Goal: Information Seeking & Learning: Learn about a topic

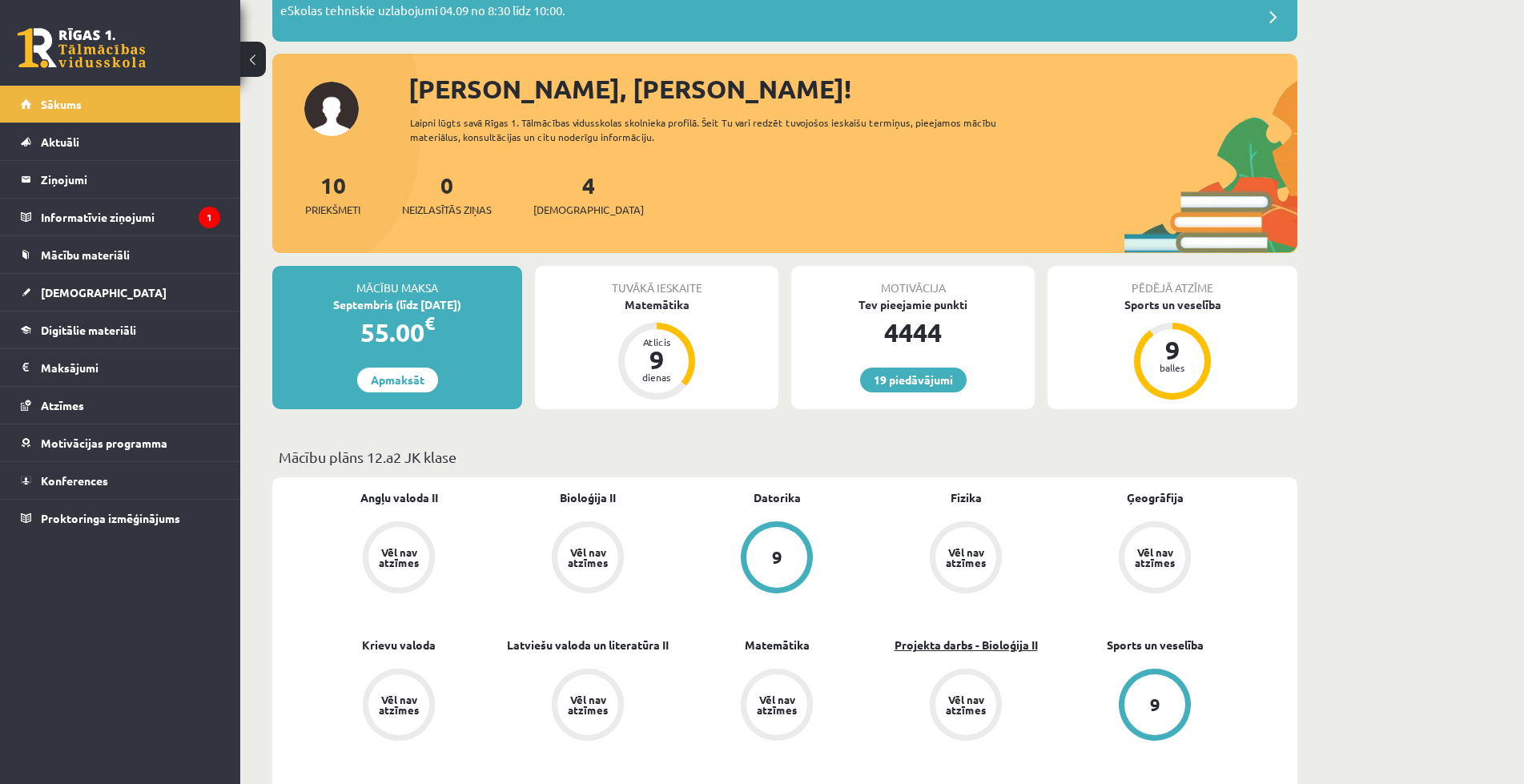
scroll to position [320, 0]
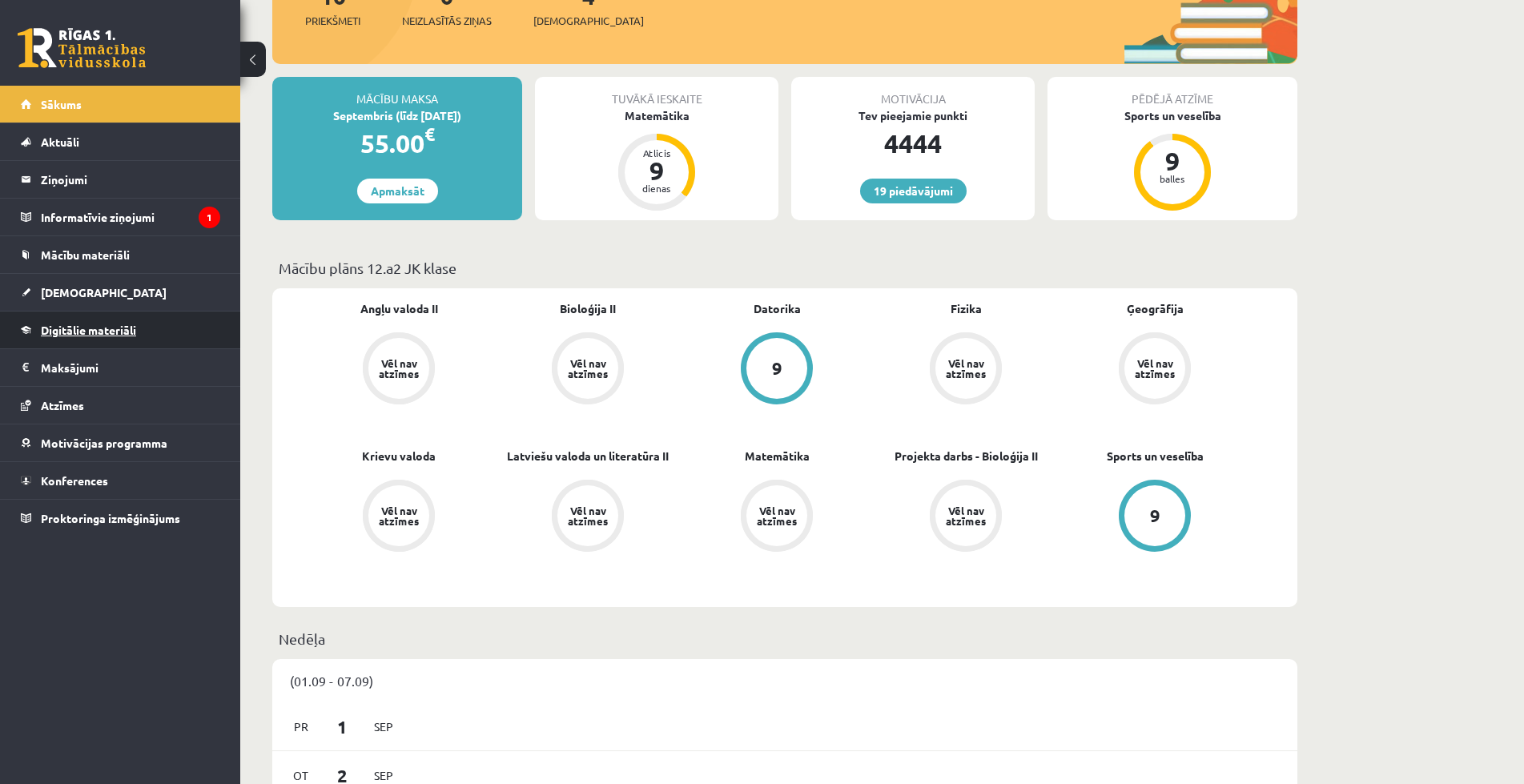
click at [81, 338] on link "Digitālie materiāli" at bounding box center [121, 330] width 199 height 36
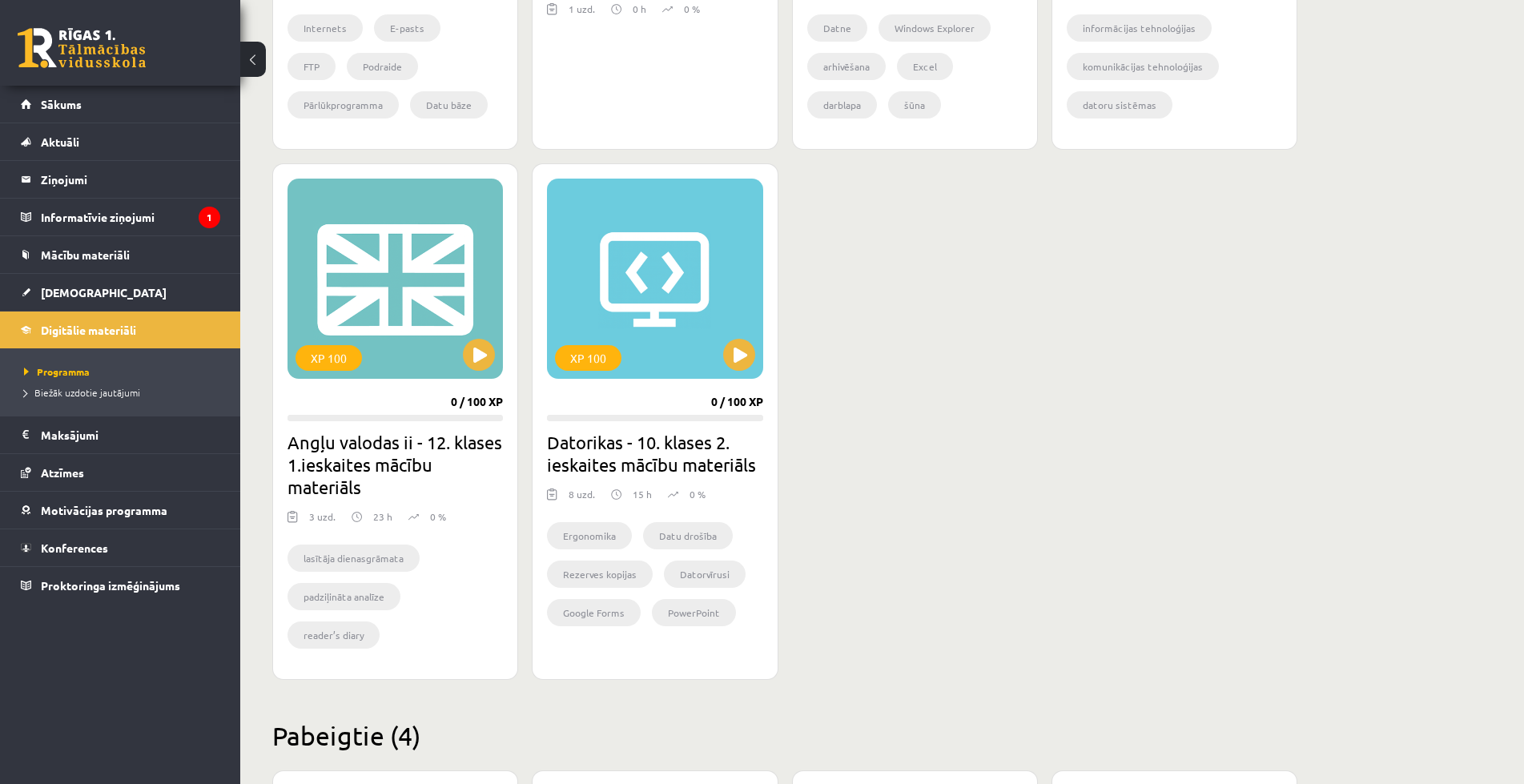
scroll to position [1336, 0]
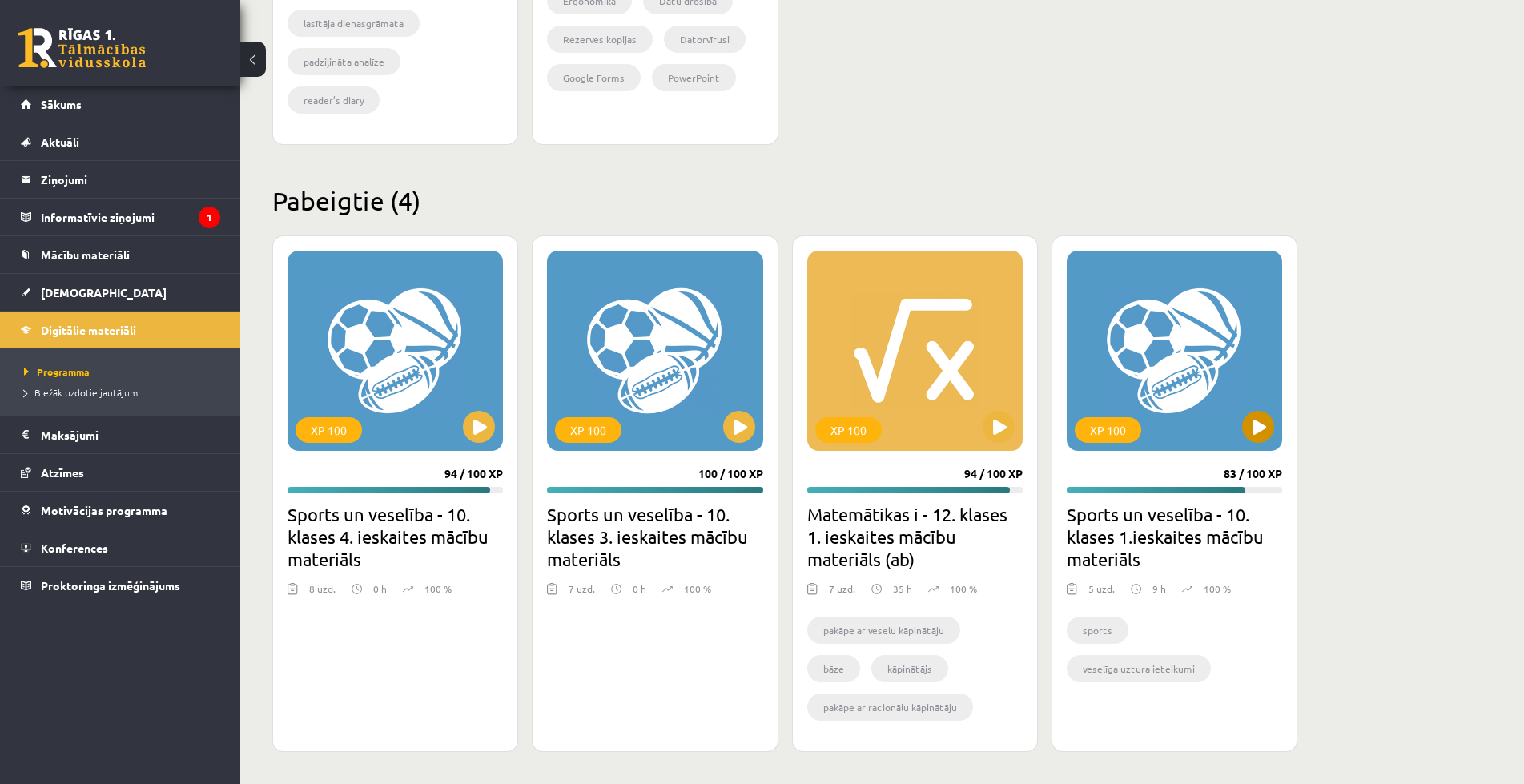
click at [1123, 350] on div "XP 100" at bounding box center [1174, 351] width 216 height 200
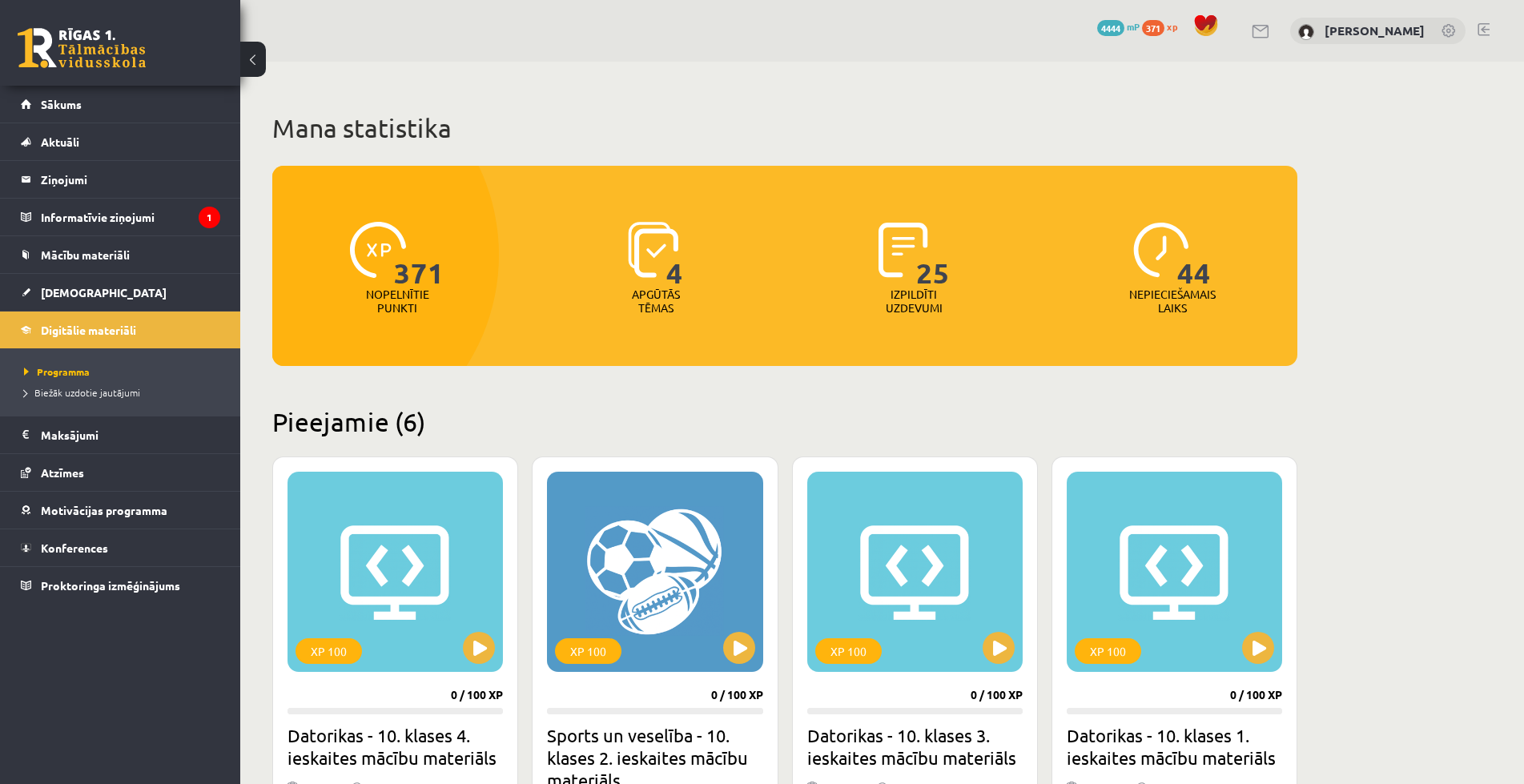
scroll to position [480, 0]
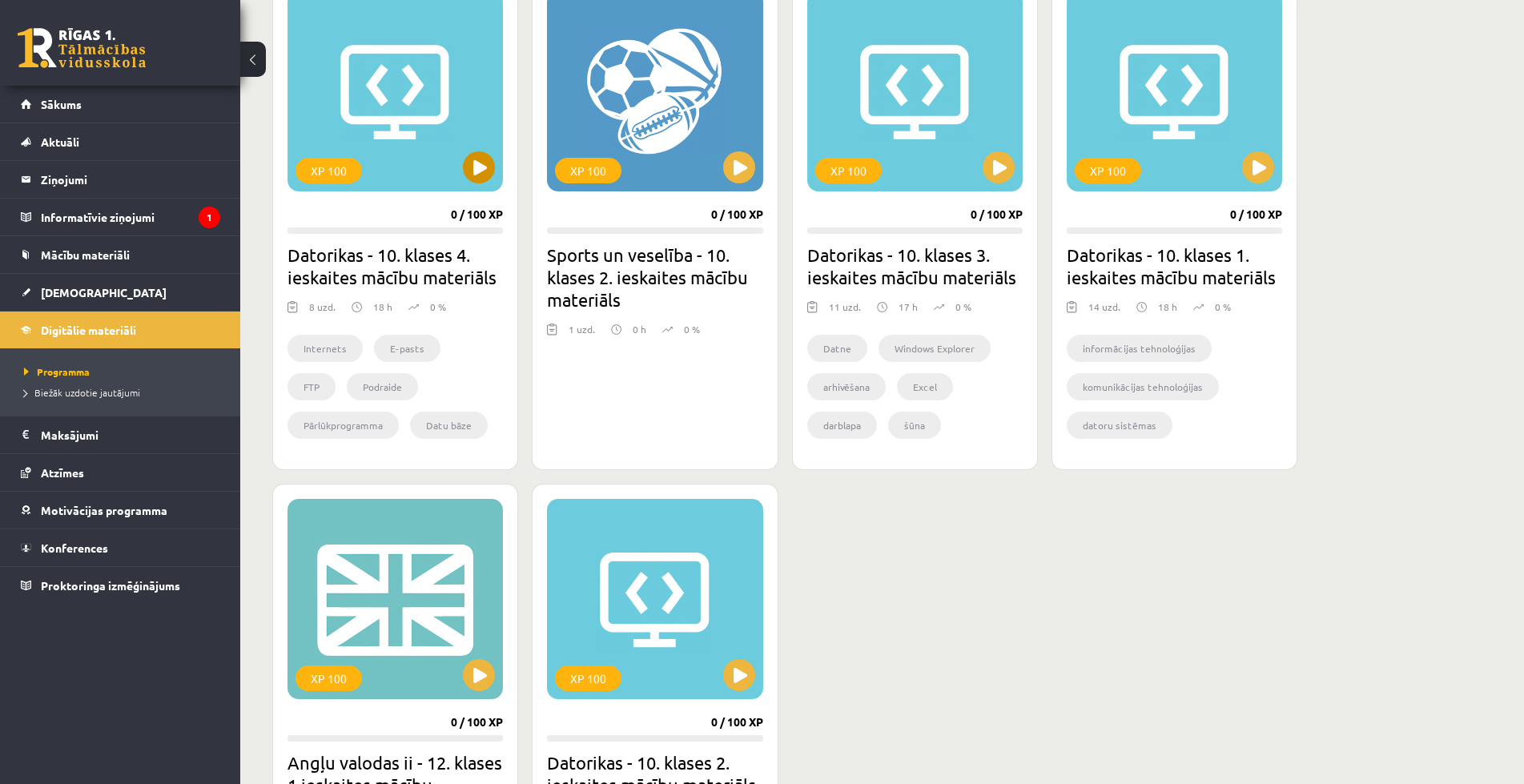
click at [392, 100] on div "XP 100" at bounding box center [395, 91] width 216 height 200
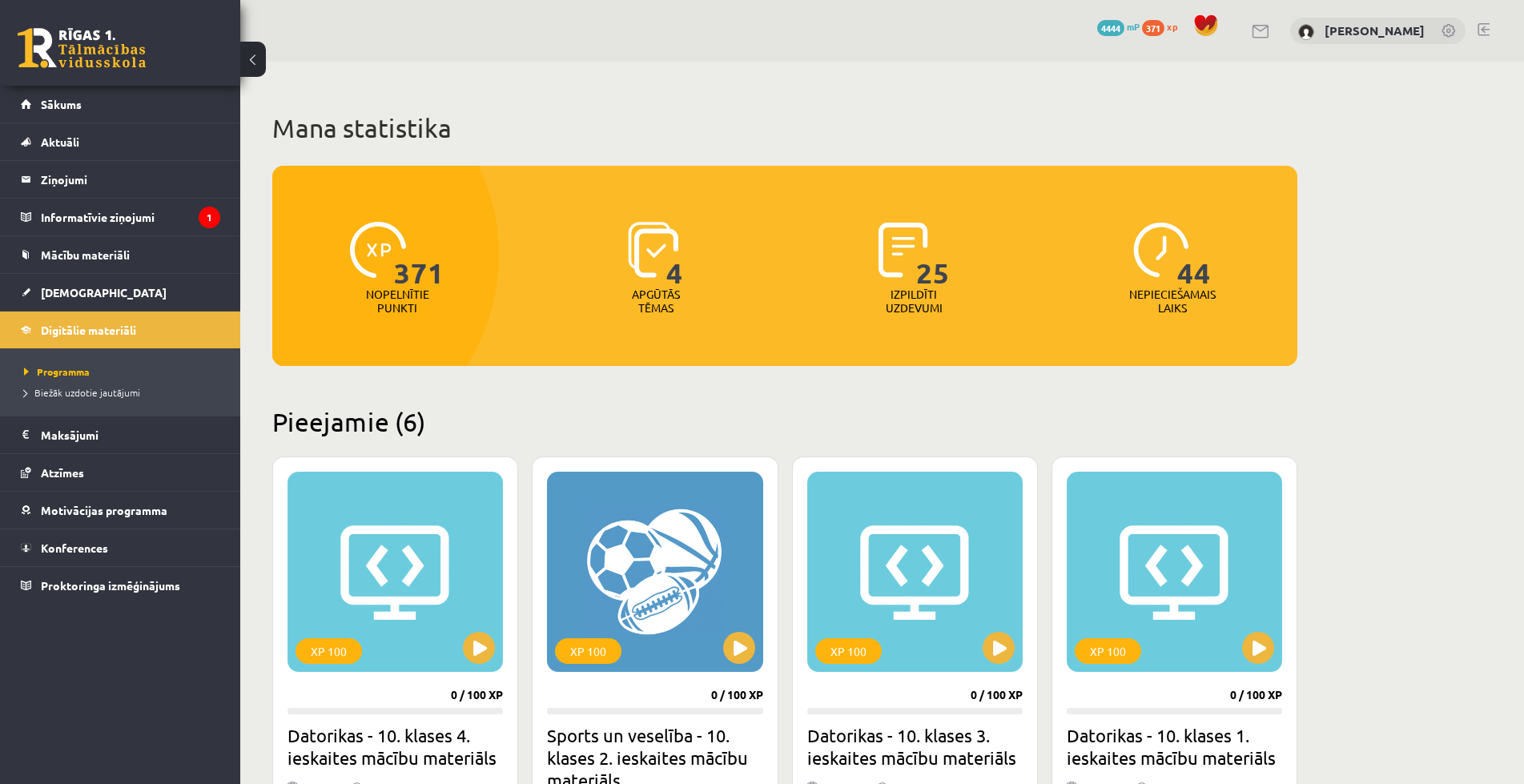
scroll to position [480, 0]
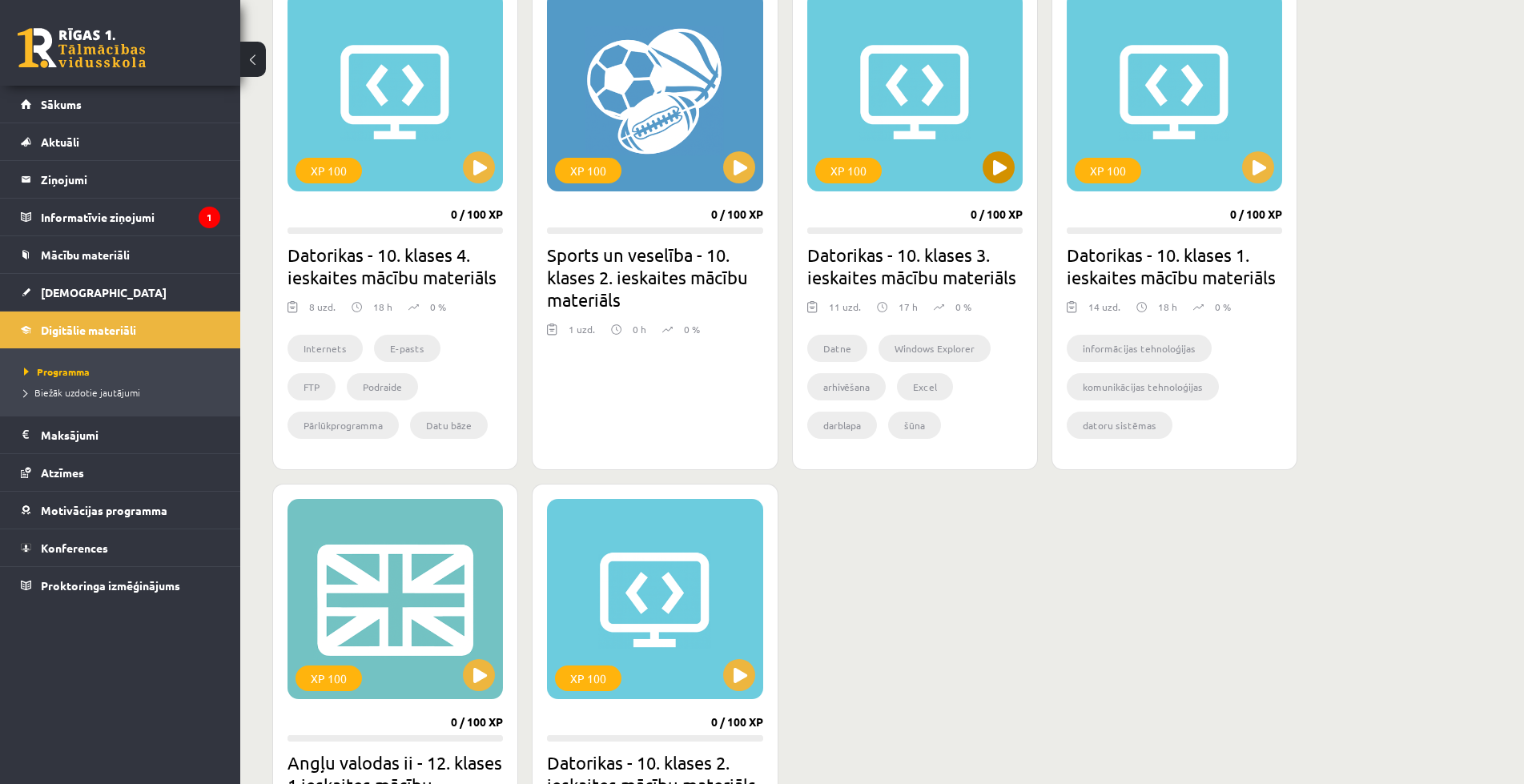
click at [881, 71] on div "XP 100" at bounding box center [914, 91] width 216 height 200
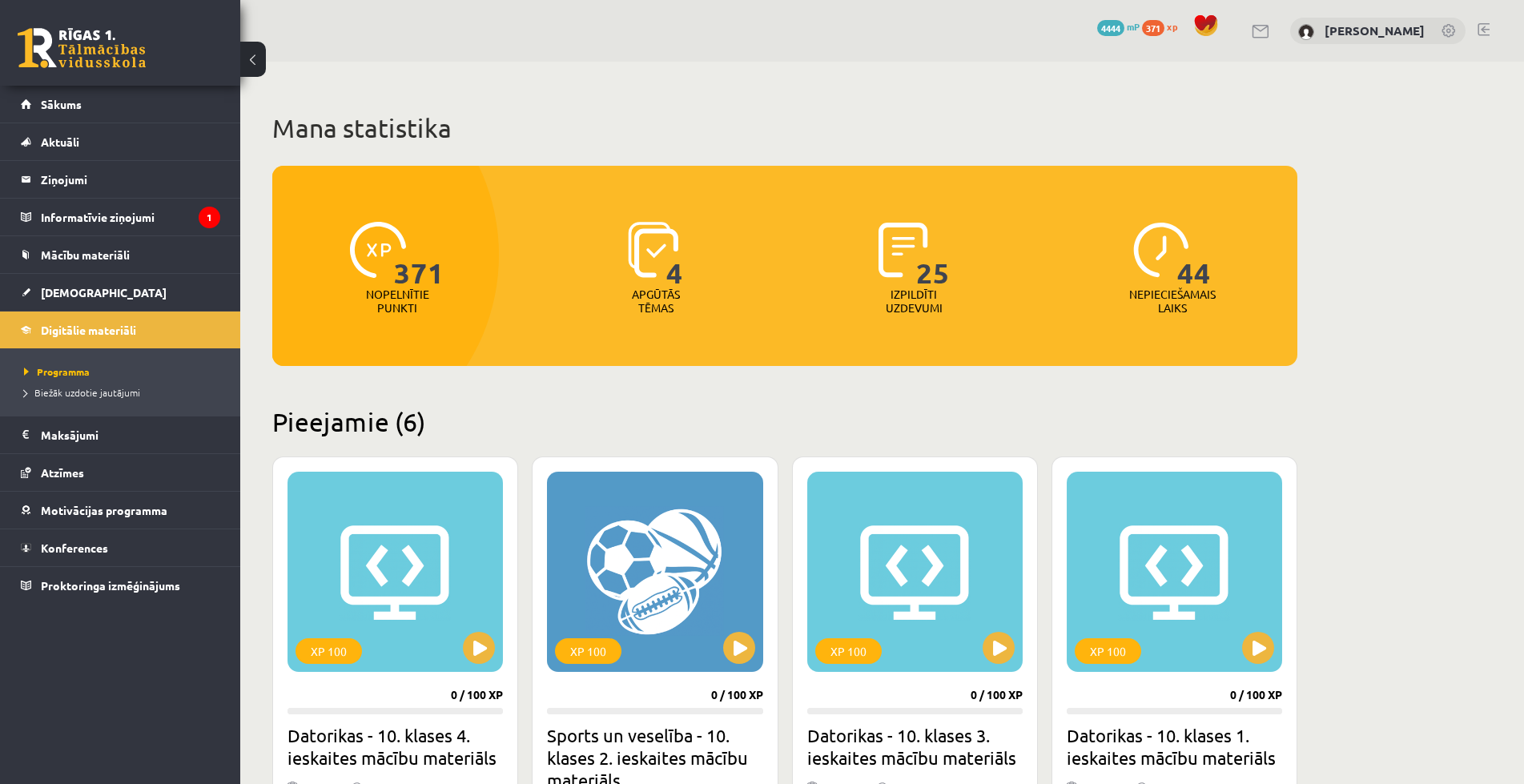
scroll to position [480, 0]
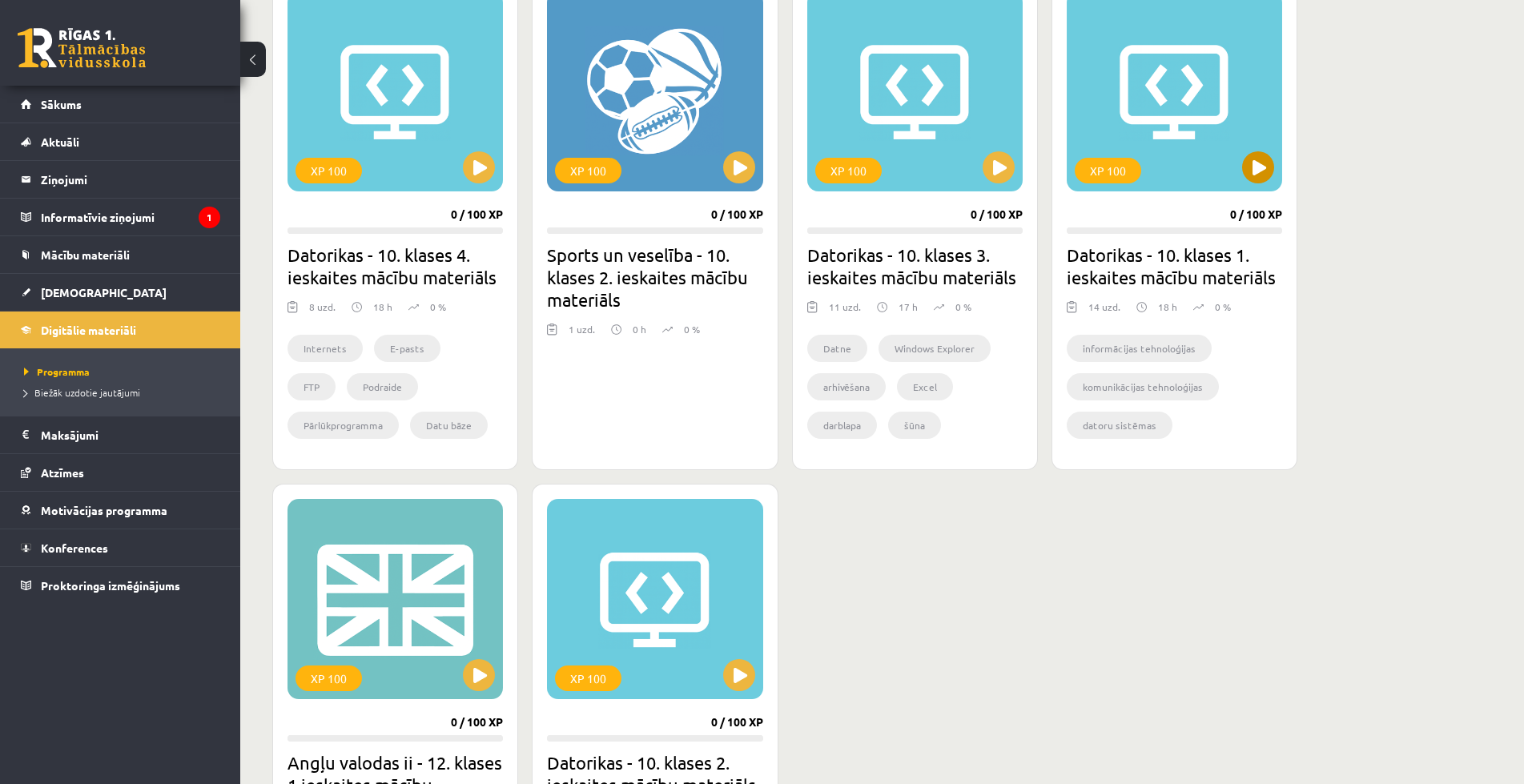
click at [1108, 121] on div "XP 100" at bounding box center [1174, 91] width 216 height 200
click at [661, 587] on div "XP 100" at bounding box center [655, 599] width 216 height 200
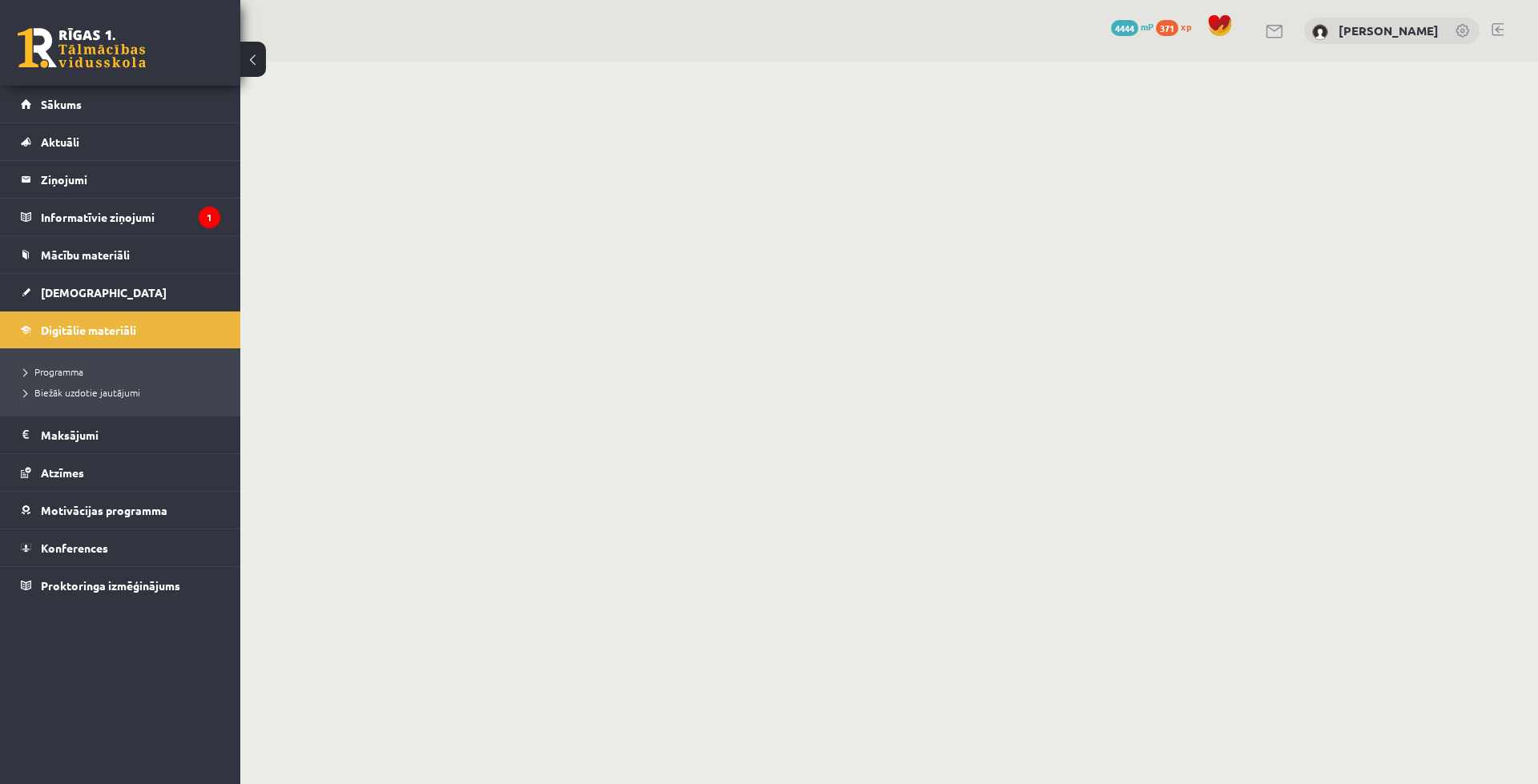
click at [1017, 244] on body "0 Dāvanas 4444 mP 371 xp [PERSON_NAME] Sākums Aktuāli Kā mācīties eSKOLĀ Kontak…" at bounding box center [769, 392] width 1538 height 784
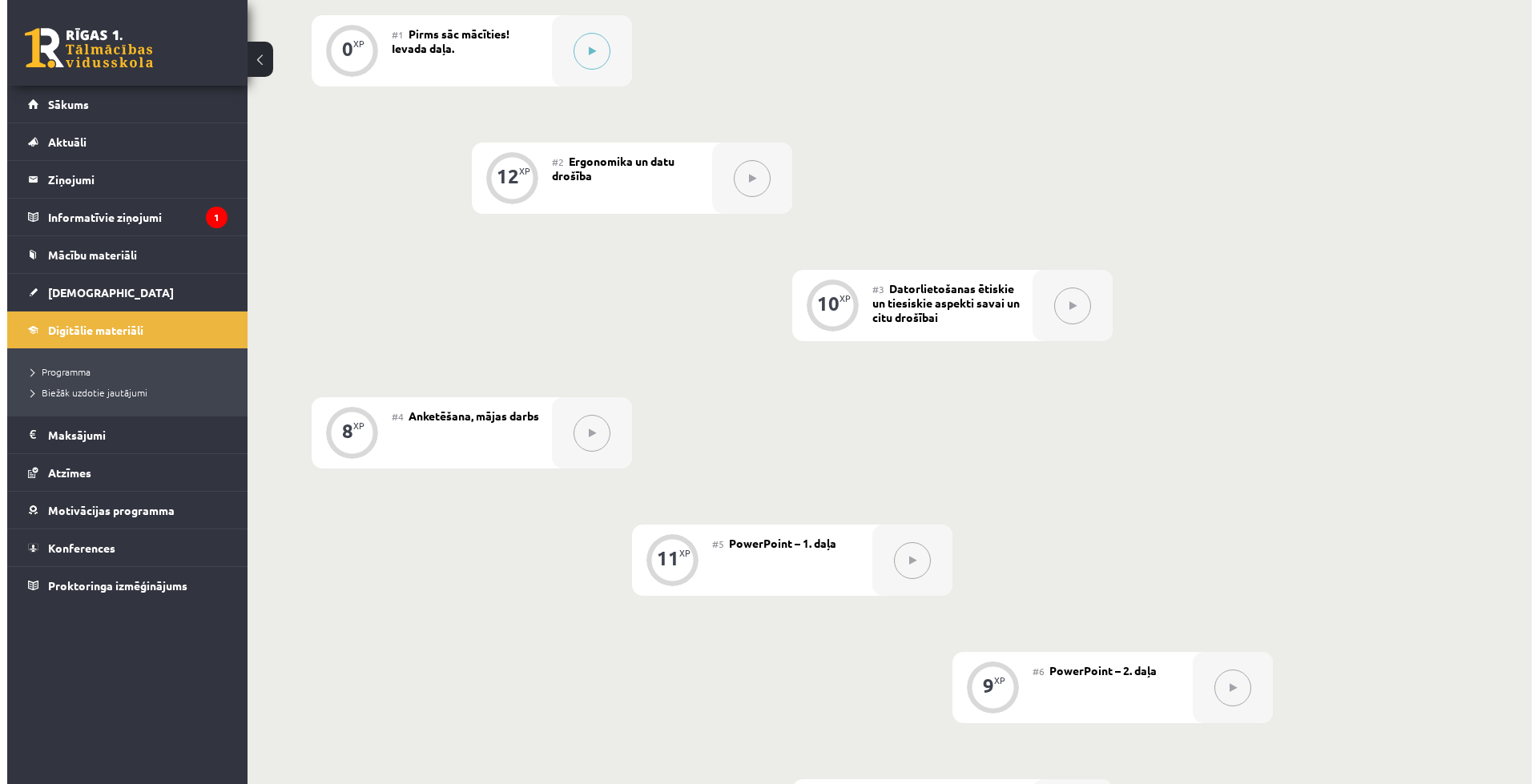
scroll to position [147, 0]
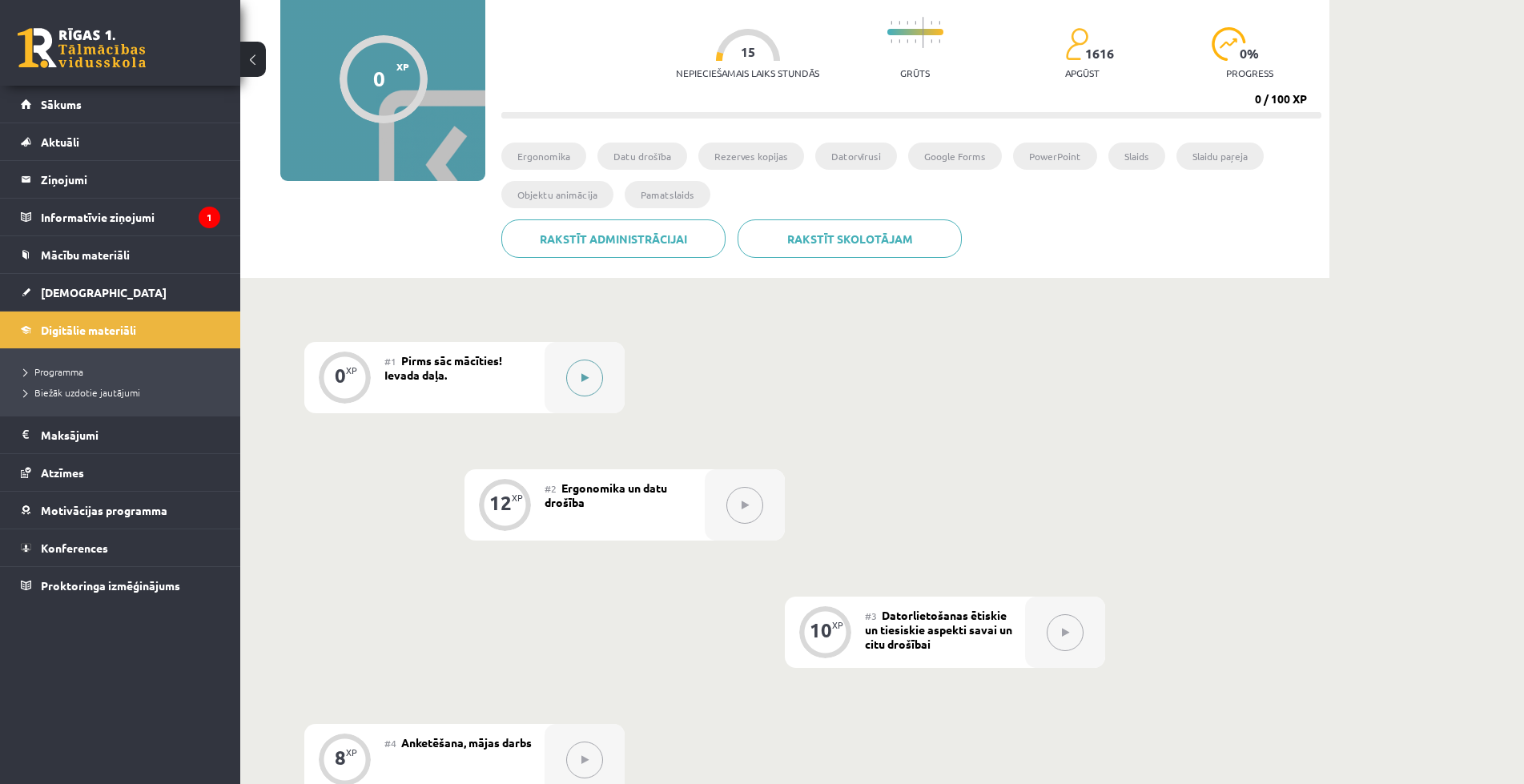
click at [589, 382] on button at bounding box center [585, 378] width 36 height 36
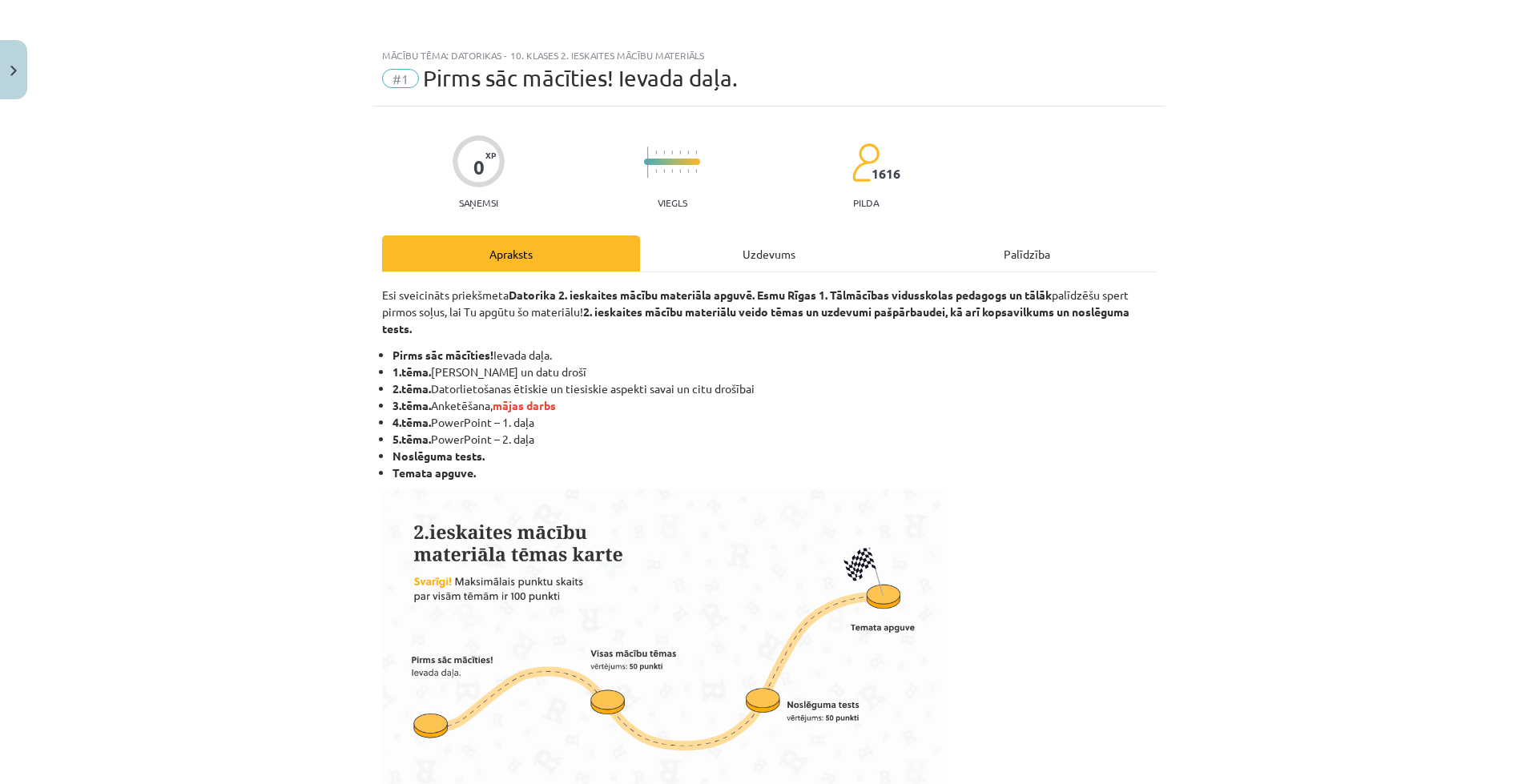
click at [712, 245] on div "Uzdevums" at bounding box center [769, 254] width 258 height 36
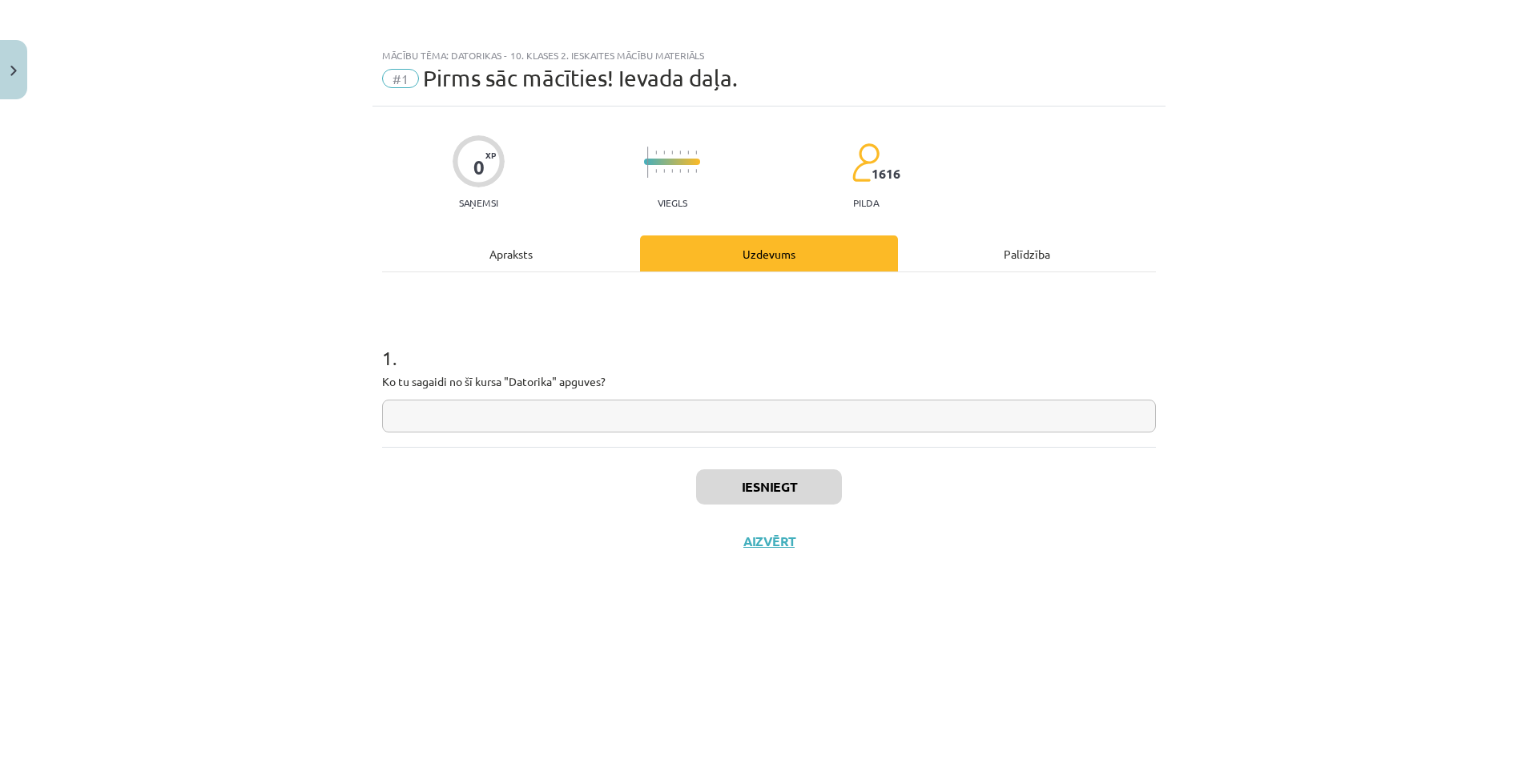
paste input "**********"
type input "**********"
click at [763, 485] on button "Iesniegt" at bounding box center [769, 487] width 146 height 35
click at [770, 479] on button "Iesniegt" at bounding box center [769, 487] width 146 height 35
click at [794, 551] on button "Nākamā nodarbība" at bounding box center [769, 551] width 157 height 36
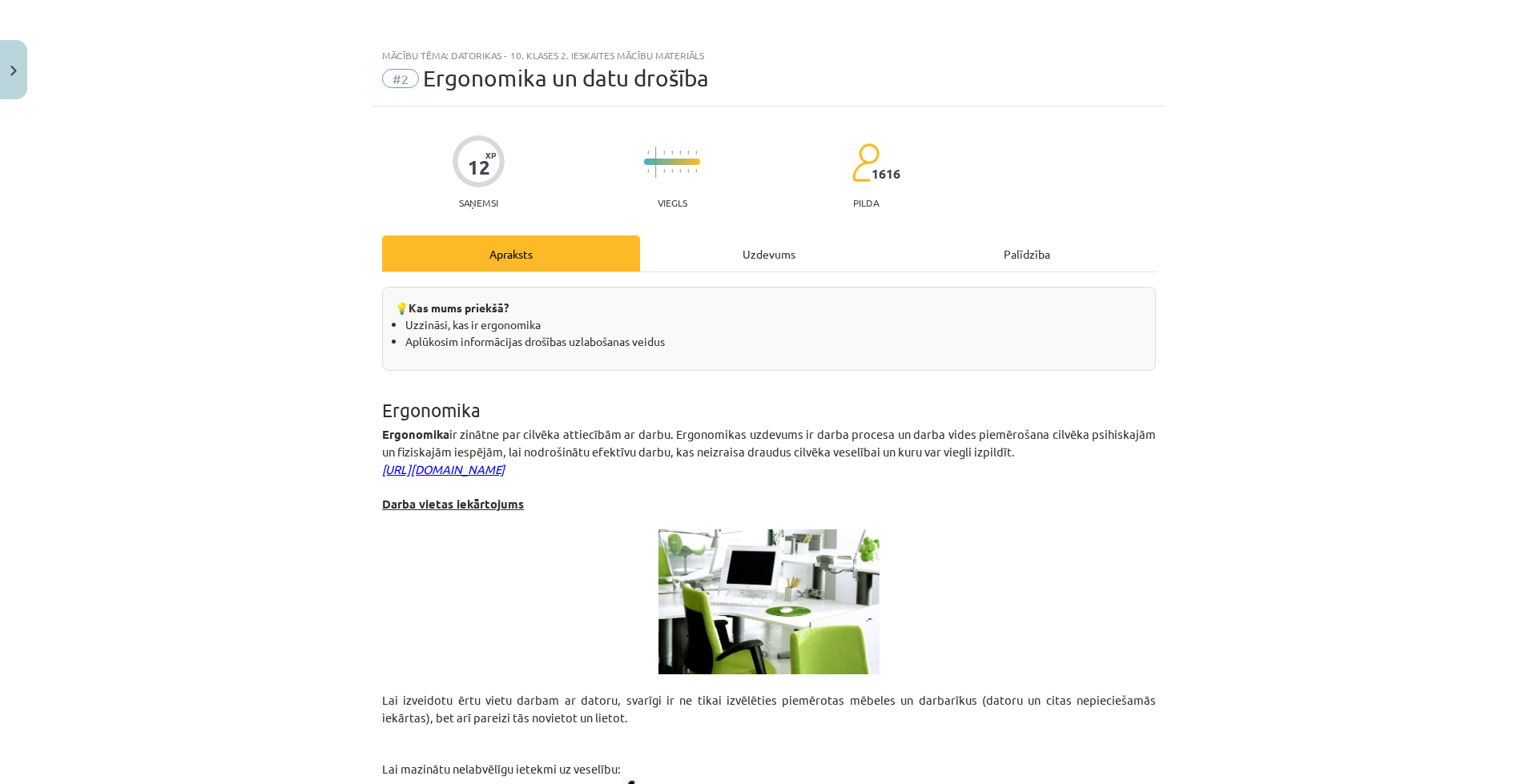
click at [743, 255] on div "Uzdevums" at bounding box center [769, 254] width 258 height 36
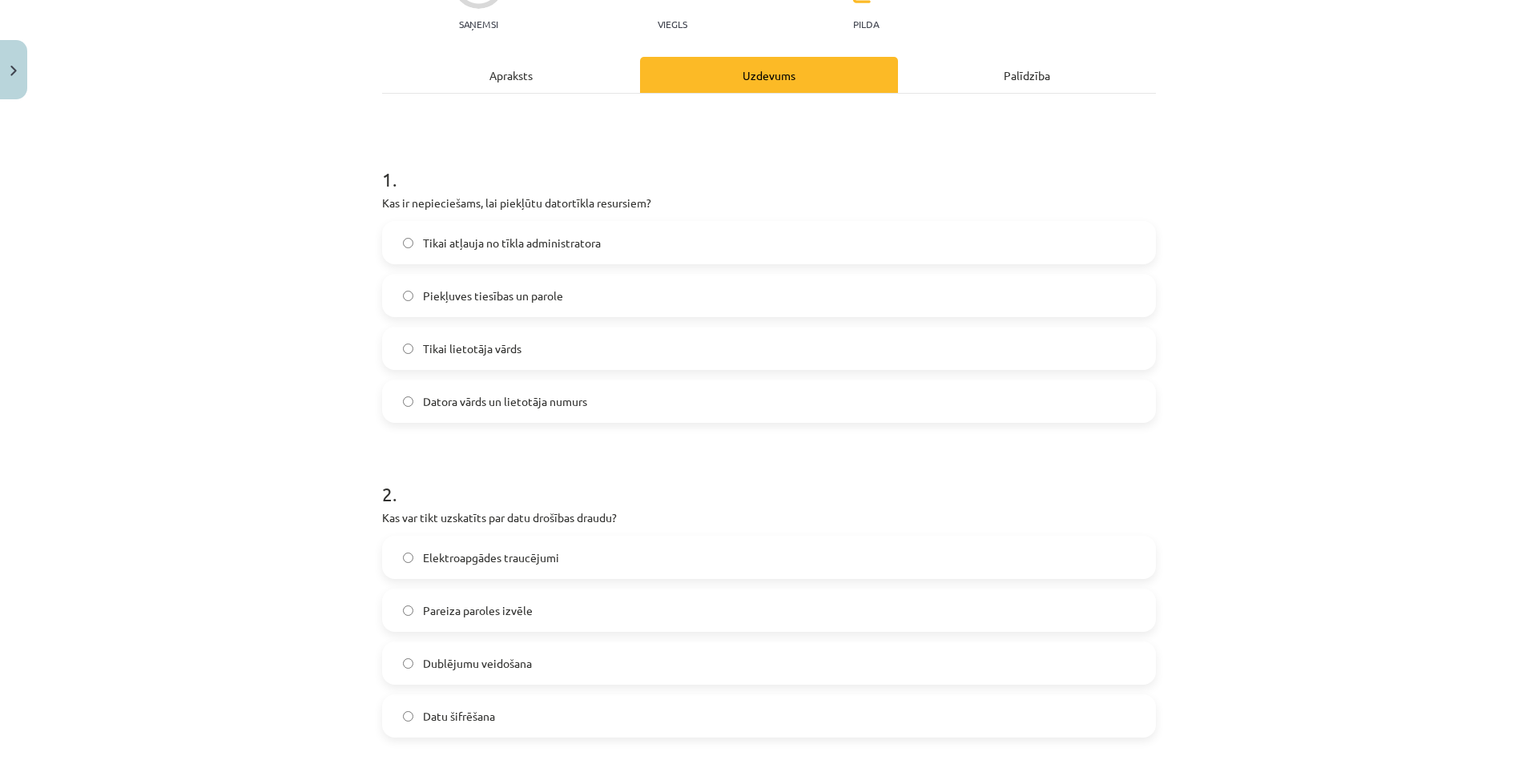
scroll to position [0, 0]
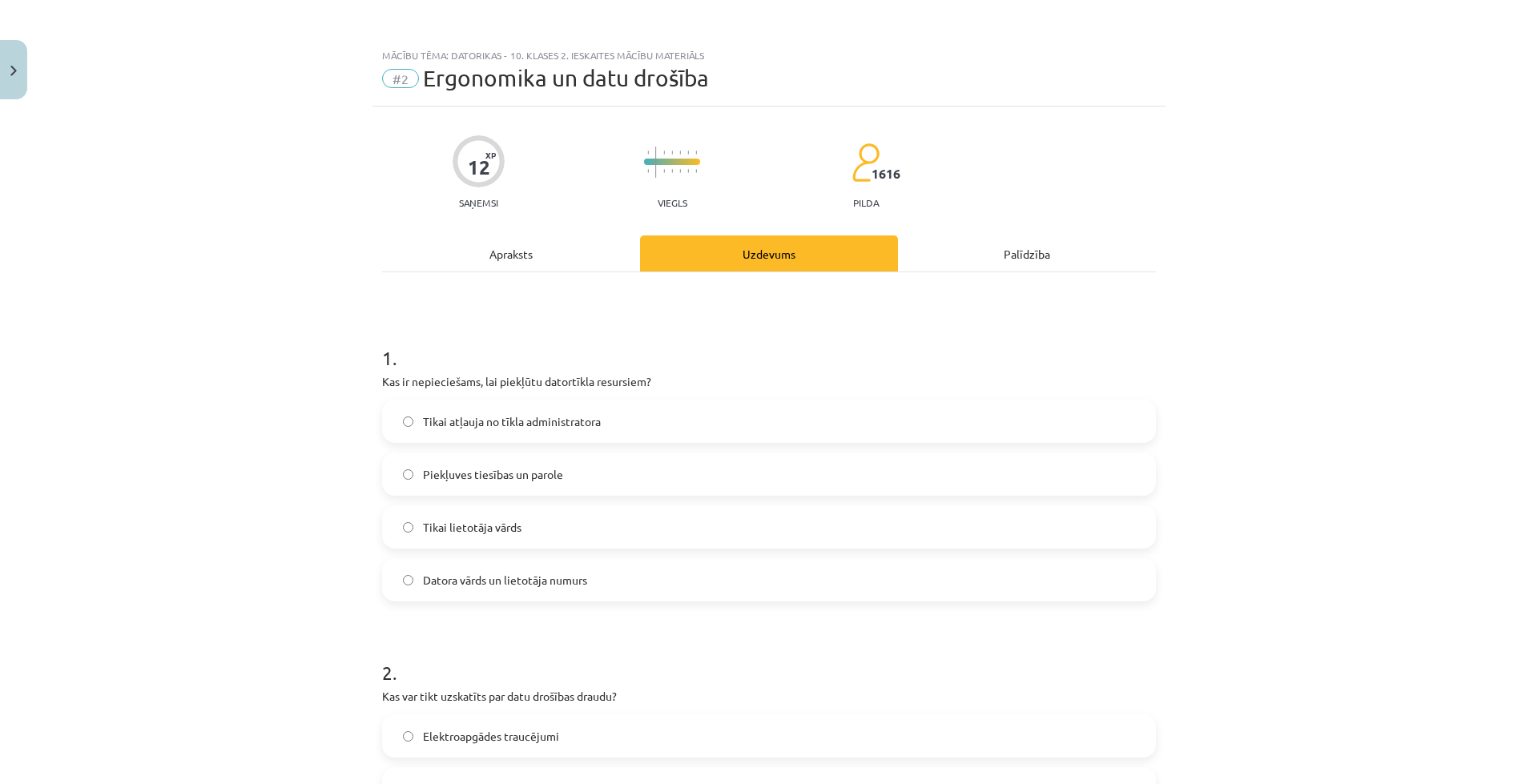
click at [1323, 135] on div "Mācību tēma: Datorikas - 10. klases 2. ieskaites mācību materiāls #2 Ergonomika…" at bounding box center [769, 392] width 1538 height 784
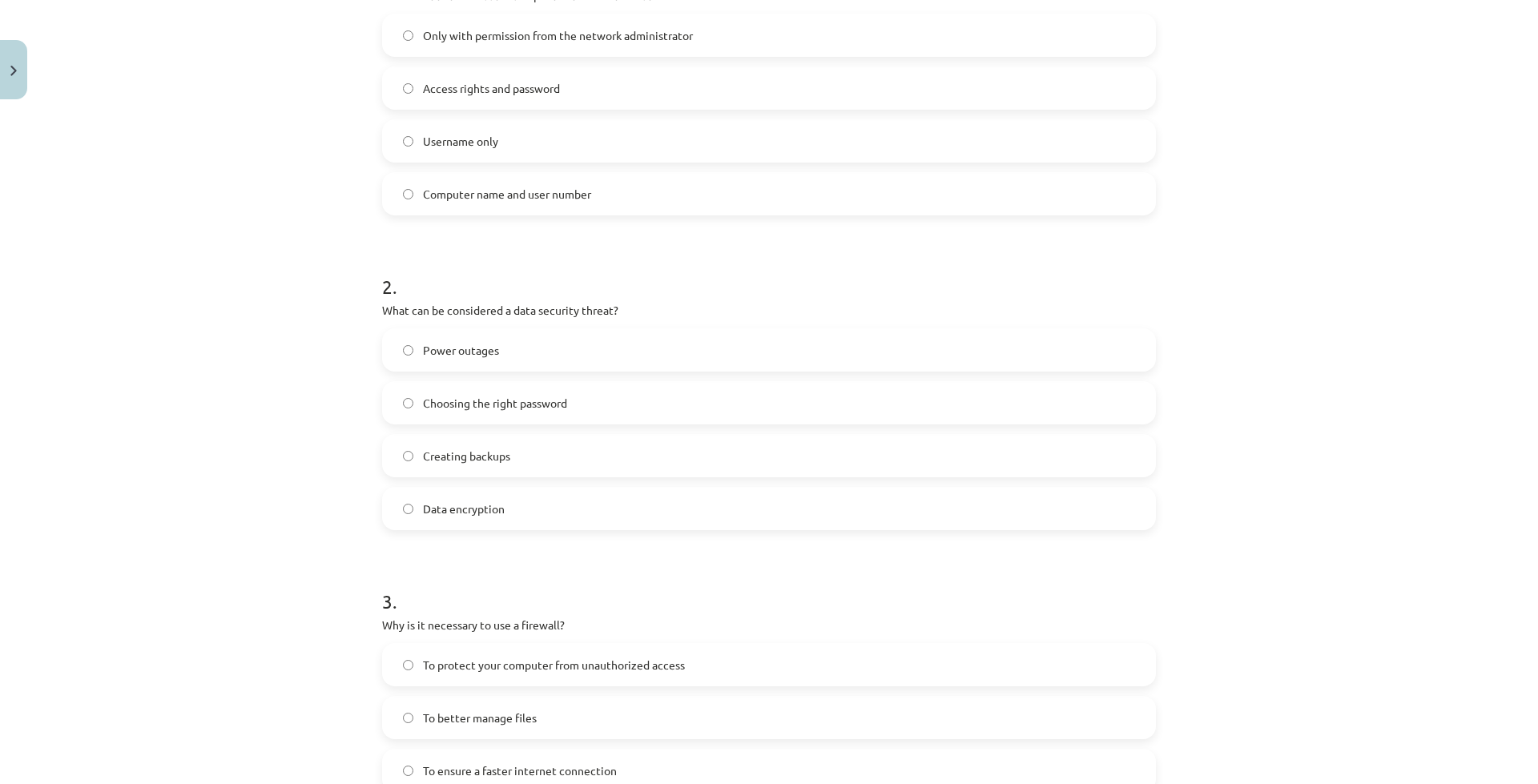
scroll to position [626, 0]
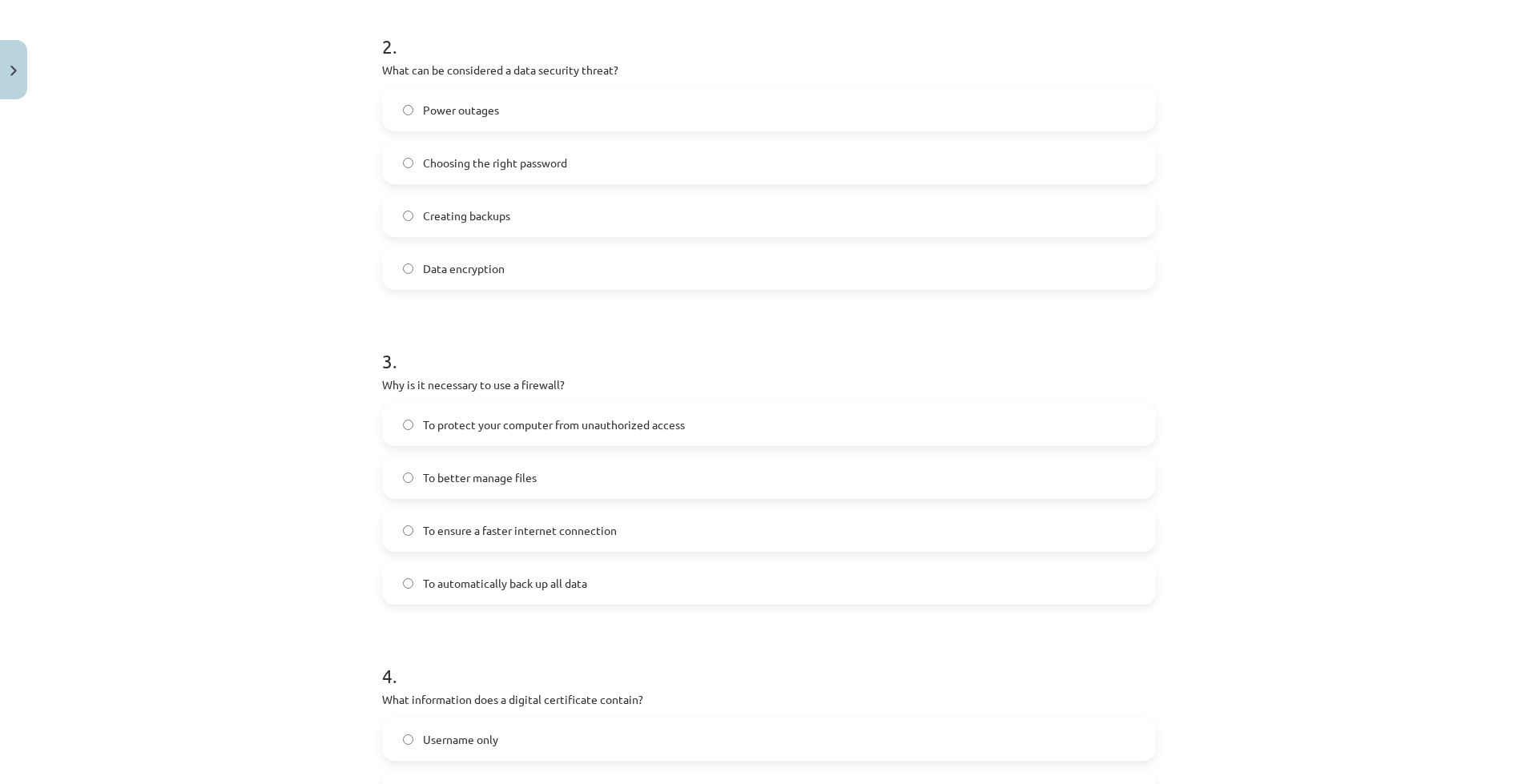
drag, startPoint x: 376, startPoint y: 53, endPoint x: 1243, endPoint y: 373, distance: 924.2
click at [1432, 637] on html "0 Gifts 4444 mP 371 xp Ekaterina Eliza Shatrovska Home Current affairs How to s…" at bounding box center [769, 245] width 1538 height 784
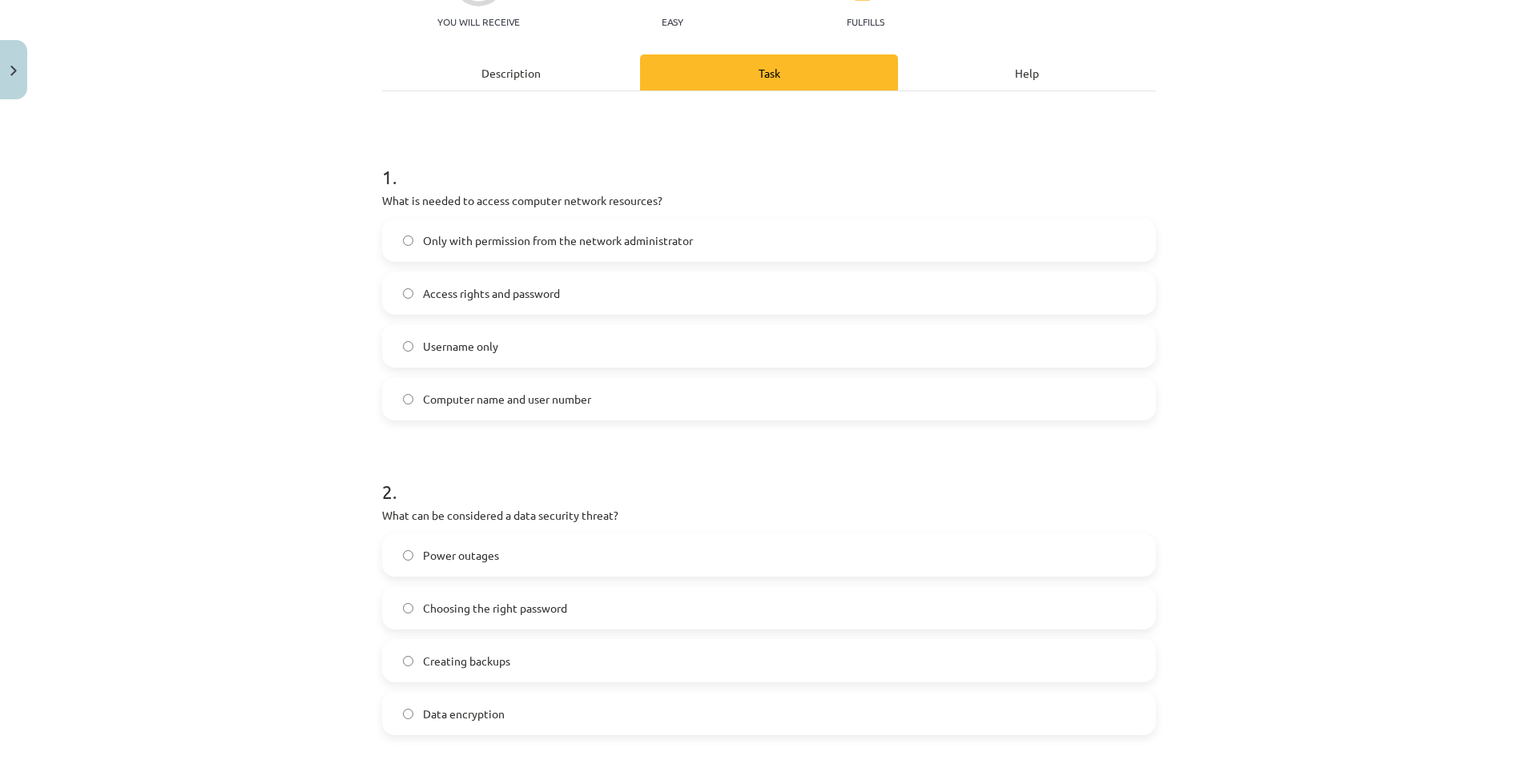
scroll to position [0, 0]
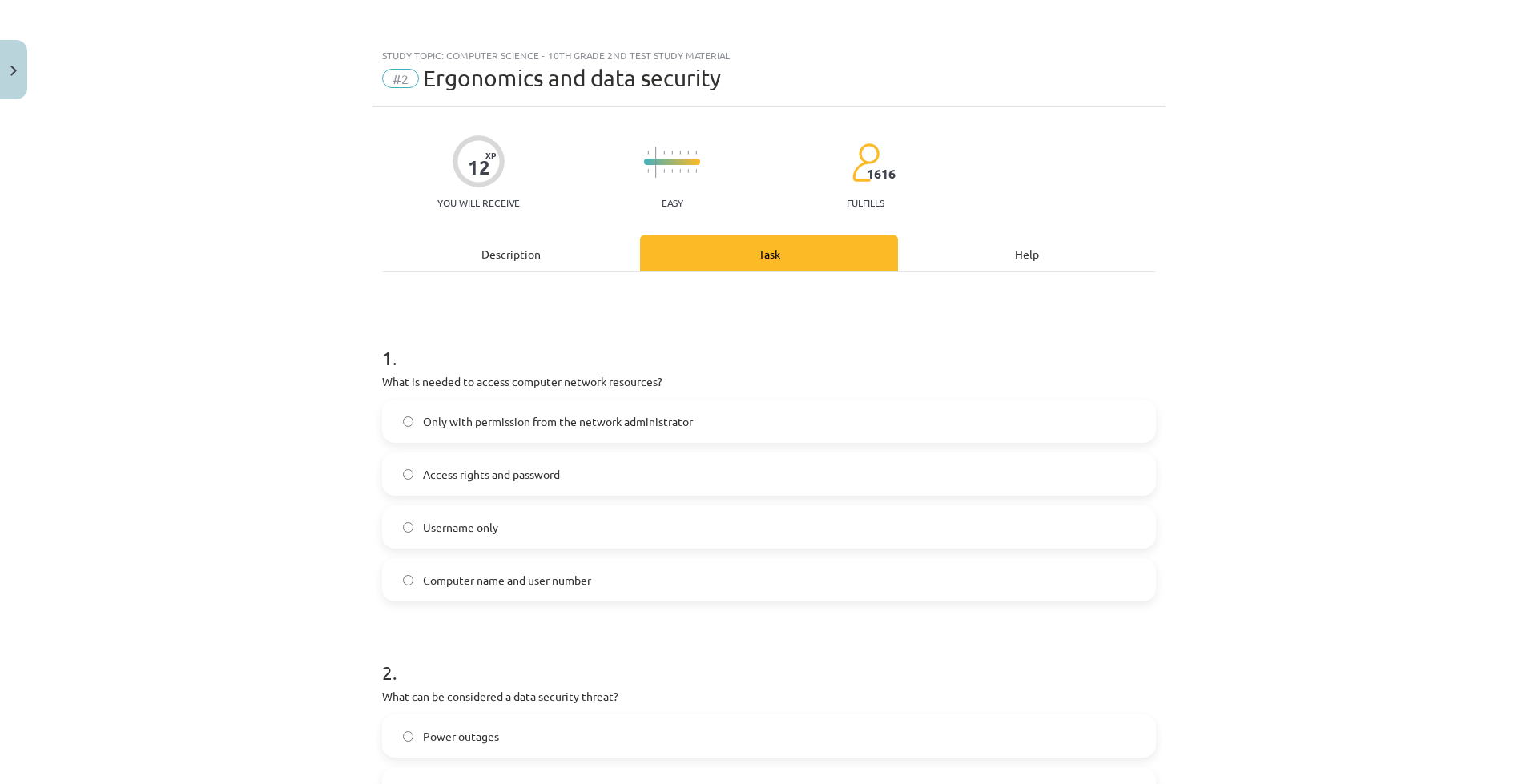
click at [390, 58] on font "Study topic: Computer Science - 10th grade 2nd test study material" at bounding box center [556, 55] width 348 height 12
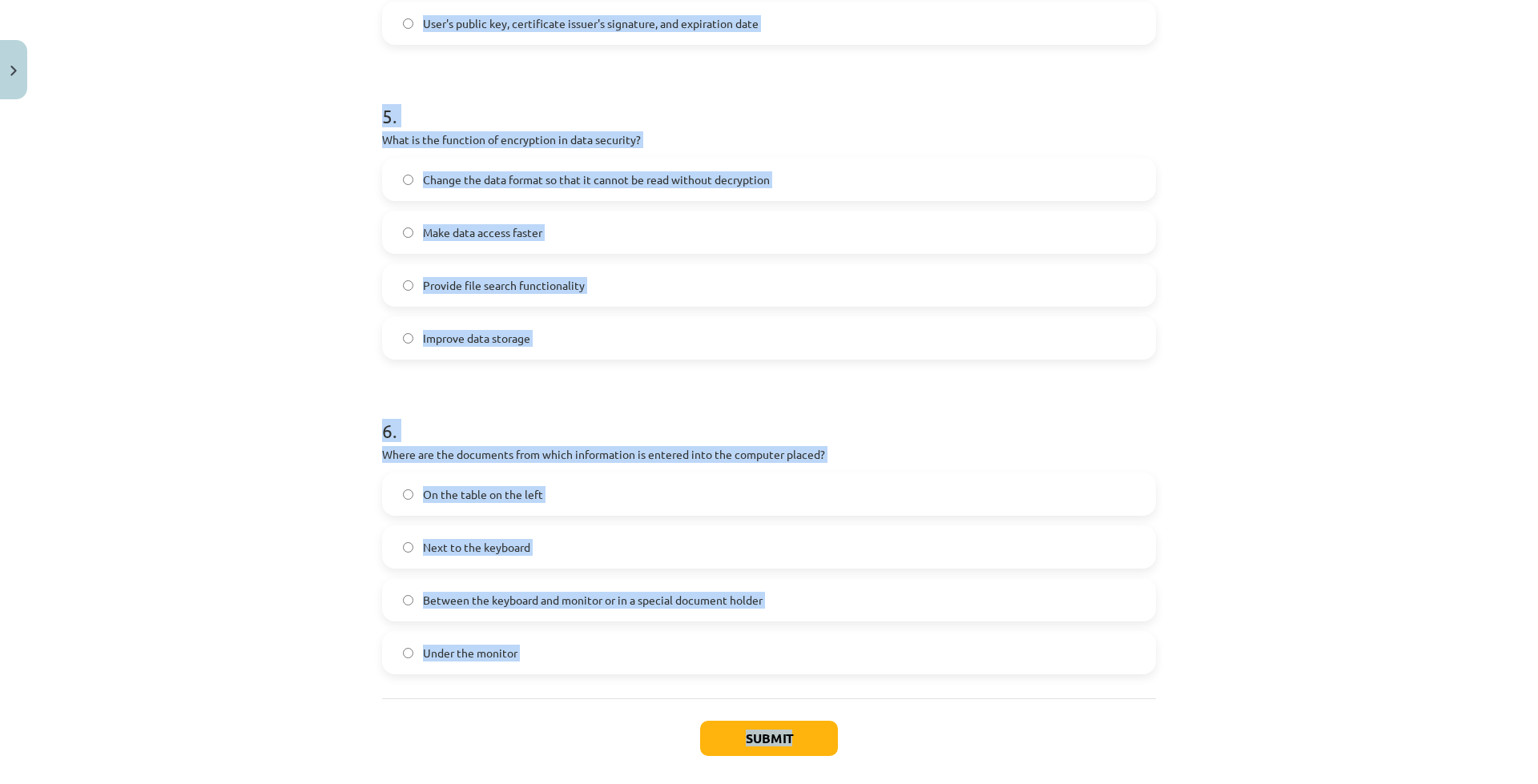
scroll to position [1577, 0]
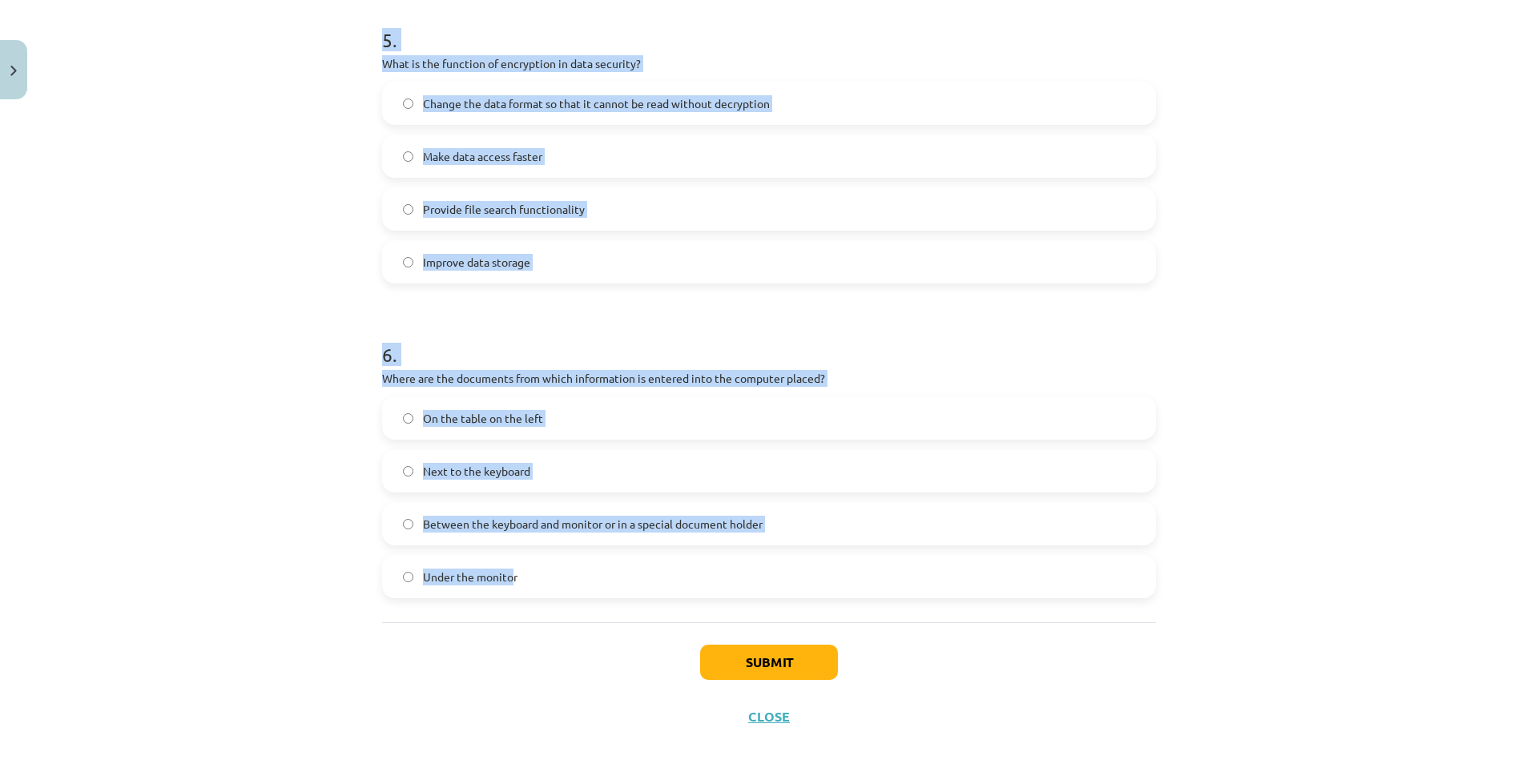
drag, startPoint x: 377, startPoint y: 56, endPoint x: 507, endPoint y: 589, distance: 548.6
click at [507, 589] on div "Study topic: Computer Science - 10th grade 2nd test study material #2 Ergonomic…" at bounding box center [769, 392] width 1538 height 784
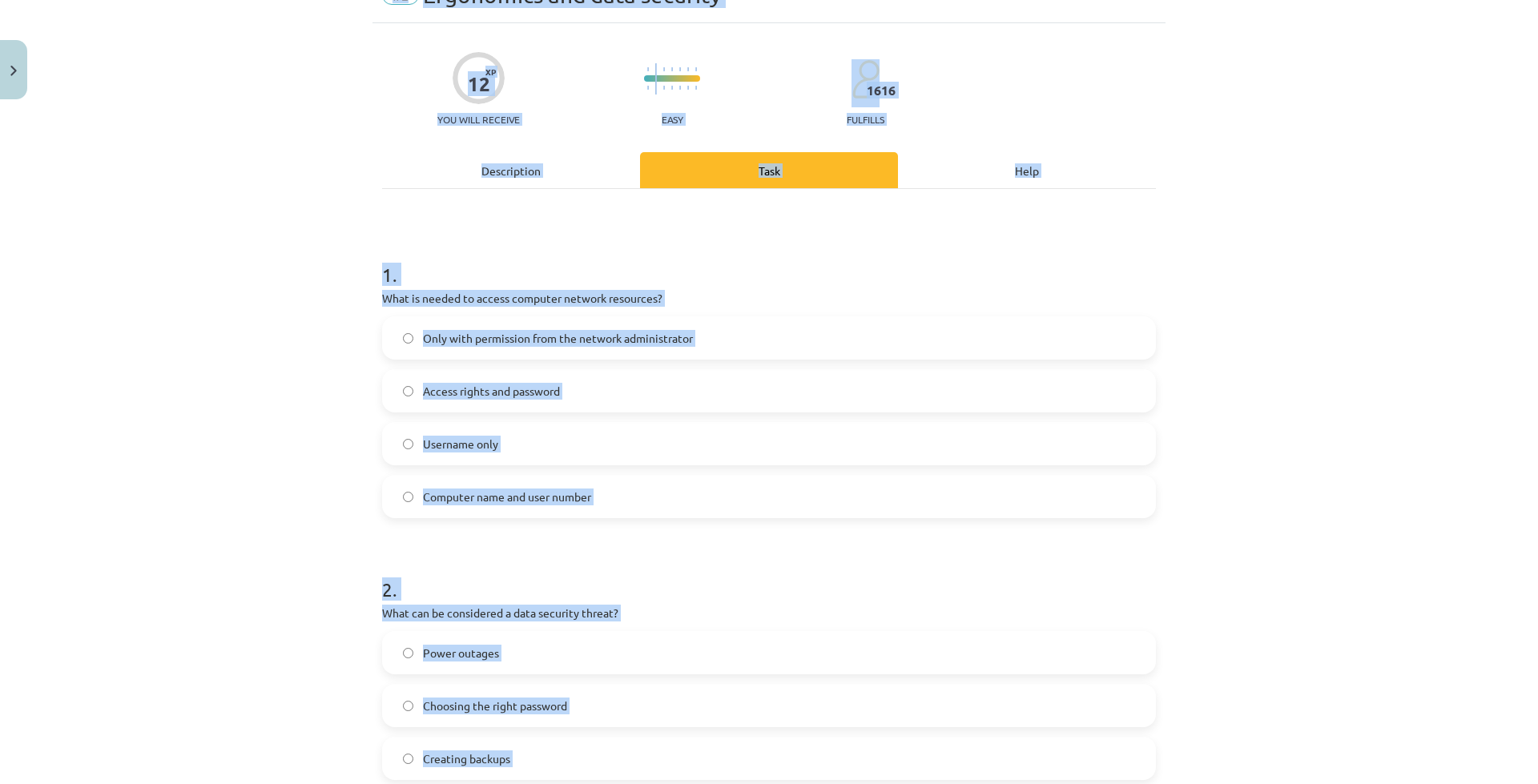
scroll to position [0, 0]
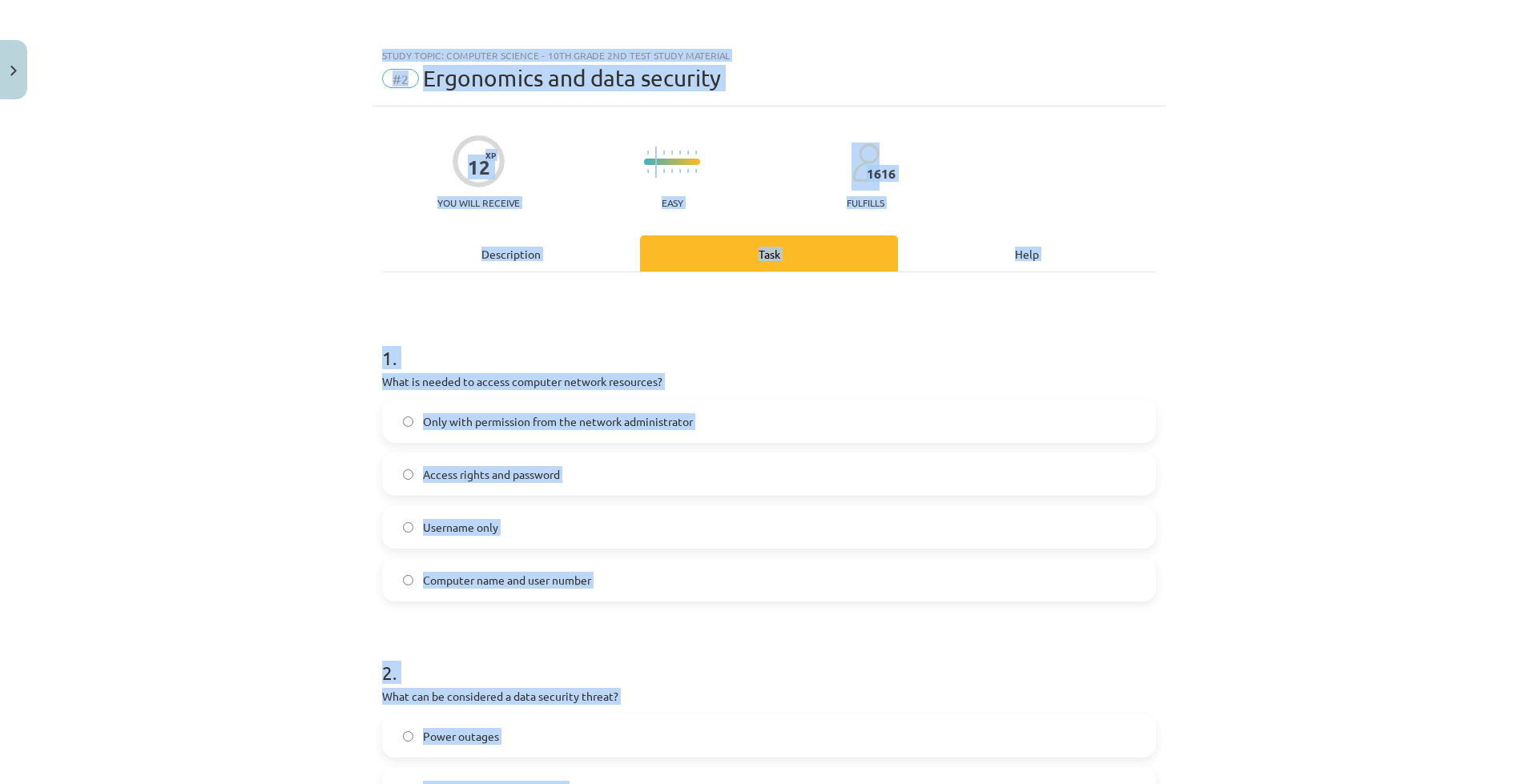
click at [404, 26] on div "Study topic: Computer Science - 10th grade 2nd test study material #2 Ergonomic…" at bounding box center [769, 392] width 1538 height 784
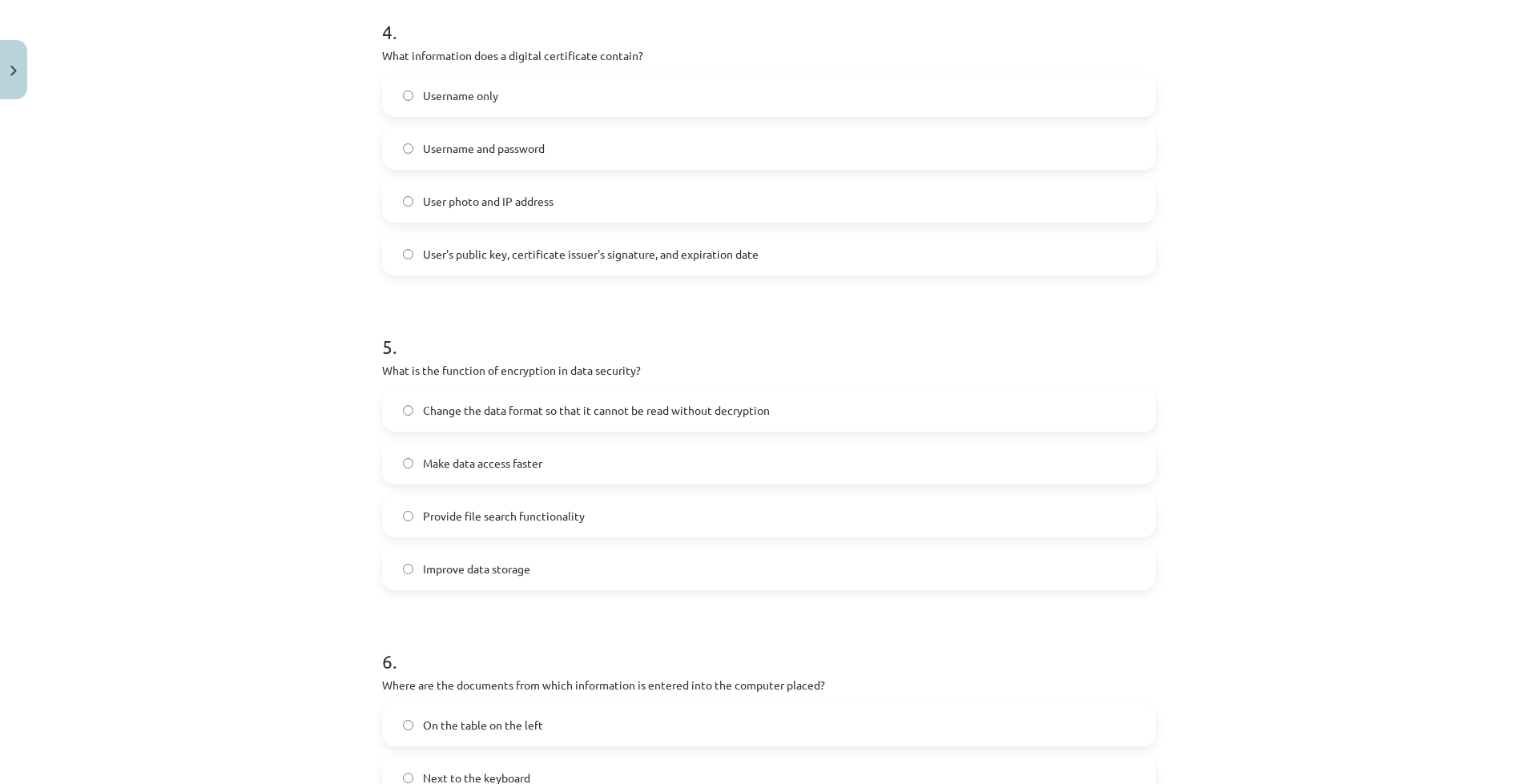
scroll to position [1577, 0]
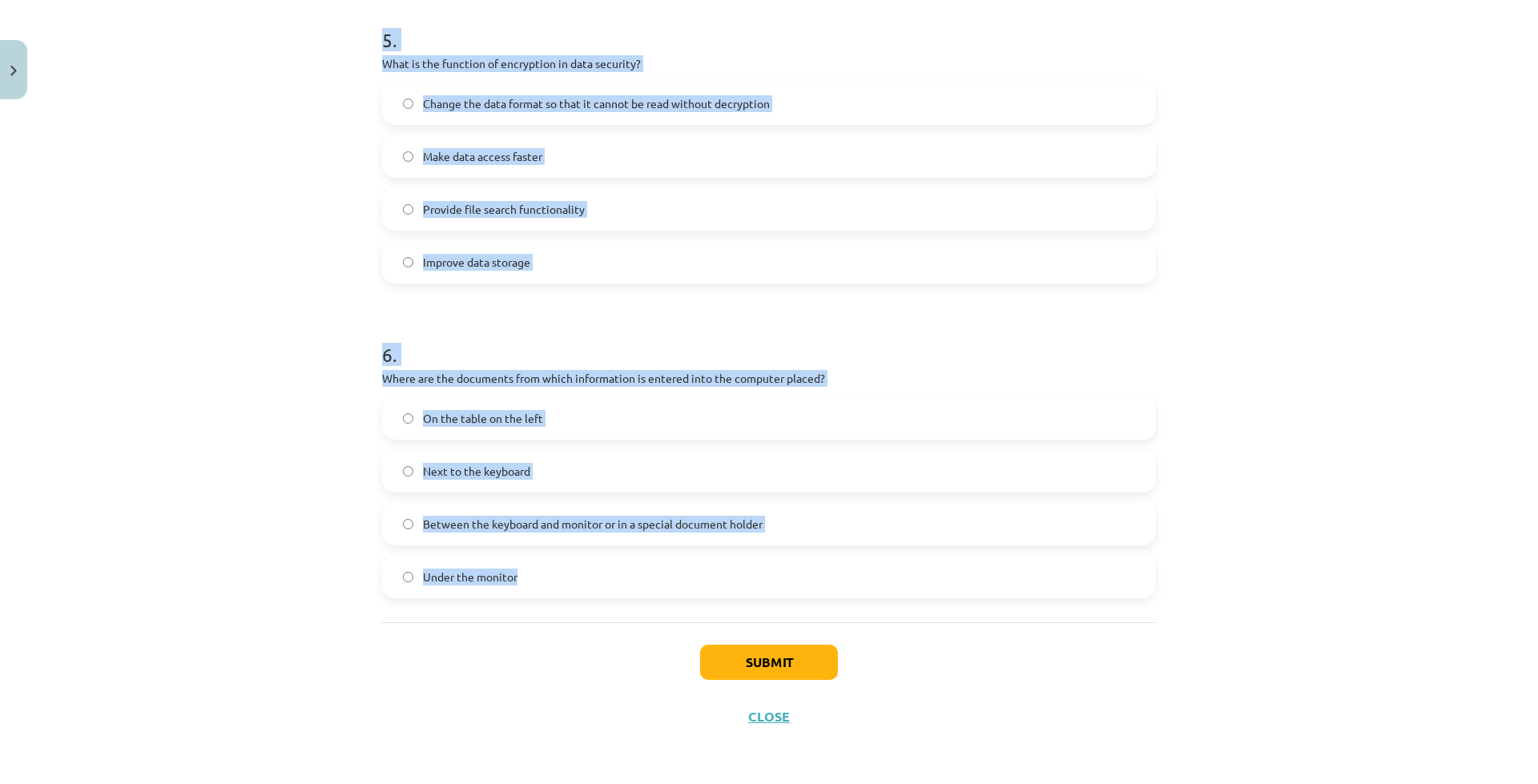
drag, startPoint x: 376, startPoint y: 54, endPoint x: 515, endPoint y: 582, distance: 546.0
click at [515, 582] on div "Study topic: Computer Science - 10th grade 2nd test study material #2 Ergonomic…" at bounding box center [769, 392] width 1538 height 784
copy div "Study topic: Computer Science - 10th grade 2nd test study material #2 Ergonomic…"
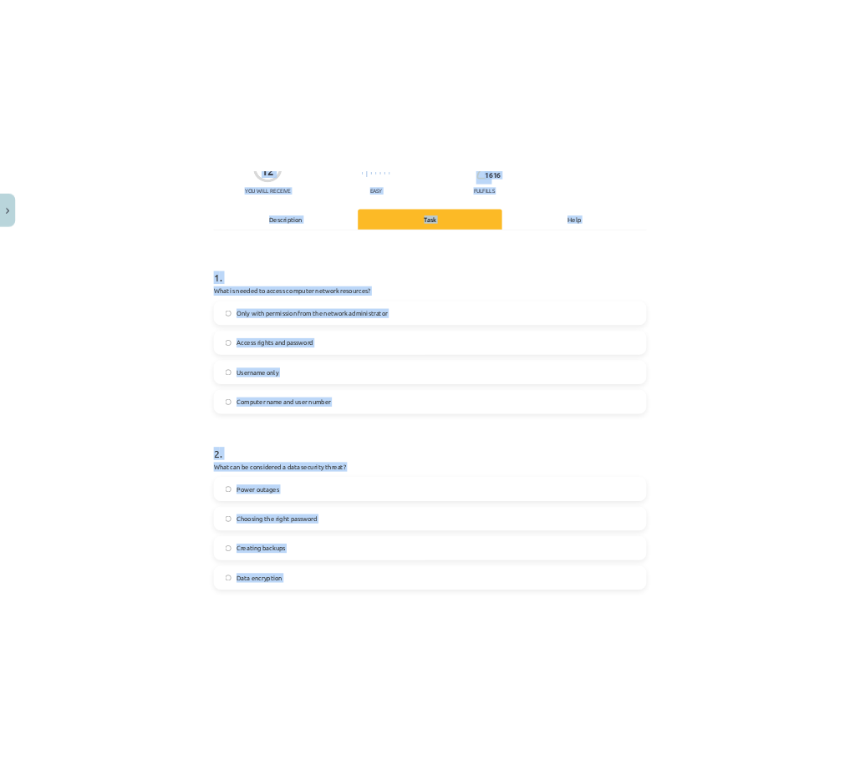
scroll to position [0, 0]
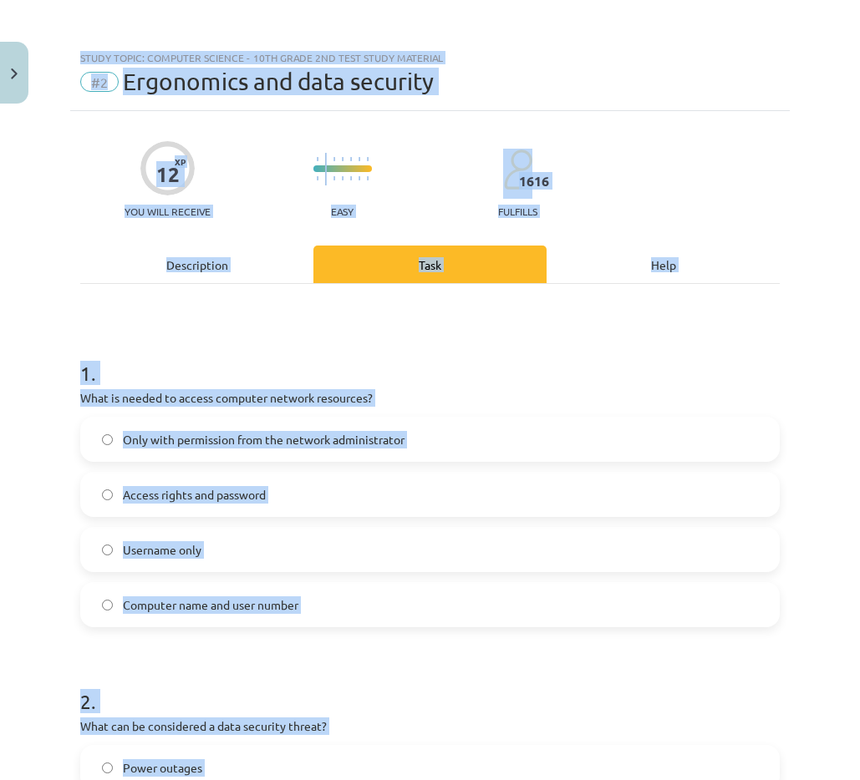
click at [164, 392] on font "What is needed to access computer network resources?" at bounding box center [226, 397] width 292 height 15
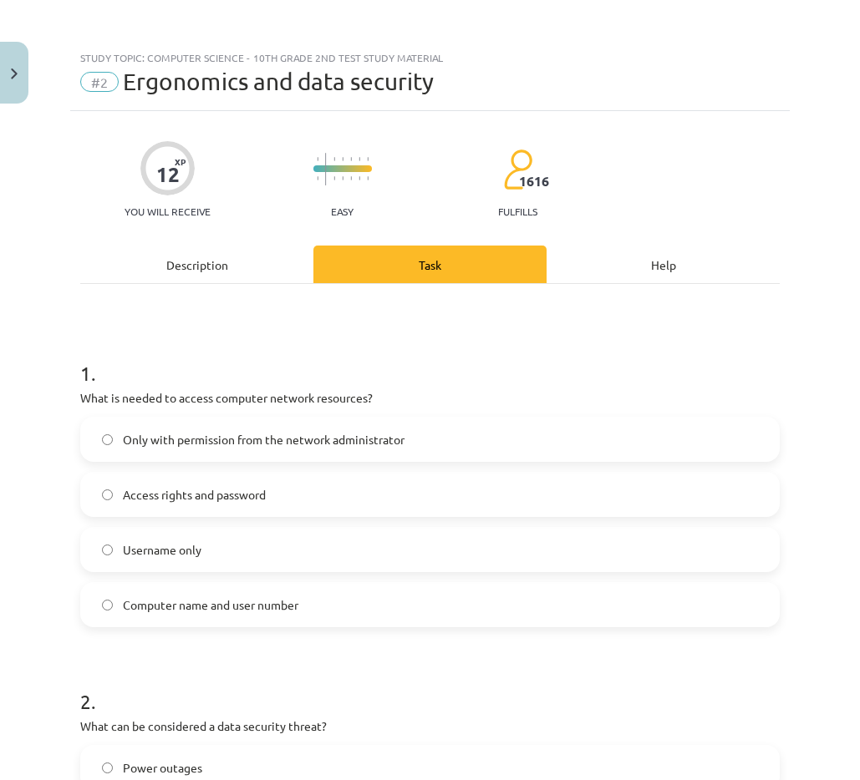
click at [195, 502] on span "Access rights and password" at bounding box center [194, 495] width 143 height 18
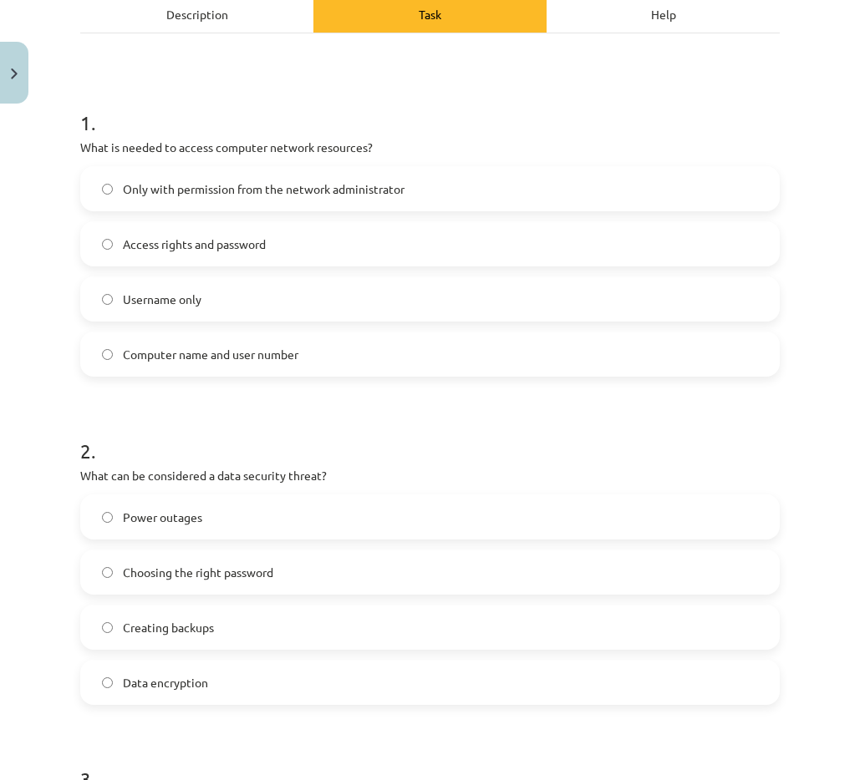
click at [191, 508] on label "Power outages" at bounding box center [430, 517] width 696 height 42
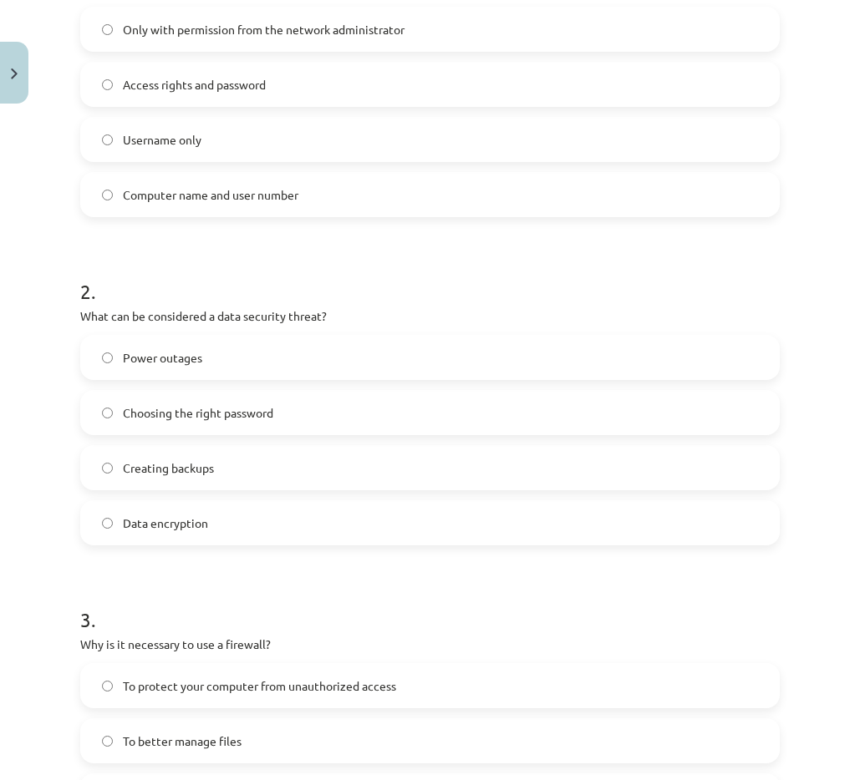
scroll to position [585, 0]
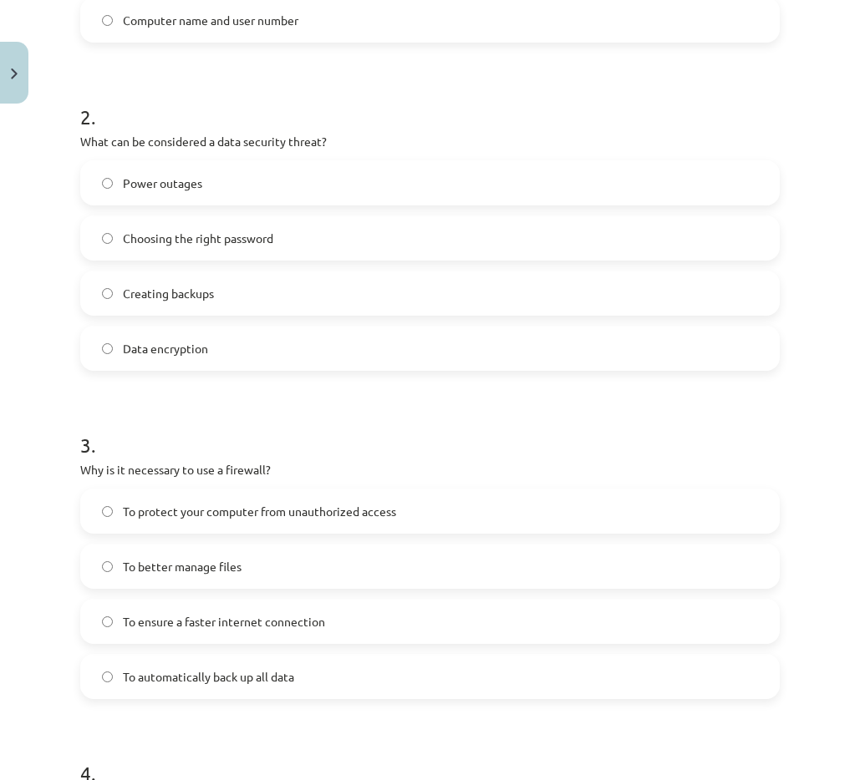
click at [160, 499] on label "To protect your computer from unauthorized access" at bounding box center [430, 511] width 696 height 42
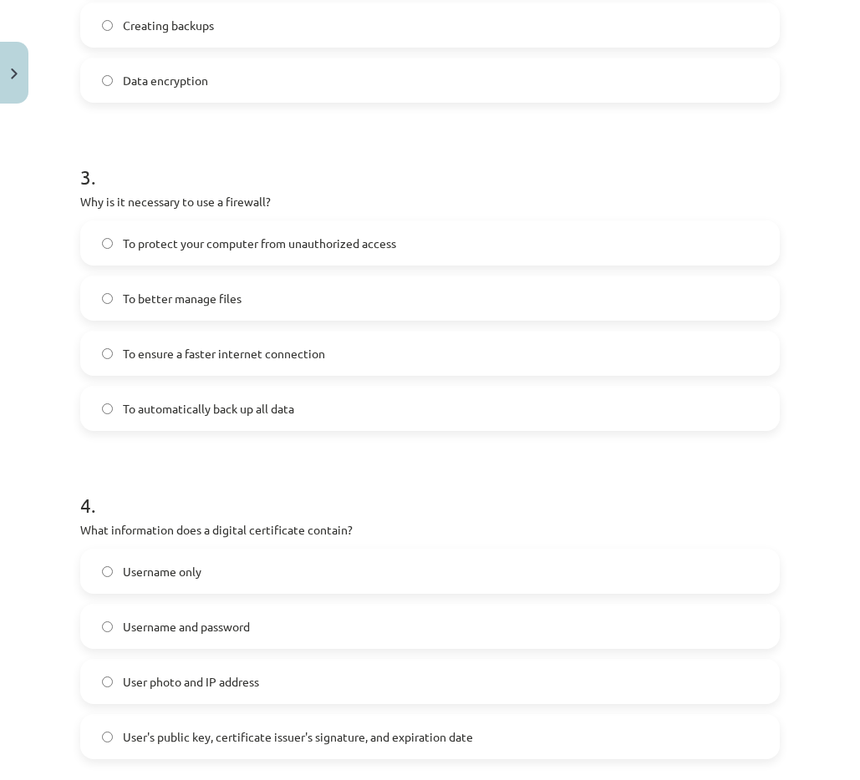
scroll to position [919, 0]
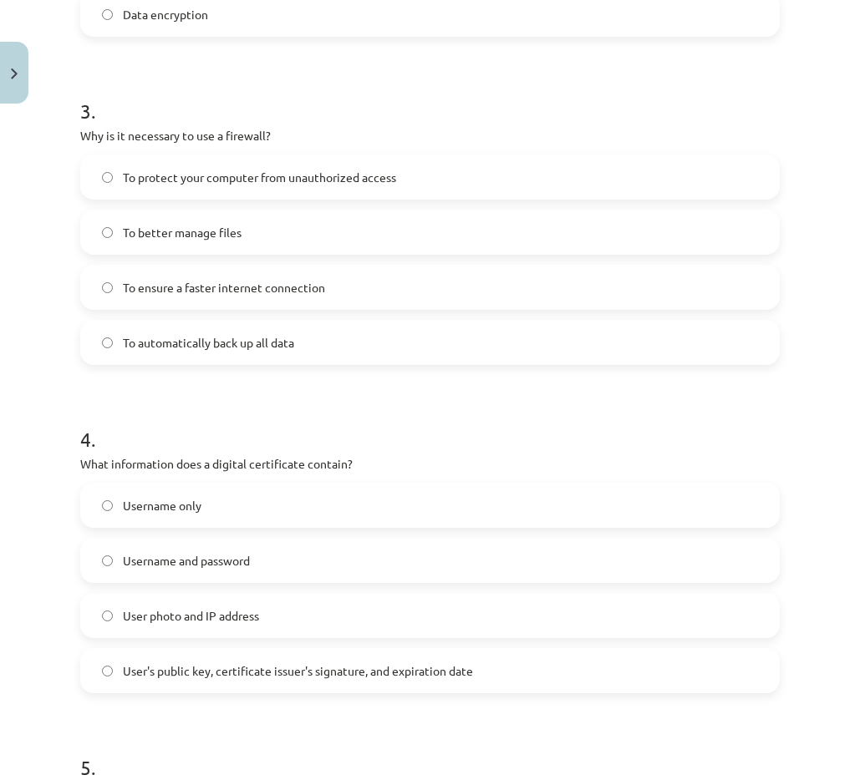
click at [135, 657] on label "User's public key, certificate issuer's signature, and expiration date" at bounding box center [430, 671] width 696 height 42
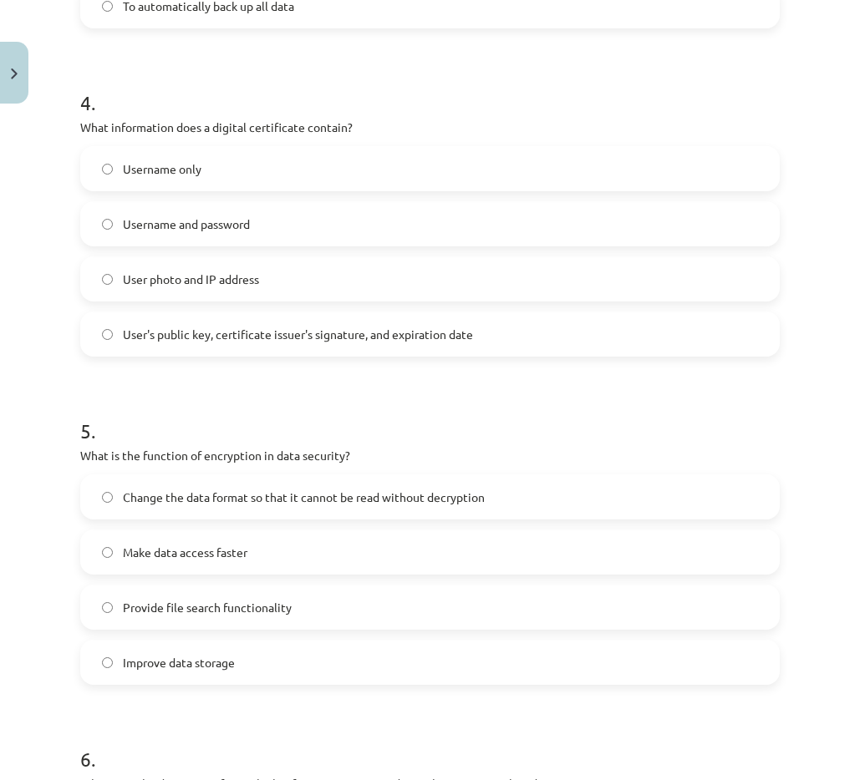
scroll to position [1337, 0]
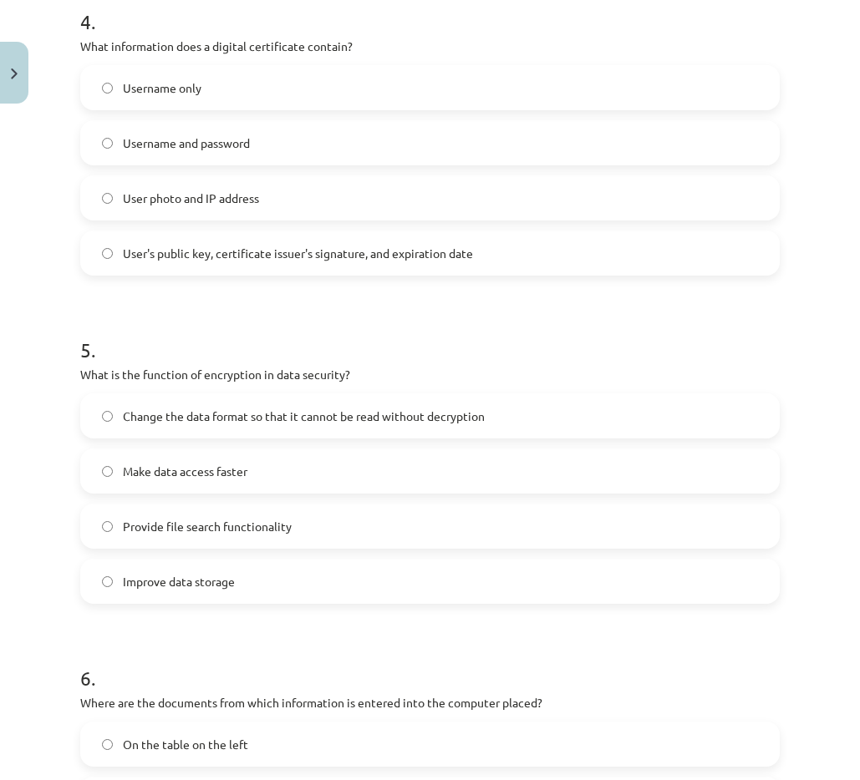
click at [139, 417] on font "Change the data format so that it cannot be read without decryption" at bounding box center [304, 416] width 362 height 15
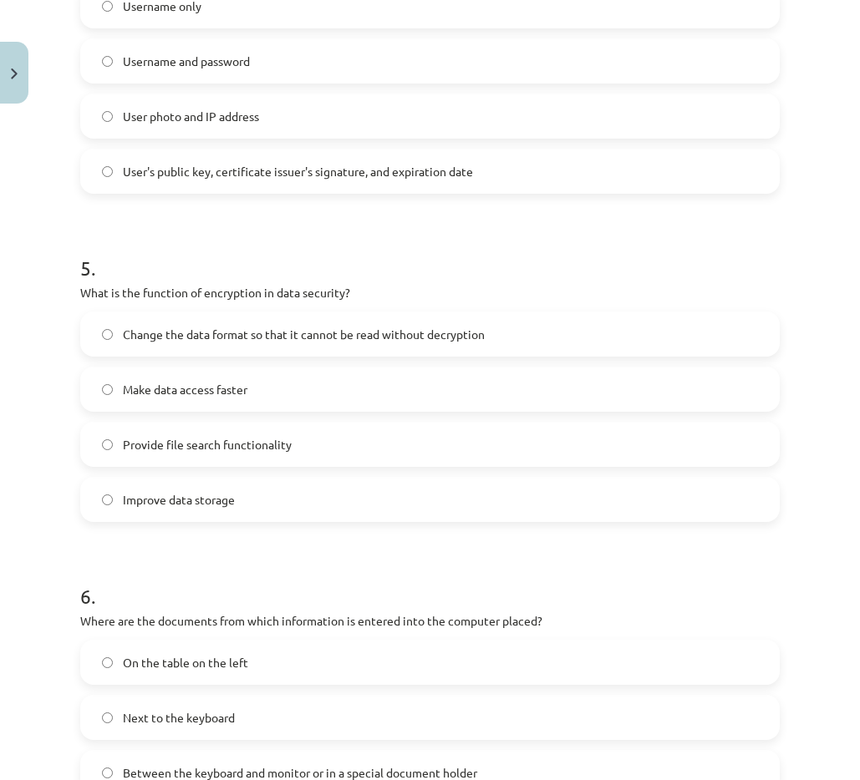
scroll to position [1587, 0]
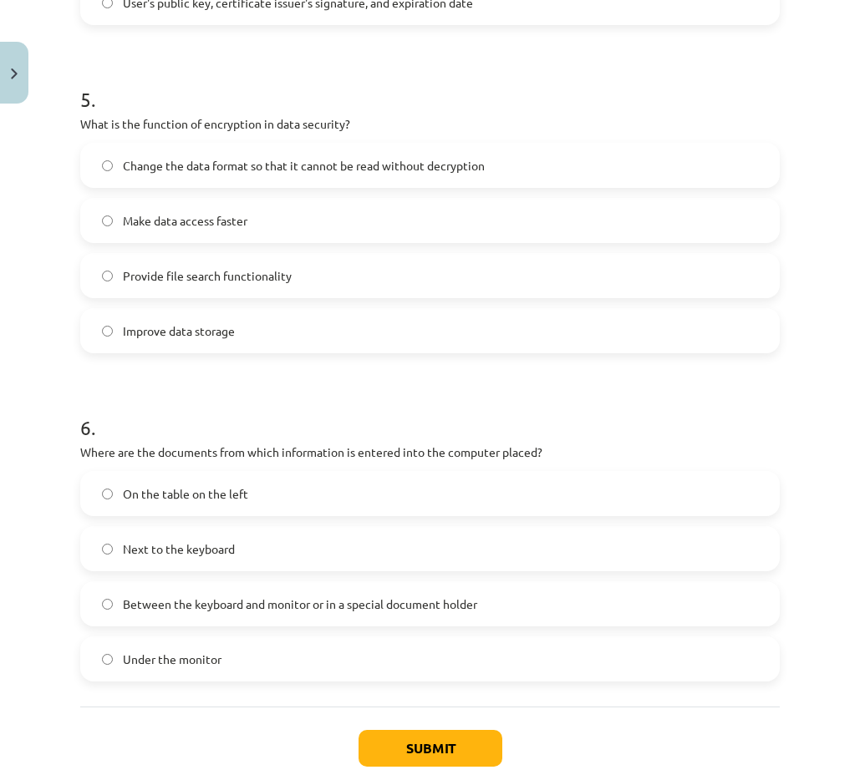
click at [170, 612] on label "Between the keyboard and monitor or in a special document holder" at bounding box center [430, 604] width 696 height 42
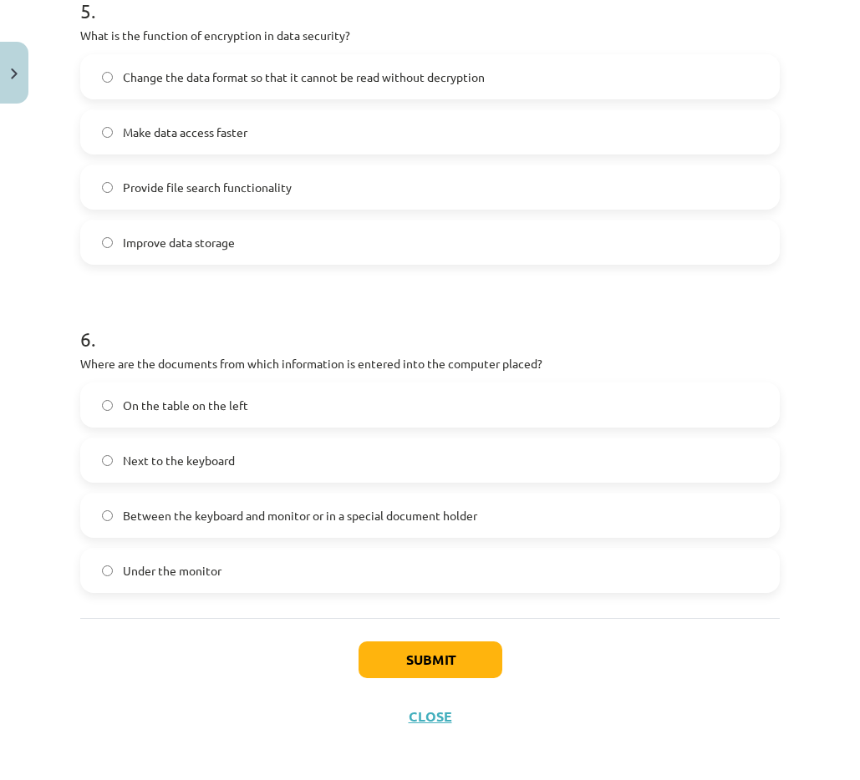
scroll to position [1683, 0]
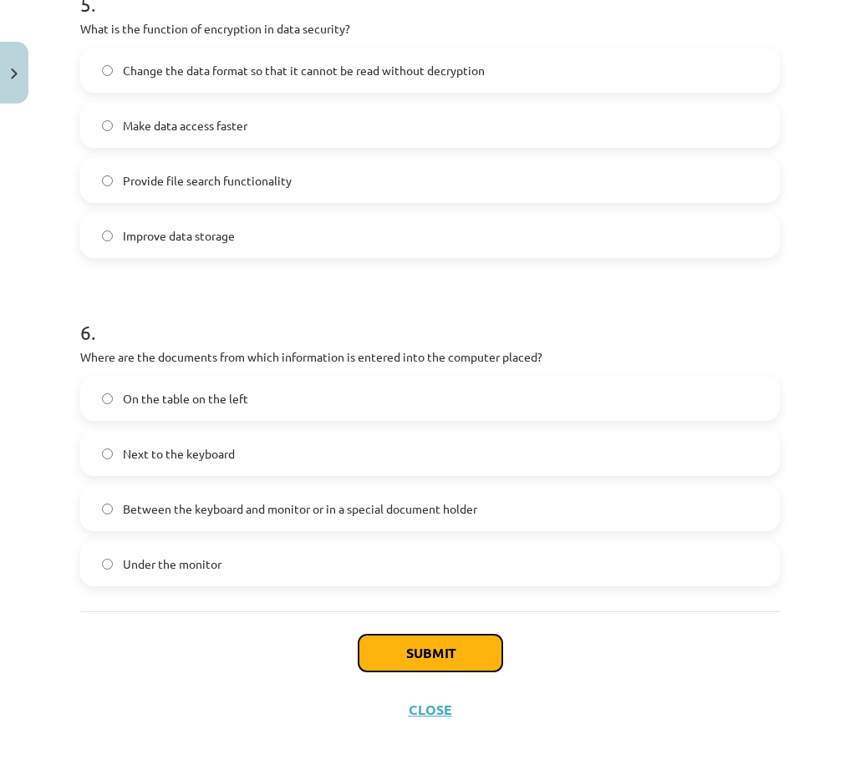
click at [378, 658] on button "Submit" at bounding box center [430, 653] width 144 height 37
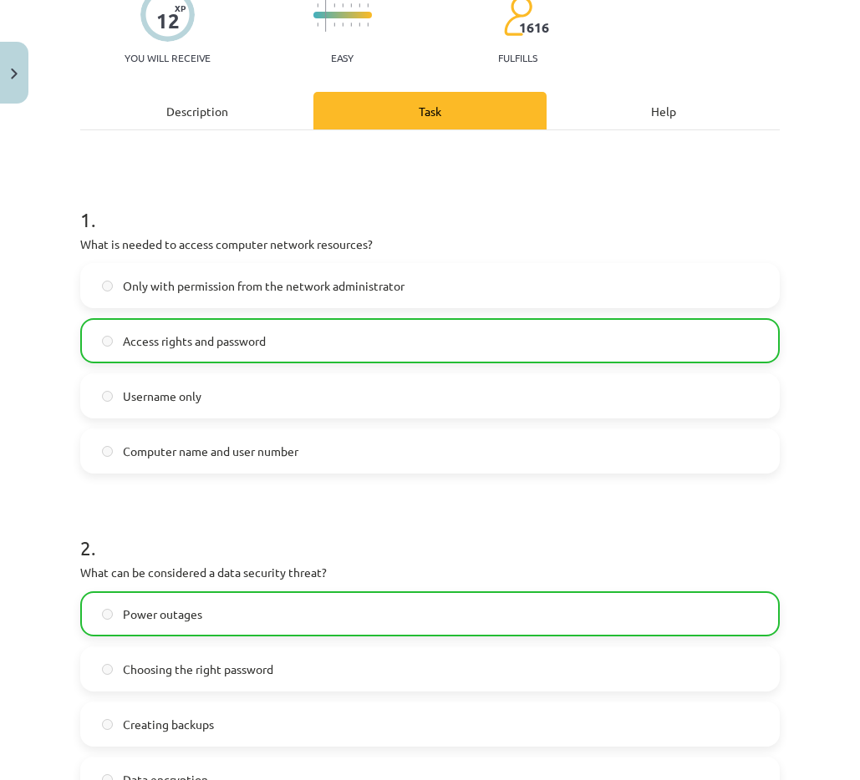
scroll to position [0, 0]
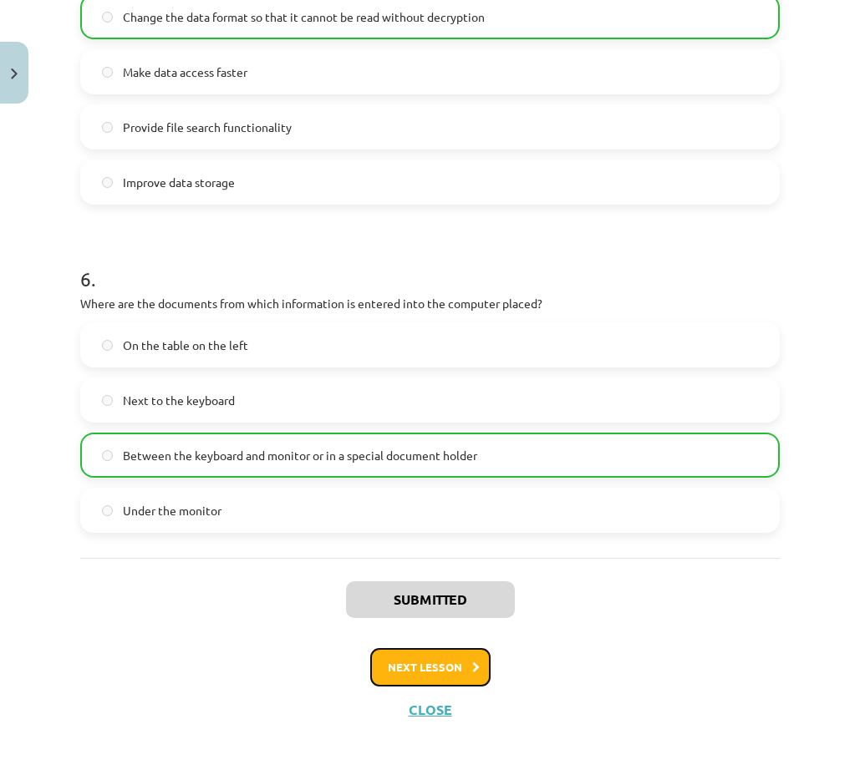
click at [401, 664] on font "Next lesson" at bounding box center [425, 667] width 74 height 14
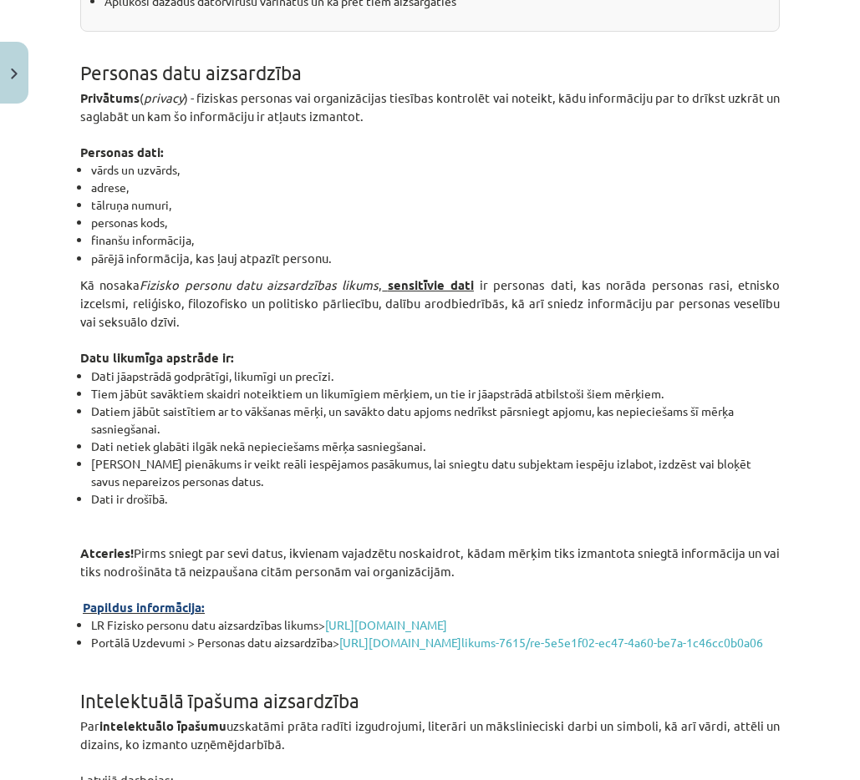
scroll to position [42, 0]
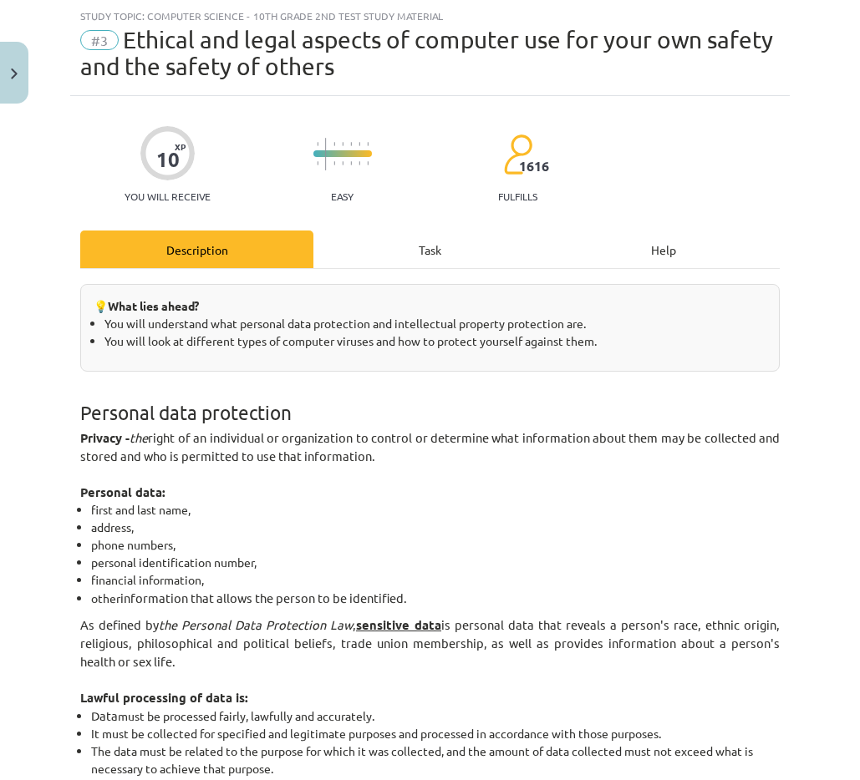
click at [397, 242] on div "Task" at bounding box center [429, 250] width 233 height 38
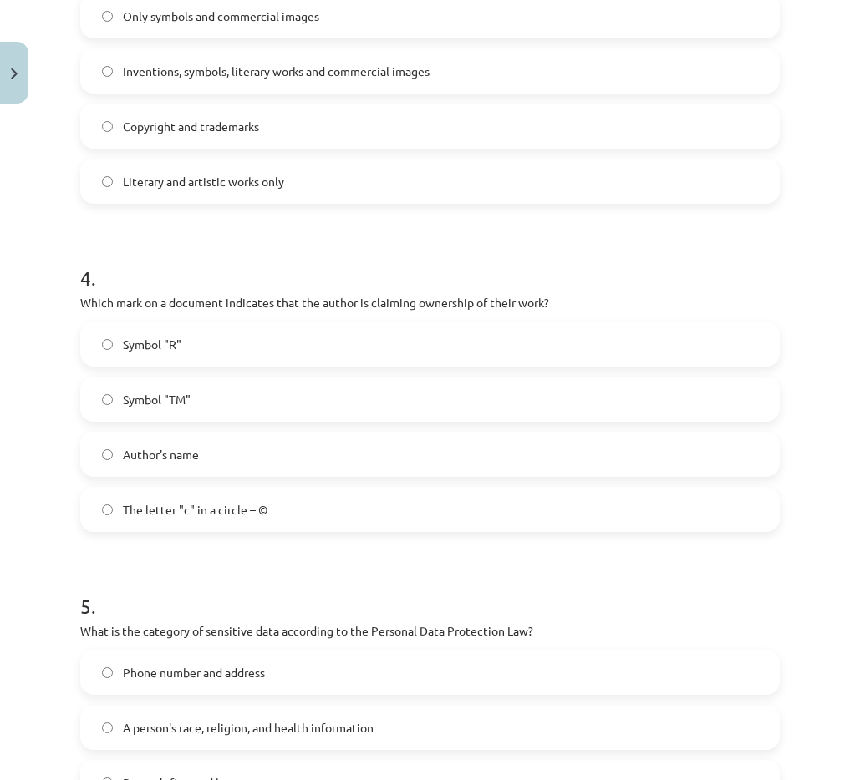
scroll to position [1381, 0]
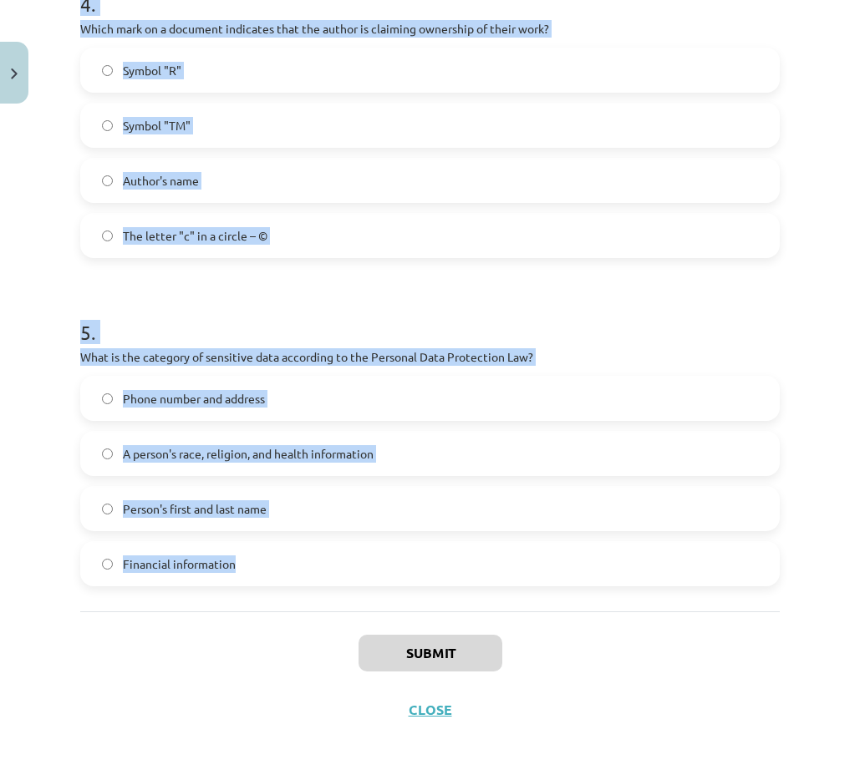
drag, startPoint x: 78, startPoint y: 52, endPoint x: 261, endPoint y: 566, distance: 546.2
click at [261, 566] on div "Study topic: Computer Science - 10th grade 2nd test study material #3 Ethical a…" at bounding box center [430, 390] width 860 height 780
copy div "Study topic: Computer Science - 10th grade 2nd test study material #3 Ethical a…"
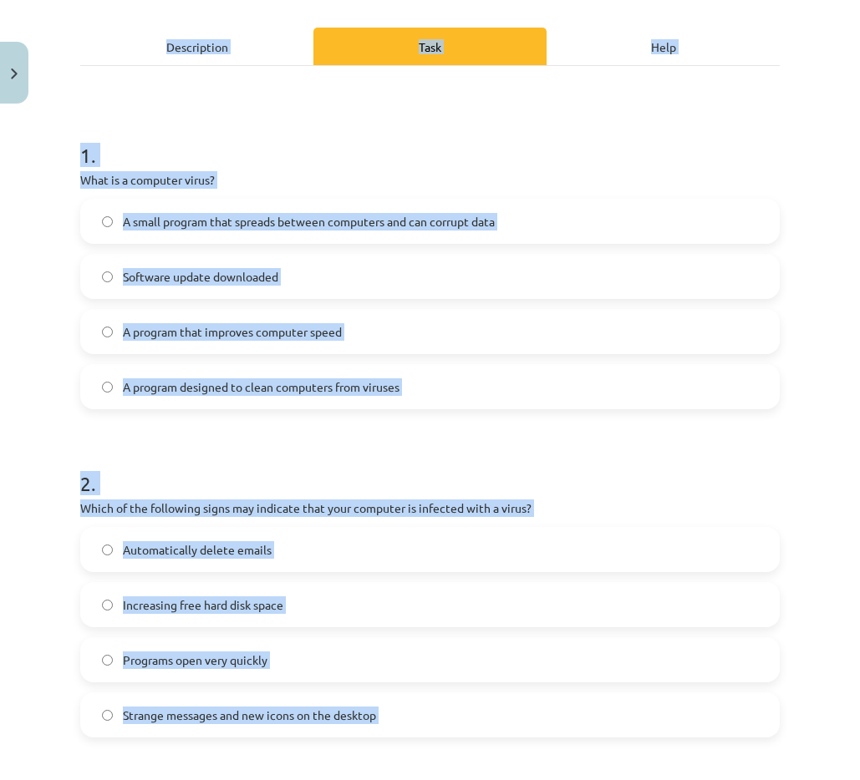
scroll to position [44, 0]
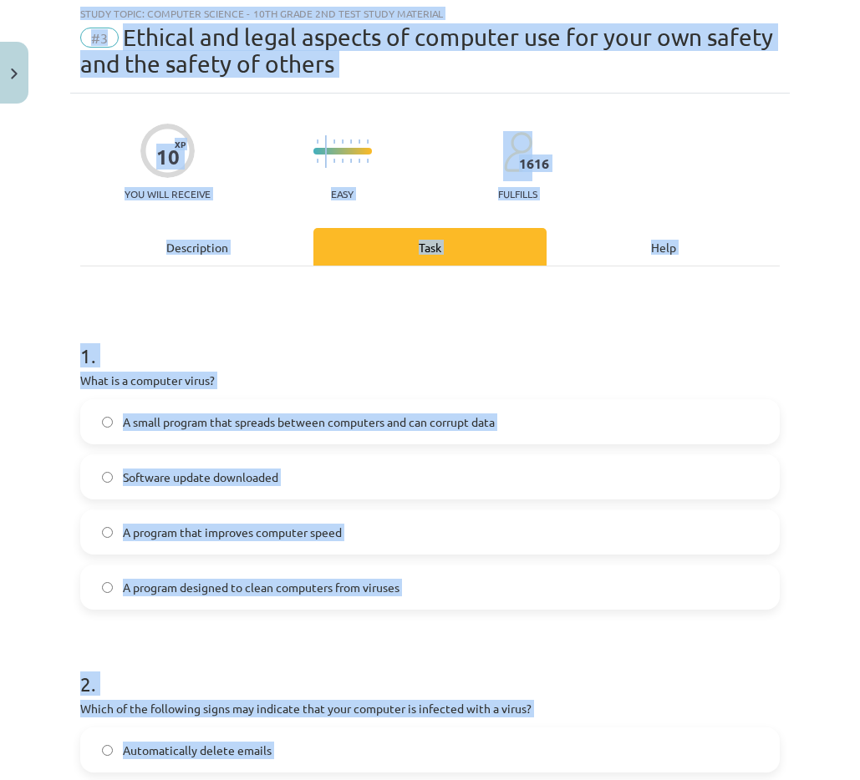
click at [296, 435] on label "A small program that spreads between computers and can corrupt data" at bounding box center [430, 422] width 696 height 42
click at [246, 365] on h1 "1 ." at bounding box center [429, 341] width 699 height 52
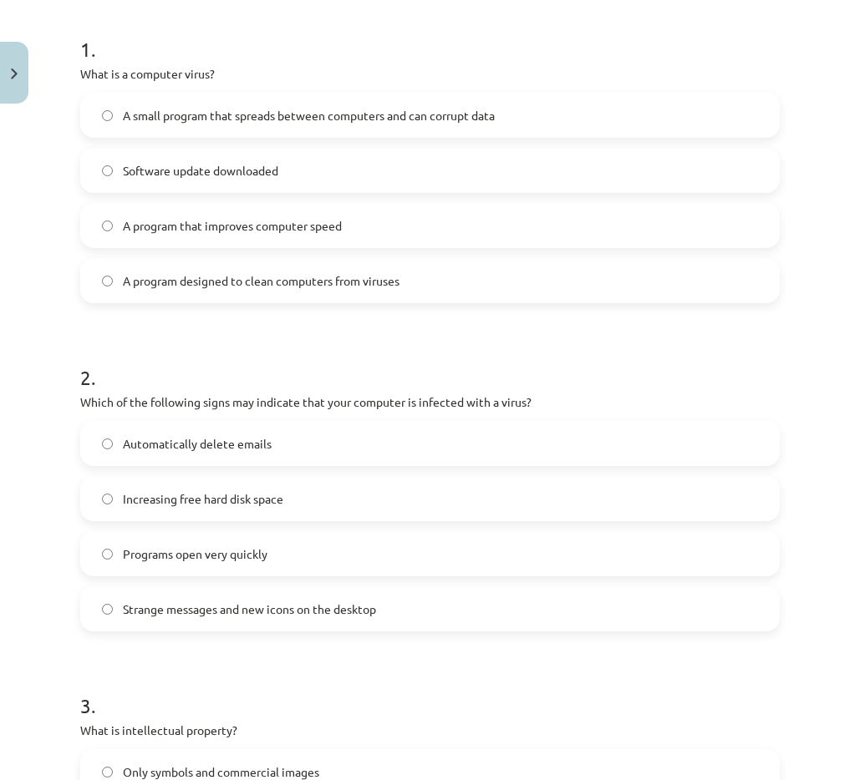
scroll to position [378, 0]
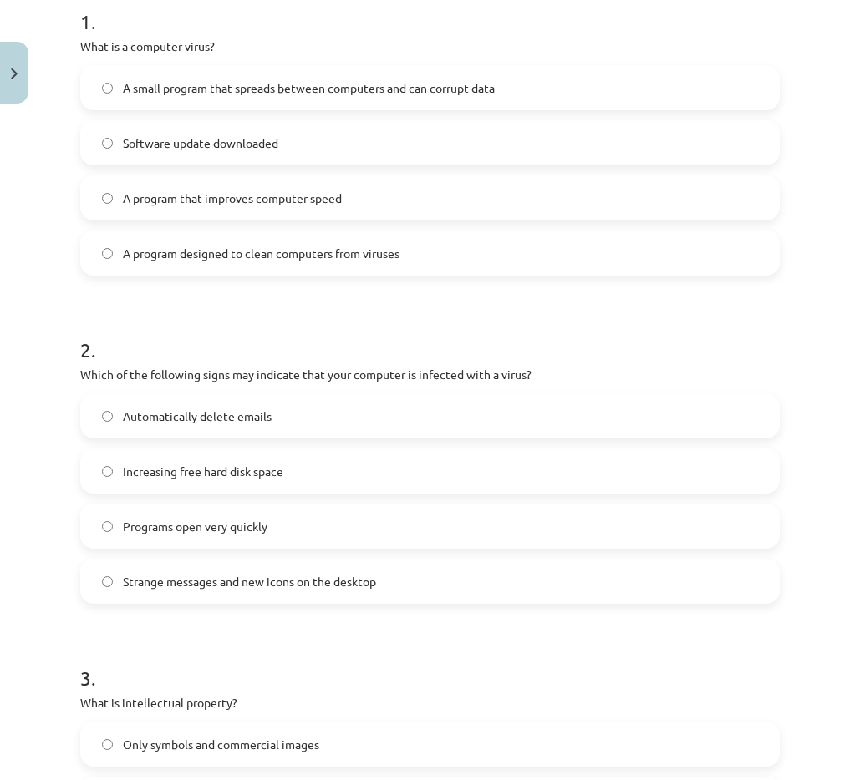
click at [168, 586] on font "Strange messages and new icons on the desktop" at bounding box center [249, 581] width 253 height 15
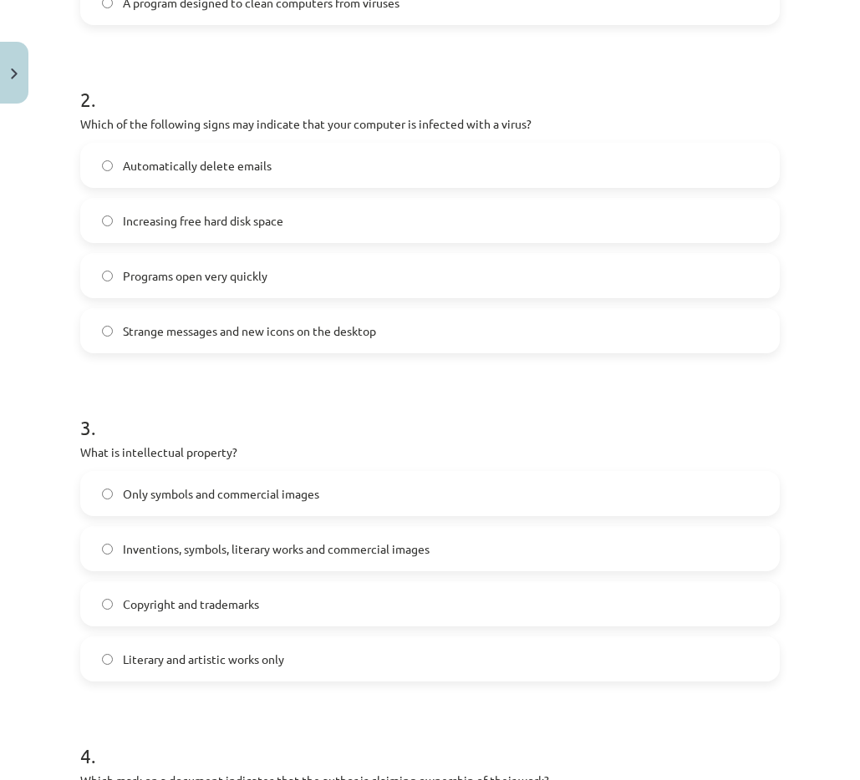
click at [154, 560] on label "Inventions, symbols, literary works and commercial images" at bounding box center [430, 549] width 696 height 42
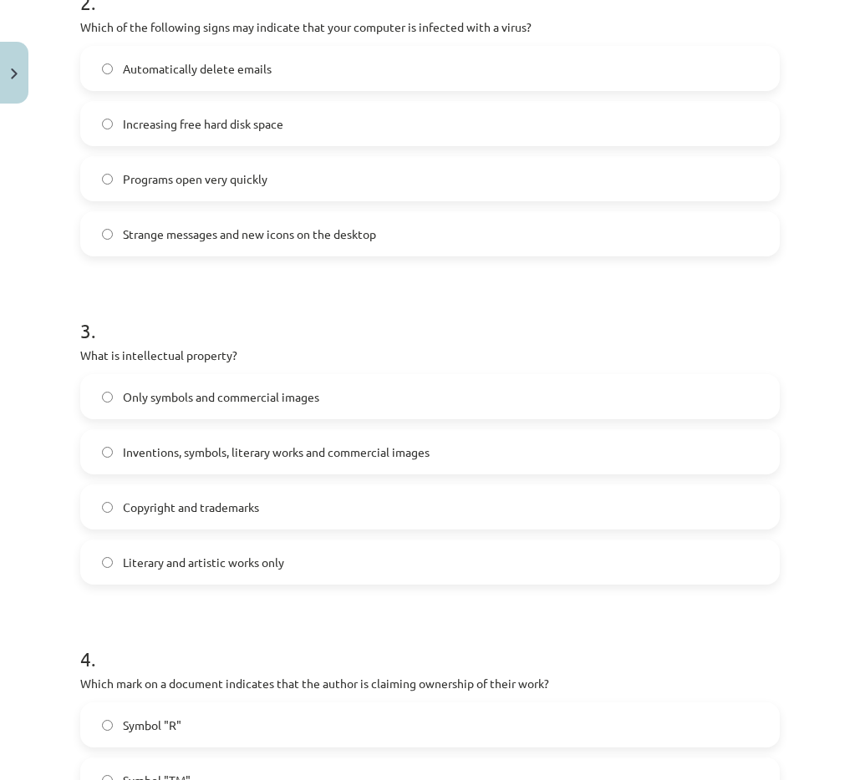
scroll to position [880, 0]
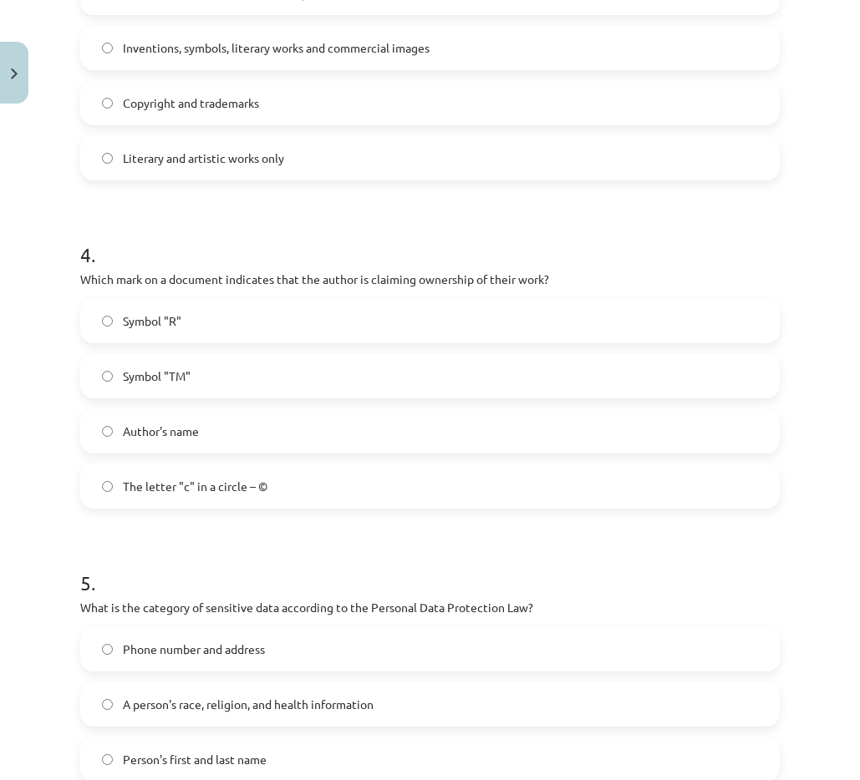
click at [150, 506] on label "The letter "c" in a circle – ©" at bounding box center [430, 486] width 696 height 42
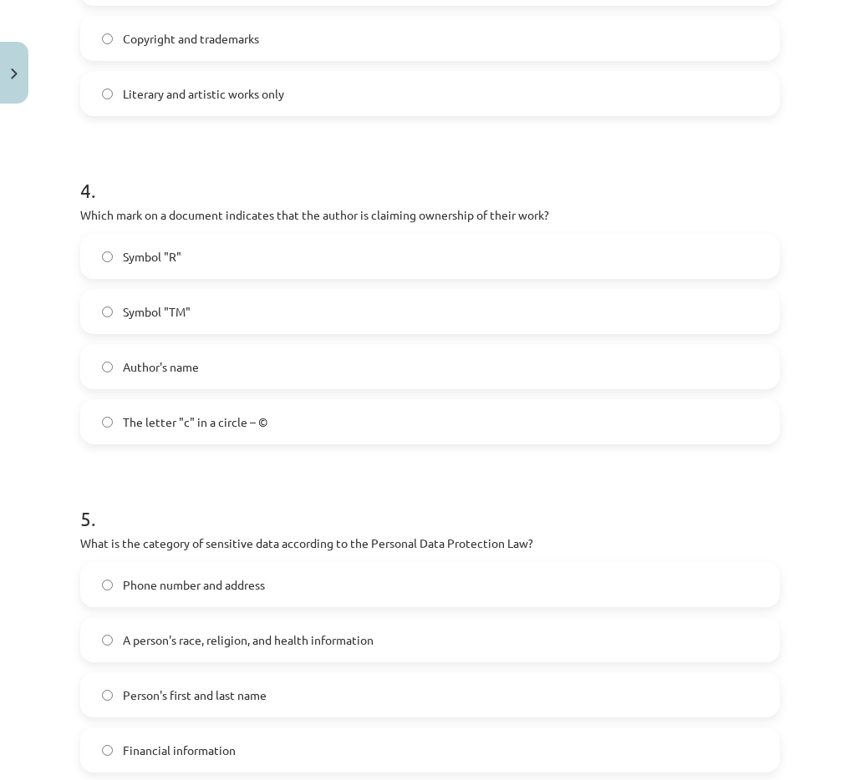
scroll to position [1381, 0]
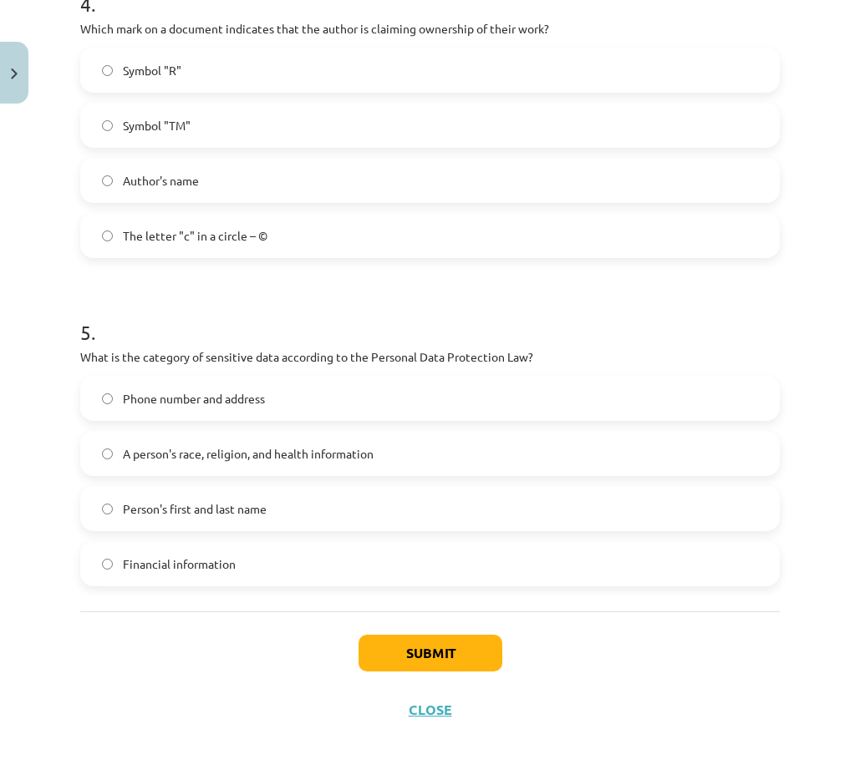
click at [171, 461] on span "A person's race, religion, and health information" at bounding box center [248, 454] width 251 height 18
click at [410, 642] on button "Submit" at bounding box center [430, 653] width 144 height 37
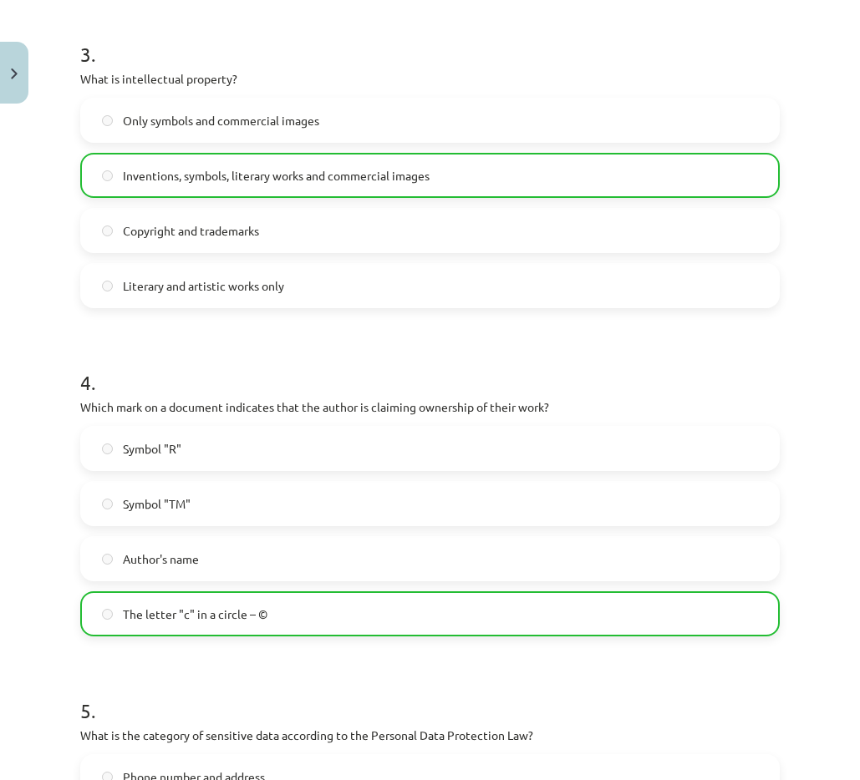
scroll to position [1435, 0]
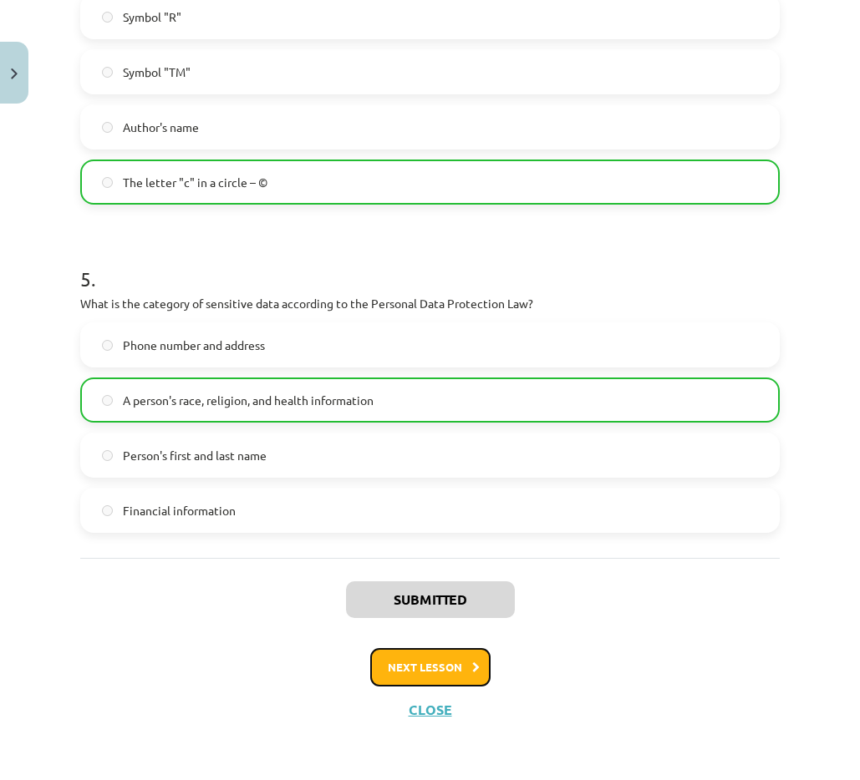
click at [437, 669] on font "Next lesson" at bounding box center [425, 667] width 74 height 14
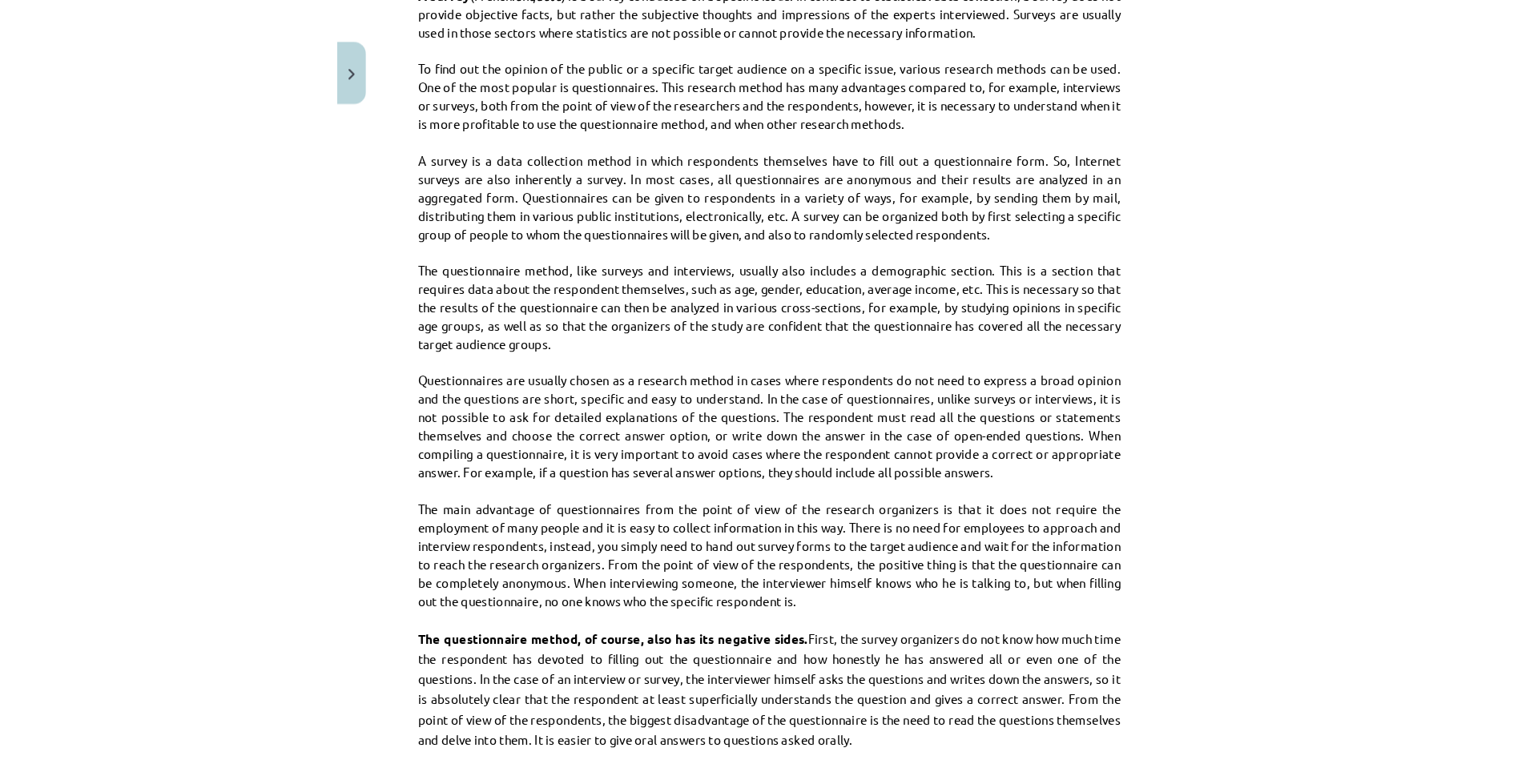
scroll to position [40, 0]
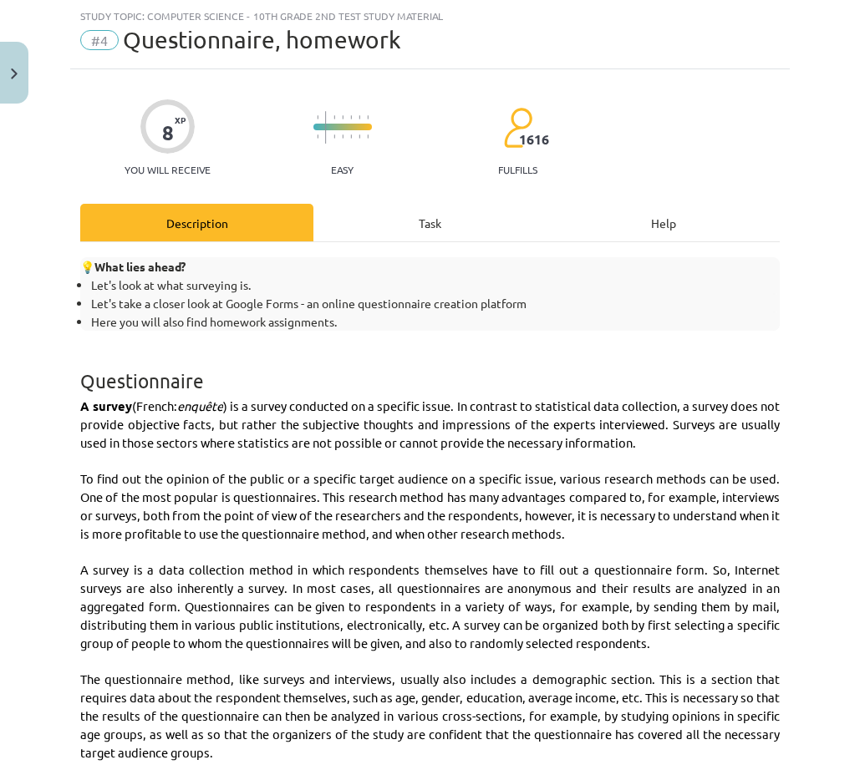
click at [399, 211] on div "Task" at bounding box center [429, 223] width 233 height 38
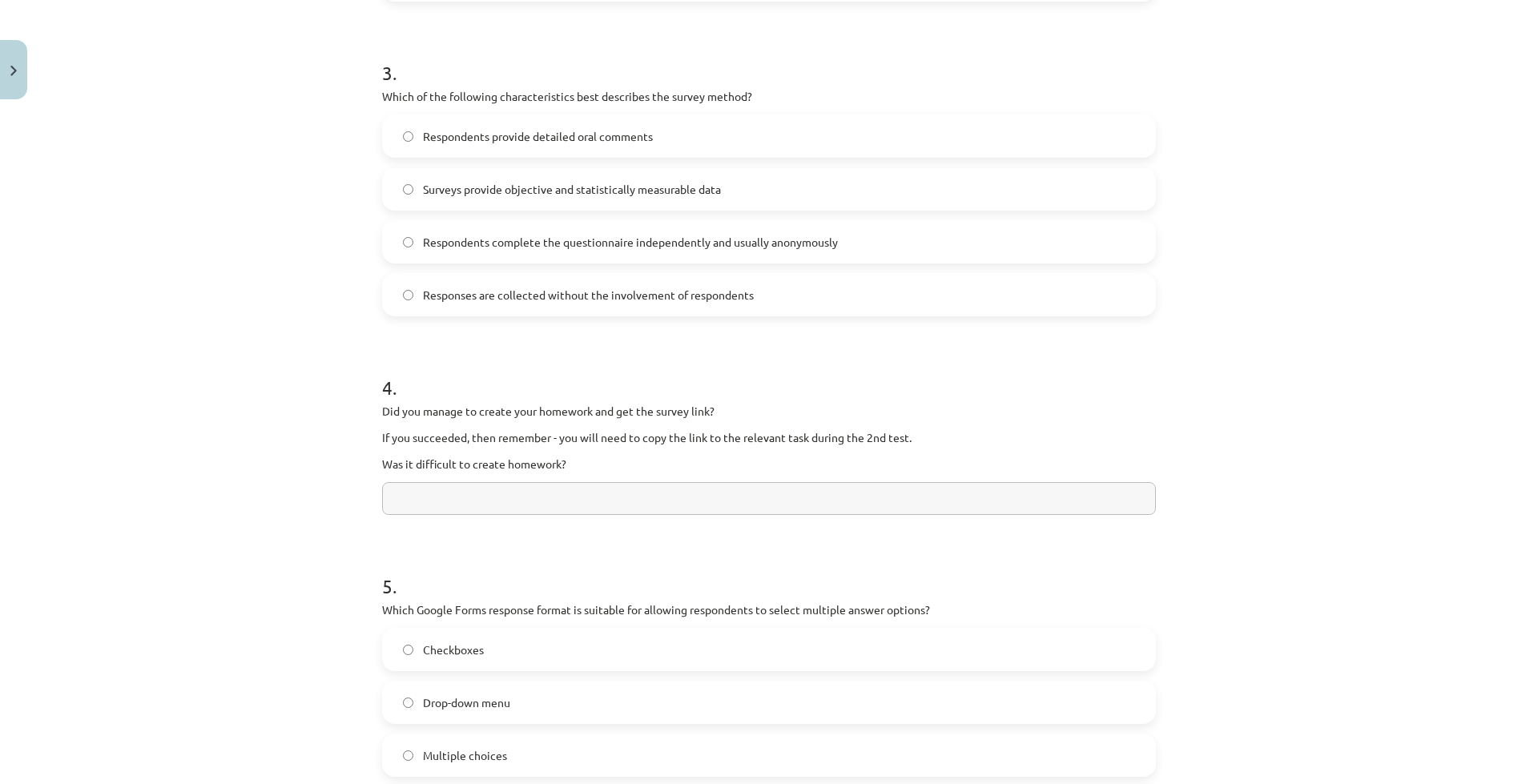
scroll to position [1146, 0]
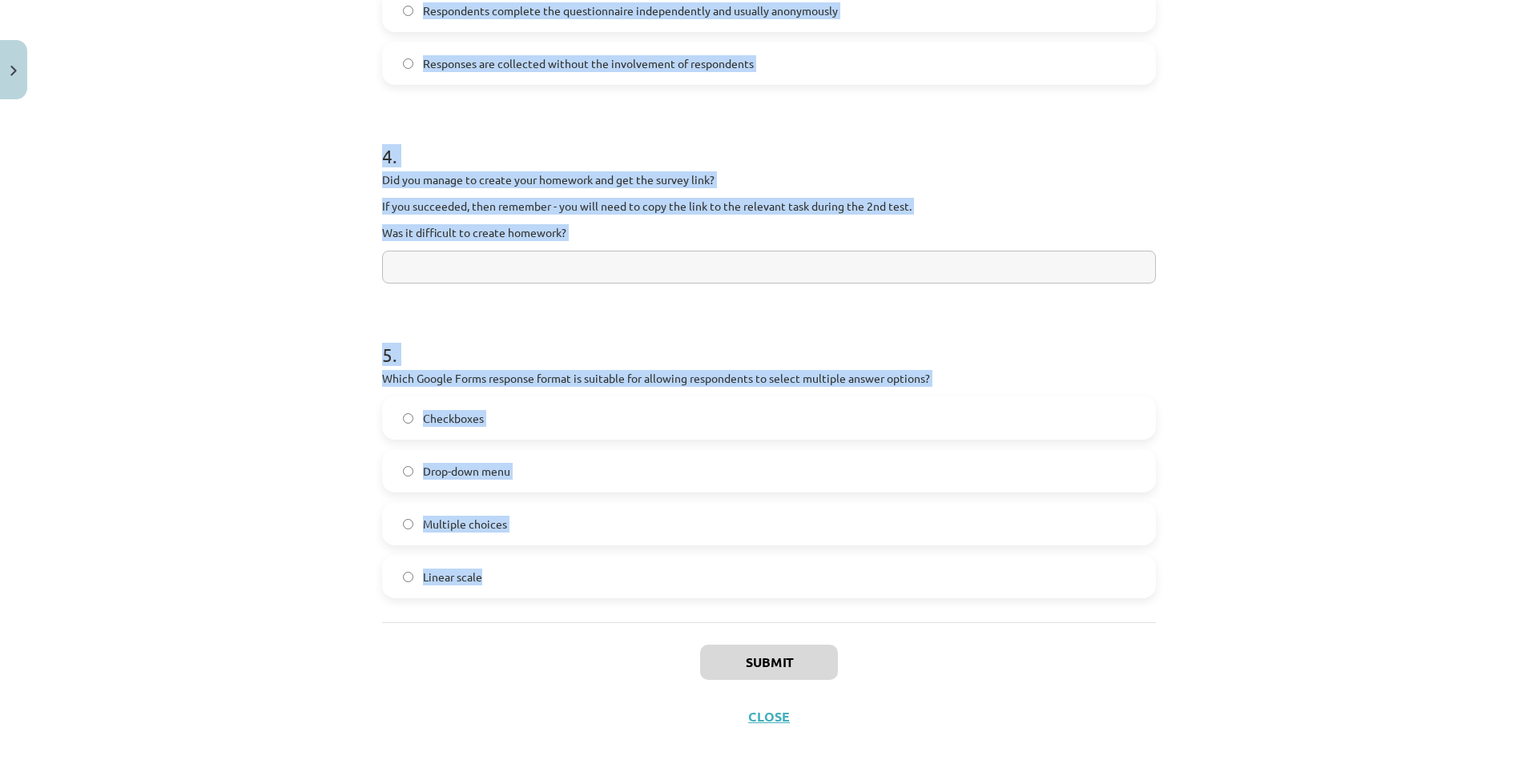
drag, startPoint x: 373, startPoint y: 51, endPoint x: 561, endPoint y: 574, distance: 555.8
click at [561, 574] on div "Study topic: Computer Science - 10th grade 2nd test study material #4 Questionn…" at bounding box center [769, 392] width 1538 height 784
copy div "Study topic: Computer Science - 10th grade 2nd test study material #4 Questionn…"
click at [575, 235] on p "Was it difficult to create homework?" at bounding box center [769, 233] width 774 height 17
drag, startPoint x: 434, startPoint y: 81, endPoint x: 625, endPoint y: 626, distance: 577.5
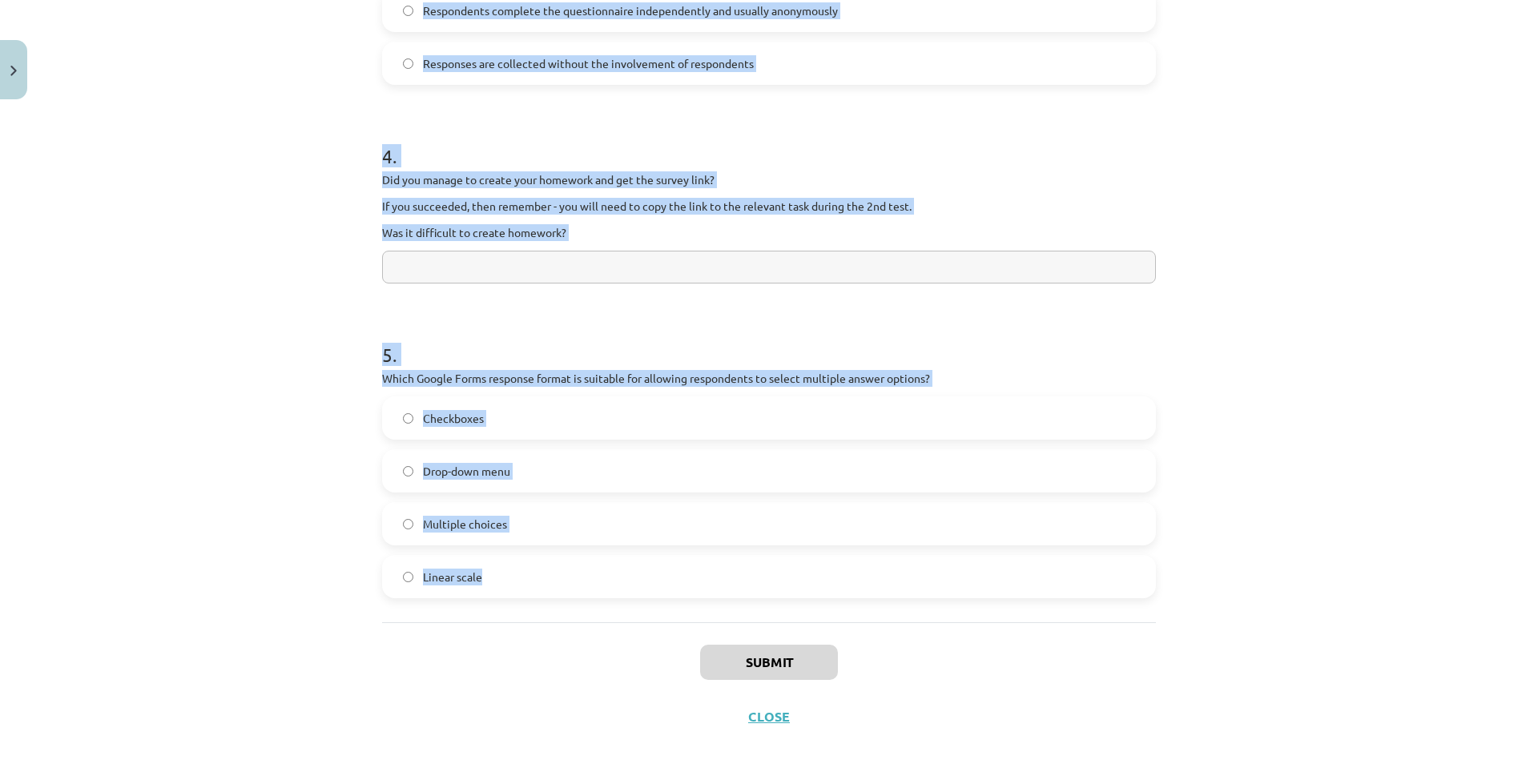
click at [627, 631] on div "Study topic: Computer Science - 10th grade 2nd test study material #4 Questionn…" at bounding box center [769, 392] width 1538 height 784
copy div "Study topic: Computer Science - 10th grade 2nd test study material #4 Questionn…"
click at [563, 228] on p "Was it difficult to create homework?" at bounding box center [769, 233] width 774 height 17
click at [553, 231] on font "Was it difficult to create homework?" at bounding box center [475, 232] width 184 height 14
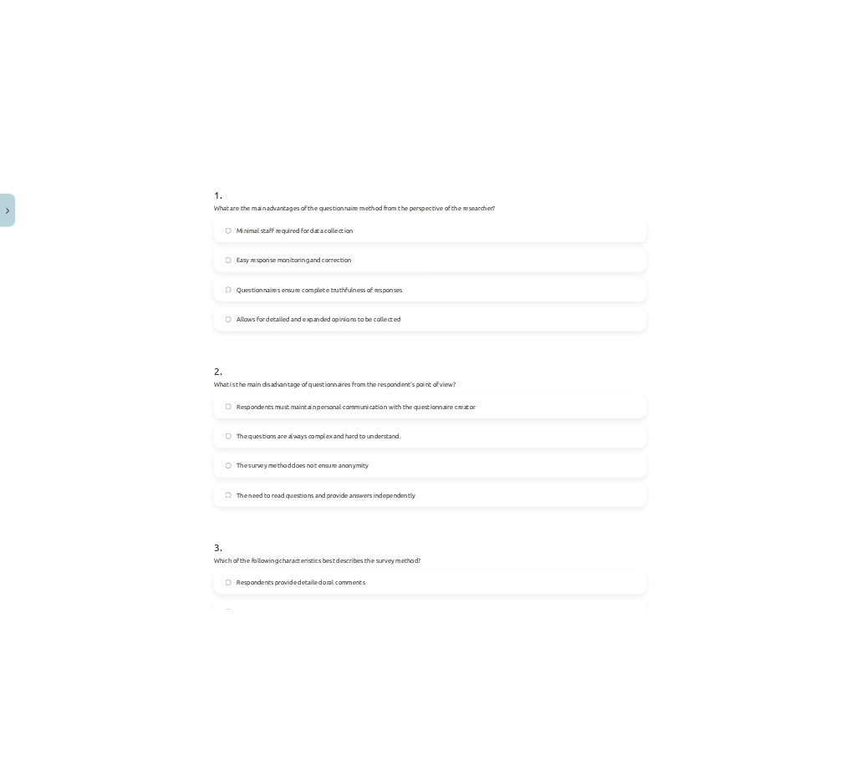
scroll to position [193, 0]
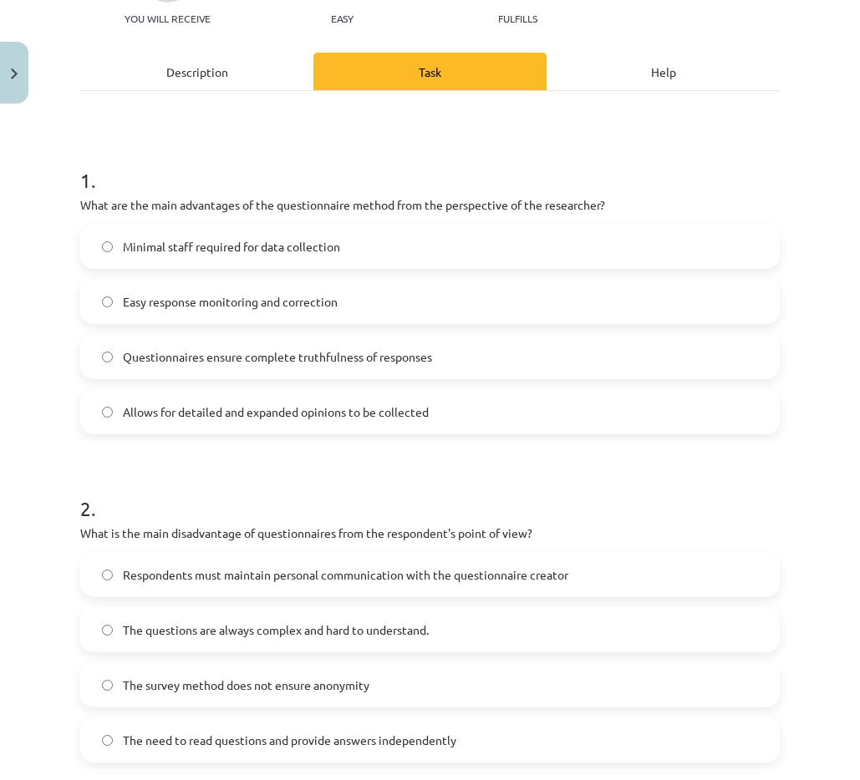
click at [181, 230] on label "Minimal staff required for data collection" at bounding box center [430, 247] width 696 height 42
click at [207, 740] on font "The need to read questions and provide answers independently" at bounding box center [289, 740] width 333 height 15
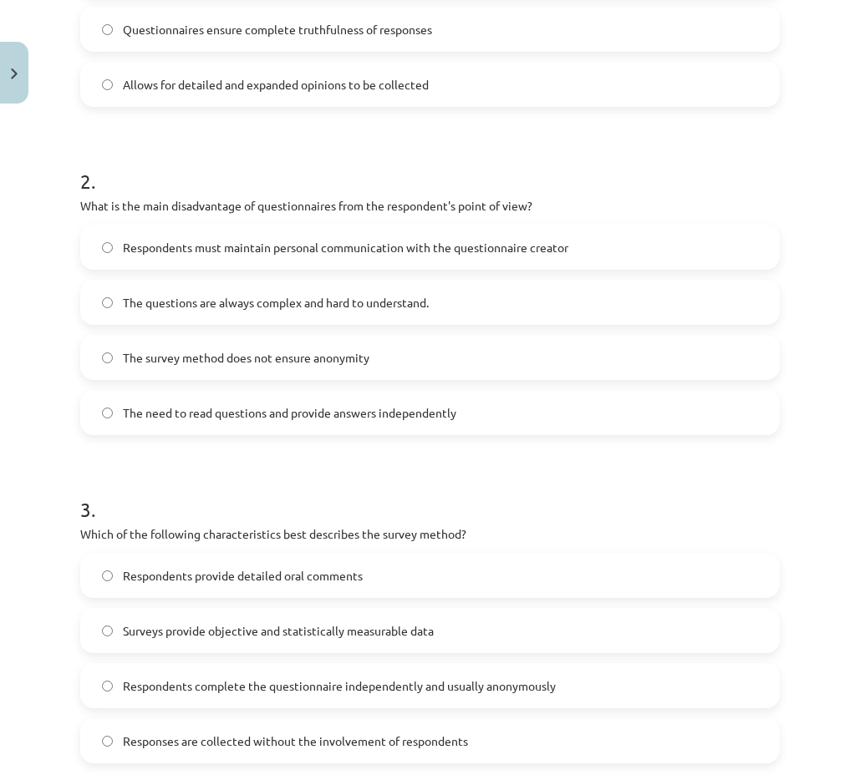
scroll to position [611, 0]
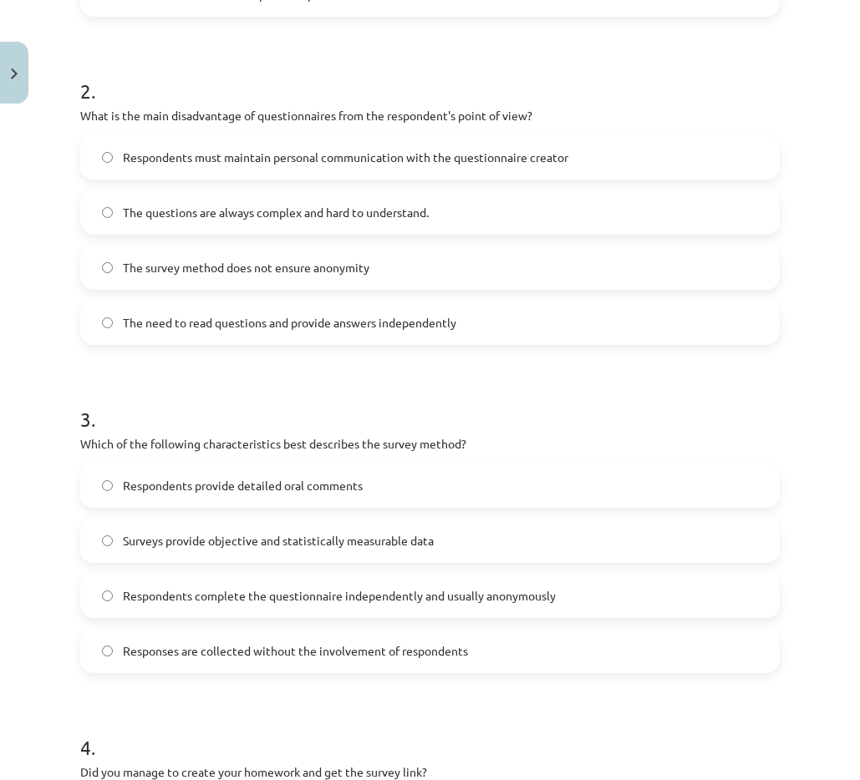
click at [162, 599] on font "Respondents complete the questionnaire independently and usually anonymously" at bounding box center [339, 595] width 433 height 15
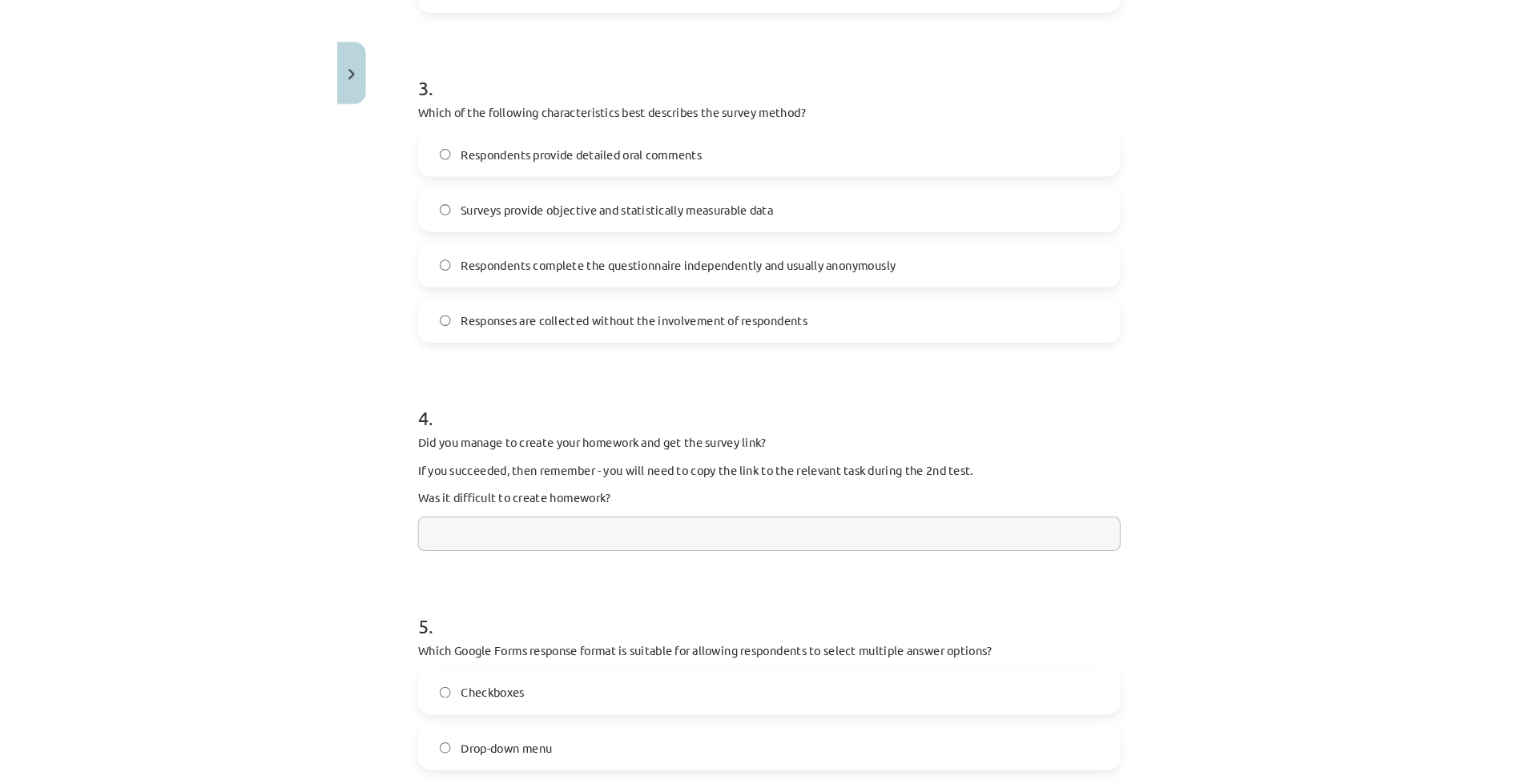
scroll to position [906, 0]
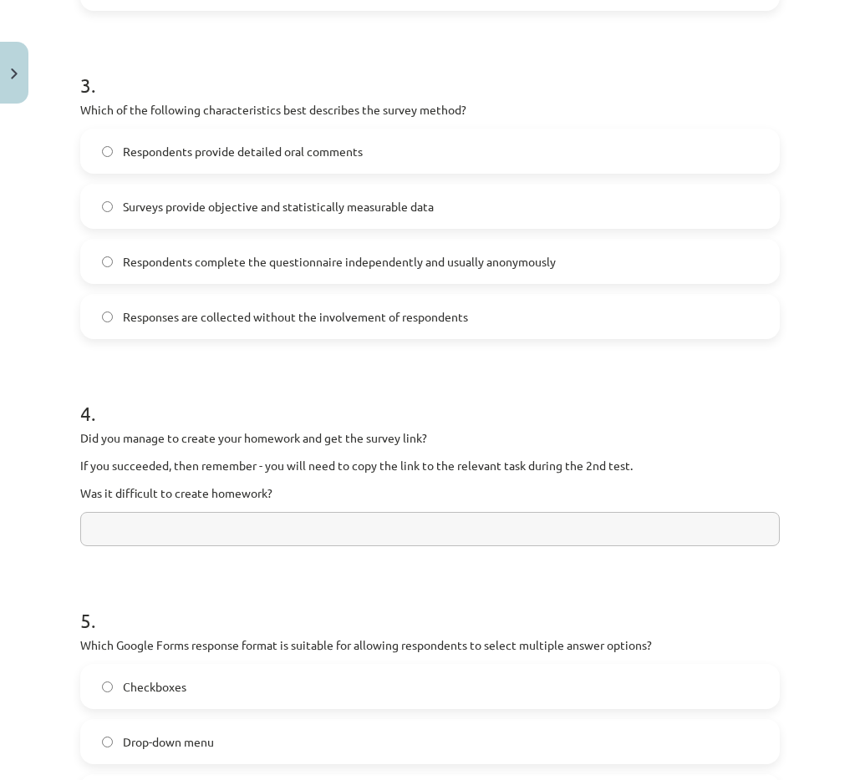
click at [134, 501] on p "Was it difficult to create homework?" at bounding box center [429, 494] width 699 height 18
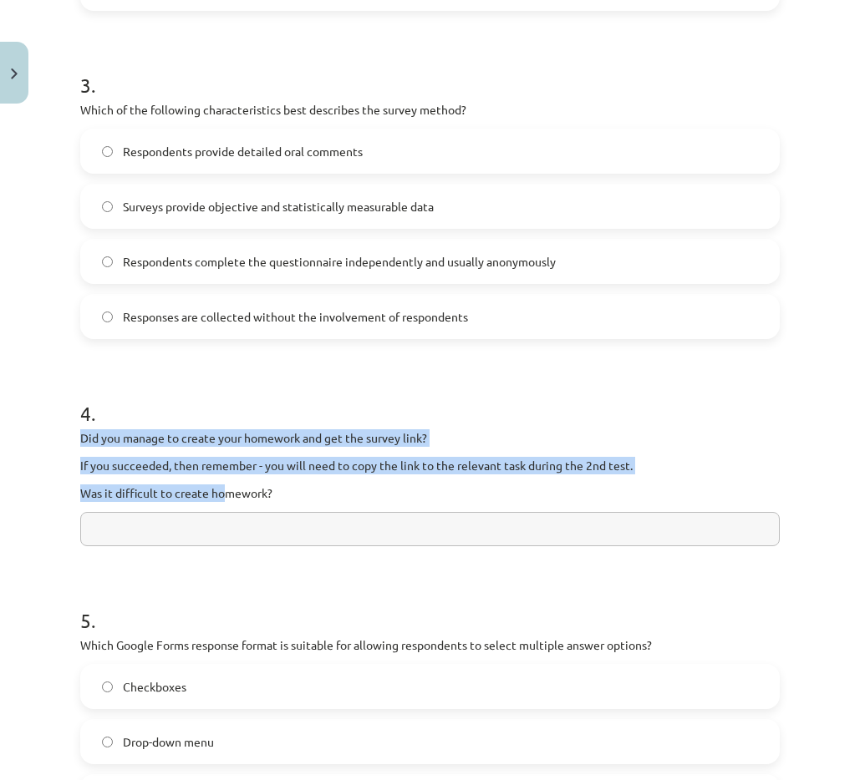
drag, startPoint x: 287, startPoint y: 500, endPoint x: 217, endPoint y: 490, distance: 70.0
click at [219, 491] on div "4 . Did you manage to create your homework and get the survey link? If you succ…" at bounding box center [429, 460] width 699 height 174
click at [274, 495] on p "Was it difficult to create homework?" at bounding box center [429, 494] width 699 height 18
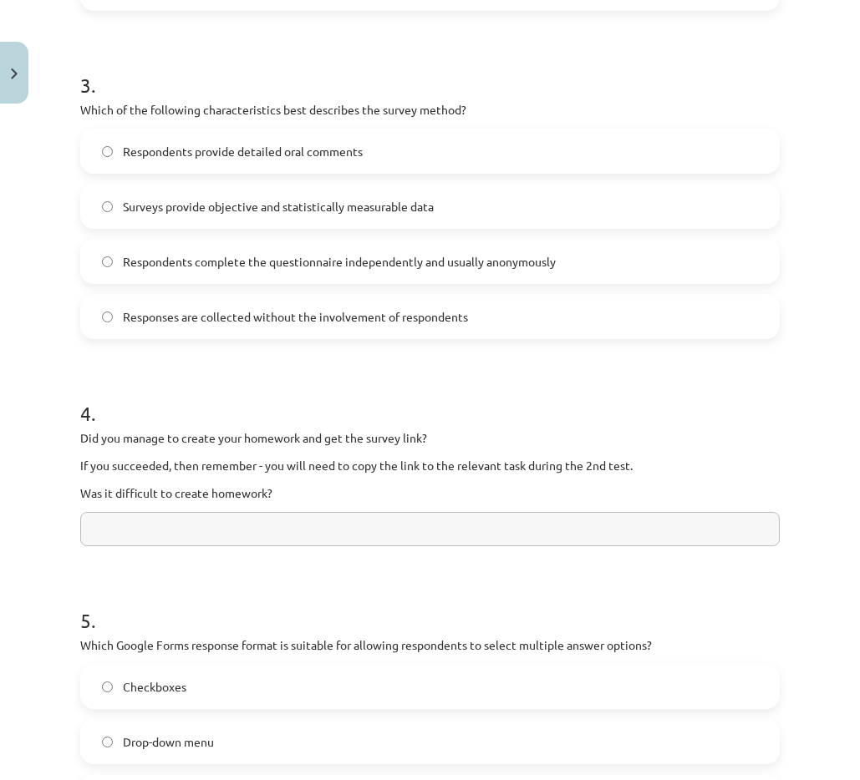
click at [227, 493] on font "Was it difficult to create homework?" at bounding box center [176, 492] width 192 height 15
click at [163, 524] on input "text" at bounding box center [429, 529] width 699 height 34
click at [155, 470] on font "If you succeeded, then remember - you will need to copy the link to the relevan…" at bounding box center [356, 465] width 552 height 15
click at [265, 490] on font "Was it difficult to create homework?" at bounding box center [176, 492] width 192 height 15
click at [170, 475] on div "Did you manage to create your homework and get the survey link? If you succeede…" at bounding box center [429, 465] width 699 height 73
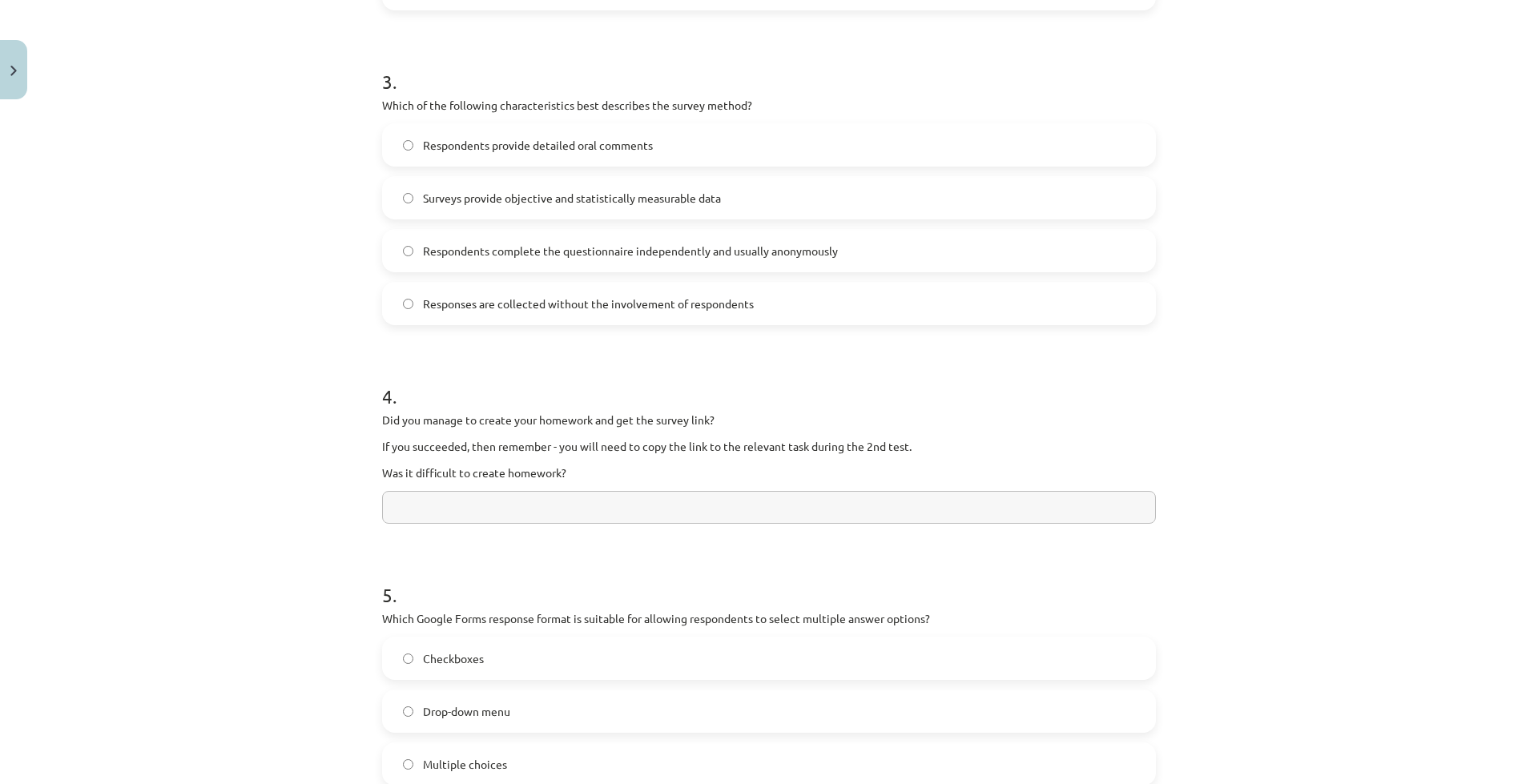
drag, startPoint x: 546, startPoint y: 490, endPoint x: 489, endPoint y: 512, distance: 61.1
click at [489, 512] on input "text" at bounding box center [769, 507] width 774 height 33
paste input "**********"
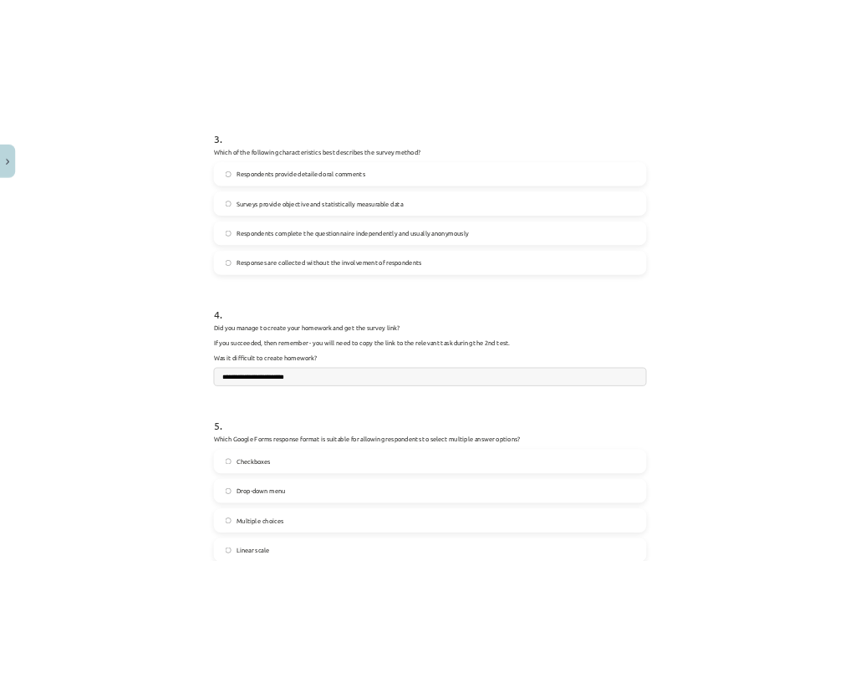
scroll to position [1029, 0]
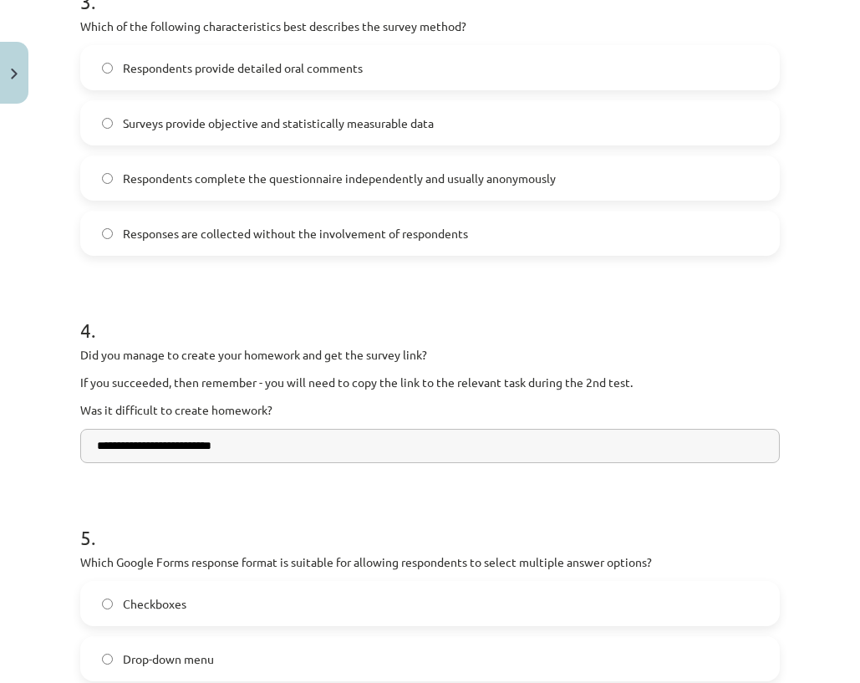
type input "**********"
click at [129, 517] on h1 "5 ." at bounding box center [429, 522] width 699 height 52
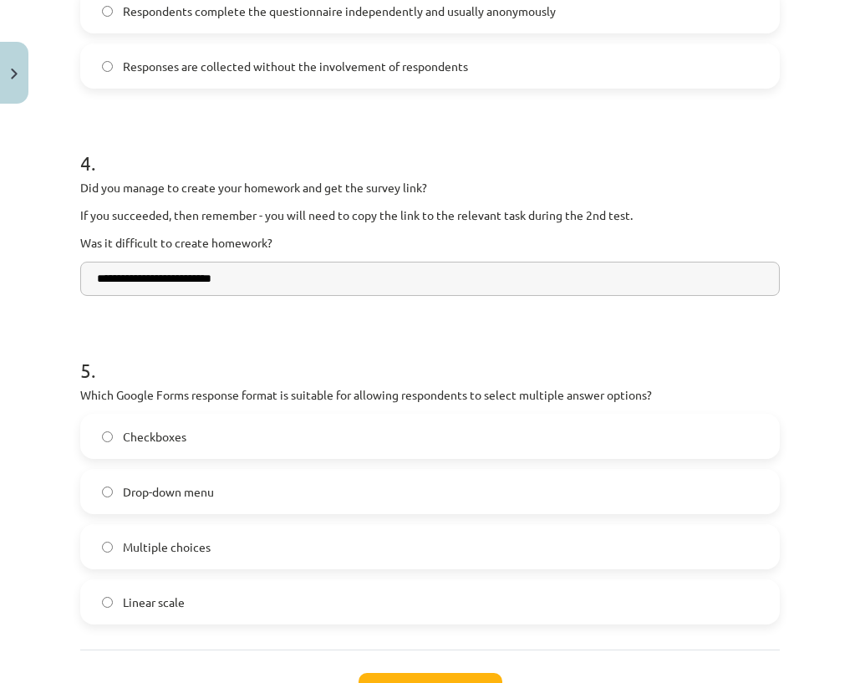
click at [106, 444] on label "Checkboxes" at bounding box center [430, 436] width 696 height 42
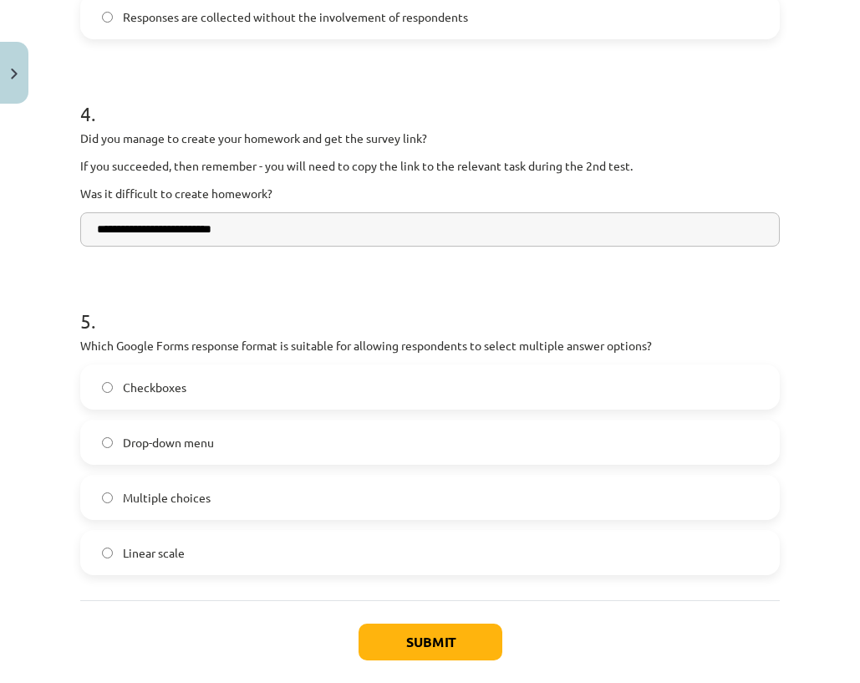
scroll to position [1331, 0]
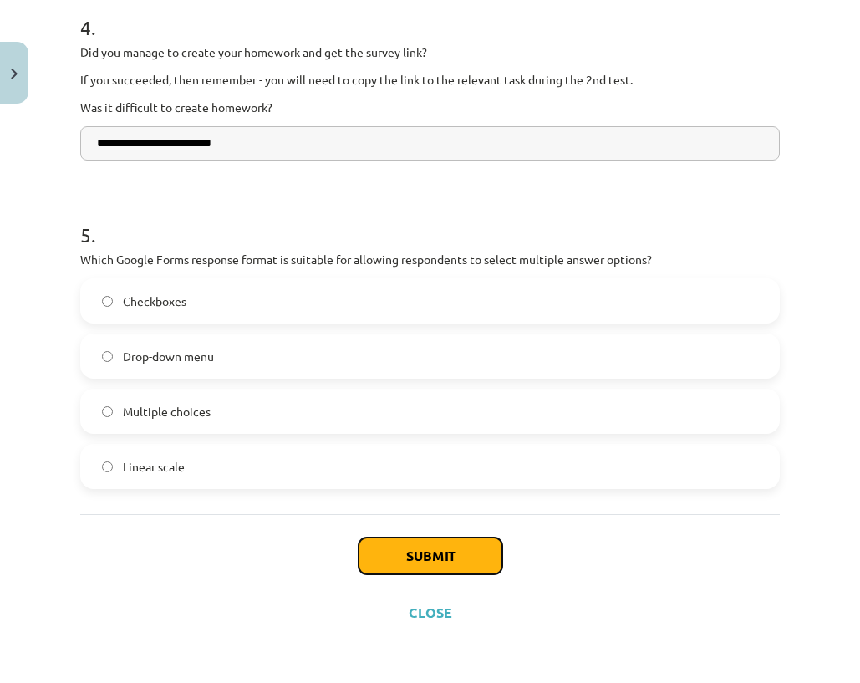
click at [398, 545] on button "Submit" at bounding box center [430, 555] width 144 height 37
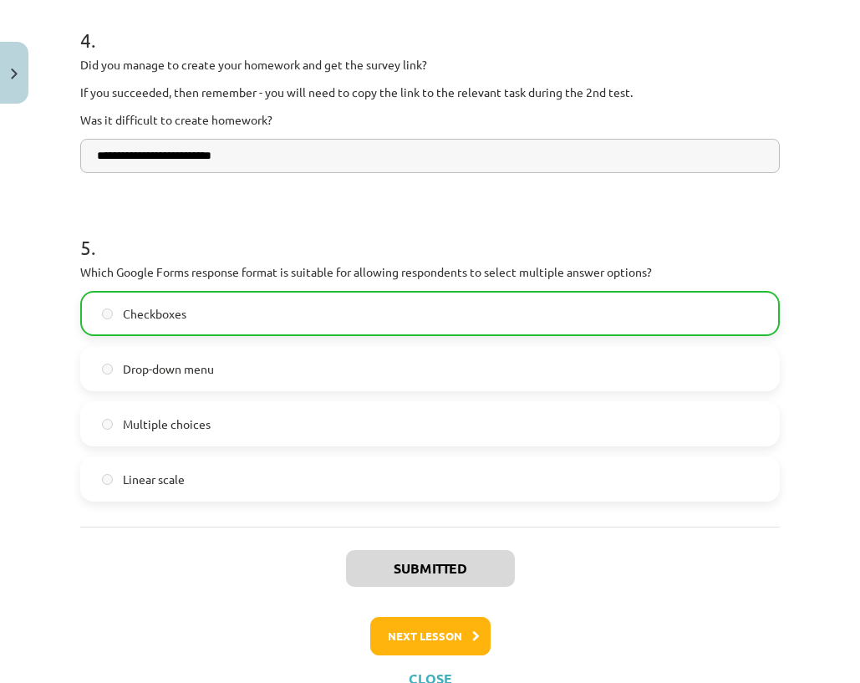
scroll to position [1384, 0]
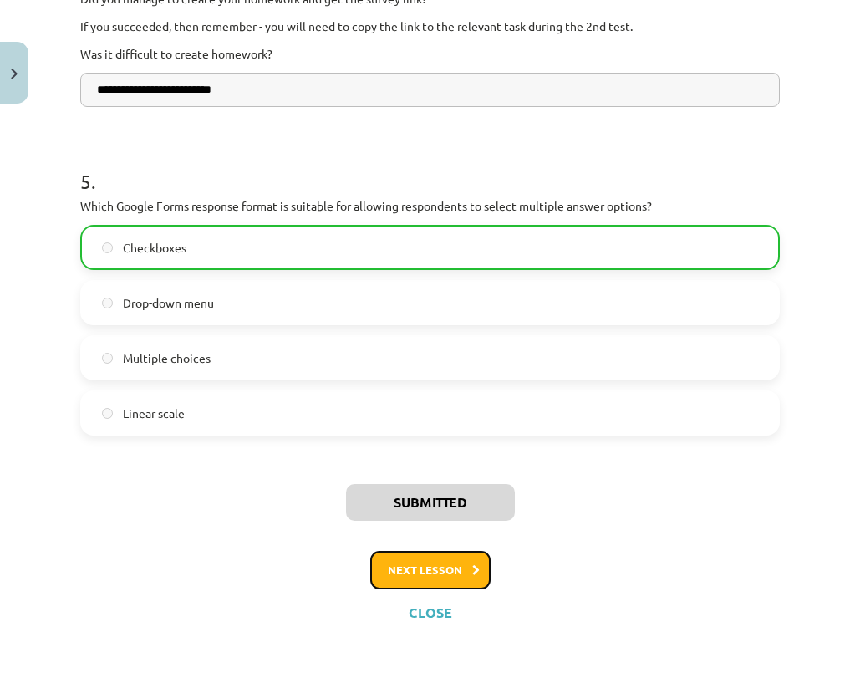
click at [446, 574] on font "Next lesson" at bounding box center [425, 569] width 74 height 14
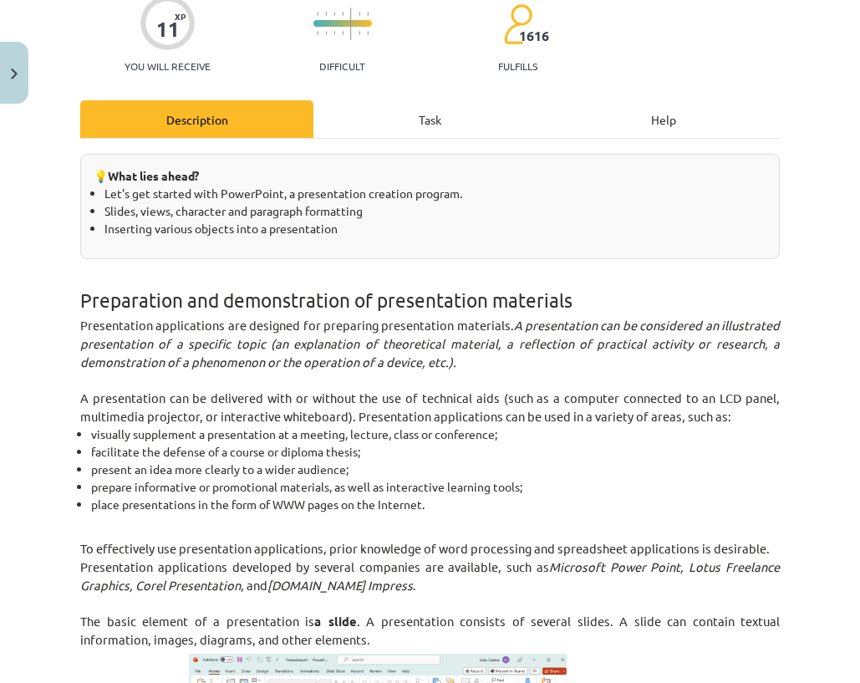
scroll to position [42, 0]
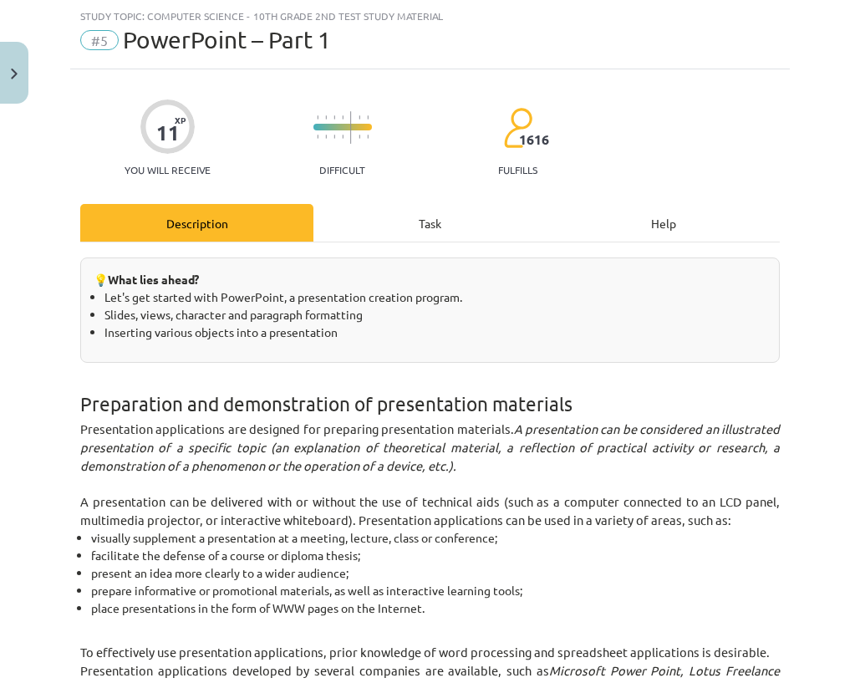
click at [384, 222] on div "Task" at bounding box center [429, 223] width 233 height 38
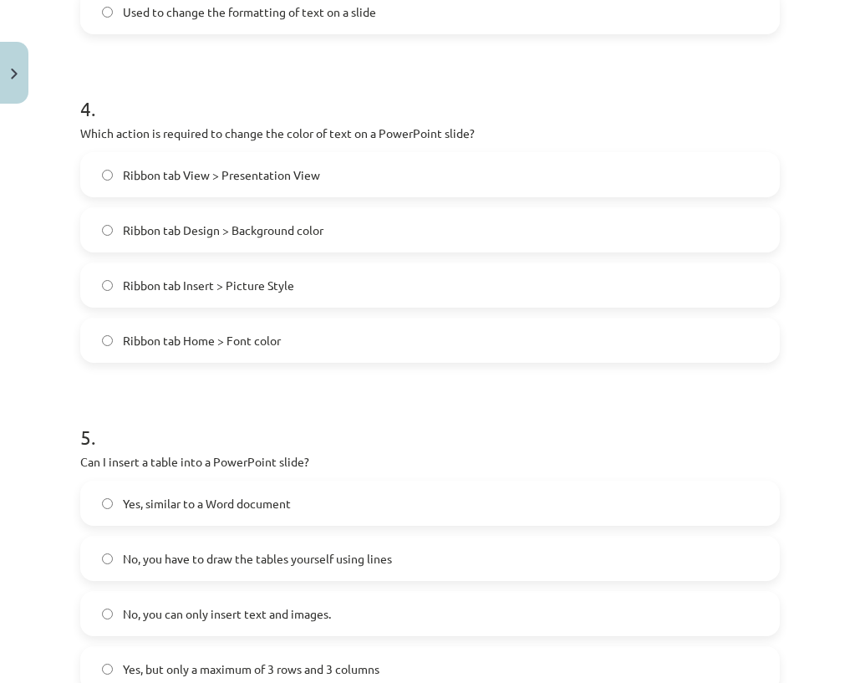
scroll to position [1452, 0]
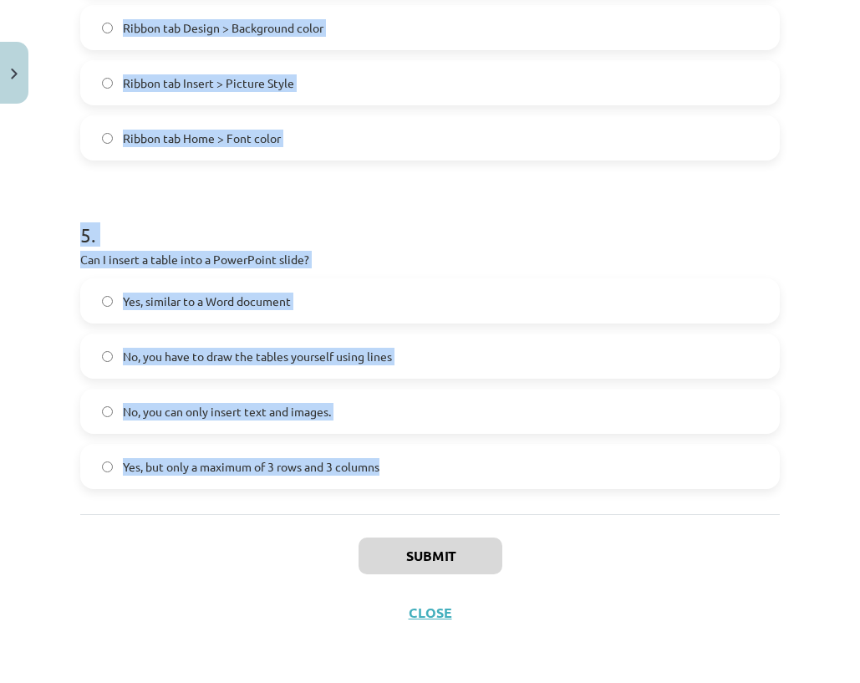
drag, startPoint x: 161, startPoint y: 67, endPoint x: 469, endPoint y: 488, distance: 521.4
click at [472, 495] on div "Study topic: Computer Science - 10th grade 2nd test study material #5 PowerPoin…" at bounding box center [430, 341] width 860 height 683
copy div "Study topic: Computer Science - 10th grade 2nd test study material #5 PowerPoin…"
click at [59, 152] on div "Study topic: Computer Science - 10th grade 2nd test study material #5 PowerPoin…" at bounding box center [430, 341] width 860 height 683
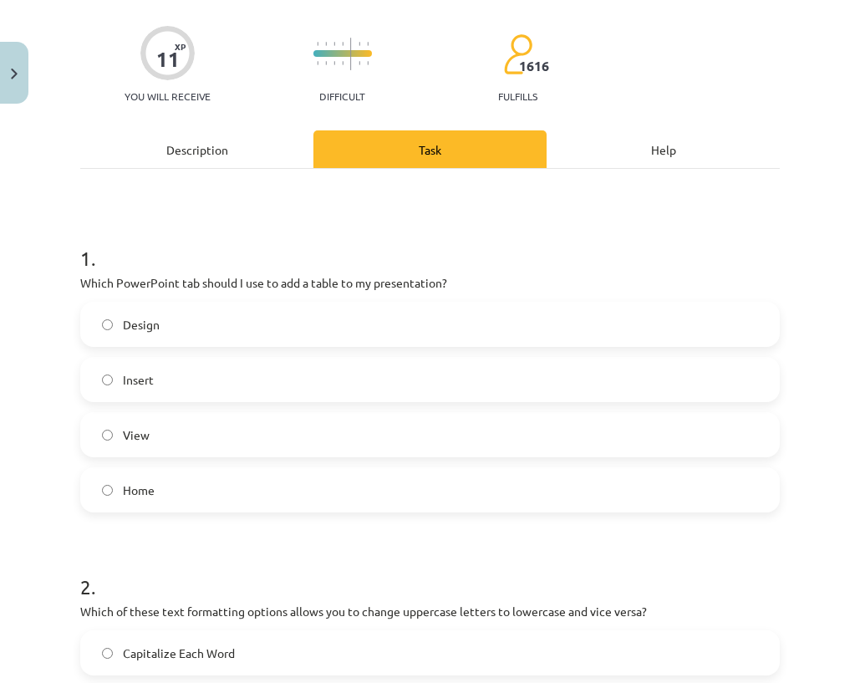
scroll to position [0, 0]
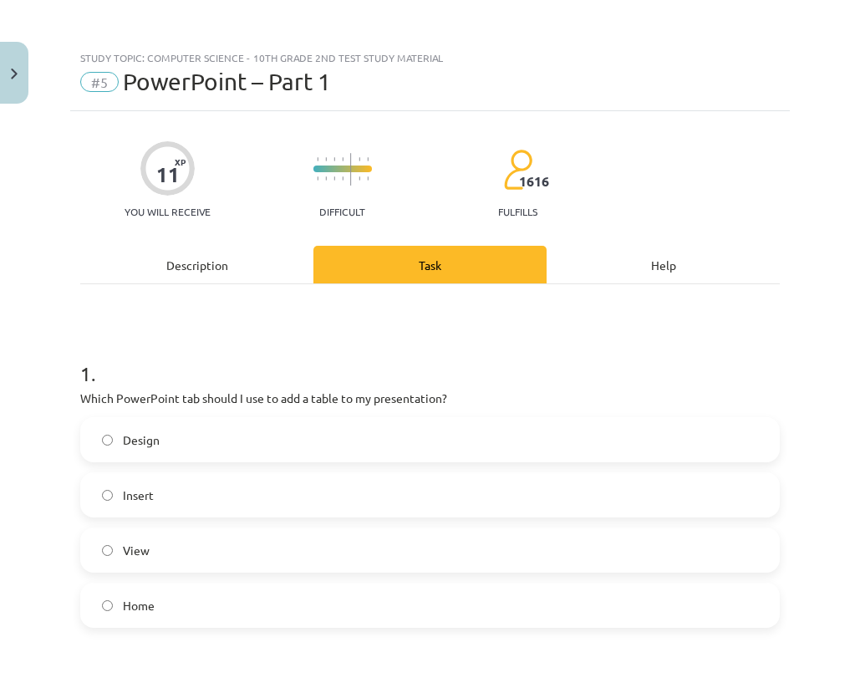
click at [145, 496] on font "Insert" at bounding box center [138, 494] width 31 height 15
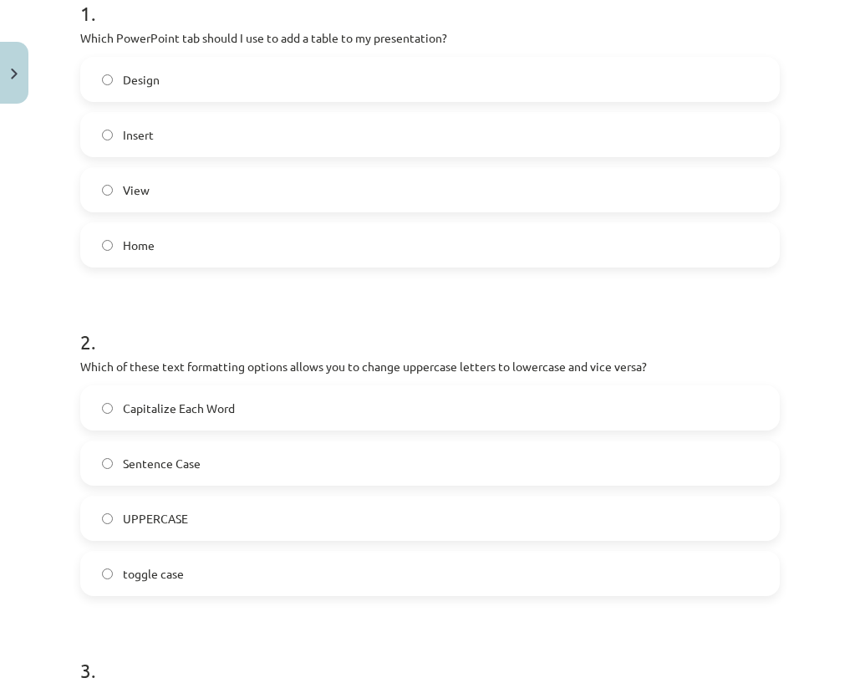
scroll to position [418, 0]
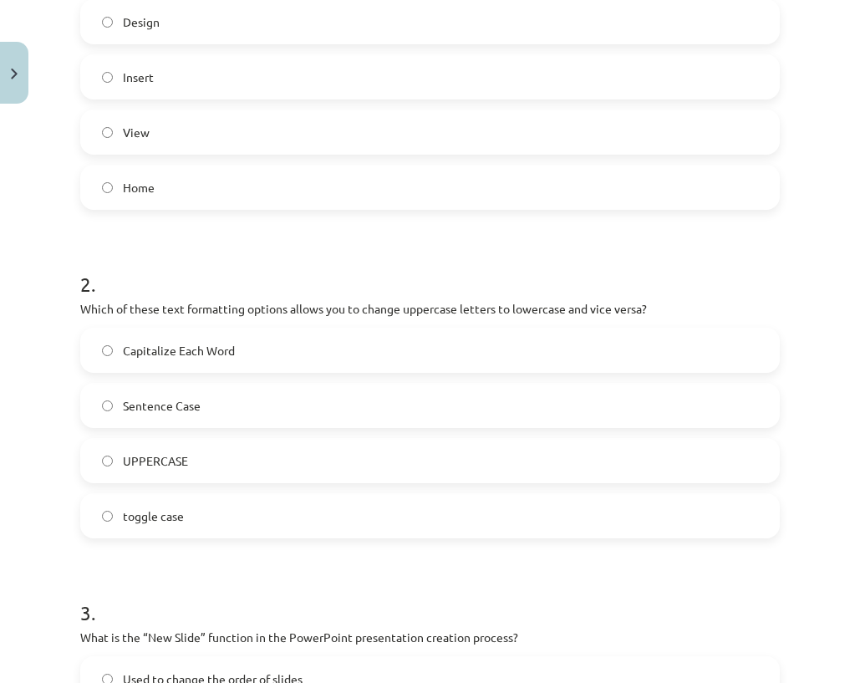
click at [155, 514] on font "toggle case" at bounding box center [153, 515] width 61 height 15
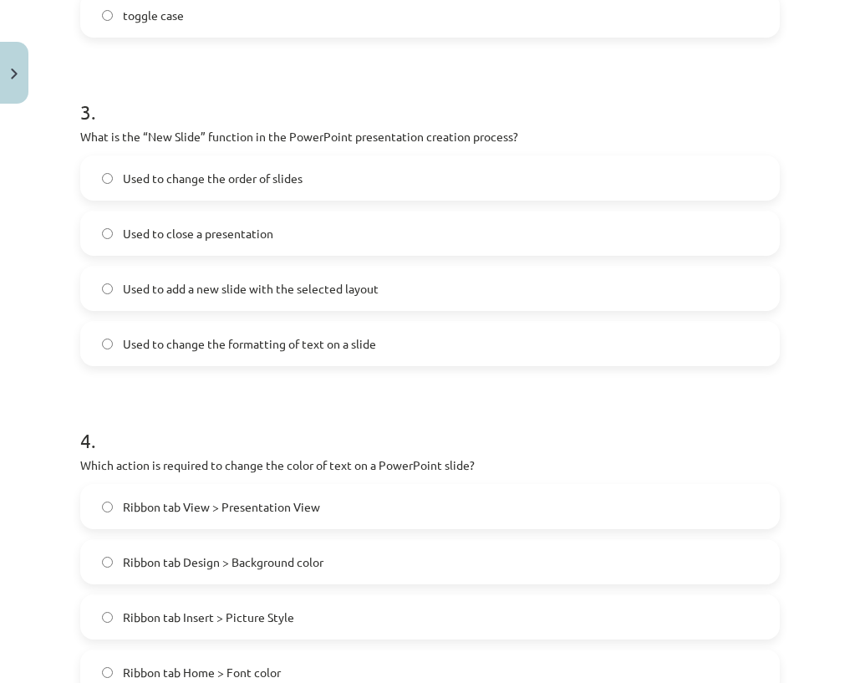
scroll to position [919, 0]
click at [126, 302] on label "Used to add a new slide with the selected layout" at bounding box center [430, 288] width 696 height 42
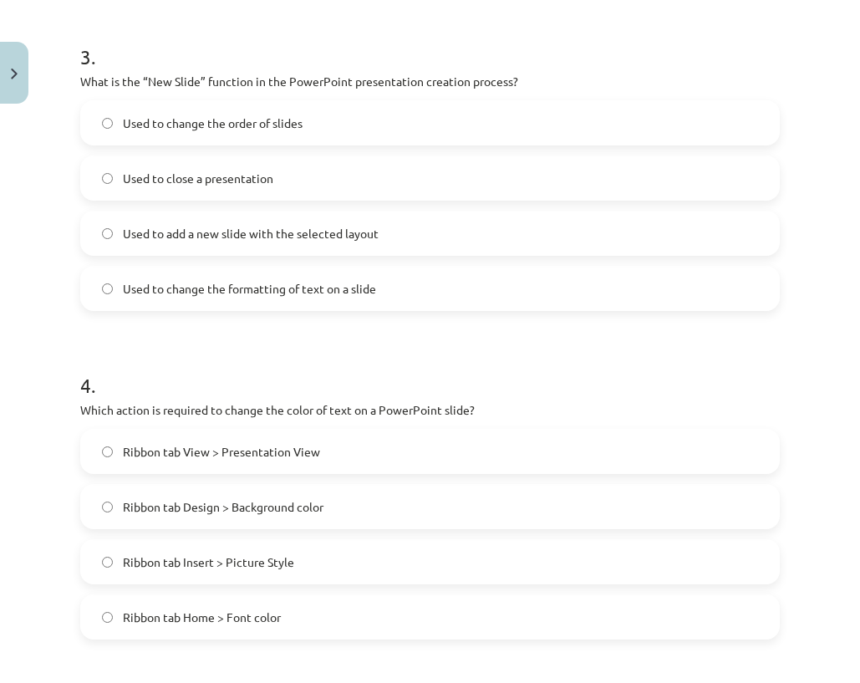
scroll to position [1003, 0]
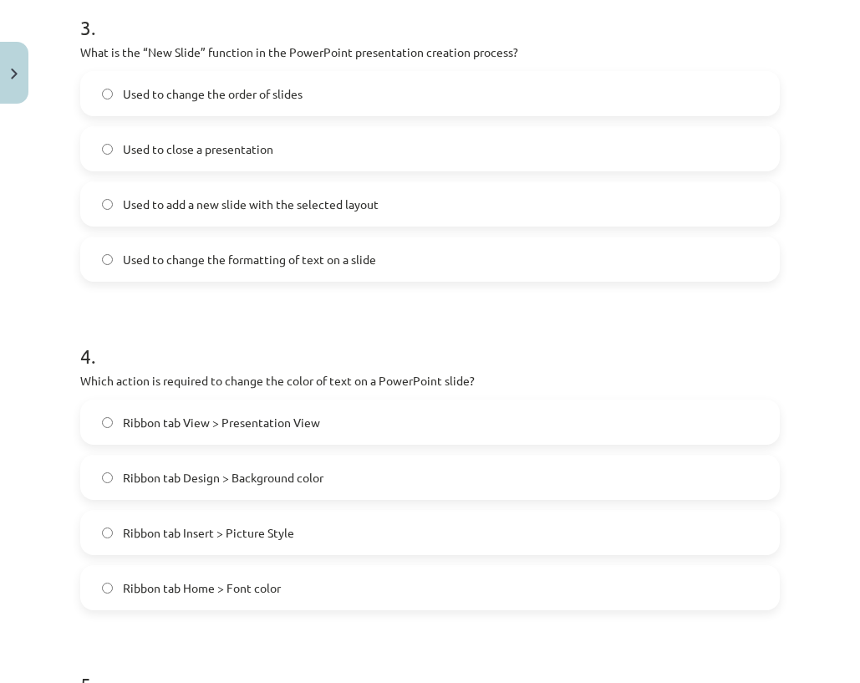
click at [177, 604] on label "Ribbon tab Home > Font color" at bounding box center [430, 587] width 696 height 42
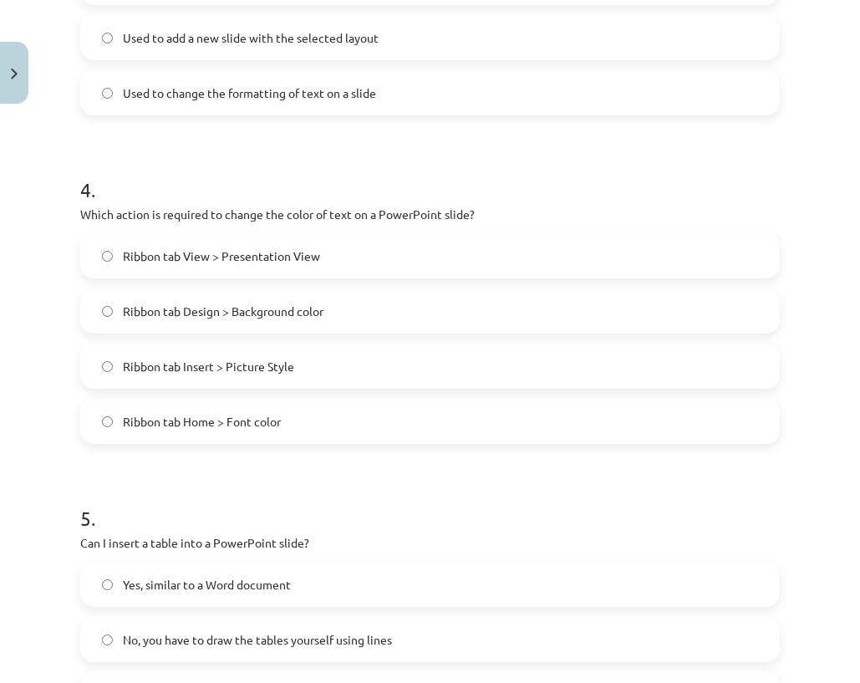
scroll to position [1170, 0]
click at [194, 594] on label "Yes, similar to a Word document" at bounding box center [430, 583] width 696 height 42
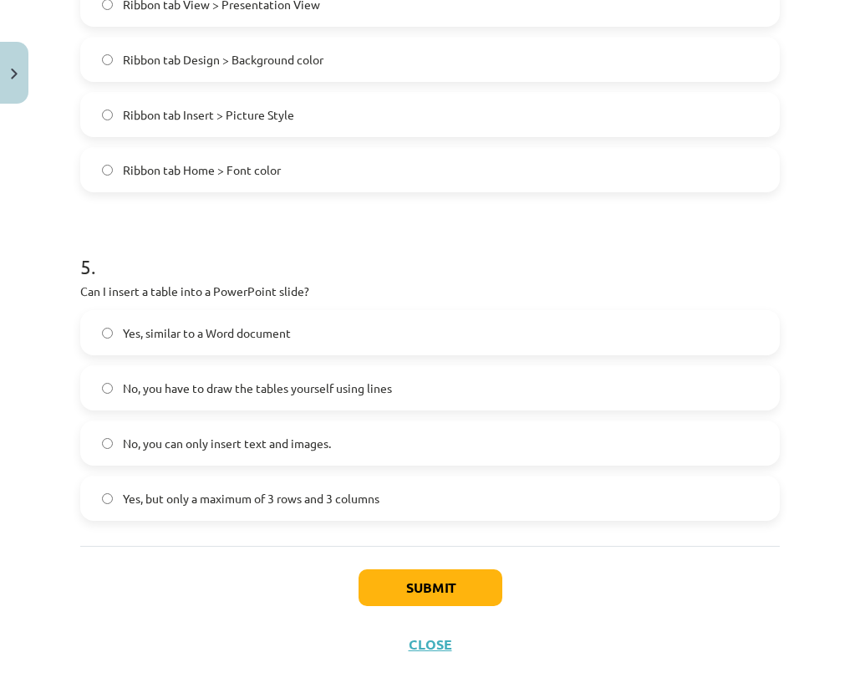
scroll to position [1452, 0]
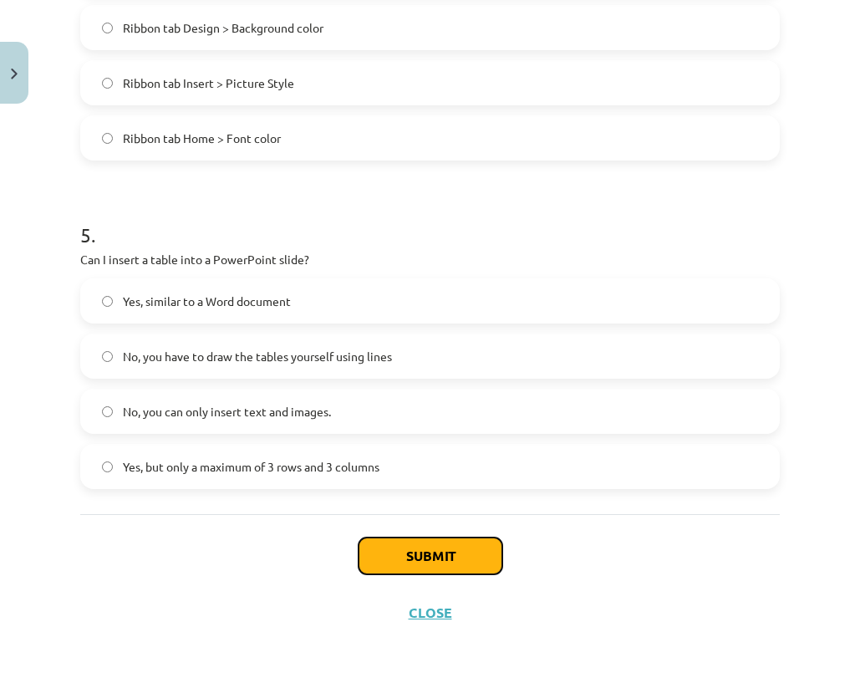
drag, startPoint x: 400, startPoint y: 554, endPoint x: 363, endPoint y: 464, distance: 97.4
click at [406, 555] on font "Submit" at bounding box center [430, 555] width 48 height 18
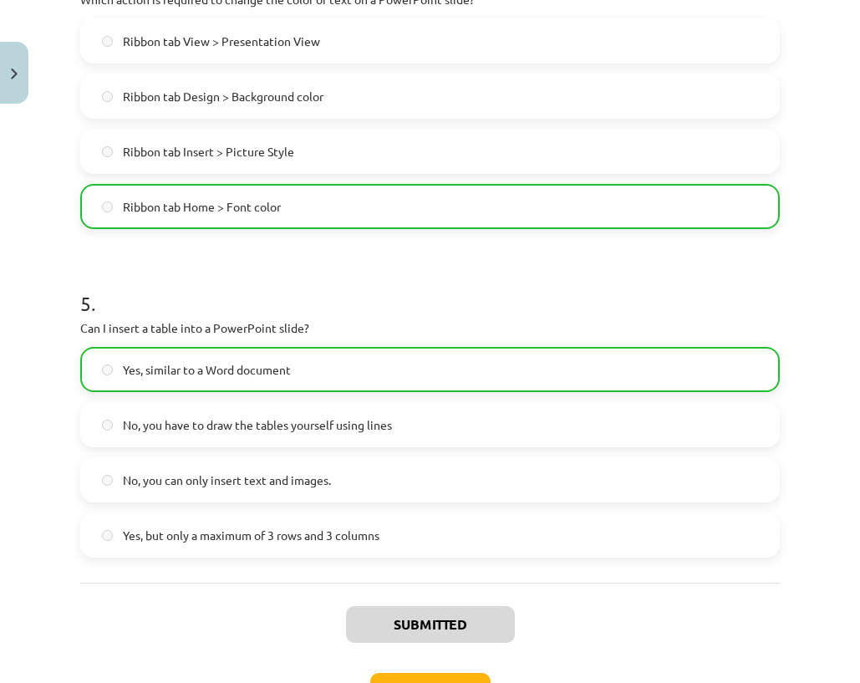
scroll to position [1506, 0]
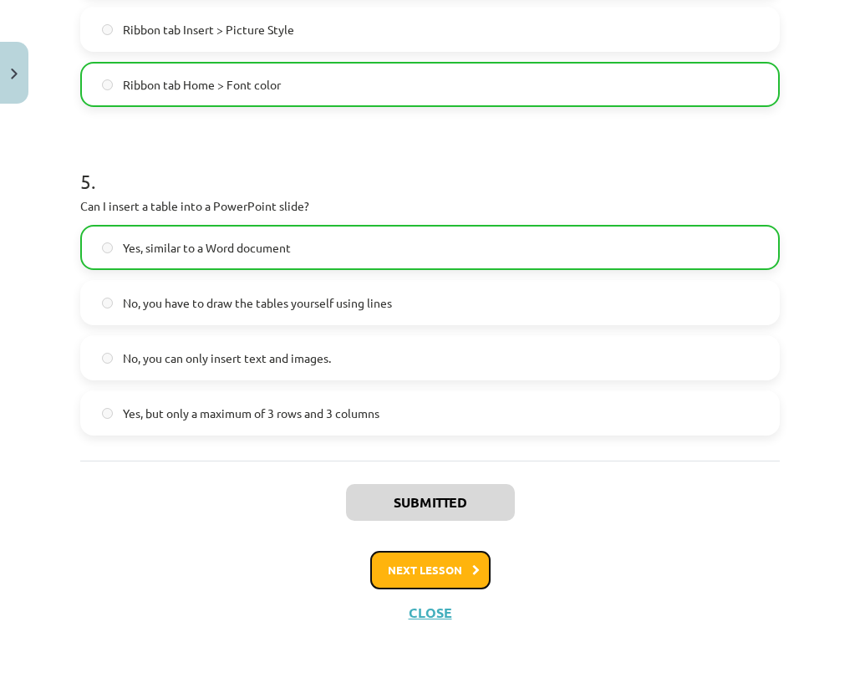
click at [455, 571] on button "Next lesson" at bounding box center [430, 570] width 120 height 38
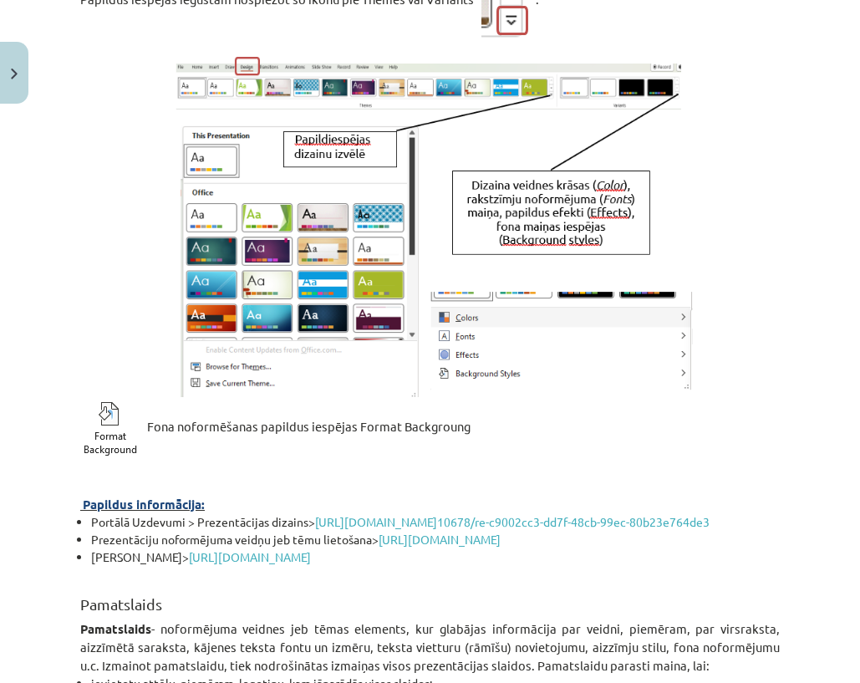
scroll to position [766, 0]
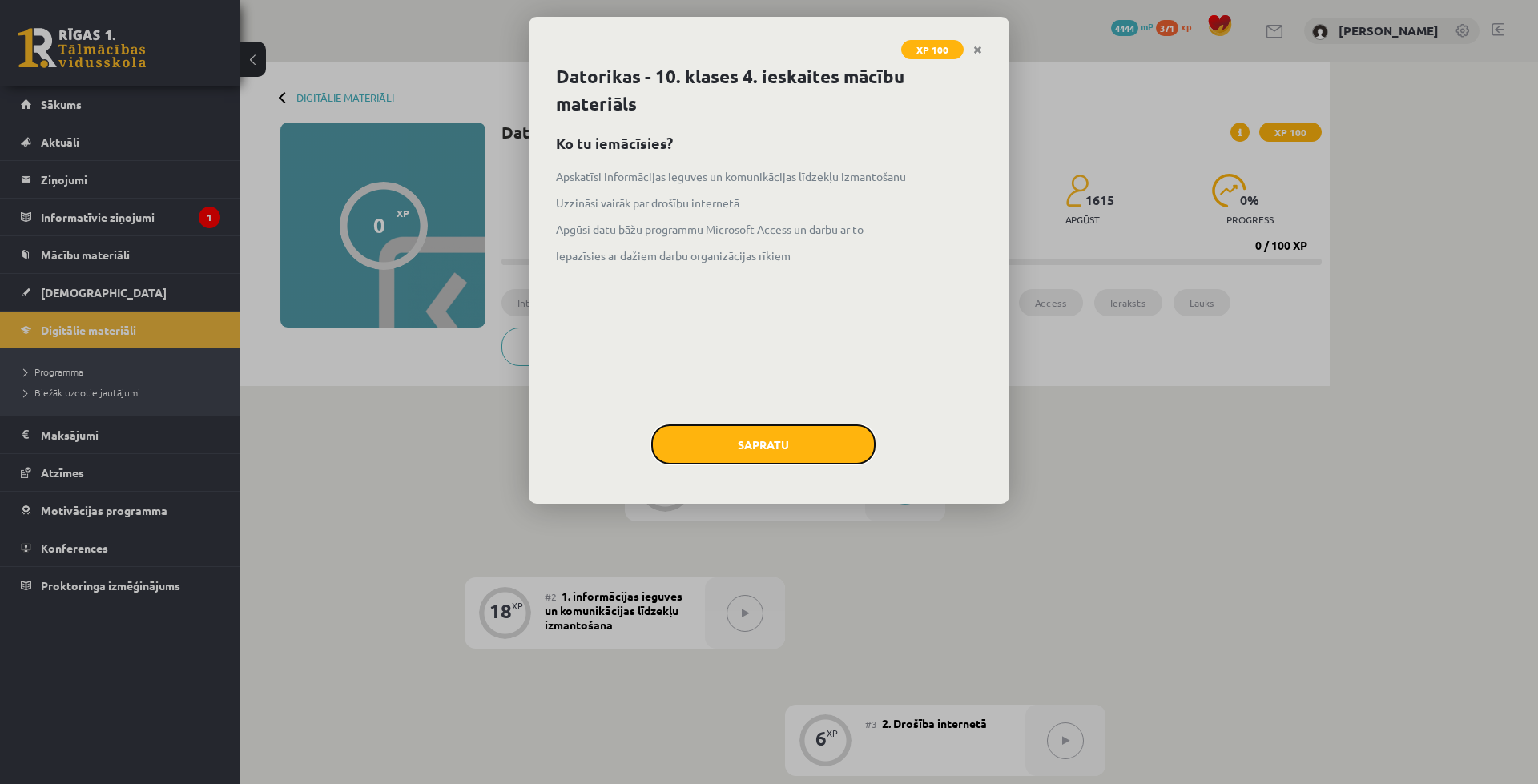
click at [734, 441] on button "Sapratu" at bounding box center [763, 445] width 224 height 40
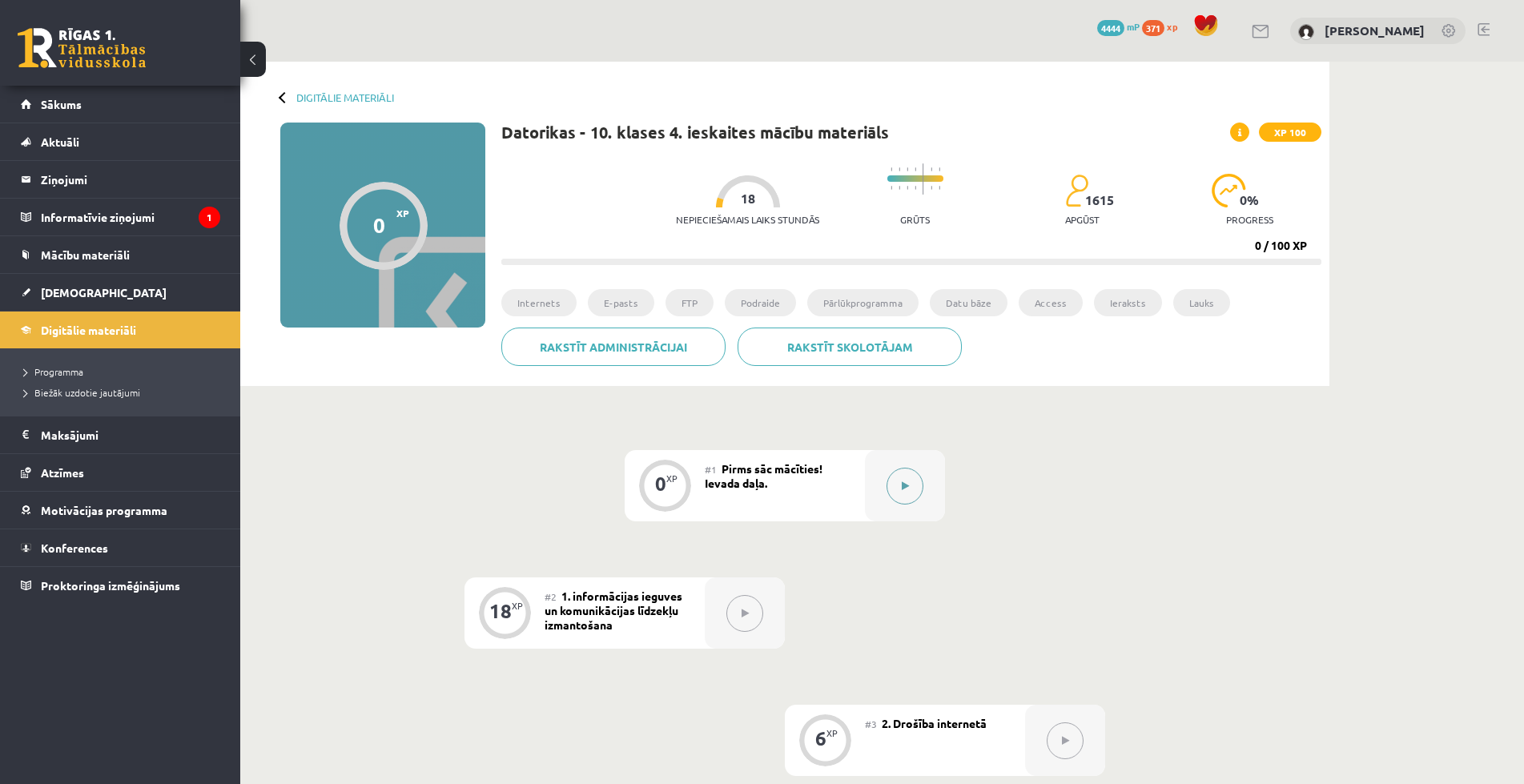
click at [897, 484] on button at bounding box center [905, 486] width 36 height 36
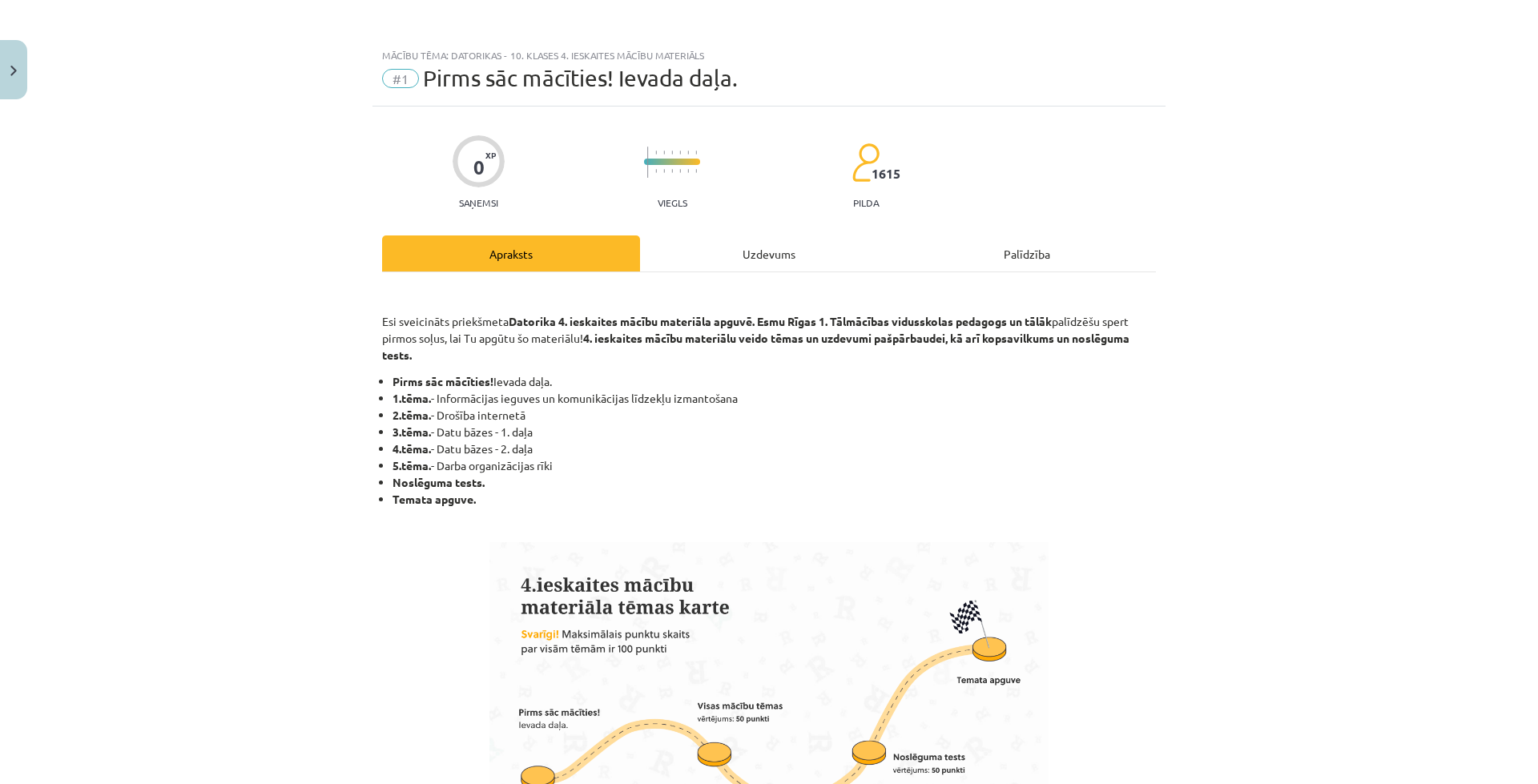
click at [728, 265] on div "Uzdevums" at bounding box center [769, 254] width 258 height 36
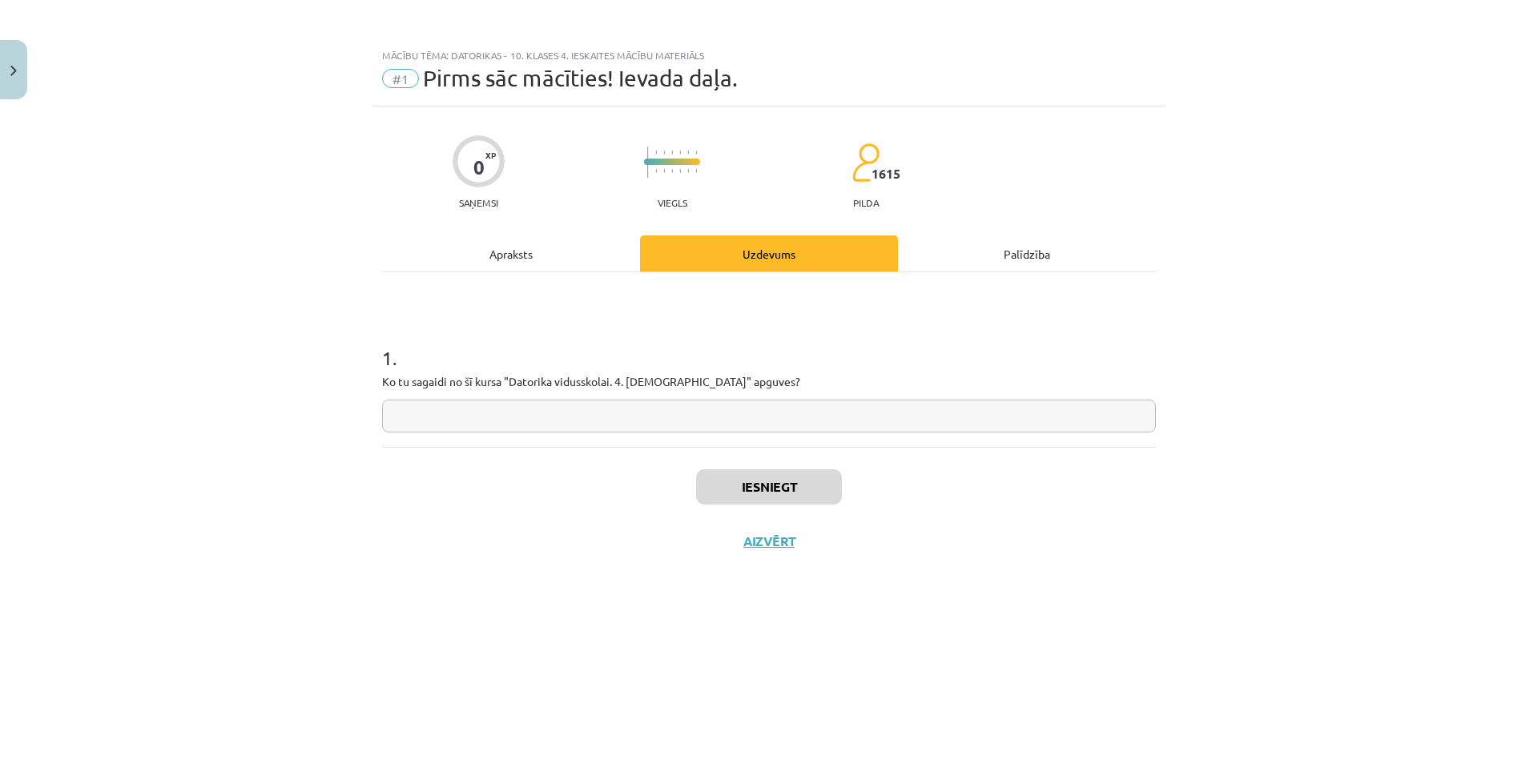
paste input "**********"
type input "**********"
click at [739, 487] on button "Iesniegt" at bounding box center [769, 487] width 146 height 35
click at [781, 538] on button "Nākamā nodarbība" at bounding box center [769, 551] width 157 height 36
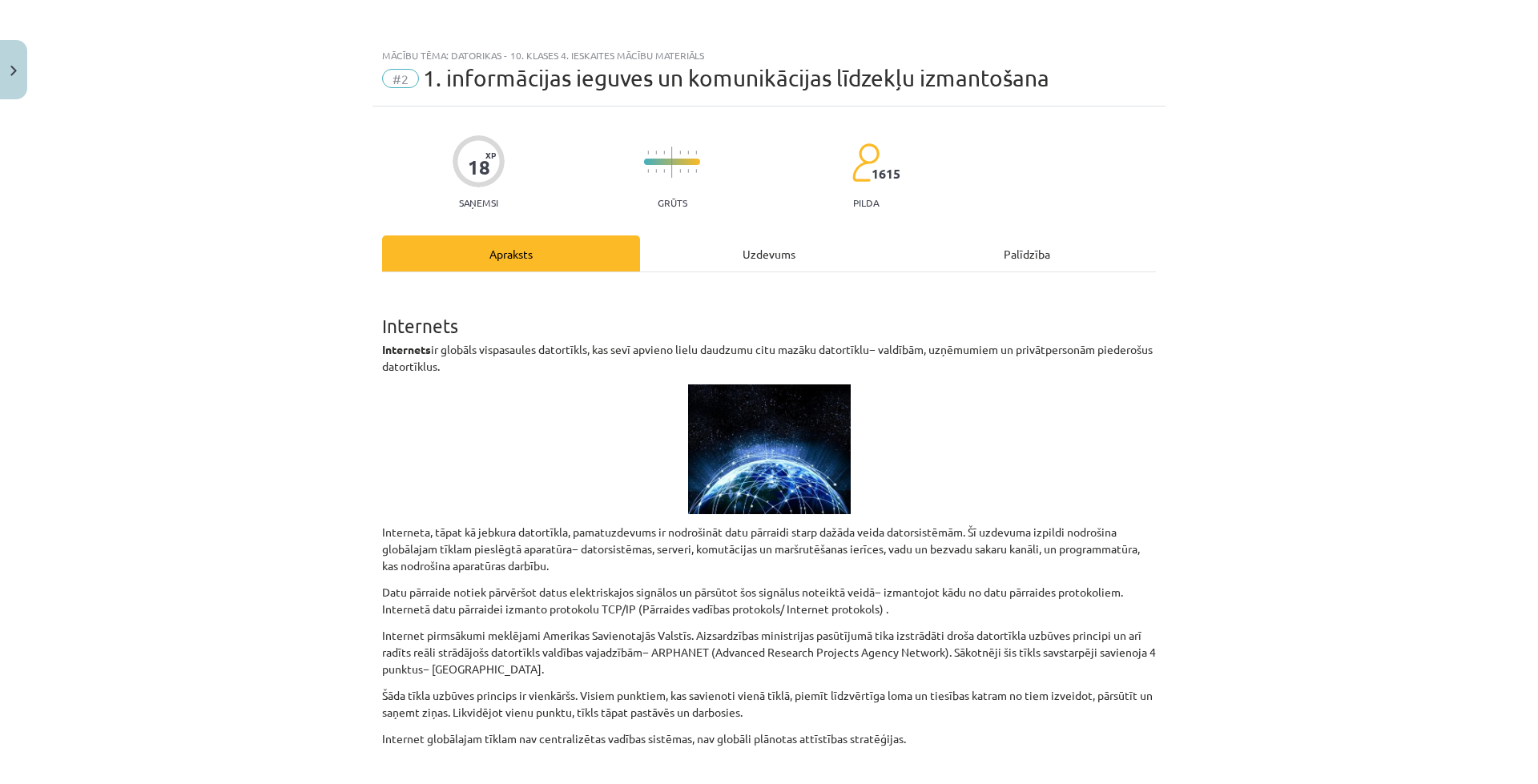
click at [740, 241] on div "Uzdevums" at bounding box center [769, 254] width 258 height 36
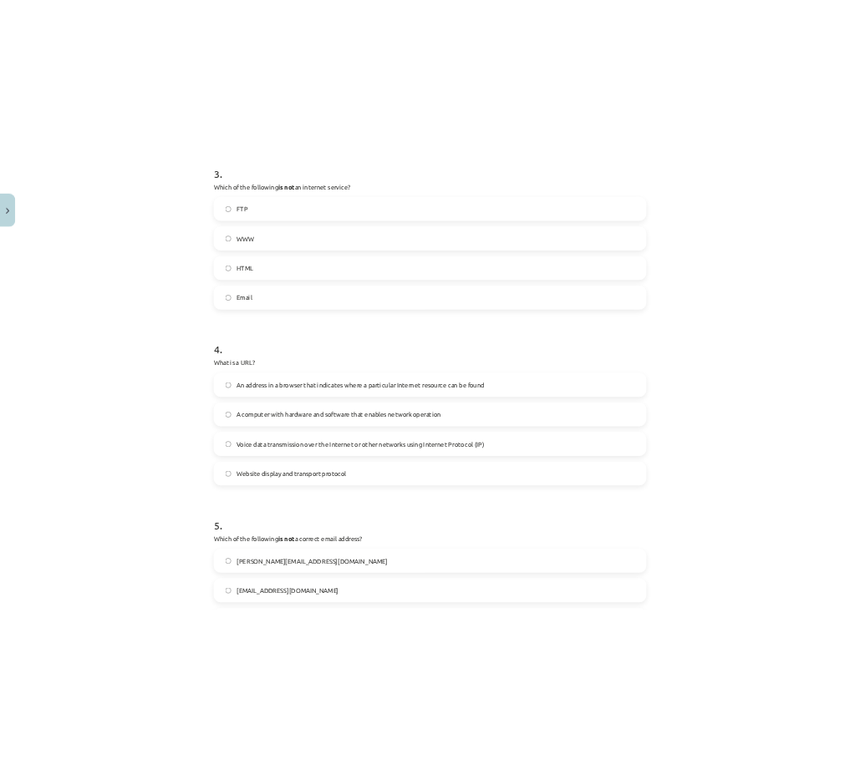
scroll to position [1317, 0]
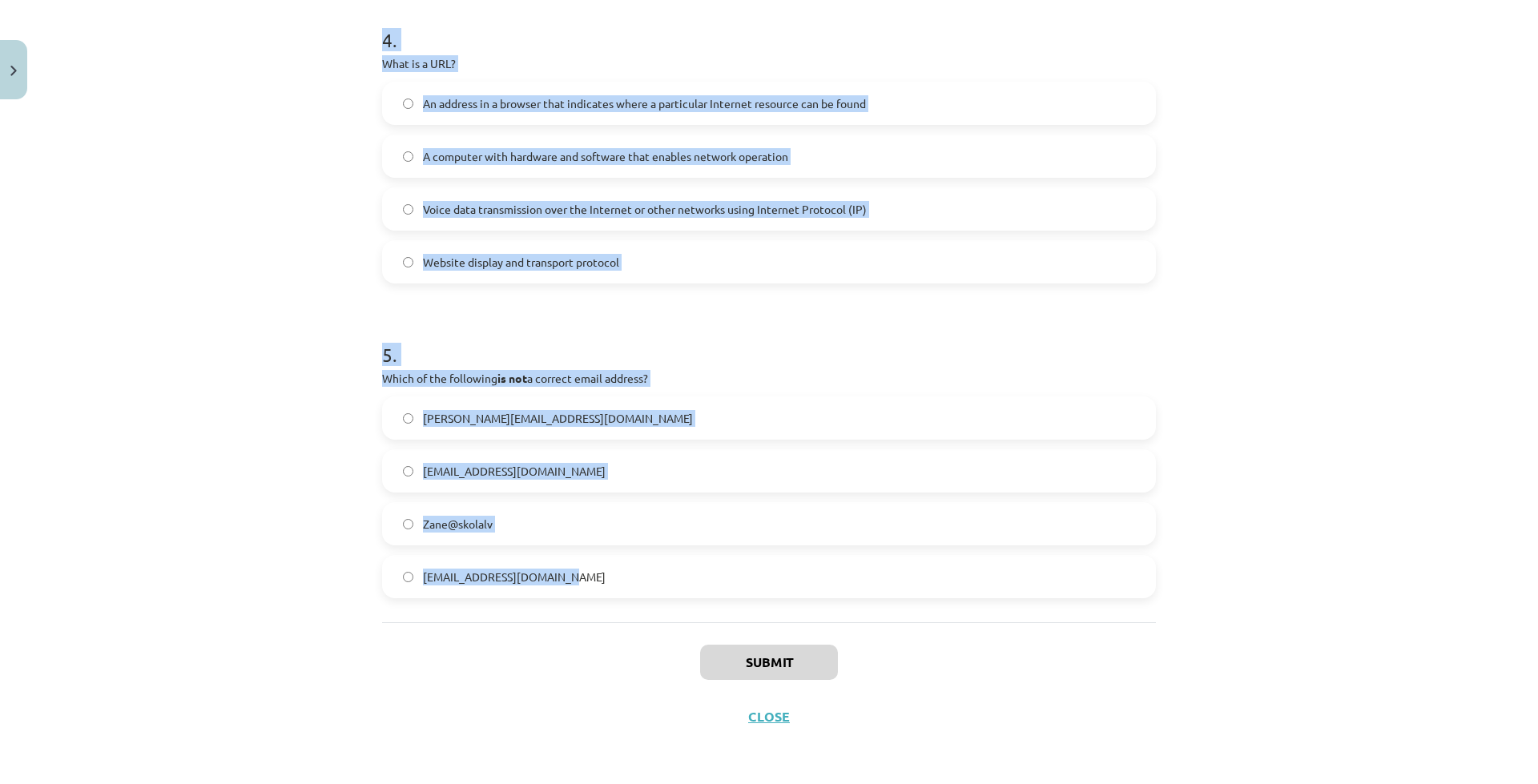
drag, startPoint x: 377, startPoint y: 54, endPoint x: 532, endPoint y: 535, distance: 505.4
click at [597, 611] on div "Study topic: Computer Science - 10th grade 4th test study material #2 1. Use of…" at bounding box center [769, 392] width 1538 height 784
copy div "Study topic: Computer Science - 10th grade 4th test study material #2 1. Use of…"
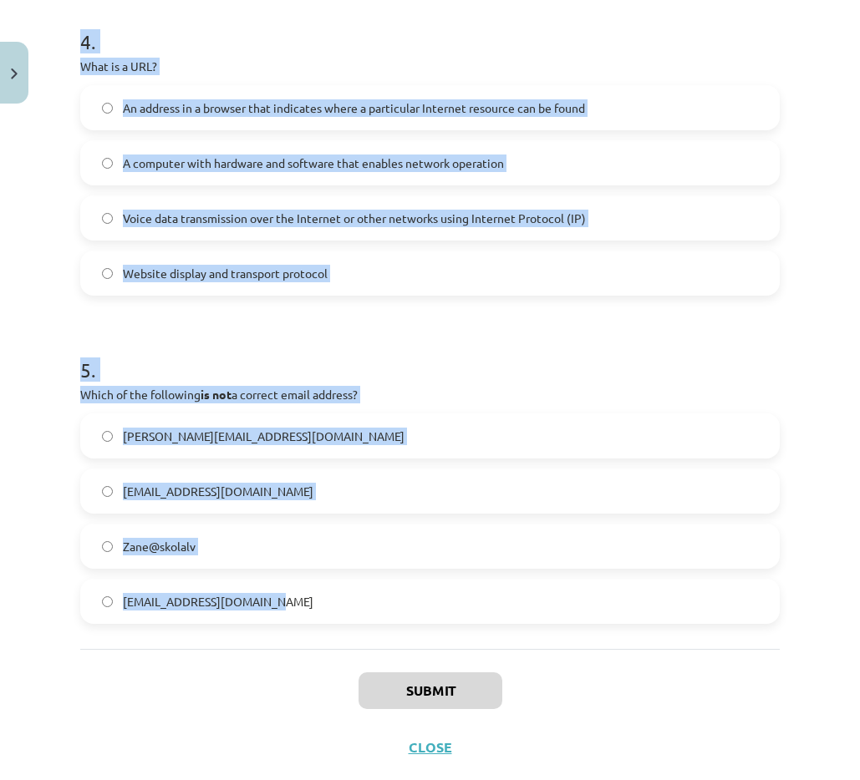
click at [321, 337] on h1 "5 ." at bounding box center [429, 355] width 699 height 52
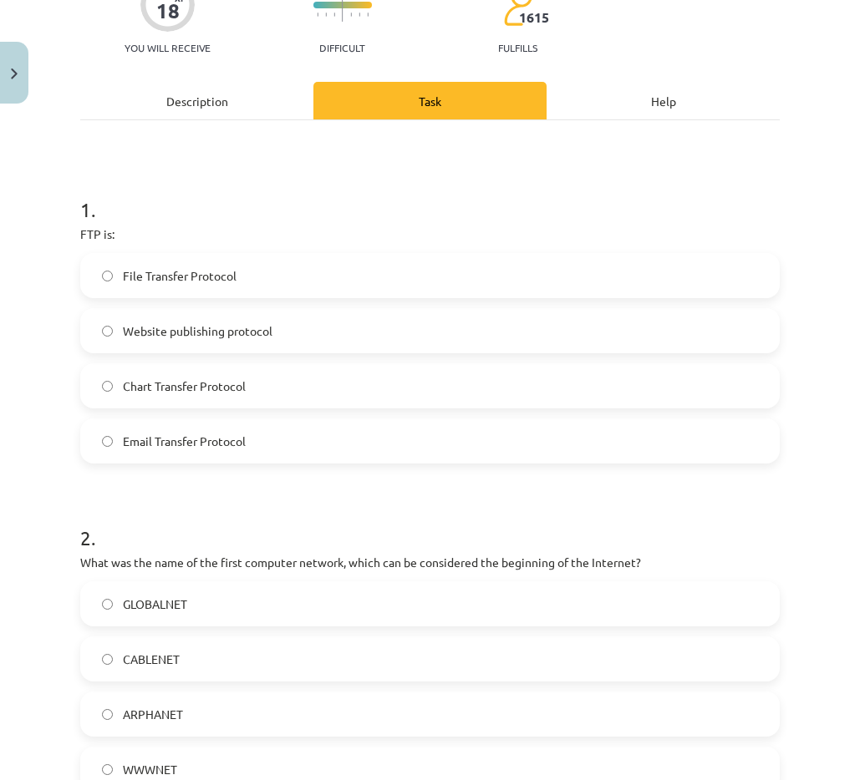
scroll to position [0, 0]
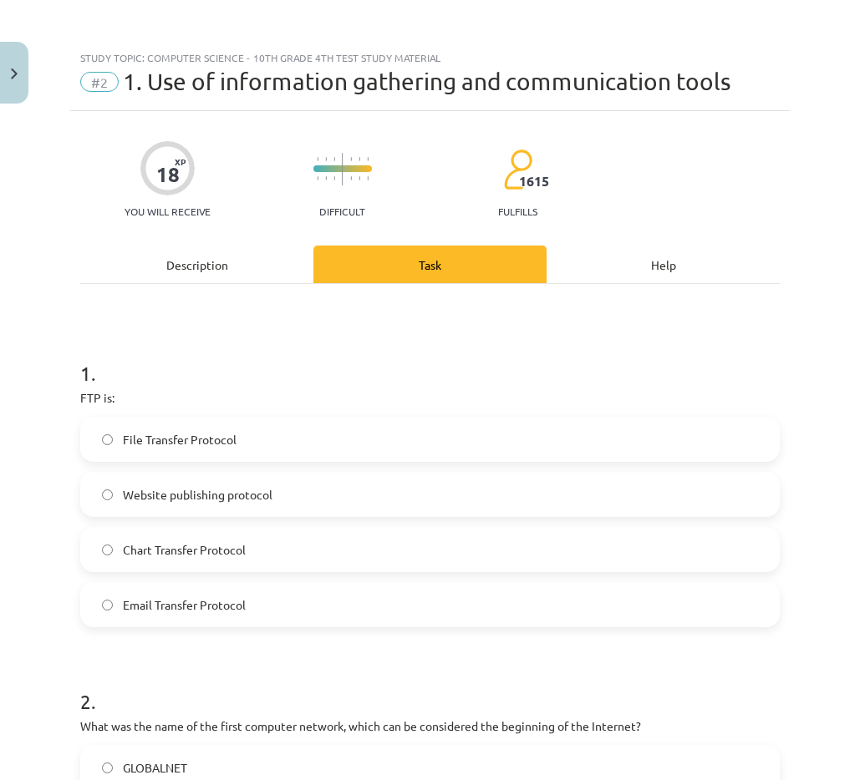
click at [235, 440] on font "File Transfer Protocol" at bounding box center [180, 439] width 114 height 15
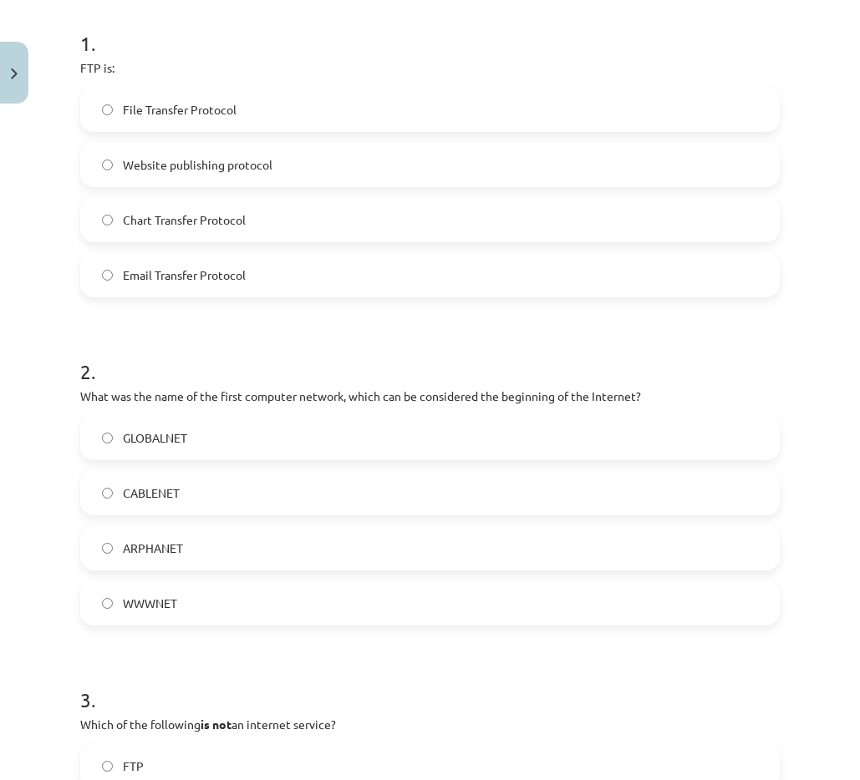
scroll to position [334, 0]
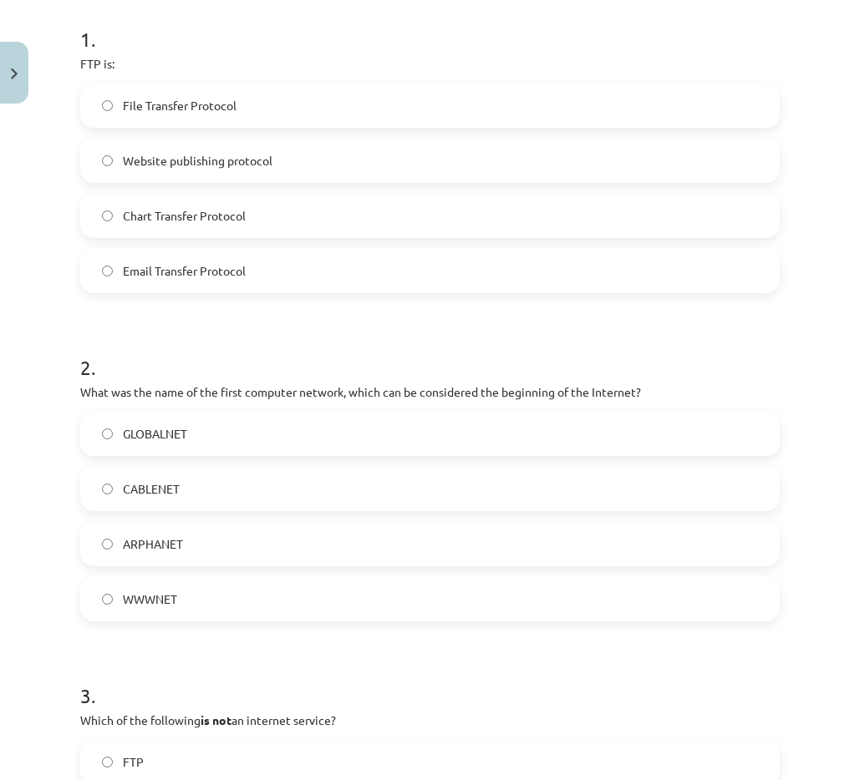
click at [228, 478] on label "CABLENET" at bounding box center [430, 489] width 696 height 42
click at [219, 532] on label "ARPHANET" at bounding box center [430, 544] width 696 height 42
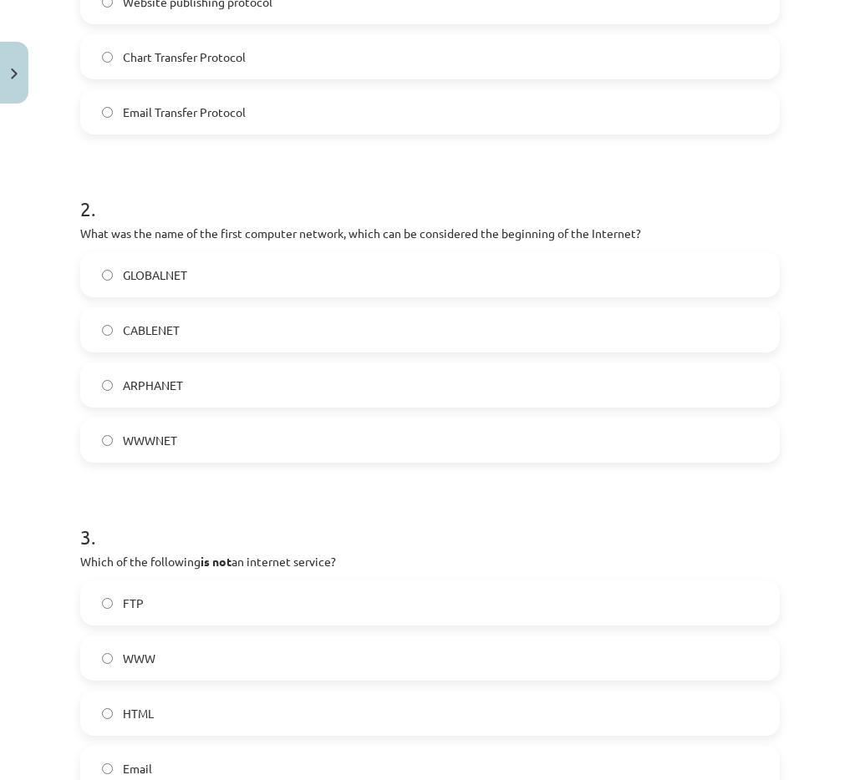
scroll to position [836, 0]
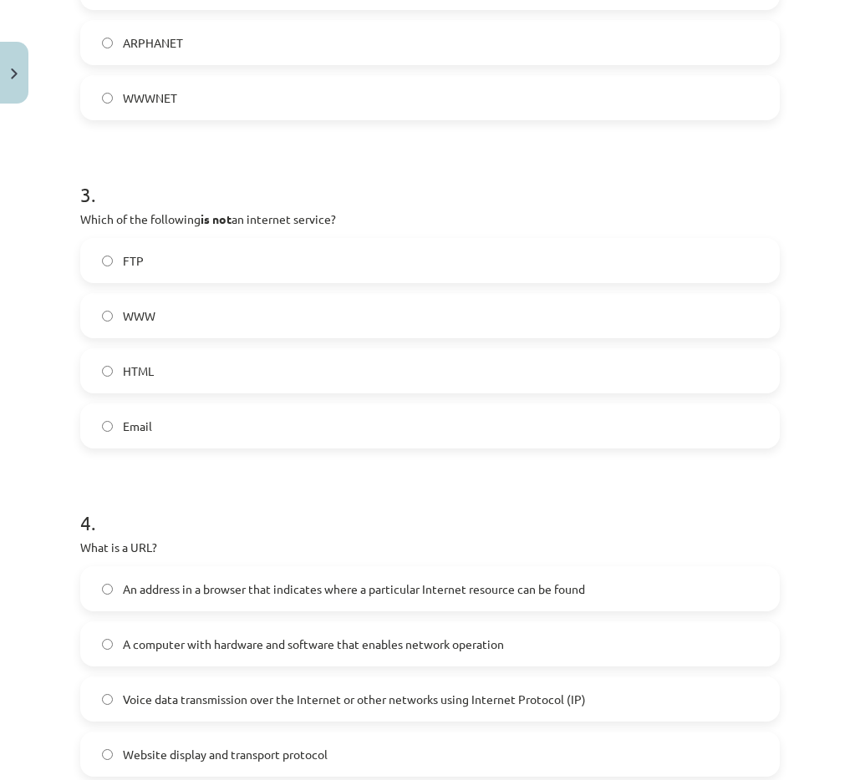
click at [144, 384] on label "HTML" at bounding box center [430, 371] width 696 height 42
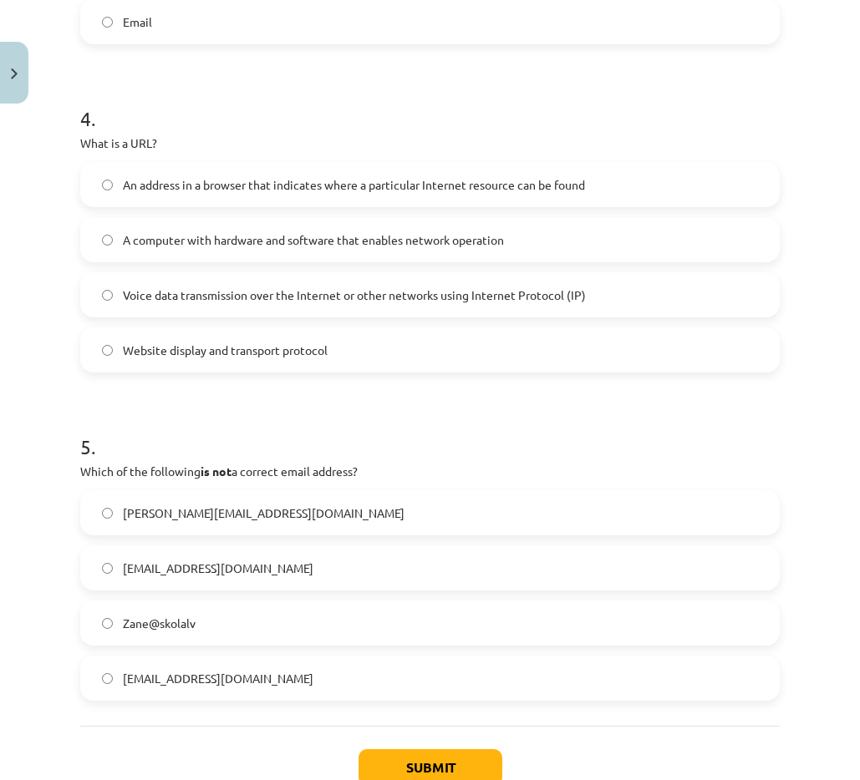
scroll to position [1253, 0]
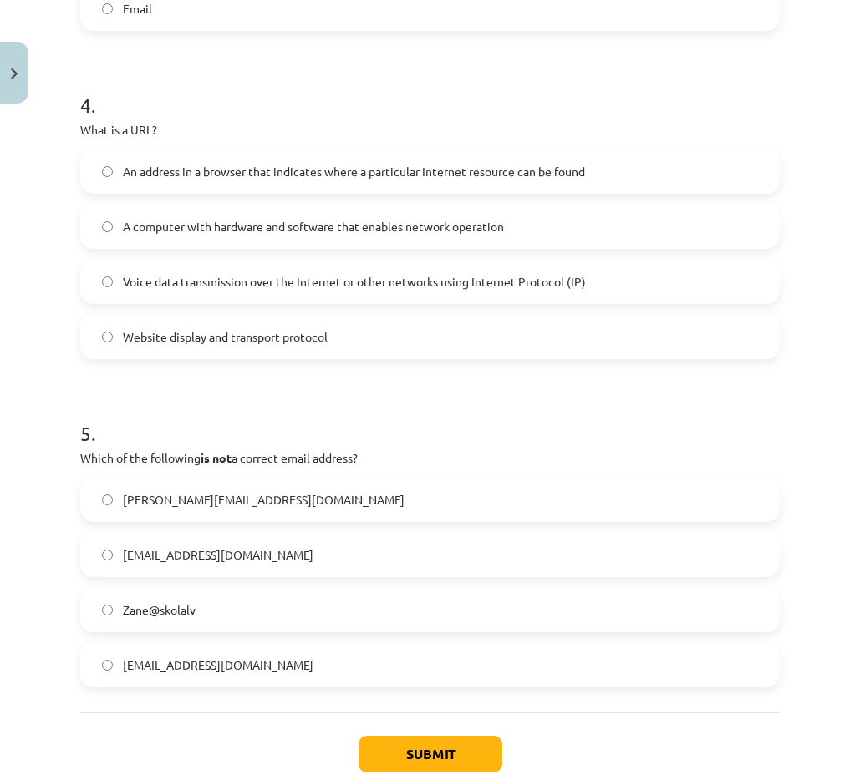
click at [151, 184] on label "An address in a browser that indicates where a particular Internet resource can…" at bounding box center [430, 171] width 696 height 42
click at [123, 610] on font "Zane@skolalv" at bounding box center [159, 609] width 73 height 15
click at [384, 743] on button "Submit" at bounding box center [430, 754] width 144 height 37
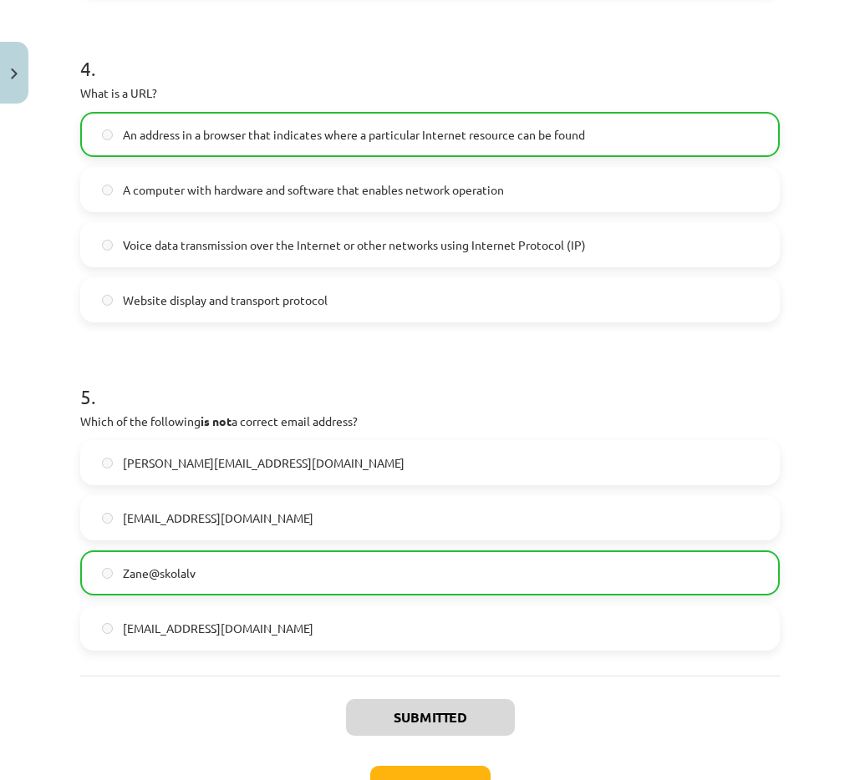
scroll to position [1408, 0]
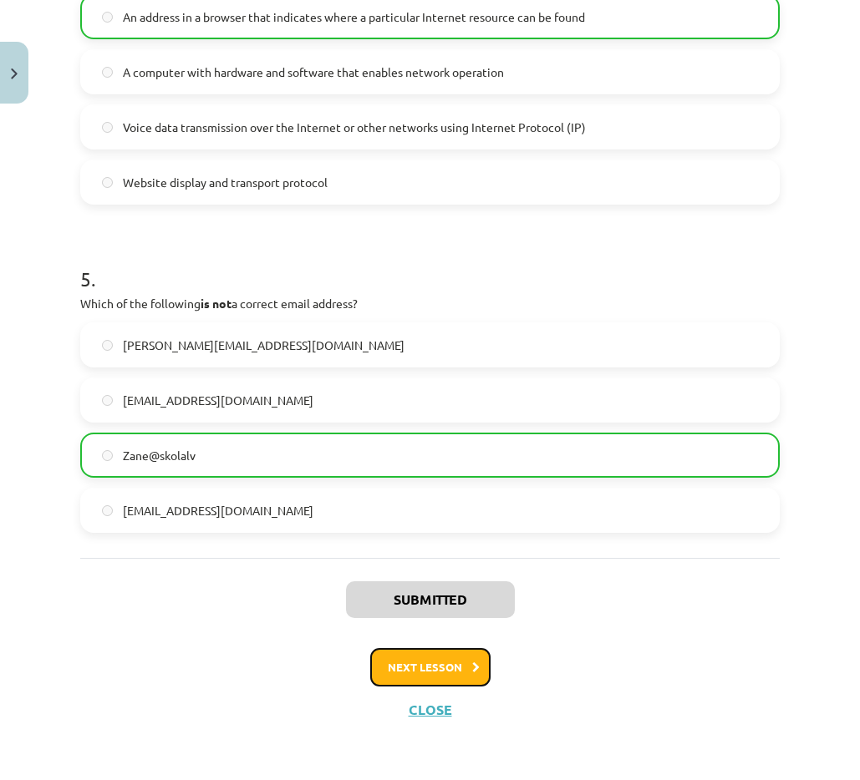
click at [390, 668] on font "Next lesson" at bounding box center [425, 667] width 74 height 14
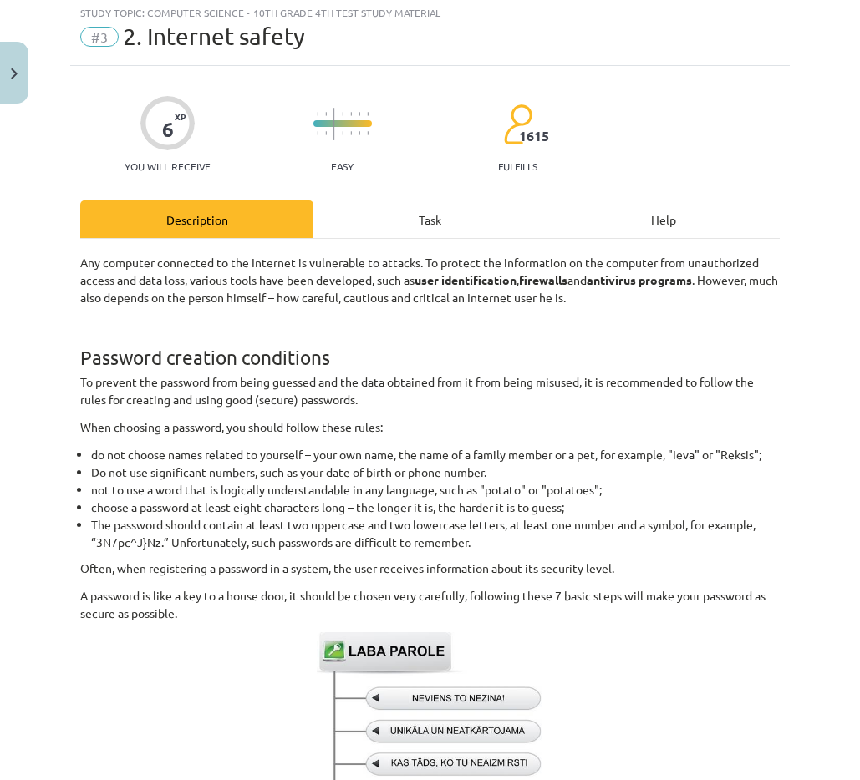
scroll to position [42, 0]
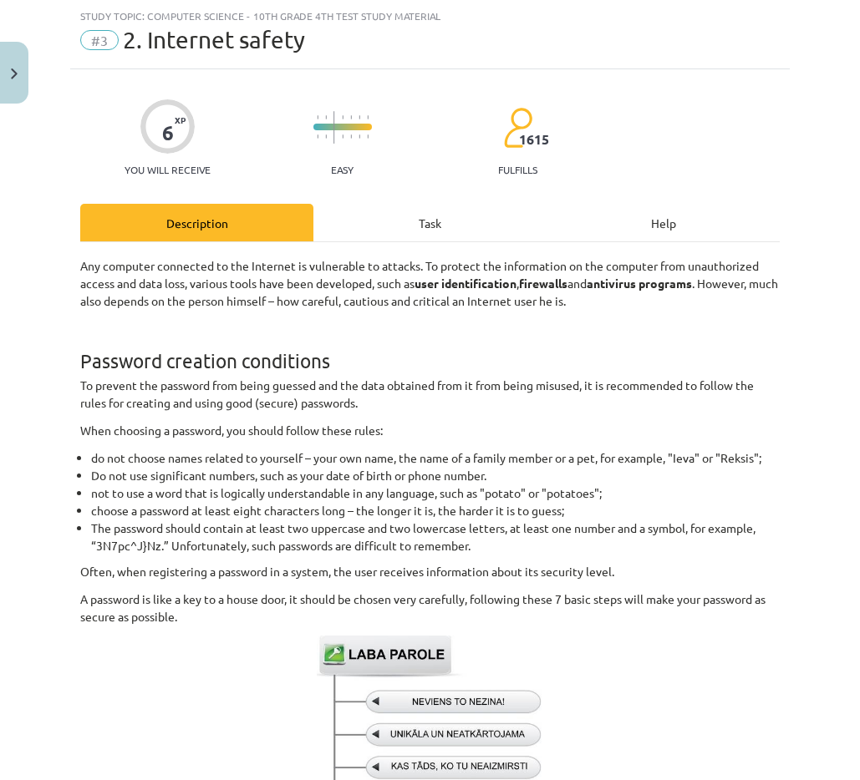
click at [441, 223] on div "Task" at bounding box center [429, 223] width 233 height 38
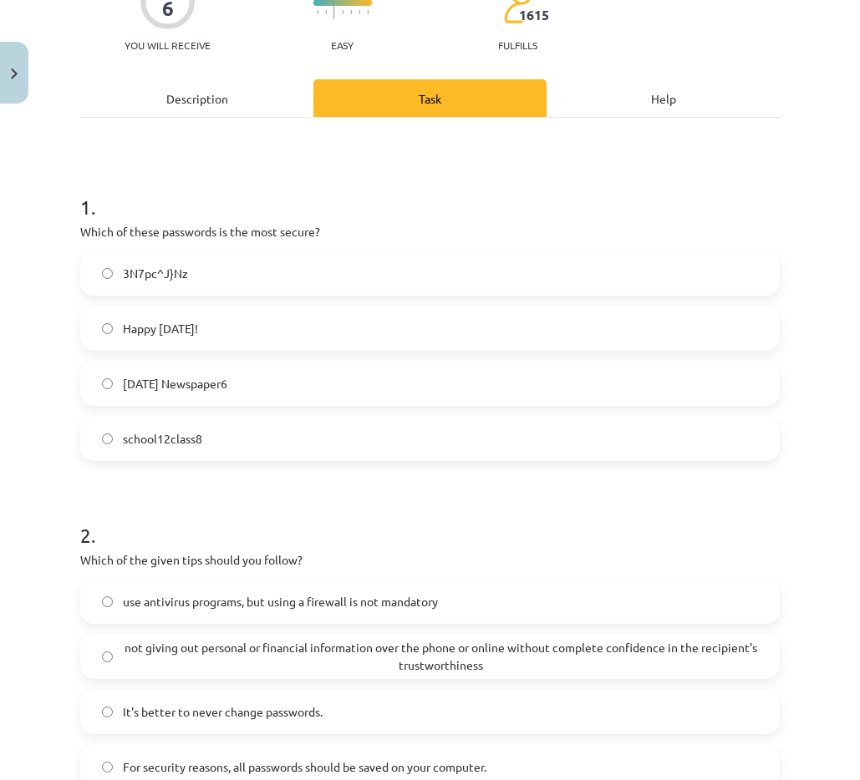
scroll to position [369, 0]
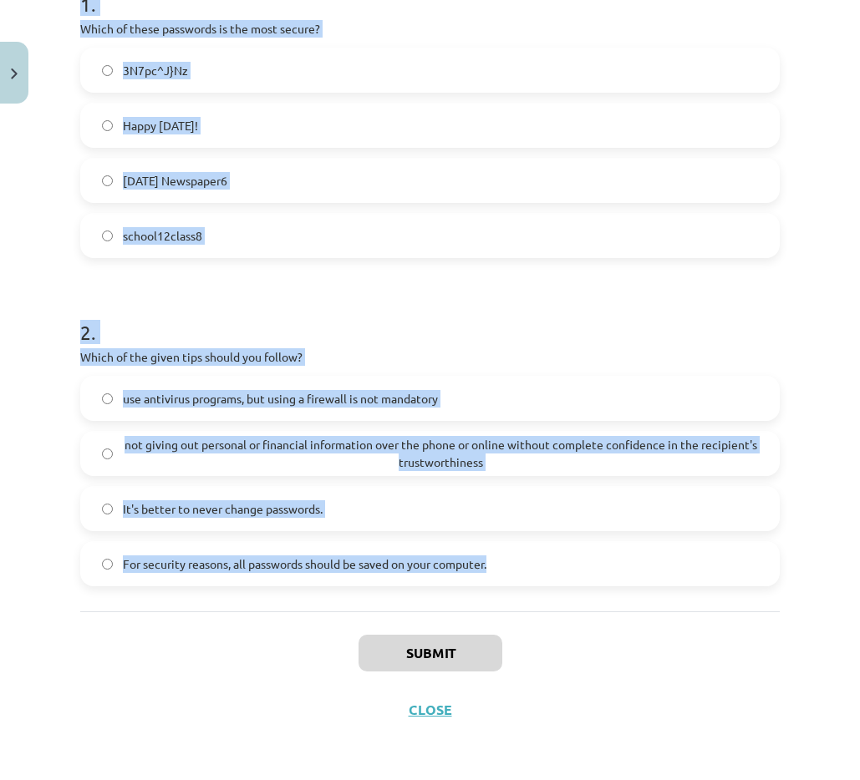
drag, startPoint x: 75, startPoint y: 58, endPoint x: 625, endPoint y: 545, distance: 734.0
click at [625, 545] on div "Study topic: Computer Science - 10th grade 4th test study material #3 2. Intern…" at bounding box center [430, 390] width 860 height 780
copy div "Study topic: Computer Science - 10th grade 4th test study material #3 2. Intern…"
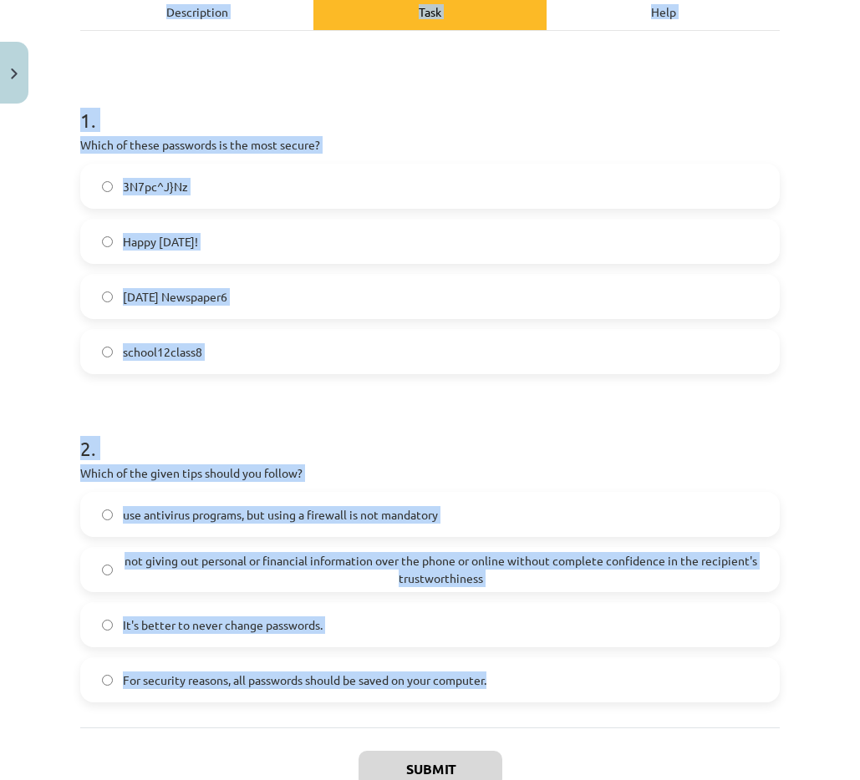
scroll to position [0, 0]
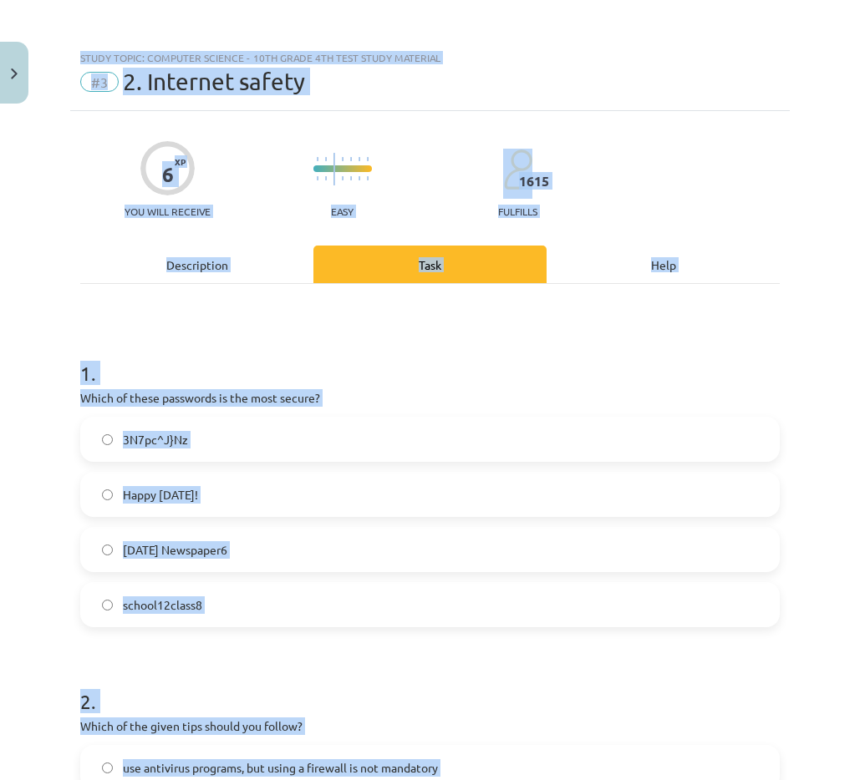
click at [59, 271] on div "Study topic: Computer Science - 10th grade 4th test study material #3 2. Intern…" at bounding box center [430, 390] width 860 height 780
click at [165, 346] on h1 "1 ." at bounding box center [429, 359] width 699 height 52
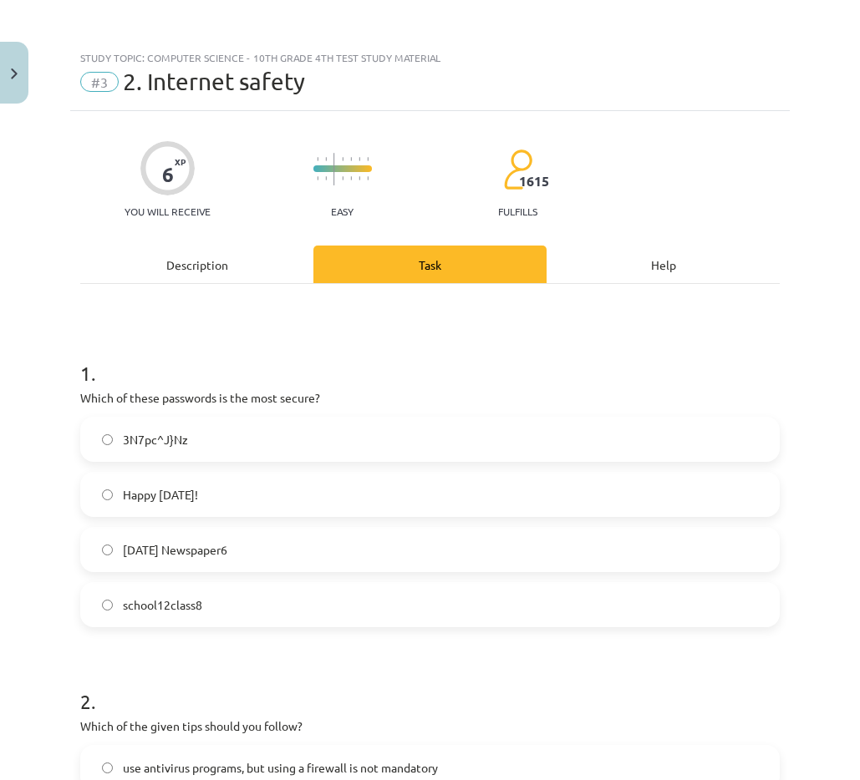
click at [149, 449] on label "3N7pc^J}Nz" at bounding box center [430, 440] width 696 height 42
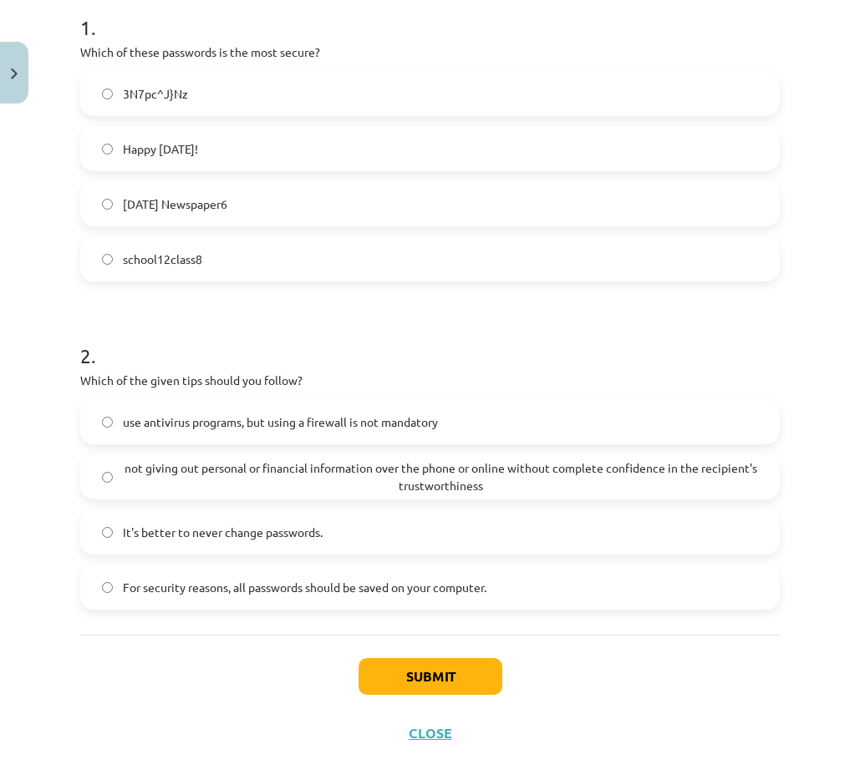
scroll to position [369, 0]
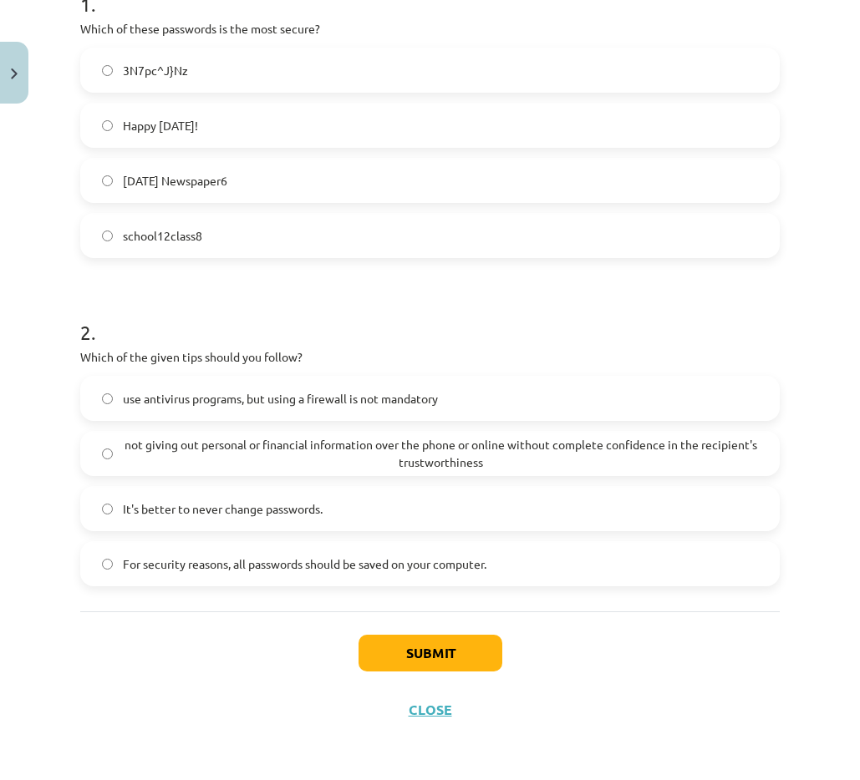
click at [148, 451] on span "not giving out personal or financial information over the phone or online witho…" at bounding box center [440, 453] width 635 height 35
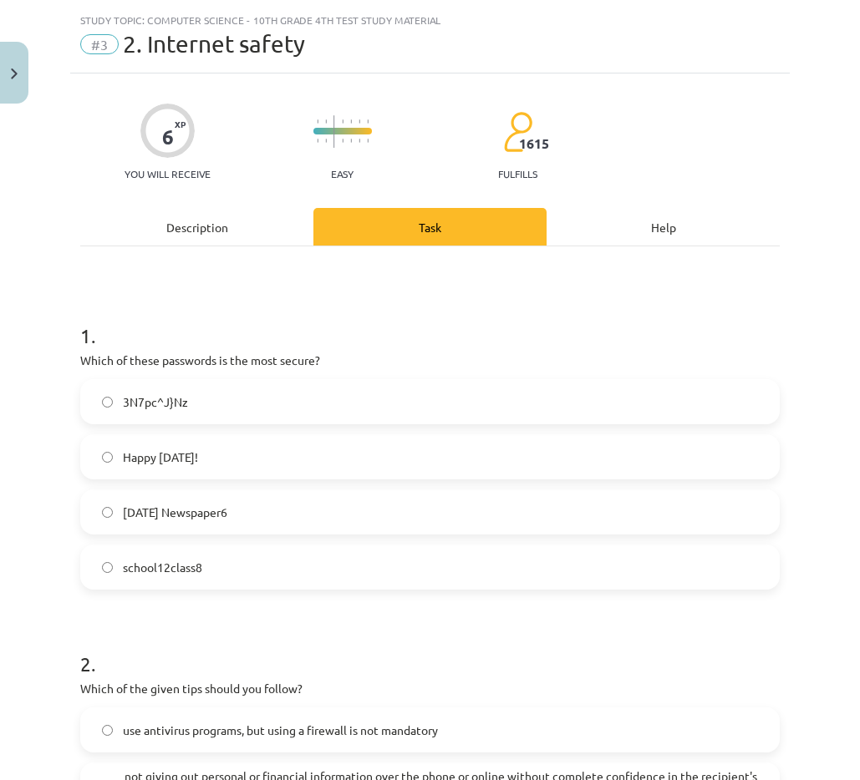
scroll to position [35, 0]
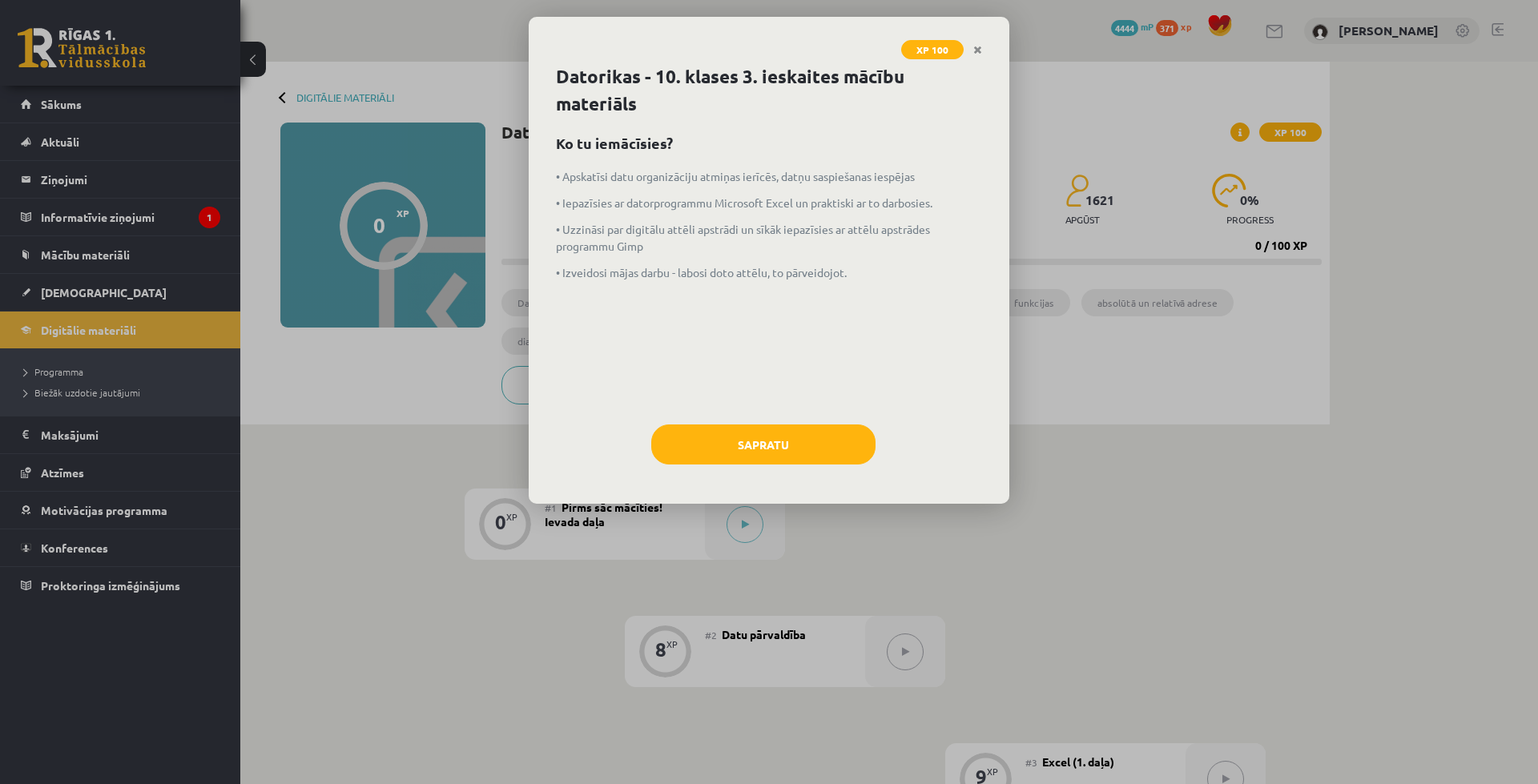
drag, startPoint x: 976, startPoint y: 52, endPoint x: 901, endPoint y: 377, distance: 333.5
click at [976, 52] on icon "Close" at bounding box center [977, 51] width 9 height 12
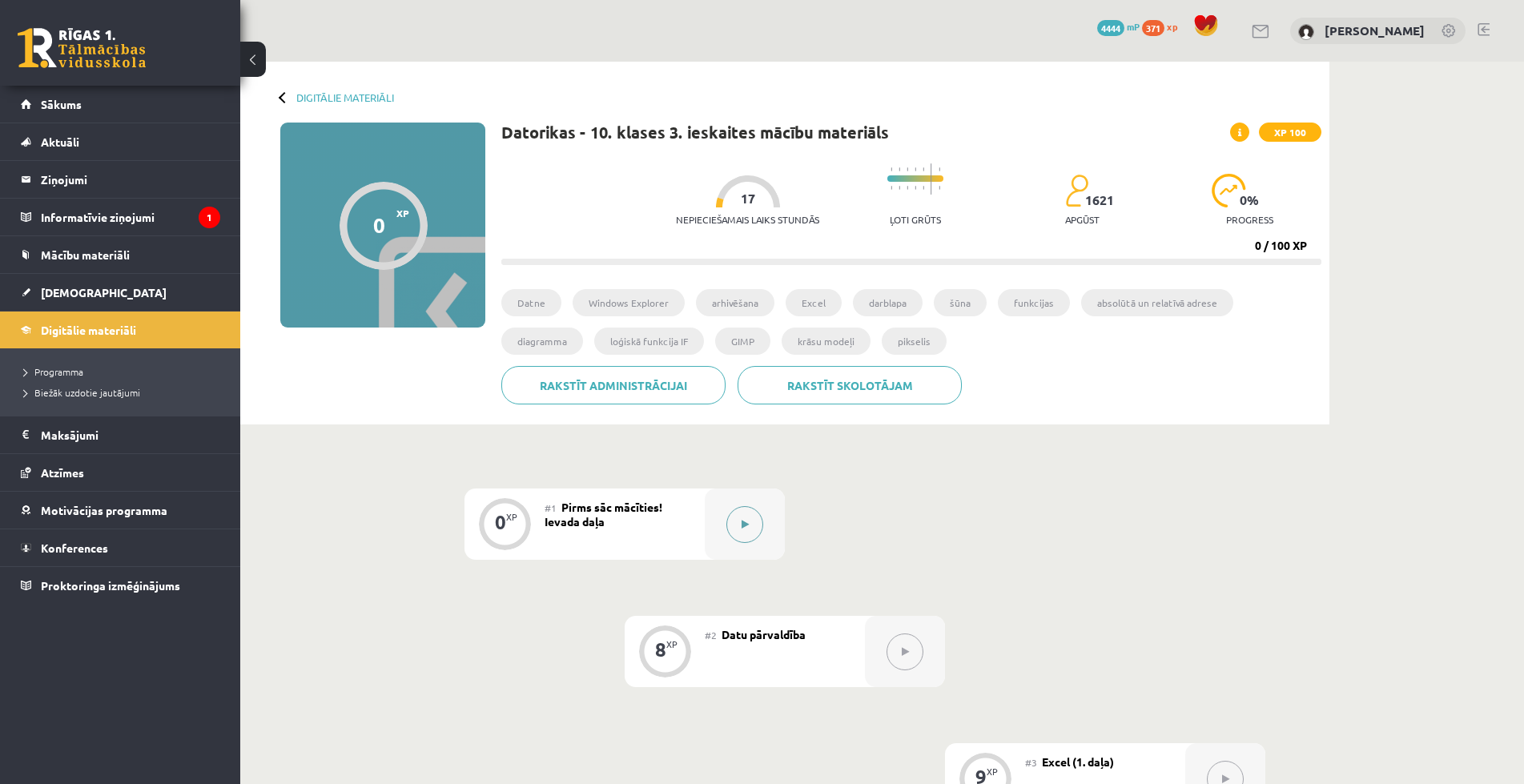
click at [758, 519] on button at bounding box center [745, 524] width 36 height 36
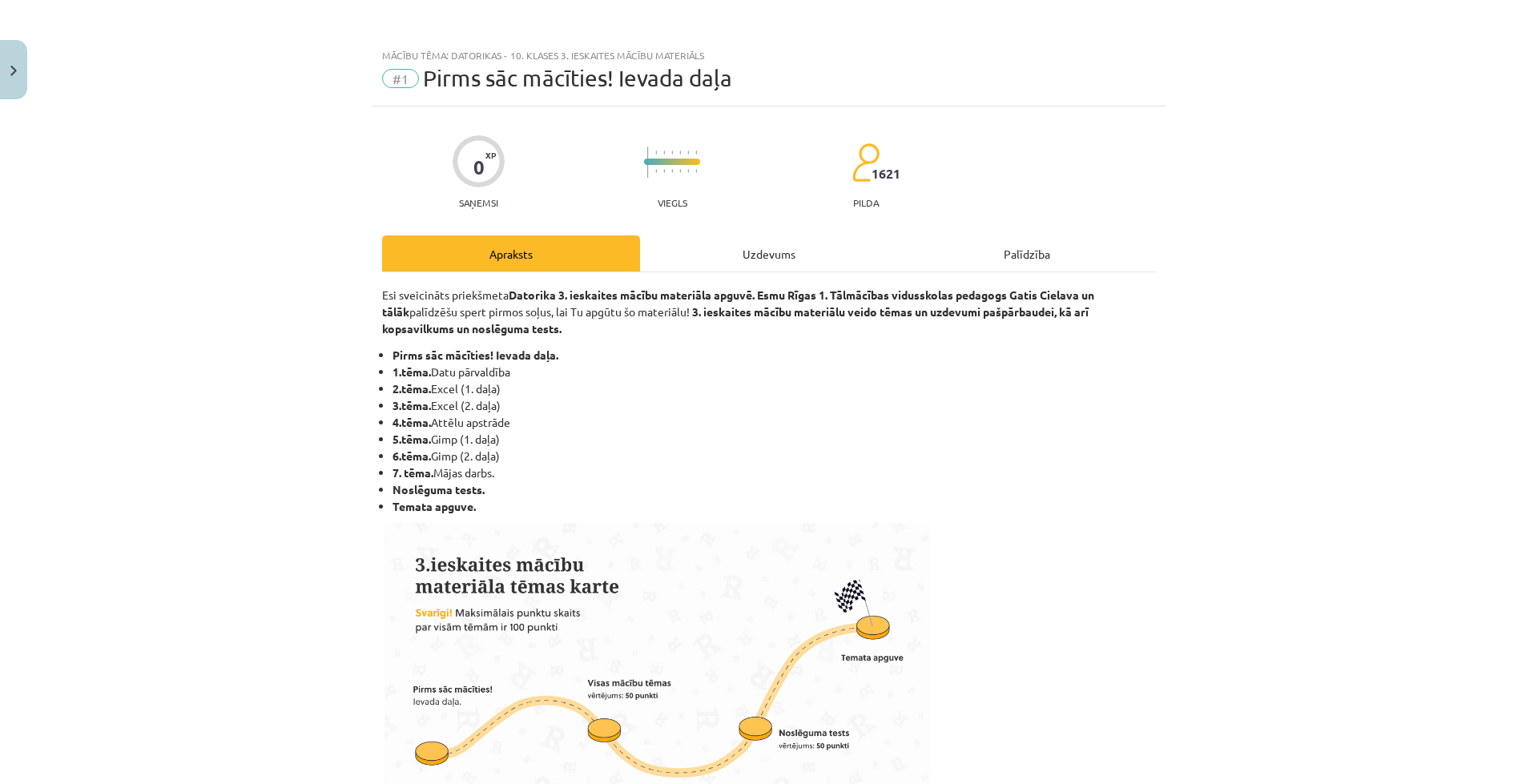
click at [750, 258] on div "Uzdevums" at bounding box center [769, 254] width 258 height 36
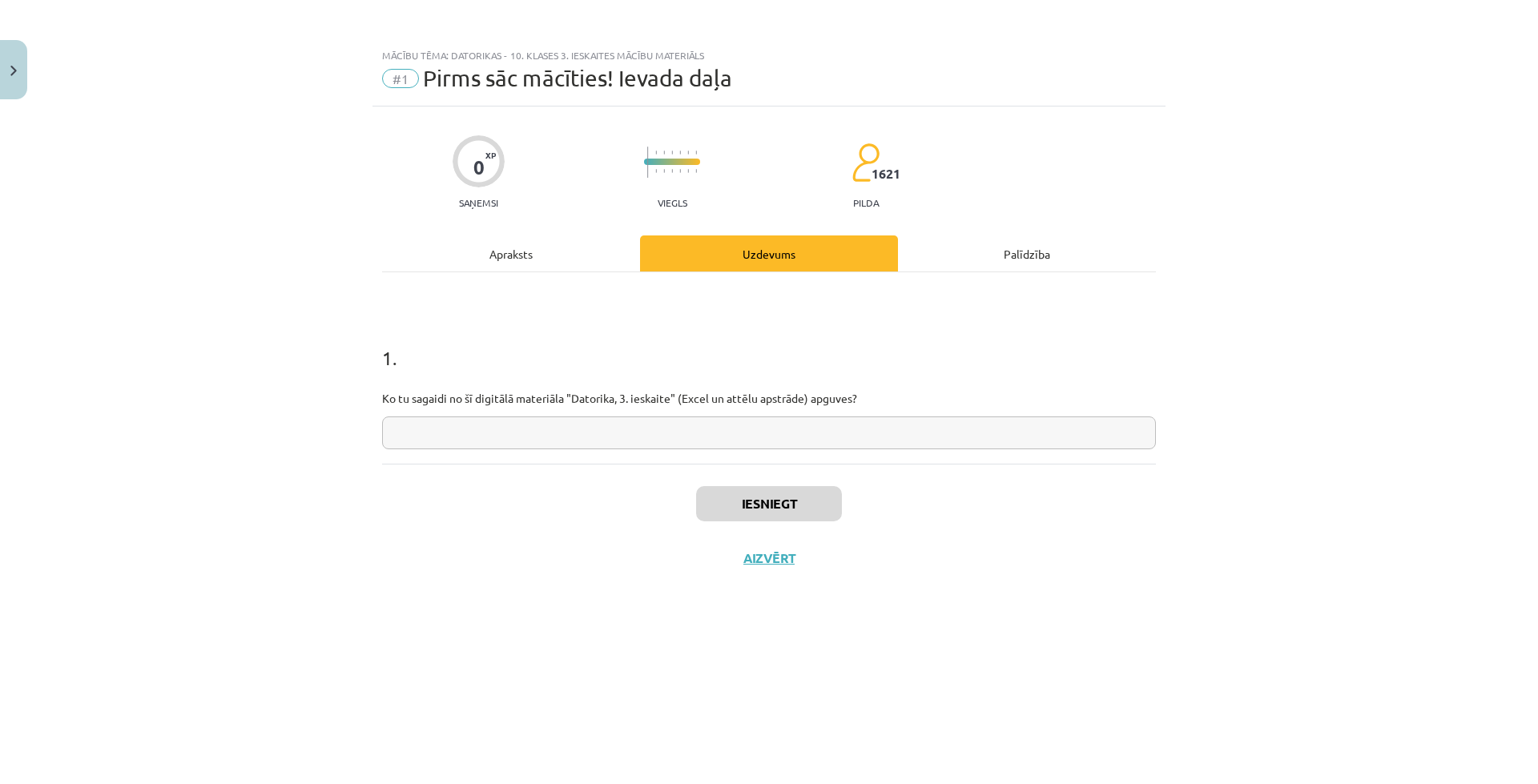
paste input "**********"
type input "**********"
click at [723, 501] on button "Iesniegt" at bounding box center [769, 503] width 146 height 35
click at [787, 567] on button "Nākamā nodarbība" at bounding box center [769, 568] width 157 height 36
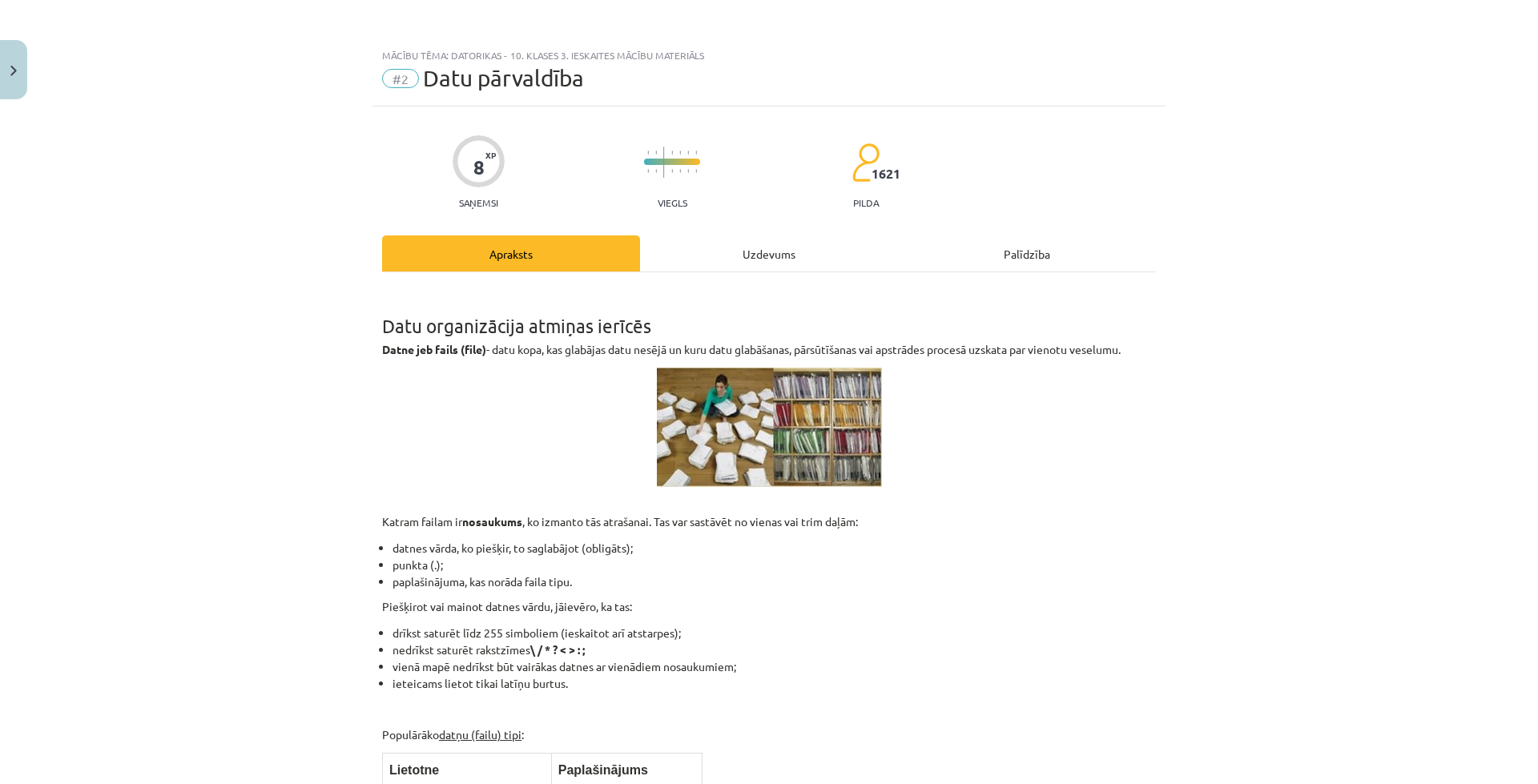
click at [778, 261] on div "Uzdevums" at bounding box center [769, 254] width 258 height 36
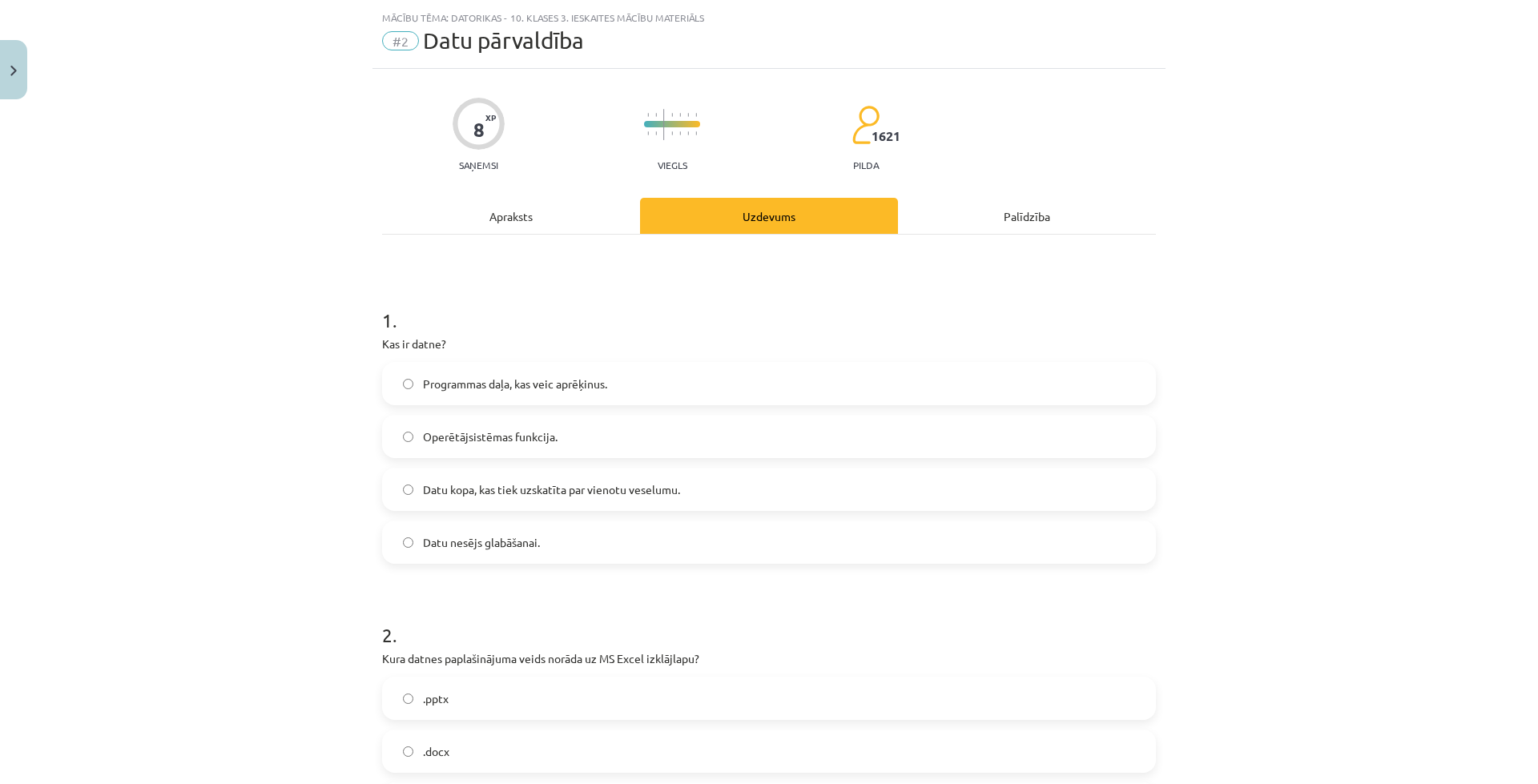
scroll to position [40, 0]
click at [420, 66] on div "8 XP You will receive Easy 1621 fulfills Description Task Help 1 . What is a fi…" at bounding box center [769, 701] width 793 height 1270
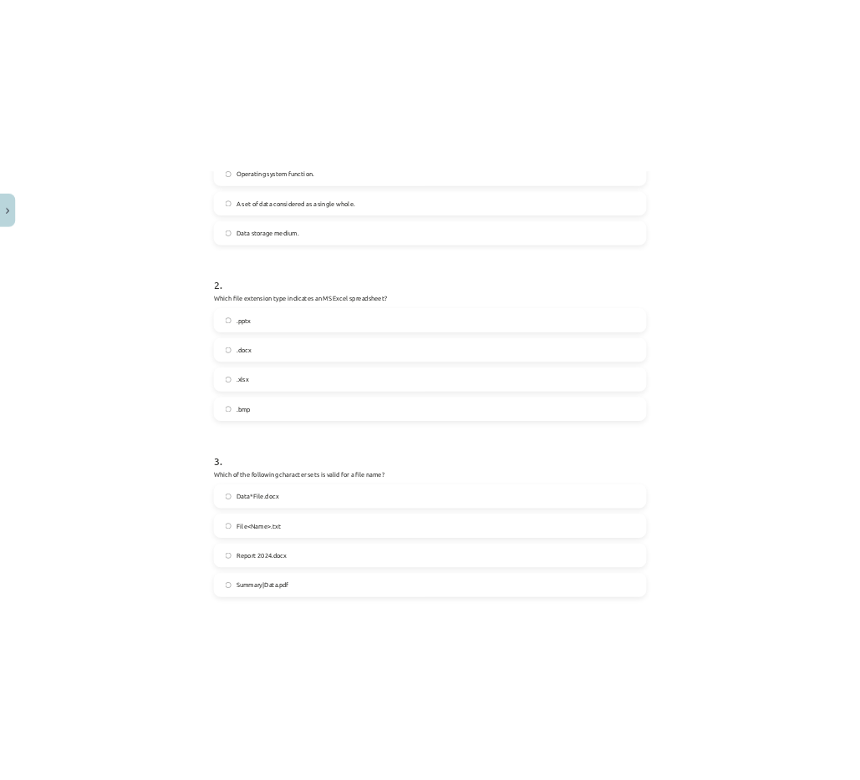
scroll to position [660, 0]
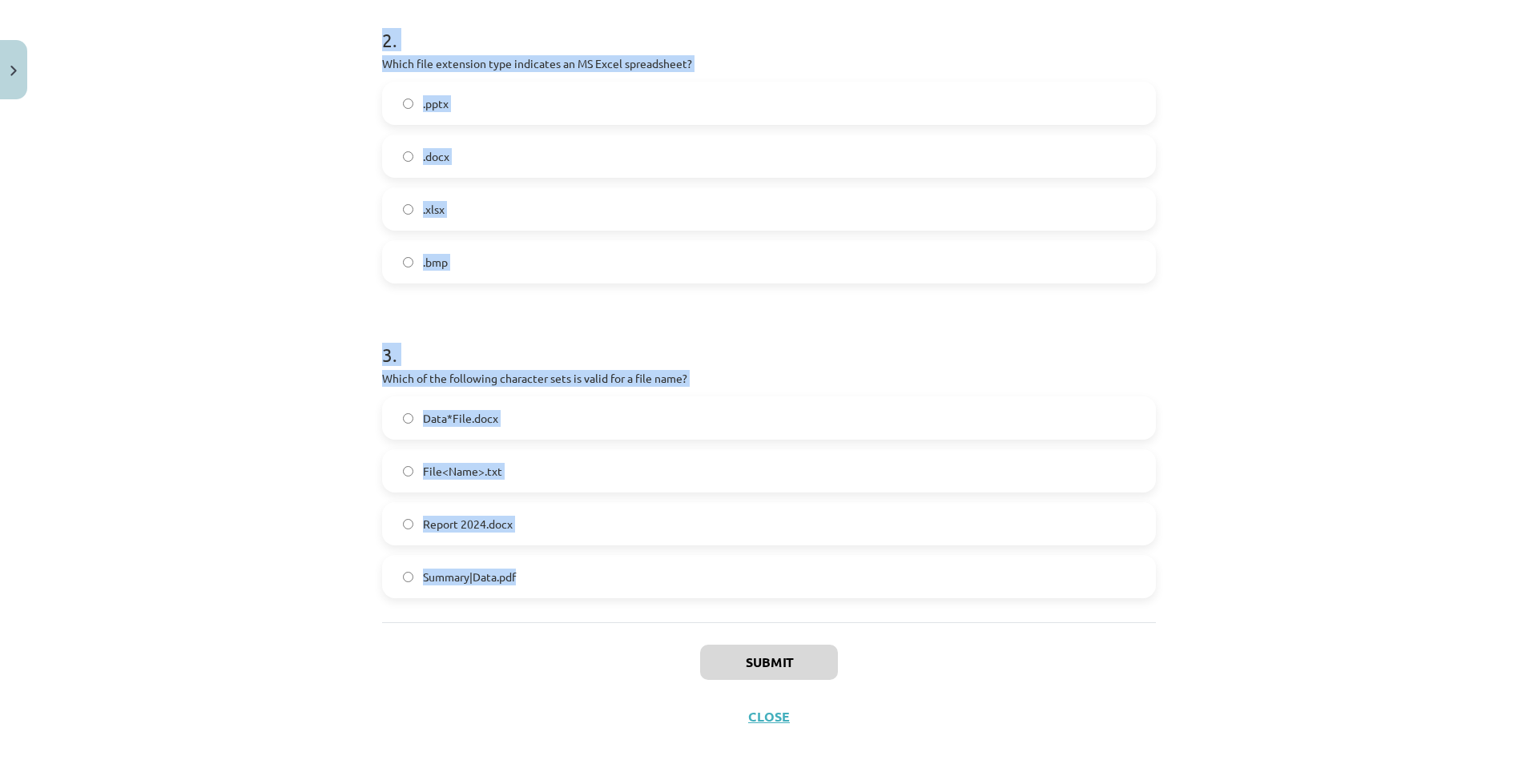
drag, startPoint x: 376, startPoint y: 13, endPoint x: 531, endPoint y: 596, distance: 603.3
click at [531, 598] on div "Study topic: Computer Science - 10th grade 3 test study material #2 Data manage…" at bounding box center [769, 392] width 1538 height 784
copy div "Study topic: Computer Science - 10th grade 3 test study material #2 Data manage…"
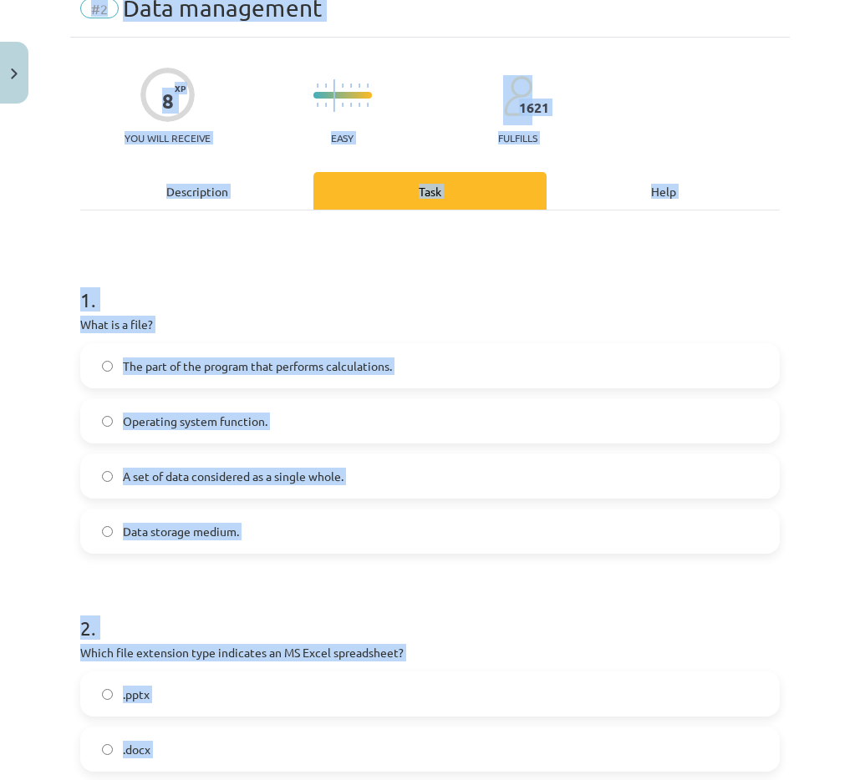
scroll to position [0, 0]
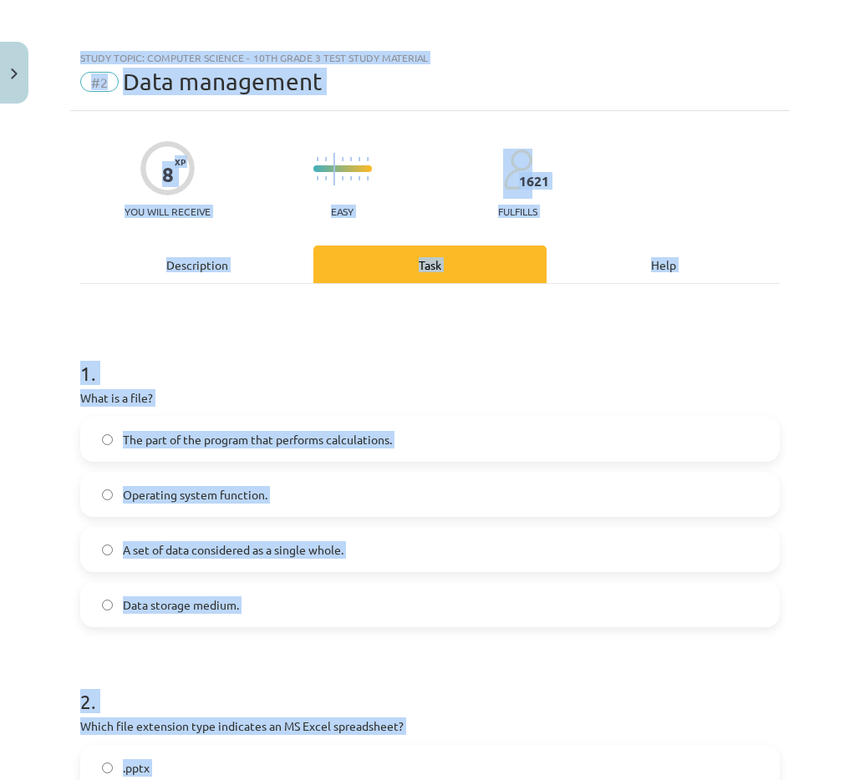
click at [185, 369] on h1 "1 ." at bounding box center [429, 359] width 699 height 52
click at [170, 391] on p "What is a file?" at bounding box center [429, 398] width 699 height 18
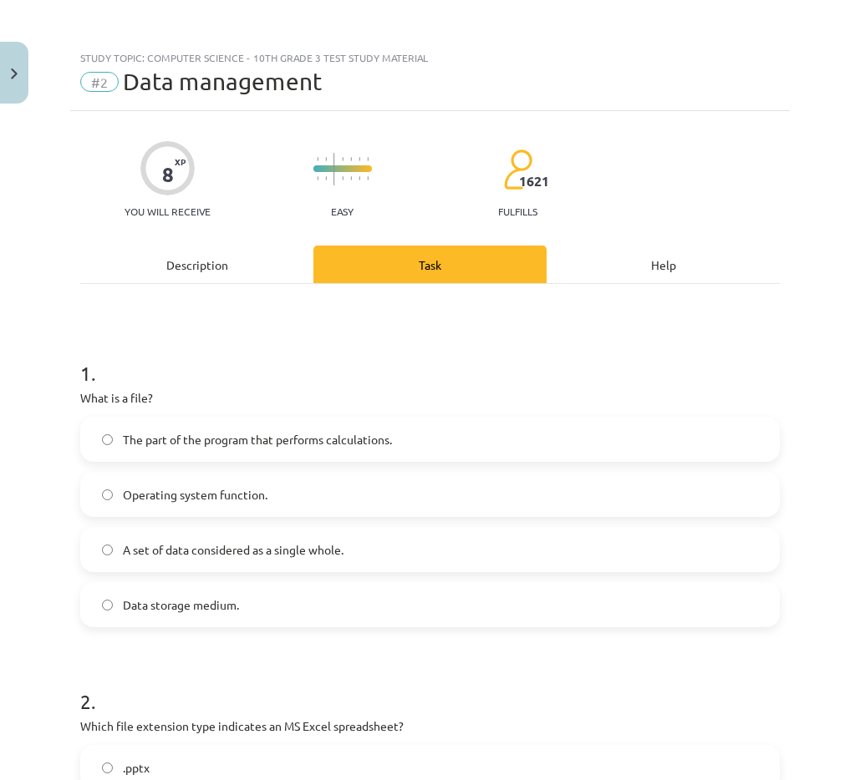
click at [133, 551] on font "A set of data considered as a single whole." at bounding box center [233, 549] width 221 height 15
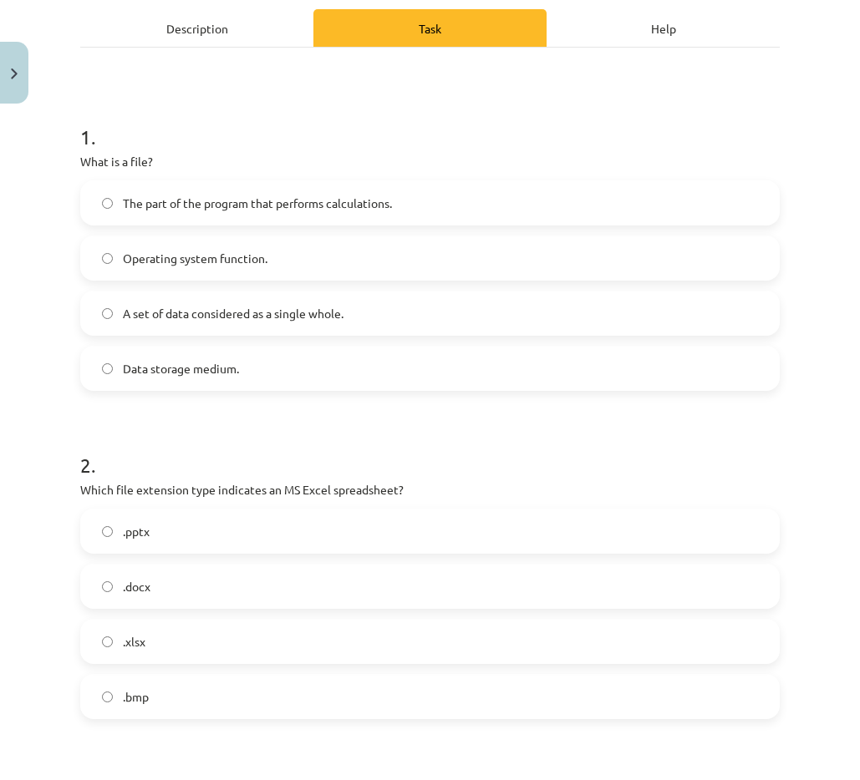
scroll to position [251, 0]
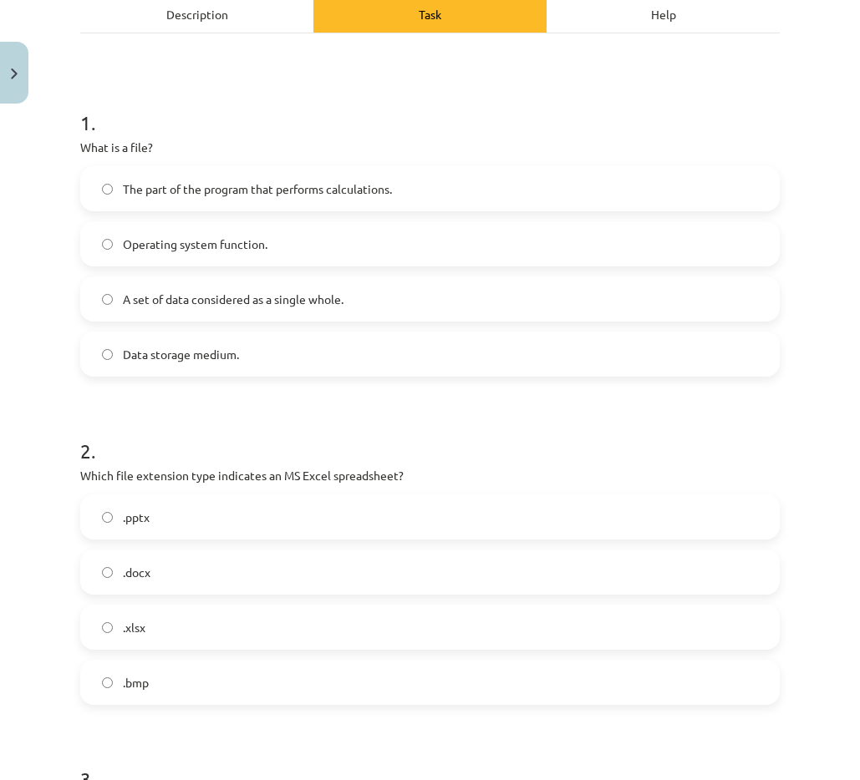
click at [140, 612] on label ".xlsx" at bounding box center [430, 628] width 696 height 42
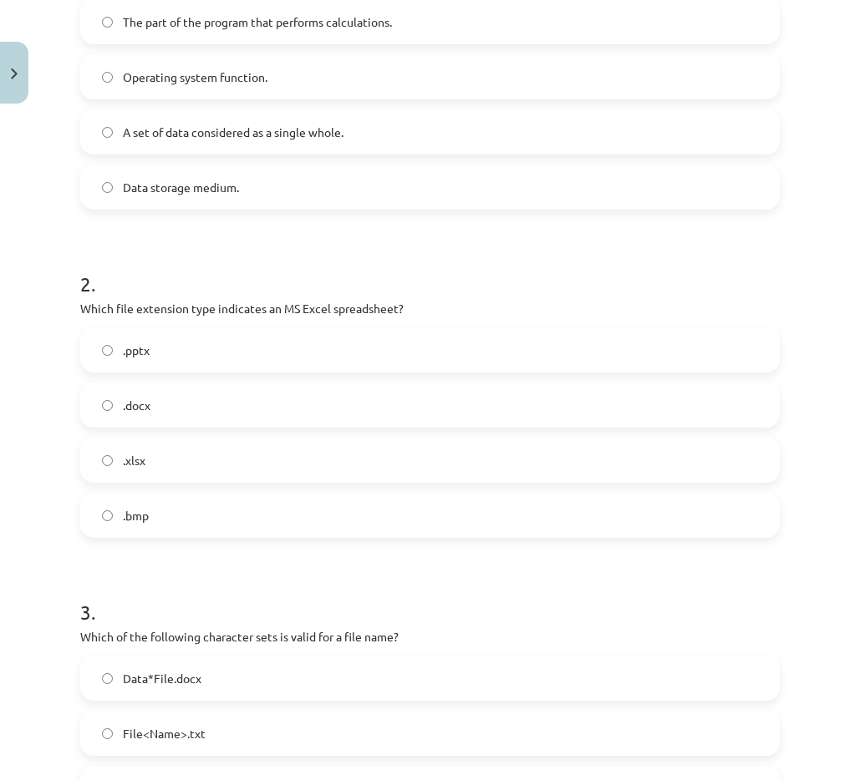
scroll to position [585, 0]
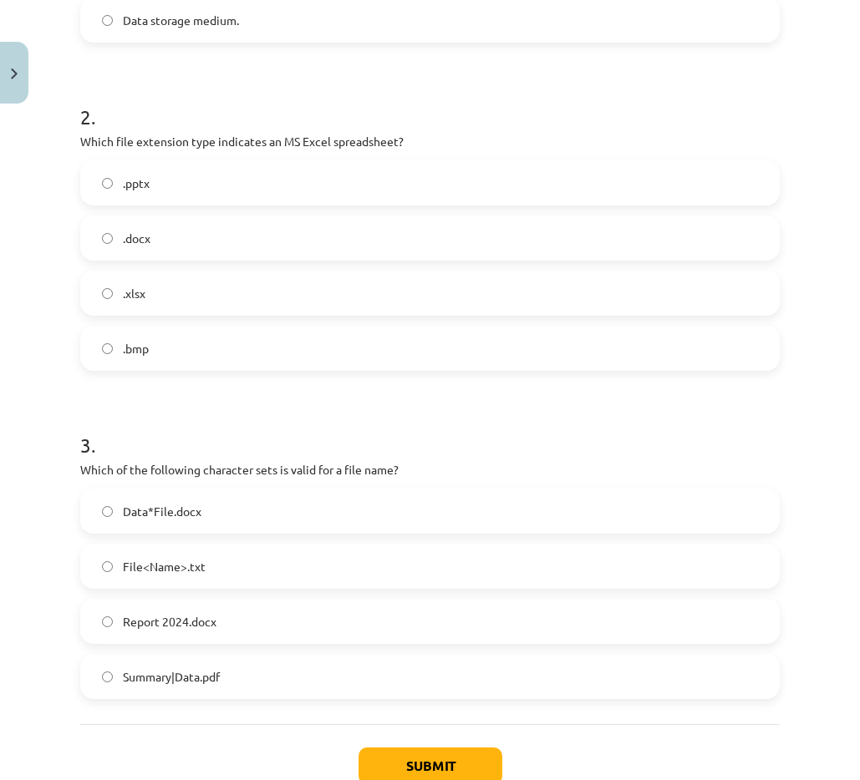
click at [151, 613] on span "Report 2024.docx" at bounding box center [170, 622] width 94 height 18
click at [394, 762] on button "Submit" at bounding box center [430, 766] width 144 height 37
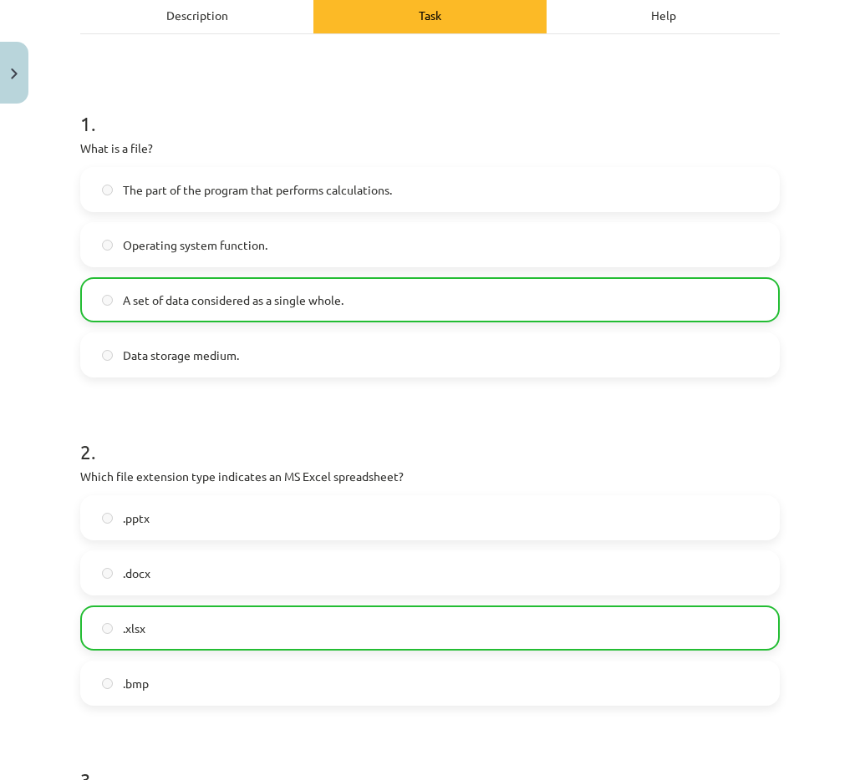
scroll to position [0, 0]
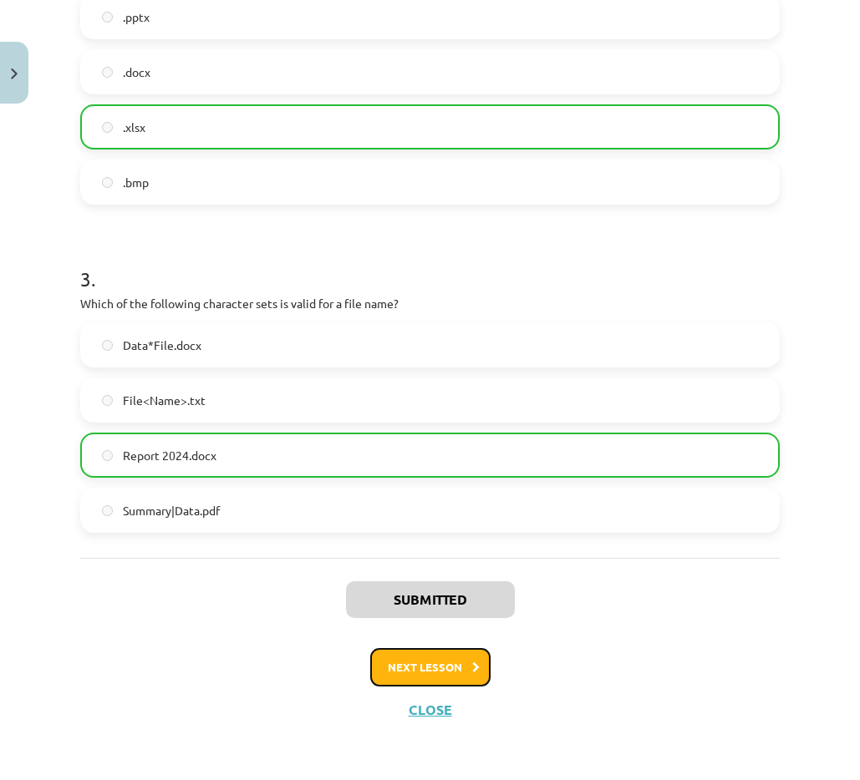
click at [439, 665] on font "Next lesson" at bounding box center [425, 667] width 74 height 14
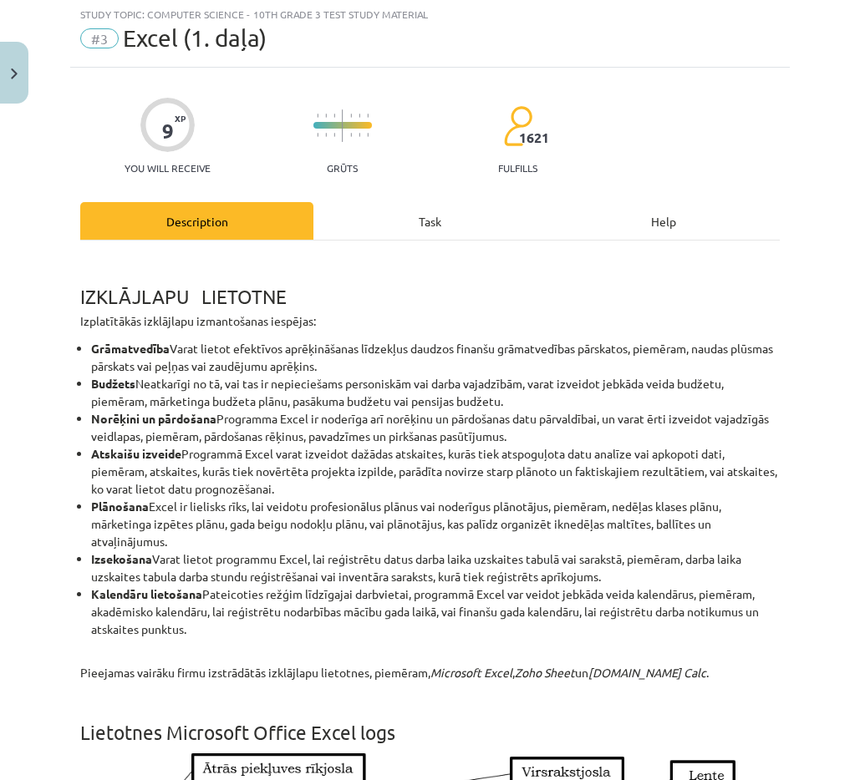
scroll to position [42, 0]
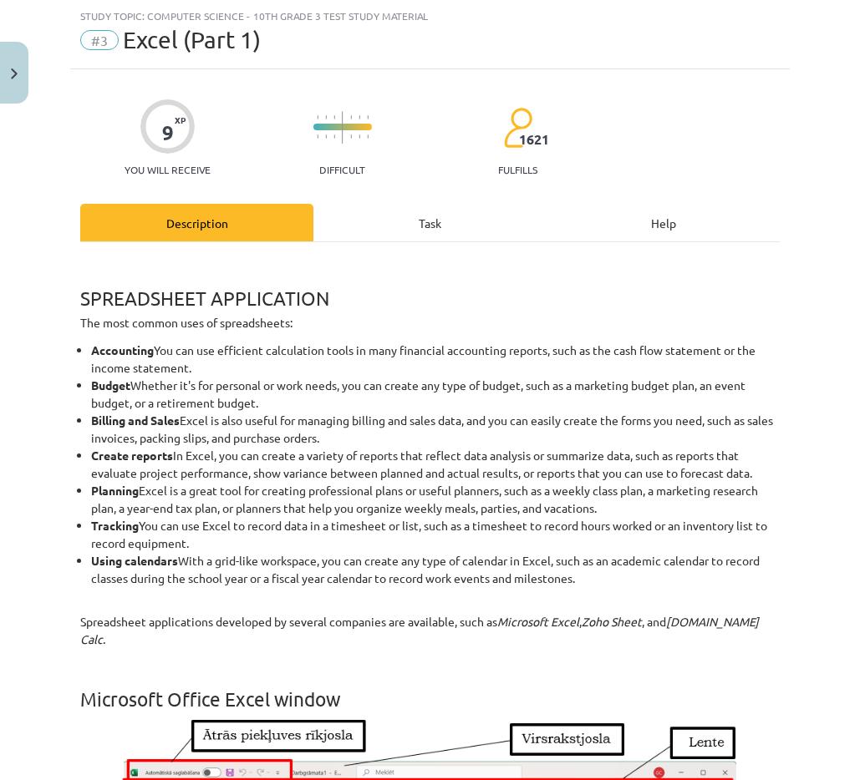
click at [416, 213] on div "Task" at bounding box center [429, 223] width 233 height 38
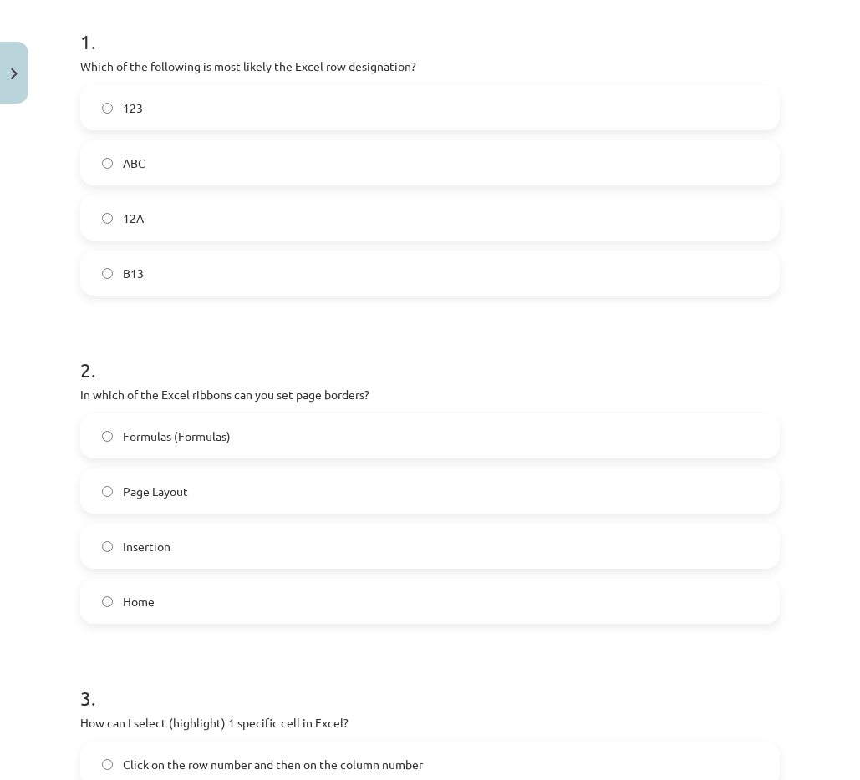
scroll to position [698, 0]
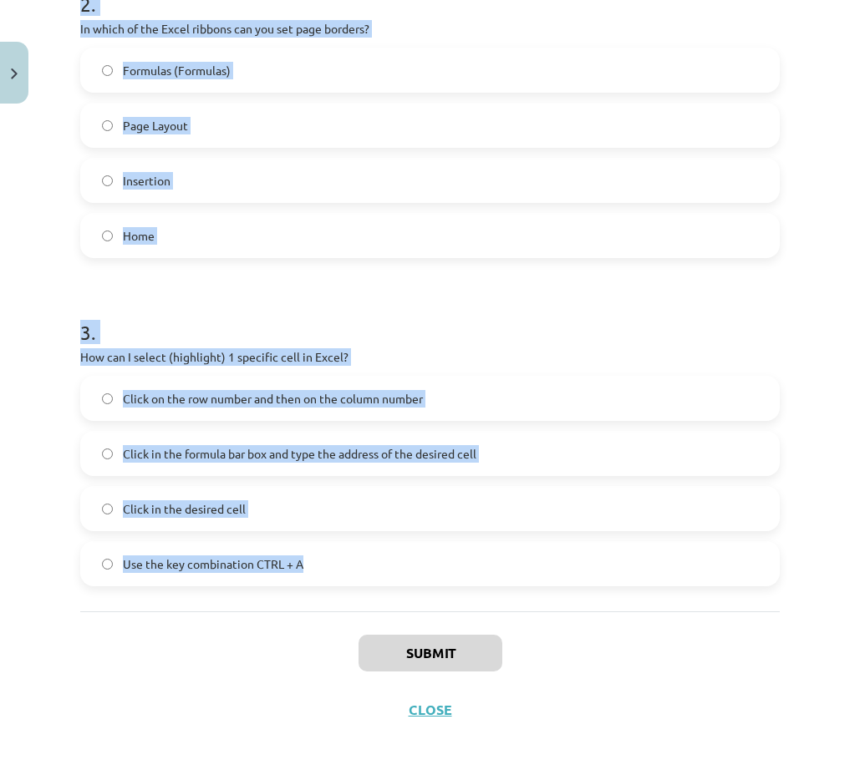
drag, startPoint x: 76, startPoint y: 53, endPoint x: 273, endPoint y: 469, distance: 459.7
click at [334, 582] on div "Study topic: Computer Science - 10th grade 3 test study material #3 Excel (Part…" at bounding box center [430, 390] width 860 height 780
copy div "Study topic: Computer Science - 10th grade 3 test study material #3 Excel (Part…"
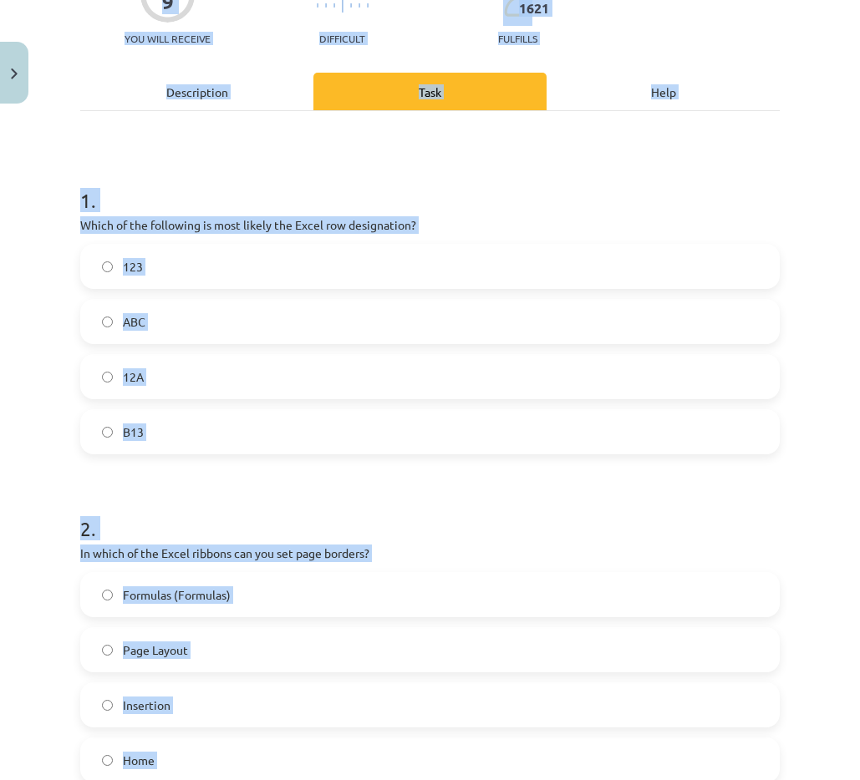
scroll to position [0, 0]
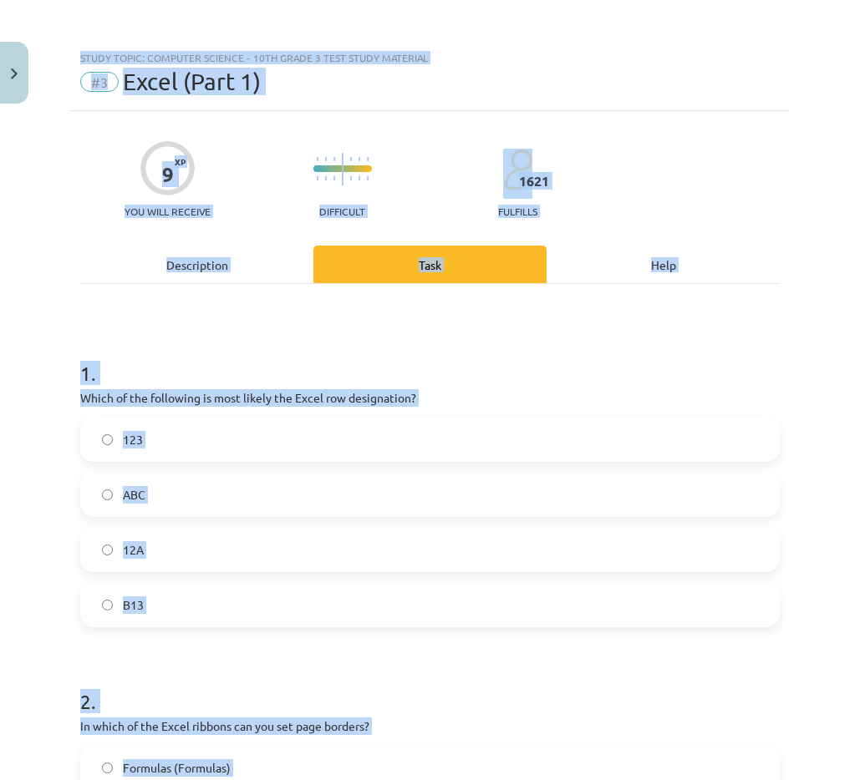
click at [163, 378] on h1 "1 ." at bounding box center [429, 359] width 699 height 52
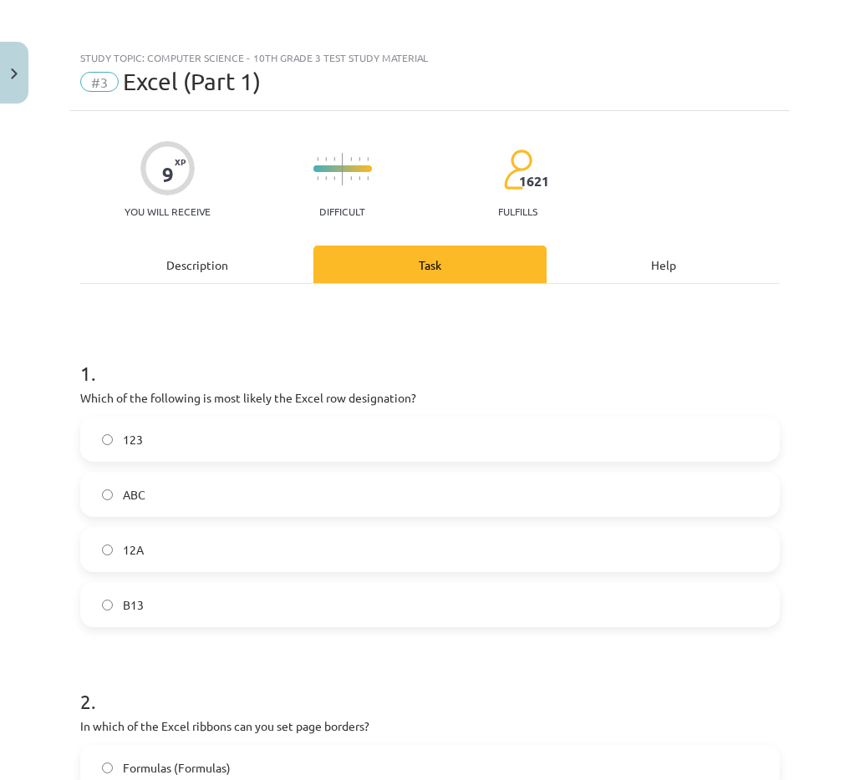
click at [120, 456] on label "123" at bounding box center [430, 440] width 696 height 42
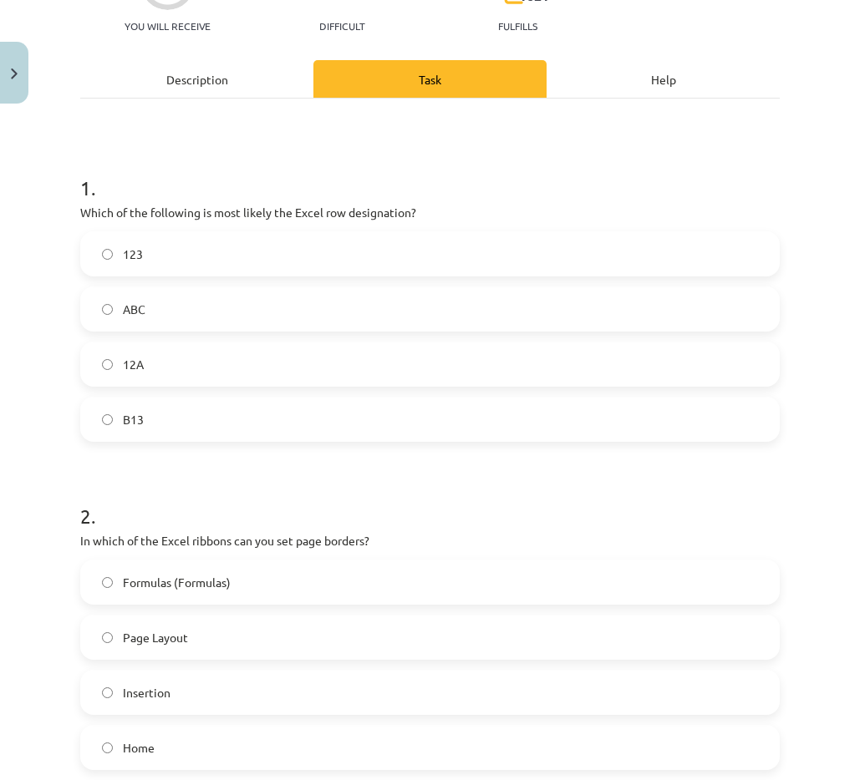
scroll to position [251, 0]
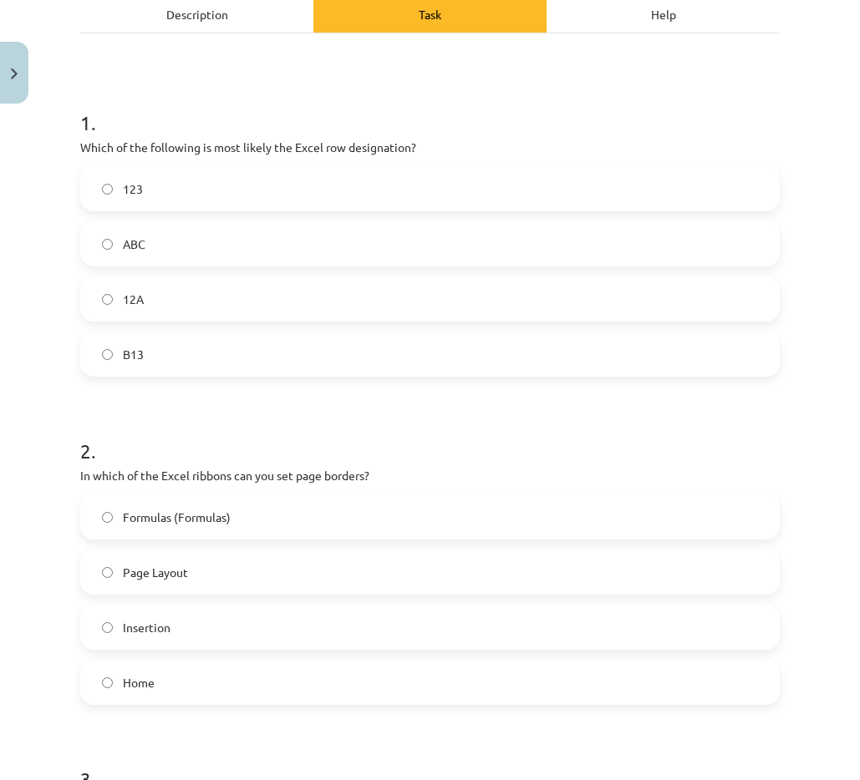
click at [137, 584] on label "Page Layout" at bounding box center [430, 572] width 696 height 42
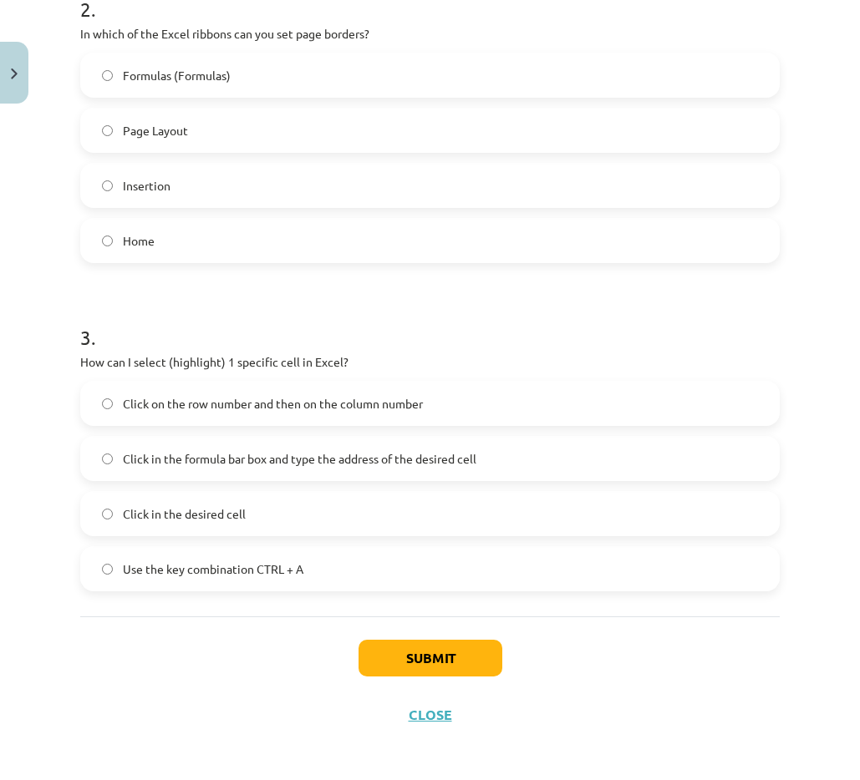
scroll to position [698, 0]
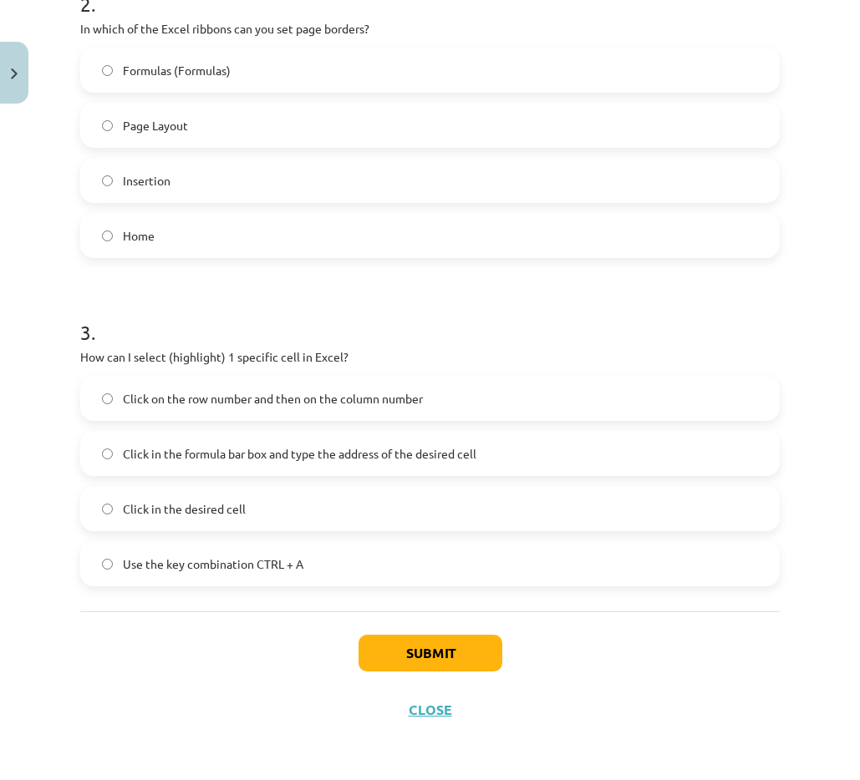
click at [145, 504] on font "Click in the desired cell" at bounding box center [184, 508] width 123 height 15
drag, startPoint x: 372, startPoint y: 652, endPoint x: 484, endPoint y: 0, distance: 661.2
click at [372, 653] on button "Submit" at bounding box center [430, 653] width 144 height 37
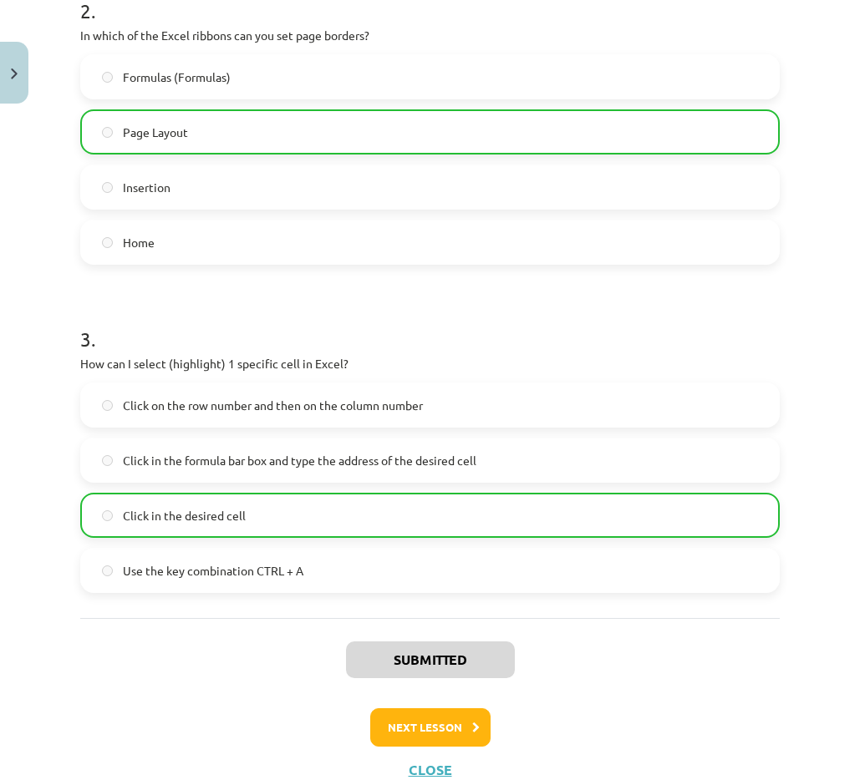
scroll to position [751, 0]
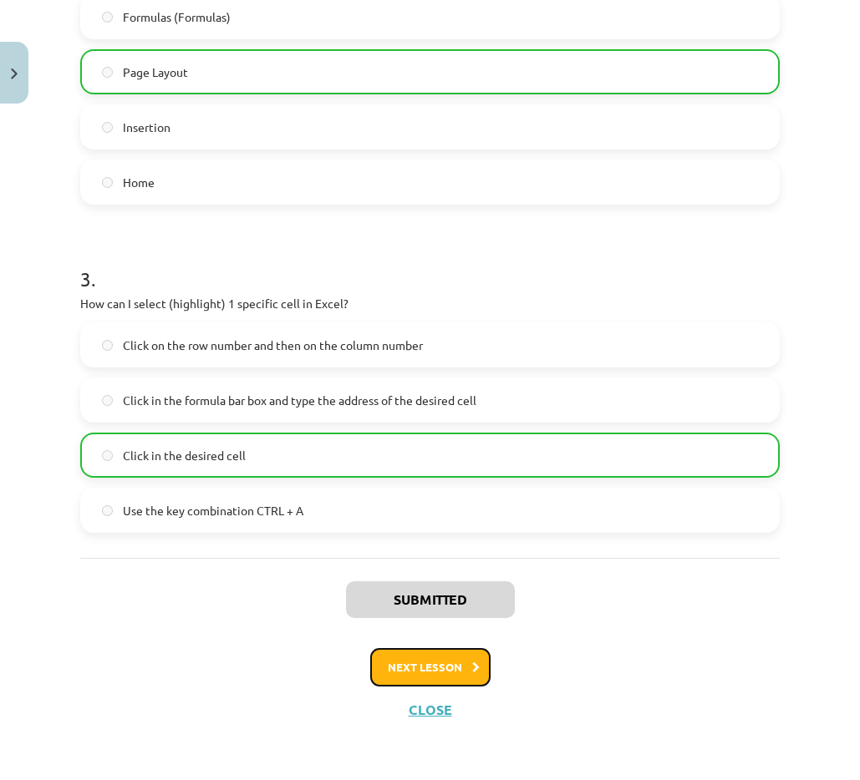
click at [446, 663] on font "Next lesson" at bounding box center [425, 667] width 74 height 14
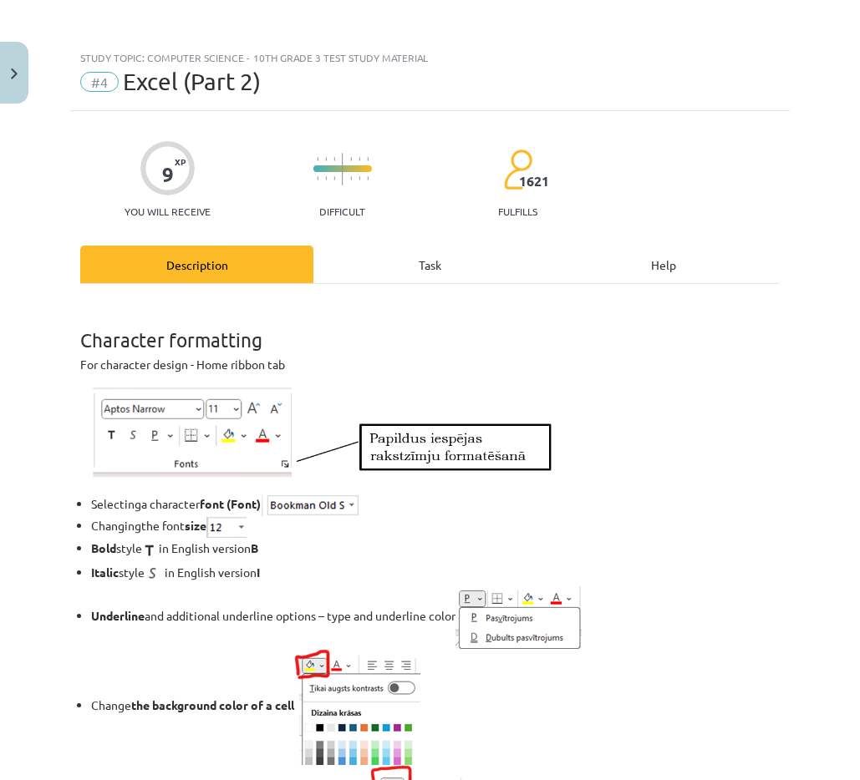
scroll to position [0, 0]
drag, startPoint x: 382, startPoint y: 260, endPoint x: 324, endPoint y: 79, distance: 189.5
click at [382, 261] on div "Task" at bounding box center [429, 265] width 233 height 38
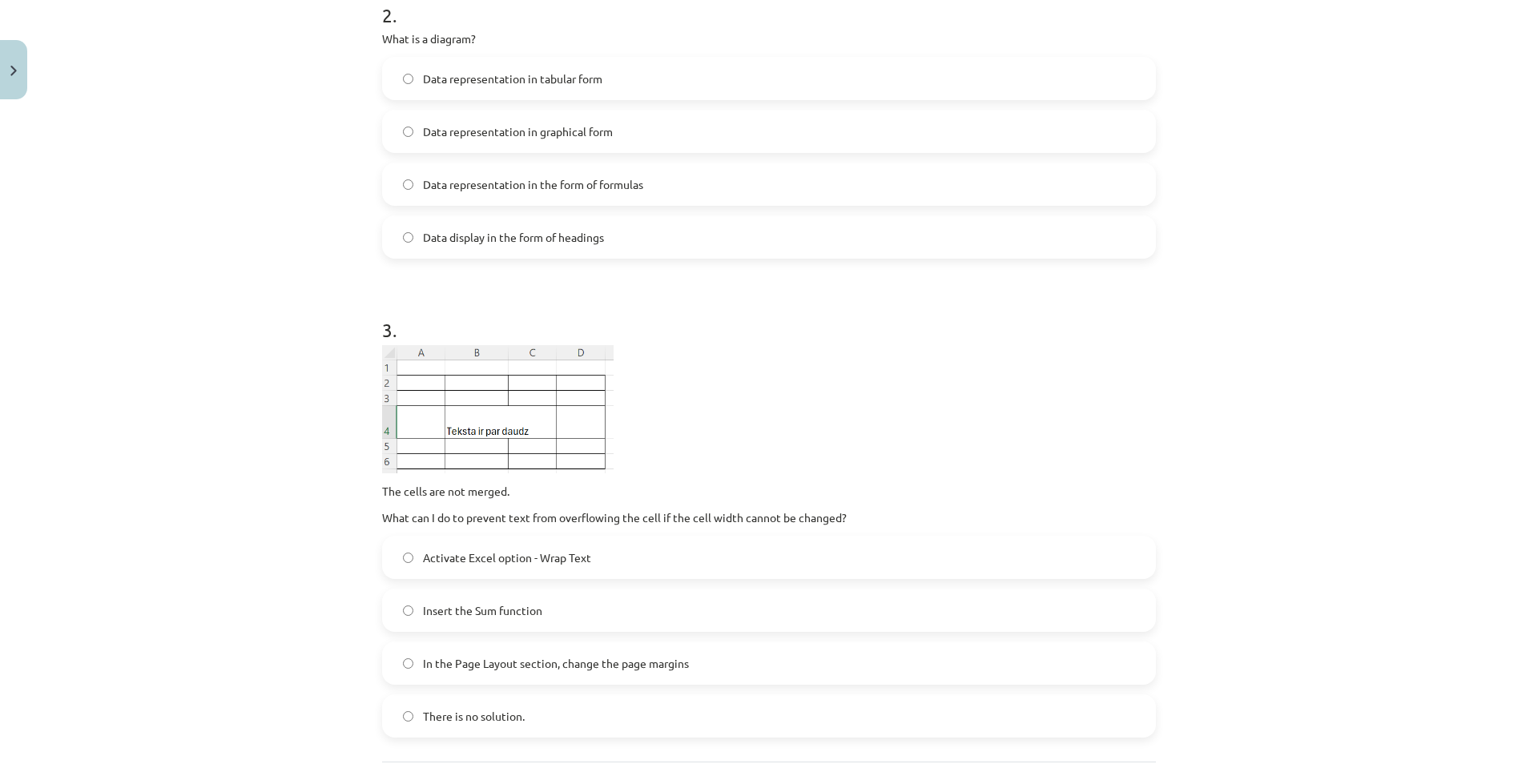
scroll to position [551, 0]
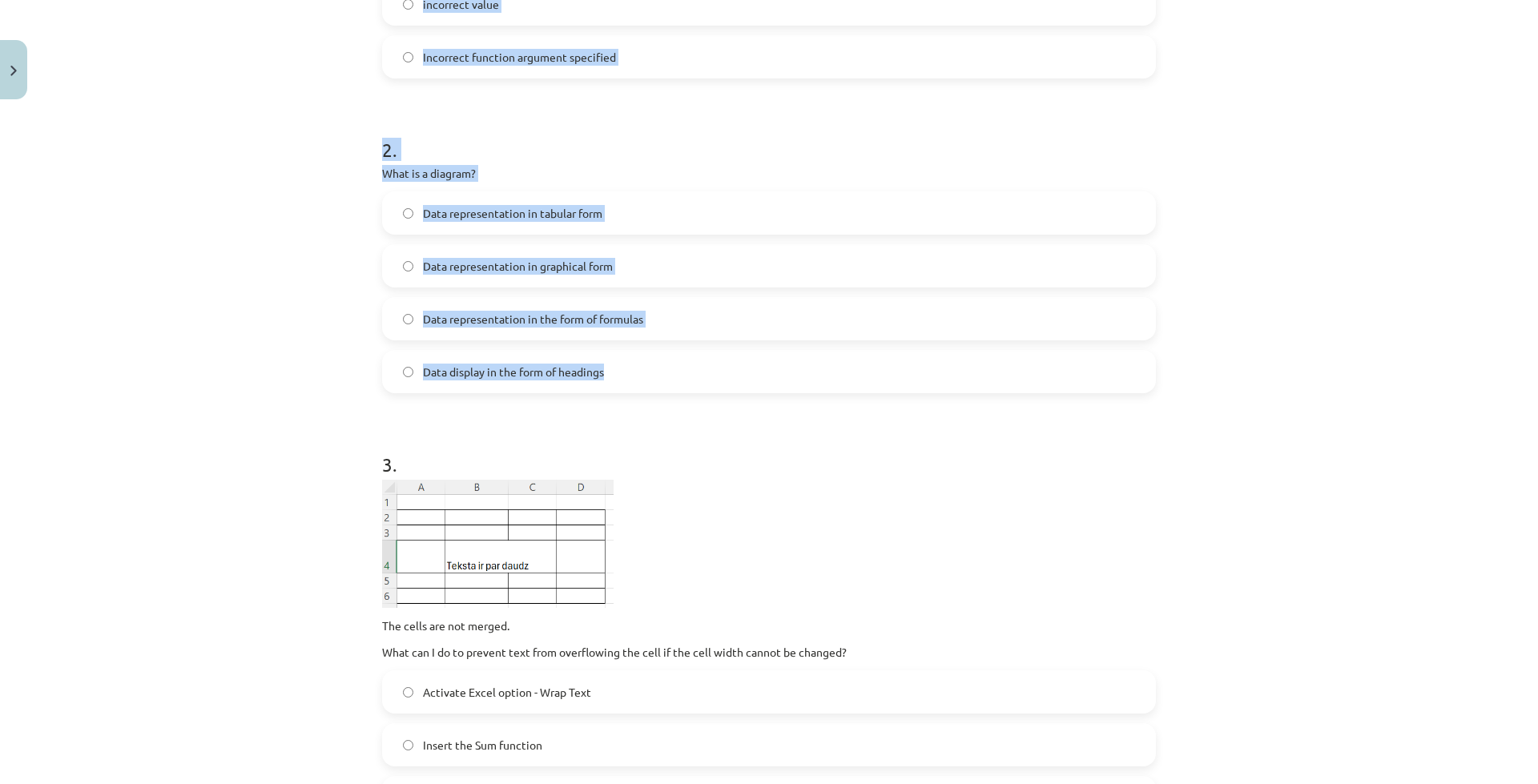
drag, startPoint x: 374, startPoint y: 54, endPoint x: 626, endPoint y: 380, distance: 412.0
click at [626, 380] on div "Study topic: Computer Science - 10th grade 3 test study material #4 Excel (Part…" at bounding box center [769, 392] width 1538 height 784
copy div "Study topic: Computer Science - 10th grade 3 test study material #4 Excel (Part…"
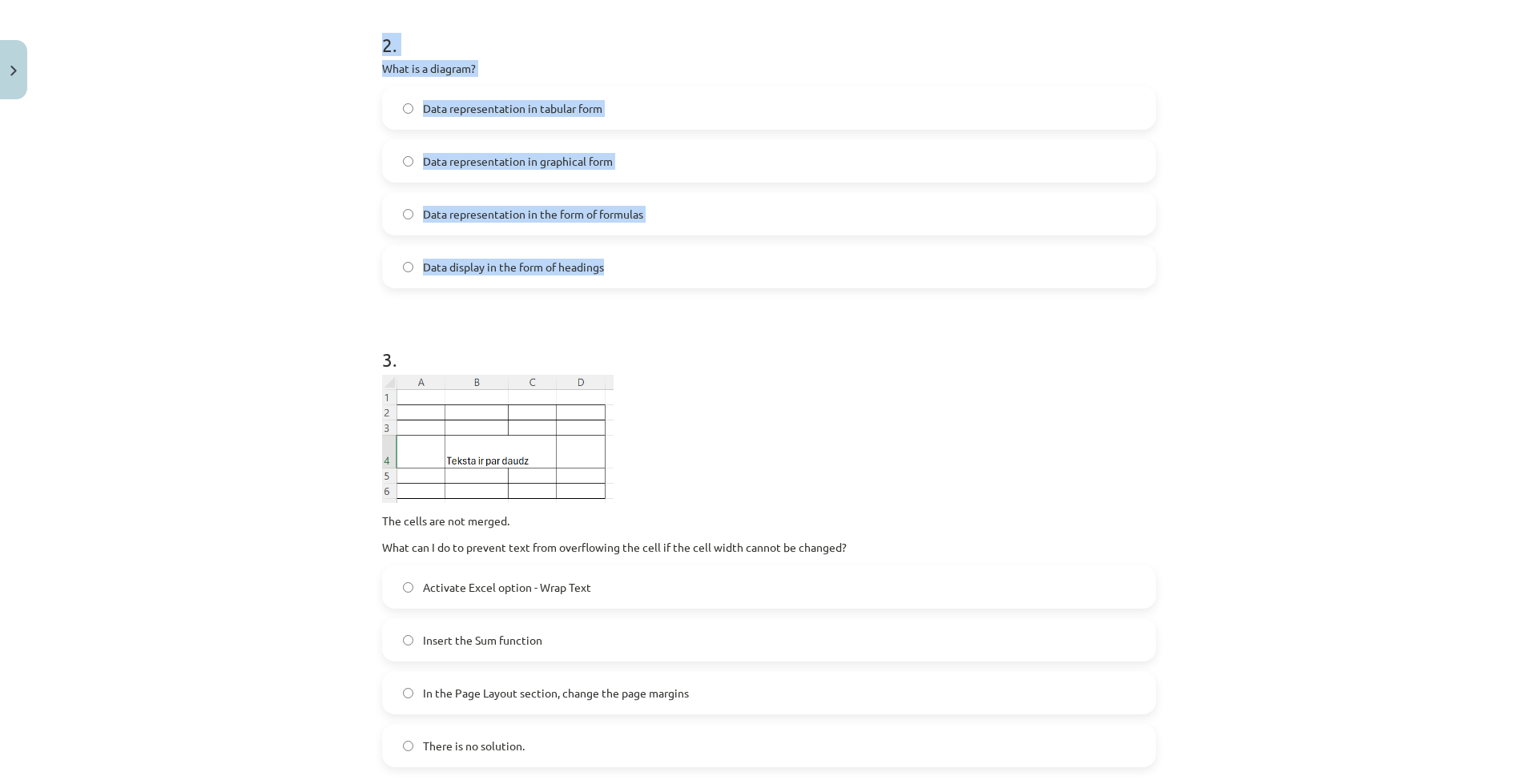
scroll to position [824, 0]
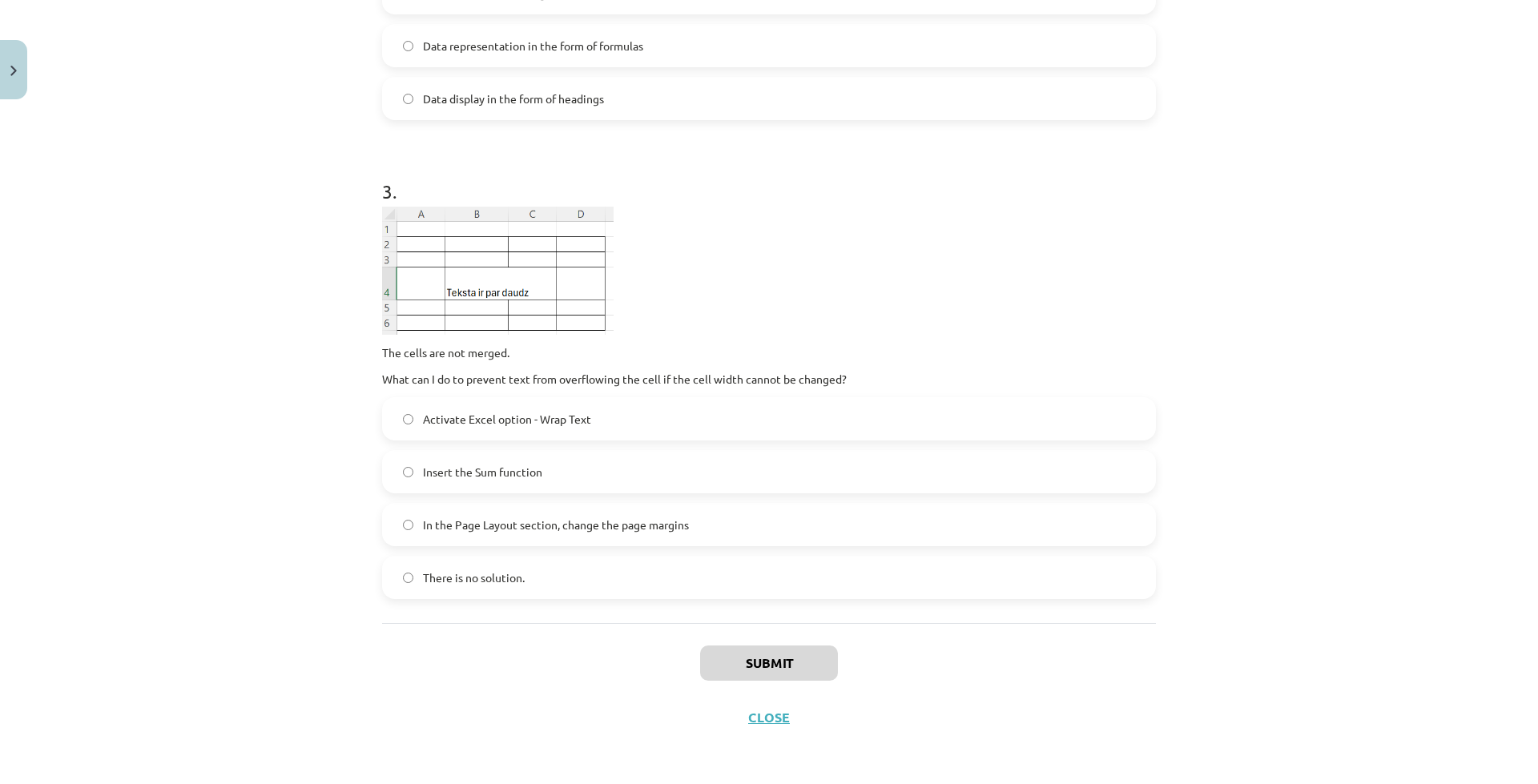
click at [694, 280] on p at bounding box center [769, 271] width 774 height 128
click at [661, 342] on div "The cells are not merged. What can I do to prevent text from overflowing the ce…" at bounding box center [769, 297] width 774 height 181
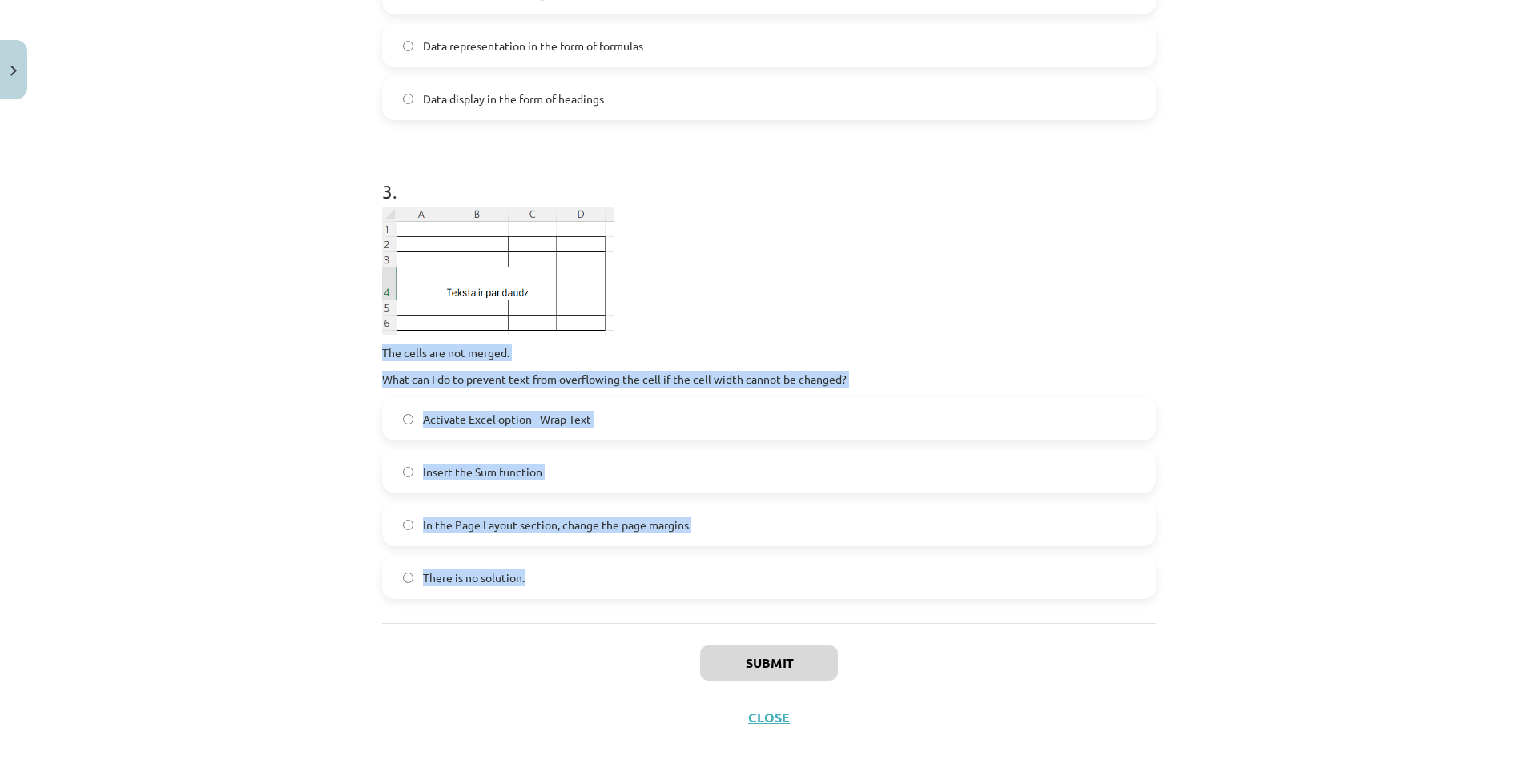
drag, startPoint x: 370, startPoint y: 353, endPoint x: 530, endPoint y: 632, distance: 321.6
click at [530, 634] on div "9 XP You will receive Difficult 1621 fulfills Description Task Help 1 . What do…" at bounding box center [769, 13] width 793 height 1463
copy div "The cells are not merged. What can I do to prevent text from overflowing the ce…"
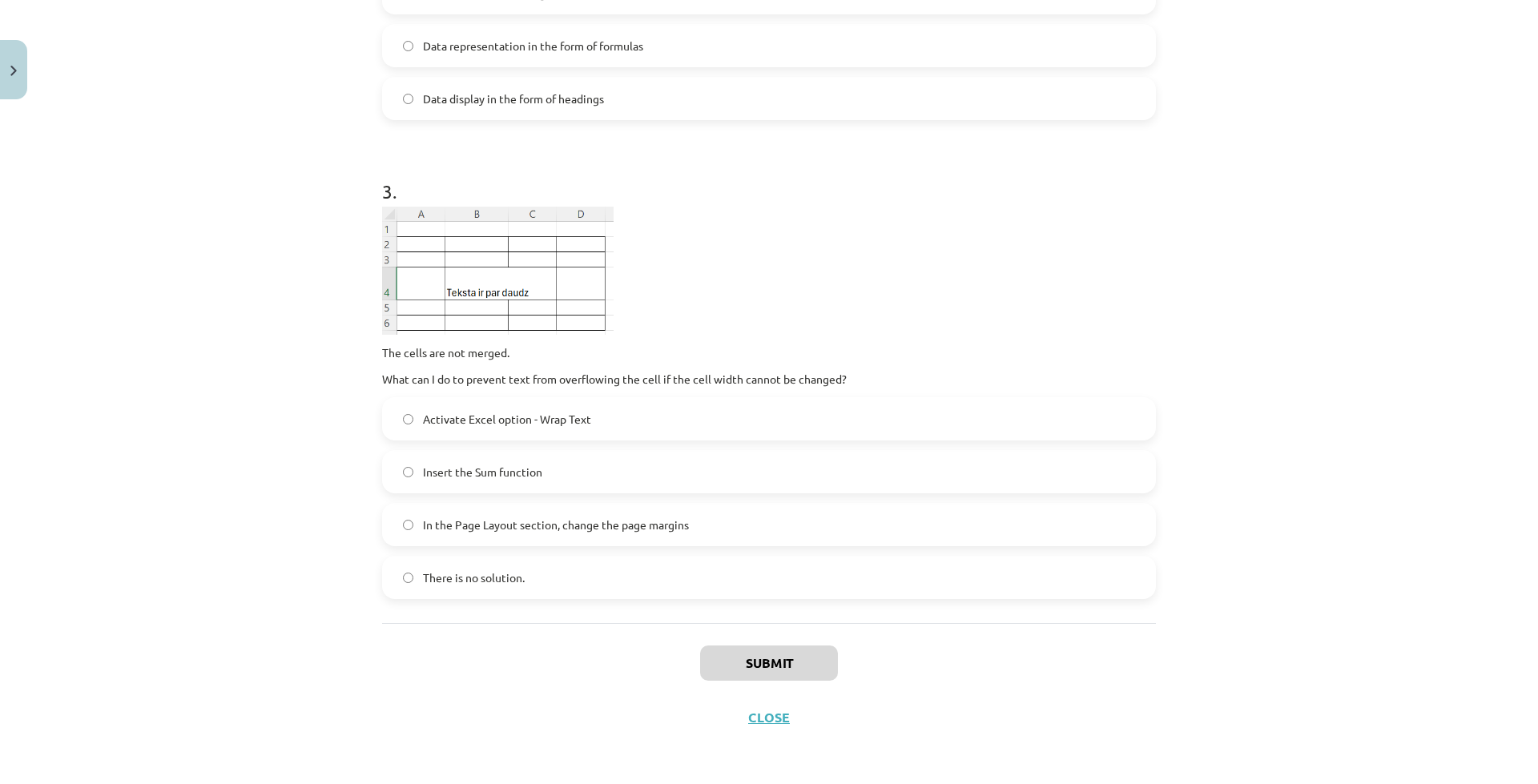
click at [723, 277] on p at bounding box center [769, 271] width 774 height 128
click at [437, 427] on label "Activate Excel option - Wrap Text" at bounding box center [769, 419] width 771 height 40
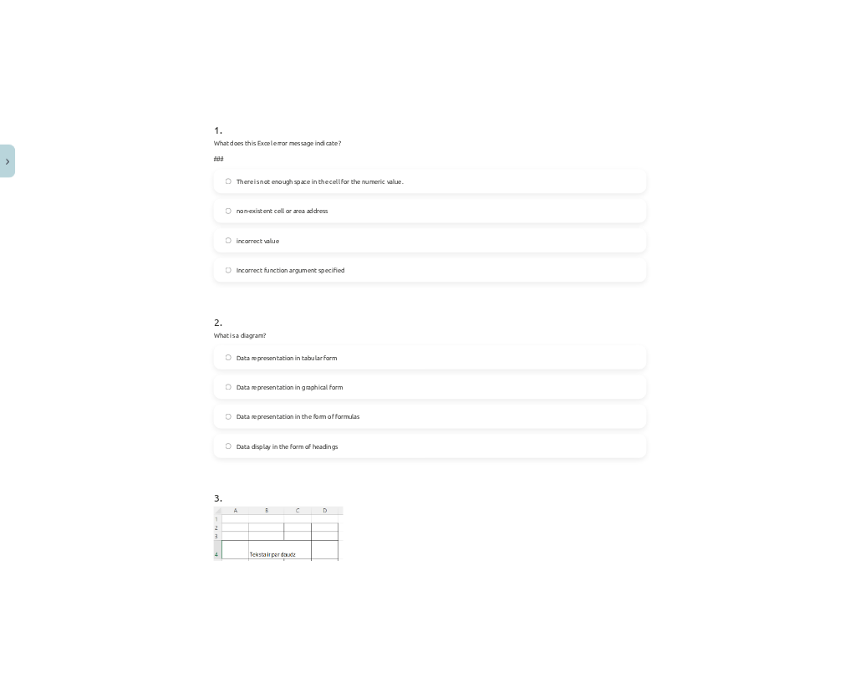
scroll to position [0, 0]
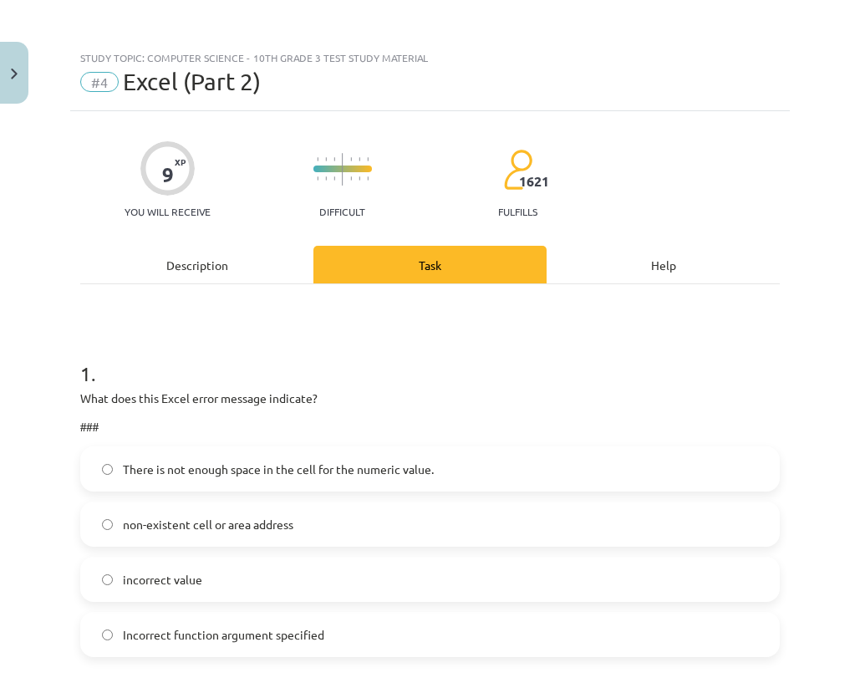
click at [119, 475] on label "There is not enough space in the cell for the numeric value." at bounding box center [430, 469] width 696 height 42
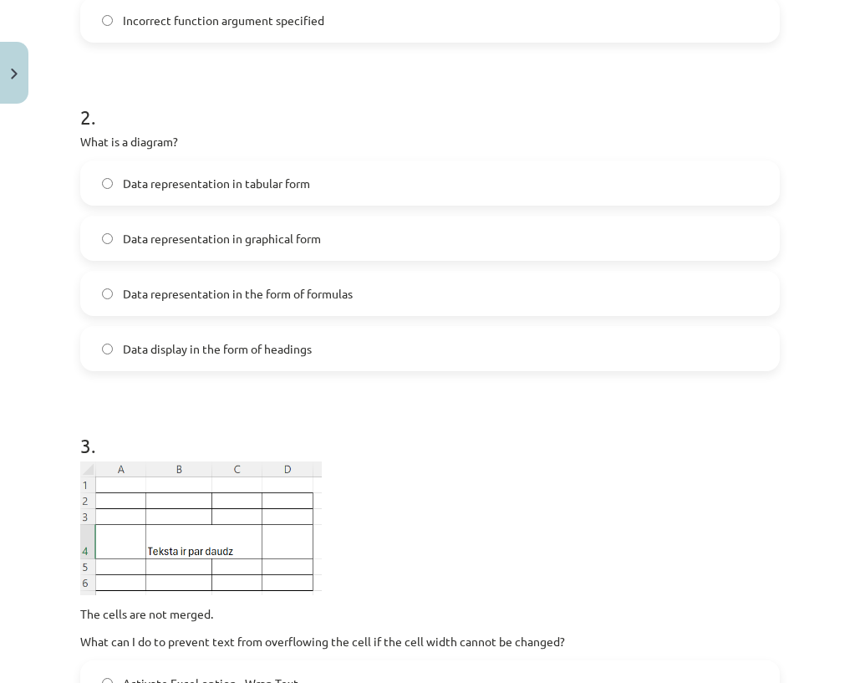
scroll to position [585, 0]
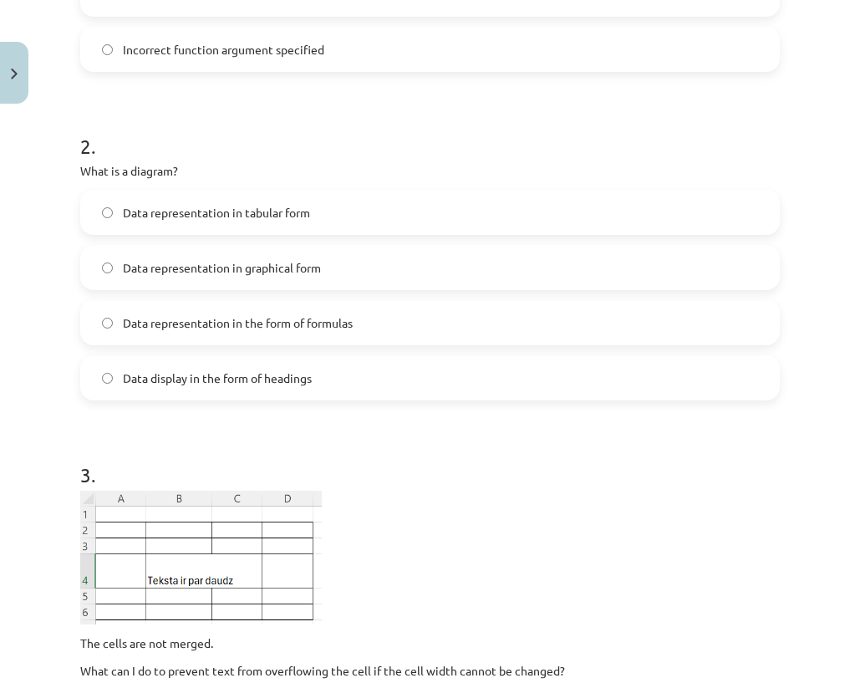
click at [177, 279] on label "Data representation in graphical form" at bounding box center [430, 267] width 696 height 42
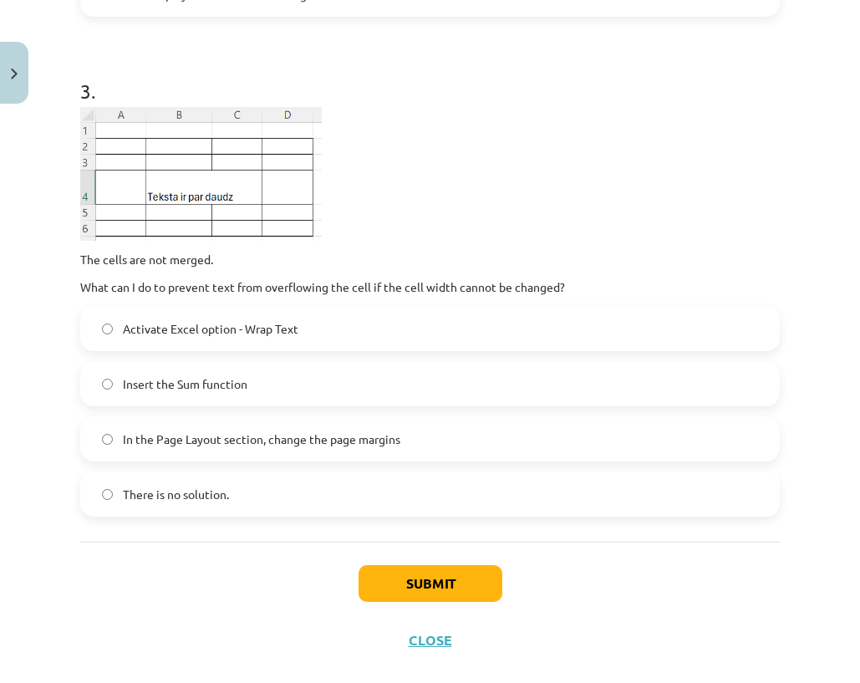
scroll to position [995, 0]
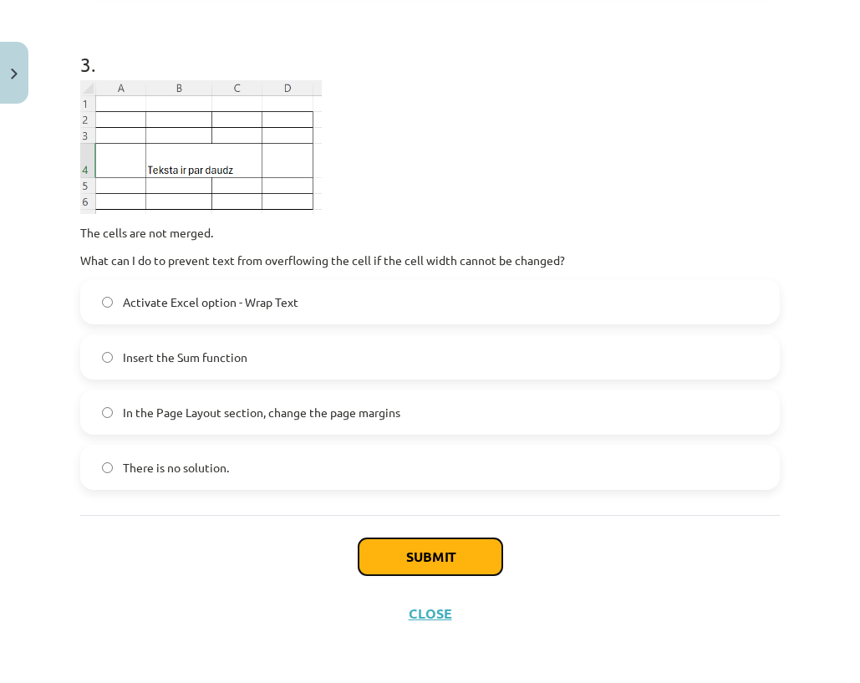
click at [429, 558] on font "Submit" at bounding box center [430, 556] width 48 height 18
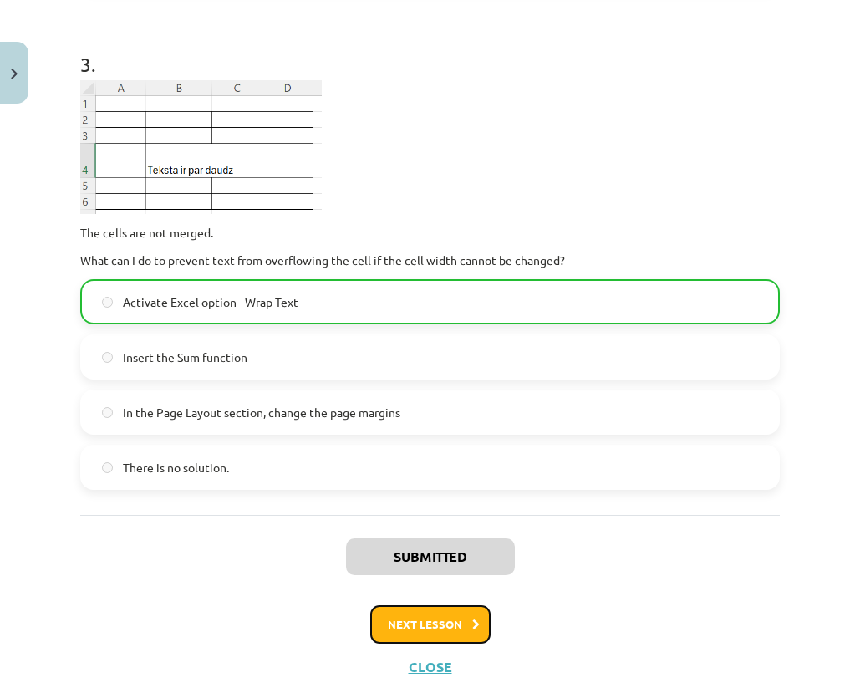
click at [397, 619] on font "Next lesson" at bounding box center [425, 624] width 74 height 14
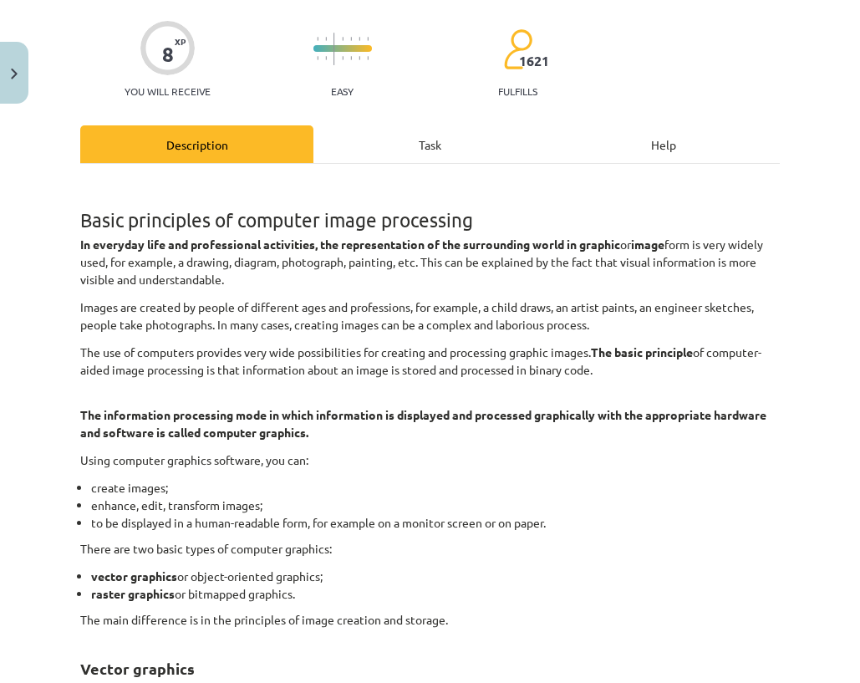
scroll to position [42, 0]
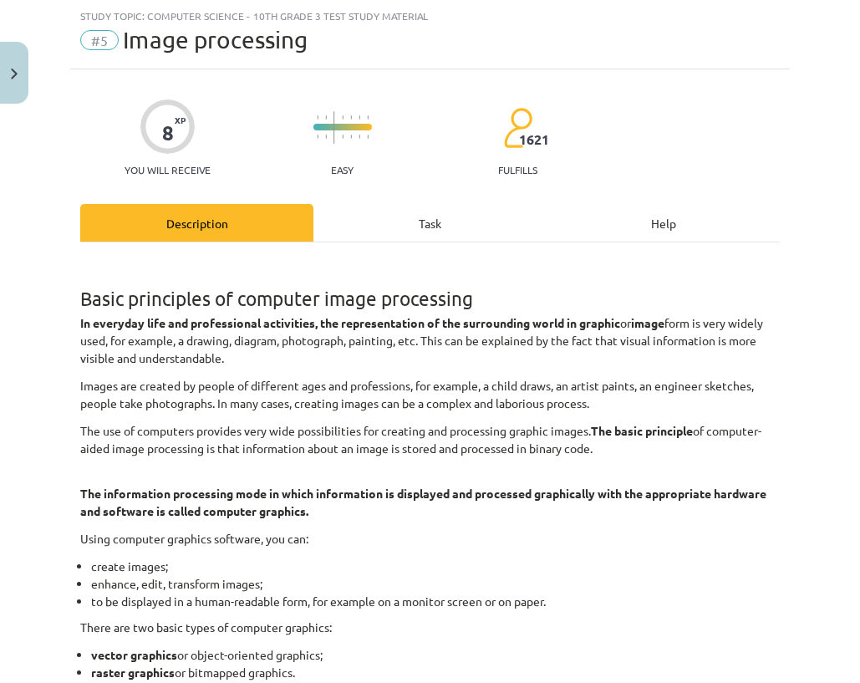
click at [416, 209] on div "Task" at bounding box center [429, 223] width 233 height 38
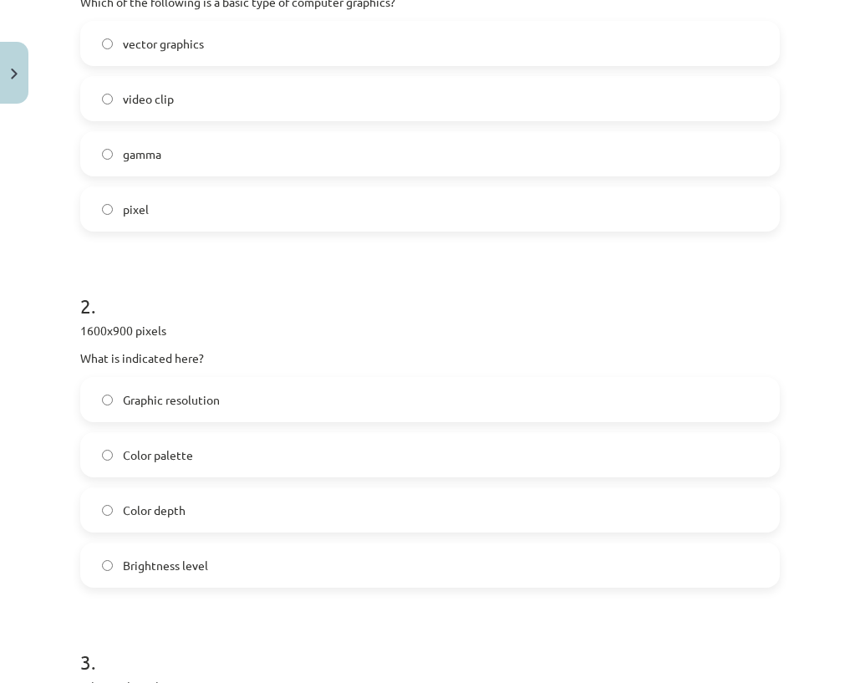
scroll to position [823, 0]
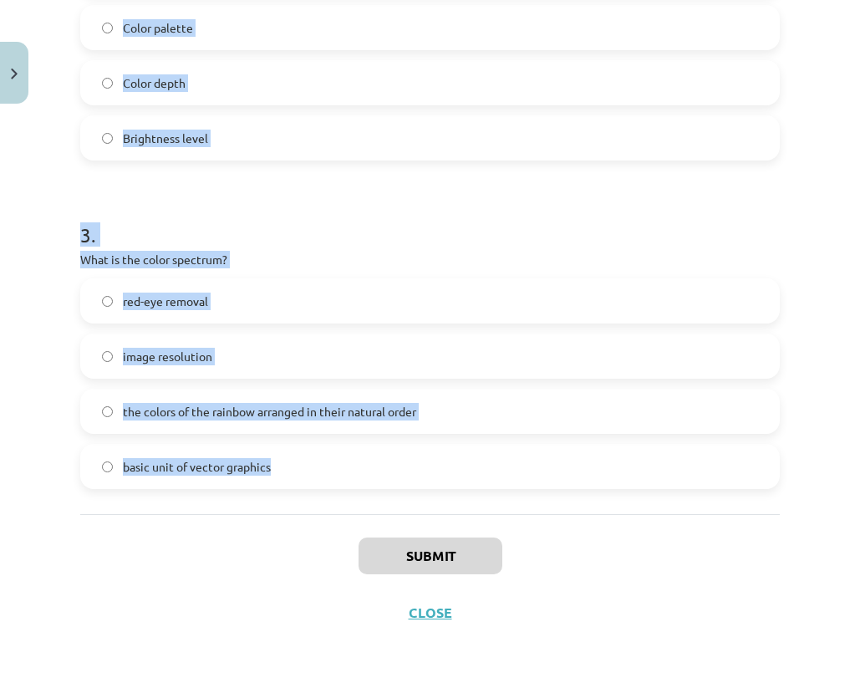
drag, startPoint x: 95, startPoint y: 62, endPoint x: 321, endPoint y: 469, distance: 465.2
click at [324, 472] on div "Study topic: Computer Science - 10th grade 3 test study material #5 Image proce…" at bounding box center [430, 341] width 860 height 683
drag, startPoint x: 132, startPoint y: 267, endPoint x: 161, endPoint y: 270, distance: 29.4
click at [161, 270] on div "3 . What is the color spectrum? red-eye removal image resolution the colors of …" at bounding box center [429, 341] width 699 height 295
copy div "Study topic: Computer Science - 10th grade 3 test study material #5 Image proce…"
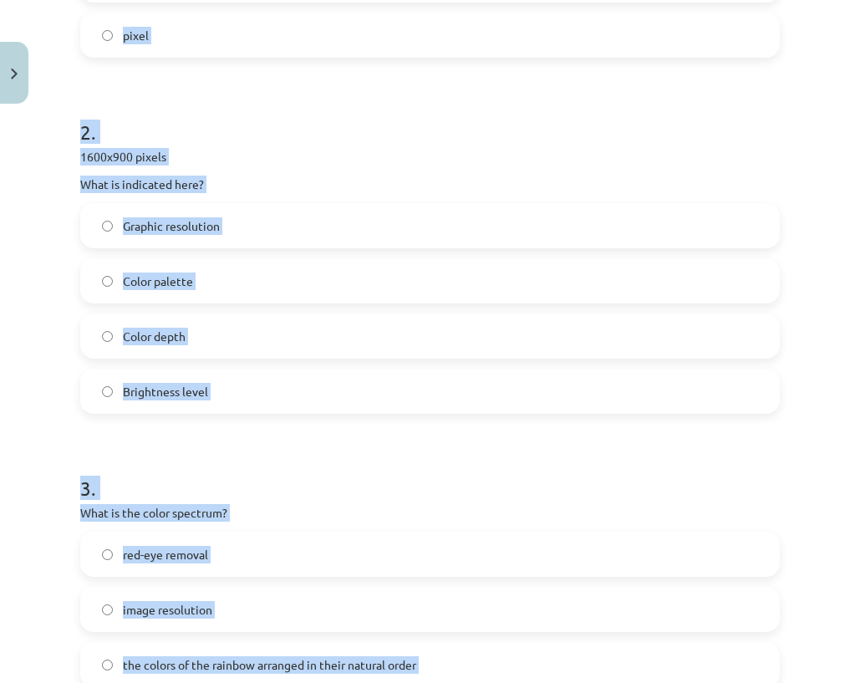
scroll to position [405, 0]
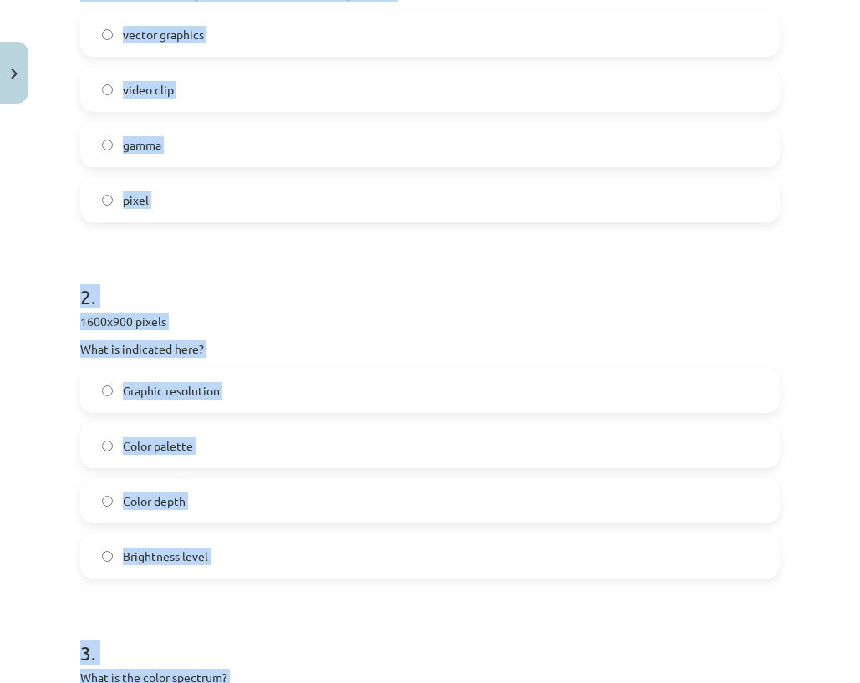
click at [223, 353] on p "What is indicated here?" at bounding box center [429, 349] width 699 height 18
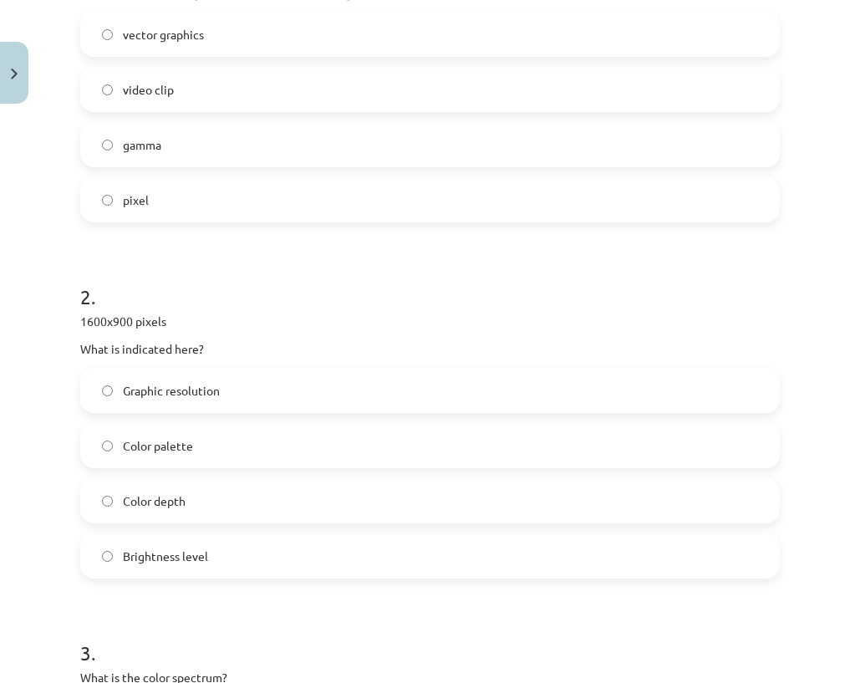
click at [157, 317] on font "1600x900 pixels" at bounding box center [123, 320] width 86 height 15
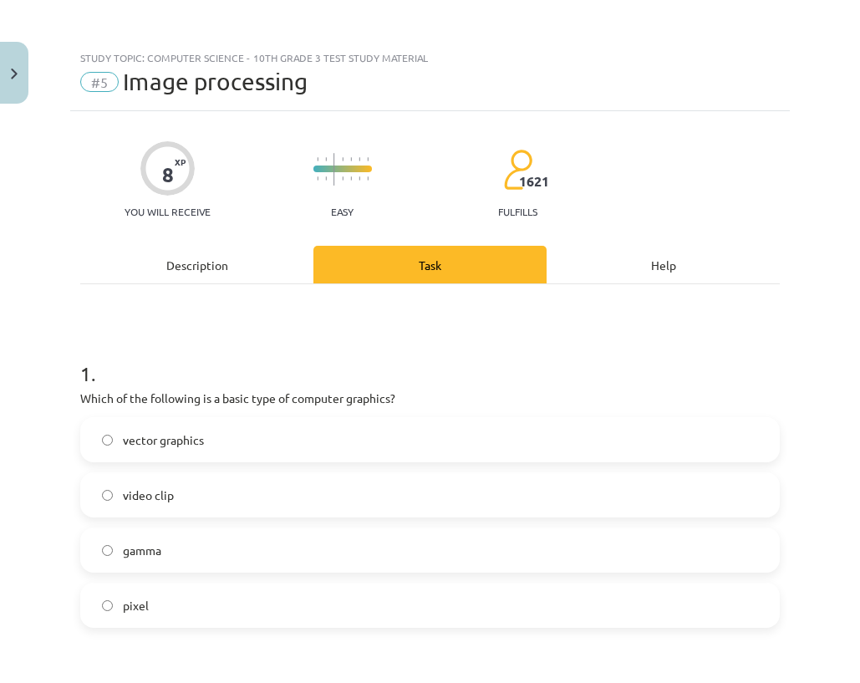
click at [125, 447] on span "vector graphics" at bounding box center [163, 440] width 81 height 18
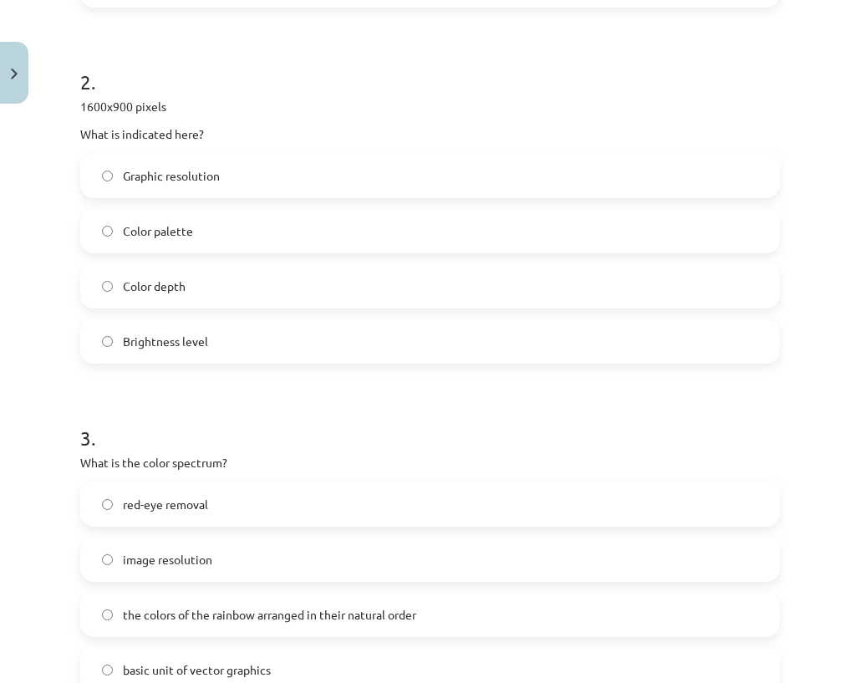
scroll to position [668, 0]
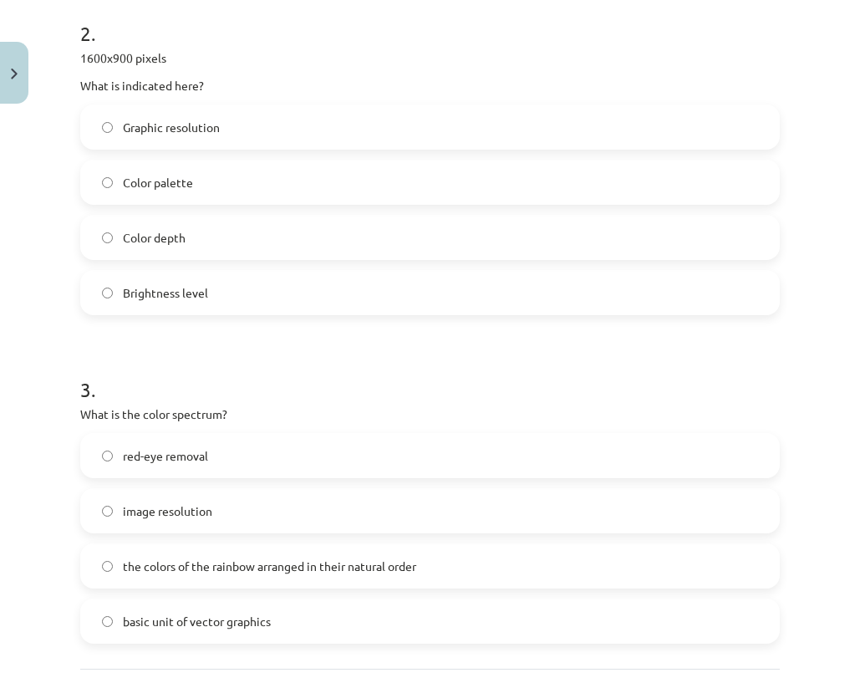
click at [148, 559] on font "the colors of the rainbow arranged in their natural order" at bounding box center [269, 565] width 293 height 15
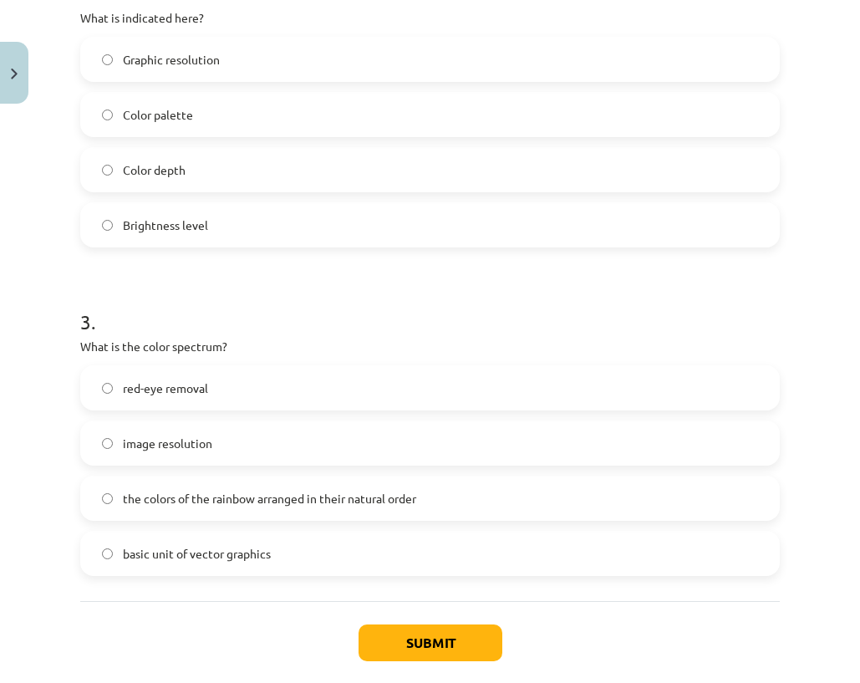
scroll to position [823, 0]
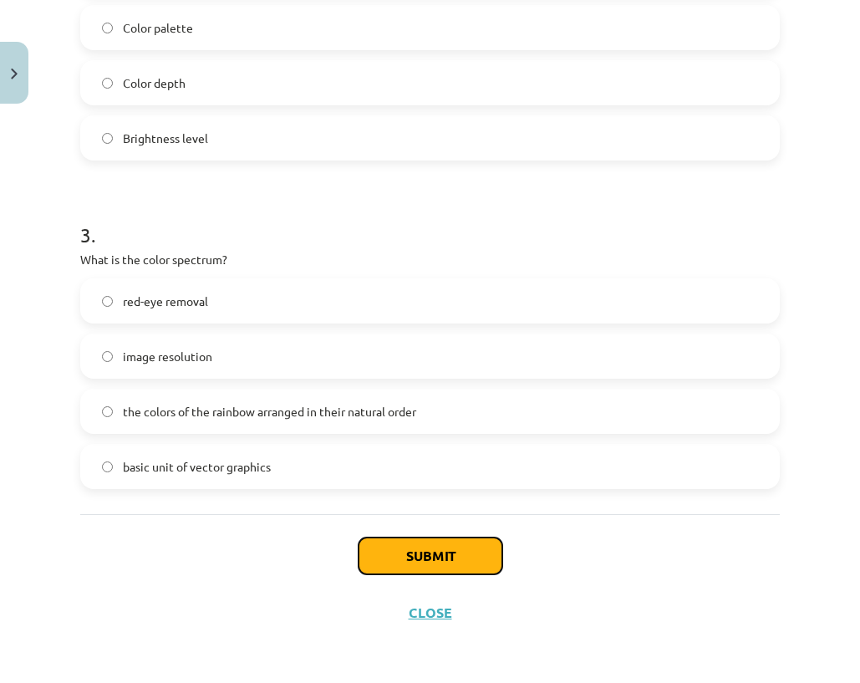
click at [446, 565] on button "Submit" at bounding box center [430, 555] width 144 height 37
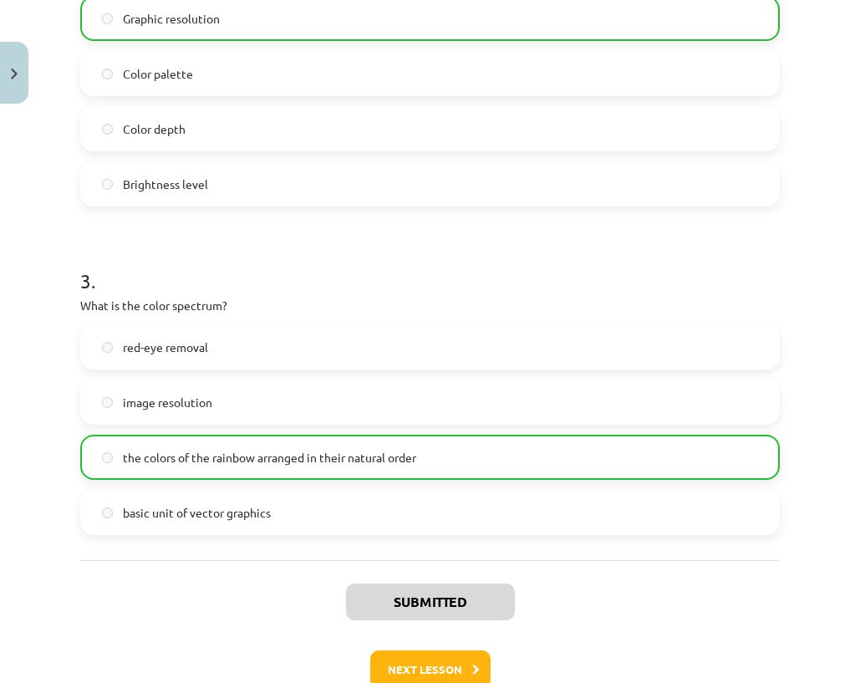
scroll to position [876, 0]
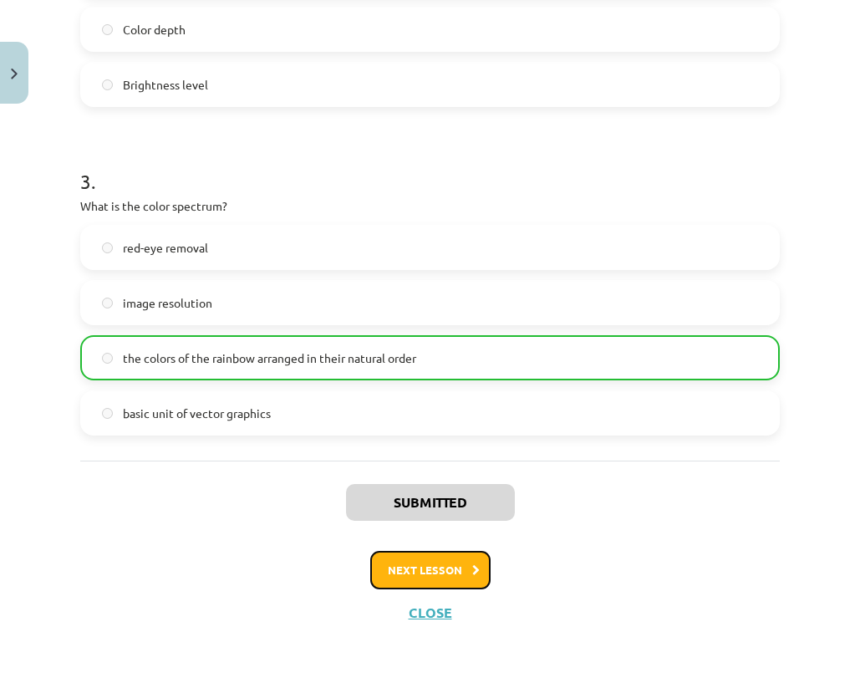
click at [436, 561] on button "Next lesson" at bounding box center [430, 570] width 120 height 38
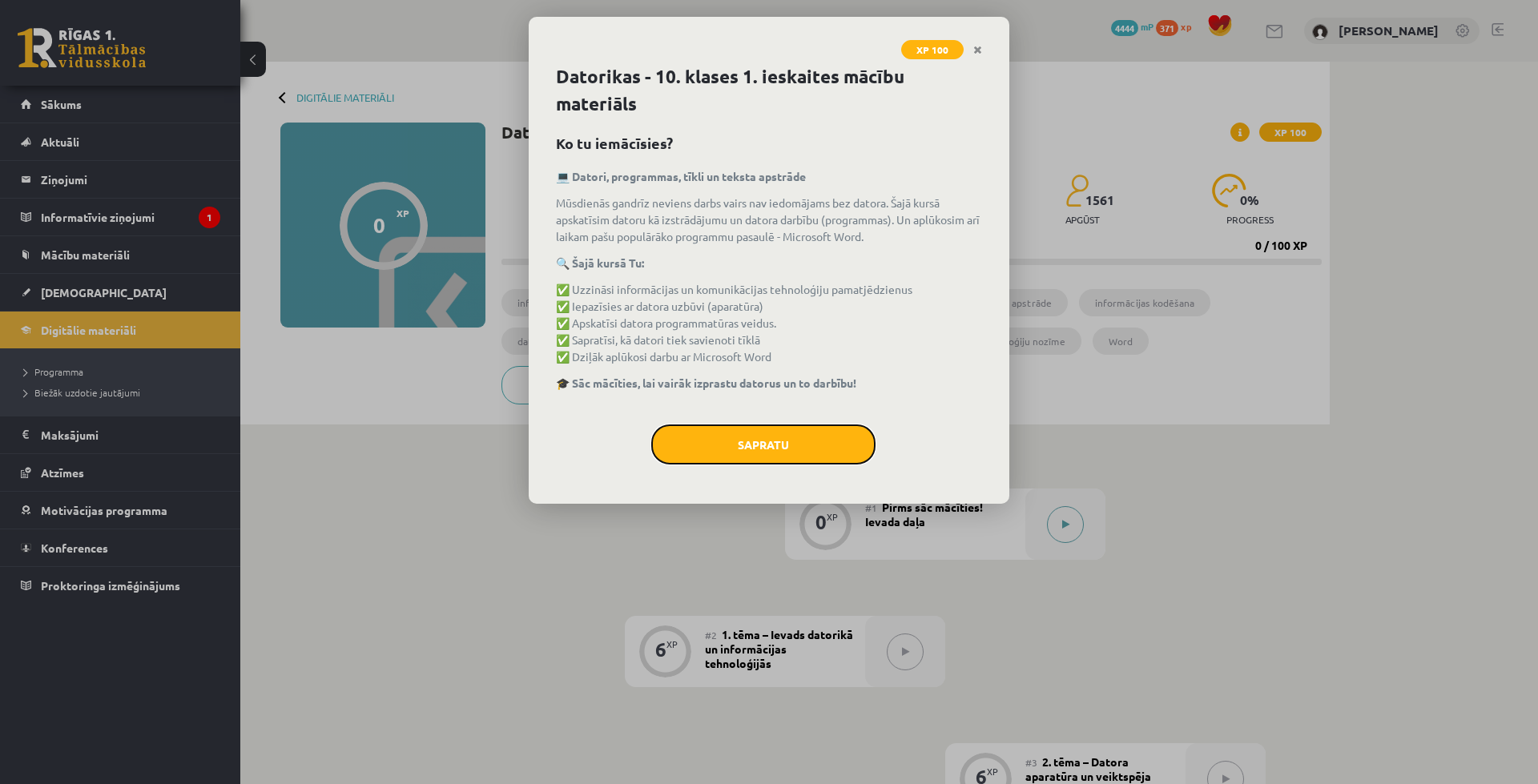
click at [781, 450] on button "Sapratu" at bounding box center [763, 445] width 224 height 40
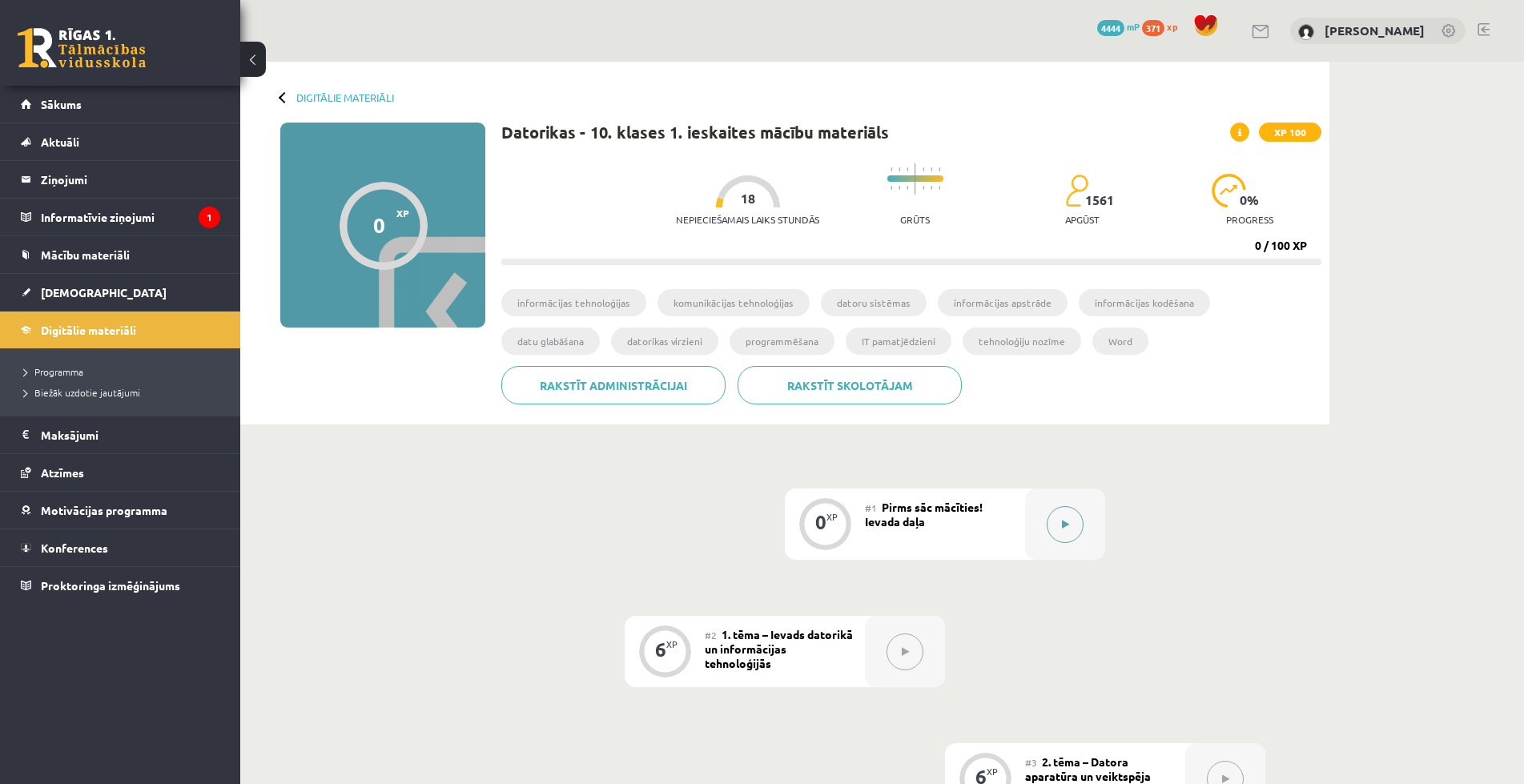
click at [1074, 525] on button at bounding box center [1065, 524] width 36 height 36
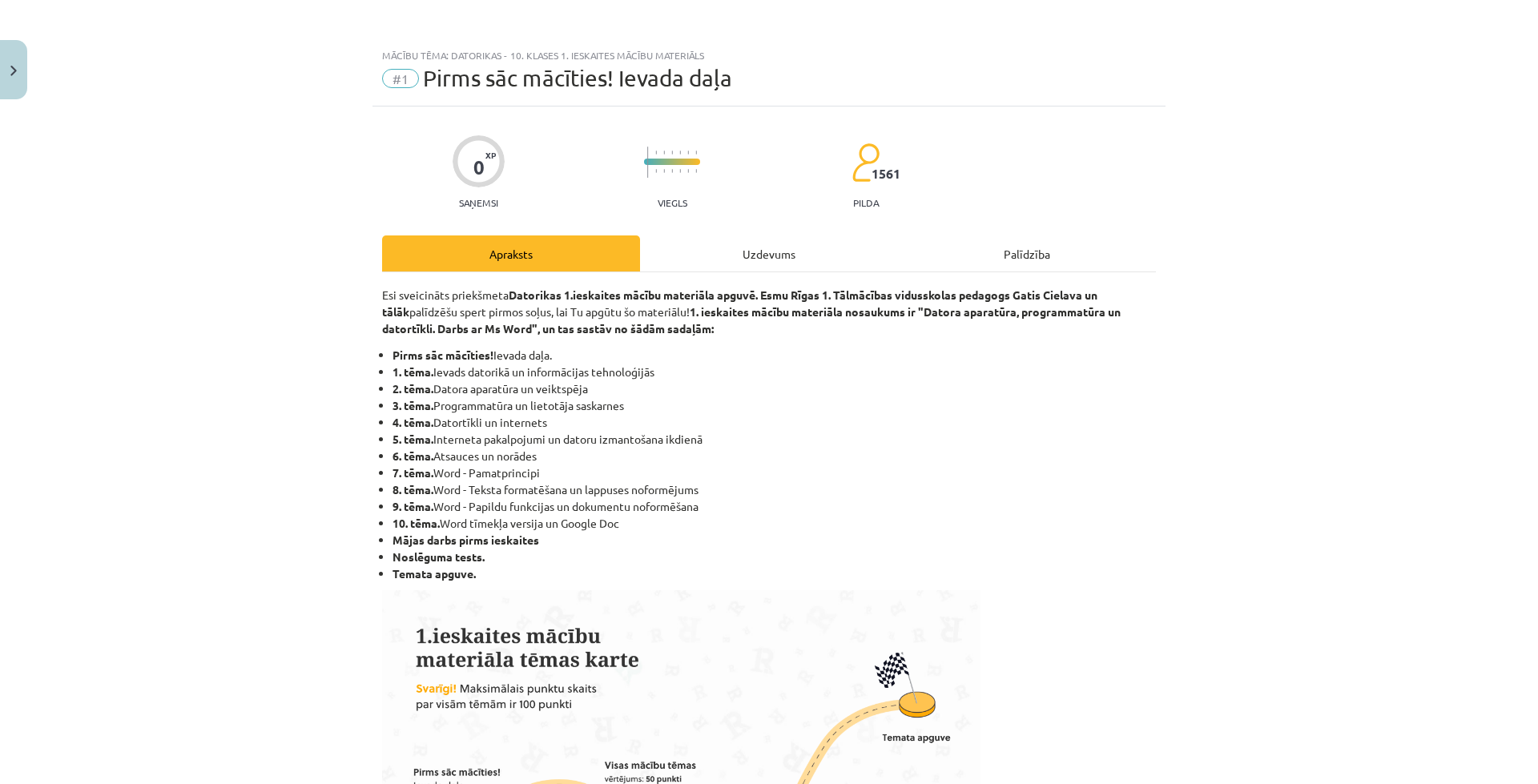
click at [798, 254] on div "Uzdevums" at bounding box center [769, 254] width 258 height 36
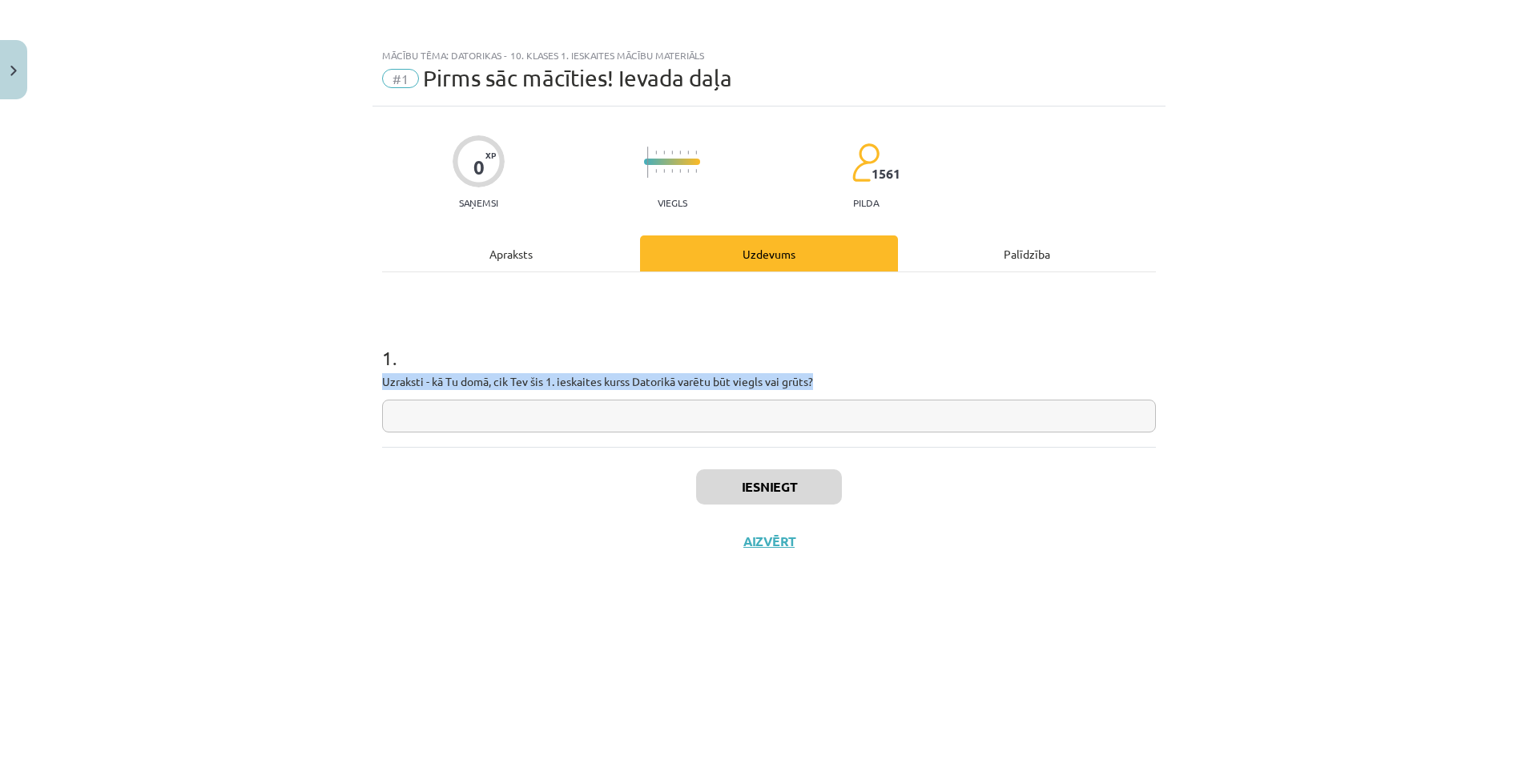
drag, startPoint x: 772, startPoint y: 368, endPoint x: 675, endPoint y: 357, distance: 97.6
click at [630, 359] on div "1 . Uzraksti - kā Tu domā, cik Tev šis 1. ieskaites kurss Datorikā varētu būt v…" at bounding box center [769, 376] width 774 height 114
drag, startPoint x: 1348, startPoint y: 286, endPoint x: 1345, endPoint y: 241, distance: 45.1
click at [1350, 284] on div "Mācību tēma: Datorikas - 10. klases 1. ieskaites mācību materiāls #1 Pirms sāc …" at bounding box center [769, 392] width 1538 height 784
click at [861, 392] on div "1 . Uzraksti - kā Tu domā, cik Tev šis 1. ieskaites kurss Datorikā varētu būt v…" at bounding box center [769, 376] width 774 height 114
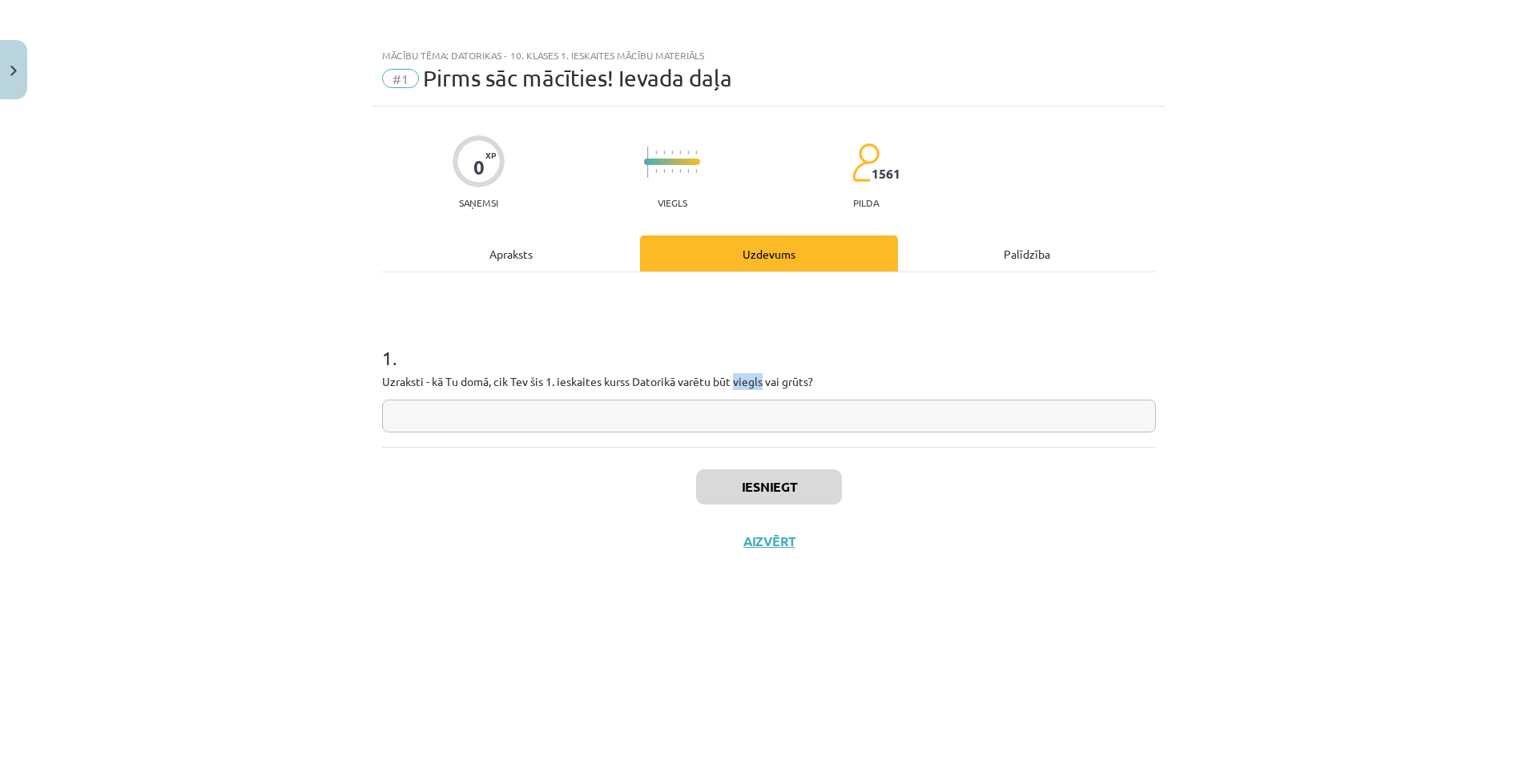
drag, startPoint x: 736, startPoint y: 381, endPoint x: 767, endPoint y: 382, distance: 31.0
click at [767, 382] on p "Uzraksti - kā Tu domā, cik Tev šis 1. ieskaites kurss Datorikā varētu būt viegl…" at bounding box center [769, 381] width 774 height 17
click at [753, 418] on input "******" at bounding box center [769, 416] width 774 height 33
type input "******"
click at [820, 478] on button "Iesniegt" at bounding box center [769, 487] width 146 height 35
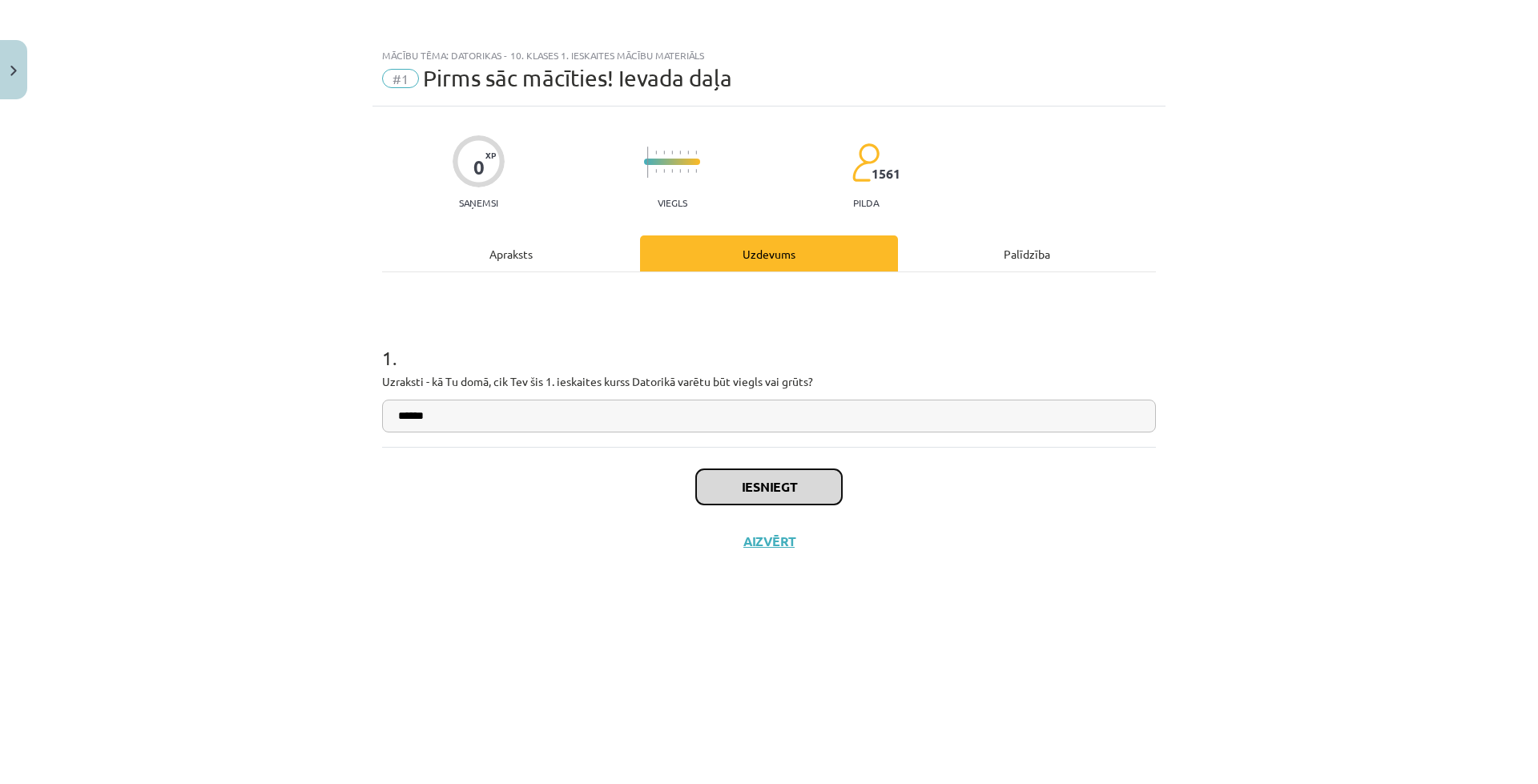
click at [722, 488] on button "Iesniegt" at bounding box center [769, 487] width 146 height 35
click at [737, 490] on button "Iesniegt" at bounding box center [769, 487] width 146 height 35
click at [773, 495] on button "Iesniegt" at bounding box center [769, 487] width 146 height 35
click at [812, 550] on button "Nākamā nodarbība" at bounding box center [769, 551] width 157 height 36
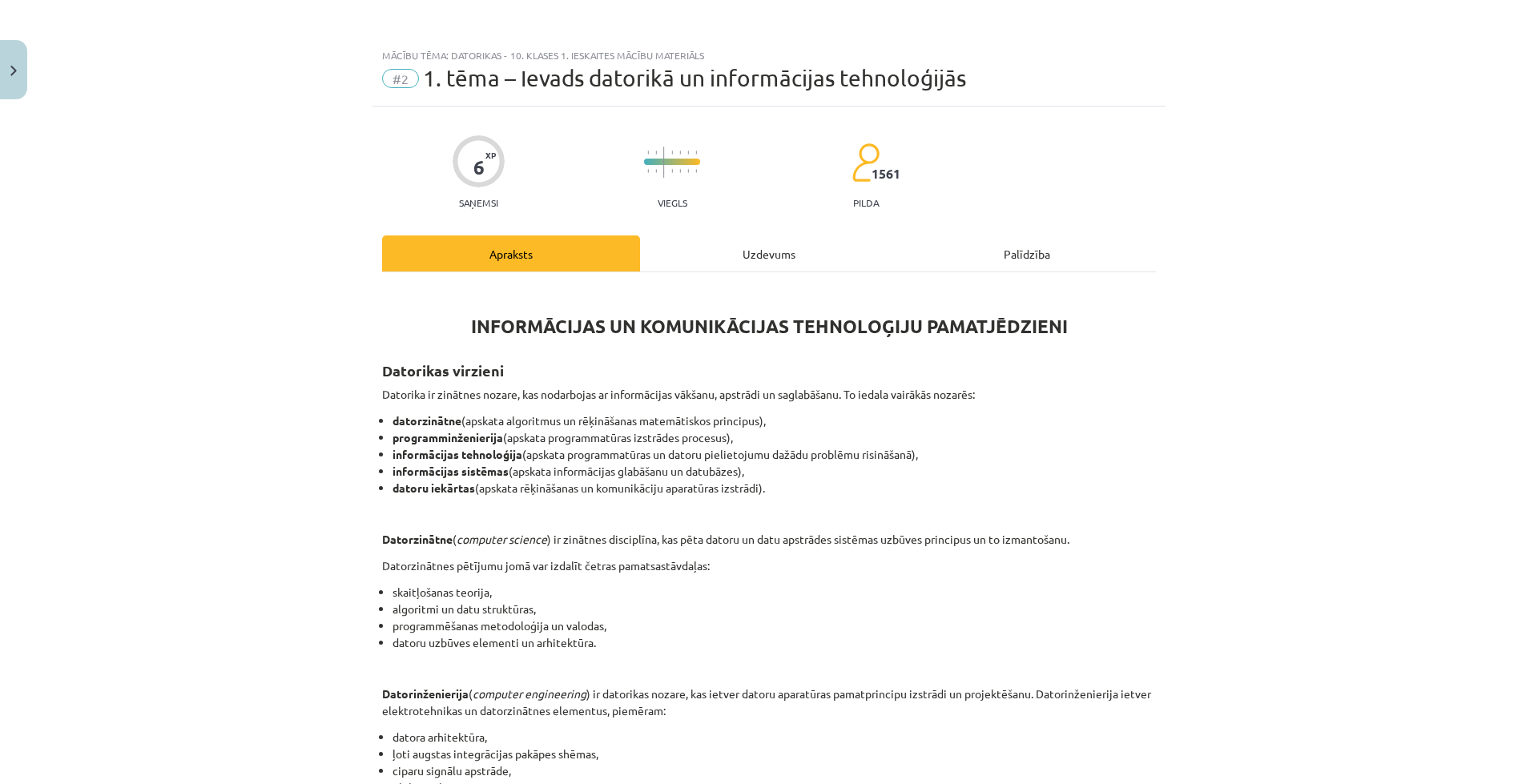
click at [745, 255] on div "Uzdevums" at bounding box center [769, 254] width 258 height 36
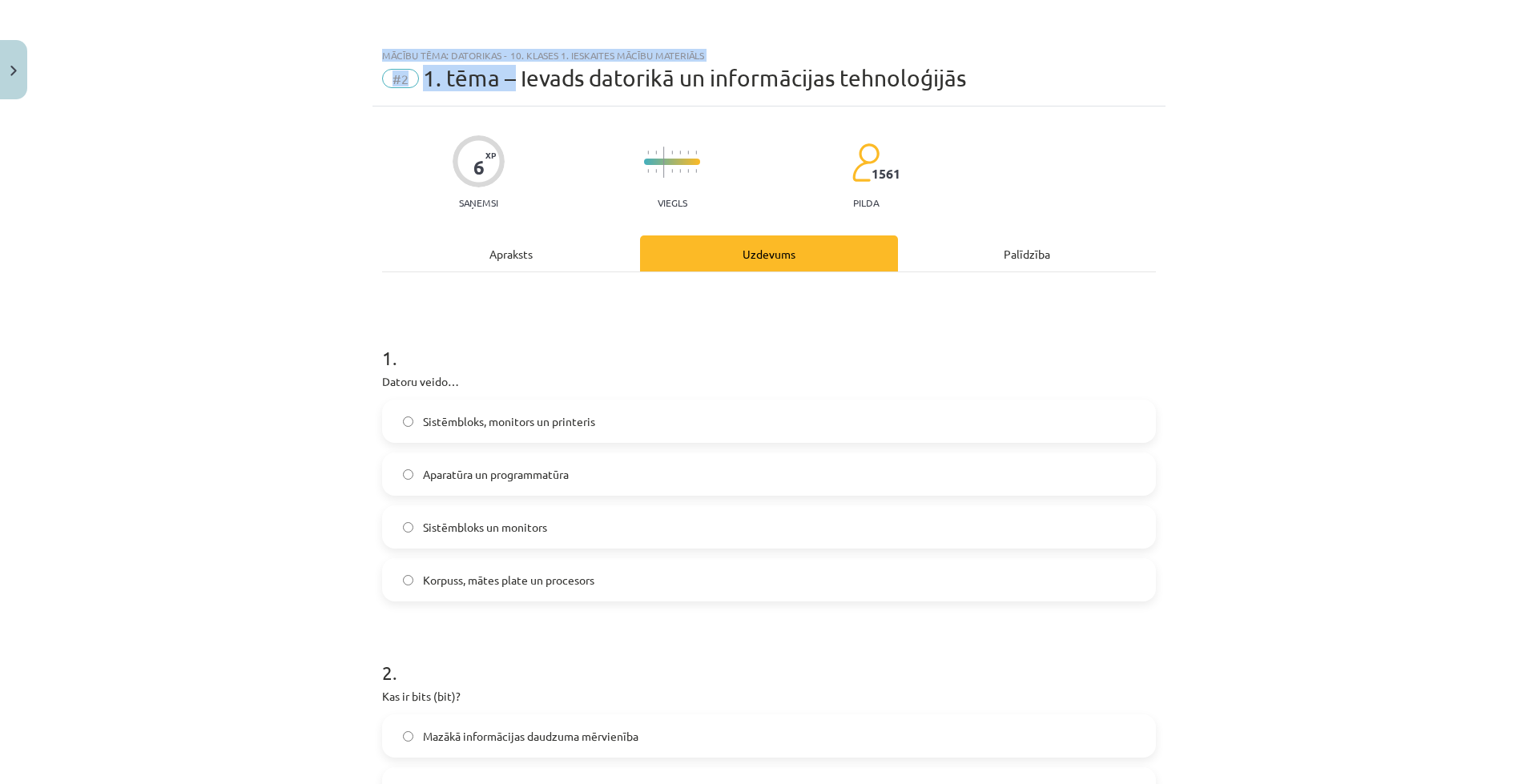
drag, startPoint x: 373, startPoint y: 53, endPoint x: 509, endPoint y: 69, distance: 136.9
click at [508, 72] on div "Mācību tēma: Datorikas - 10. klases 1. ieskaites mācību materiāls #2 1. tēma – …" at bounding box center [769, 73] width 793 height 66
click at [532, 40] on div "Mācību tēma: Datorikas - 10. klases 1. ieskaites mācību materiāls #2 1. tēma – …" at bounding box center [769, 73] width 793 height 66
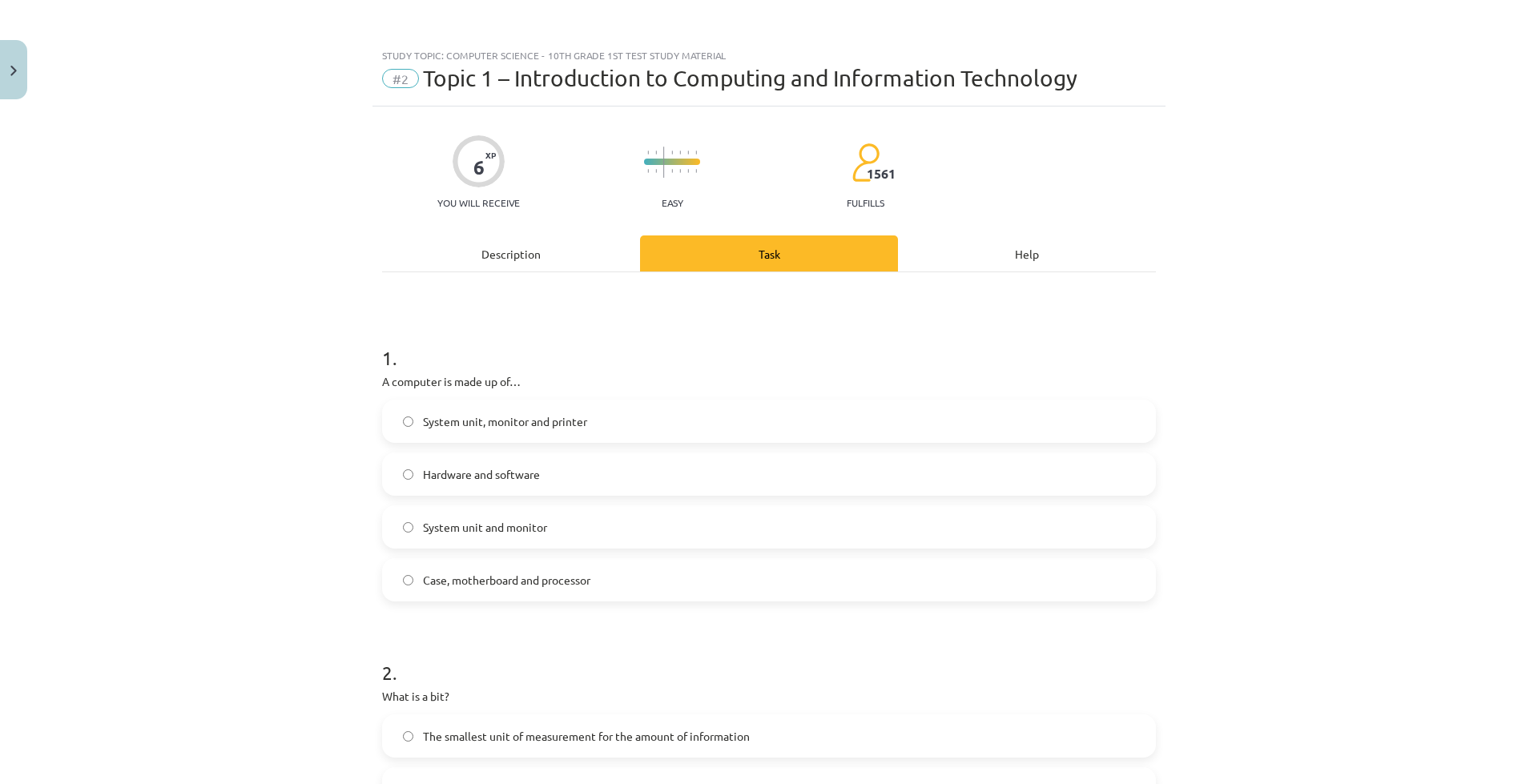
click at [389, 64] on div "Study topic: Computer Science - 10th grade 1st test study material #2 Topic 1 –…" at bounding box center [769, 73] width 793 height 66
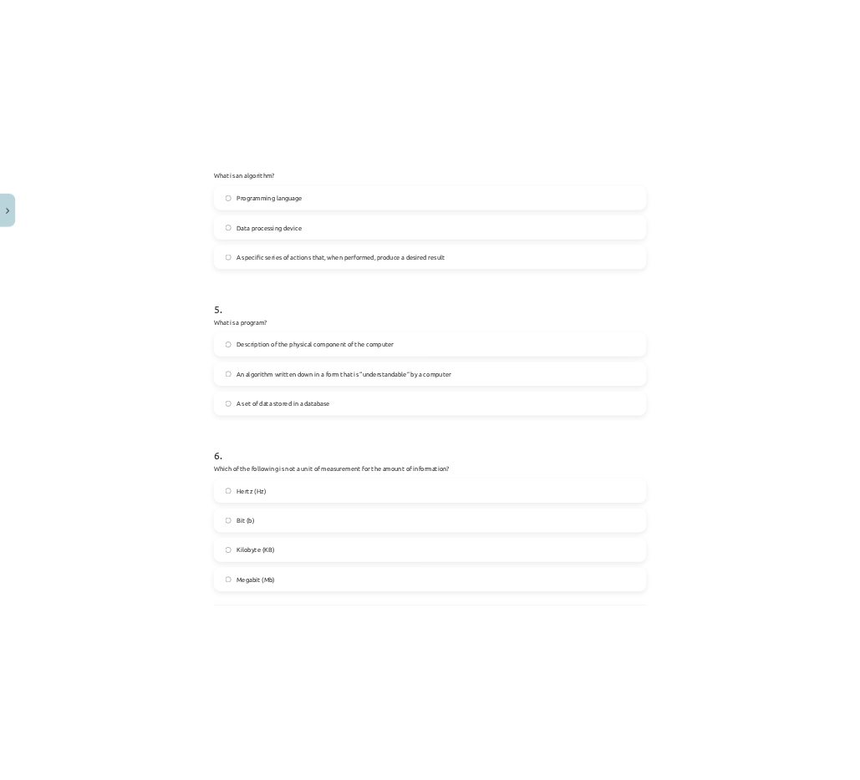
scroll to position [1425, 0]
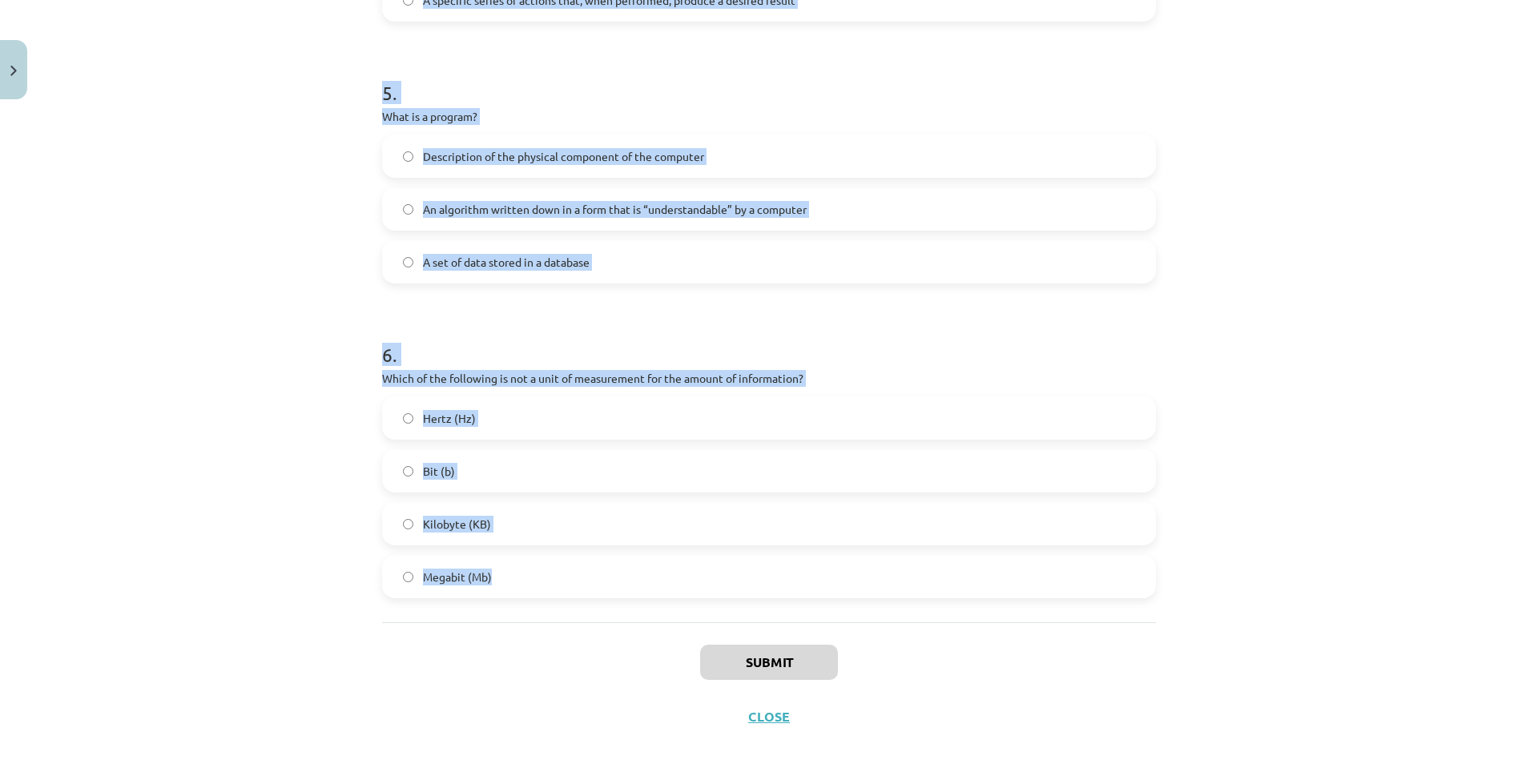
drag, startPoint x: 376, startPoint y: 51, endPoint x: 509, endPoint y: 601, distance: 565.9
click at [509, 601] on div "Study topic: Computer Science - 10th grade 1st test study material #2 Topic 1 –…" at bounding box center [769, 392] width 1538 height 784
copy div "Lorem ipsum: Dolorsit Ametcon - 35ad elits 7do eius tempo incididu #9 Utlab 8 –…"
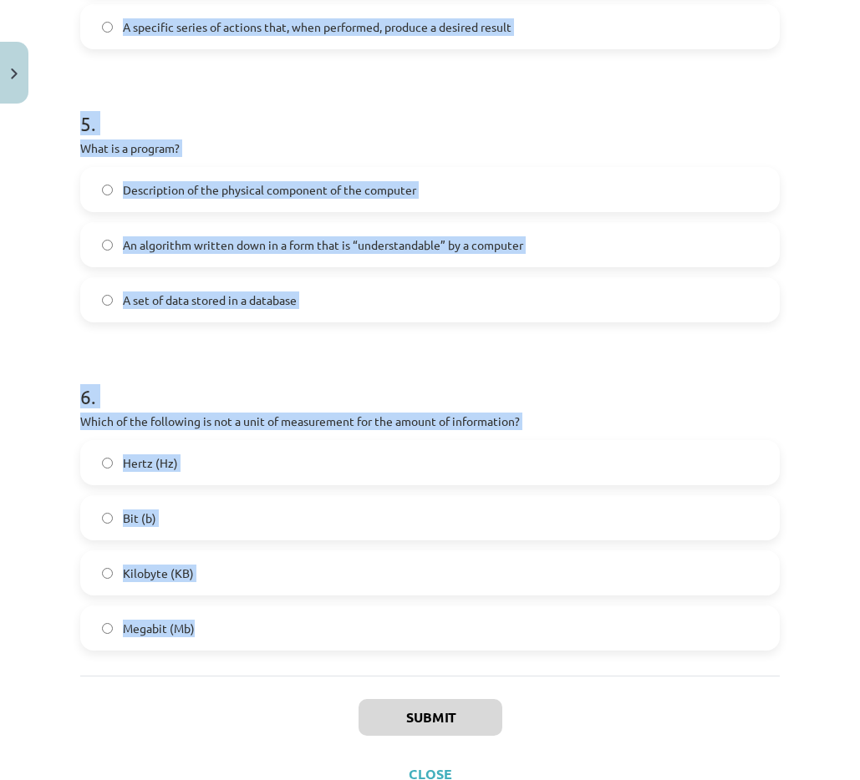
click at [31, 373] on div "Study topic: Computer Science - 10th grade 1st test study material #2 Topic 1 –…" at bounding box center [430, 390] width 860 height 780
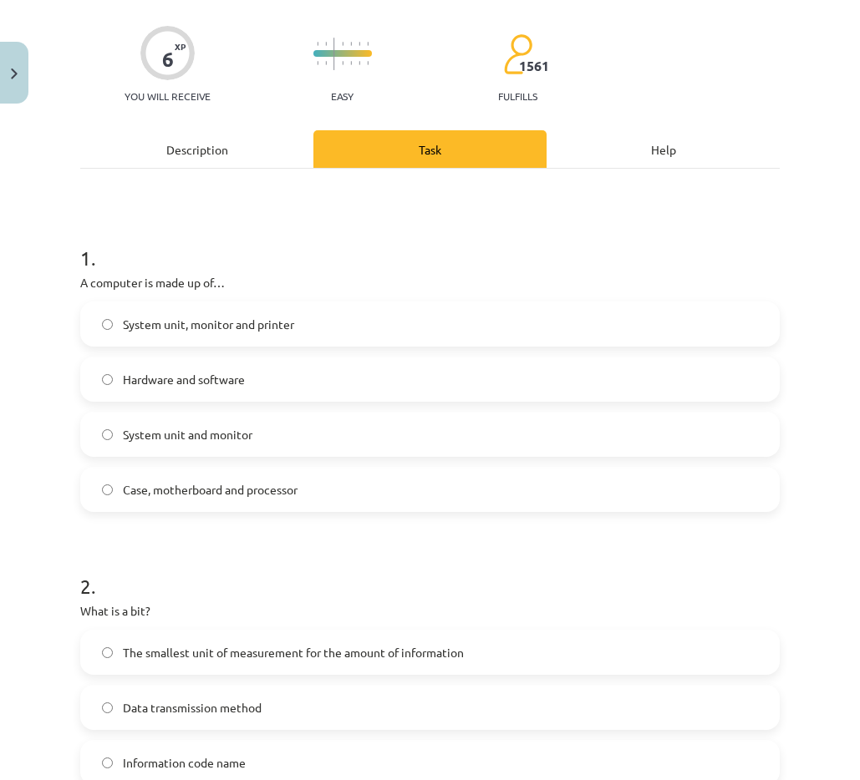
scroll to position [0, 0]
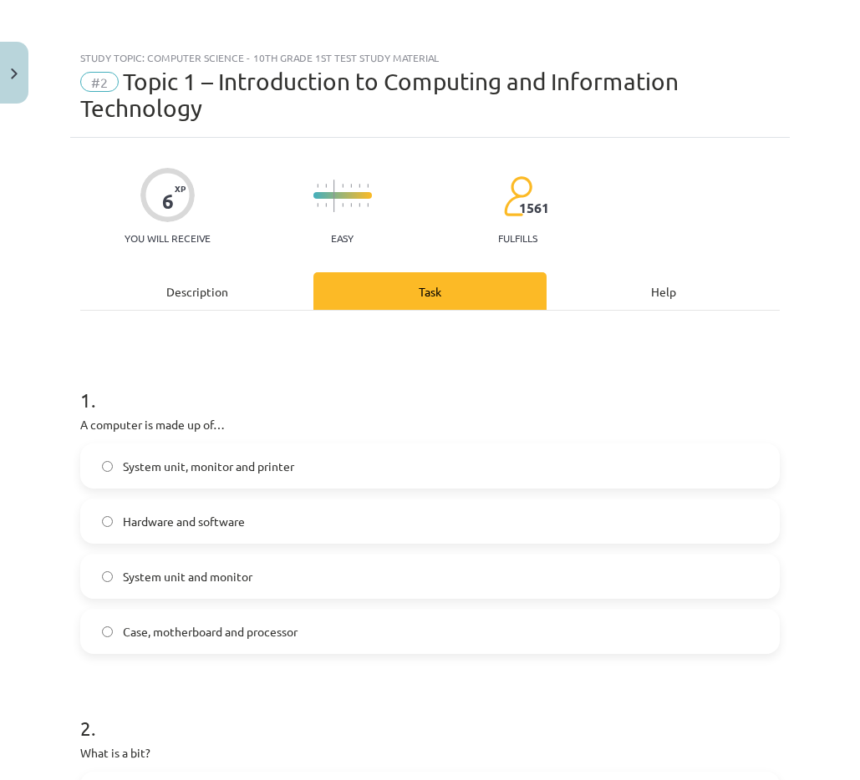
click at [172, 531] on label "Hardware and software" at bounding box center [430, 521] width 696 height 42
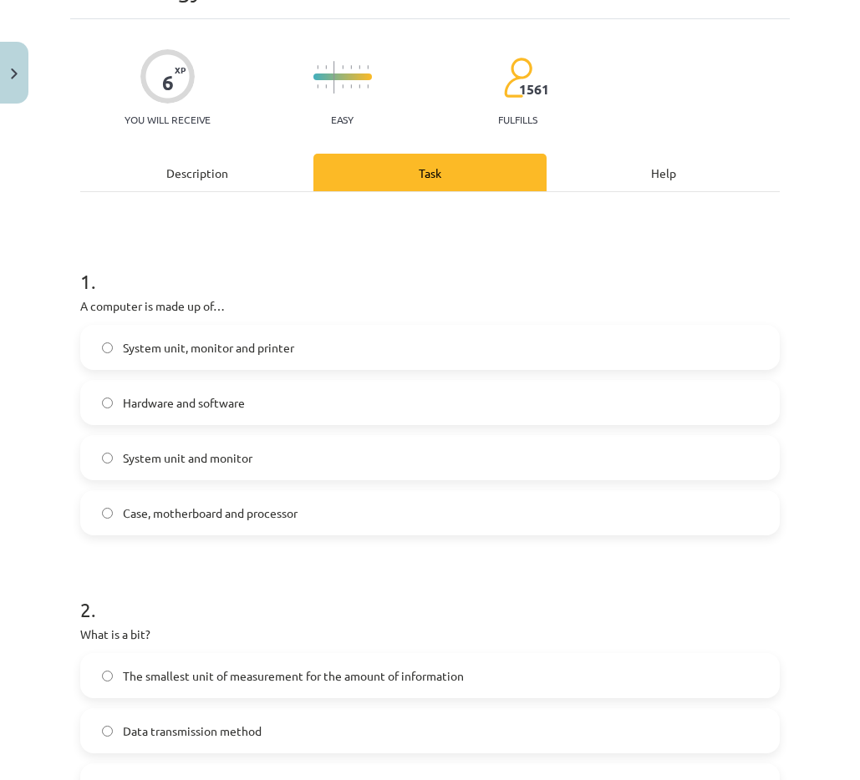
scroll to position [251, 0]
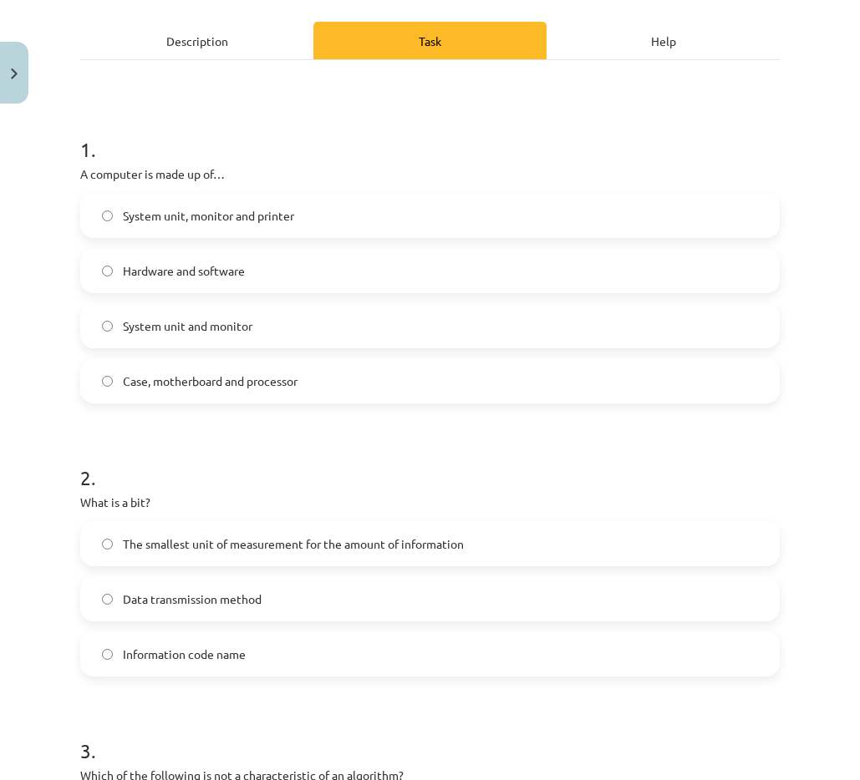
click at [160, 551] on span "The smallest unit of measurement for the amount of information" at bounding box center [293, 545] width 341 height 18
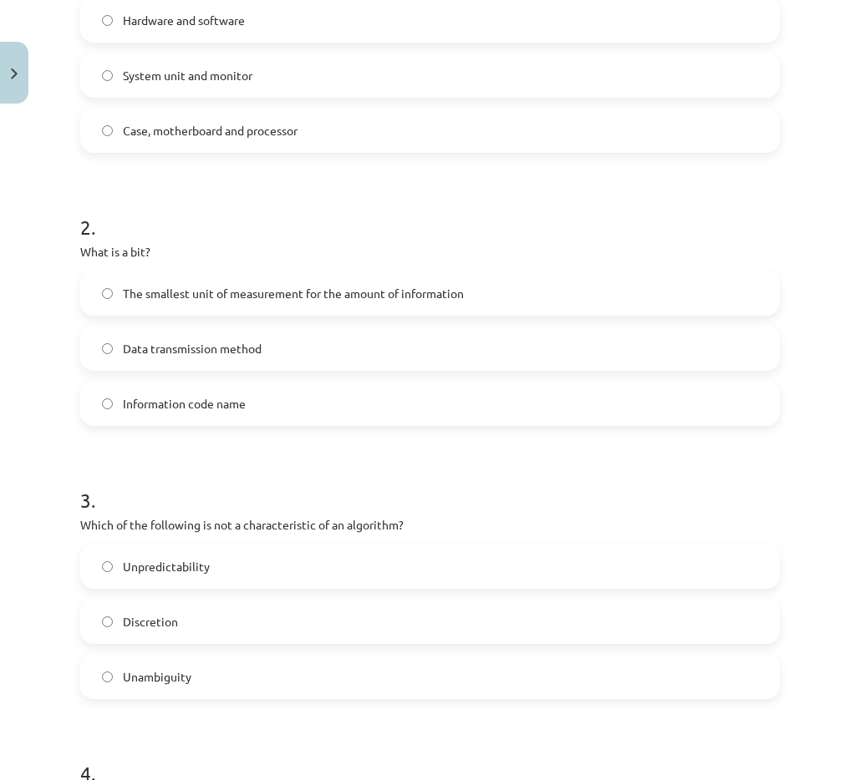
click at [160, 559] on font "Unpredictability" at bounding box center [166, 566] width 87 height 15
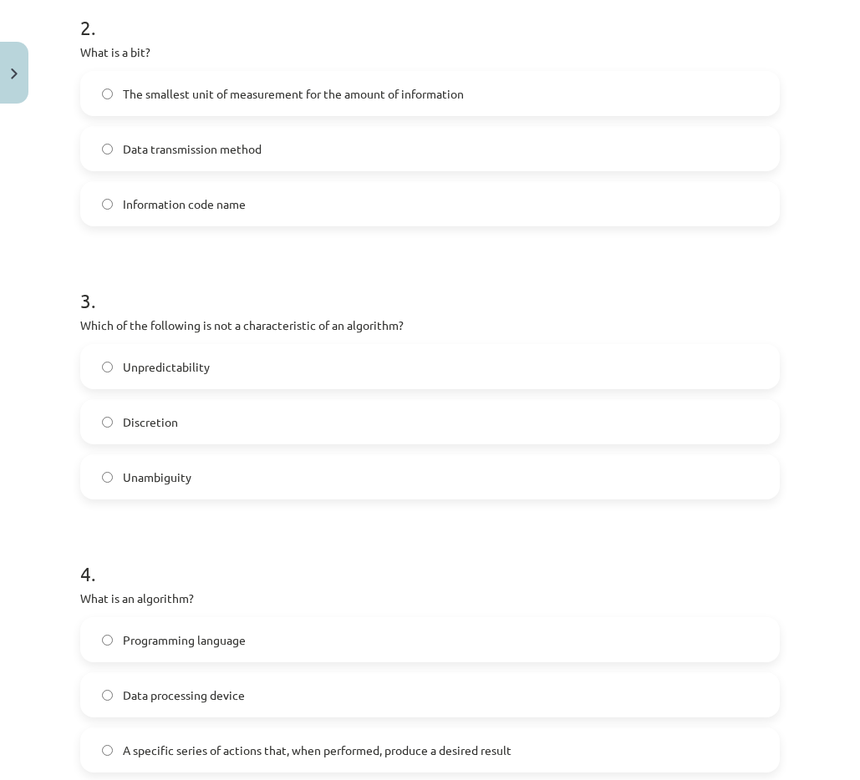
scroll to position [752, 0]
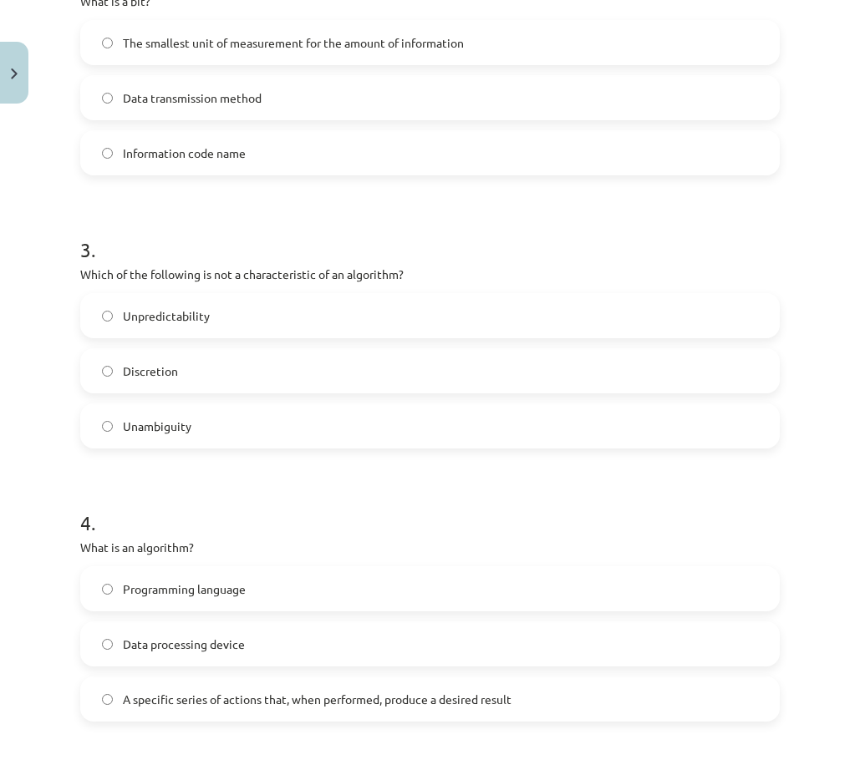
click at [135, 698] on font "A specific series of actions that, when performed, produce a desired result" at bounding box center [317, 699] width 389 height 15
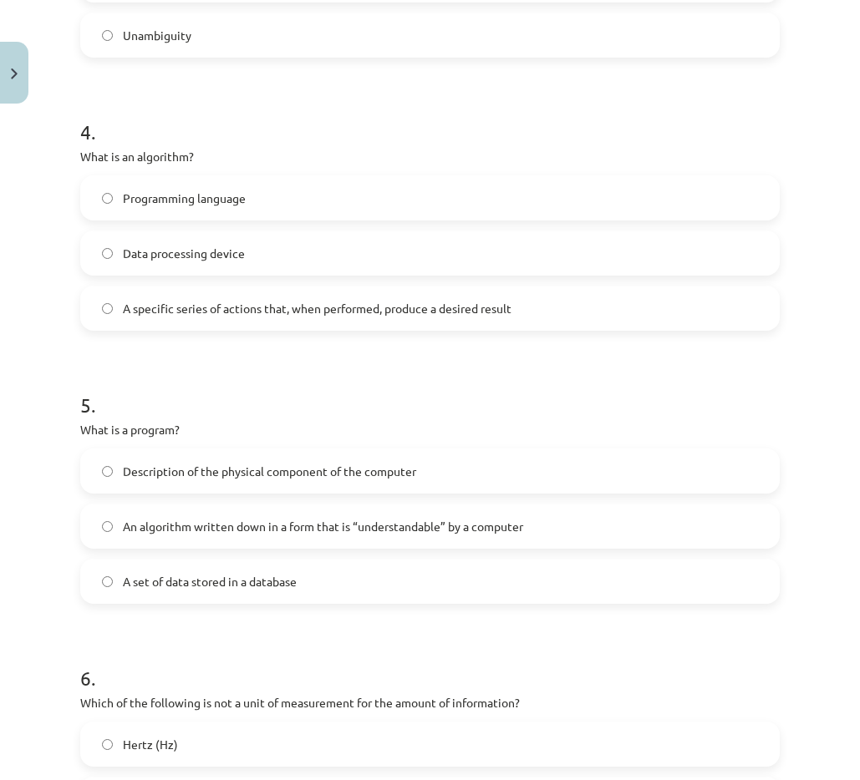
scroll to position [1170, 0]
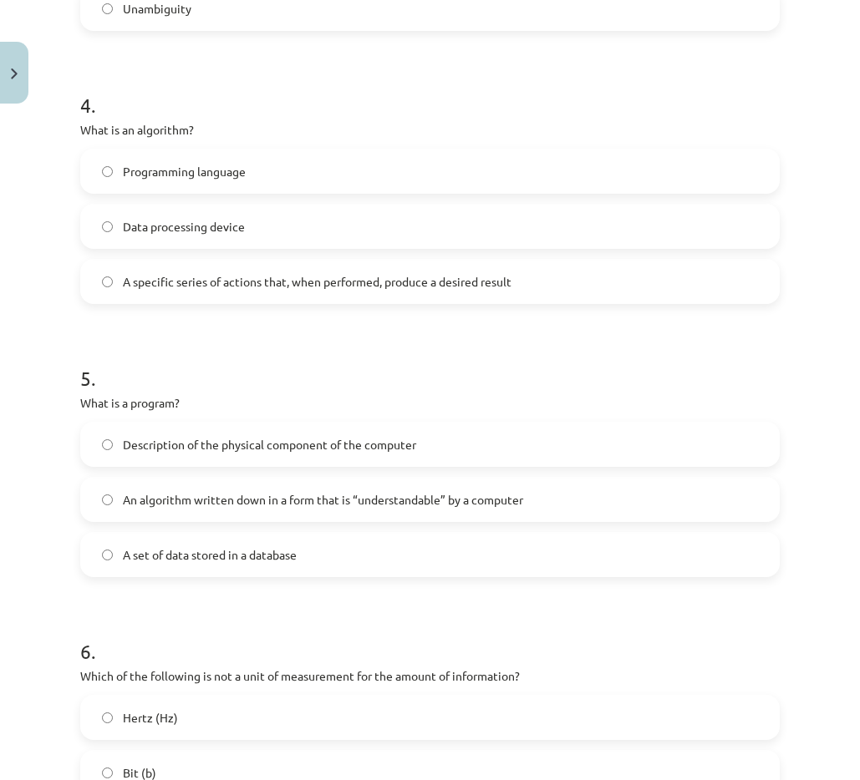
click at [121, 510] on label "An algorithm written down in a form that is “understandable” by a computer" at bounding box center [430, 500] width 696 height 42
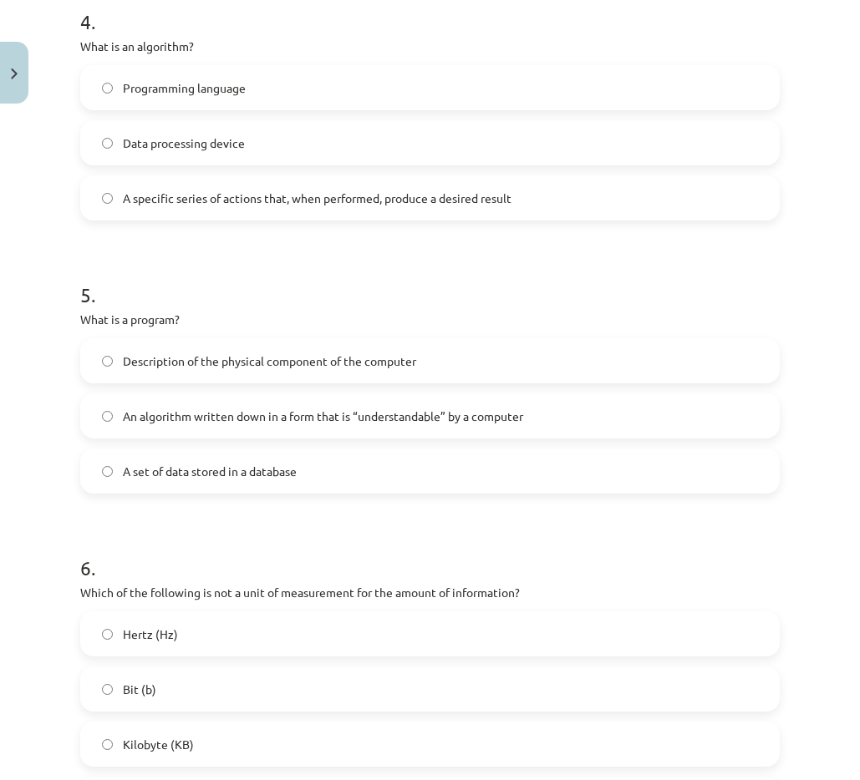
click at [139, 640] on span "Hertz (Hz)" at bounding box center [150, 635] width 55 height 18
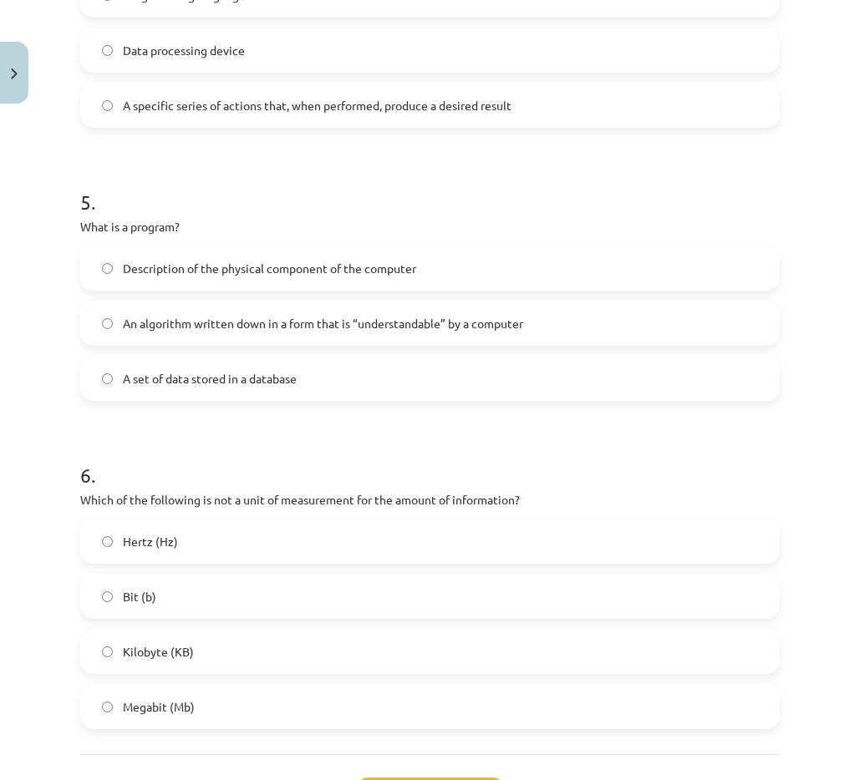
scroll to position [1489, 0]
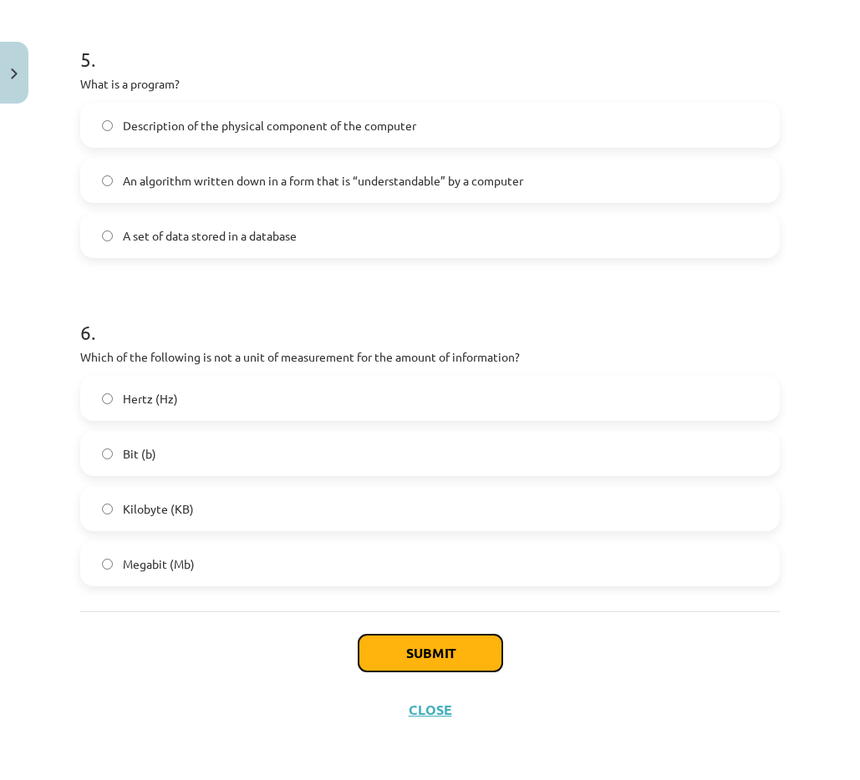
click at [365, 638] on button "Submit" at bounding box center [430, 653] width 144 height 37
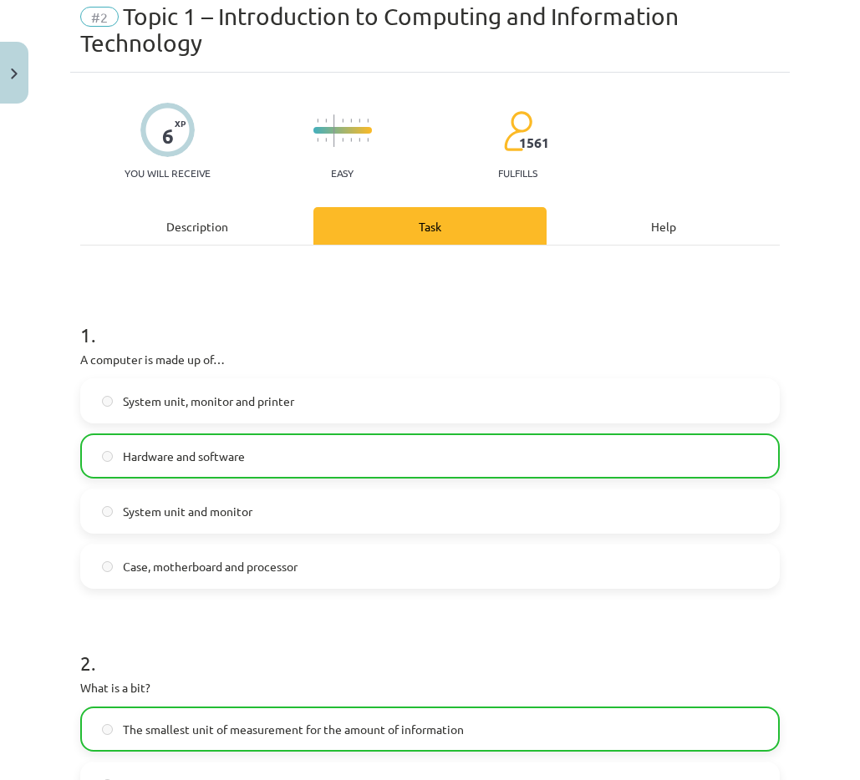
scroll to position [0, 0]
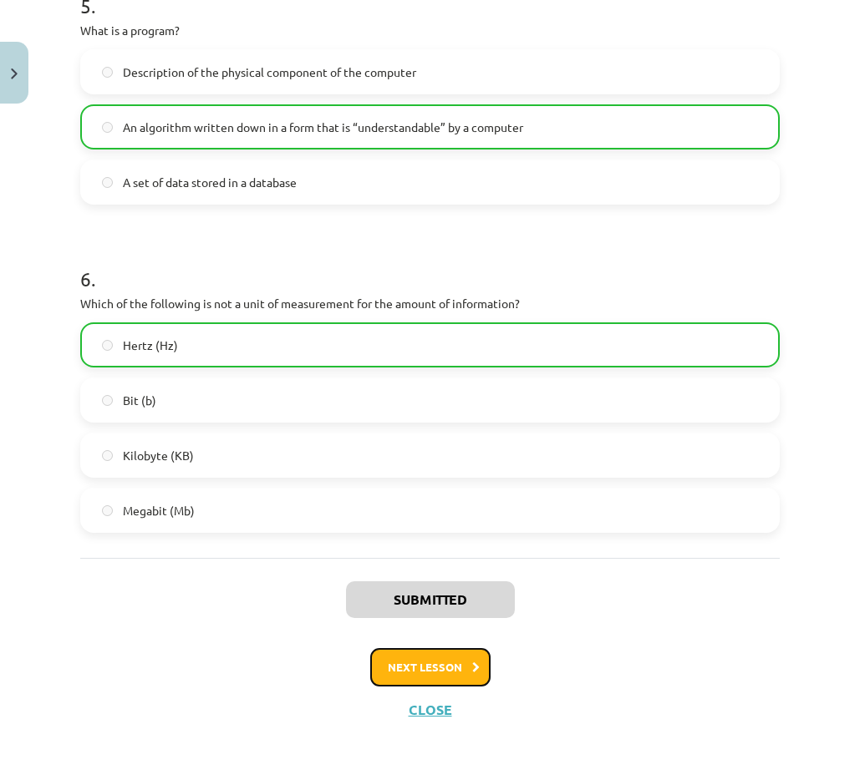
click at [444, 670] on font "Next lesson" at bounding box center [425, 667] width 74 height 14
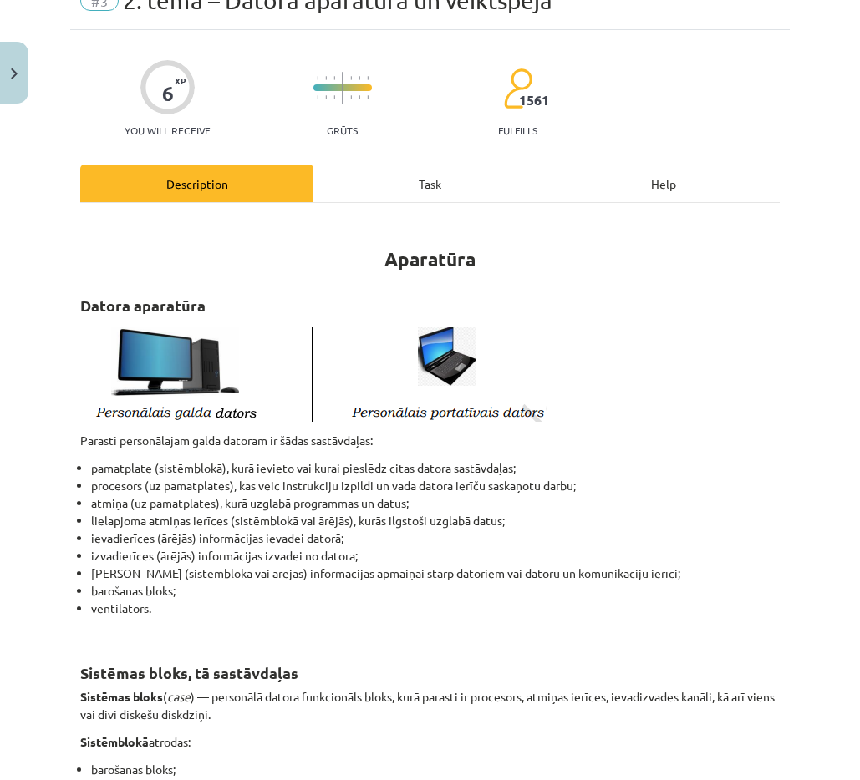
scroll to position [42, 0]
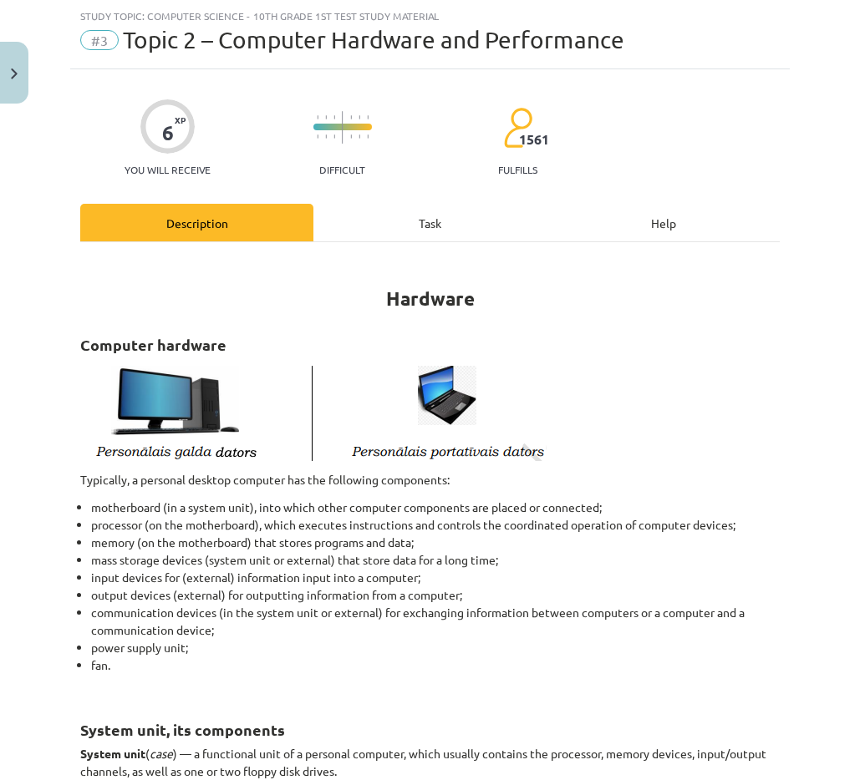
click at [427, 231] on div "Task" at bounding box center [429, 223] width 233 height 38
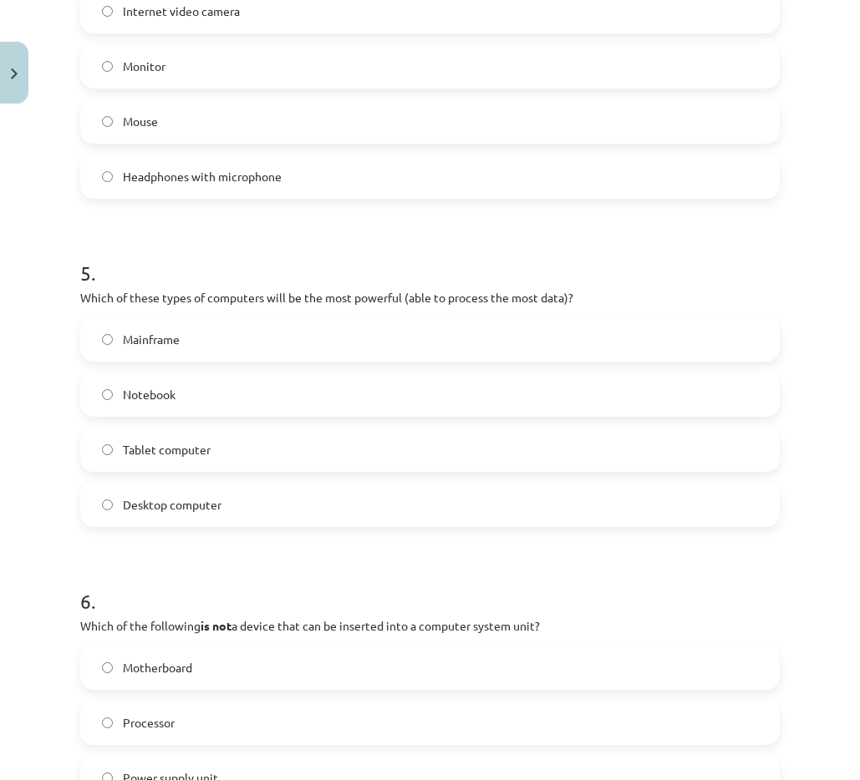
scroll to position [1683, 0]
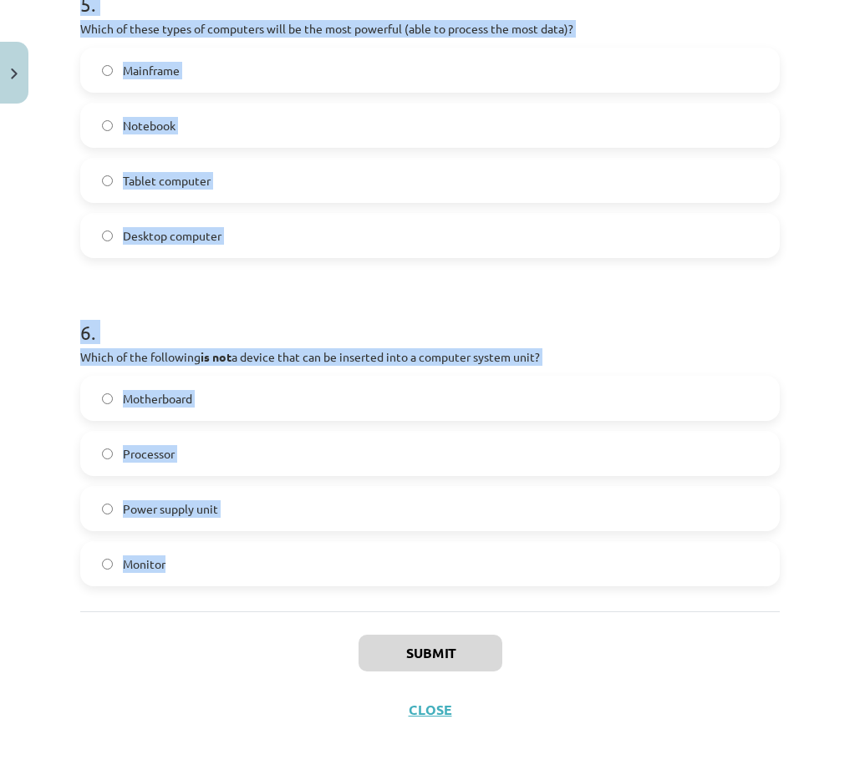
drag, startPoint x: 79, startPoint y: 58, endPoint x: 167, endPoint y: 535, distance: 484.4
click at [173, 577] on div "Study topic: Computer Science - 10th grade 1st test study material #3 Topic 2 –…" at bounding box center [430, 390] width 860 height 780
copy div "Study topic: Computer Science - 10th grade 1st test study material #3 Topic 2 –…"
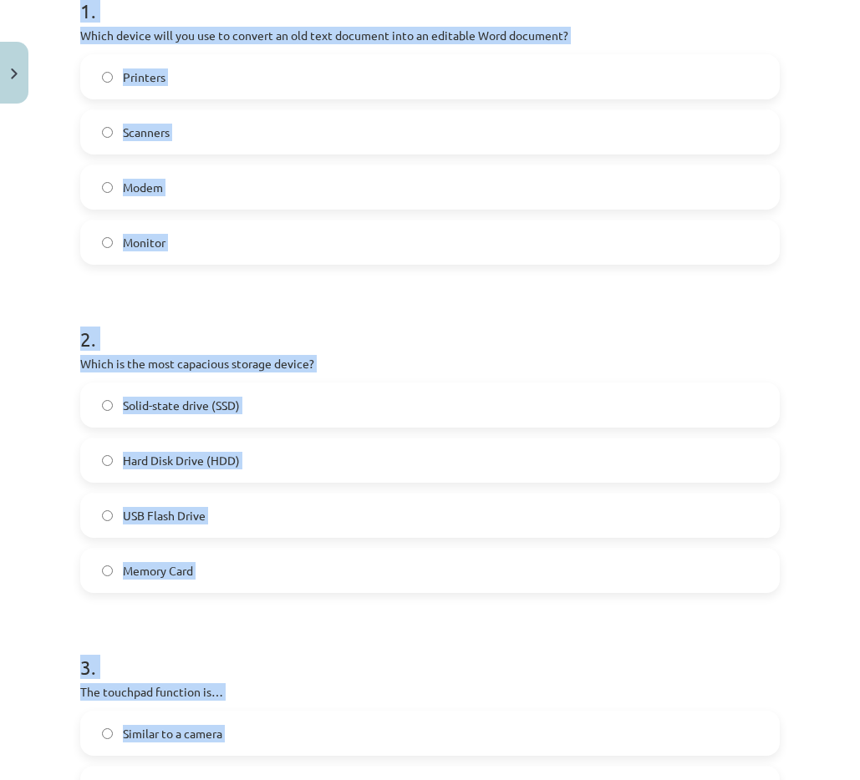
scroll to position [346, 0]
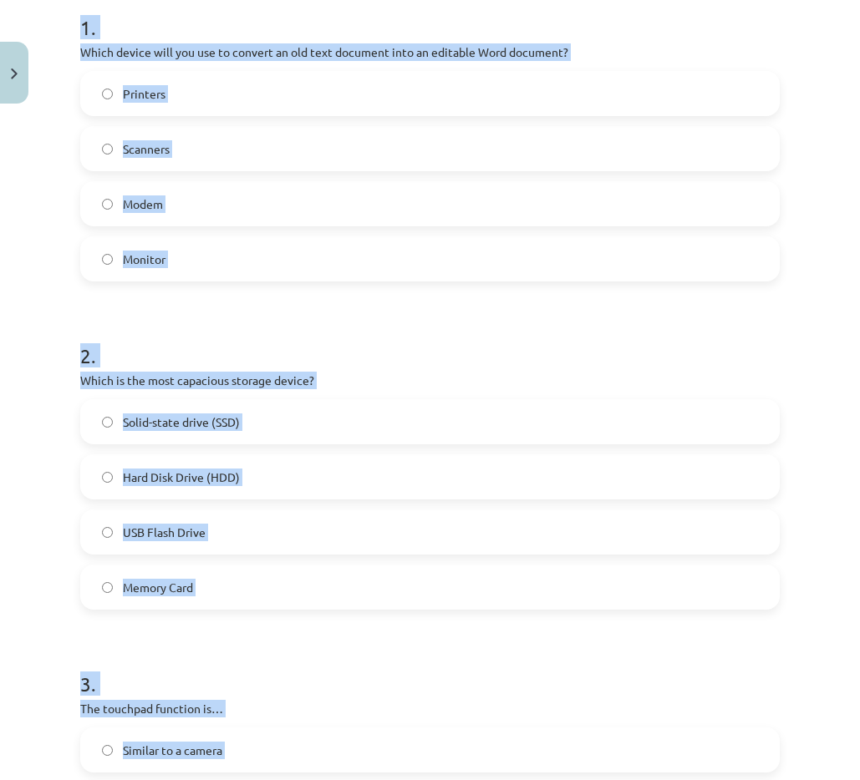
click at [169, 147] on font "Scanners" at bounding box center [146, 148] width 47 height 15
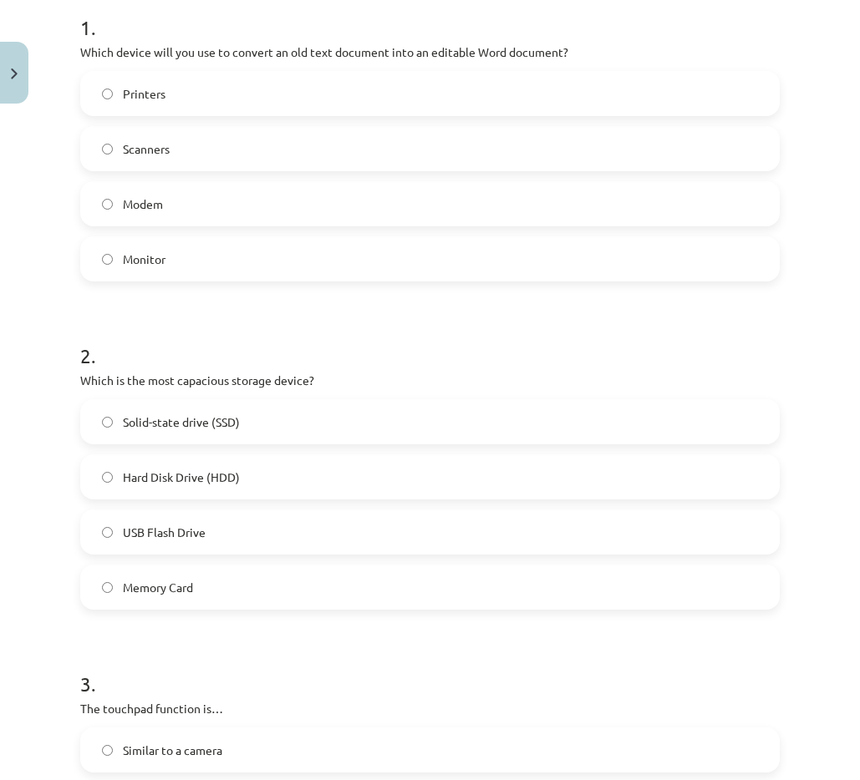
click at [165, 487] on label "Hard Disk Drive (HDD)" at bounding box center [430, 477] width 696 height 42
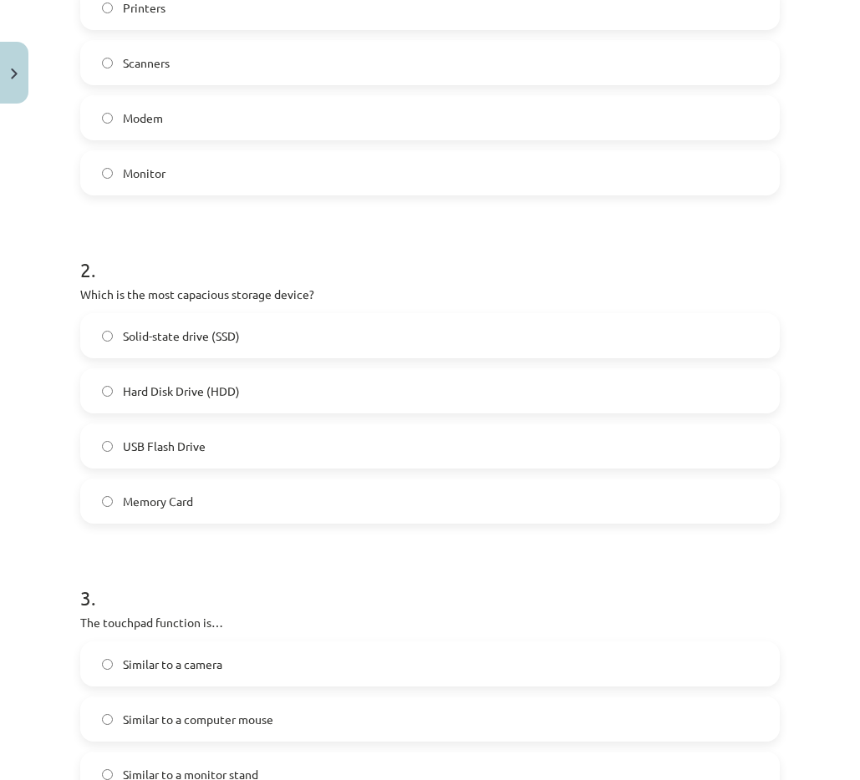
scroll to position [597, 0]
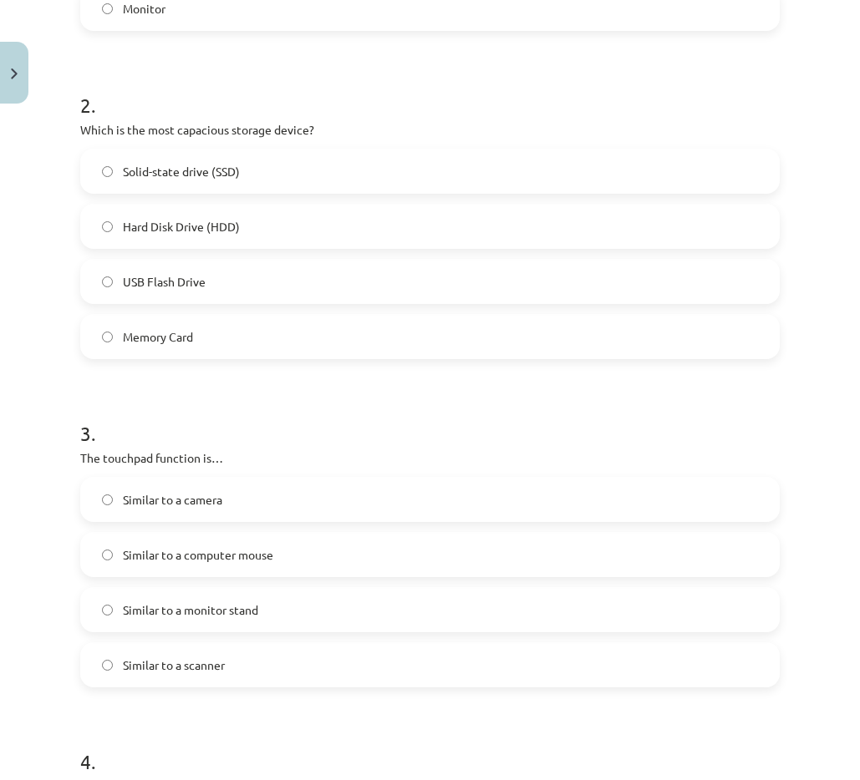
click at [169, 554] on font "Similar to a computer mouse" at bounding box center [198, 554] width 150 height 15
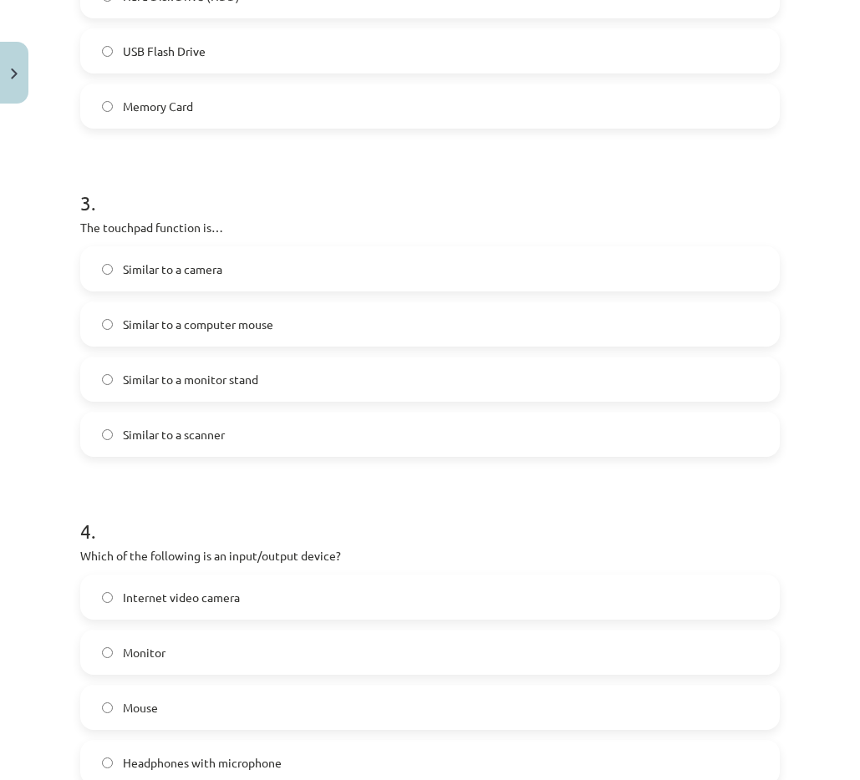
scroll to position [931, 0]
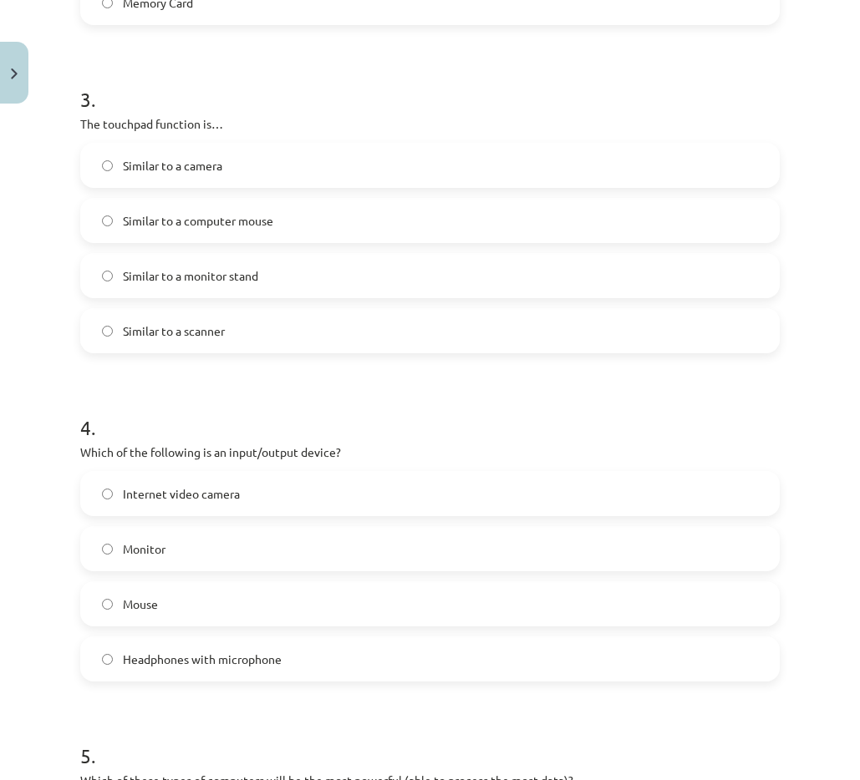
click at [153, 659] on font "Headphones with microphone" at bounding box center [202, 659] width 159 height 15
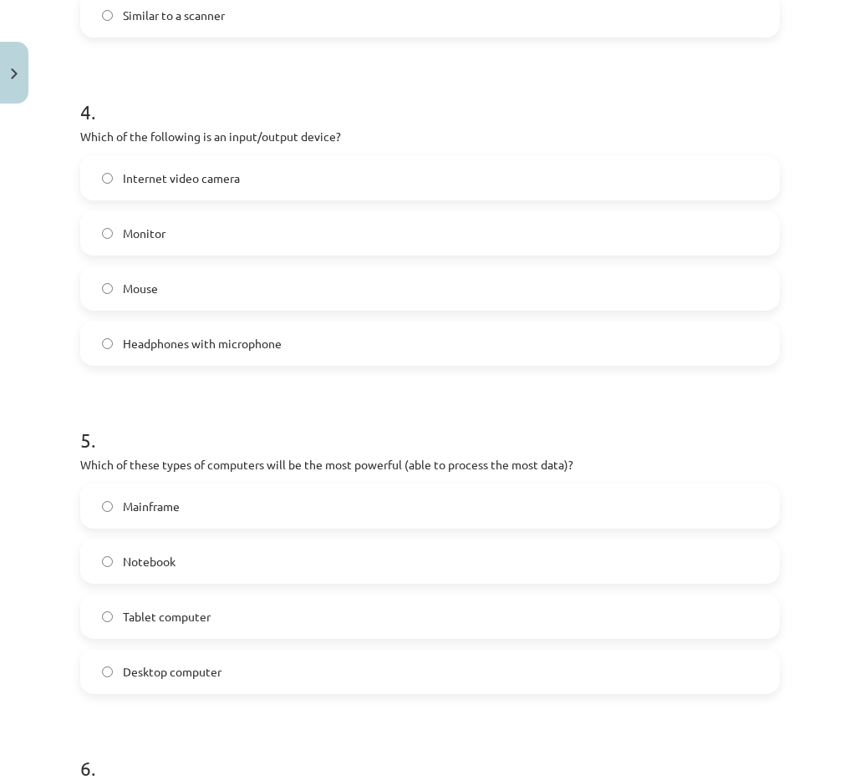
scroll to position [1265, 0]
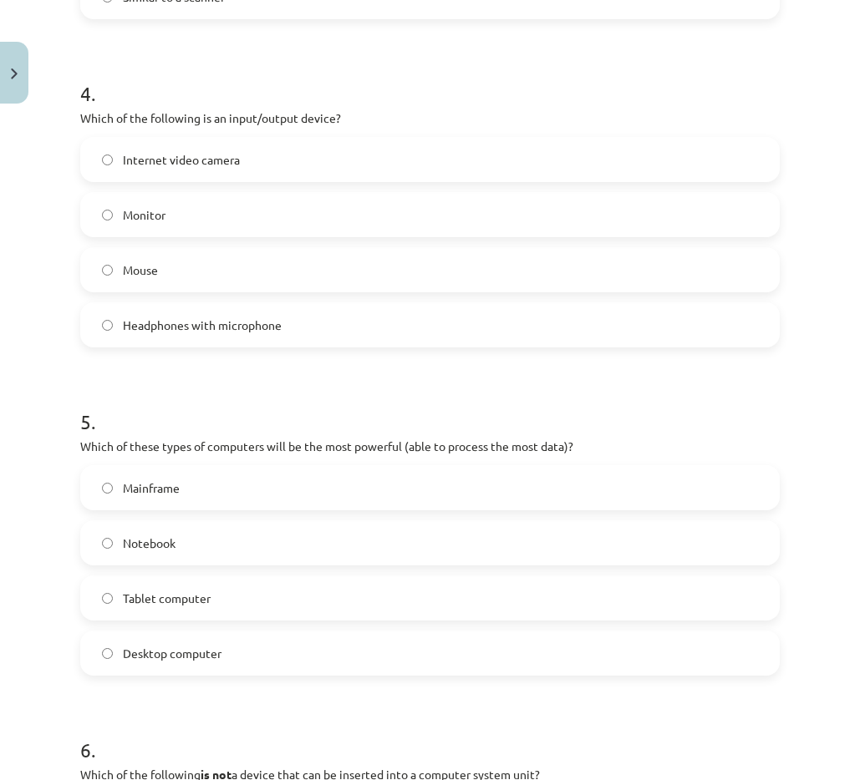
click at [124, 484] on font "Mainframe" at bounding box center [151, 487] width 57 height 15
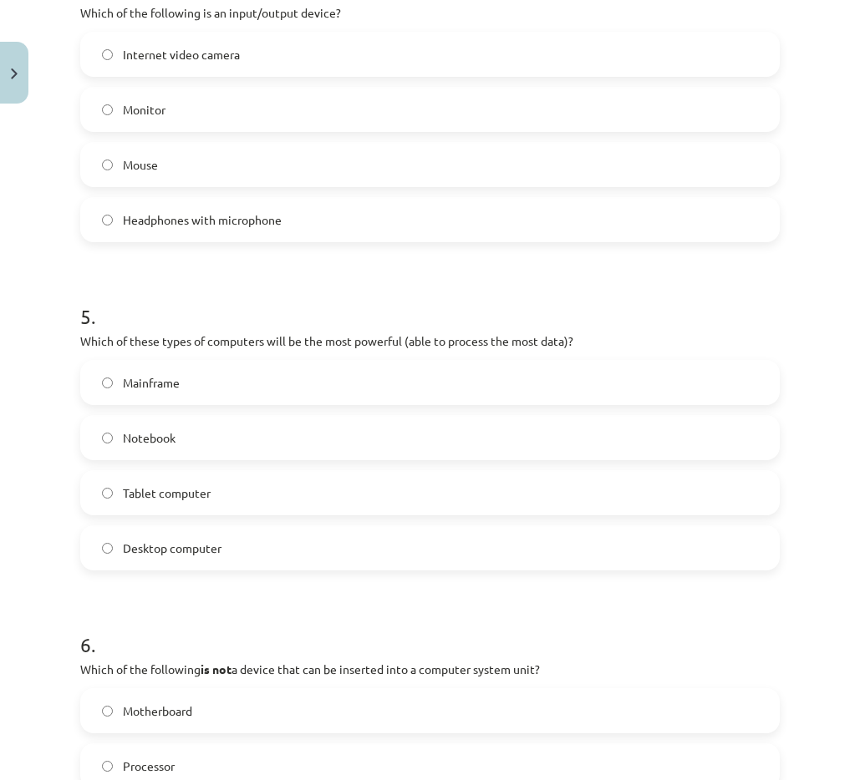
scroll to position [1599, 0]
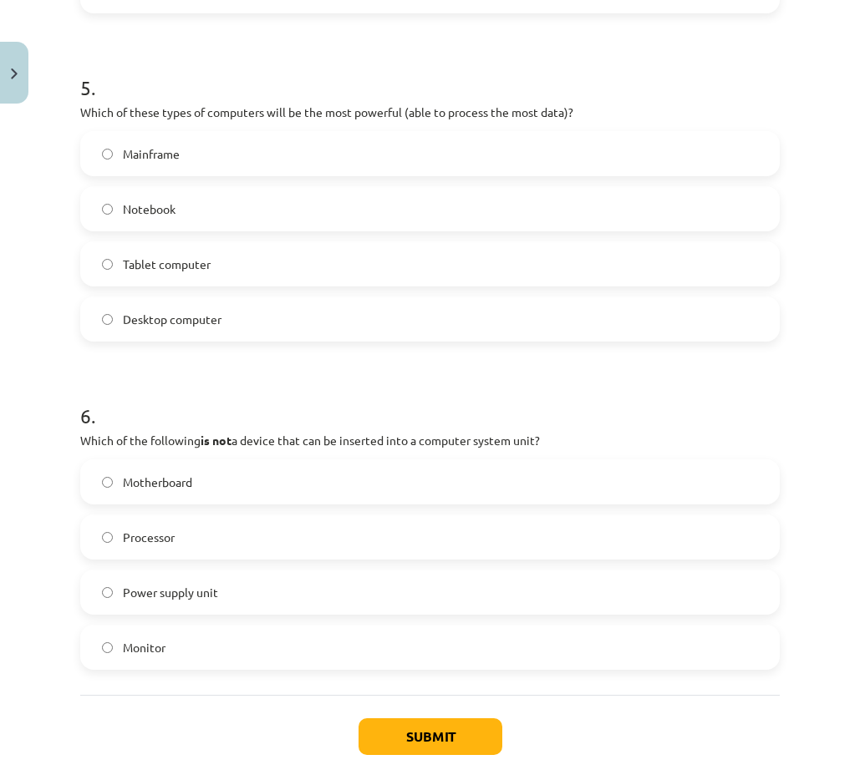
click at [161, 657] on label "Monitor" at bounding box center [430, 648] width 696 height 42
click at [421, 739] on font "Submit" at bounding box center [430, 737] width 48 height 18
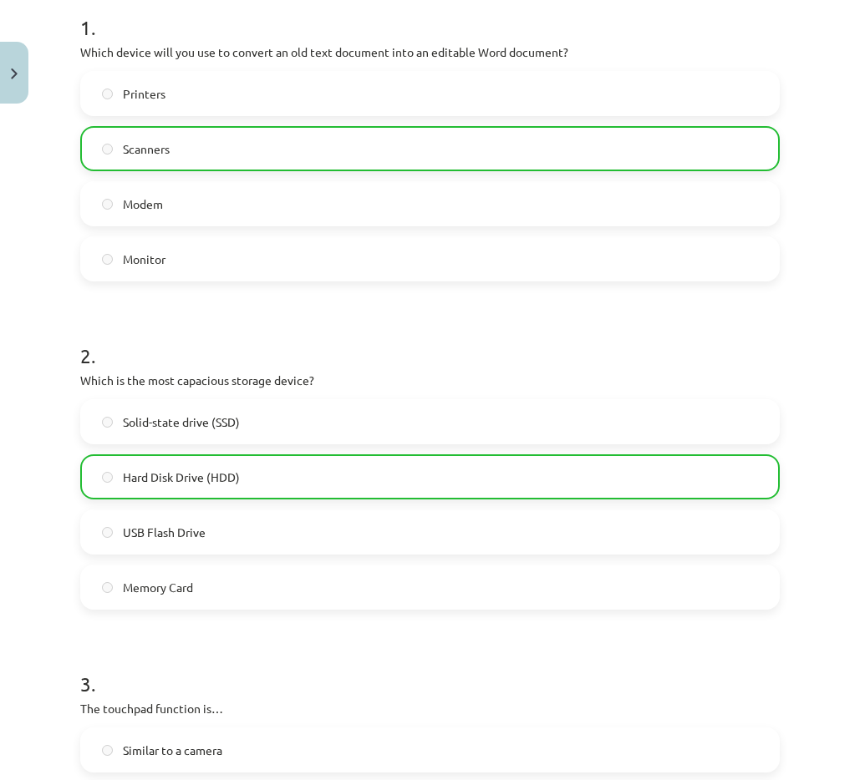
scroll to position [12, 0]
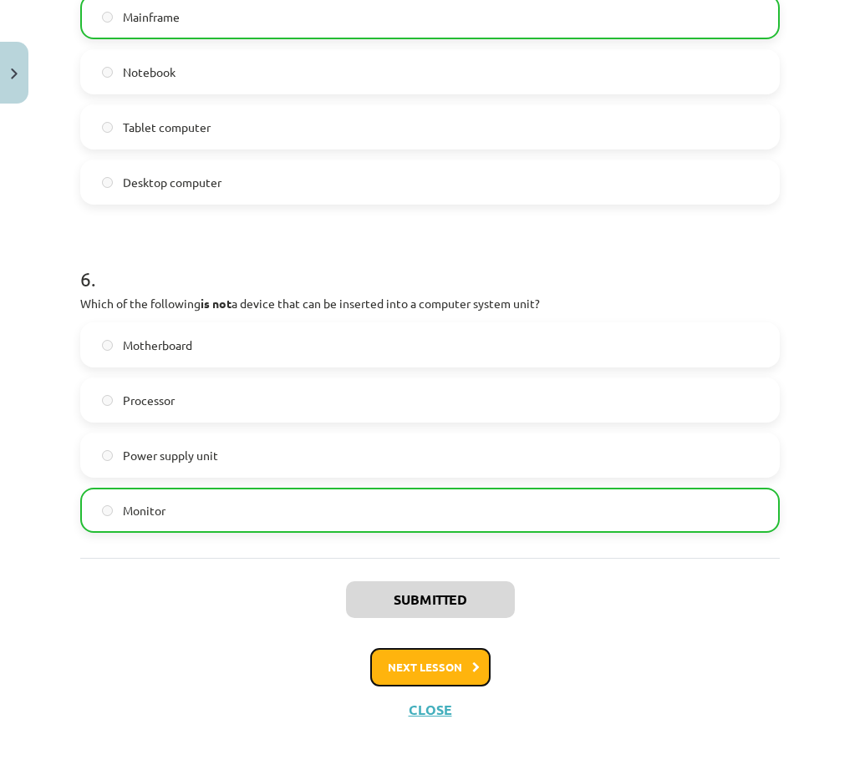
click at [448, 680] on button "Next lesson" at bounding box center [430, 667] width 120 height 38
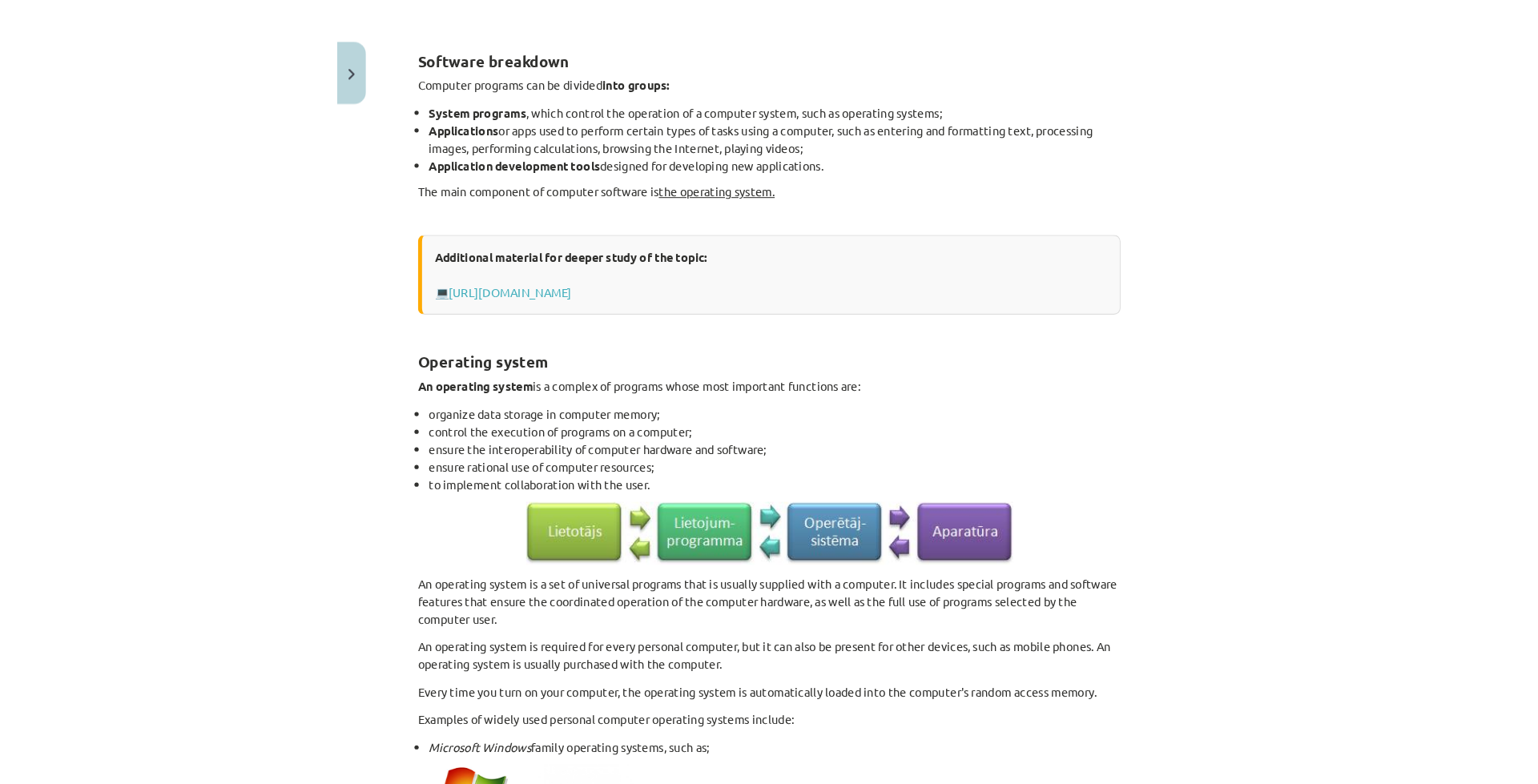
scroll to position [40, 0]
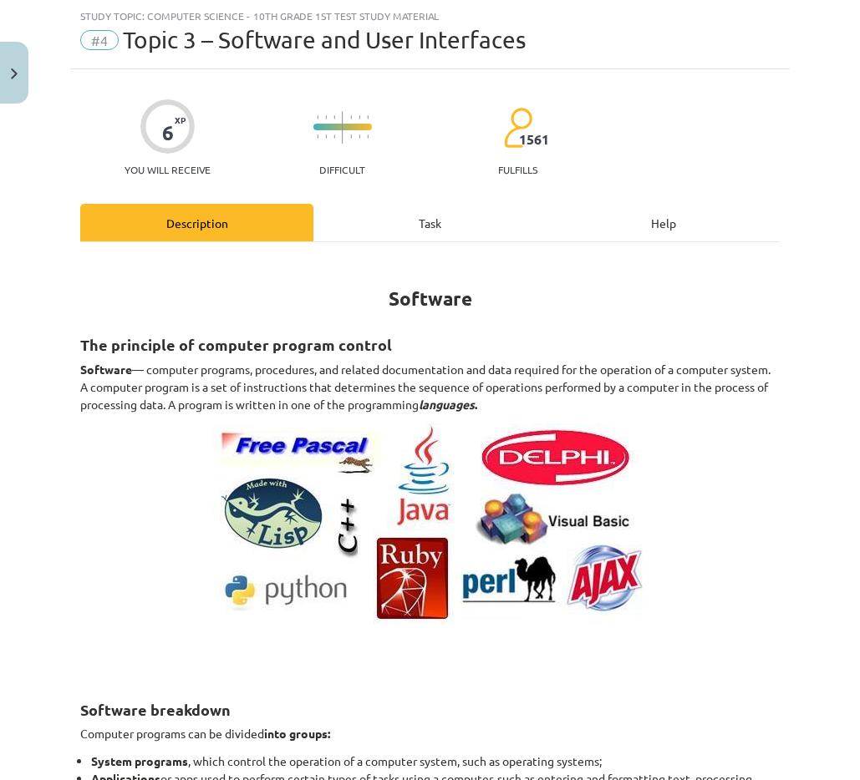
click at [419, 229] on font "Task" at bounding box center [430, 223] width 23 height 15
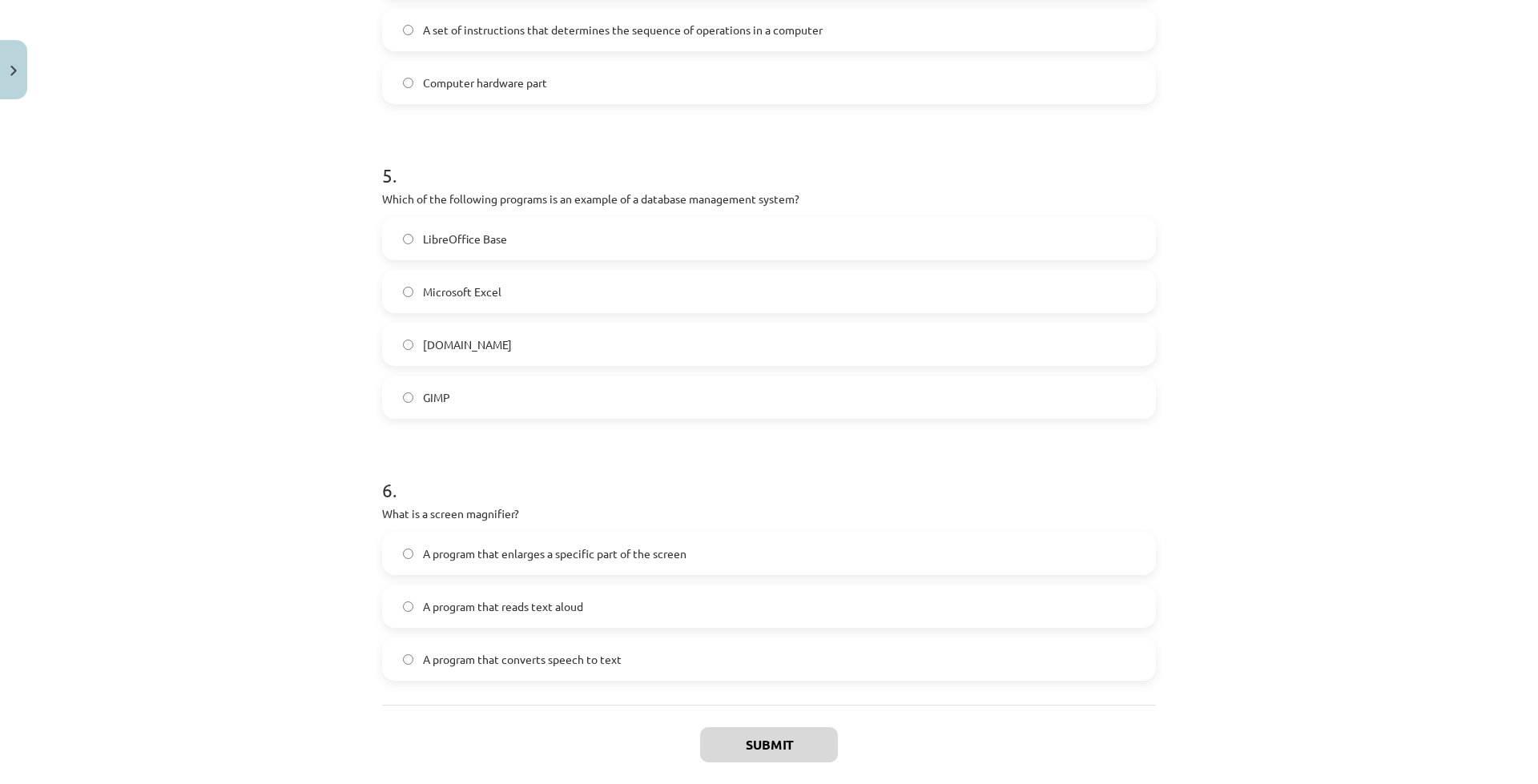
scroll to position [1471, 0]
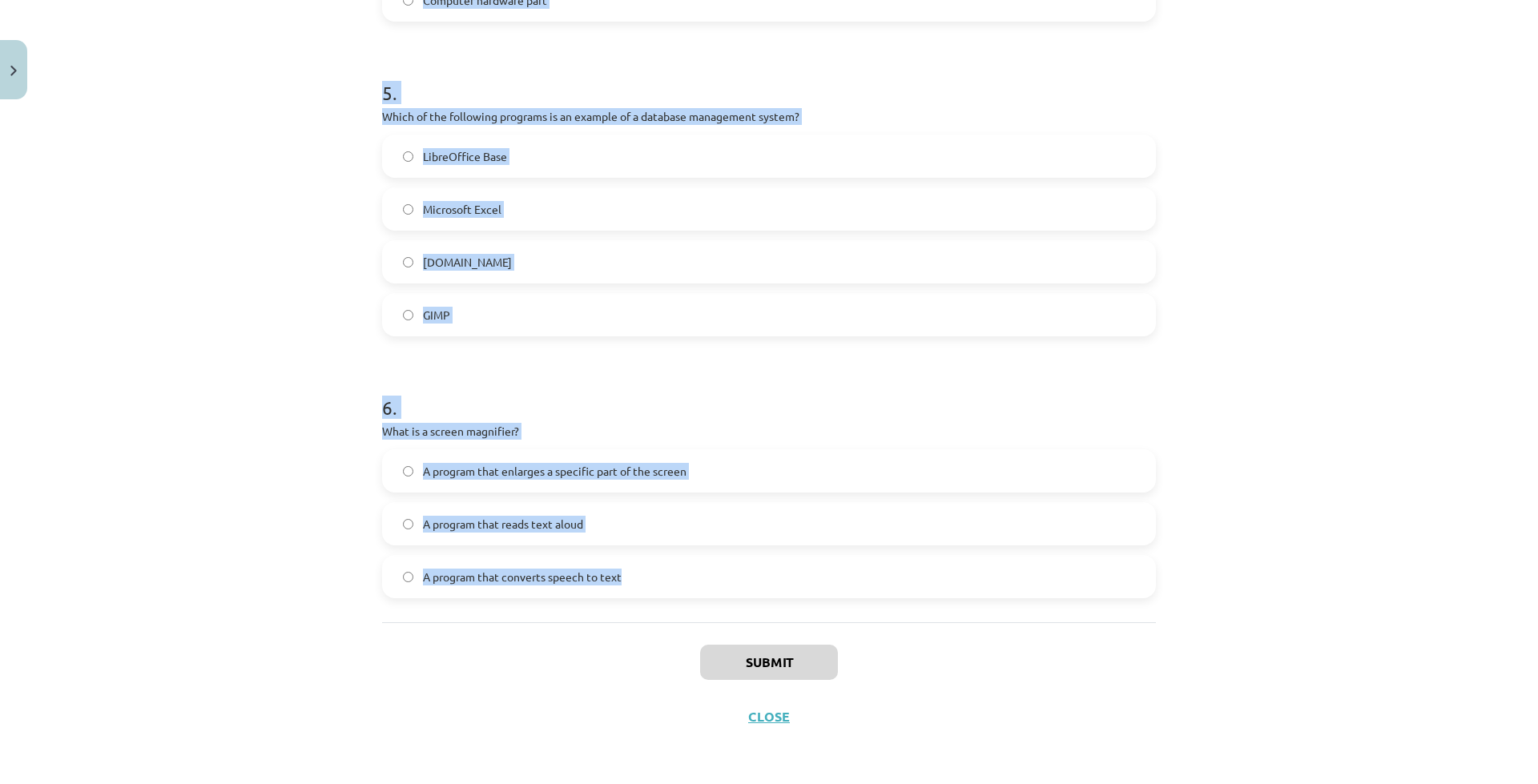
drag, startPoint x: 373, startPoint y: 51, endPoint x: 681, endPoint y: 600, distance: 629.5
click at [681, 600] on div "Study topic: Computer Science - 10th grade 1st test study material #4 Topic 3 –…" at bounding box center [769, 392] width 1538 height 784
copy div "Study topic: Computer Science - 10th grade 1st test study material #4 Topic 3 –…"
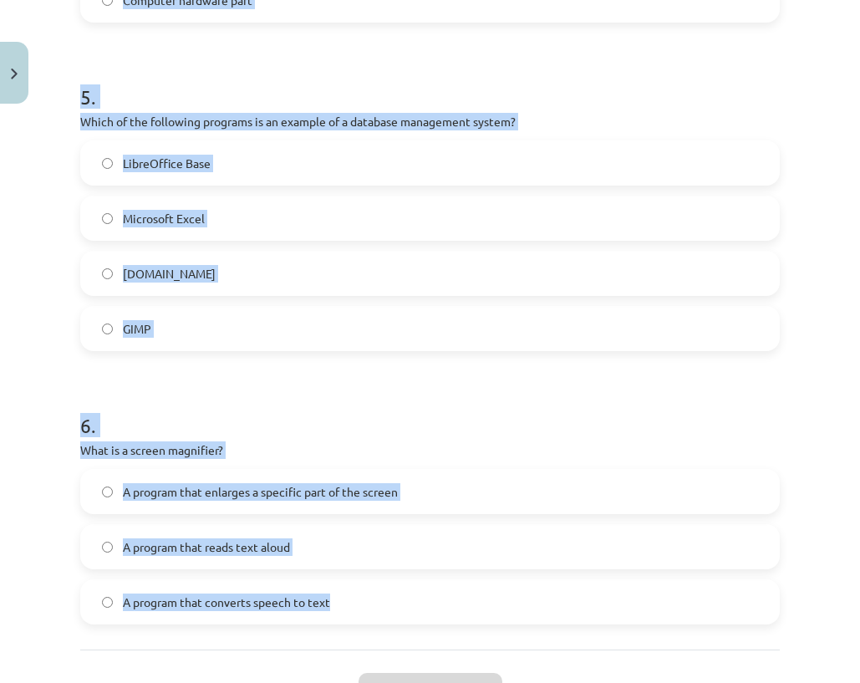
click at [231, 98] on h1 "5 ." at bounding box center [429, 82] width 699 height 52
click at [90, 93] on font "5" at bounding box center [85, 96] width 11 height 24
click at [116, 106] on h1 "5 ." at bounding box center [429, 82] width 699 height 52
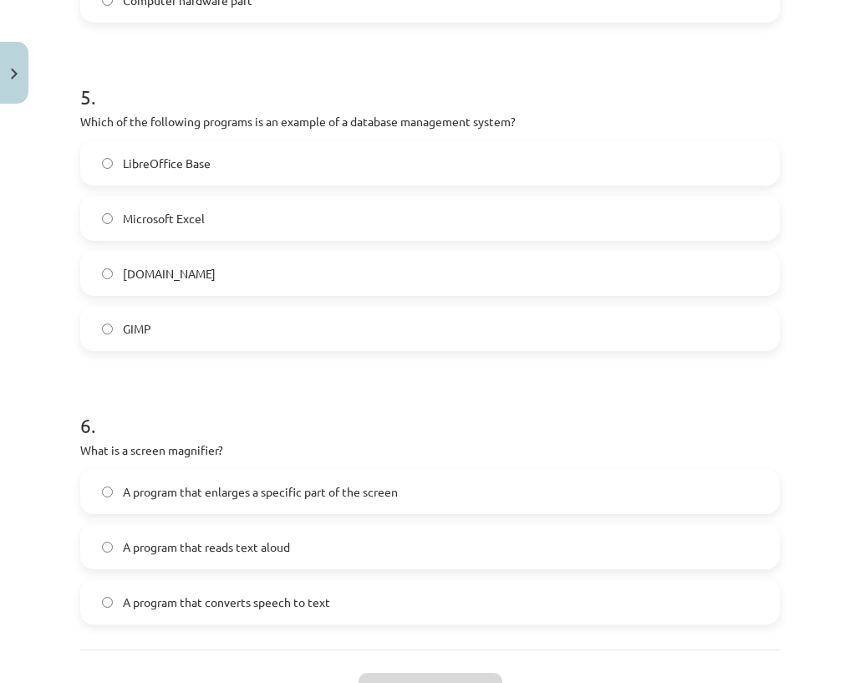
click at [117, 107] on h1 "5 ." at bounding box center [429, 82] width 699 height 52
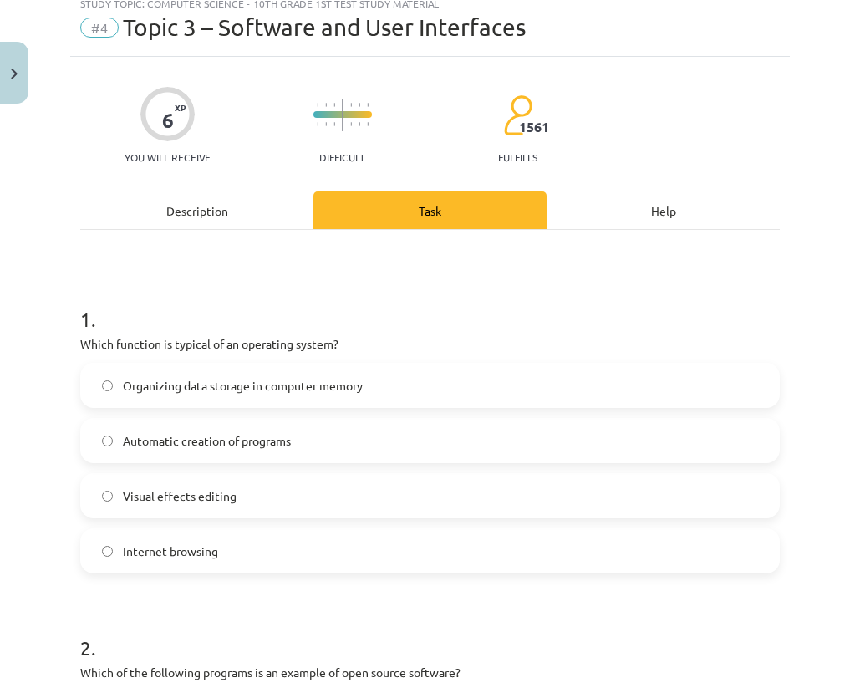
scroll to position [84, 0]
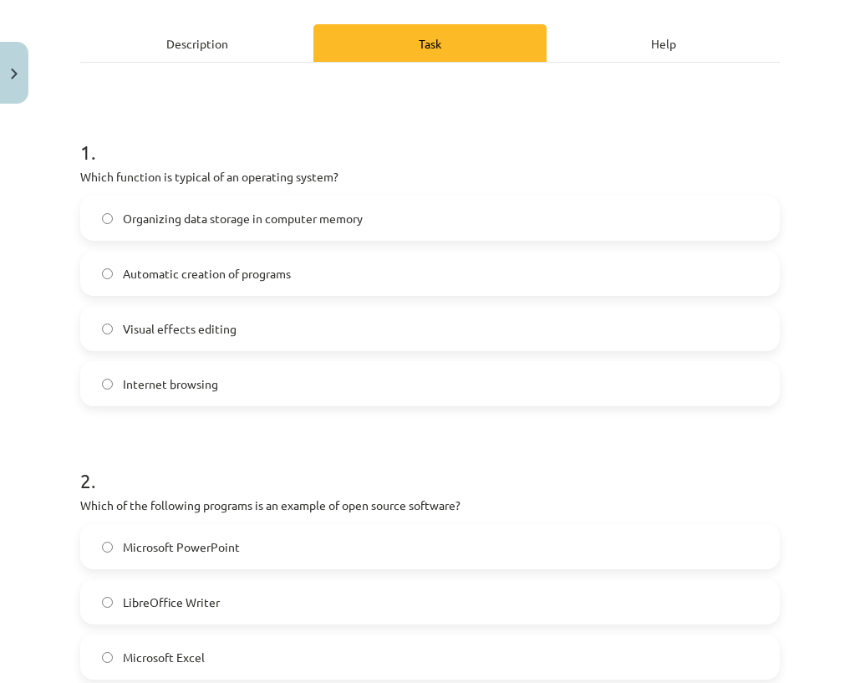
scroll to position [251, 0]
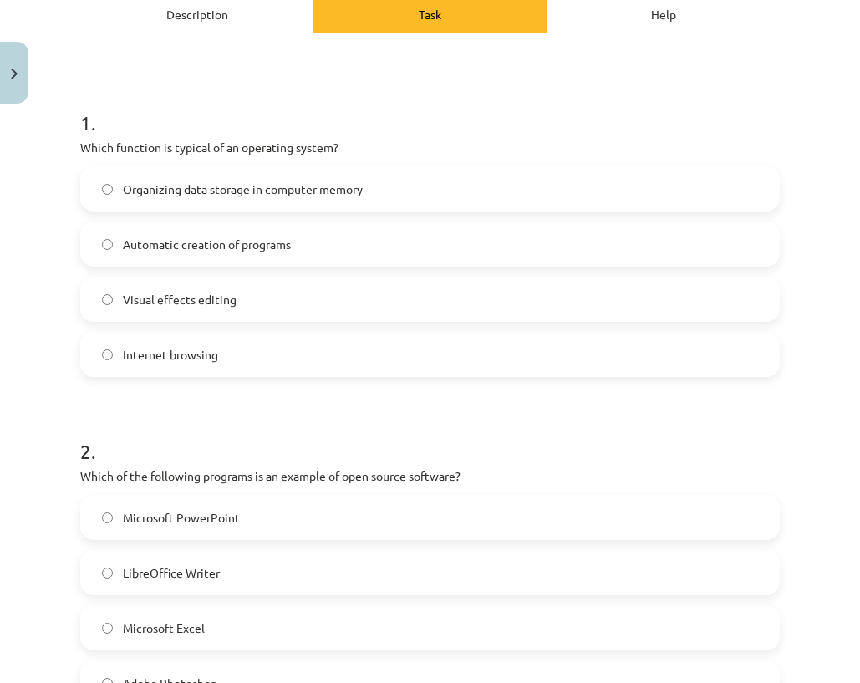
click at [135, 561] on label "LibreOffice Writer" at bounding box center [430, 572] width 696 height 42
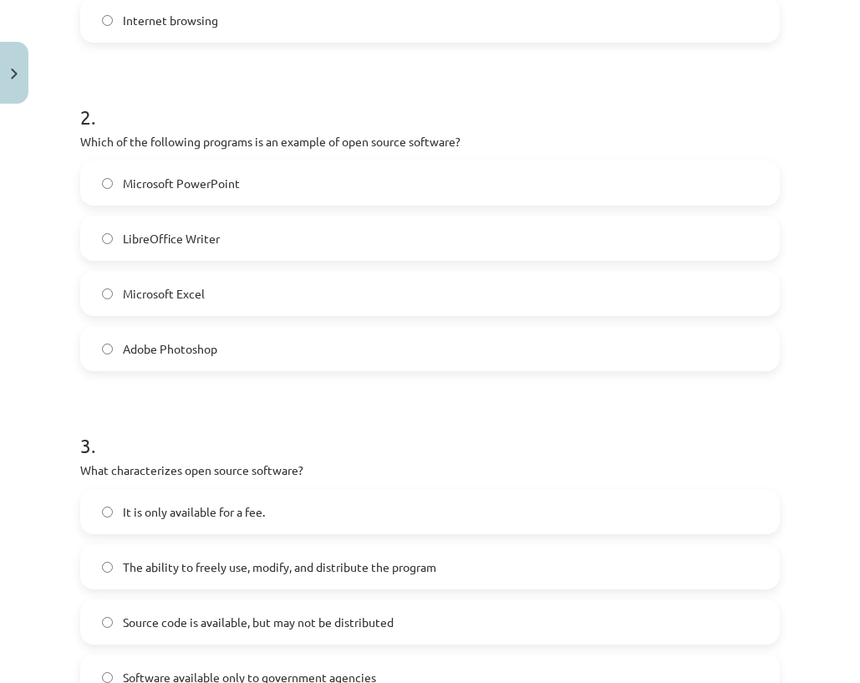
scroll to position [668, 0]
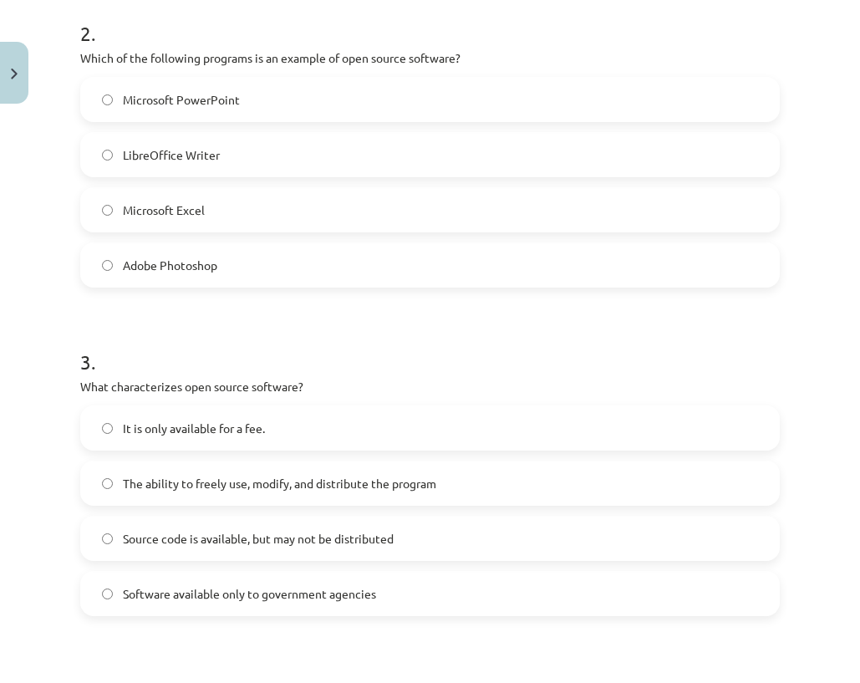
click at [116, 500] on label "The ability to freely use, modify, and distribute the program" at bounding box center [430, 483] width 696 height 42
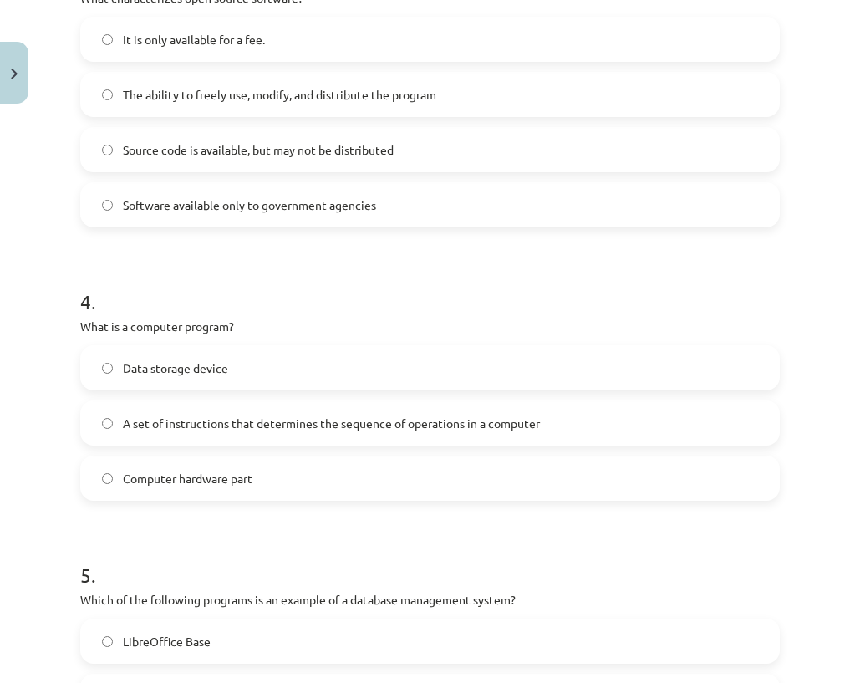
scroll to position [1086, 0]
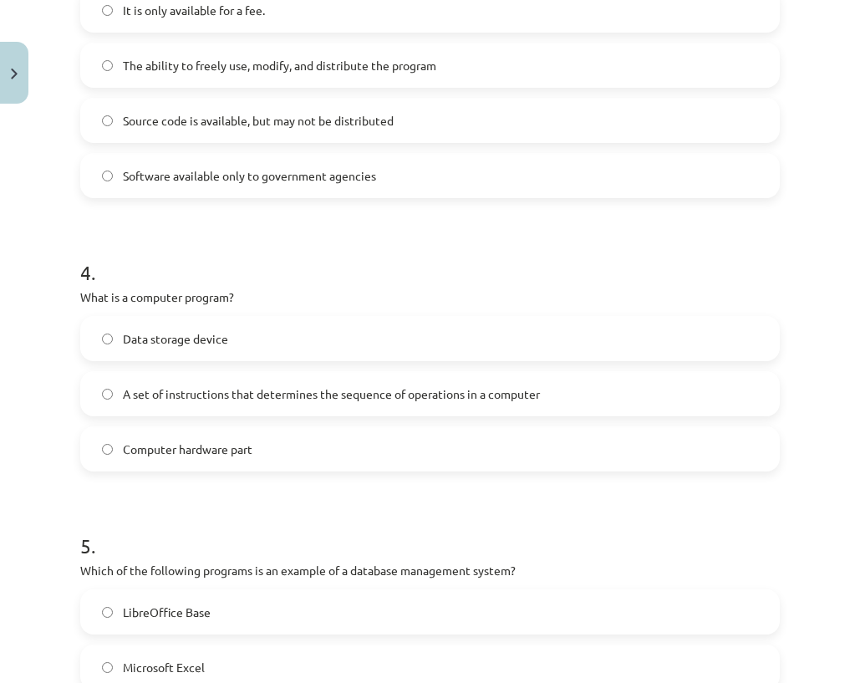
click at [90, 403] on label "A set of instructions that determines the sequence of operations in a computer" at bounding box center [430, 394] width 696 height 42
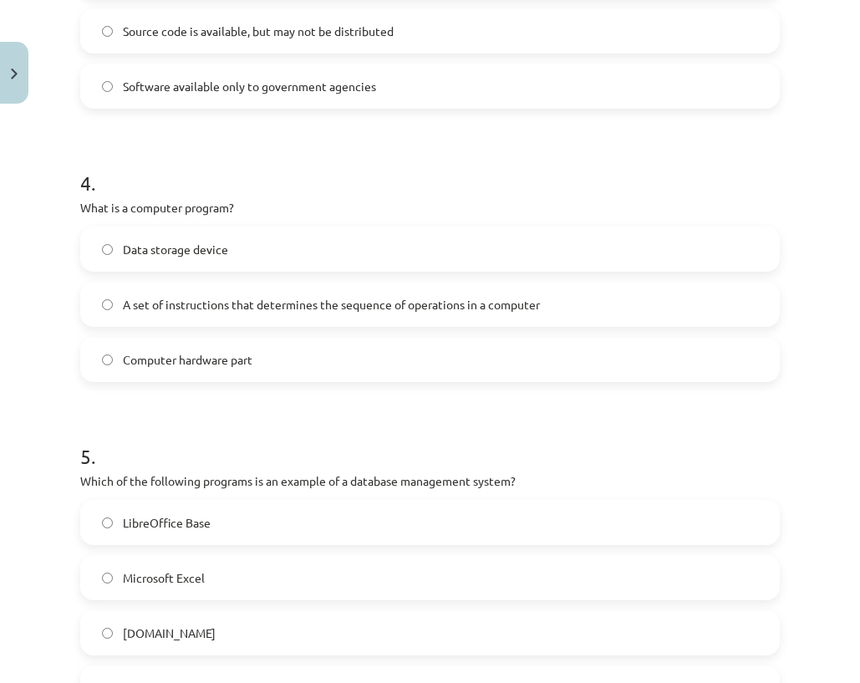
scroll to position [1337, 0]
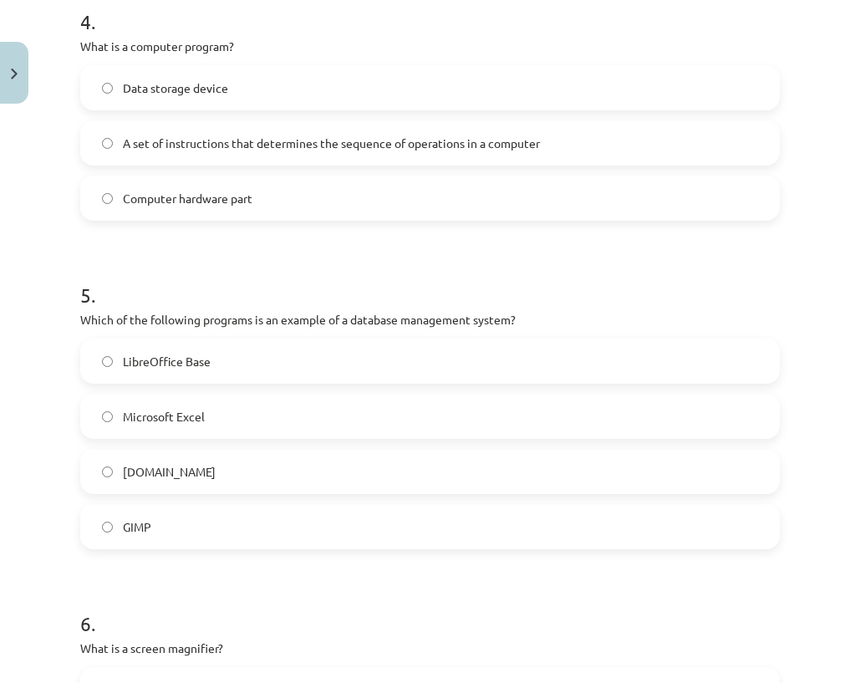
click at [153, 521] on label "GIMP" at bounding box center [430, 526] width 696 height 42
click at [103, 376] on label "LibreOffice Base" at bounding box center [430, 361] width 696 height 42
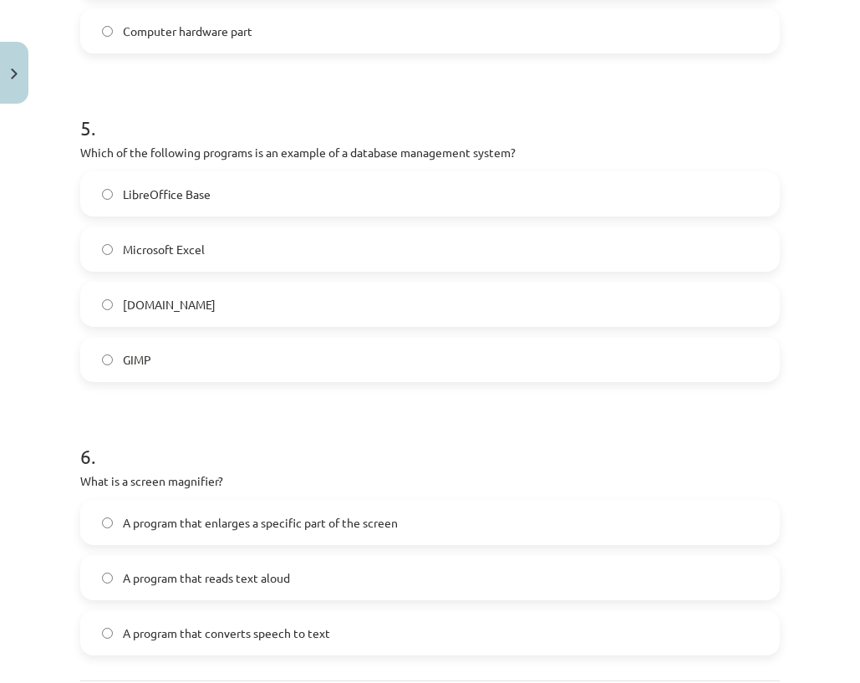
click at [149, 529] on span "A program that enlarges a specific part of the screen" at bounding box center [260, 523] width 275 height 18
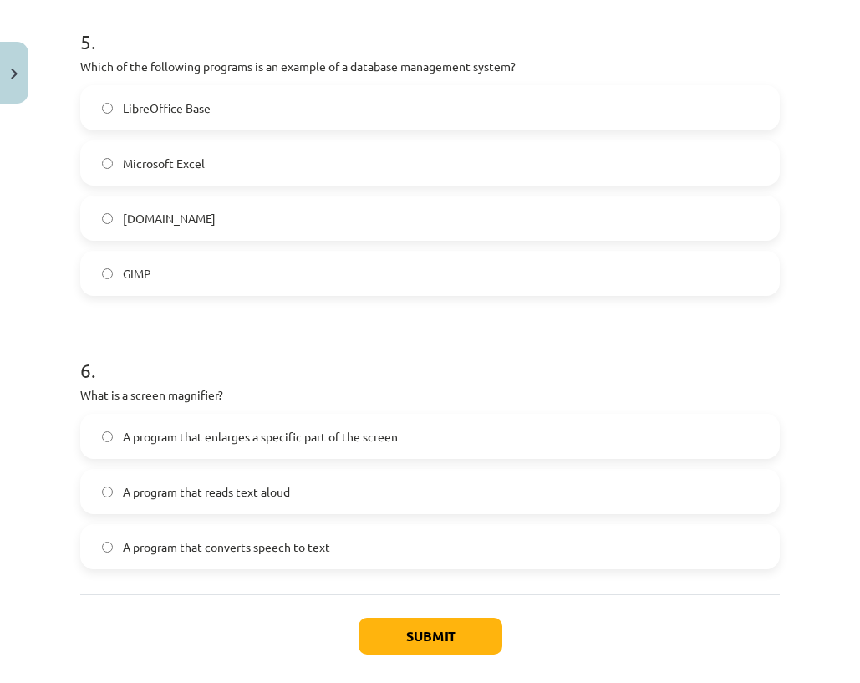
scroll to position [1670, 0]
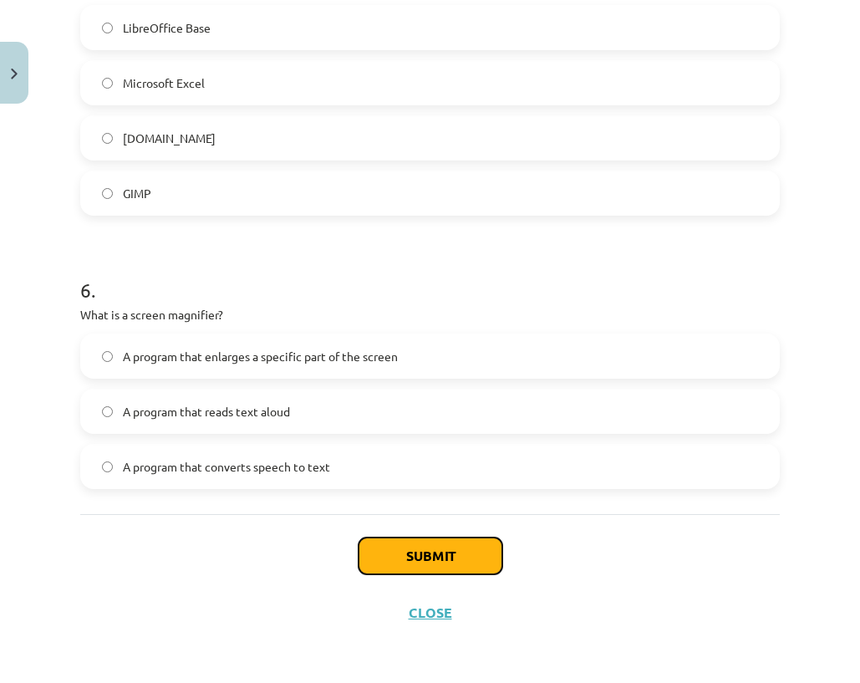
click at [406, 561] on font "Submit" at bounding box center [430, 555] width 48 height 18
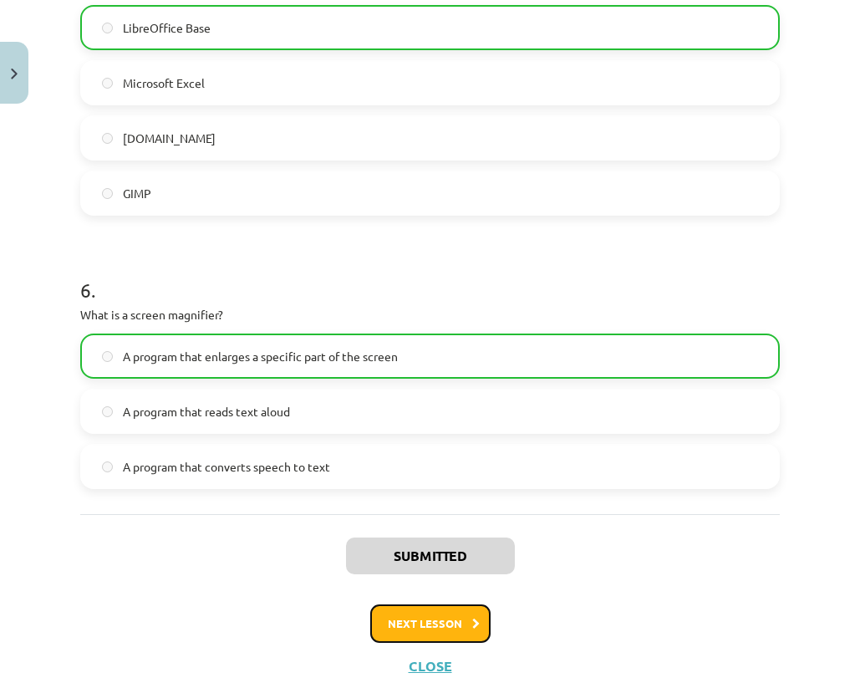
click at [435, 621] on font "Next lesson" at bounding box center [425, 623] width 74 height 14
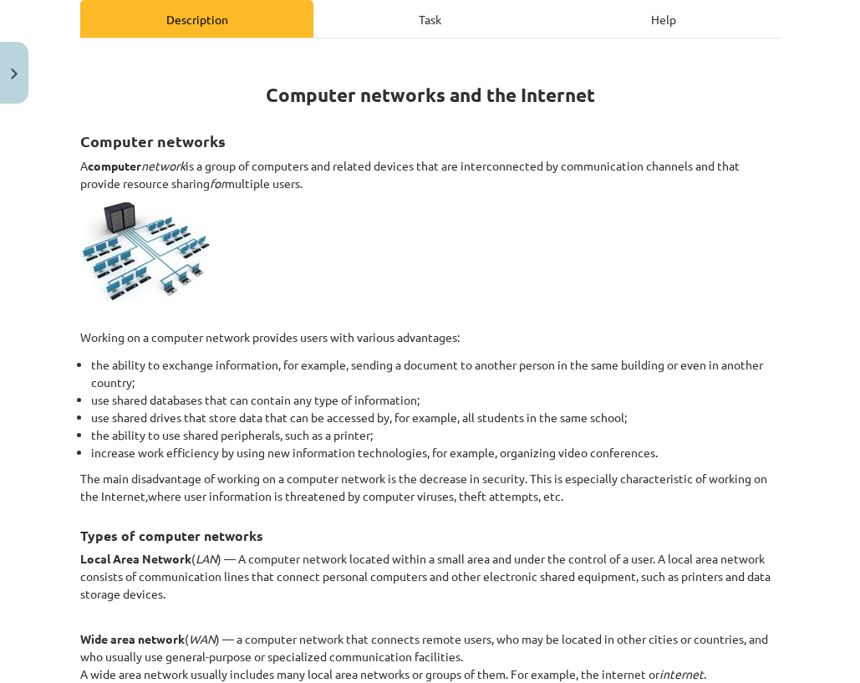
scroll to position [42, 0]
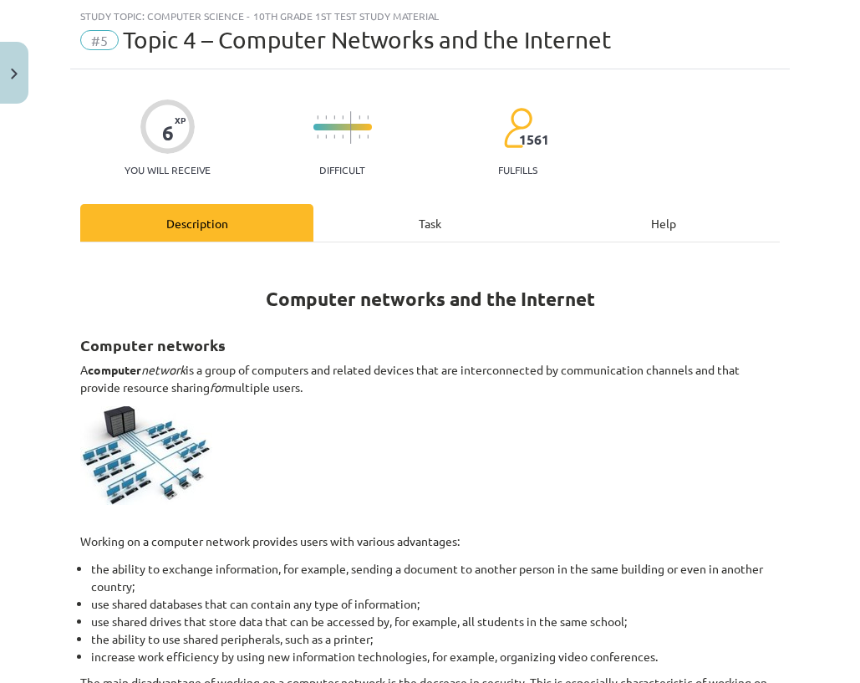
click at [401, 225] on div "Task" at bounding box center [429, 223] width 233 height 38
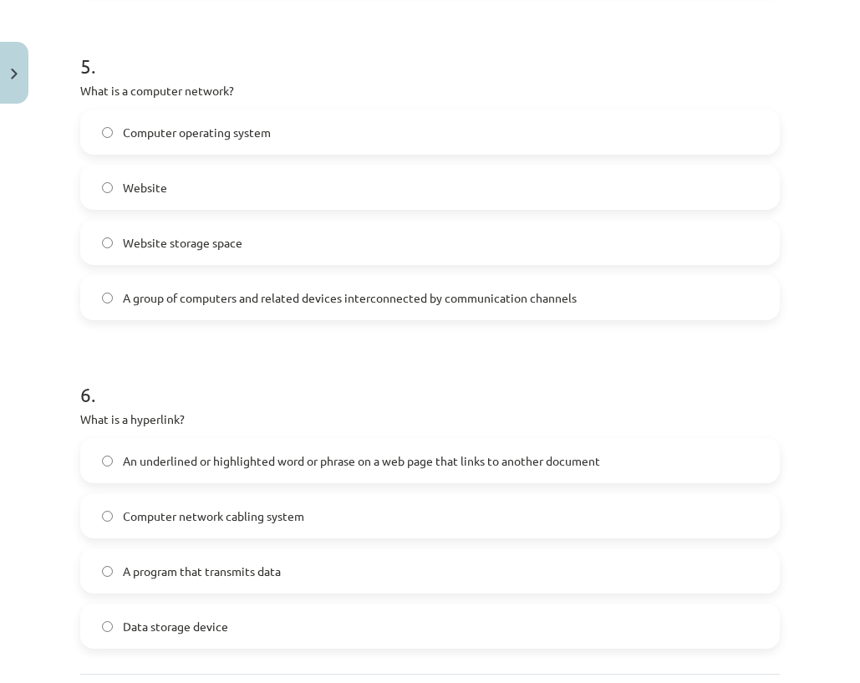
scroll to position [1659, 0]
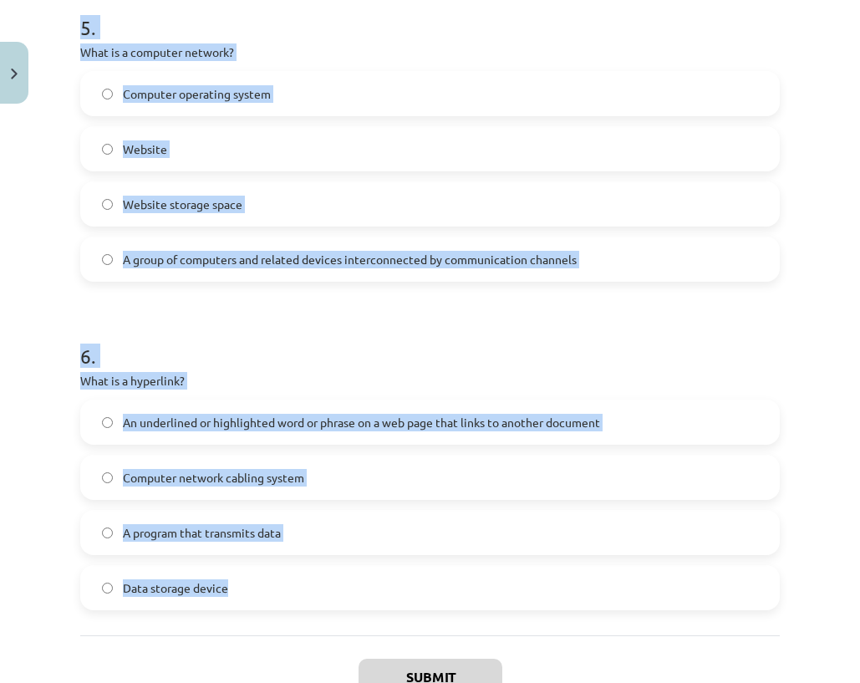
drag, startPoint x: 83, startPoint y: 59, endPoint x: 328, endPoint y: 593, distance: 587.3
click at [332, 604] on div "Study topic: Computer Science - 10th grade 1st test study material #5 Topic 4 –…" at bounding box center [430, 341] width 860 height 683
copy div "Study topic: Computer Science - 10th grade 1st test study material #5 Topic 4 –…"
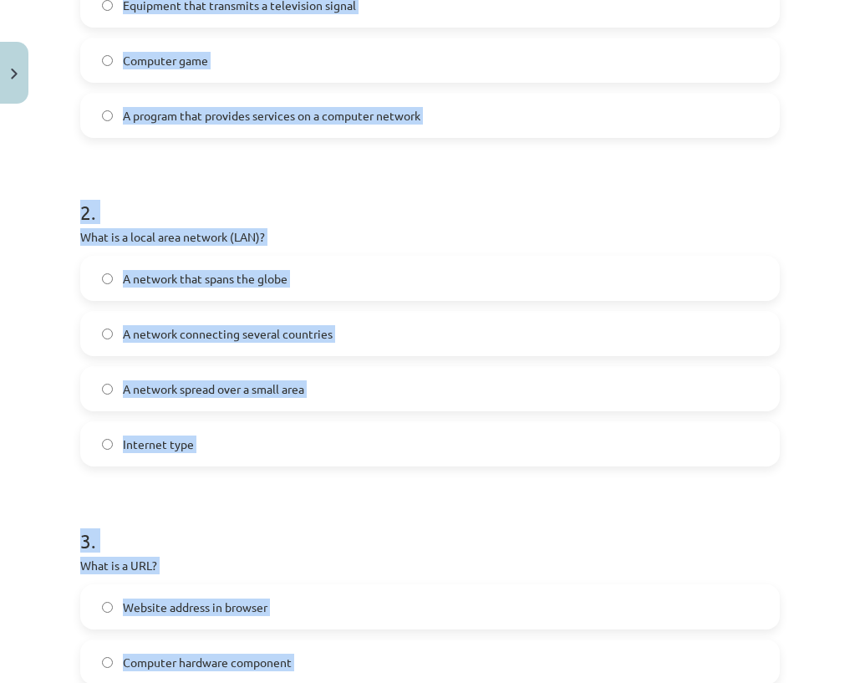
scroll to position [0, 0]
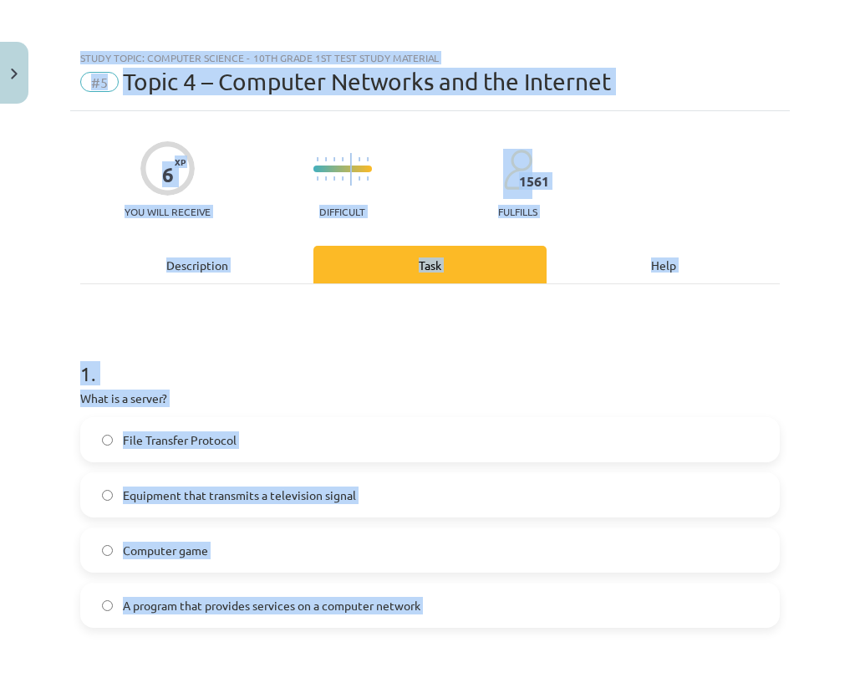
click at [276, 359] on h1 "1 ." at bounding box center [429, 359] width 699 height 52
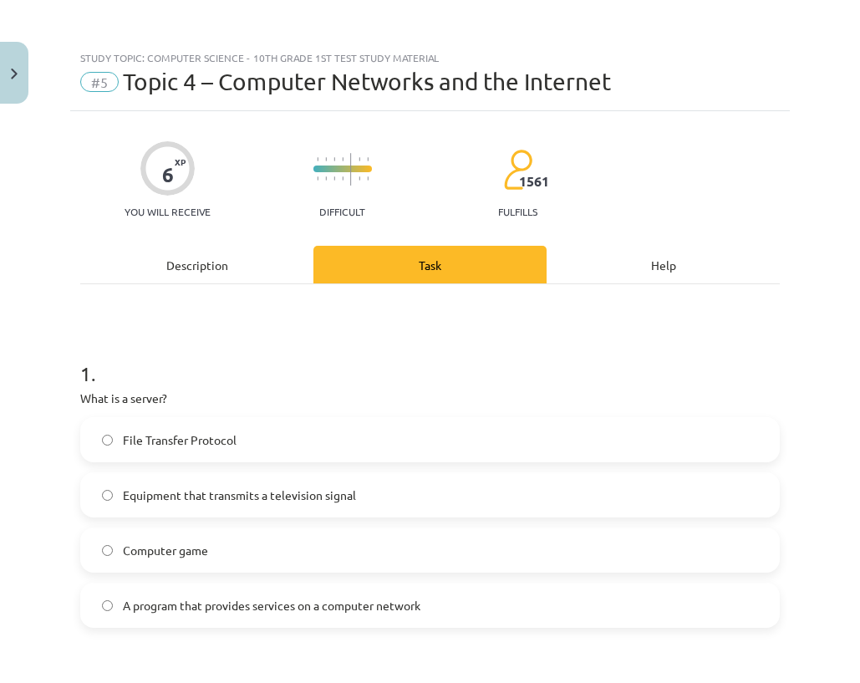
click at [247, 603] on font "A program that provides services on a computer network" at bounding box center [271, 604] width 297 height 15
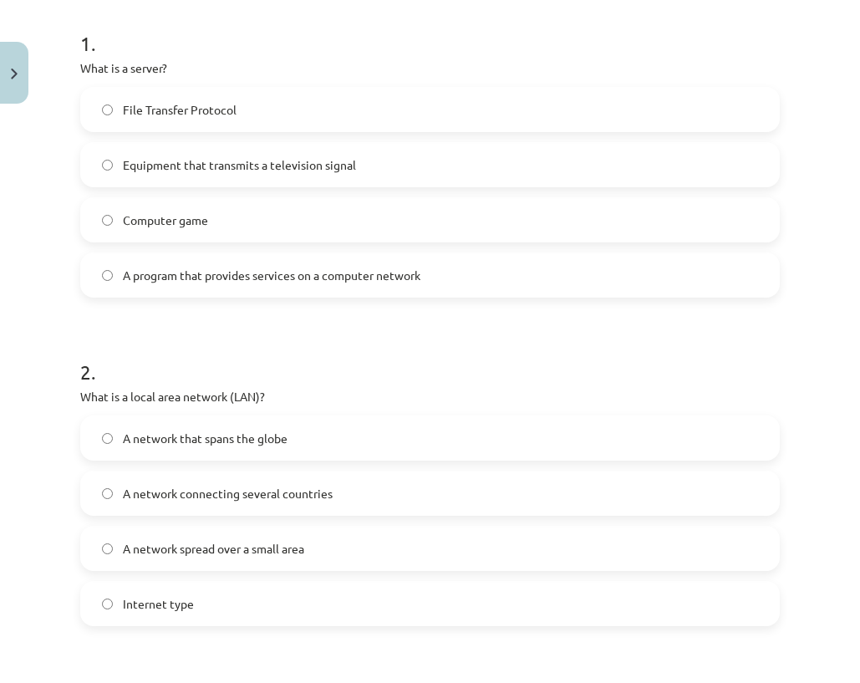
scroll to position [418, 0]
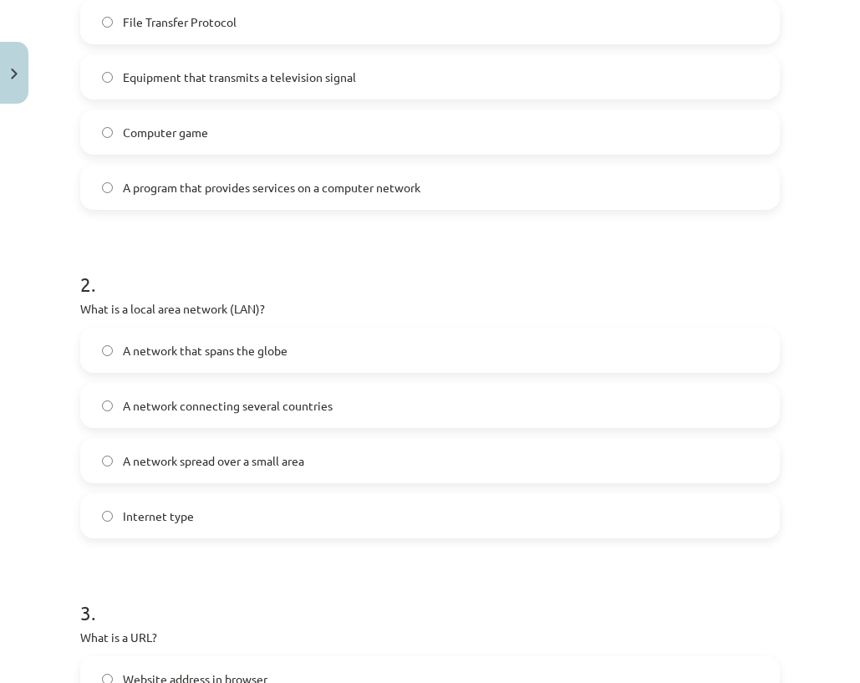
click at [139, 452] on span "A network spread over a small area" at bounding box center [213, 461] width 181 height 18
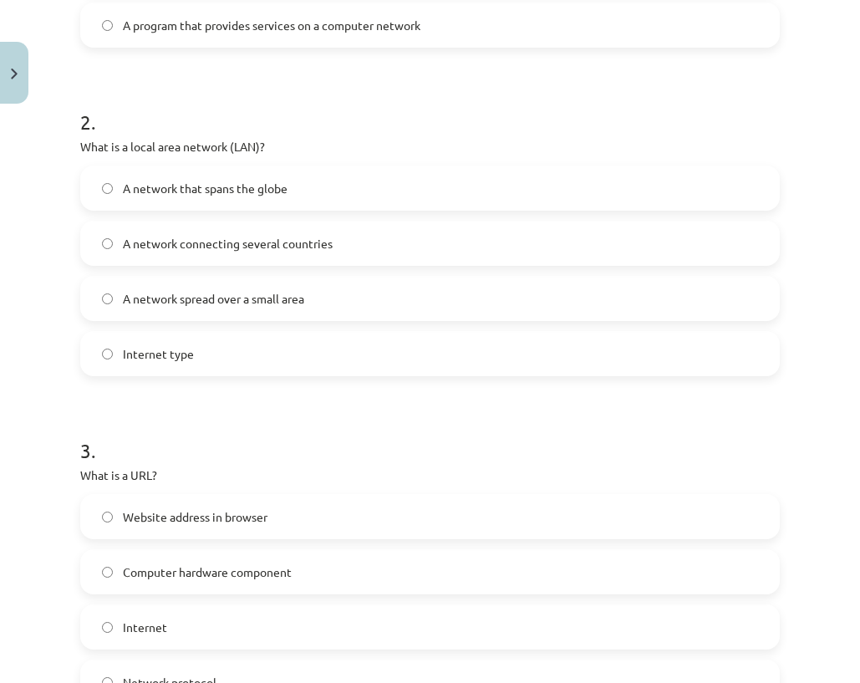
scroll to position [585, 0]
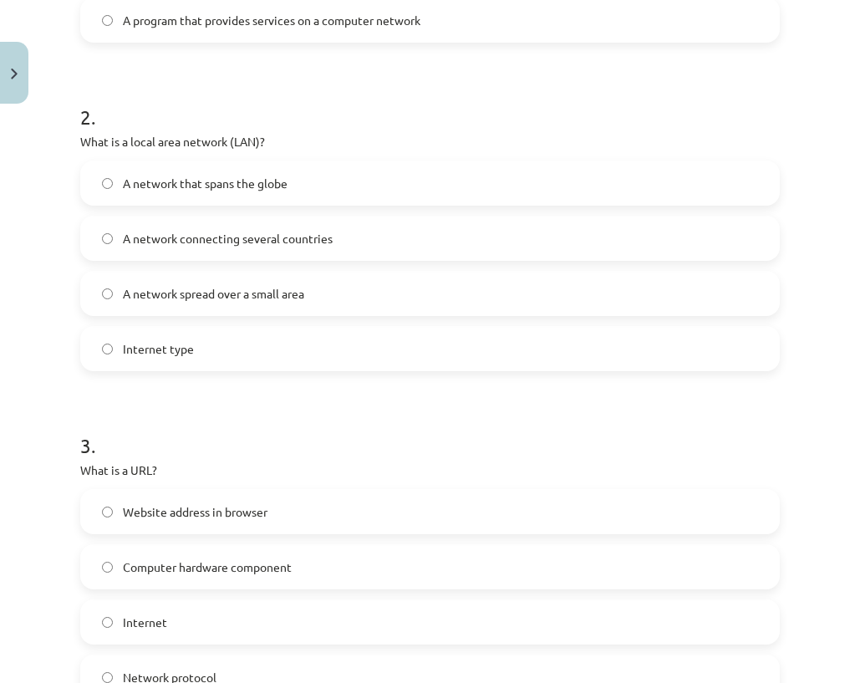
click at [167, 560] on font "Computer hardware component" at bounding box center [207, 566] width 169 height 15
click at [160, 505] on font "Website address in browser" at bounding box center [195, 511] width 145 height 15
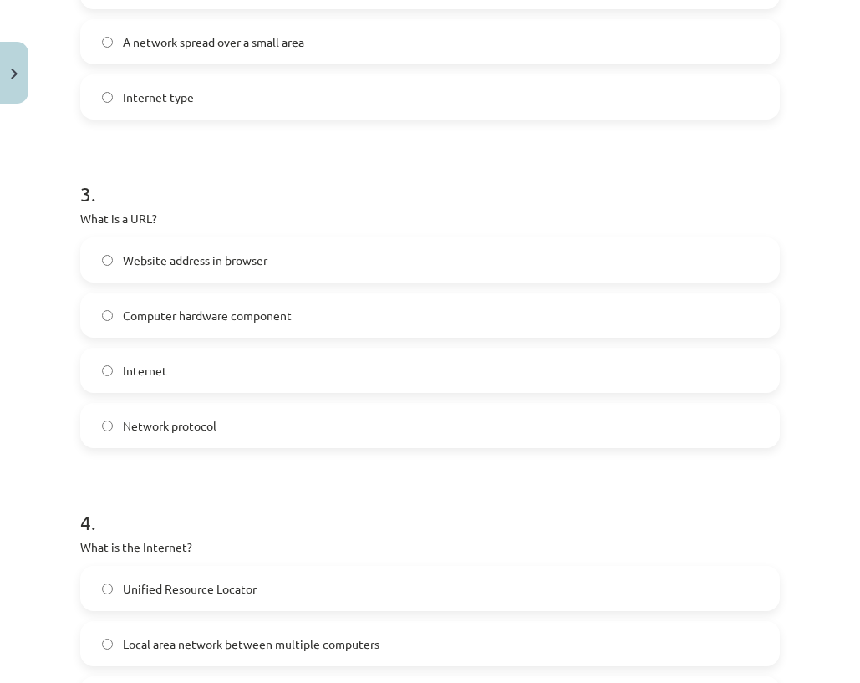
scroll to position [1003, 0]
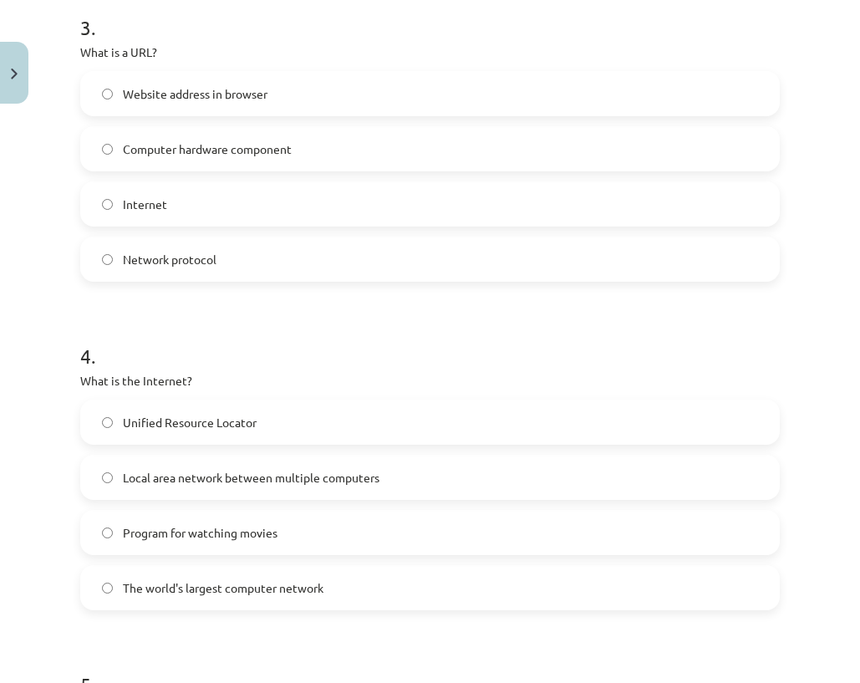
click at [185, 583] on font "The world's largest computer network" at bounding box center [223, 587] width 201 height 15
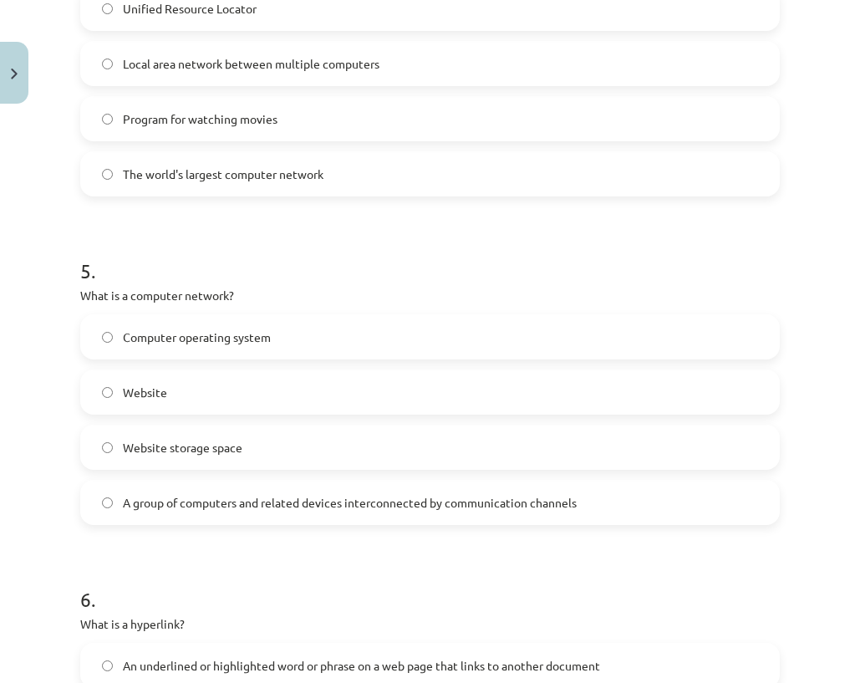
scroll to position [1420, 0]
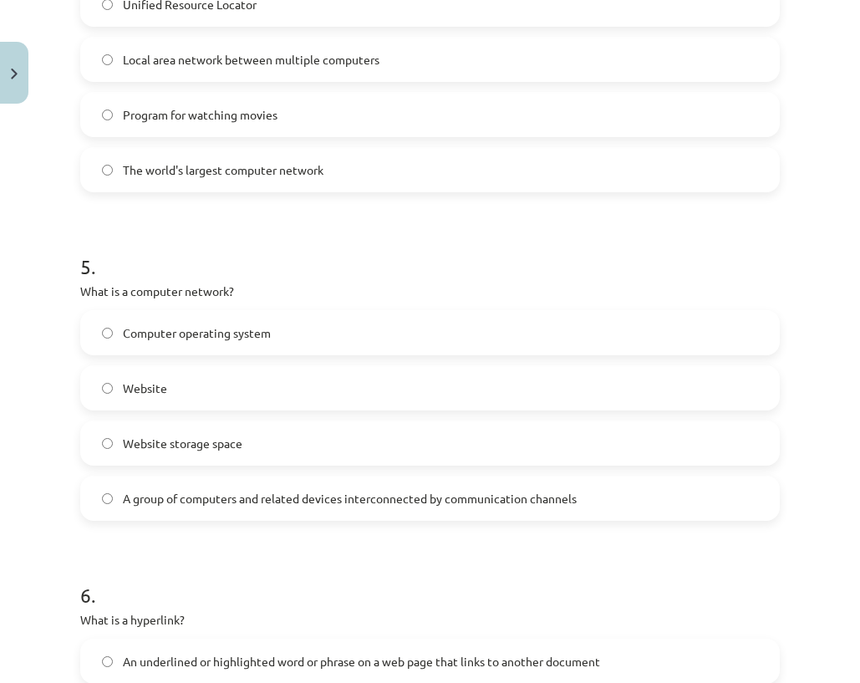
click at [188, 500] on font "A group of computers and related devices interconnected by communication channe…" at bounding box center [350, 497] width 454 height 15
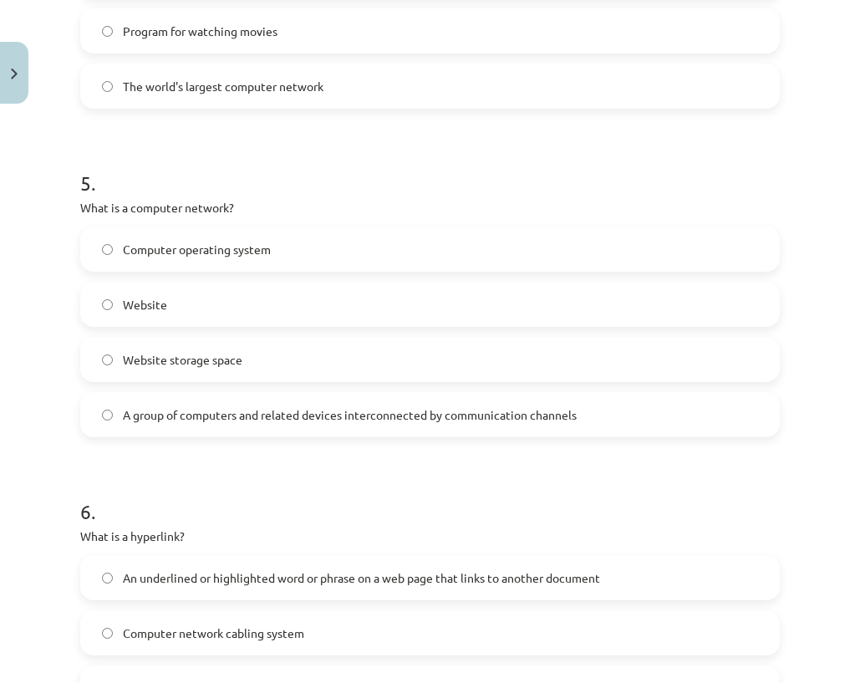
click at [160, 590] on label "An underlined or highlighted word or phrase on a web page that links to another…" at bounding box center [430, 577] width 696 height 42
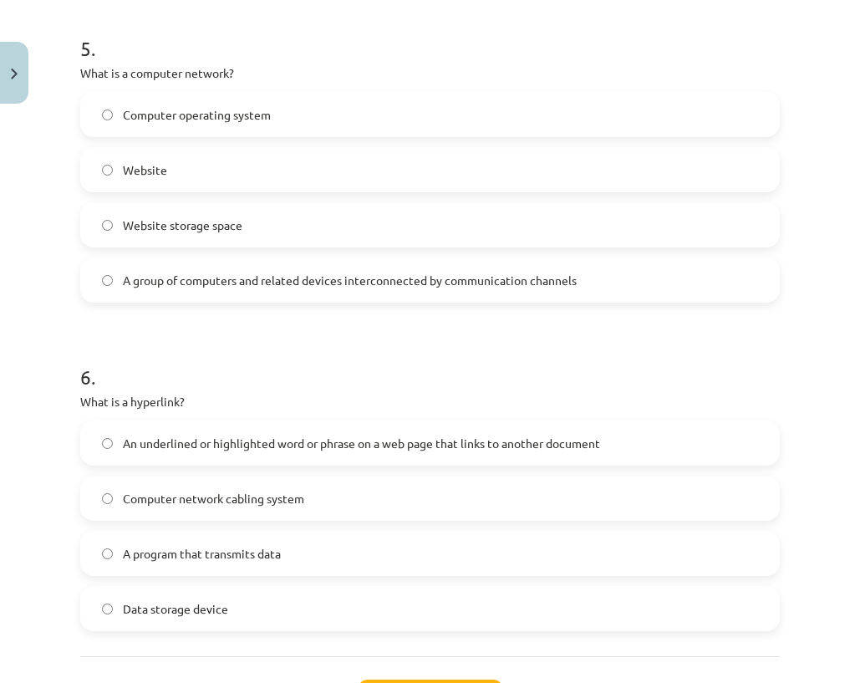
scroll to position [1780, 0]
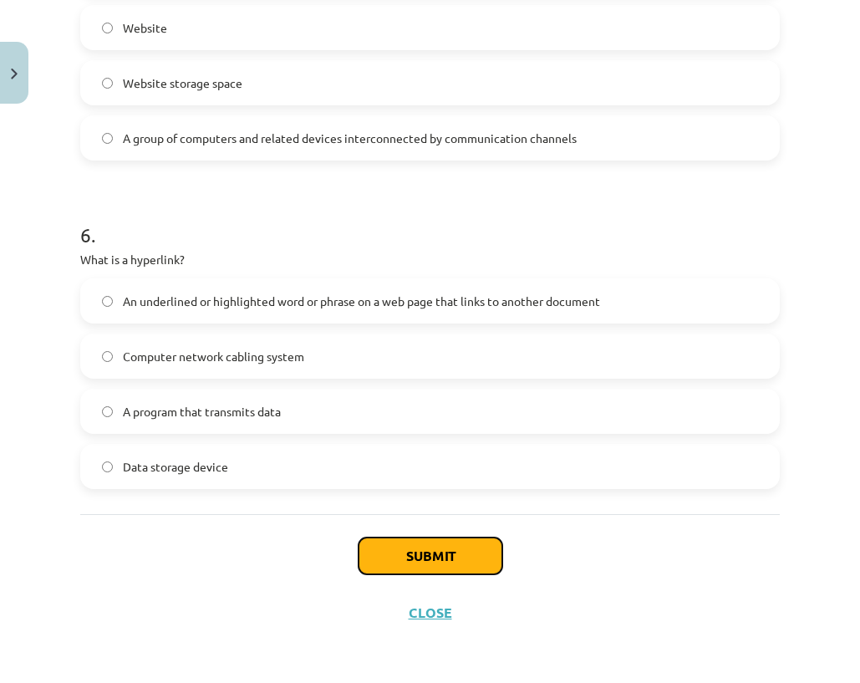
click at [383, 563] on button "Submit" at bounding box center [430, 555] width 144 height 37
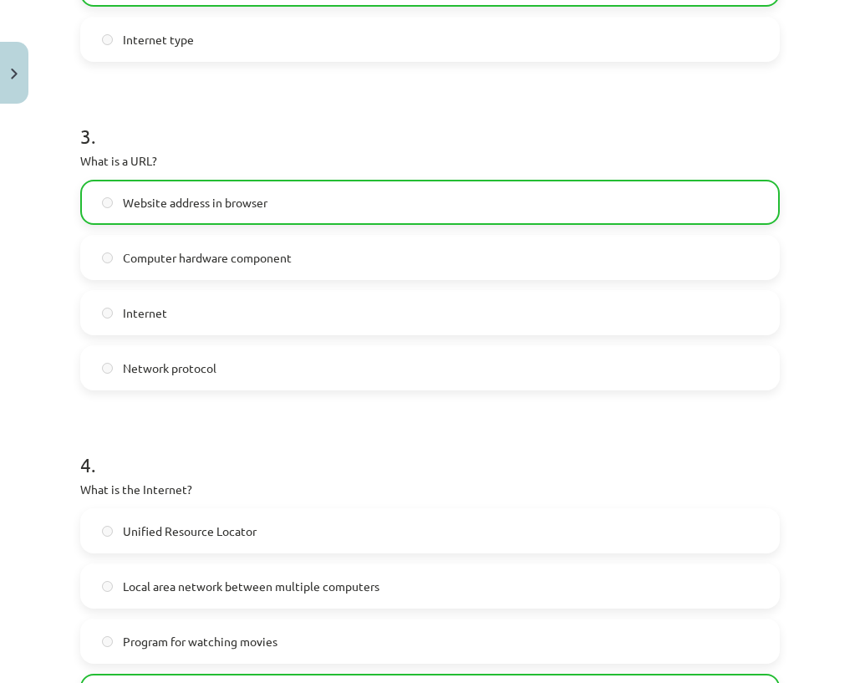
scroll to position [664, 0]
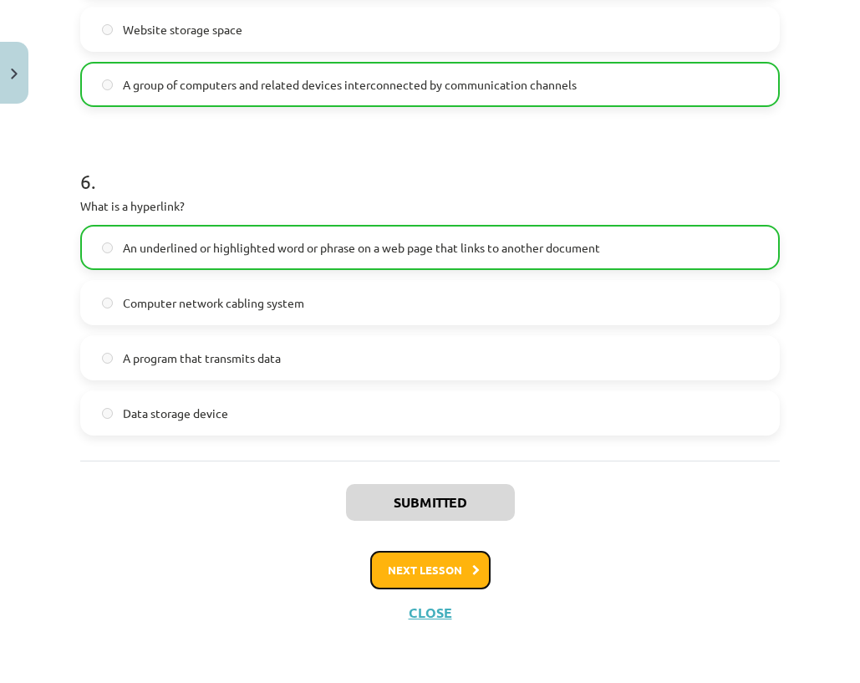
click at [418, 561] on button "Next lesson" at bounding box center [430, 570] width 120 height 38
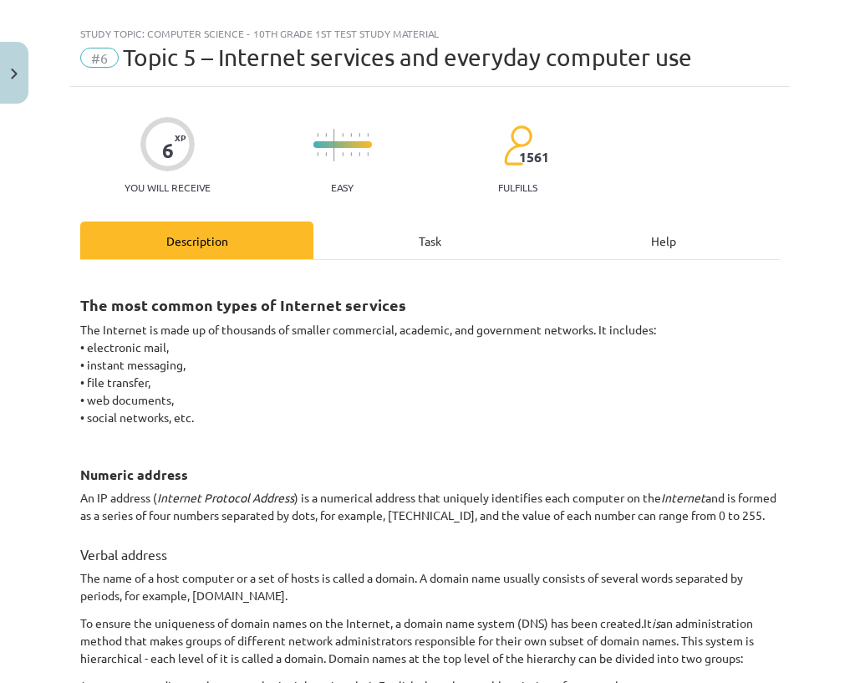
scroll to position [0, 0]
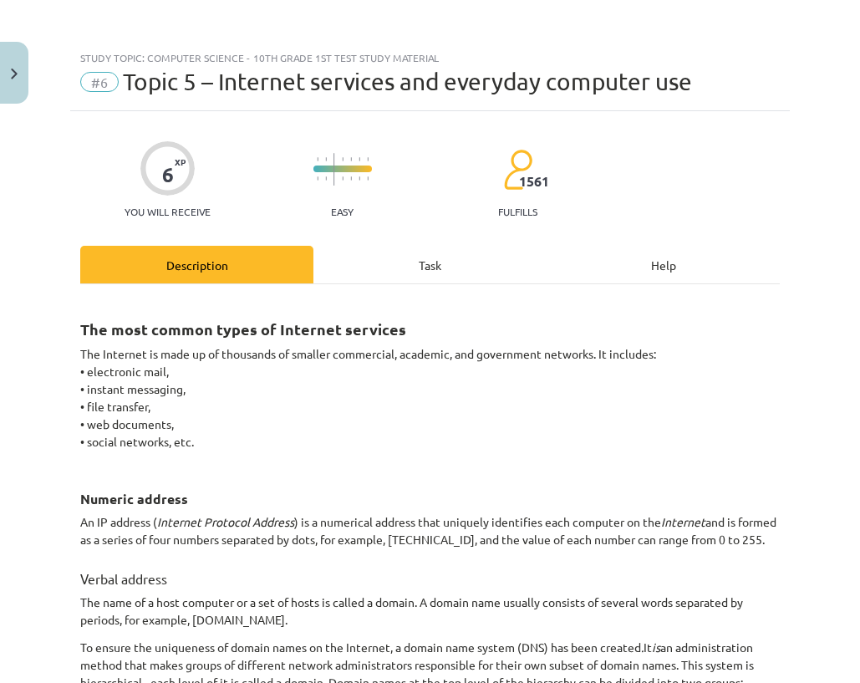
click at [382, 269] on div "Task" at bounding box center [429, 265] width 233 height 38
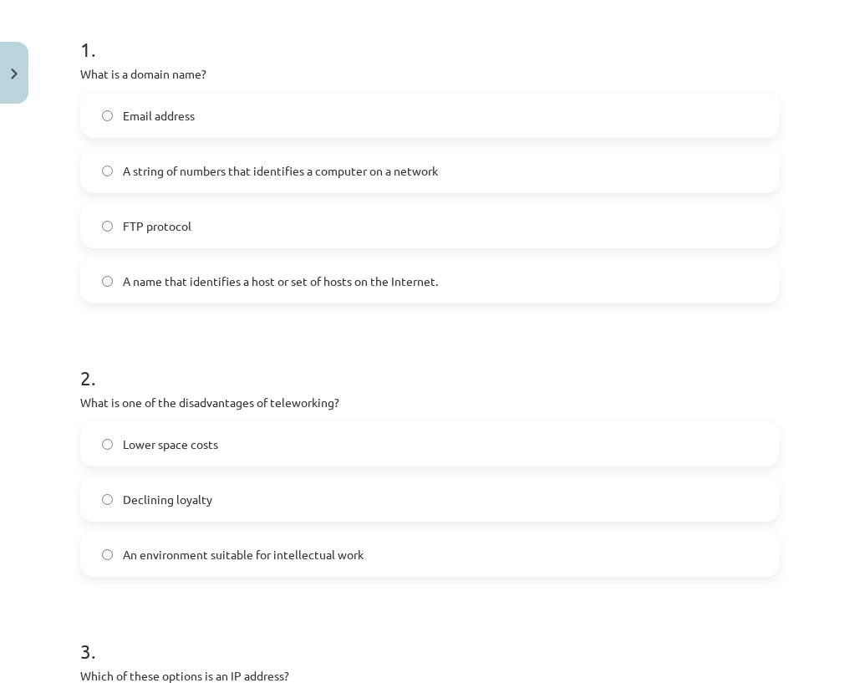
scroll to position [125, 0]
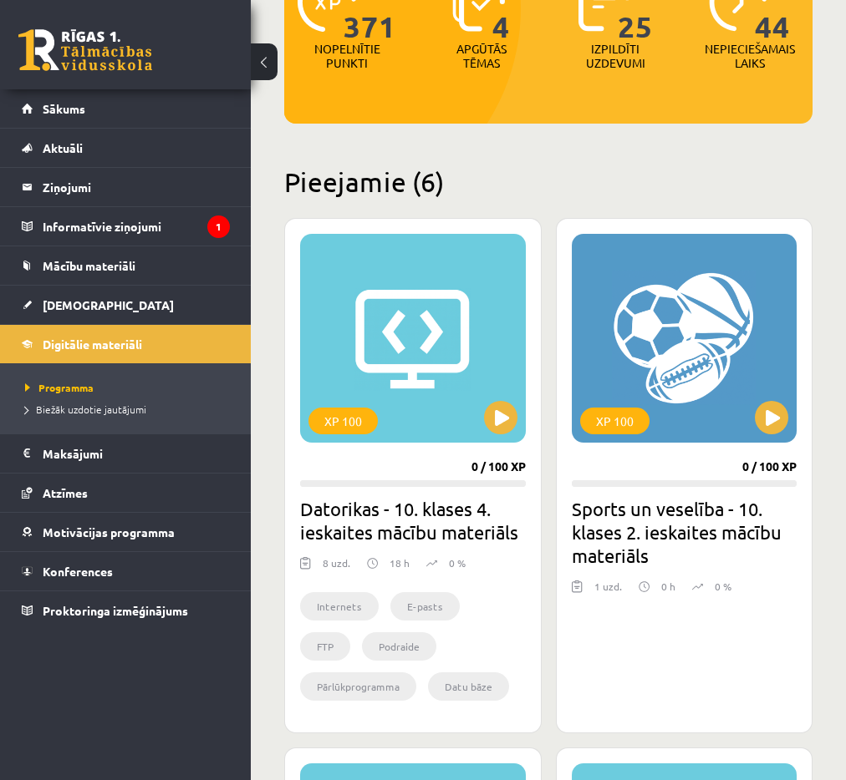
scroll to position [252, 0]
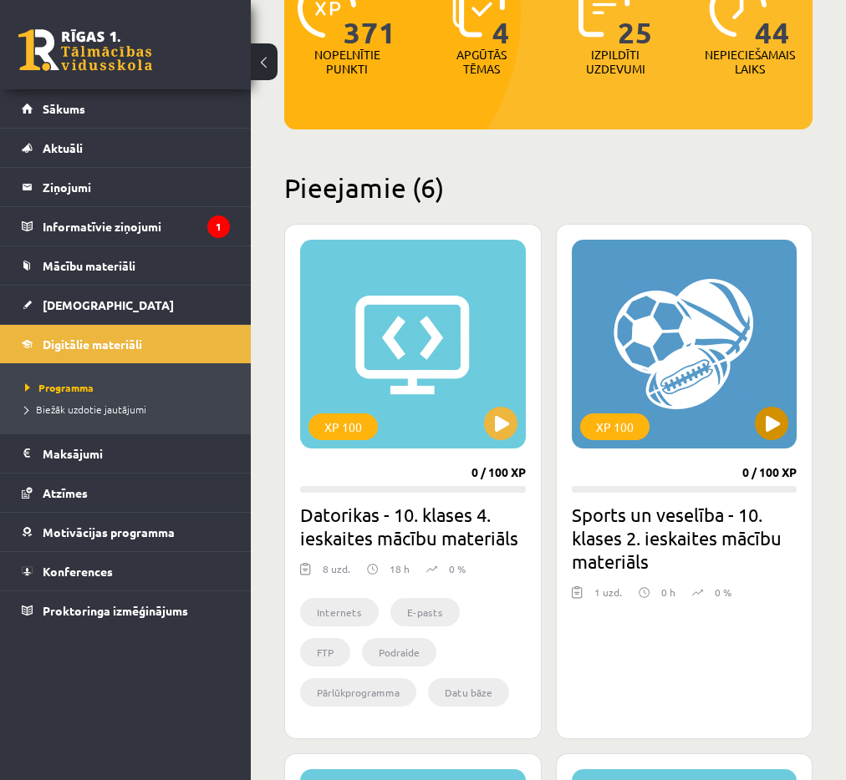
click at [616, 301] on div "XP 100" at bounding box center [684, 344] width 226 height 209
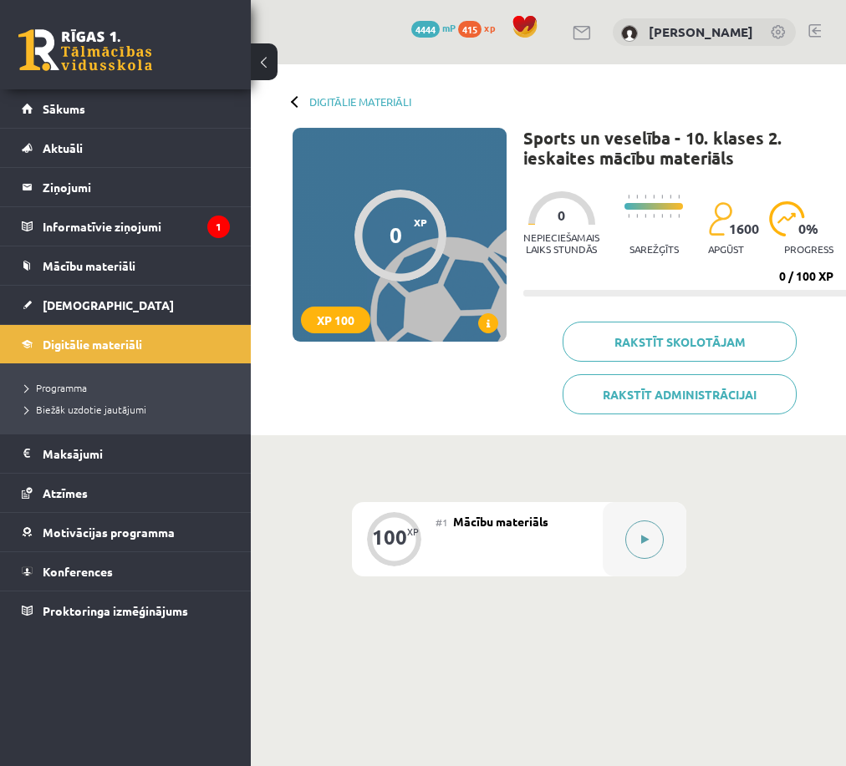
click at [638, 541] on button at bounding box center [644, 540] width 38 height 38
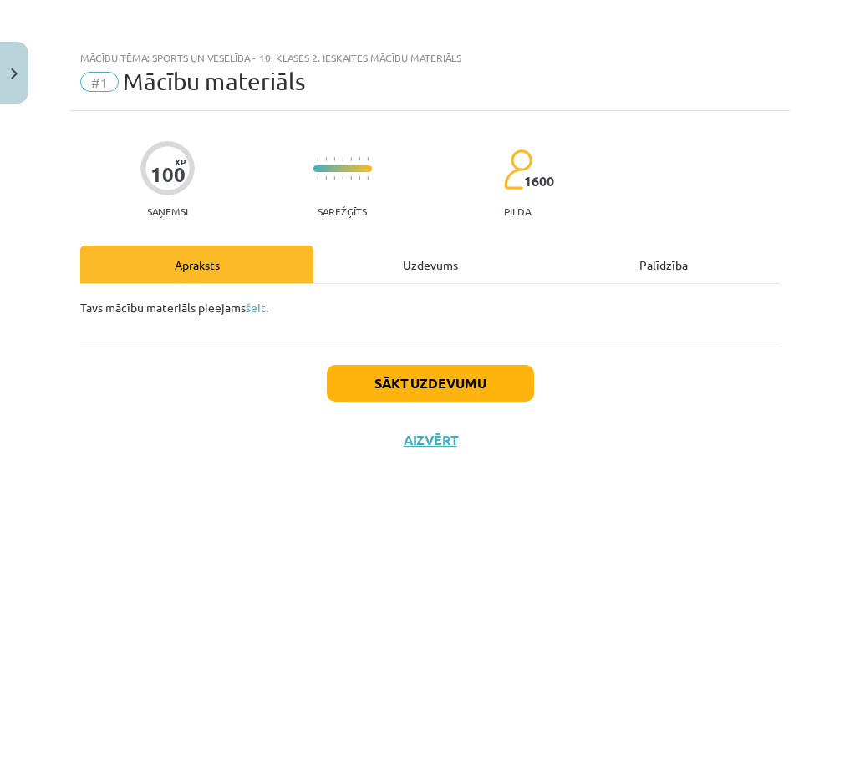
click at [422, 272] on div "Uzdevums" at bounding box center [429, 265] width 233 height 38
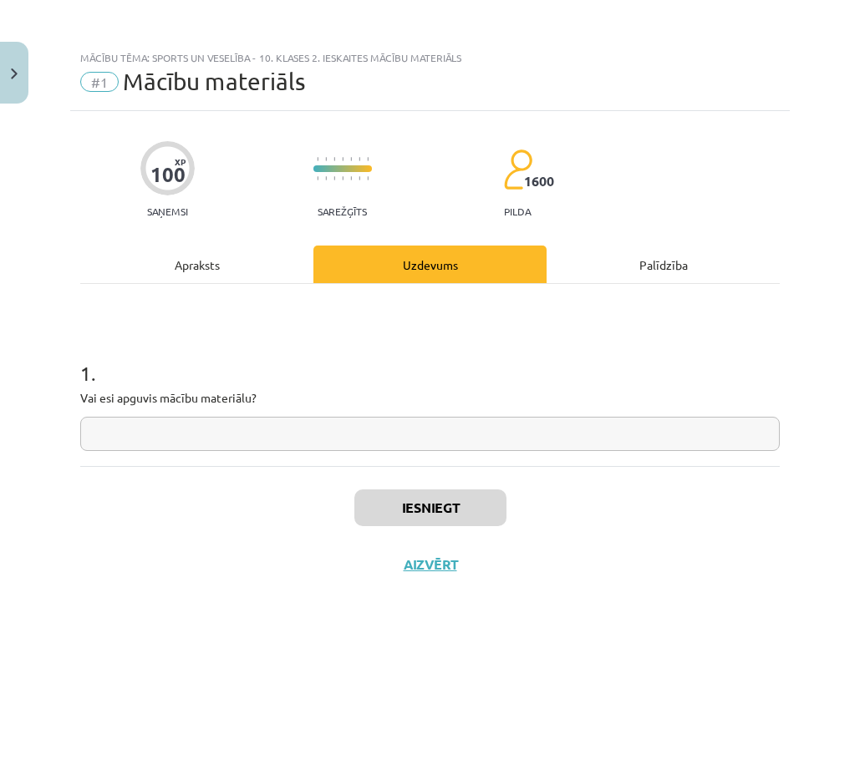
click at [282, 426] on input "text" at bounding box center [429, 434] width 699 height 34
paste input "***"
type input "***"
click at [397, 510] on button "Iesniegt" at bounding box center [430, 508] width 152 height 37
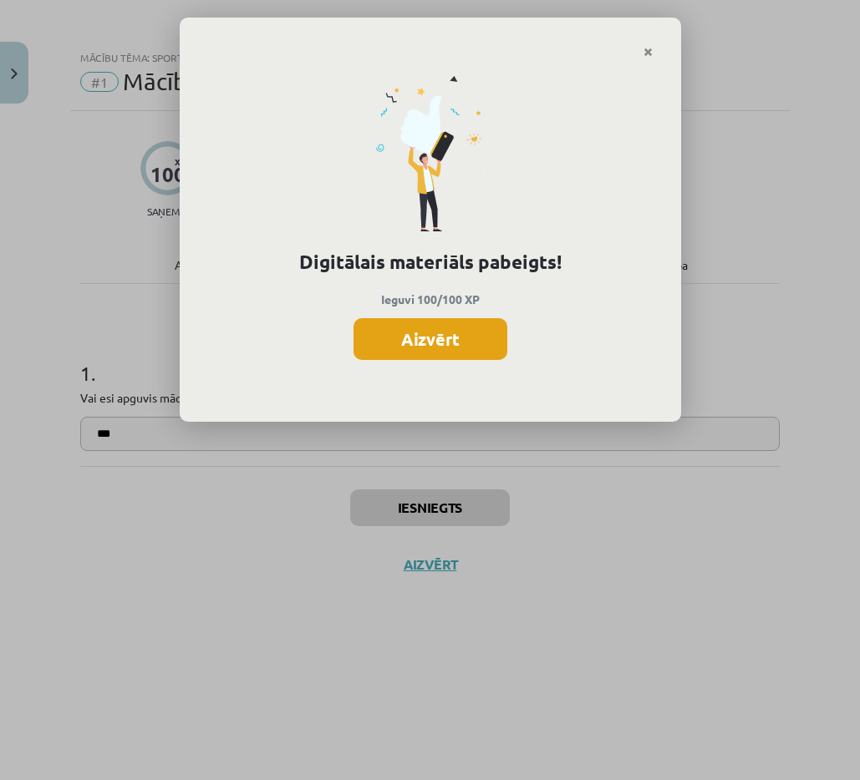
click at [428, 328] on button "Aizvērt" at bounding box center [430, 339] width 154 height 42
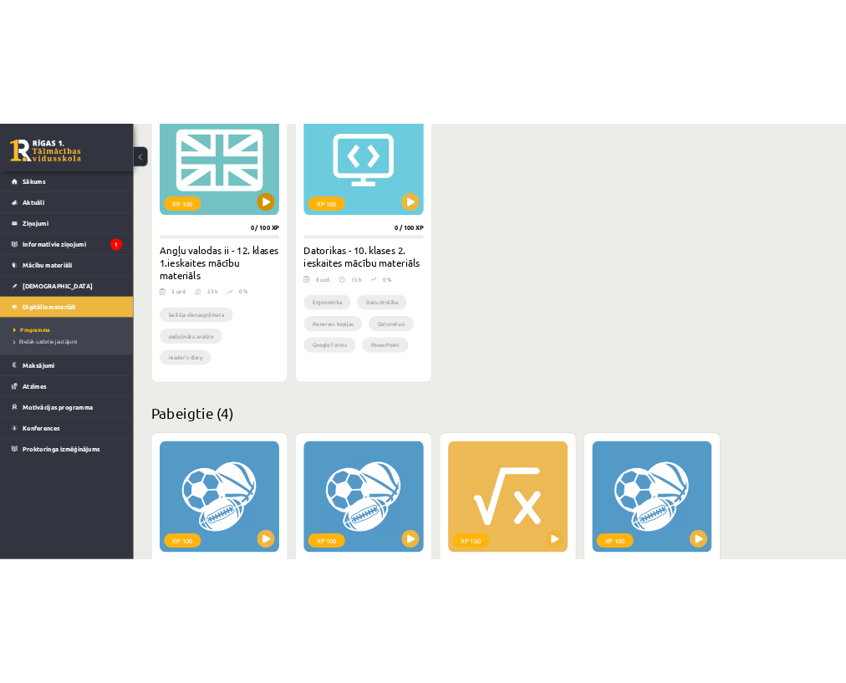
scroll to position [1589, 0]
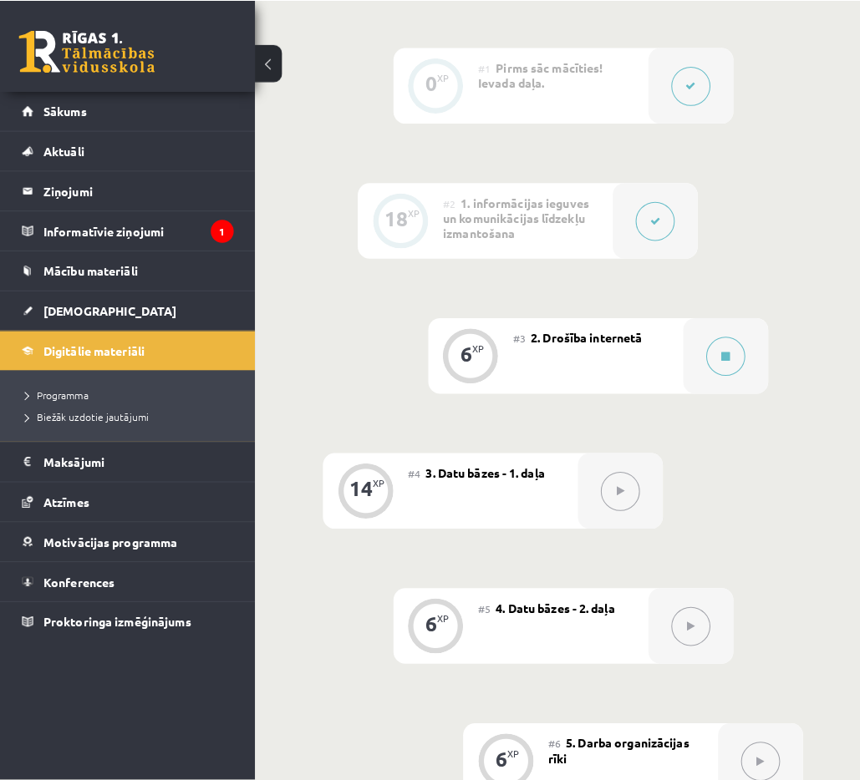
scroll to position [470, 0]
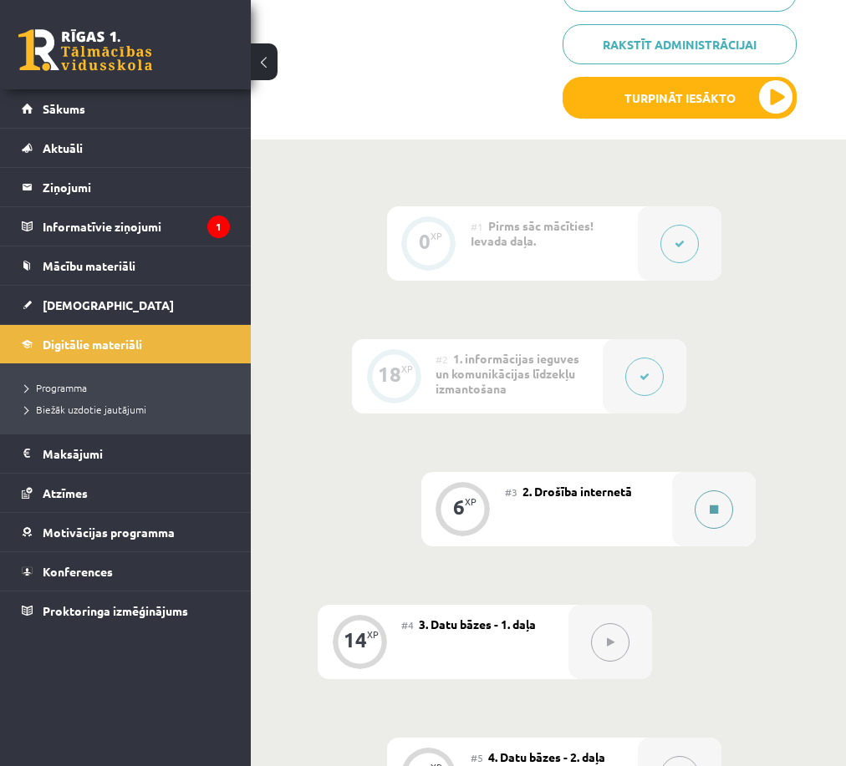
click at [719, 528] on button at bounding box center [713, 509] width 38 height 38
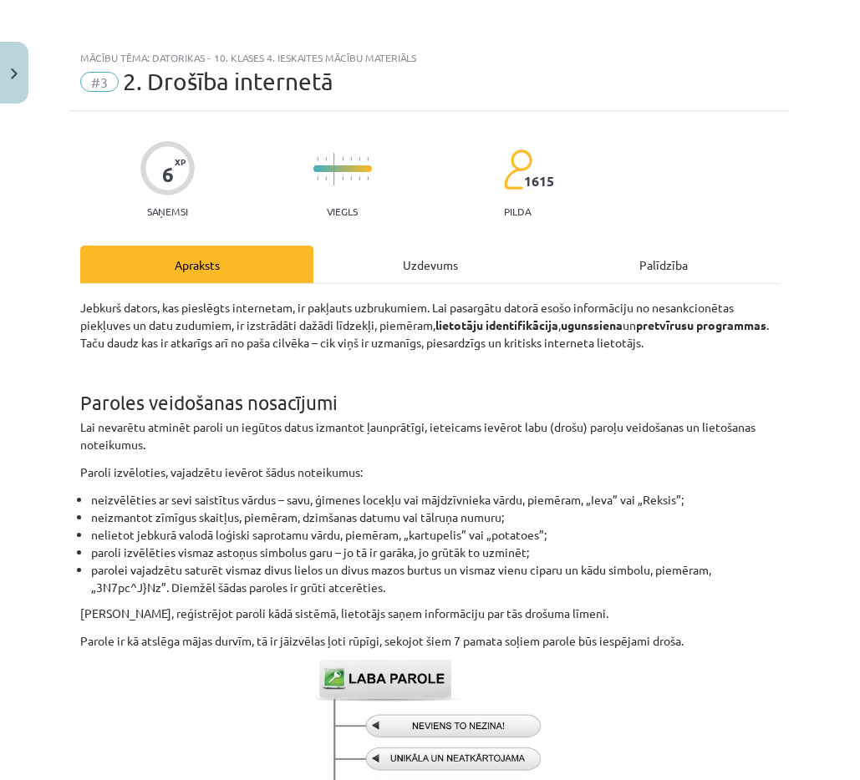
click at [431, 282] on div "Uzdevums" at bounding box center [429, 265] width 233 height 38
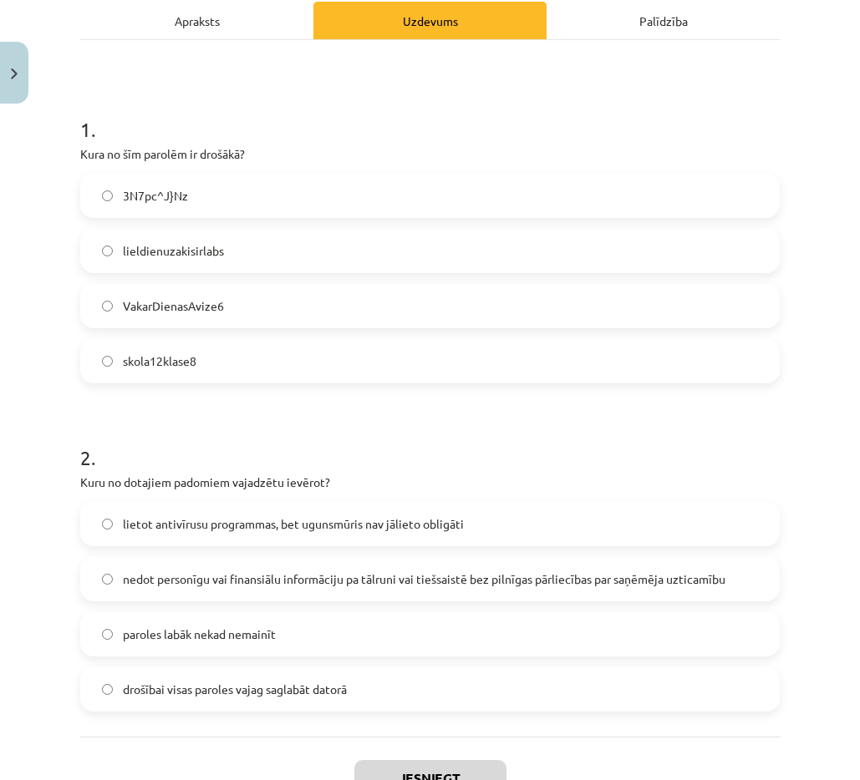
scroll to position [369, 0]
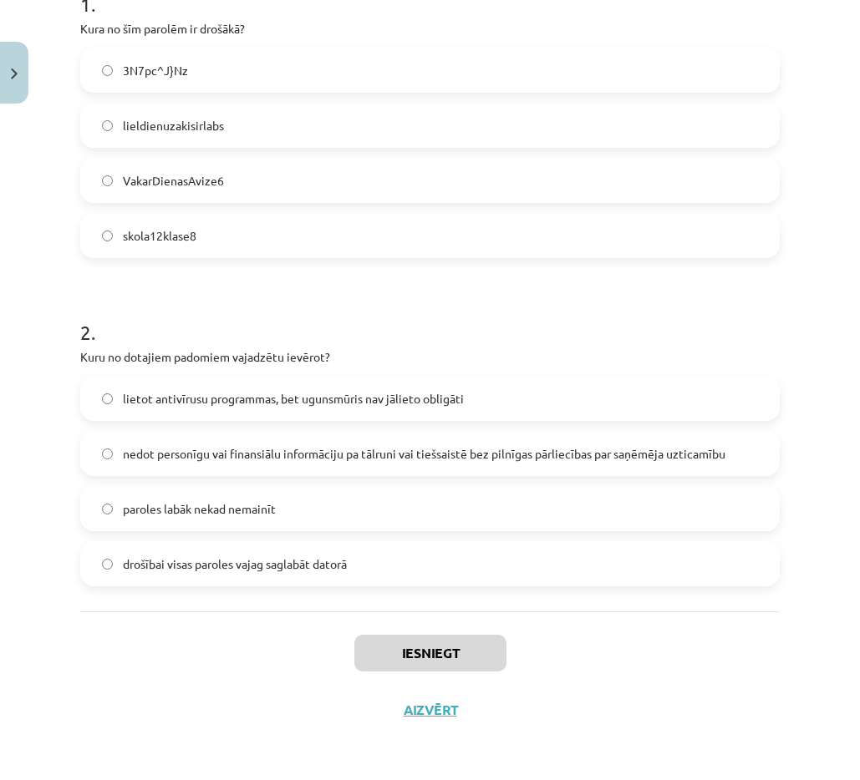
click at [781, 511] on div "Mācību tēma: Datorikas - 10. klases 4. ieskaites mācību materiāls #3 2. Drošība…" at bounding box center [430, 390] width 860 height 780
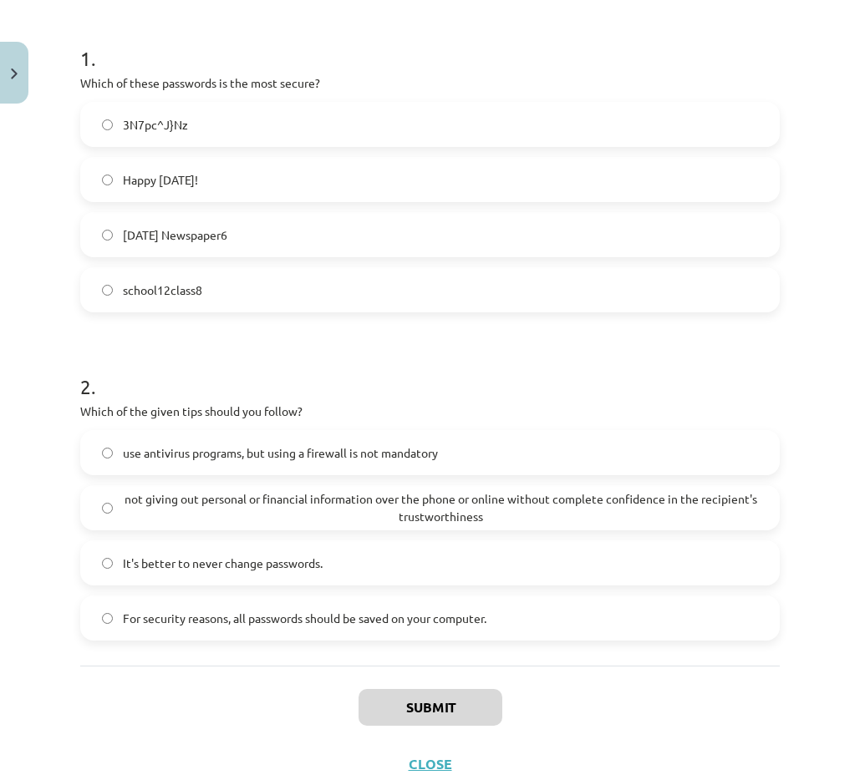
scroll to position [286, 0]
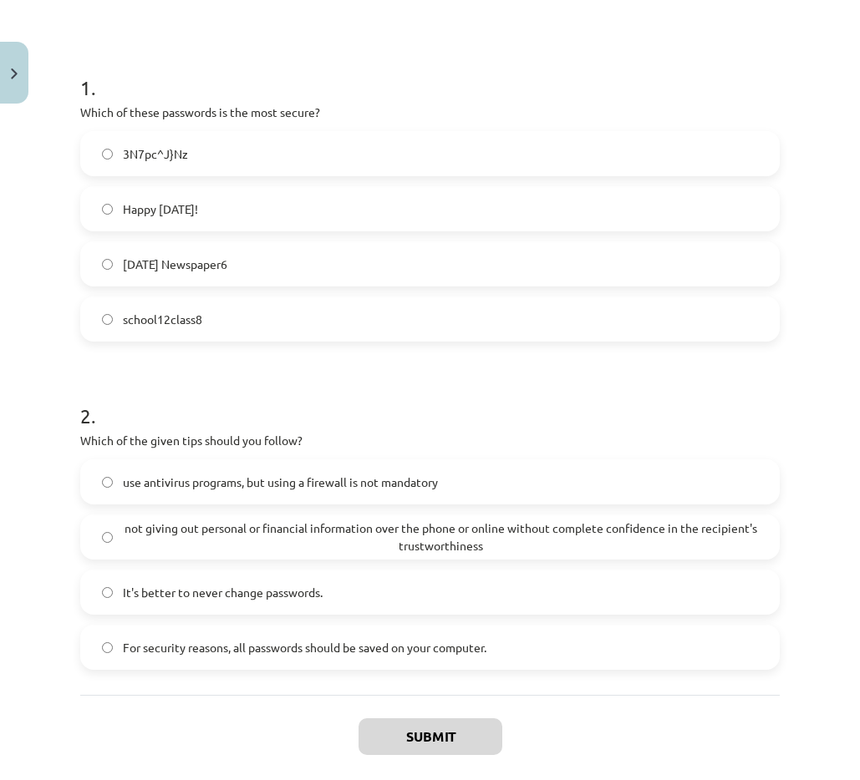
click at [138, 155] on font "3N7pc^J}Nz" at bounding box center [155, 153] width 65 height 15
click at [373, 429] on div "2 . Which of the given tips should you follow? use antivirus programs, but usin…" at bounding box center [429, 522] width 699 height 295
click at [246, 520] on span "not giving out personal or financial information over the phone or online witho…" at bounding box center [440, 537] width 635 height 35
click at [455, 739] on button "Submit" at bounding box center [430, 737] width 144 height 37
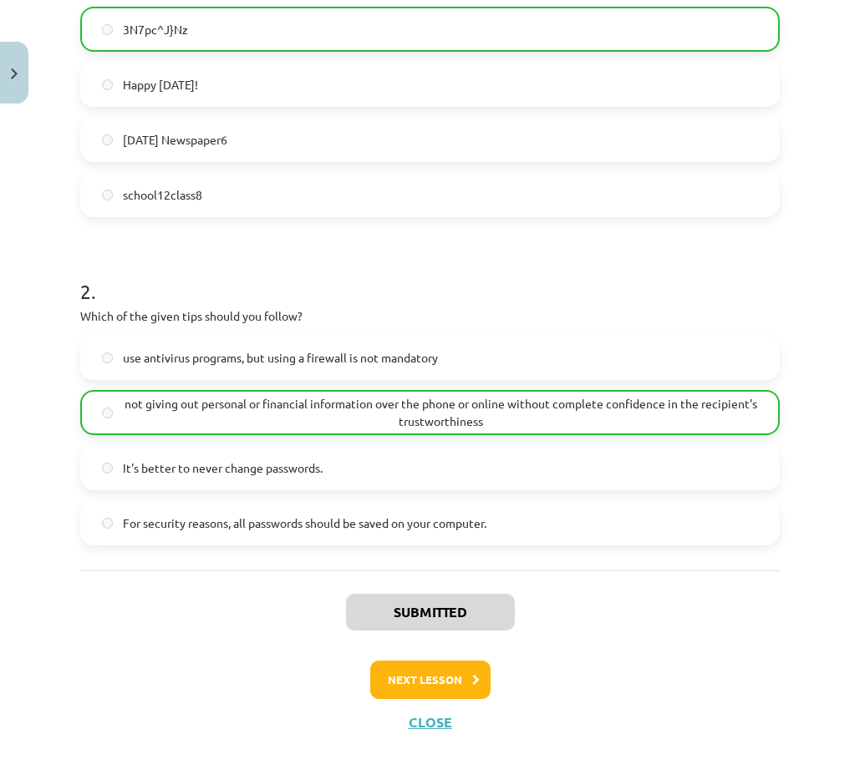
scroll to position [423, 0]
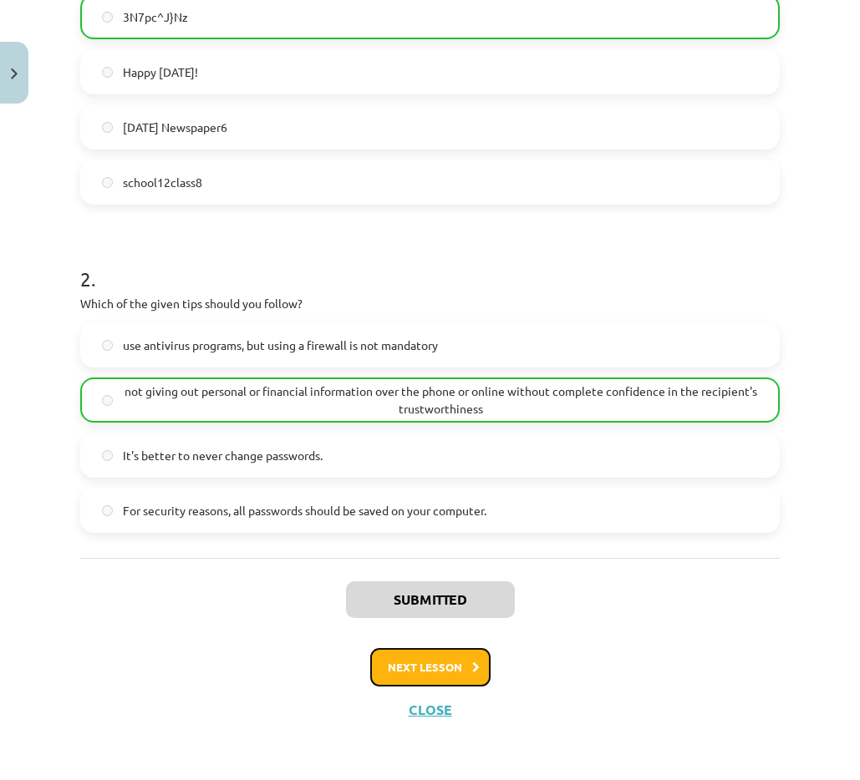
click at [459, 678] on button "Next lesson" at bounding box center [430, 667] width 120 height 38
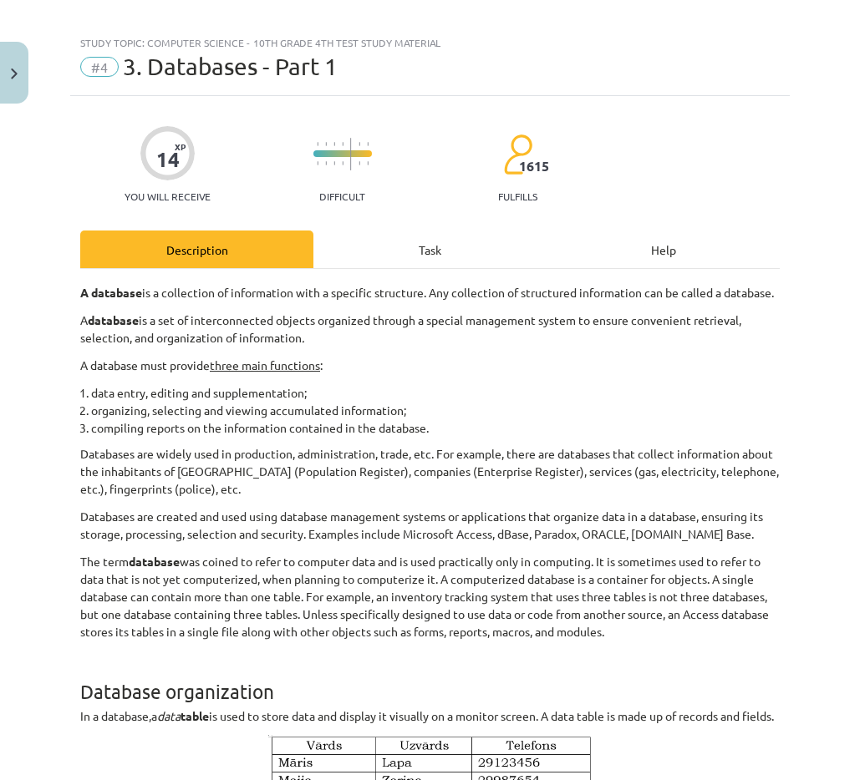
scroll to position [0, 0]
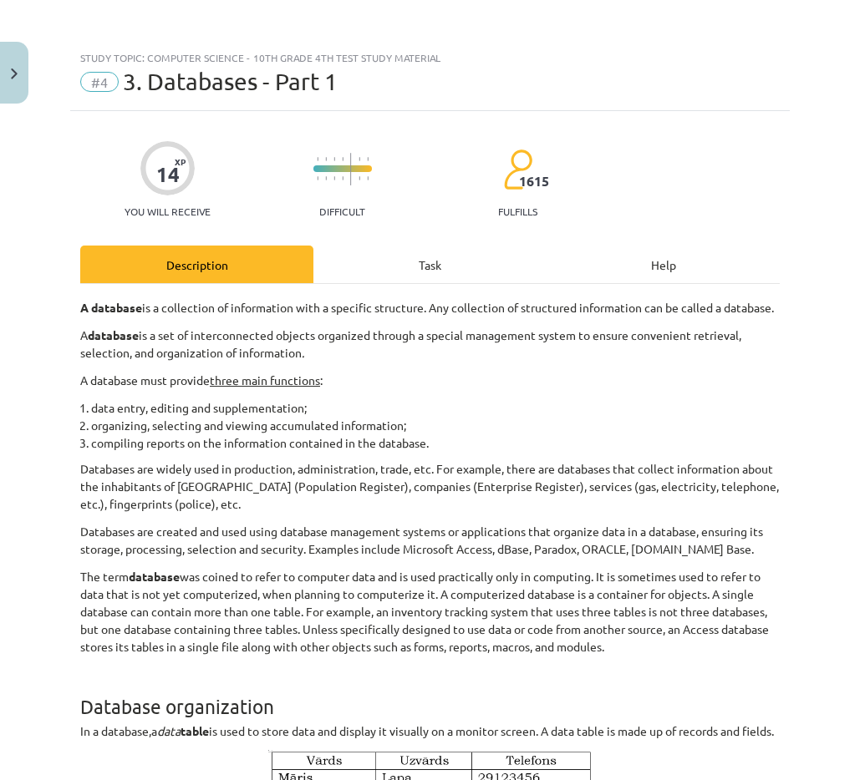
click at [373, 278] on div "Task" at bounding box center [429, 265] width 233 height 38
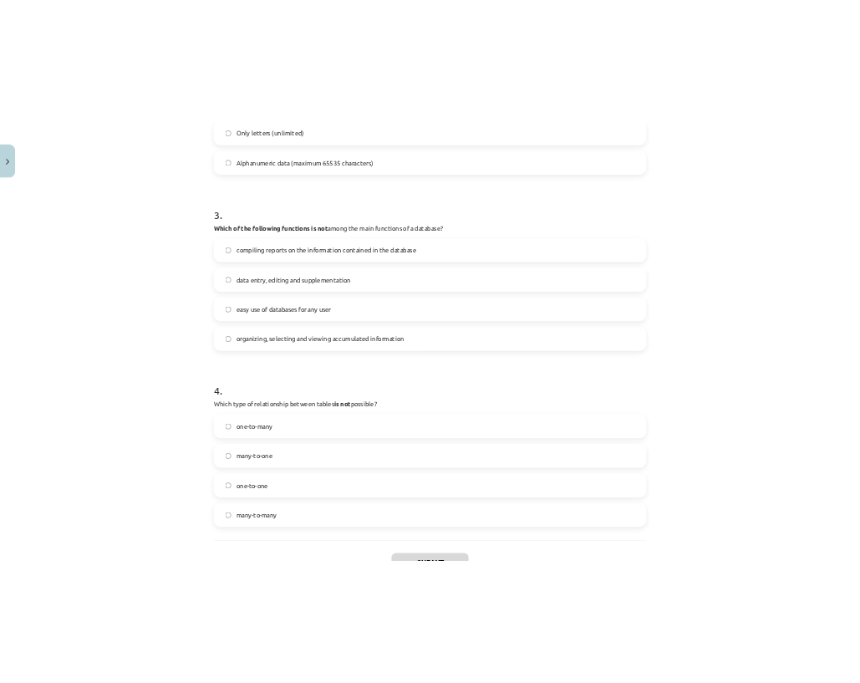
scroll to position [988, 0]
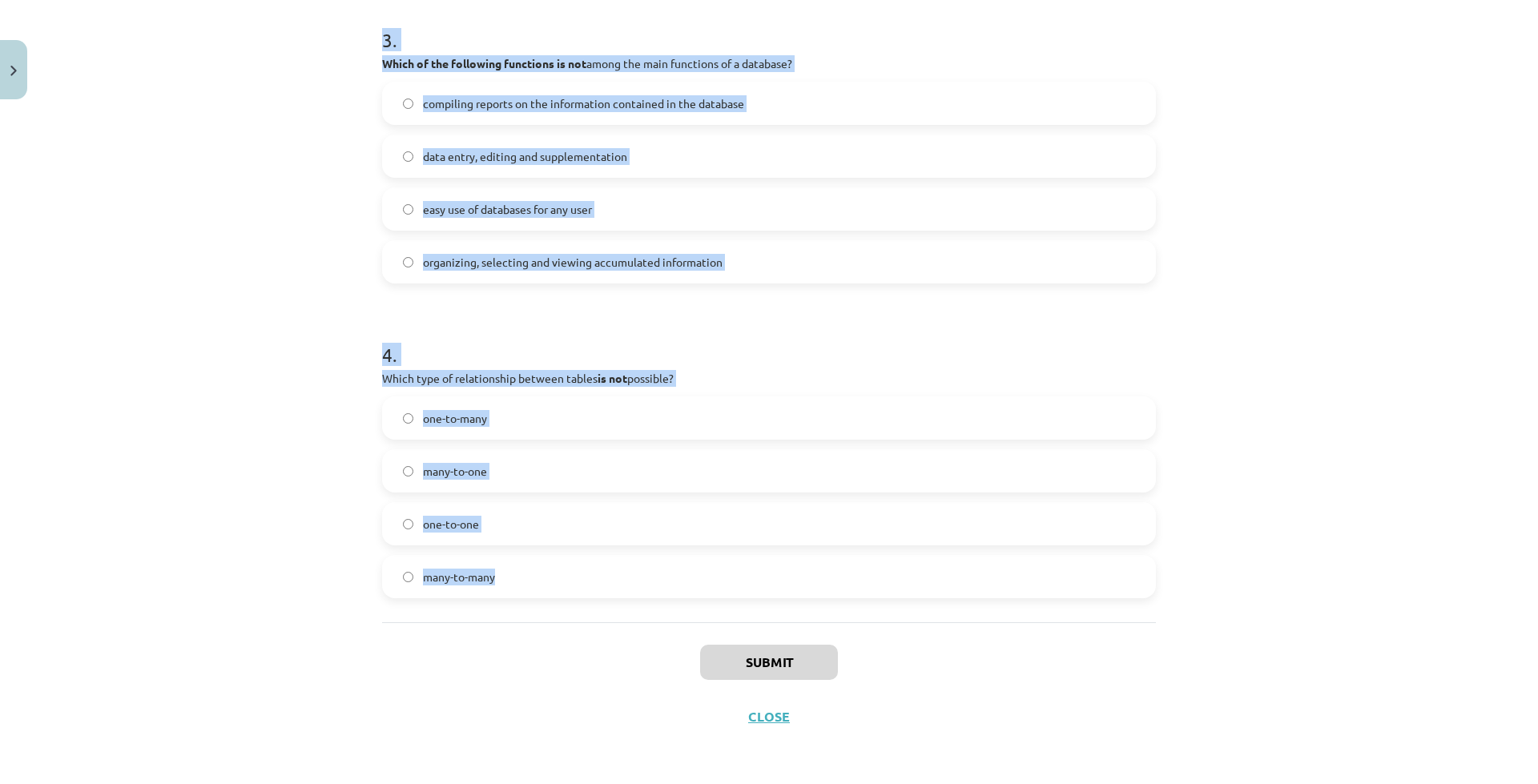
drag, startPoint x: 374, startPoint y: 56, endPoint x: 515, endPoint y: 547, distance: 510.8
click at [577, 634] on div "Study topic: Computer Science - 10th grade 4th test study material #4 3. Databa…" at bounding box center [769, 392] width 1538 height 784
copy div "Study topic: Computer Science - 10th grade 4th test study material #4 3. Databa…"
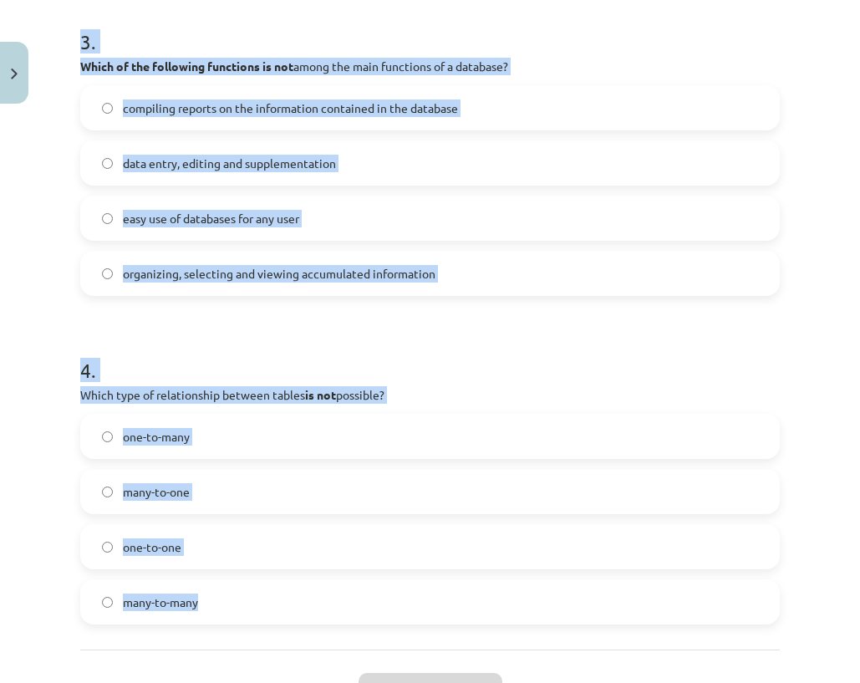
click at [226, 362] on h1 "4 ." at bounding box center [429, 355] width 699 height 52
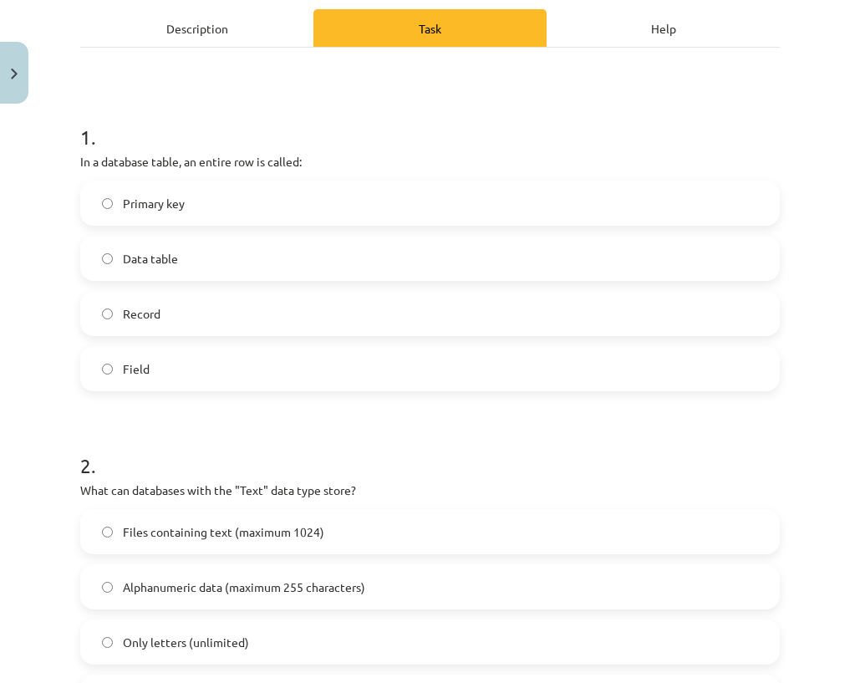
scroll to position [0, 0]
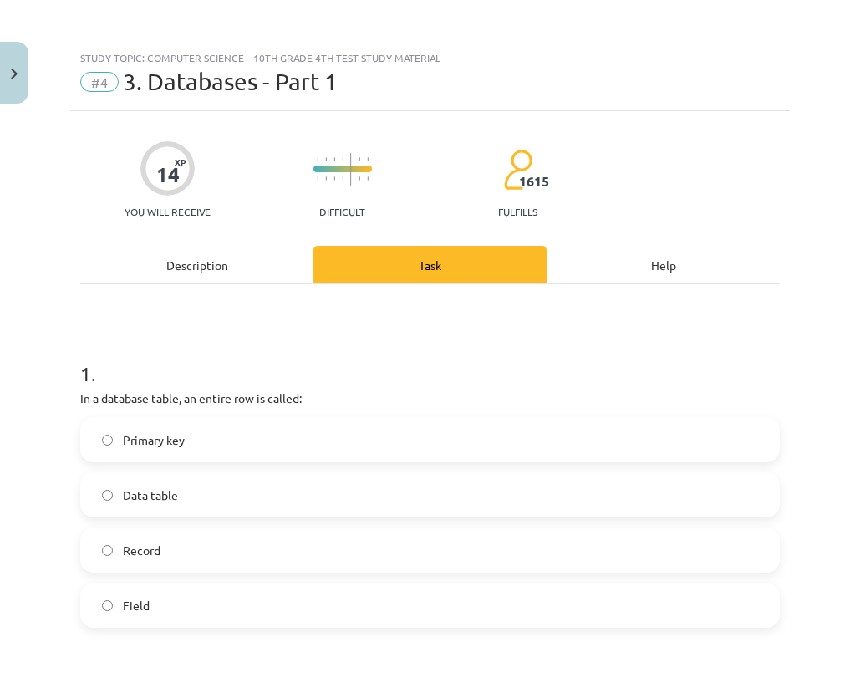
click at [138, 562] on label "Record" at bounding box center [430, 550] width 696 height 42
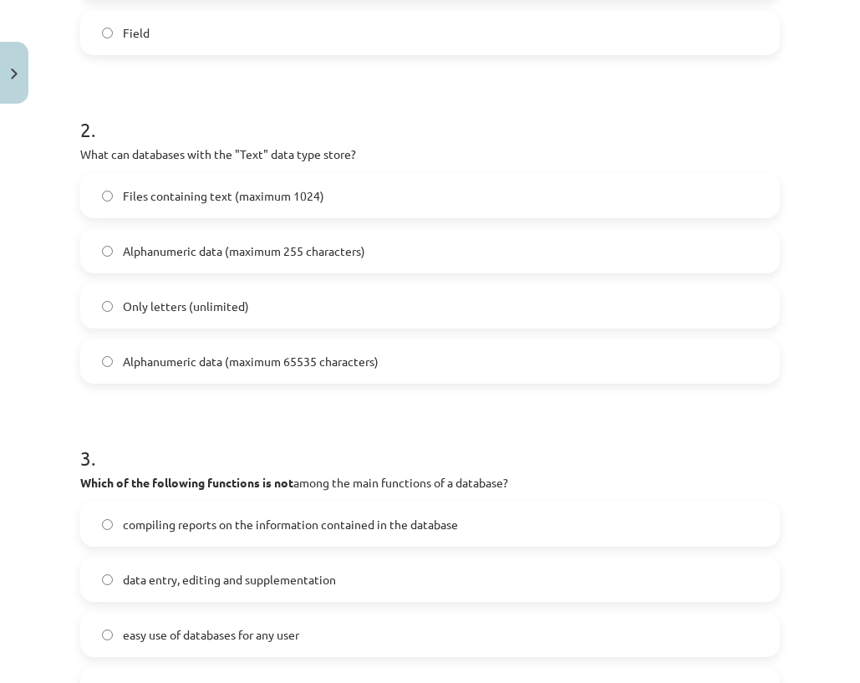
scroll to position [585, 0]
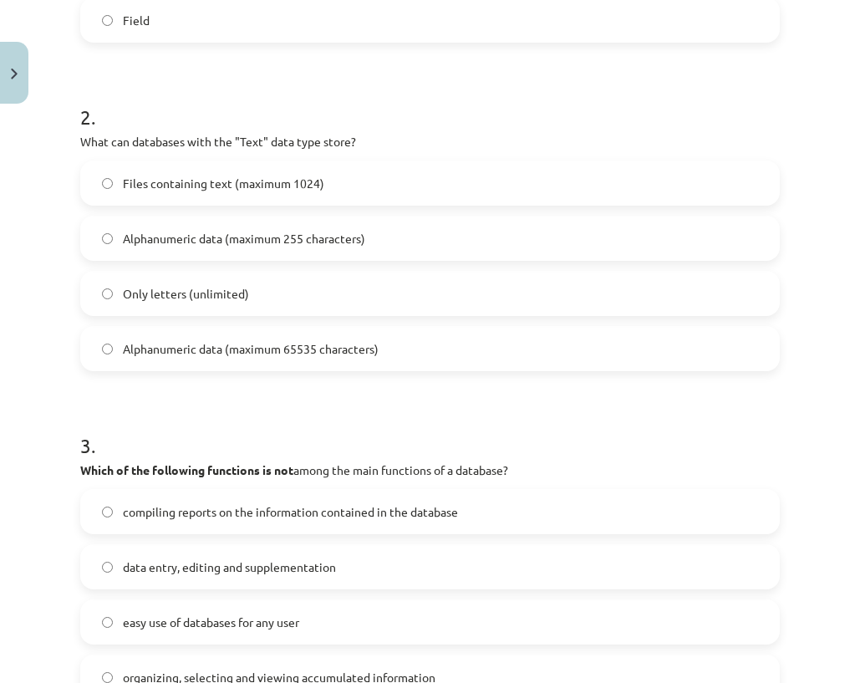
click at [187, 241] on font "Alphanumeric data (maximum 255 characters)" at bounding box center [244, 238] width 242 height 15
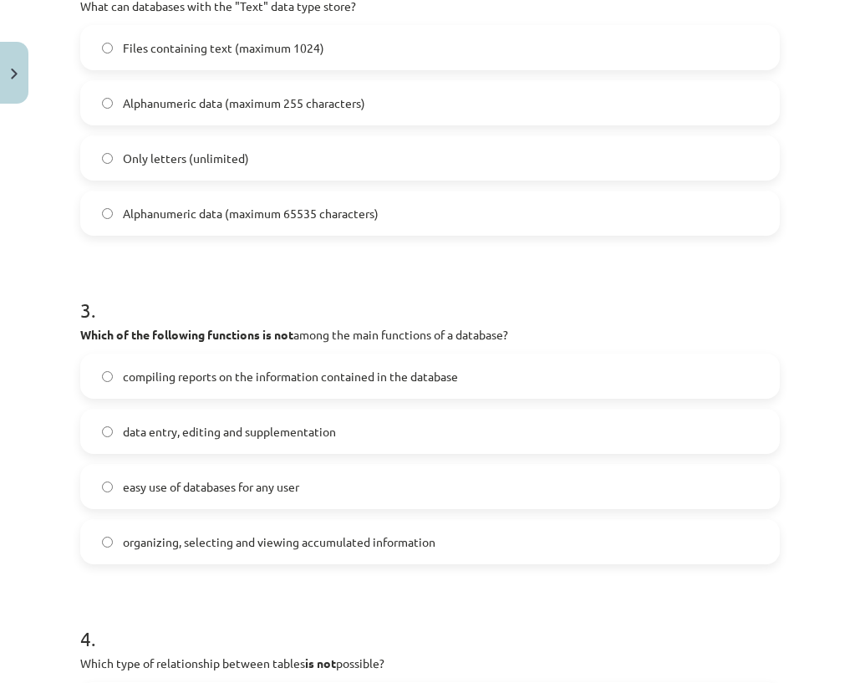
scroll to position [752, 0]
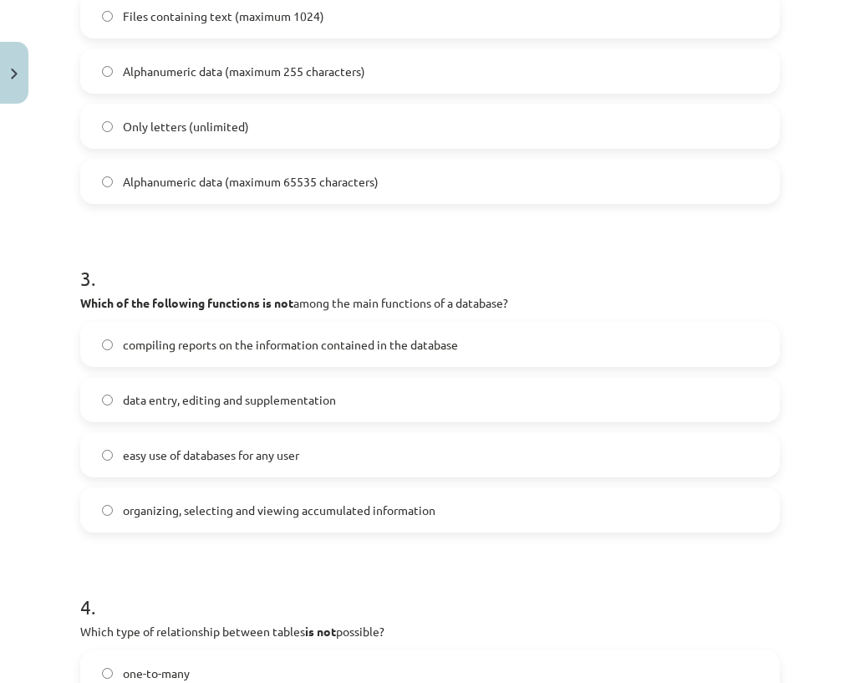
click at [149, 454] on font "easy use of databases for any user" at bounding box center [211, 454] width 176 height 15
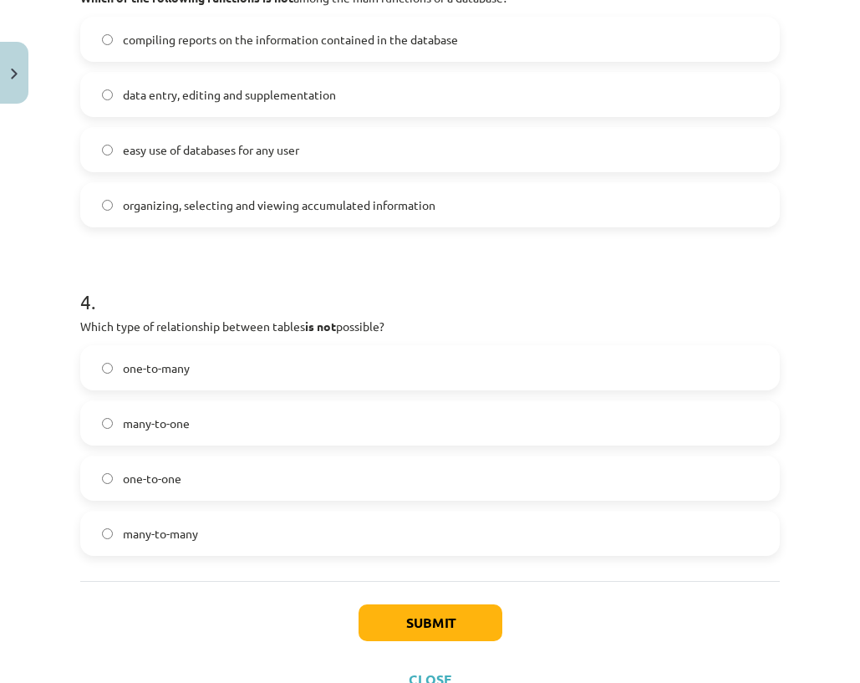
scroll to position [1086, 0]
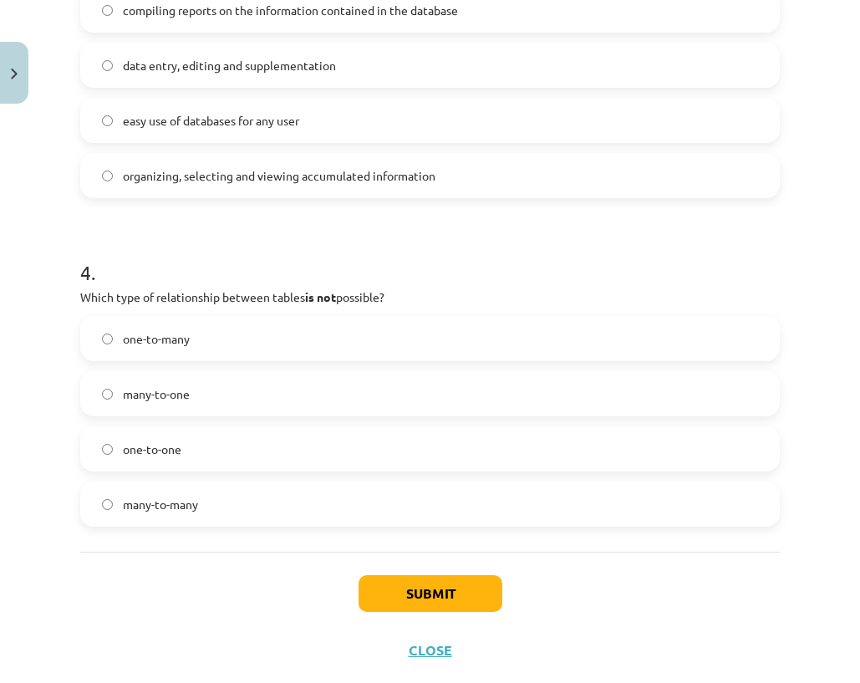
click at [129, 500] on font "many-to-many" at bounding box center [160, 503] width 75 height 15
click at [385, 583] on button "Submit" at bounding box center [430, 593] width 144 height 37
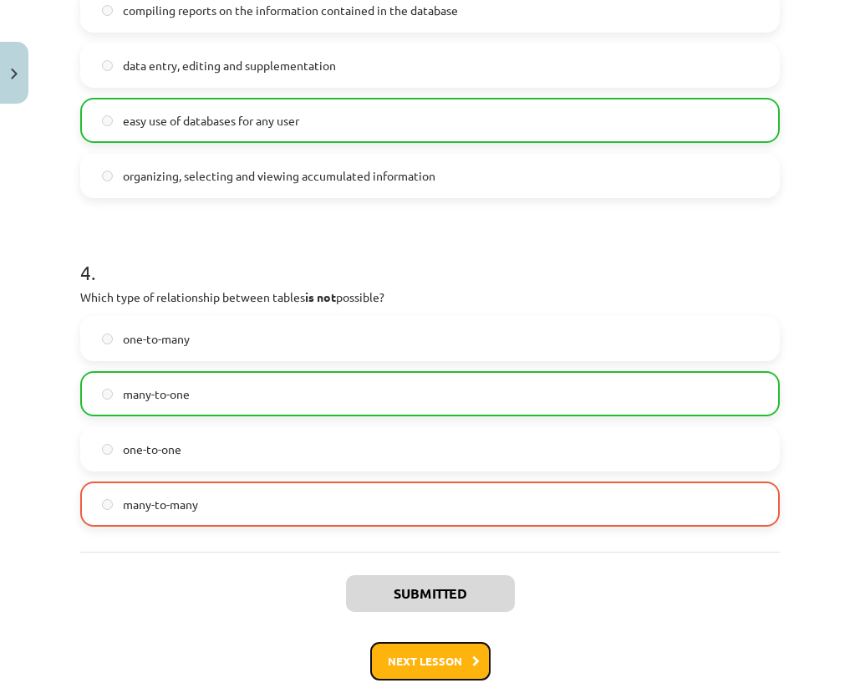
click at [428, 648] on button "Next lesson" at bounding box center [430, 661] width 120 height 38
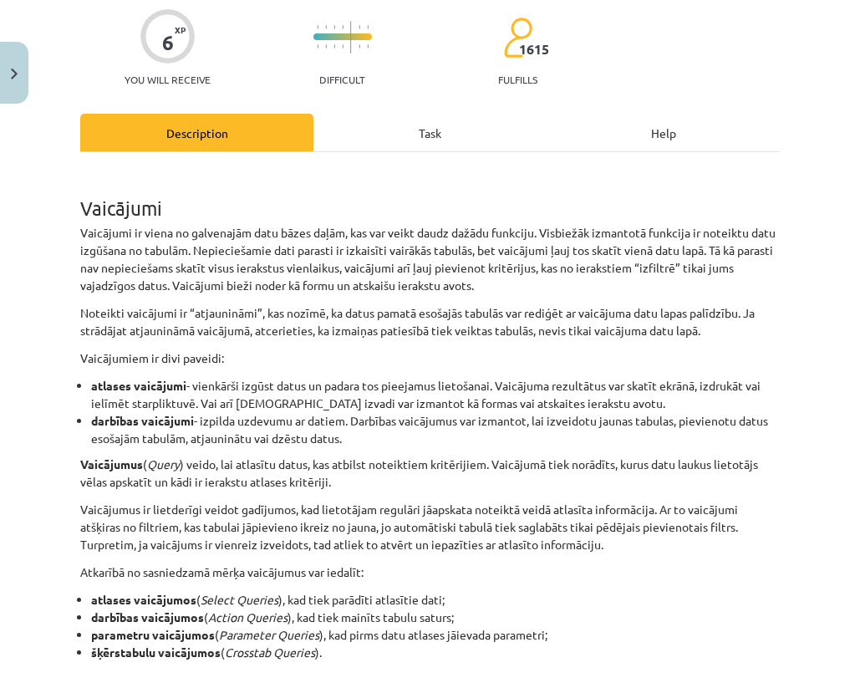
scroll to position [42, 0]
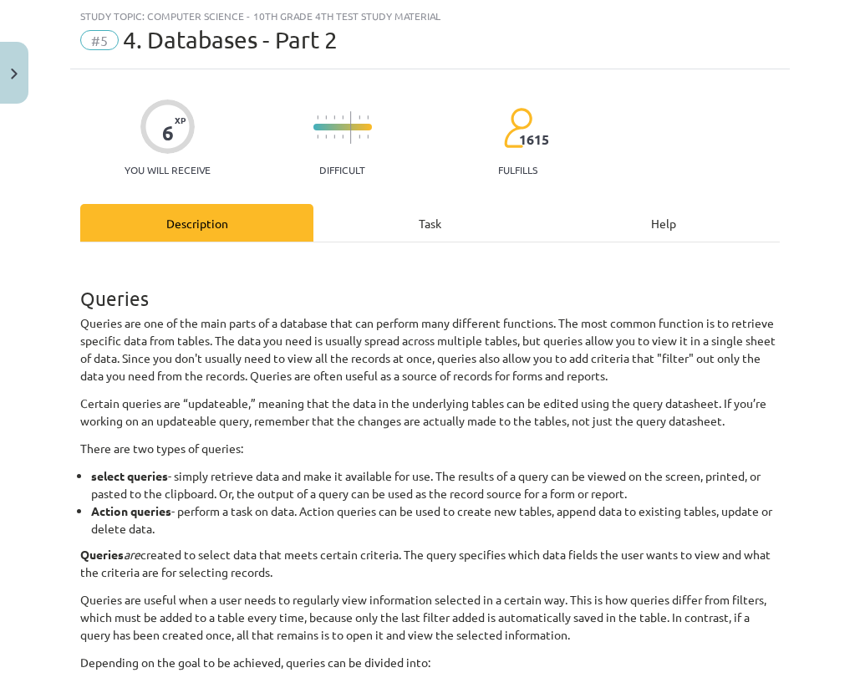
click at [414, 239] on div "Task" at bounding box center [429, 223] width 233 height 38
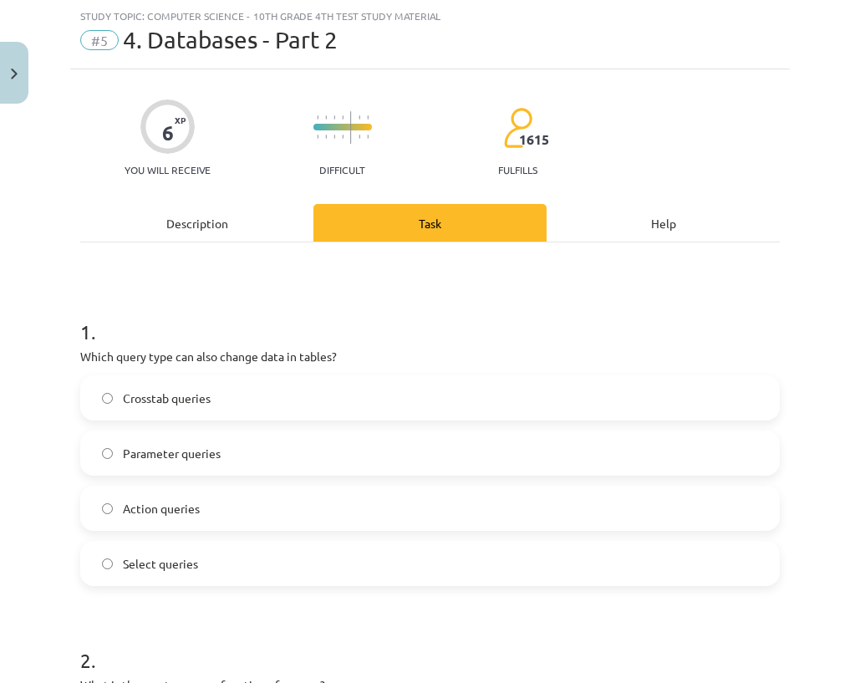
click at [315, 307] on h1 "1 ." at bounding box center [429, 317] width 699 height 52
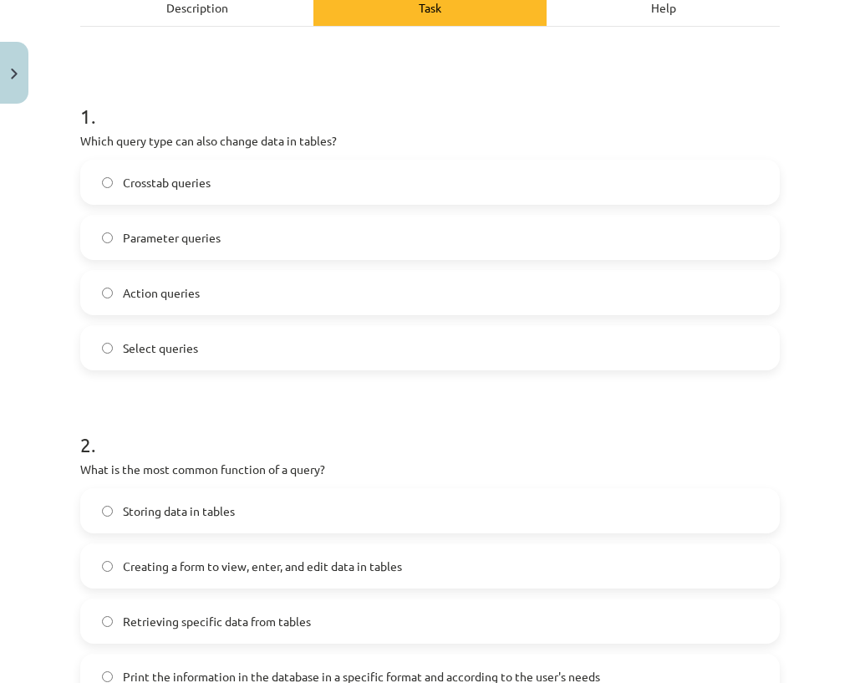
scroll to position [467, 0]
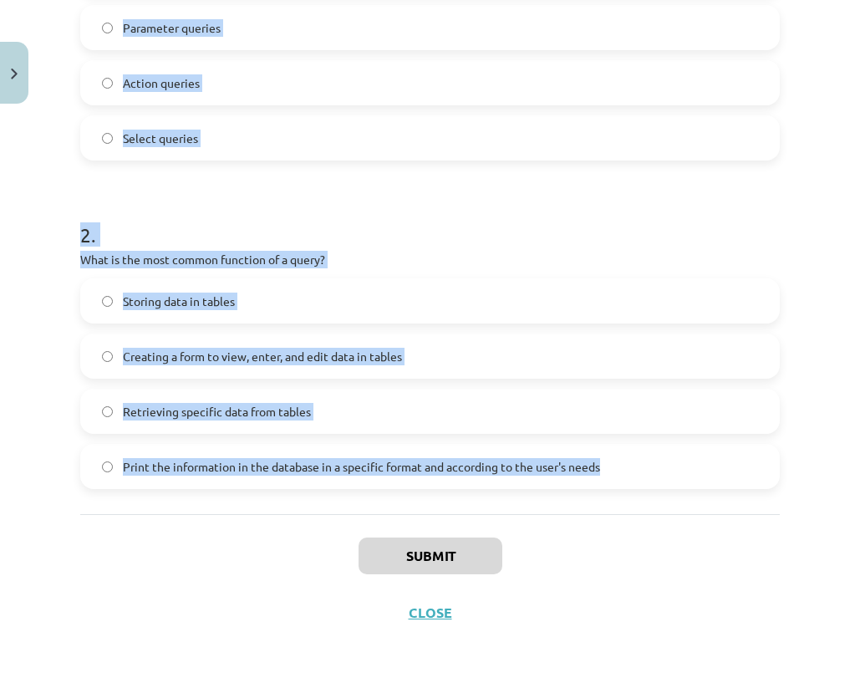
drag, startPoint x: 144, startPoint y: 79, endPoint x: 802, endPoint y: 463, distance: 761.9
click at [816, 467] on div "Study topic: Computer Science - 10th grade 4th test study material #5 4. Databa…" at bounding box center [430, 341] width 860 height 683
copy div "Study topic: Computer Science - 10th grade 4th test study material #5 4. Databa…"
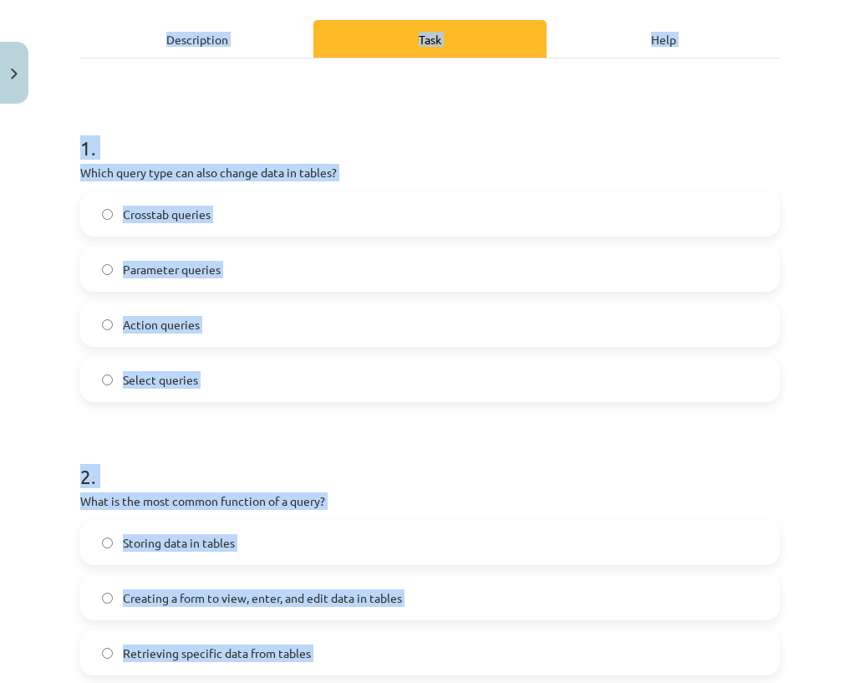
scroll to position [0, 0]
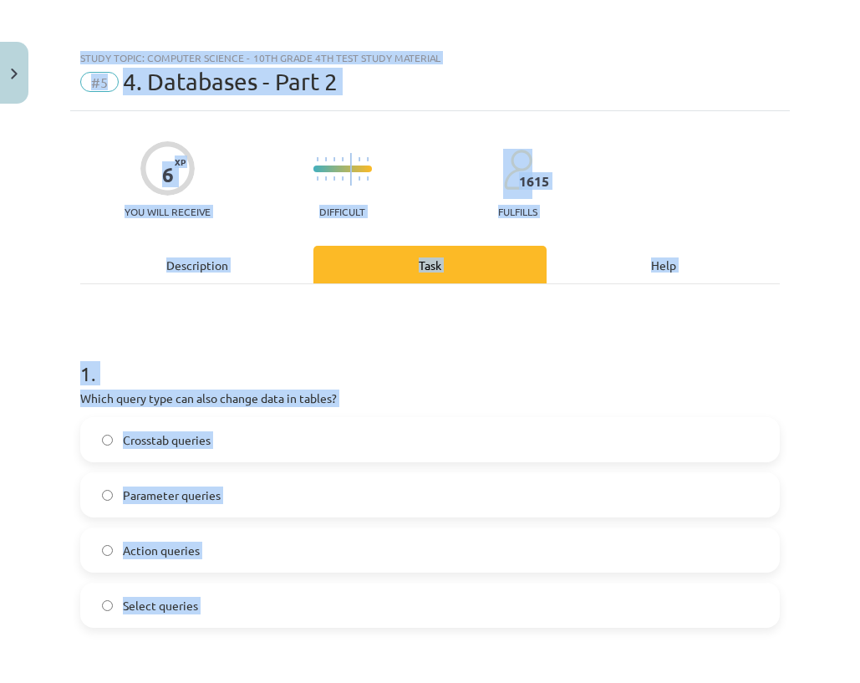
click at [156, 561] on label "Action queries" at bounding box center [430, 550] width 696 height 42
click at [128, 363] on h1 "1 ." at bounding box center [429, 359] width 699 height 52
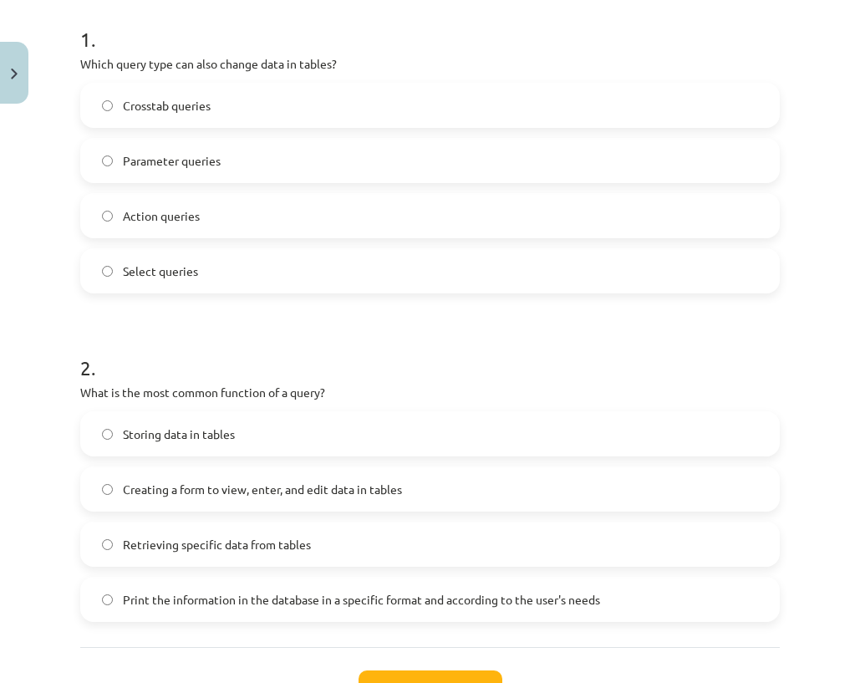
click at [114, 530] on label "Retrieving specific data from tables" at bounding box center [430, 544] width 696 height 42
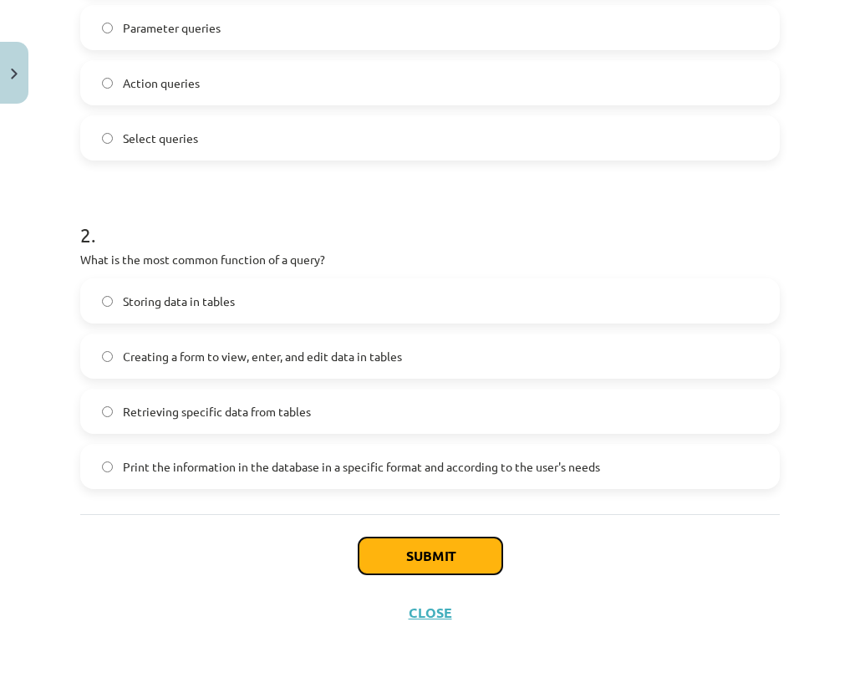
click at [382, 566] on button "Submit" at bounding box center [430, 555] width 144 height 37
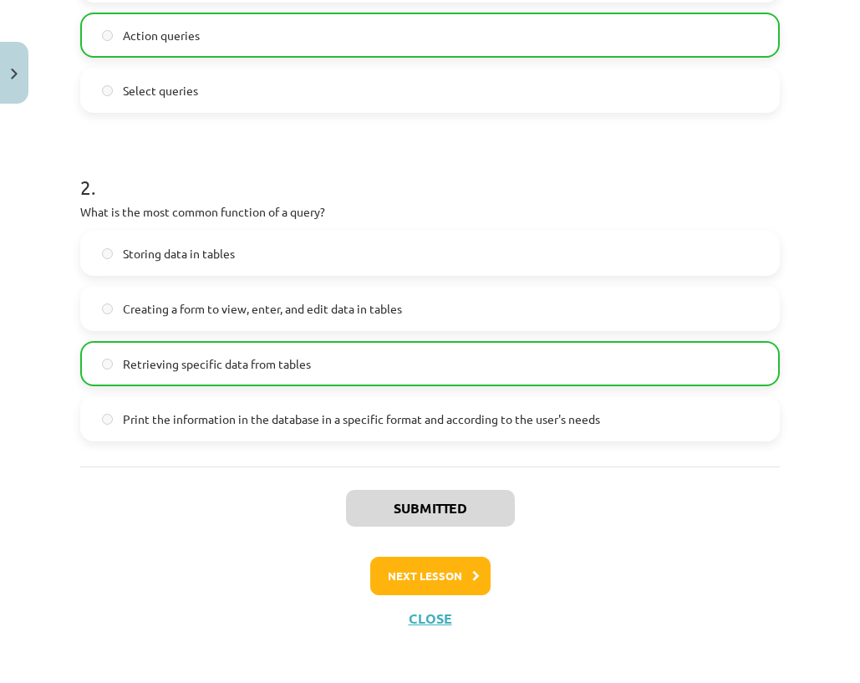
scroll to position [521, 0]
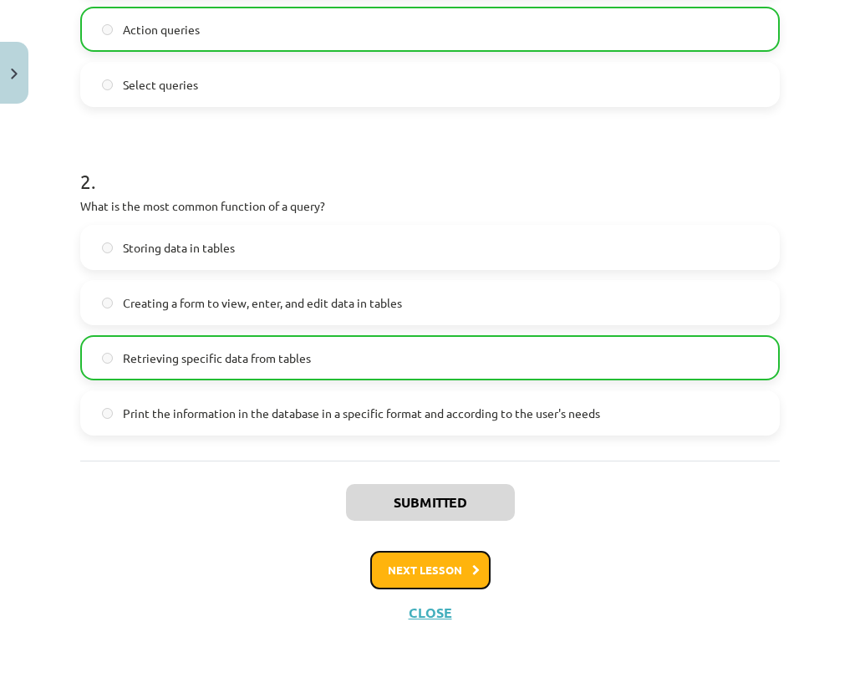
click at [458, 579] on button "Next lesson" at bounding box center [430, 570] width 120 height 38
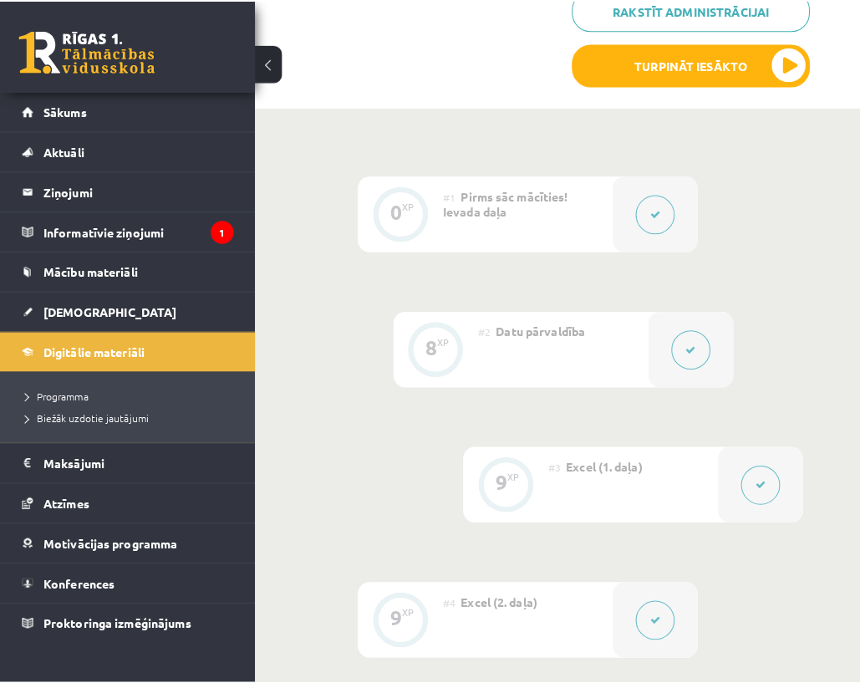
scroll to position [1003, 0]
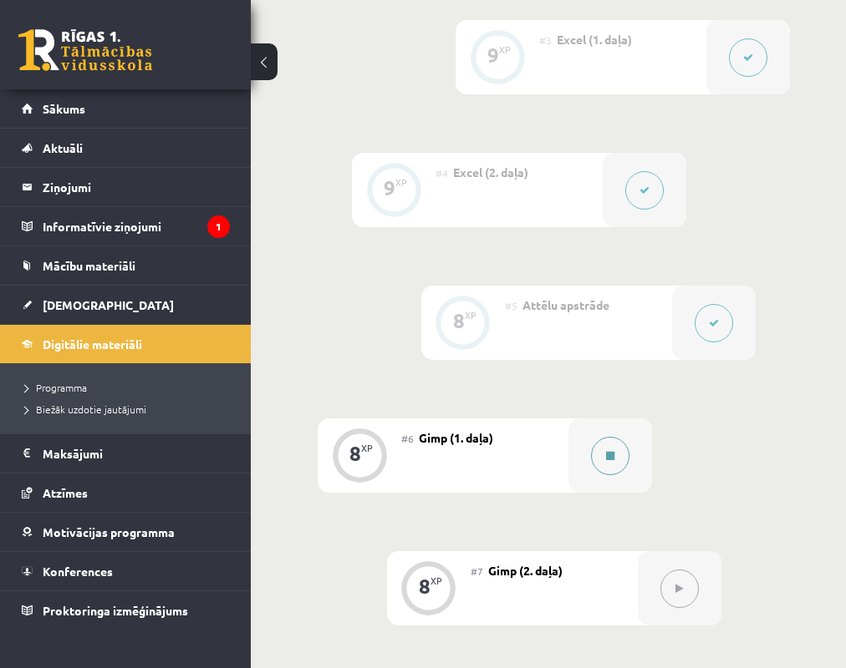
click at [593, 460] on button at bounding box center [610, 456] width 38 height 38
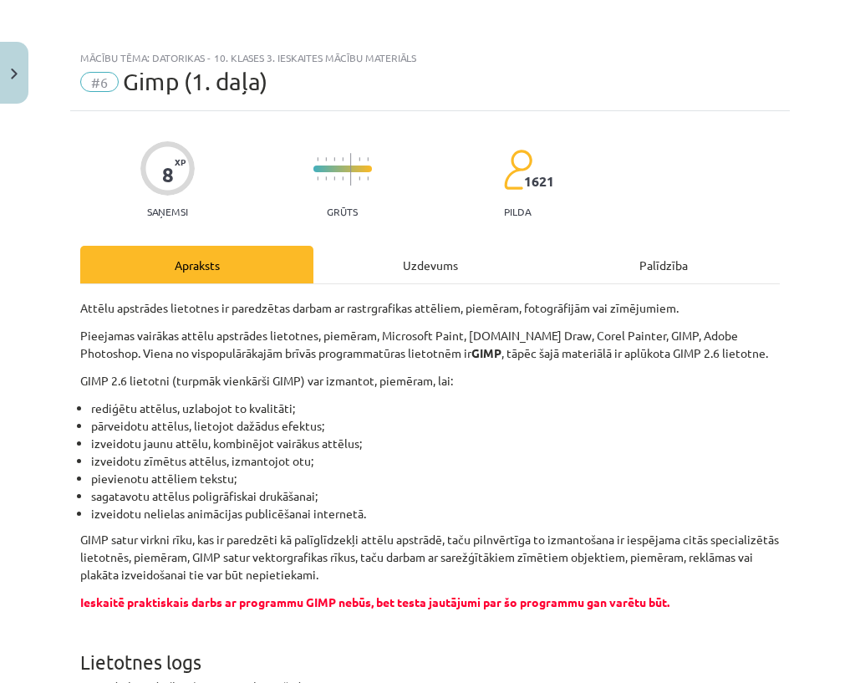
click at [436, 282] on div "Uzdevums" at bounding box center [429, 265] width 233 height 38
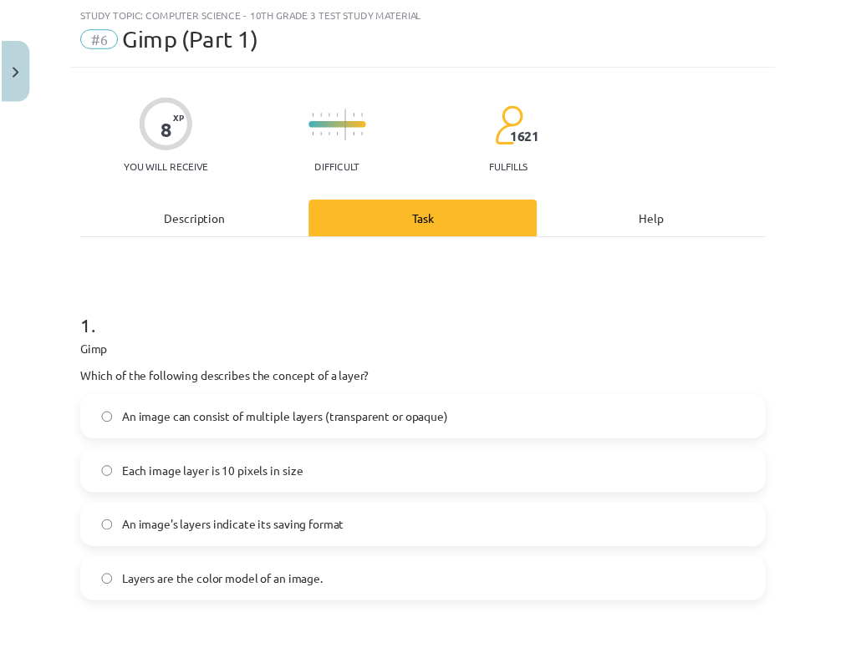
scroll to position [1014, 0]
click at [19, 76] on button "Close" at bounding box center [14, 73] width 28 height 62
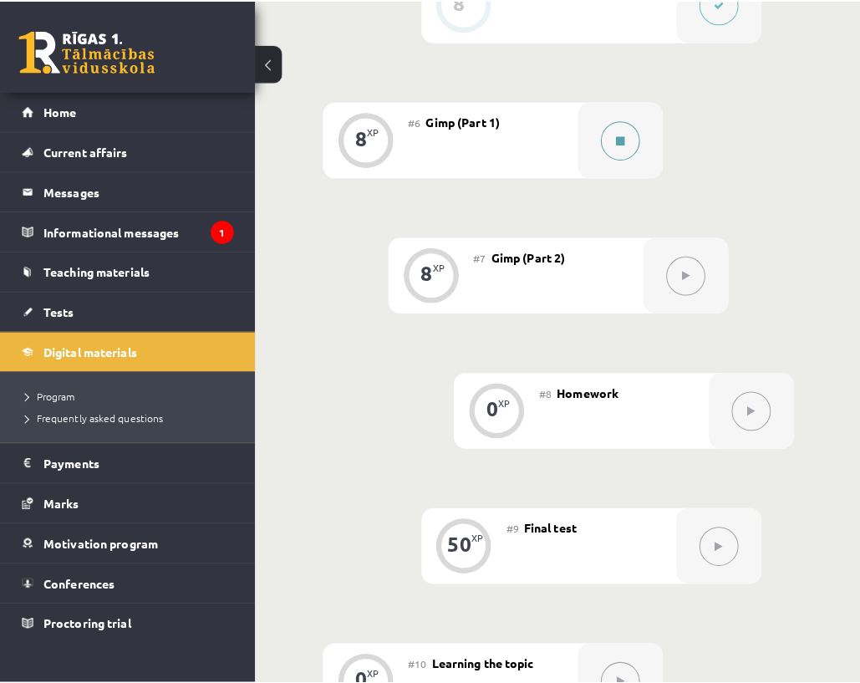
scroll to position [1181, 0]
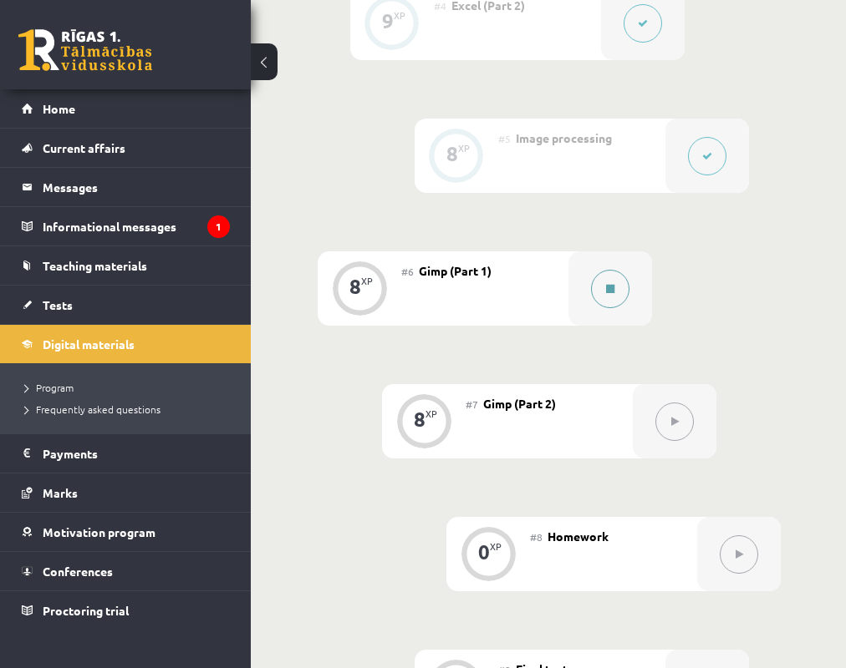
click at [609, 301] on button at bounding box center [610, 289] width 38 height 38
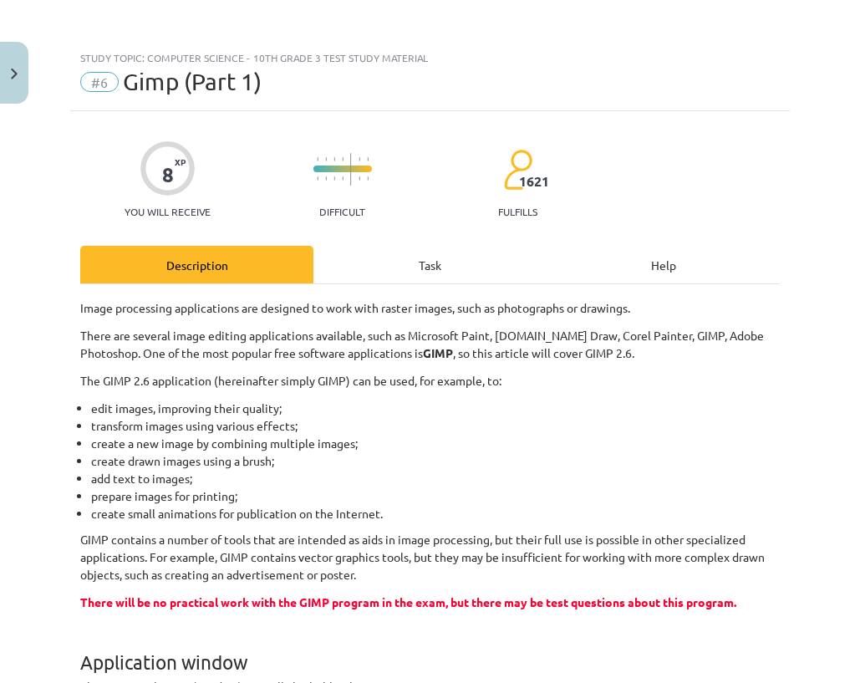
click at [429, 272] on div "Task" at bounding box center [429, 265] width 233 height 38
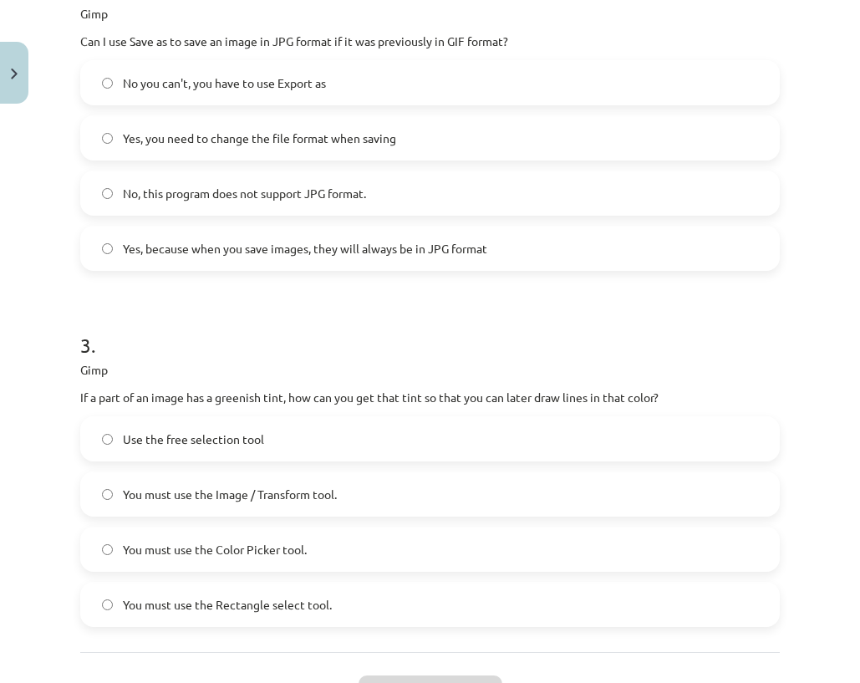
scroll to position [878, 0]
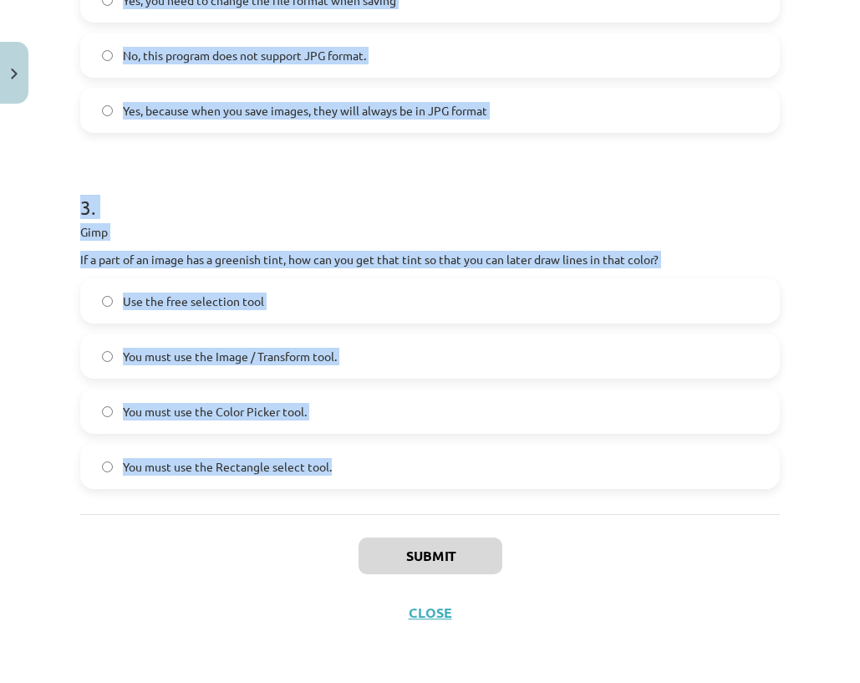
drag, startPoint x: 80, startPoint y: 53, endPoint x: 363, endPoint y: 484, distance: 515.8
click at [363, 485] on div "Study topic: Computer Science - 10th grade 3 test study material #6 Gimp (Part …" at bounding box center [430, 341] width 860 height 683
copy div "Study topic: Computer Science - 10th grade 3 test study material #6 Gimp (Part …"
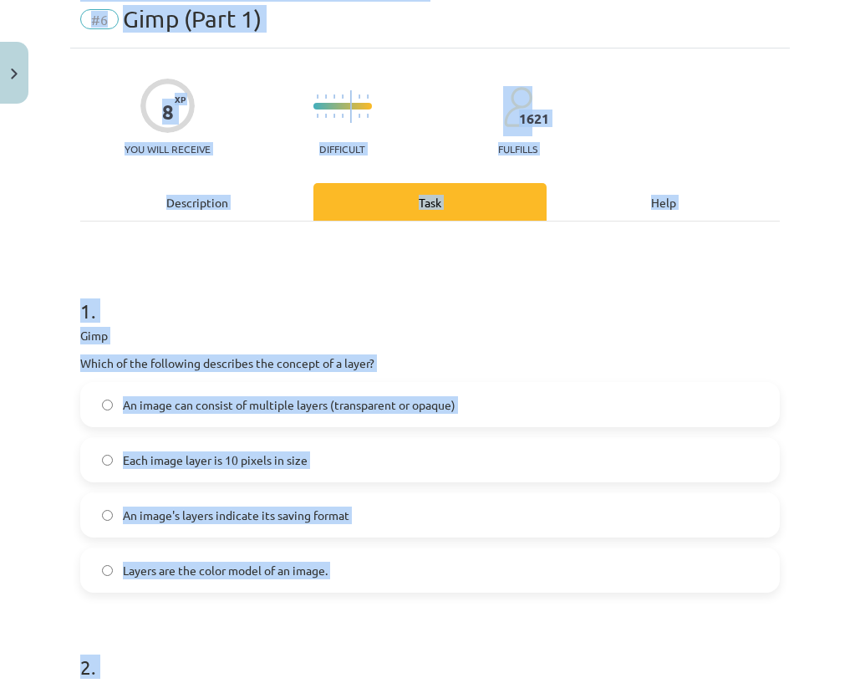
scroll to position [0, 0]
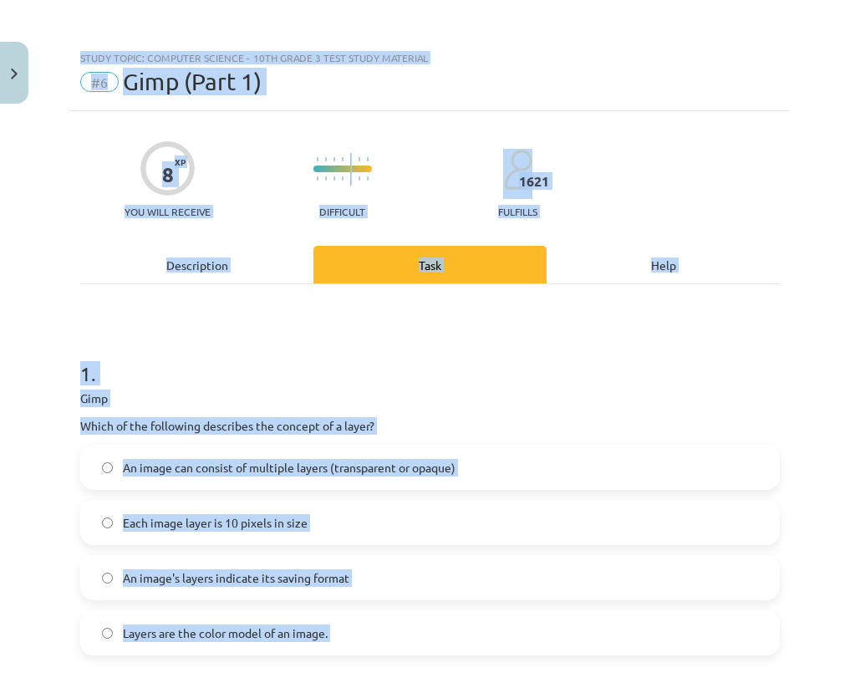
click at [112, 373] on h1 "1 ." at bounding box center [429, 359] width 699 height 52
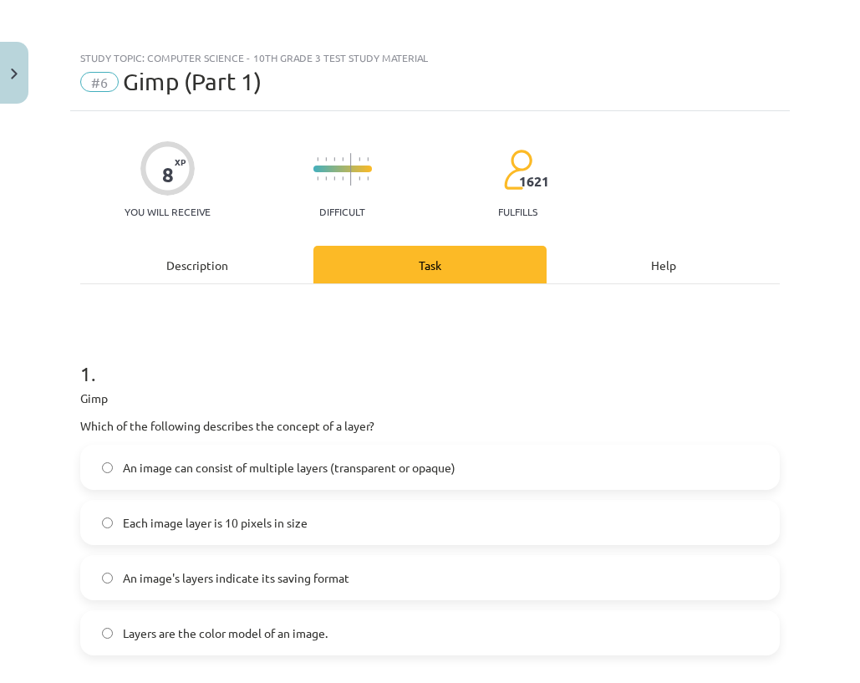
click at [218, 463] on font "An image can consist of multiple layers (transparent or opaque)" at bounding box center [289, 467] width 333 height 15
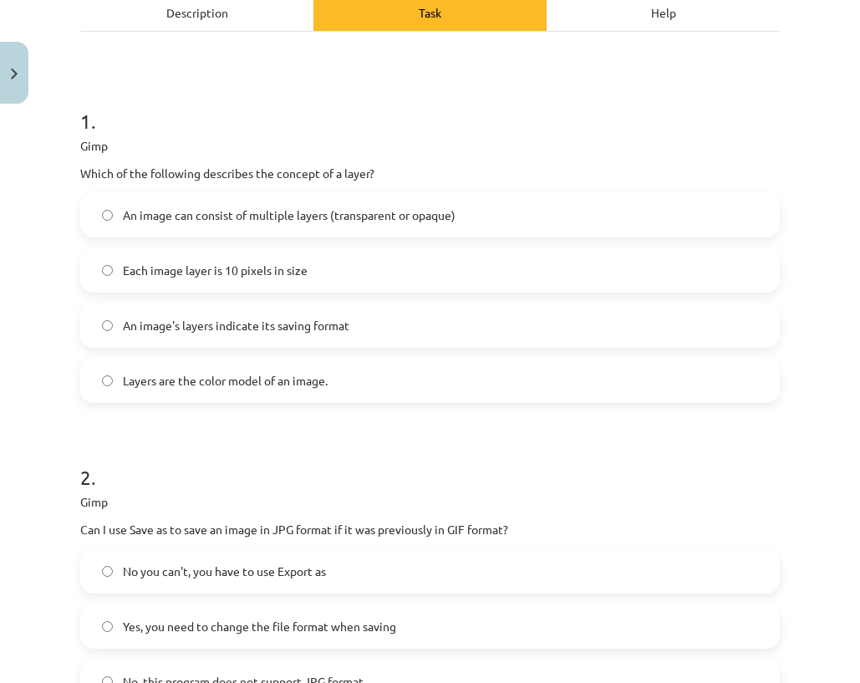
scroll to position [334, 0]
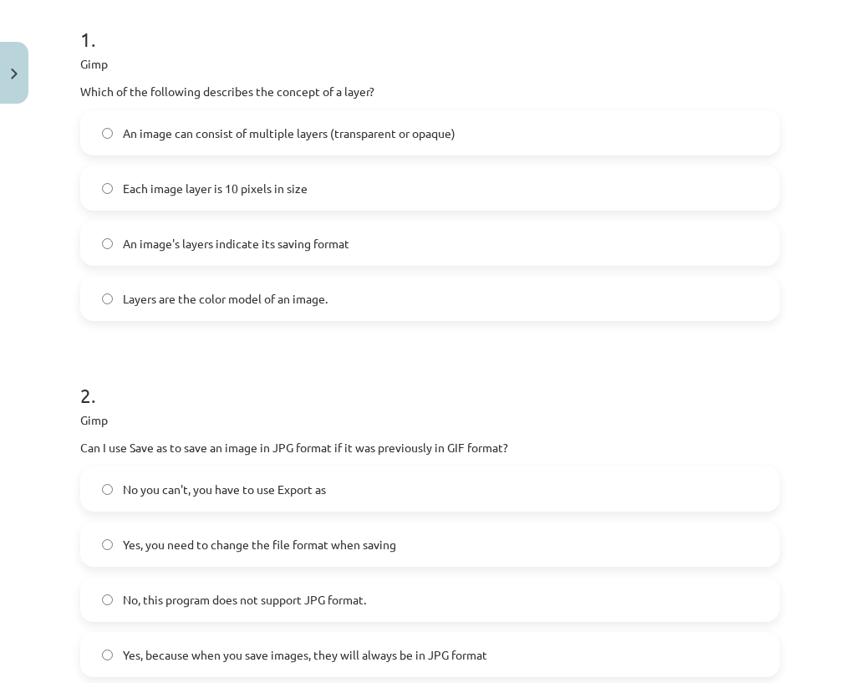
click at [130, 485] on font "No you can't, you have to use Export as" at bounding box center [224, 488] width 203 height 15
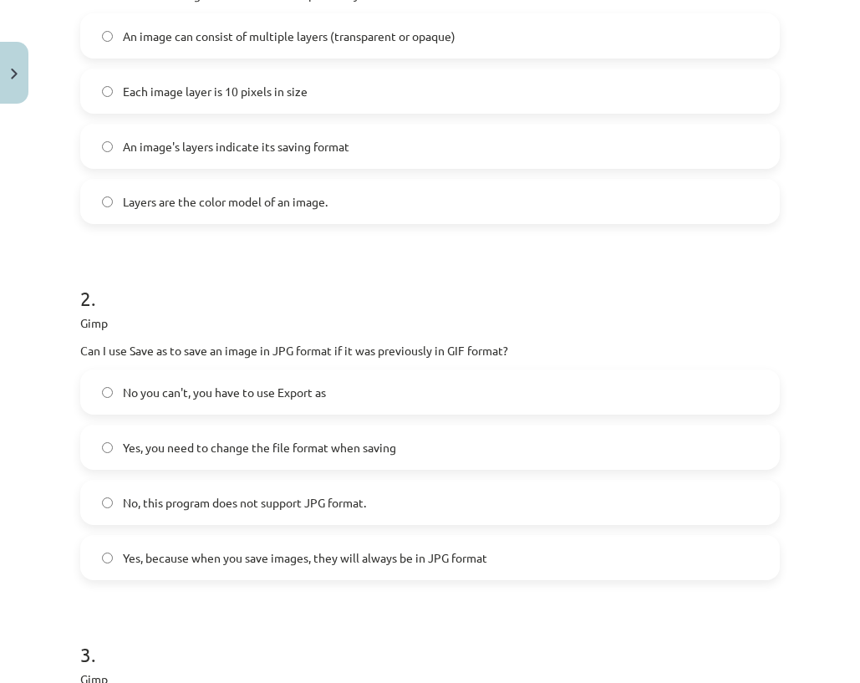
scroll to position [668, 0]
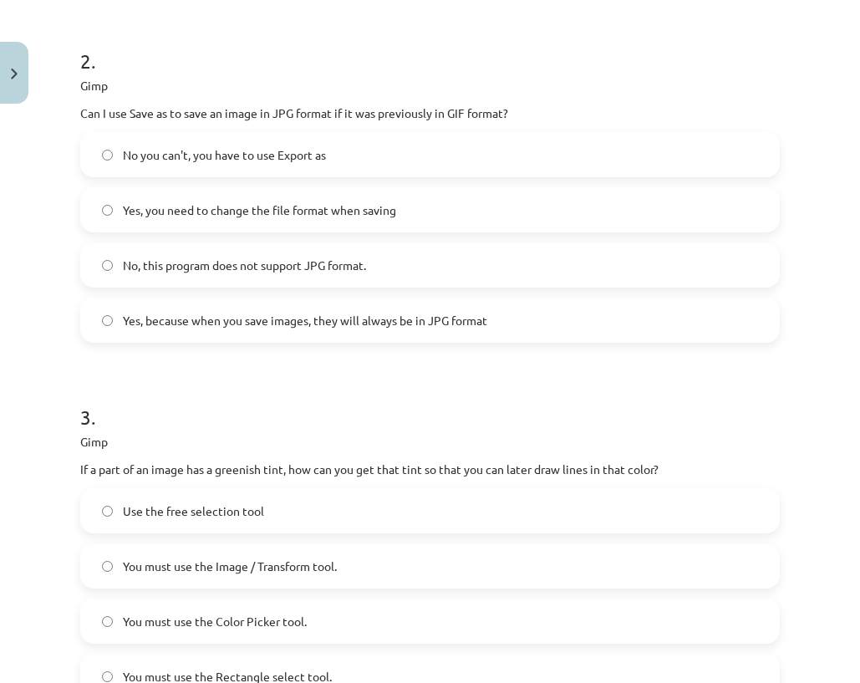
click at [207, 617] on font "You must use the Color Picker tool." at bounding box center [215, 620] width 184 height 15
click at [147, 502] on span "Use the free selection tool" at bounding box center [193, 511] width 141 height 18
click at [106, 503] on label "Use the free selection tool" at bounding box center [430, 511] width 696 height 42
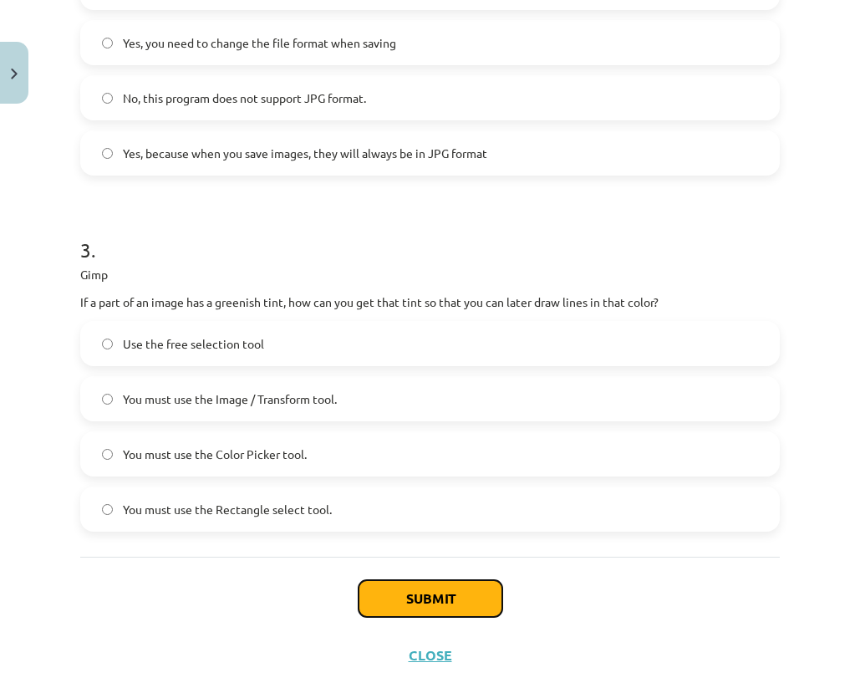
click at [406, 596] on font "Submit" at bounding box center [430, 598] width 48 height 18
click at [236, 457] on font "You must use the Color Picker tool." at bounding box center [215, 453] width 184 height 15
click at [373, 600] on button "Submit" at bounding box center [430, 598] width 144 height 37
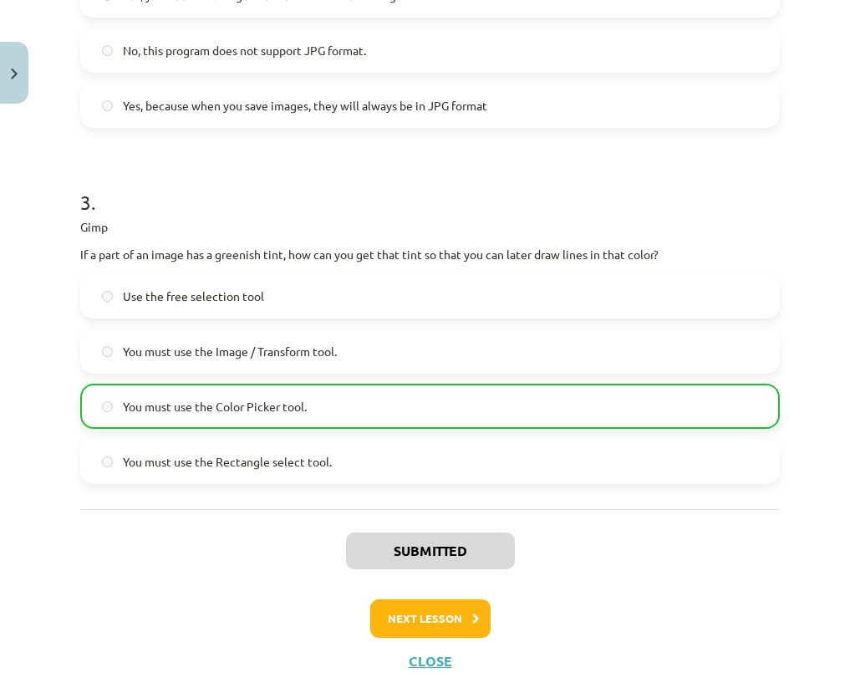
scroll to position [932, 0]
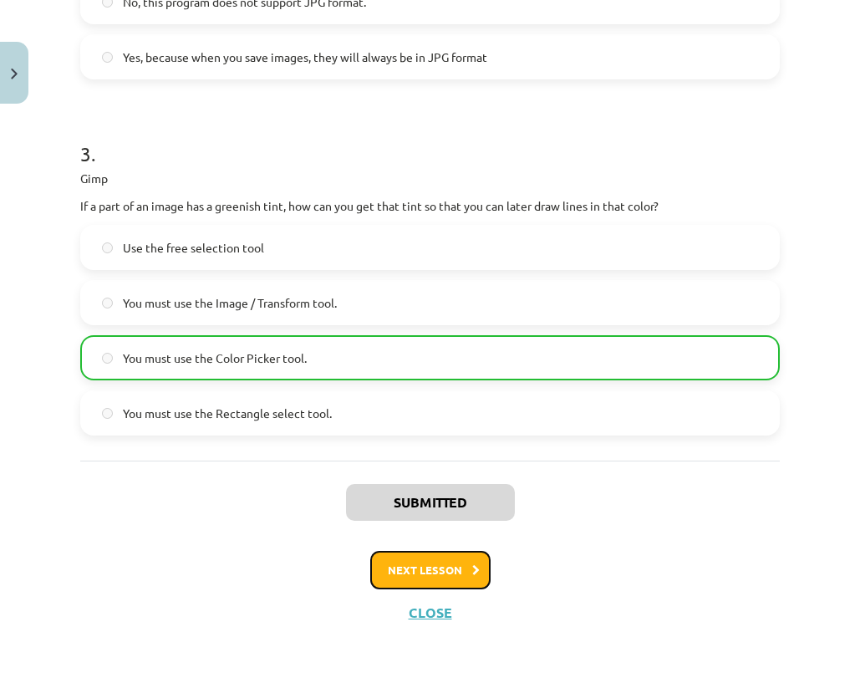
click at [462, 572] on button "Next lesson" at bounding box center [430, 570] width 120 height 38
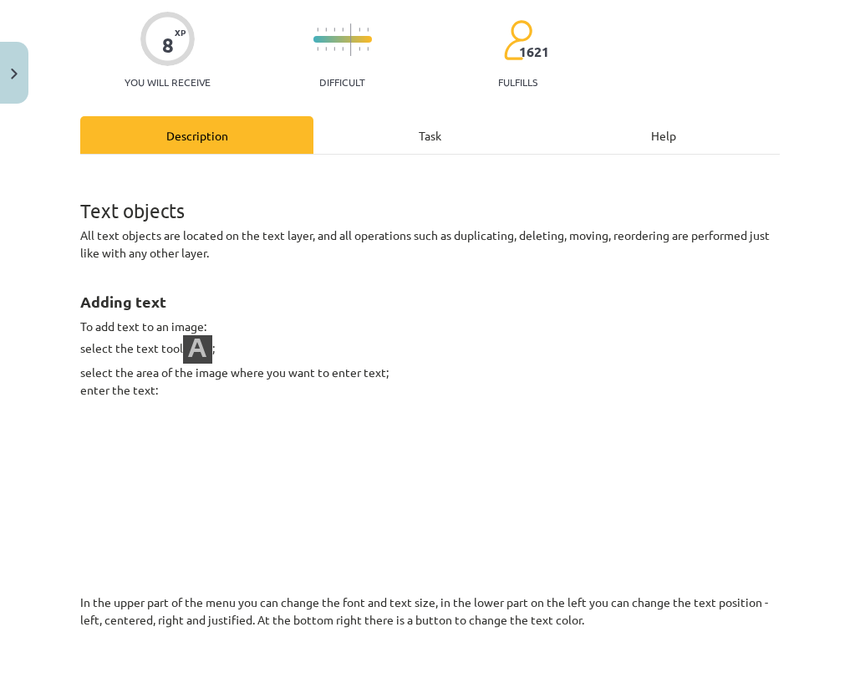
scroll to position [0, 0]
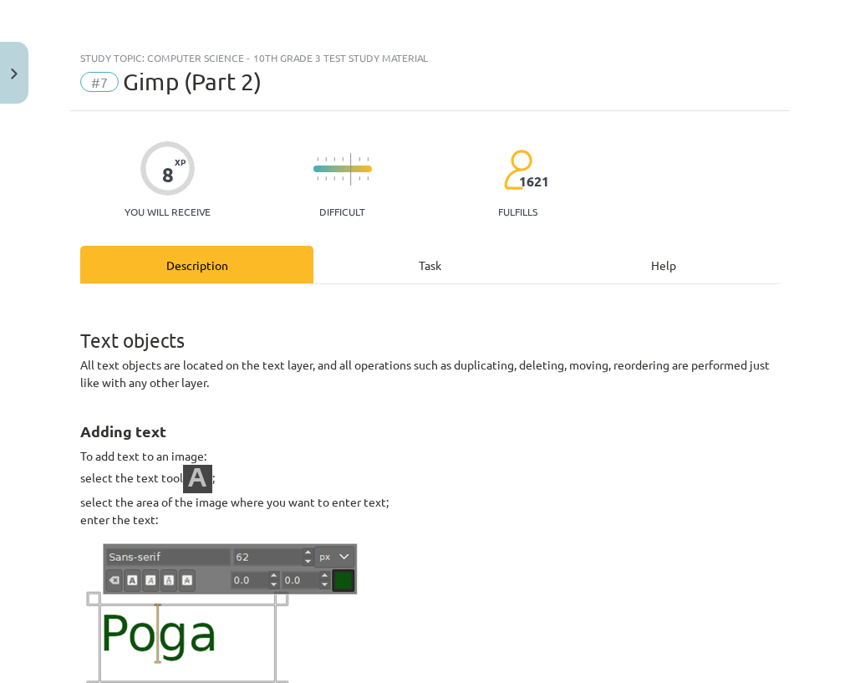
drag, startPoint x: 396, startPoint y: 264, endPoint x: 353, endPoint y: 158, distance: 114.3
click at [396, 265] on div "Task" at bounding box center [429, 265] width 233 height 38
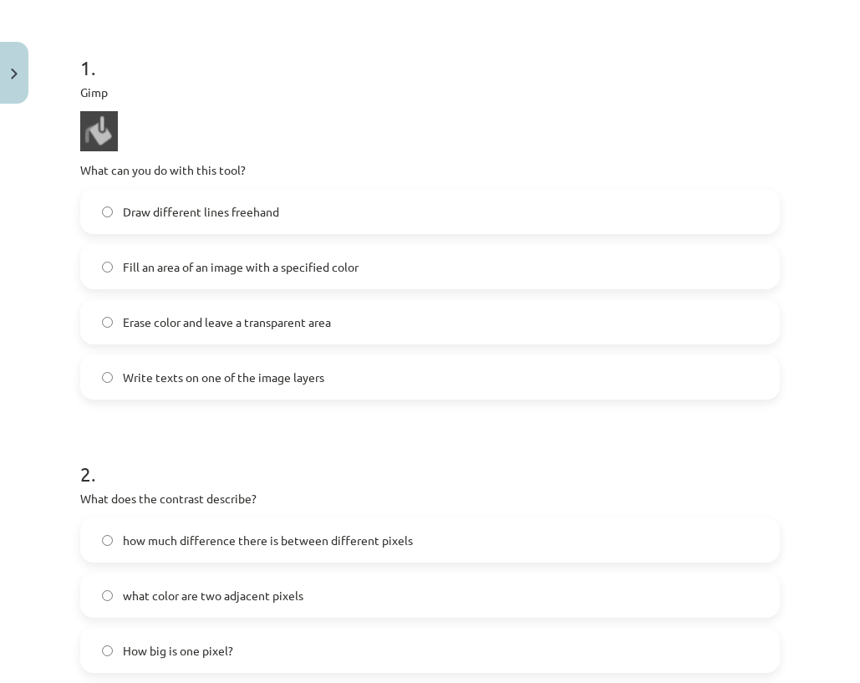
scroll to position [292, 0]
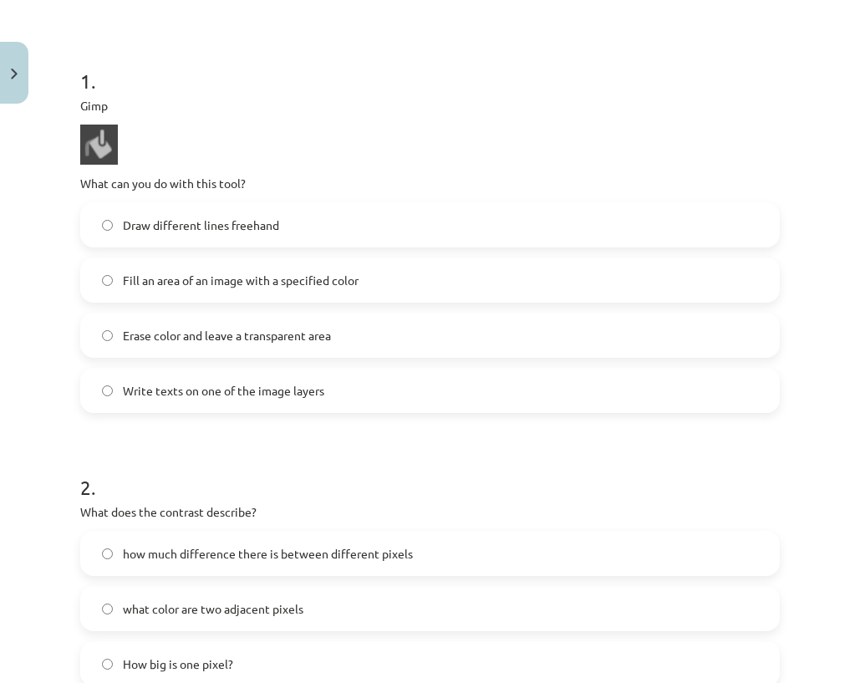
click at [297, 261] on label "Fill an area of ​​an image with a specified color" at bounding box center [430, 280] width 696 height 42
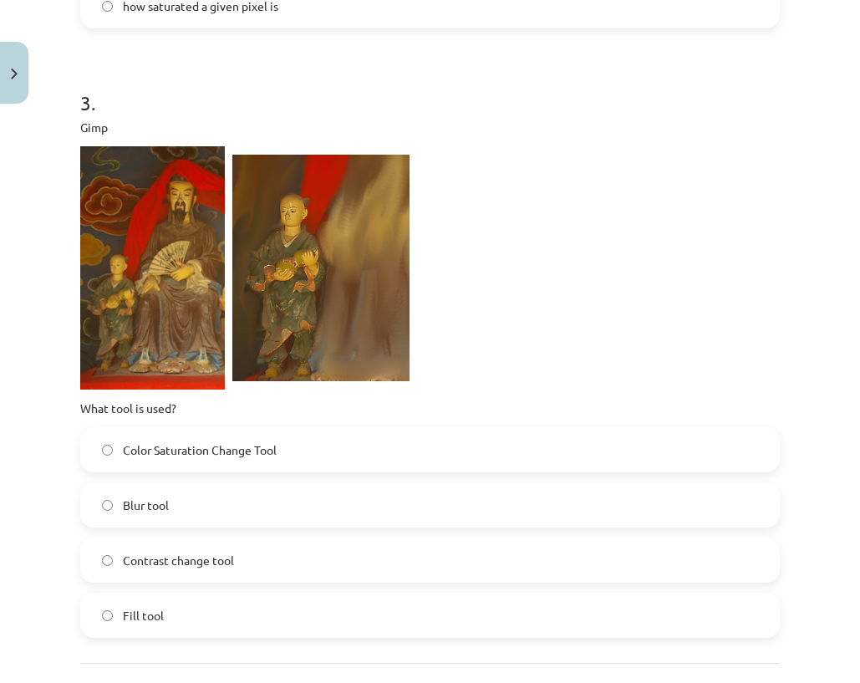
scroll to position [1044, 0]
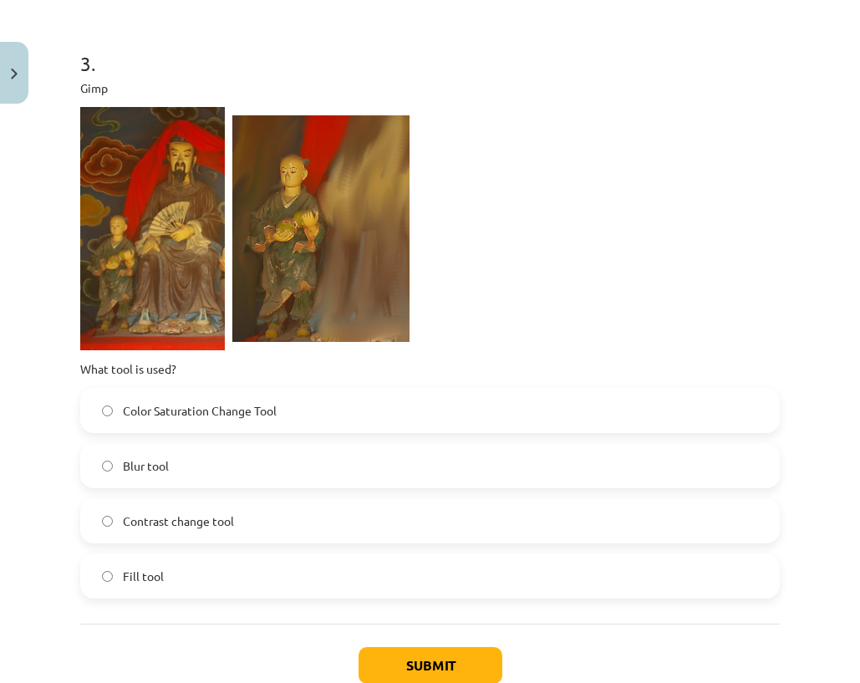
click at [165, 475] on label "Blur tool" at bounding box center [430, 465] width 696 height 42
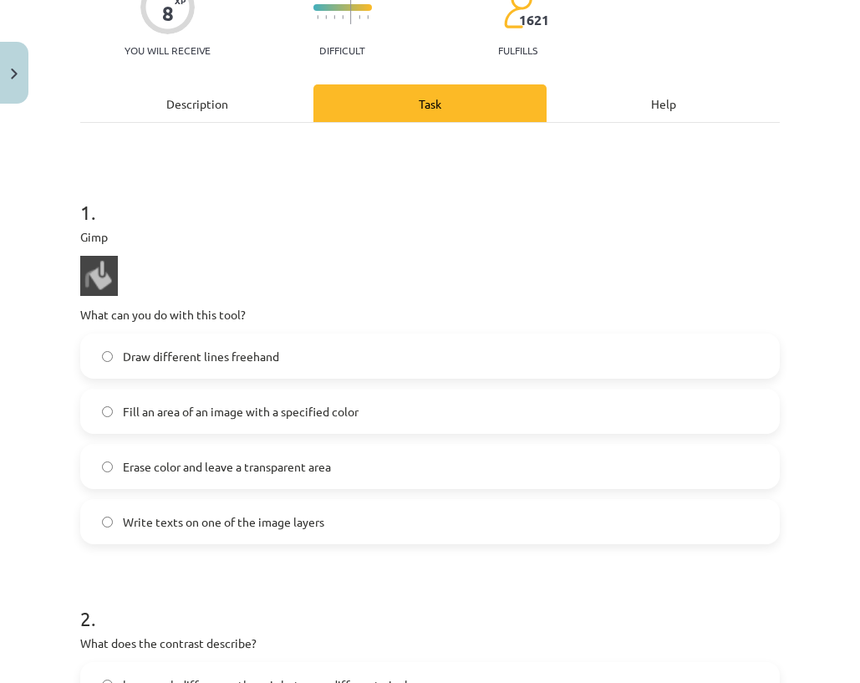
scroll to position [167, 0]
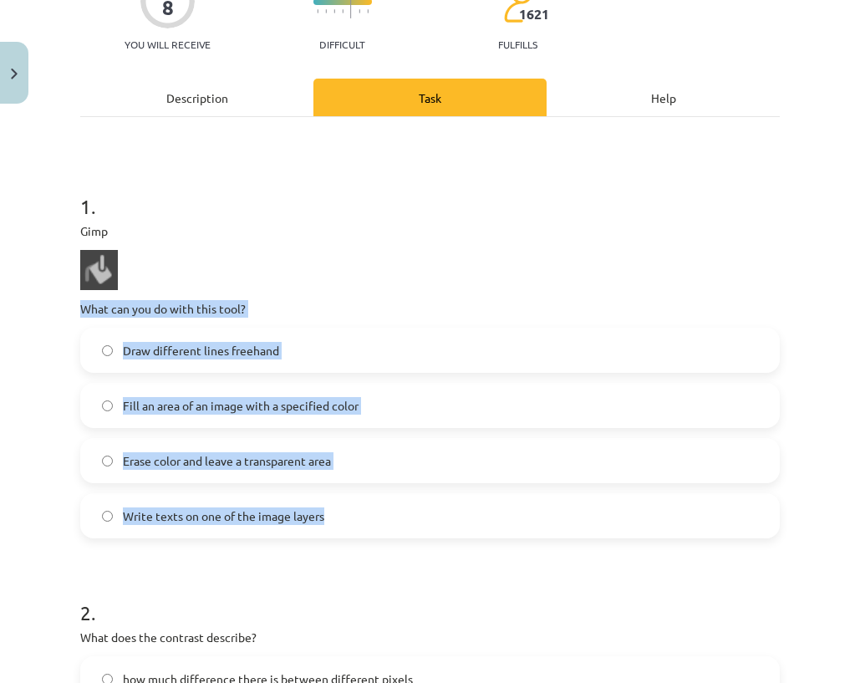
drag, startPoint x: 74, startPoint y: 310, endPoint x: 259, endPoint y: 412, distance: 210.9
click at [92, 277] on img at bounding box center [99, 270] width 38 height 40
click at [175, 262] on p at bounding box center [429, 270] width 699 height 40
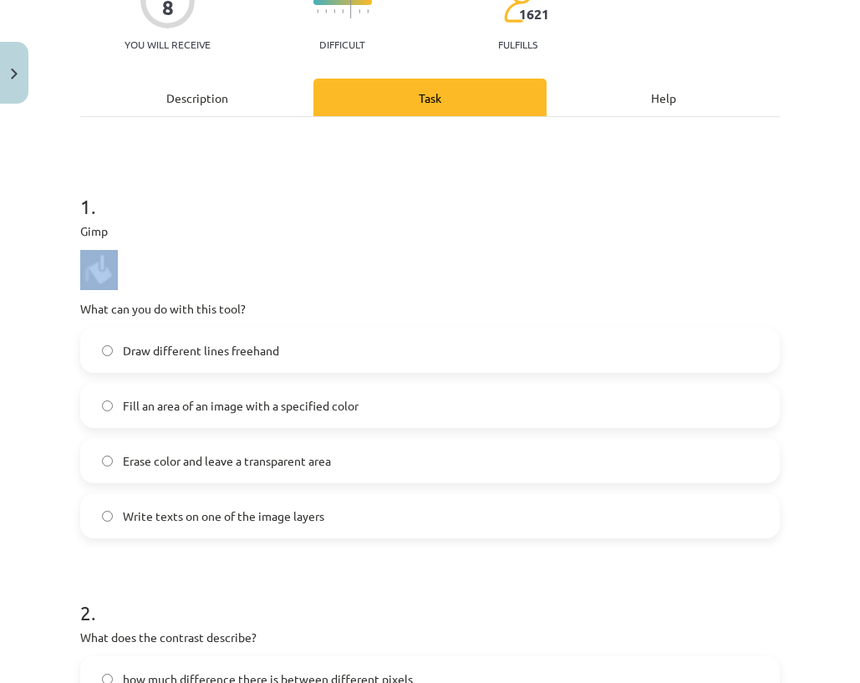
click at [175, 262] on p at bounding box center [429, 270] width 699 height 40
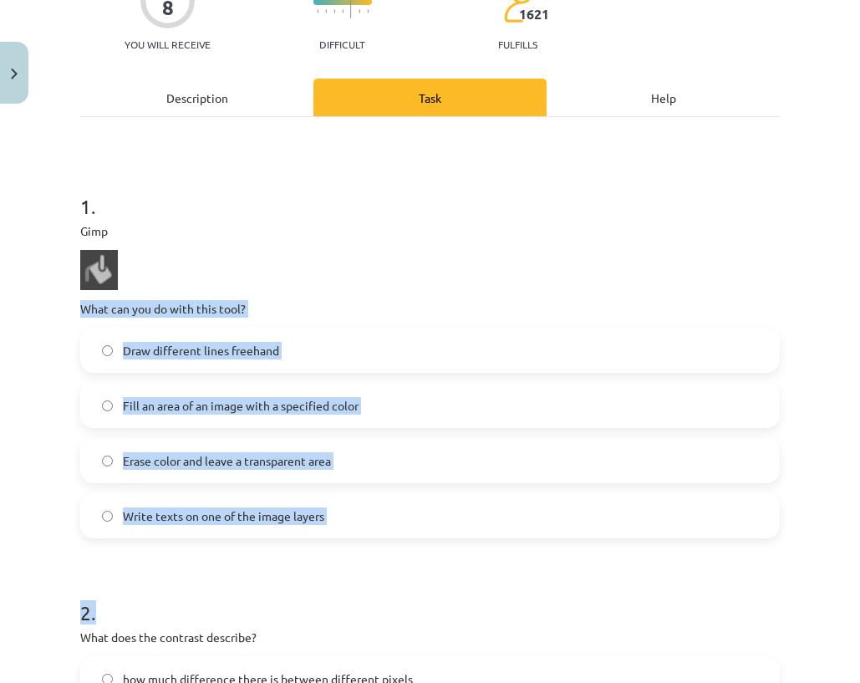
drag, startPoint x: 215, startPoint y: 485, endPoint x: 69, endPoint y: 315, distance: 223.9
click at [69, 315] on div "Study topic: Computer Science - 10th grade 3 test study material #7 Gimp (Part …" at bounding box center [430, 341] width 860 height 683
click at [65, 320] on div "Study topic: Computer Science - 10th grade 3 test study material #7 Gimp (Part …" at bounding box center [430, 341] width 860 height 683
click at [90, 306] on font "What can you do with this tool?" at bounding box center [162, 308] width 165 height 15
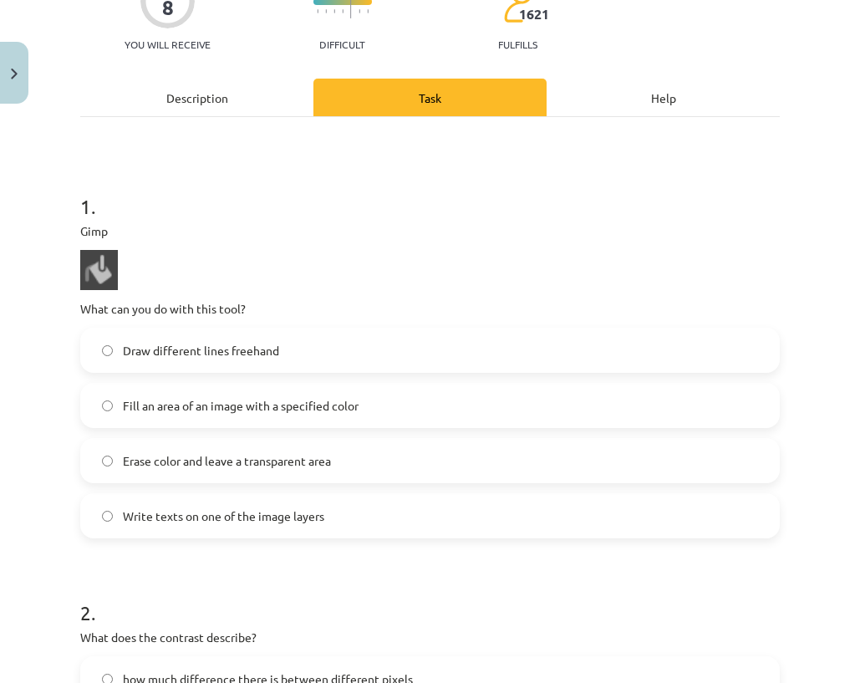
click at [200, 275] on p at bounding box center [429, 270] width 699 height 40
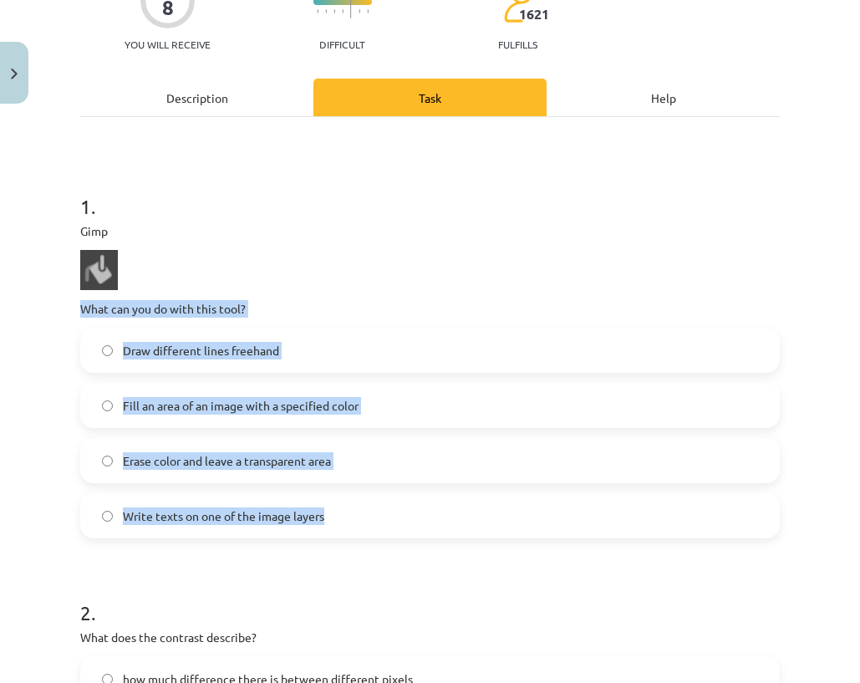
drag, startPoint x: 79, startPoint y: 302, endPoint x: 190, endPoint y: 397, distance: 147.0
copy div "What can you do with this tool? Draw different lines freehand Fill an area of ​…"
click at [165, 418] on label "Fill an area of ​​an image with a specified color" at bounding box center [430, 405] width 696 height 42
click at [296, 307] on p "What can you do with this tool?" at bounding box center [429, 309] width 699 height 18
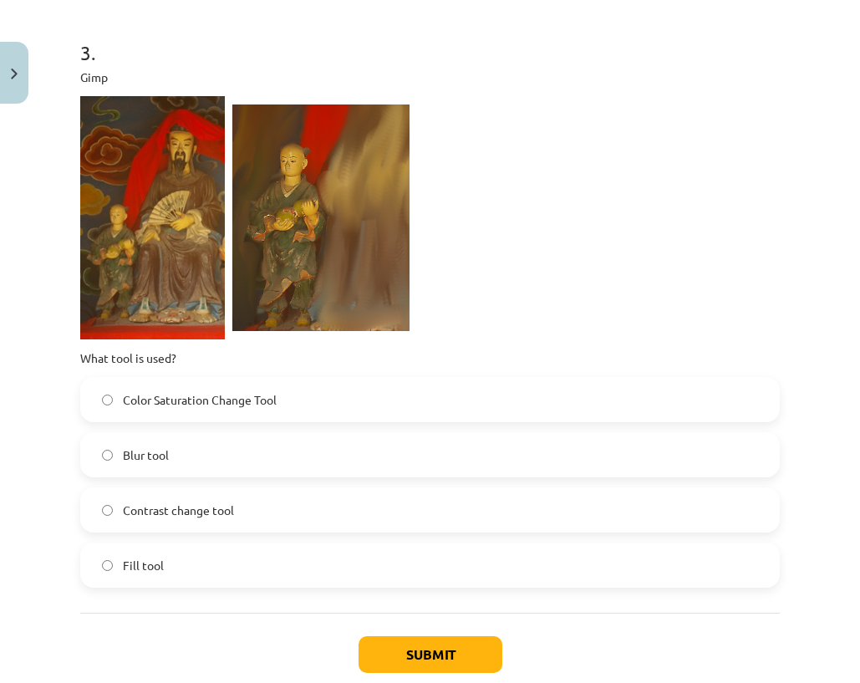
scroll to position [1086, 0]
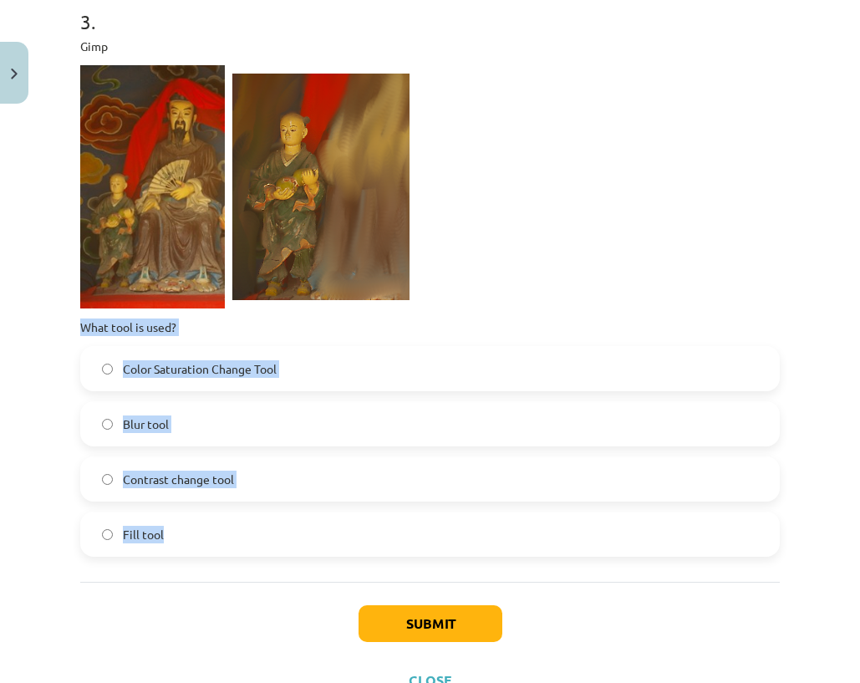
drag, startPoint x: 74, startPoint y: 319, endPoint x: 175, endPoint y: 558, distance: 259.8
copy div "What tool is used? Color Saturation Change Tool Blur tool Contrast change tool …"
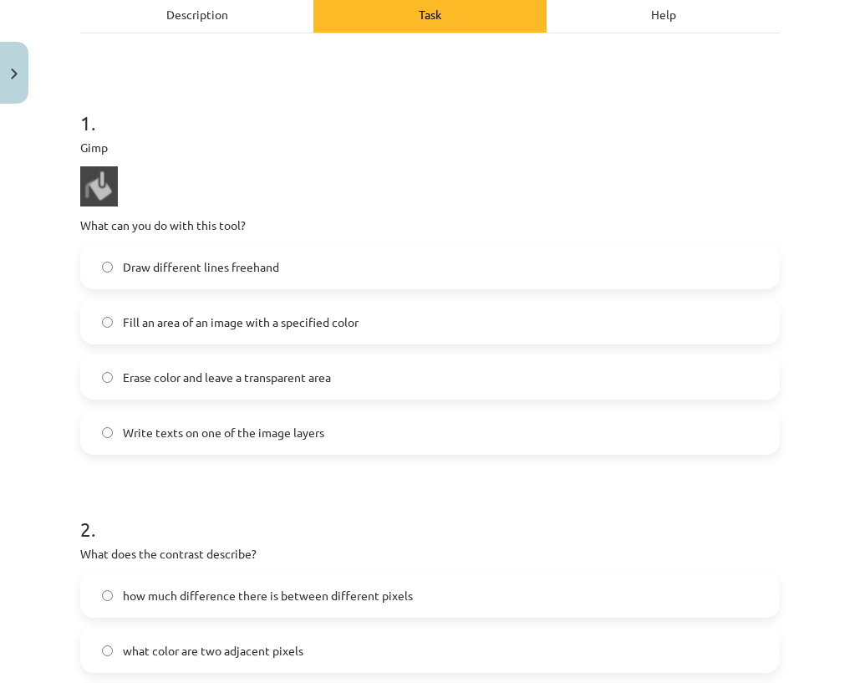
scroll to position [501, 0]
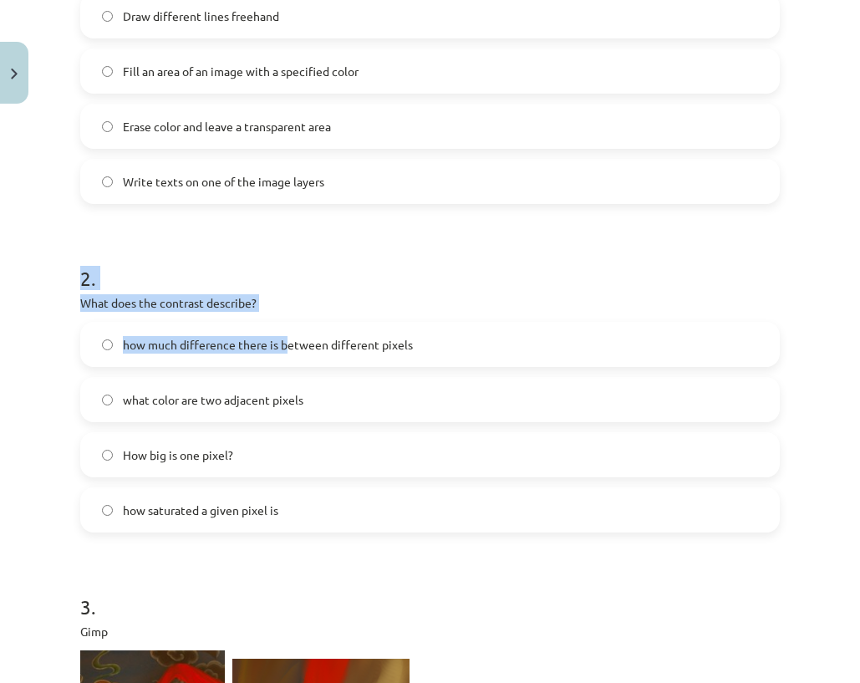
drag, startPoint x: 110, startPoint y: 291, endPoint x: 282, endPoint y: 331, distance: 176.7
click at [283, 333] on div "8 XP You will receive Difficult 1621 fulfills Description Task Help 1 . Gimp Wh…" at bounding box center [429, 452] width 719 height 1684
click at [282, 298] on p "What does the contrast describe?" at bounding box center [429, 303] width 699 height 18
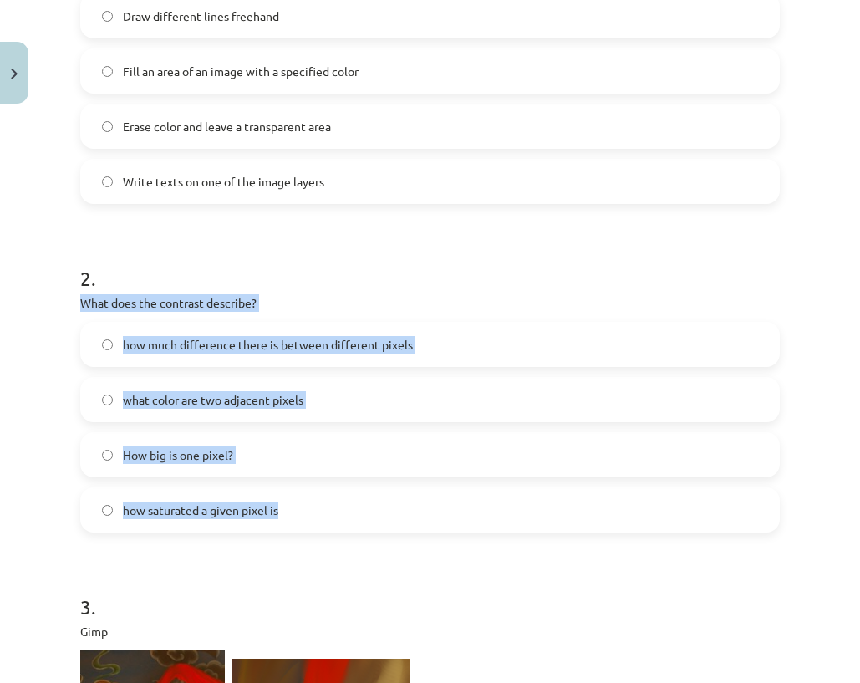
drag, startPoint x: 124, startPoint y: 323, endPoint x: 283, endPoint y: 521, distance: 253.1
click at [283, 521] on div "8 XP You will receive Difficult 1621 fulfills Description Task Help 1 . Gimp Wh…" at bounding box center [429, 452] width 719 height 1684
copy div "What does the contrast describe? how much difference there is between different…"
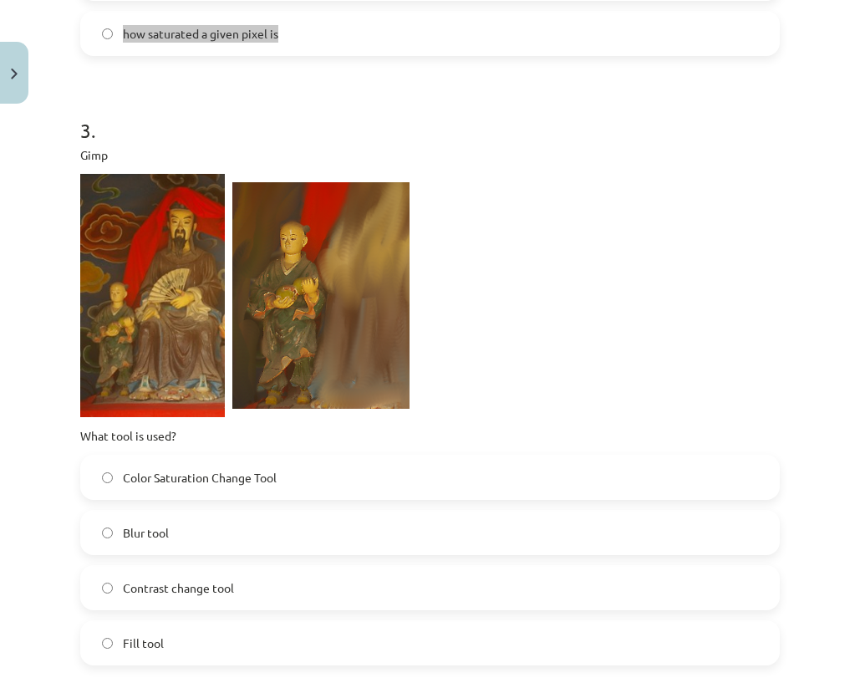
scroll to position [1154, 0]
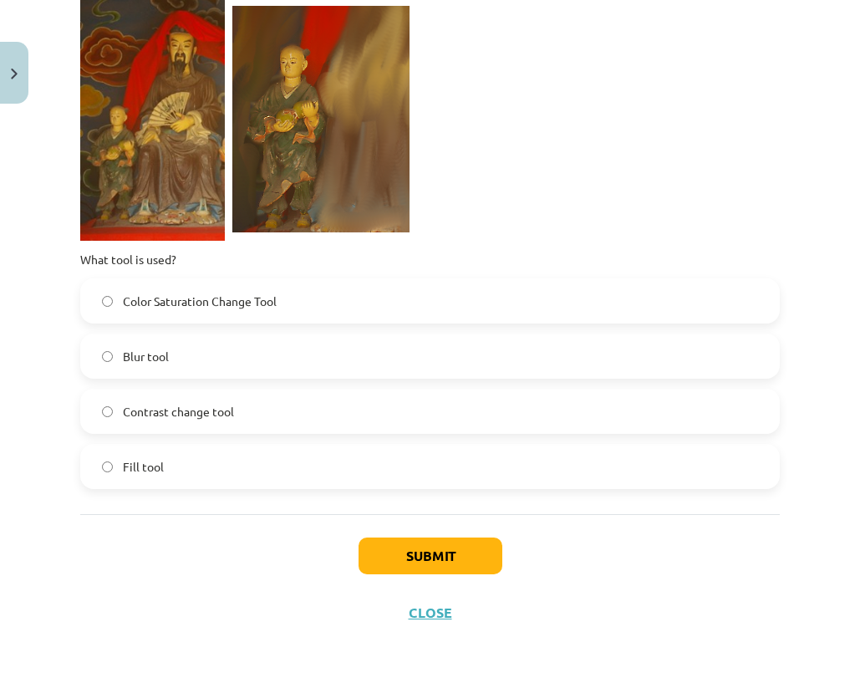
click at [202, 356] on label "Blur tool" at bounding box center [430, 356] width 696 height 42
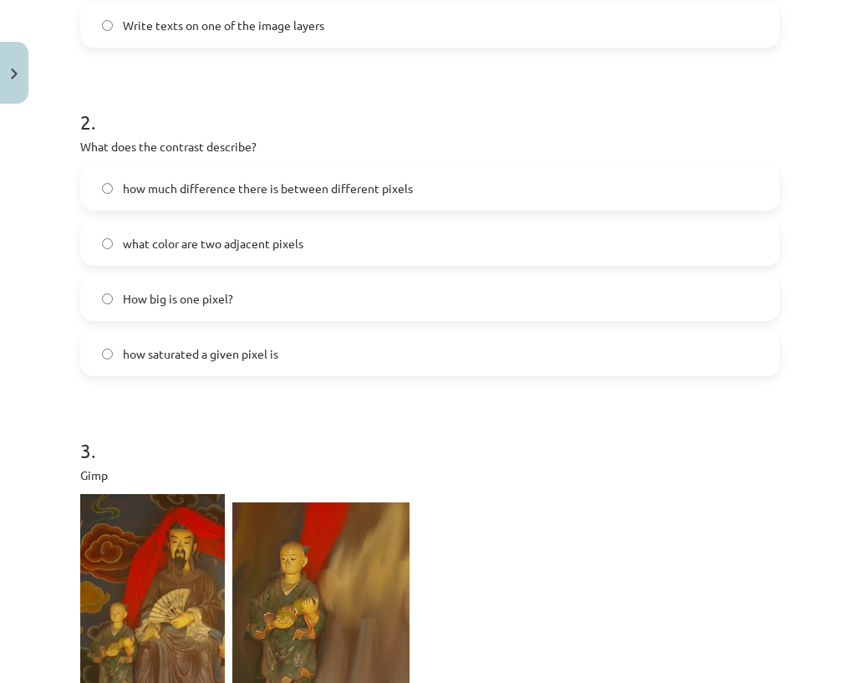
scroll to position [653, 0]
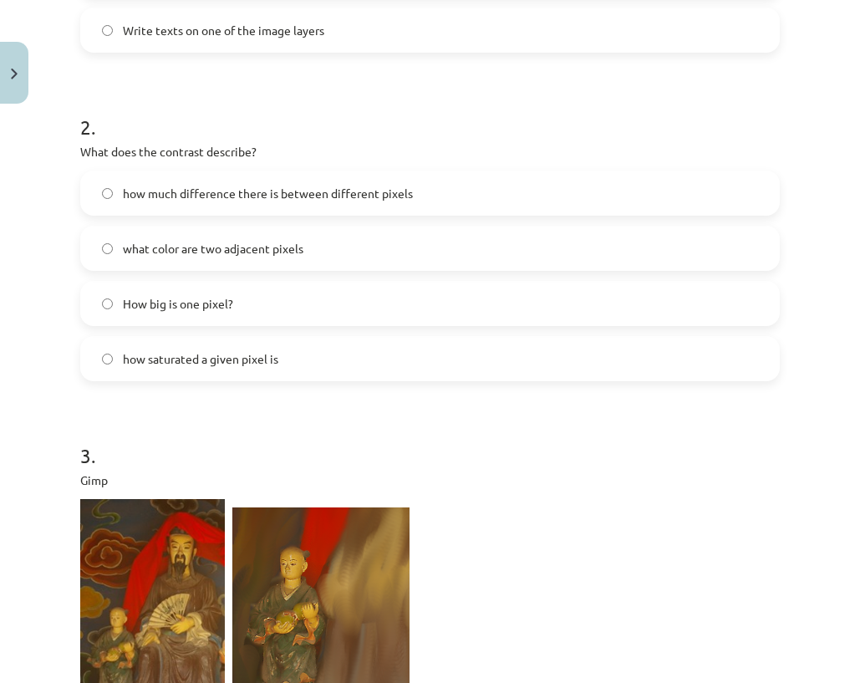
click at [215, 204] on label "how much difference there is between different pixels" at bounding box center [430, 193] width 696 height 42
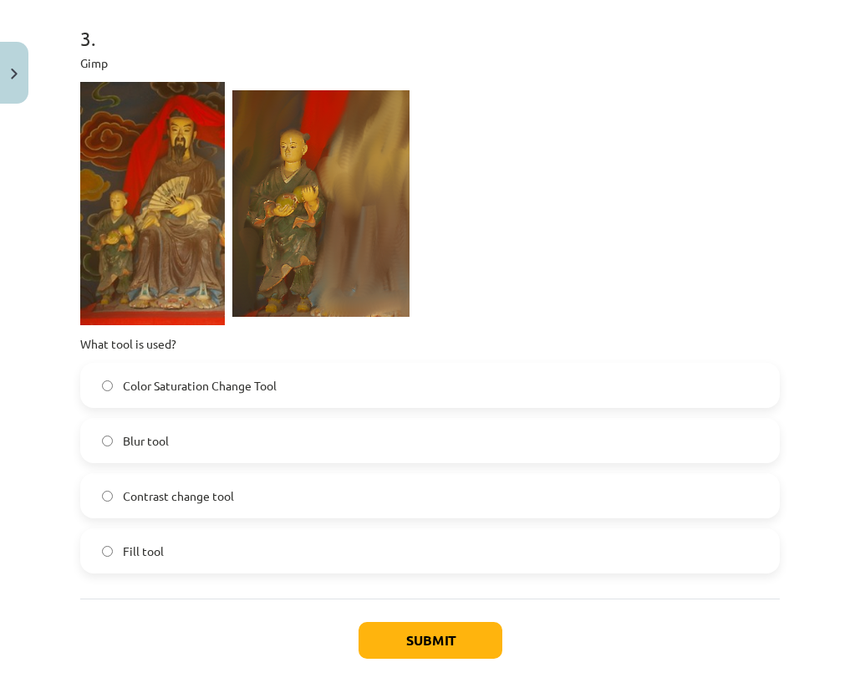
scroll to position [1154, 0]
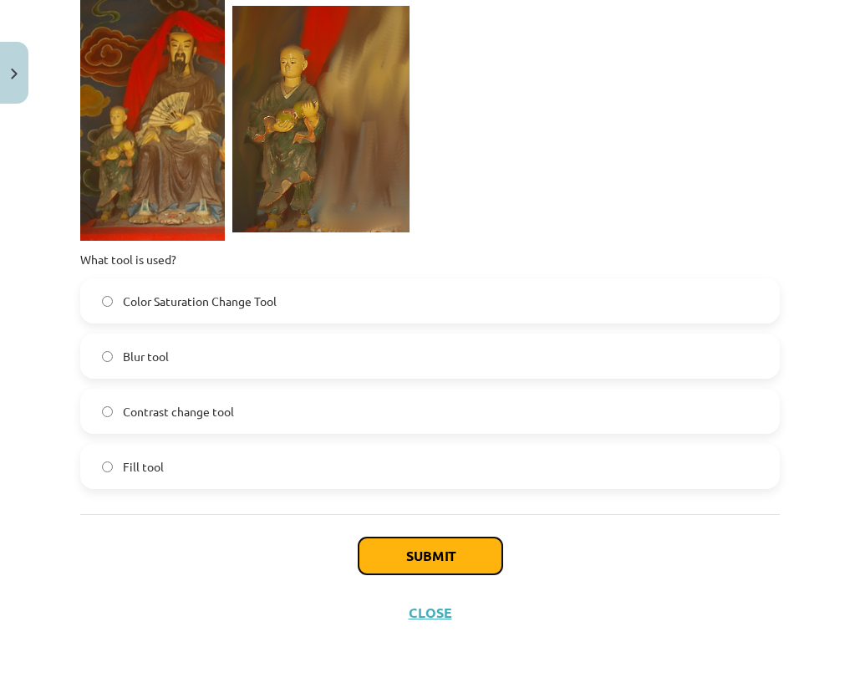
click at [412, 560] on font "Submit" at bounding box center [430, 555] width 48 height 18
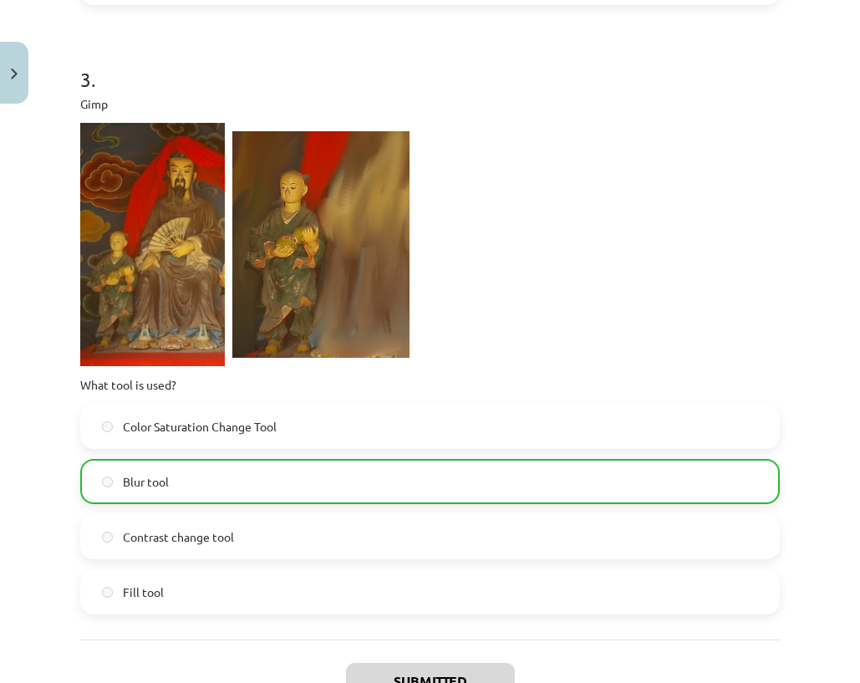
scroll to position [1207, 0]
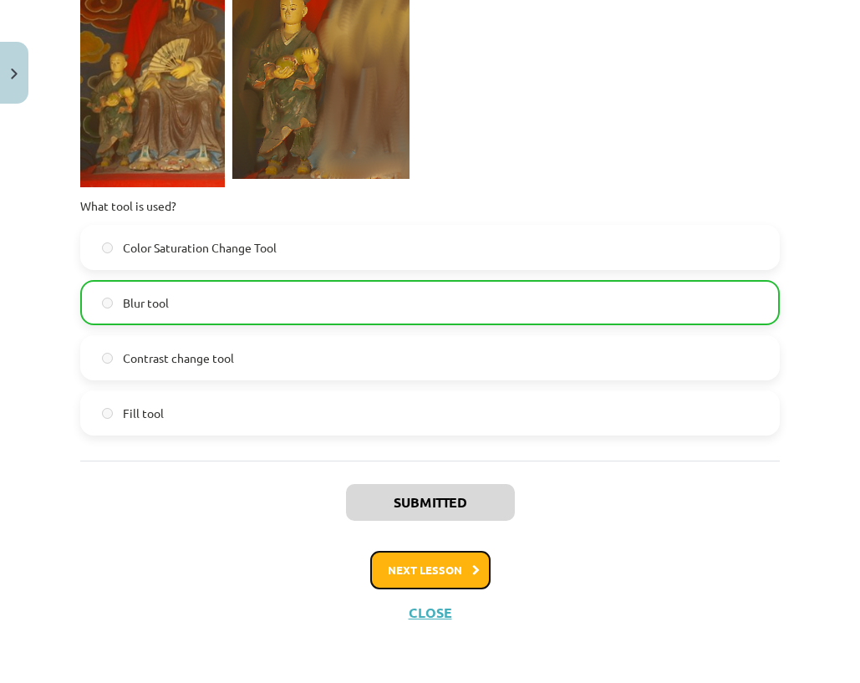
click at [431, 573] on font "Next lesson" at bounding box center [425, 569] width 74 height 14
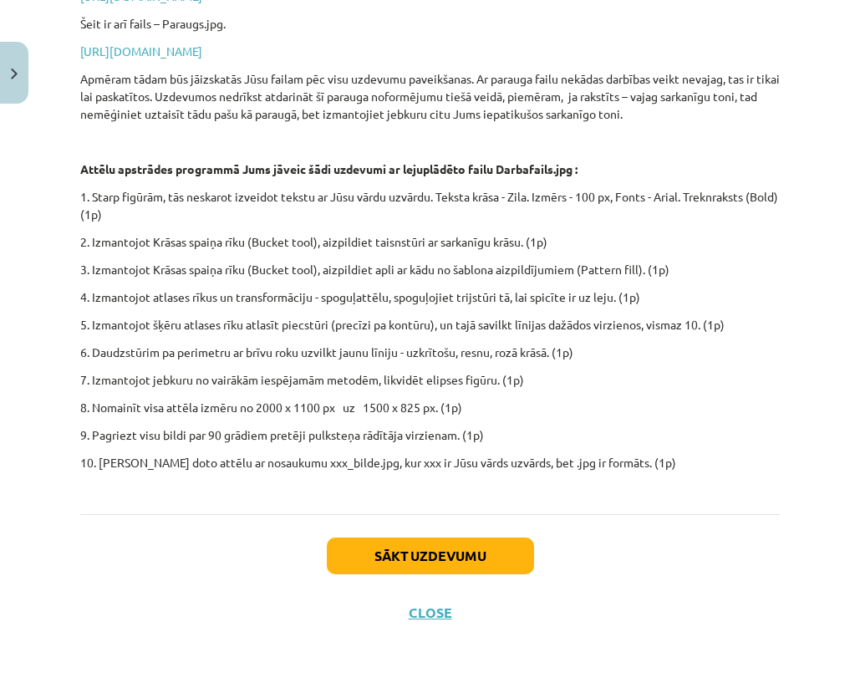
scroll to position [0, 0]
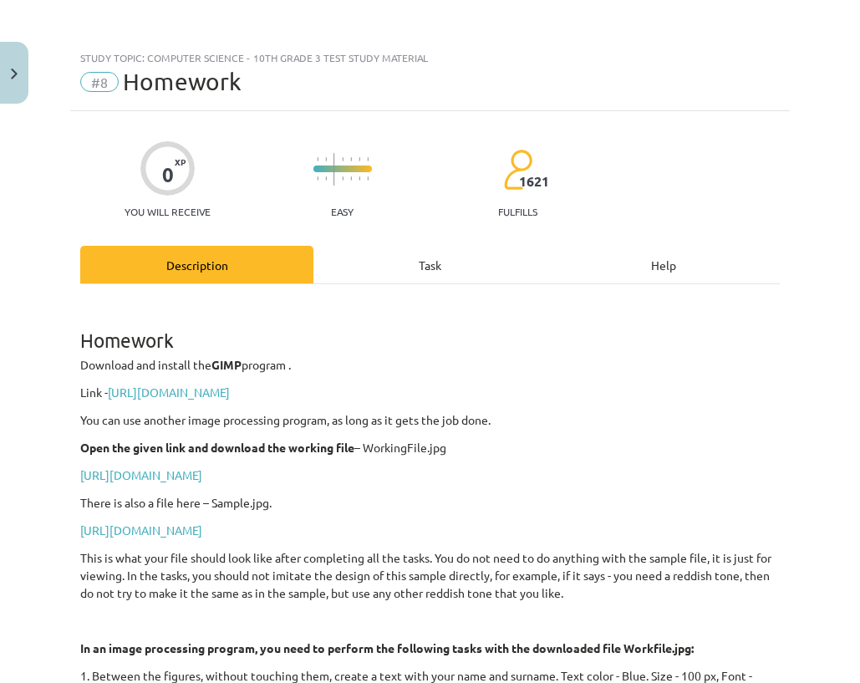
click at [390, 270] on div "Task" at bounding box center [429, 265] width 233 height 38
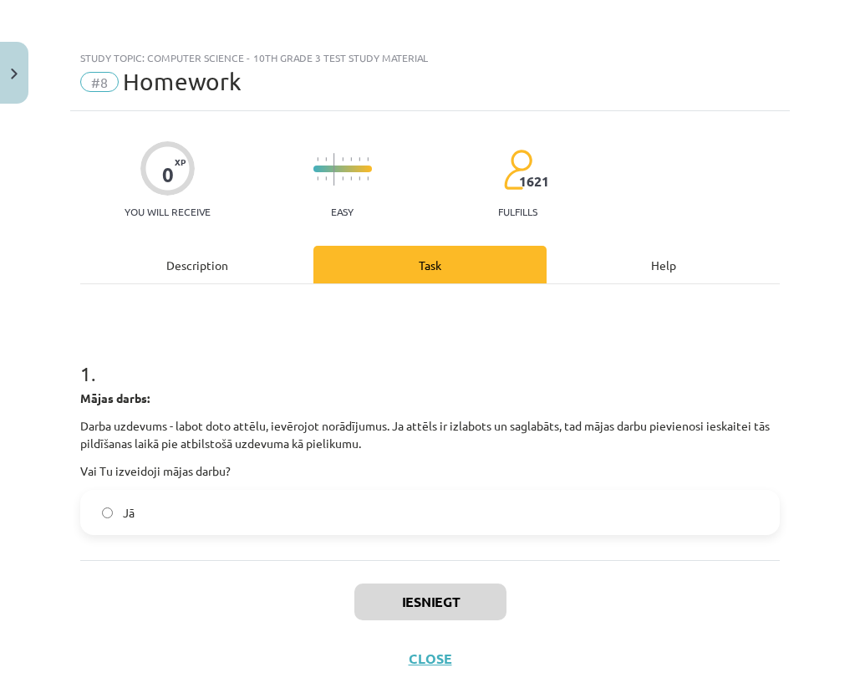
scroll to position [42, 0]
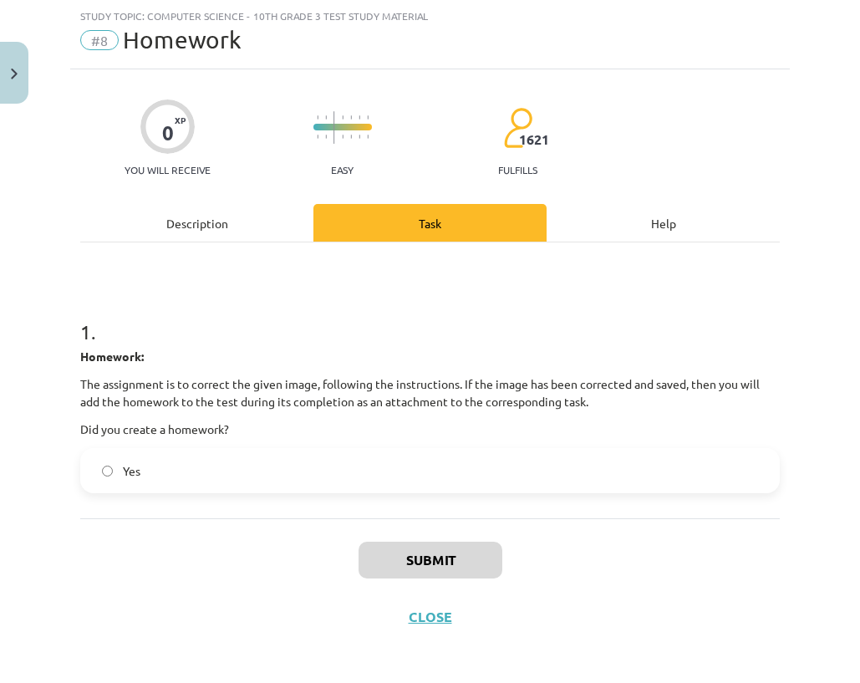
click at [216, 455] on label "Yes" at bounding box center [430, 471] width 696 height 42
click at [393, 558] on button "Submit" at bounding box center [430, 559] width 144 height 37
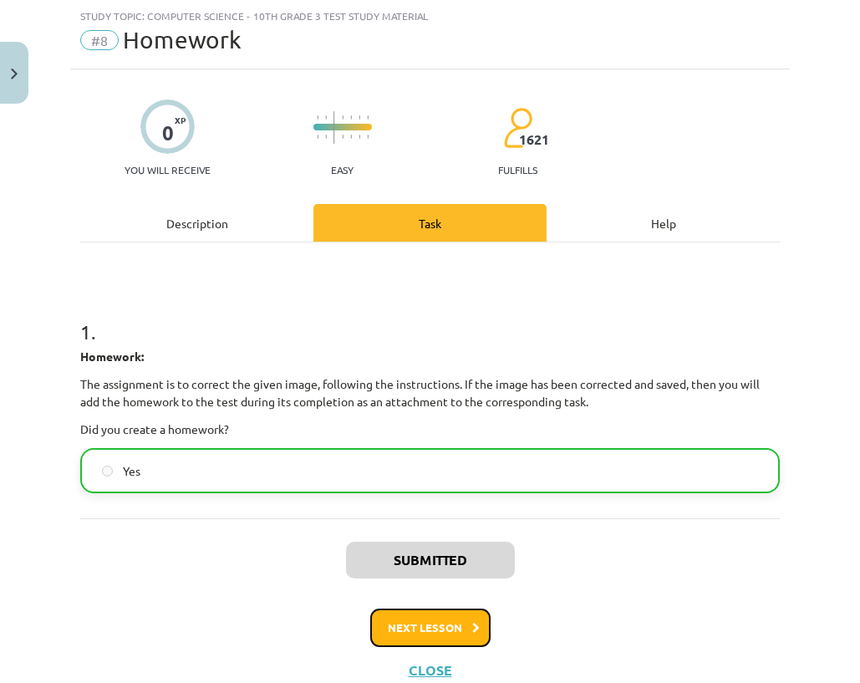
click at [458, 621] on button "Next lesson" at bounding box center [430, 627] width 120 height 38
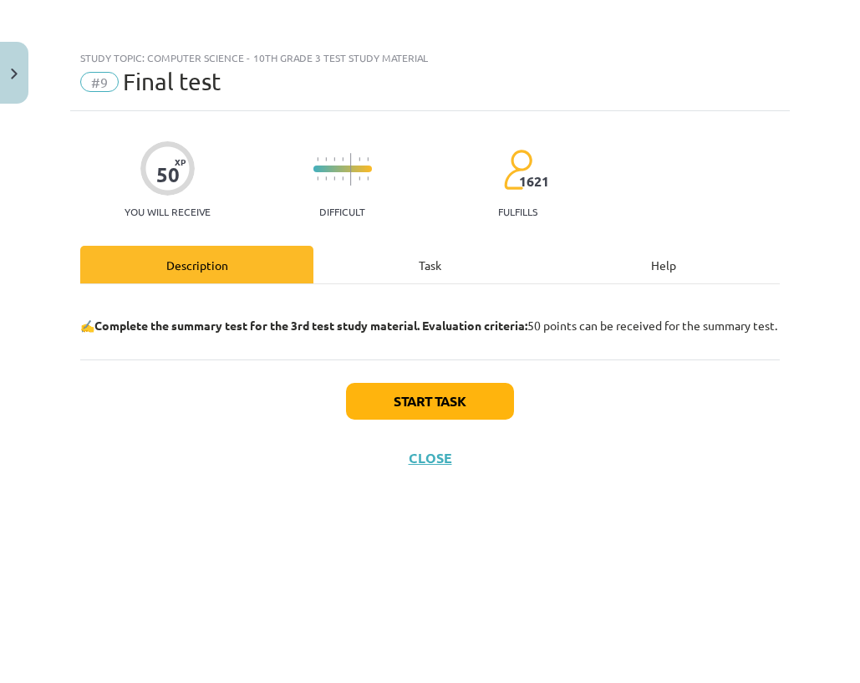
click at [366, 257] on div "Task" at bounding box center [429, 265] width 233 height 38
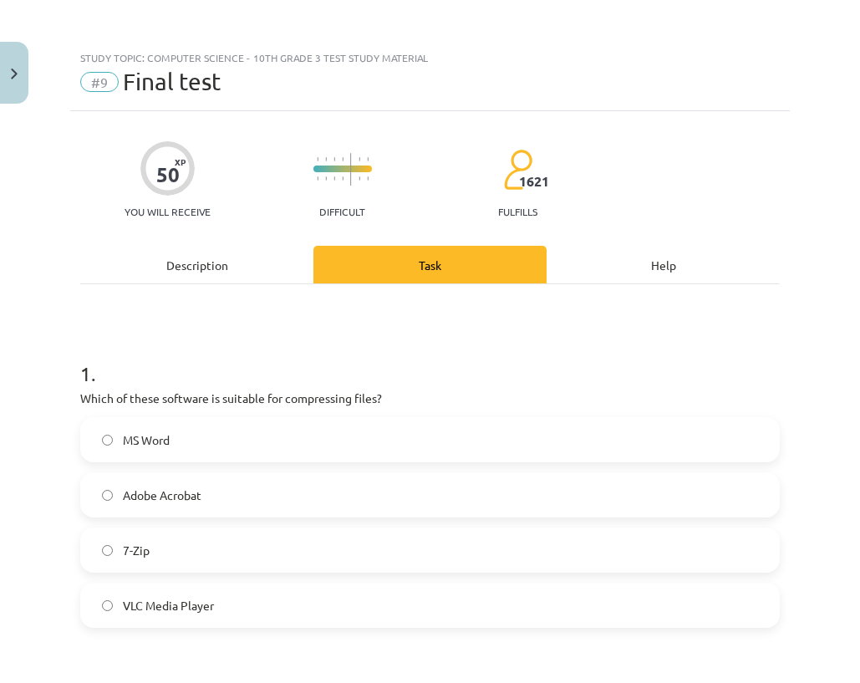
click at [246, 424] on div "Study topic: Computer Science - 10th grade 3 test study material #9 Final test …" at bounding box center [430, 341] width 860 height 683
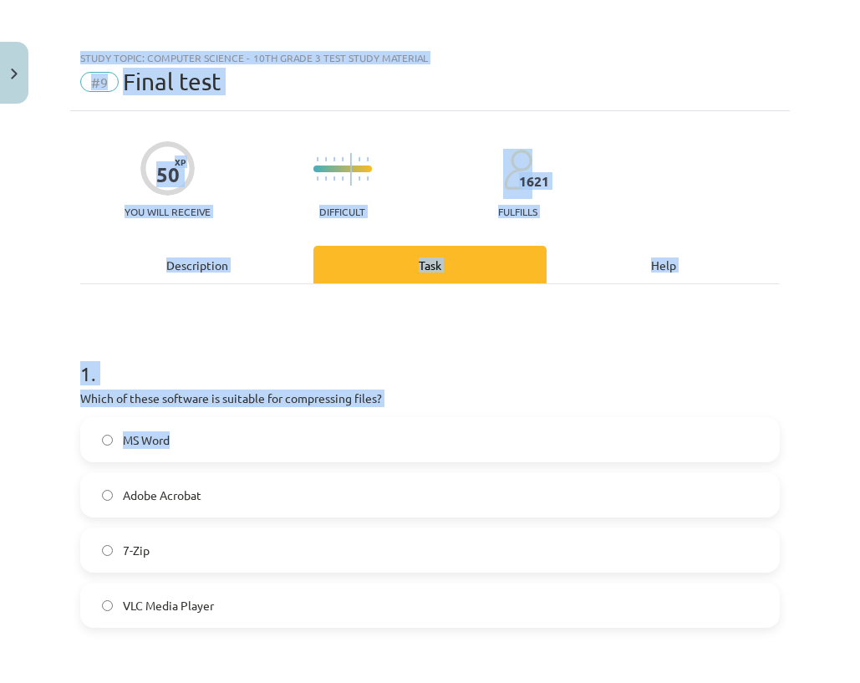
click at [149, 357] on h1 "1 ." at bounding box center [429, 359] width 699 height 52
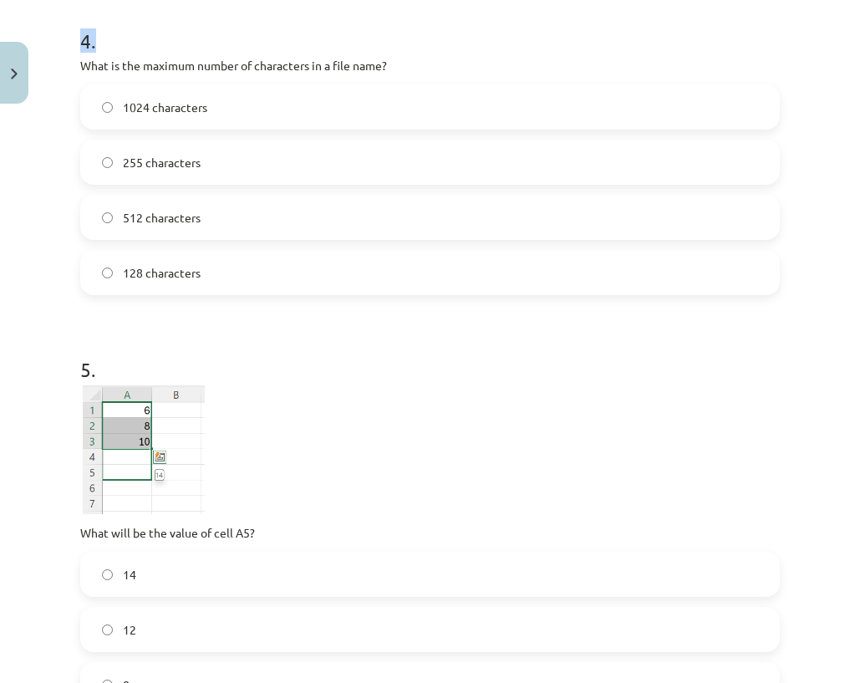
scroll to position [1316, 0]
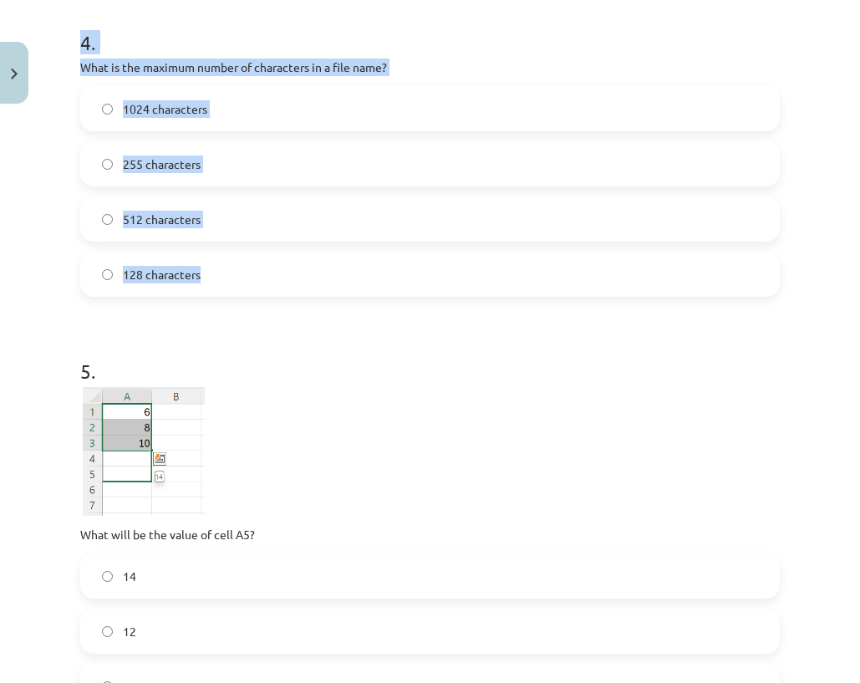
drag, startPoint x: 85, startPoint y: 371, endPoint x: 244, endPoint y: 287, distance: 179.4
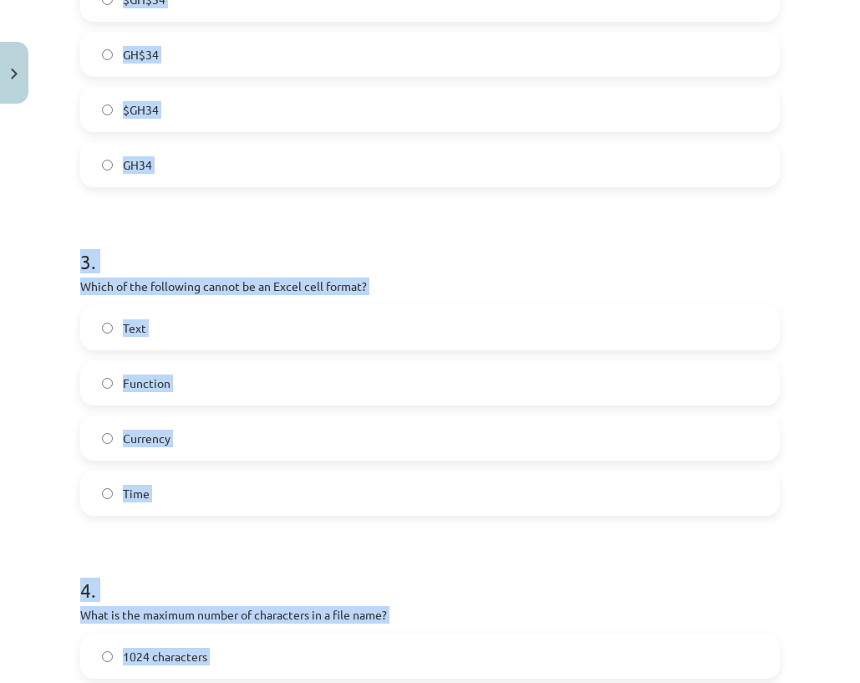
scroll to position [648, 0]
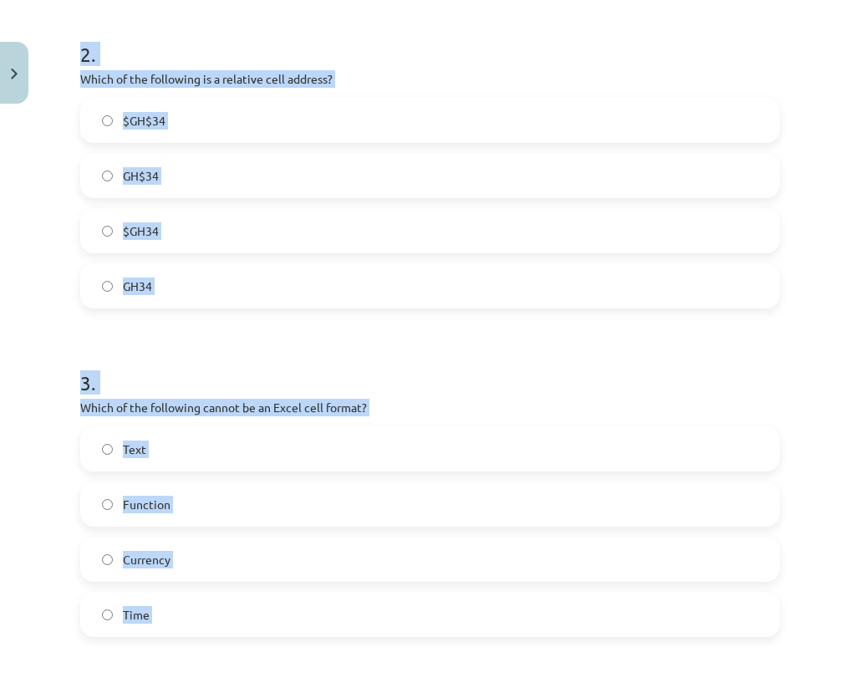
click at [168, 74] on font "Which of the following is a relative cell address?" at bounding box center [206, 78] width 252 height 15
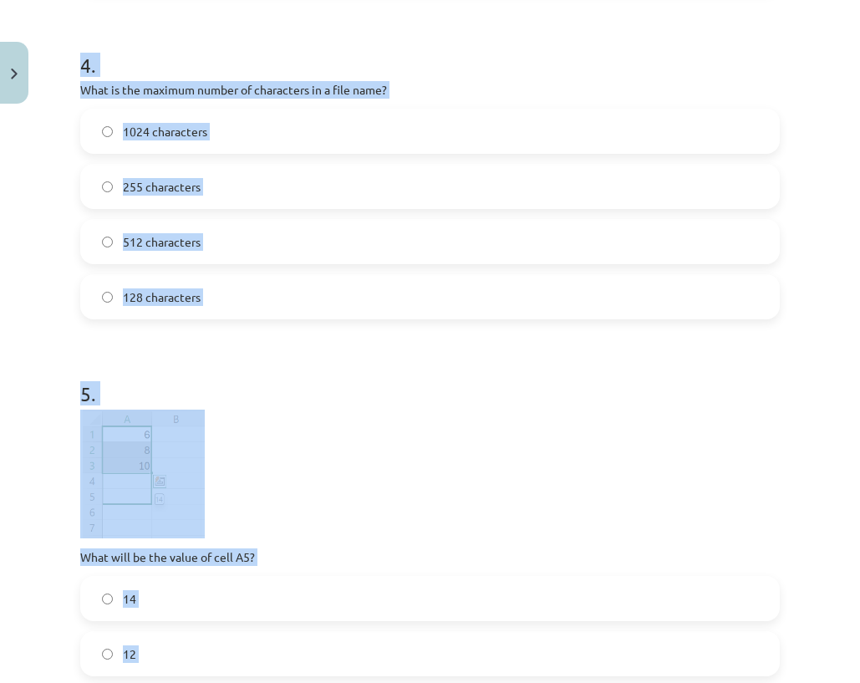
scroll to position [1362, 0]
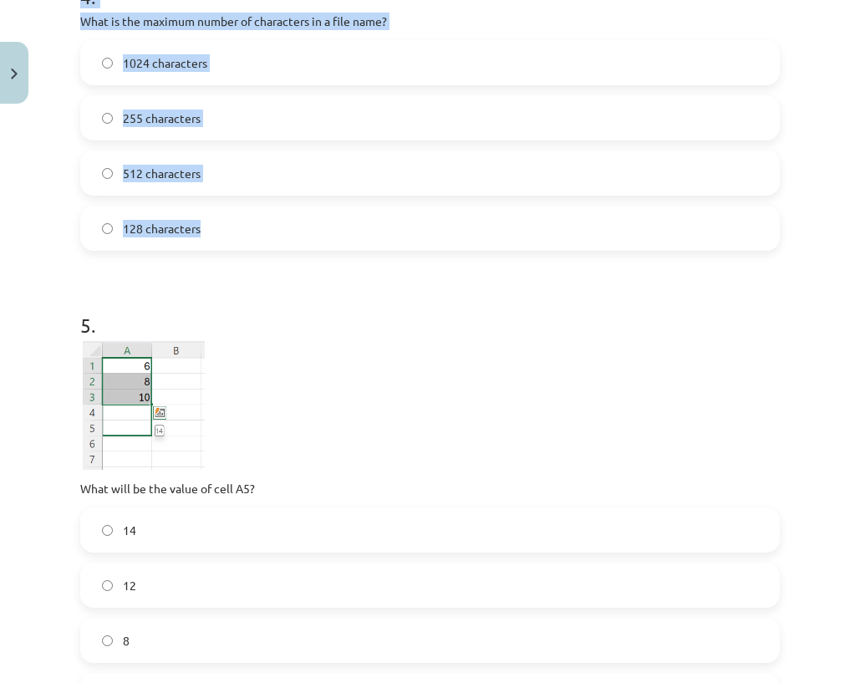
drag, startPoint x: 82, startPoint y: 206, endPoint x: 293, endPoint y: 239, distance: 214.0
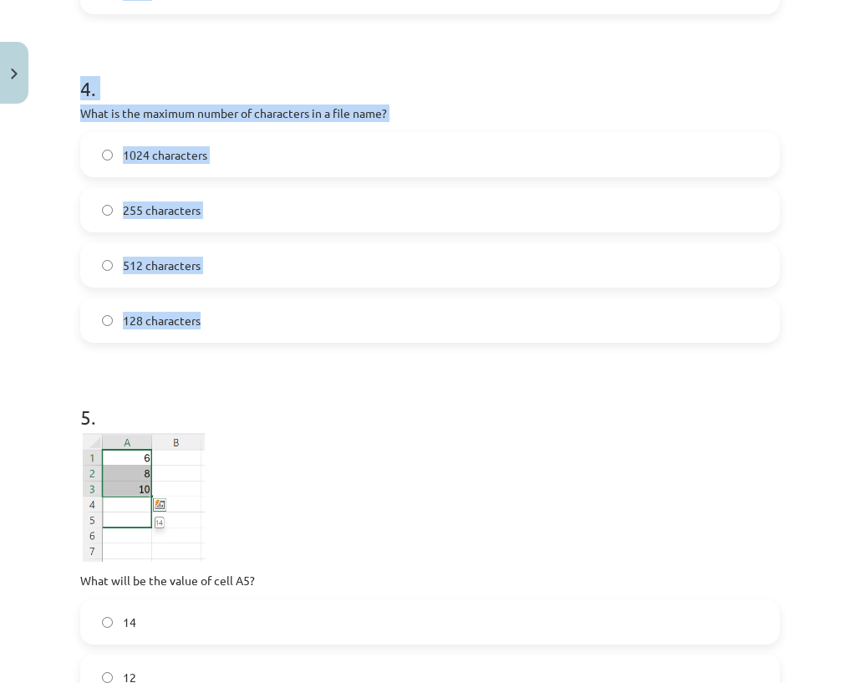
scroll to position [1195, 0]
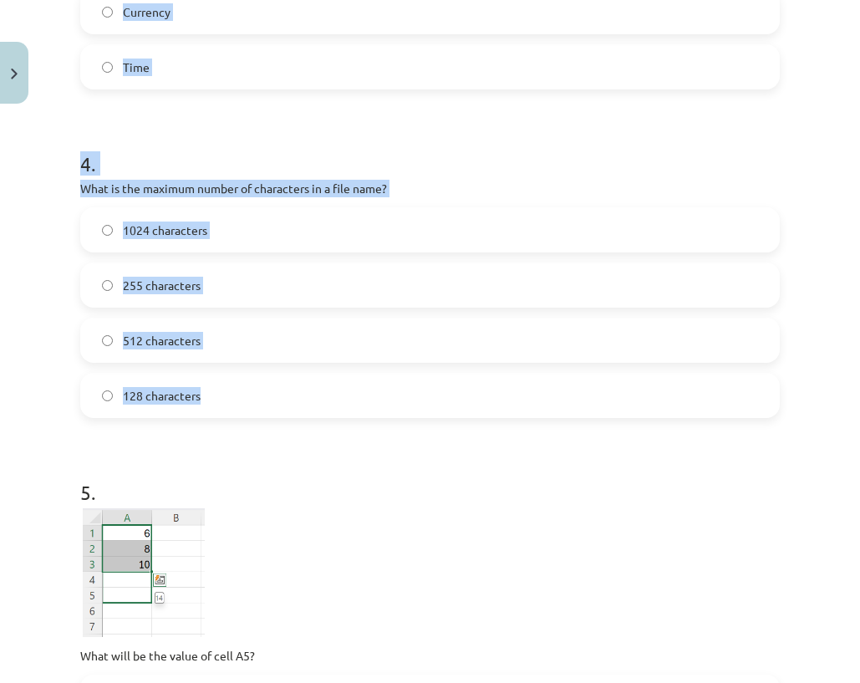
copy form "1 . Which of these software is suitable for compressing files? MS Word Adobe Ac…"
click at [180, 487] on h1 "5 ." at bounding box center [429, 477] width 699 height 52
click at [151, 488] on h1 "5 ." at bounding box center [429, 477] width 699 height 52
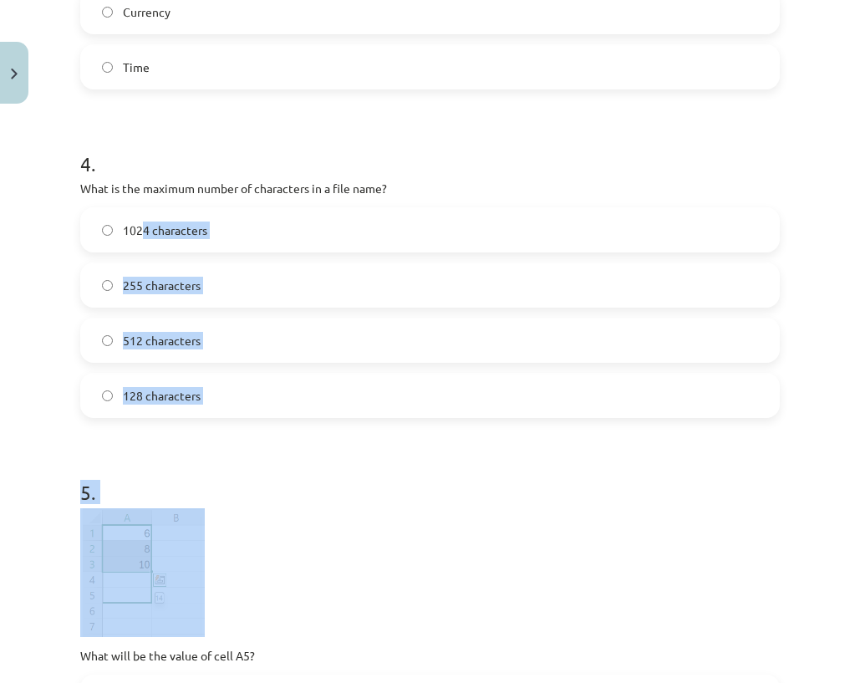
scroll to position [1529, 0]
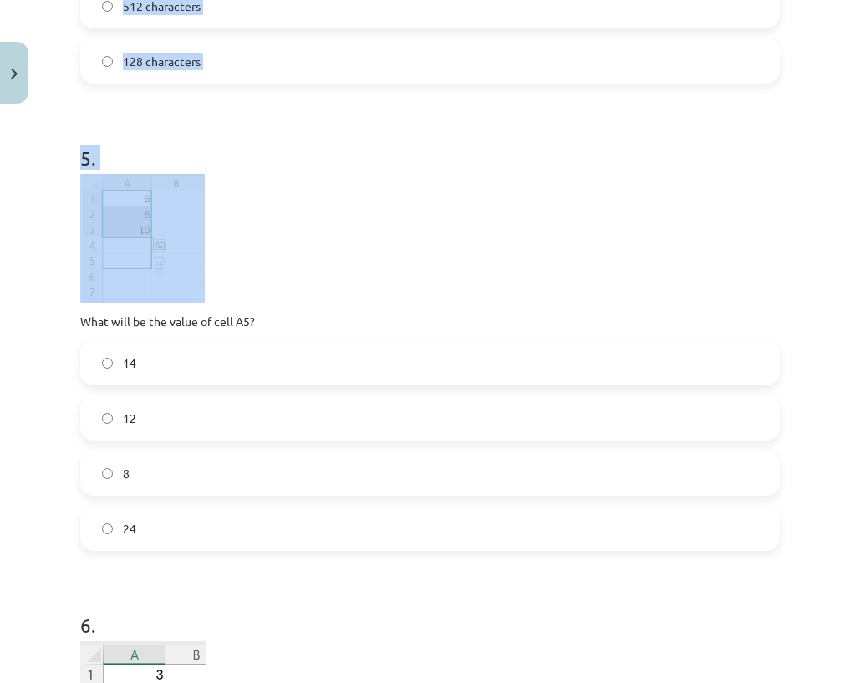
drag, startPoint x: 310, startPoint y: 269, endPoint x: 108, endPoint y: 221, distance: 207.9
click at [108, 221] on img at bounding box center [144, 238] width 122 height 129
click at [287, 214] on p at bounding box center [429, 238] width 699 height 129
click at [104, 159] on h1 "5 ." at bounding box center [429, 143] width 699 height 52
click at [102, 159] on h1 "5 ." at bounding box center [429, 143] width 699 height 52
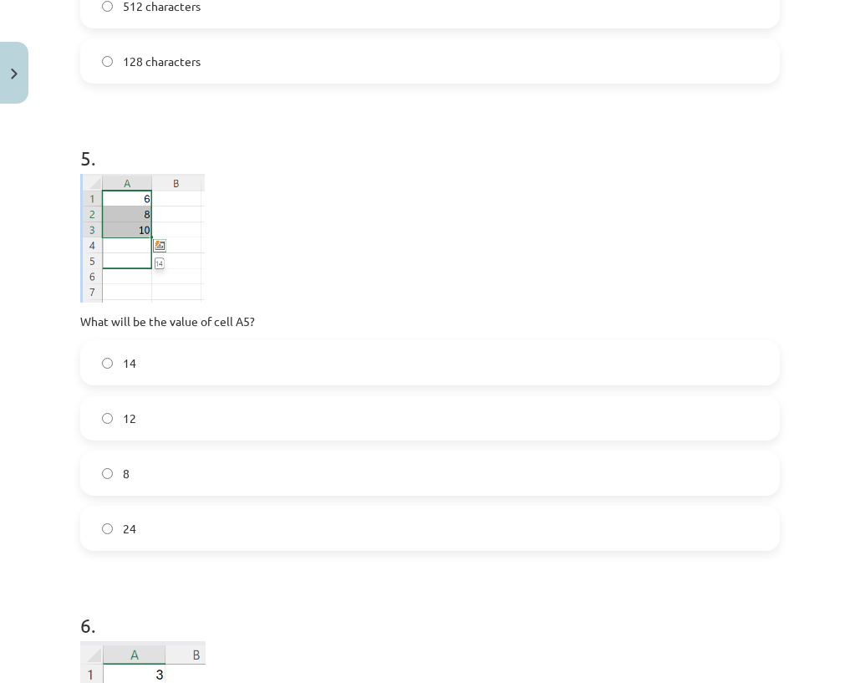
click at [102, 157] on h1 "5 ." at bounding box center [429, 143] width 699 height 52
drag, startPoint x: 124, startPoint y: 216, endPoint x: 87, endPoint y: 231, distance: 40.5
click at [87, 231] on img at bounding box center [144, 238] width 122 height 129
click at [64, 224] on div "Study topic: Computer Science - 10th grade 3 test study material #9 Final test …" at bounding box center [430, 341] width 860 height 683
click at [330, 203] on p at bounding box center [429, 238] width 699 height 129
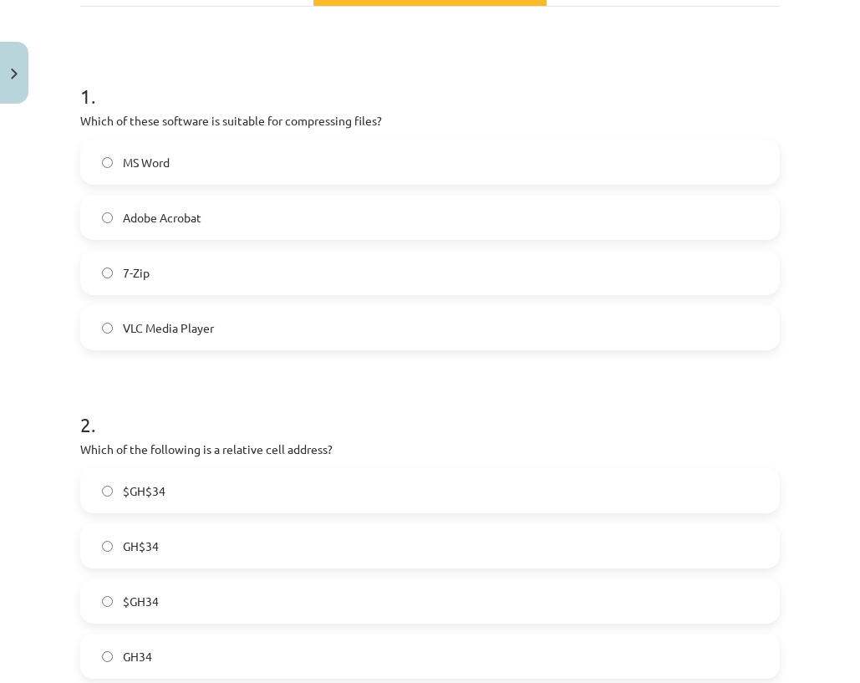
scroll to position [276, 0]
click at [221, 271] on label "7-Zip" at bounding box center [430, 274] width 696 height 42
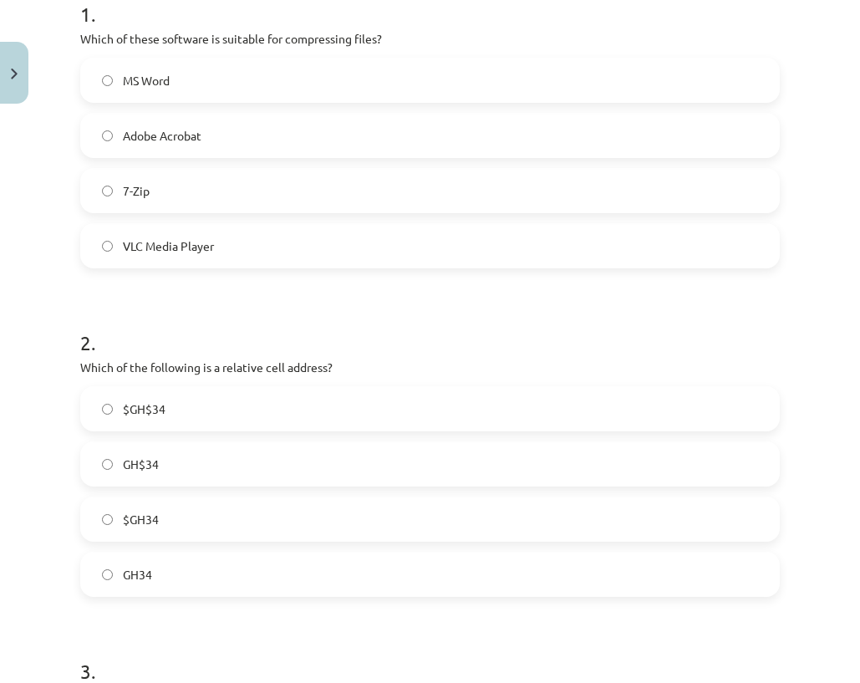
click at [140, 473] on label "GH$34" at bounding box center [430, 464] width 696 height 42
click at [145, 574] on font "GH34" at bounding box center [137, 573] width 29 height 15
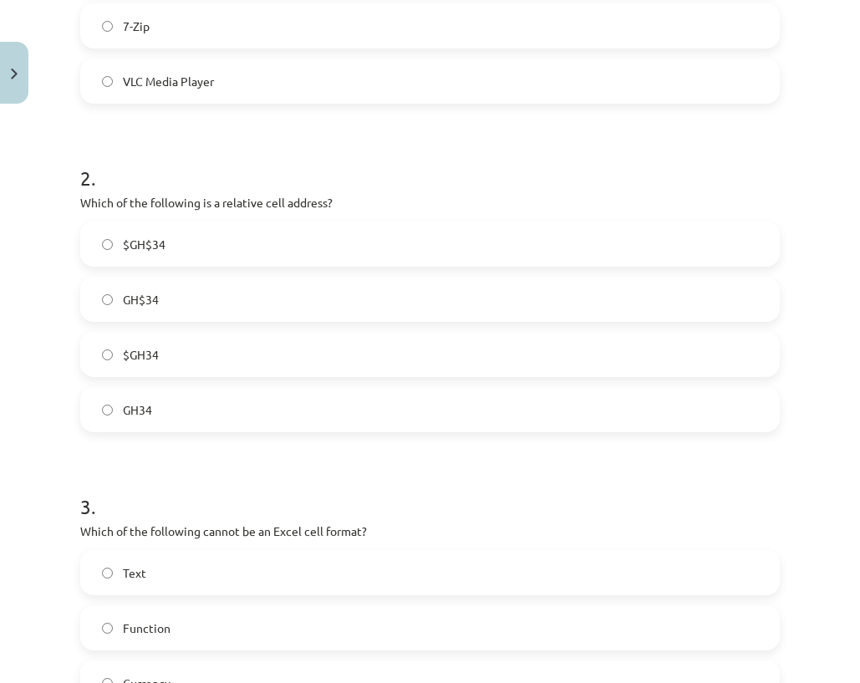
scroll to position [526, 0]
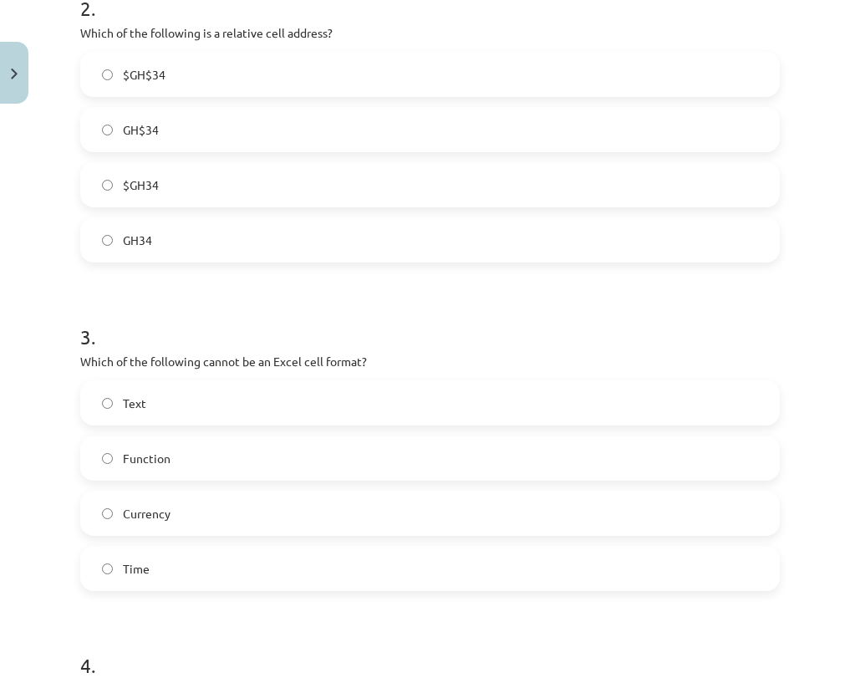
click at [99, 460] on label "Function" at bounding box center [430, 458] width 696 height 42
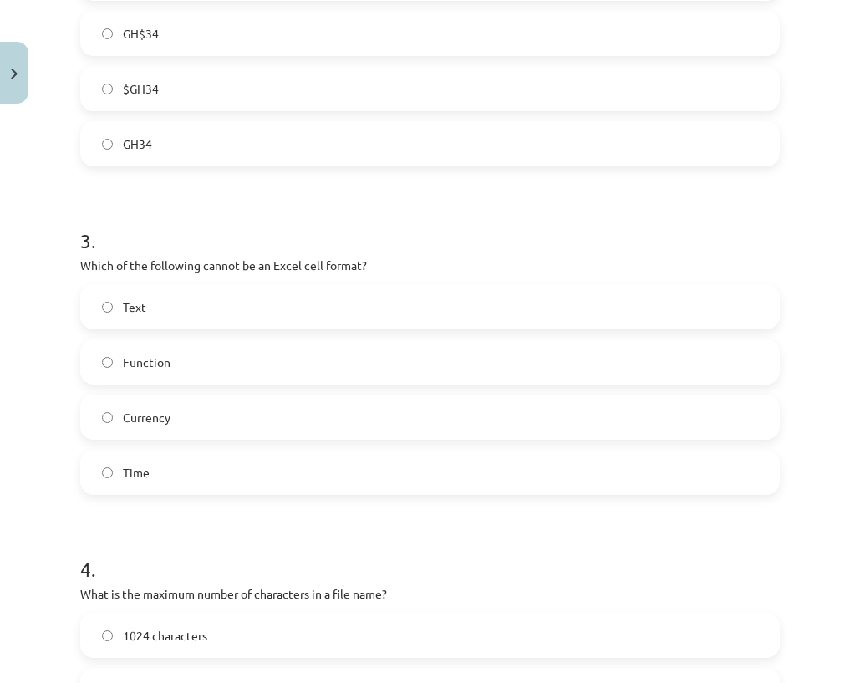
scroll to position [944, 0]
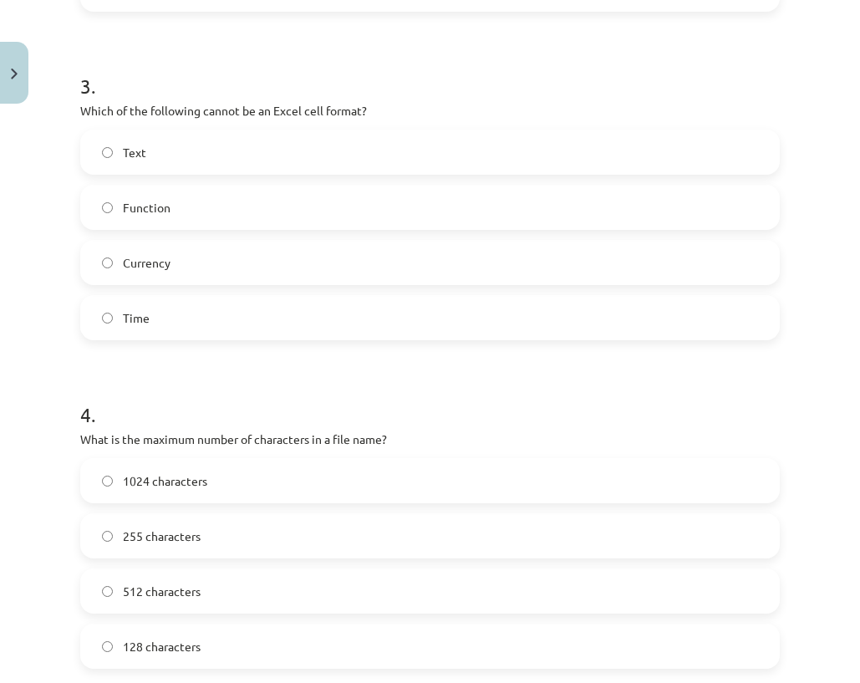
click at [157, 535] on font "255 characters" at bounding box center [162, 535] width 78 height 15
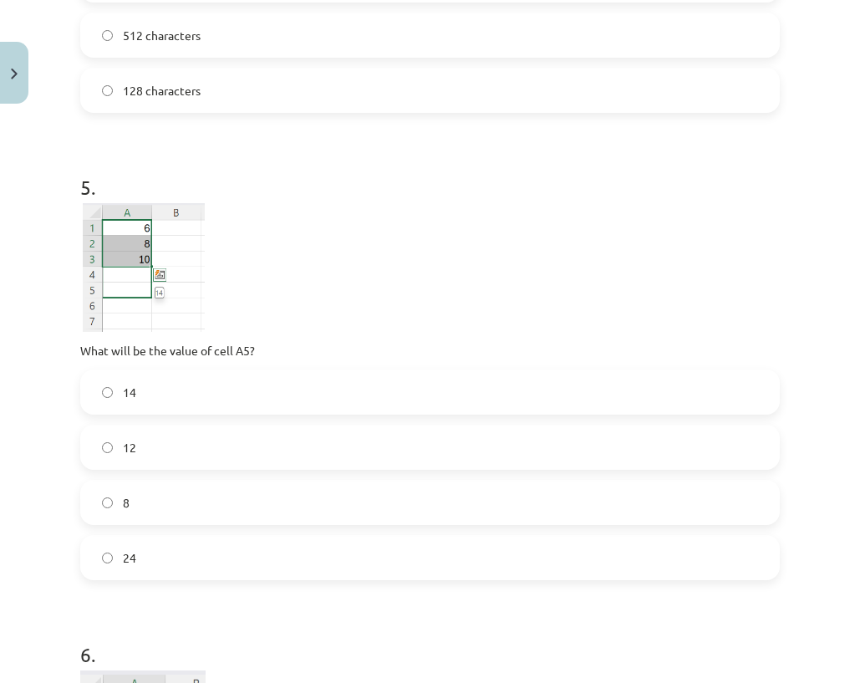
scroll to position [1529, 0]
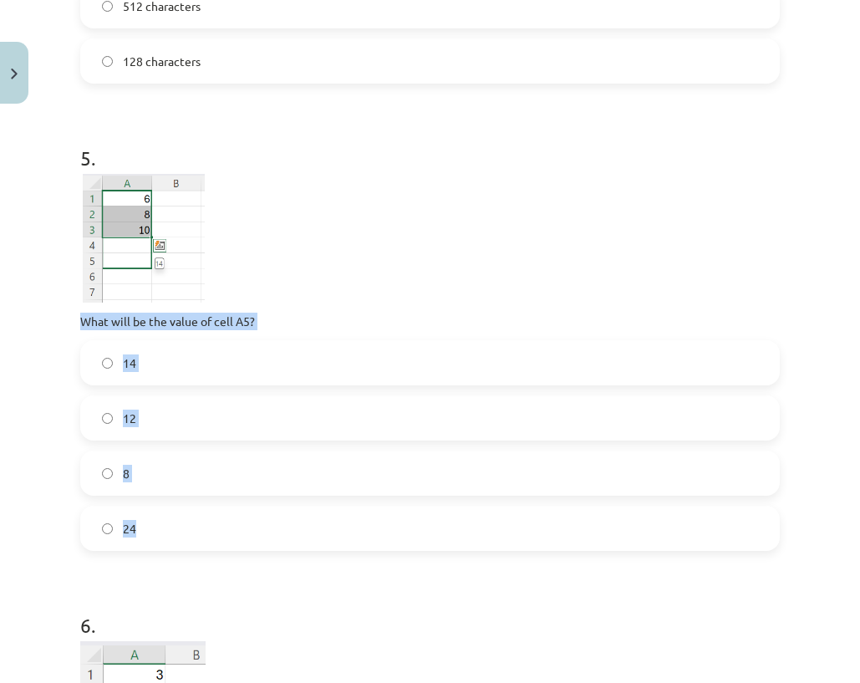
drag, startPoint x: 77, startPoint y: 317, endPoint x: 226, endPoint y: 522, distance: 253.7
click at [239, 545] on div "50 XP You will receive Difficult 1621 fulfills Description Task Help 1 . Which …" at bounding box center [429, 555] width 719 height 3947
copy div "What will be the value of cell A5? 14 12 8 24"
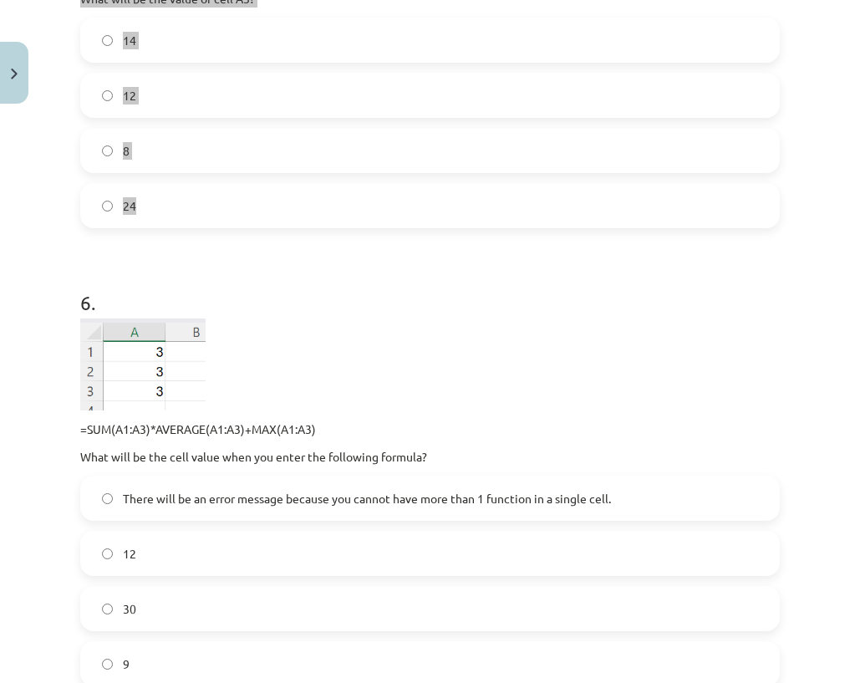
scroll to position [1947, 0]
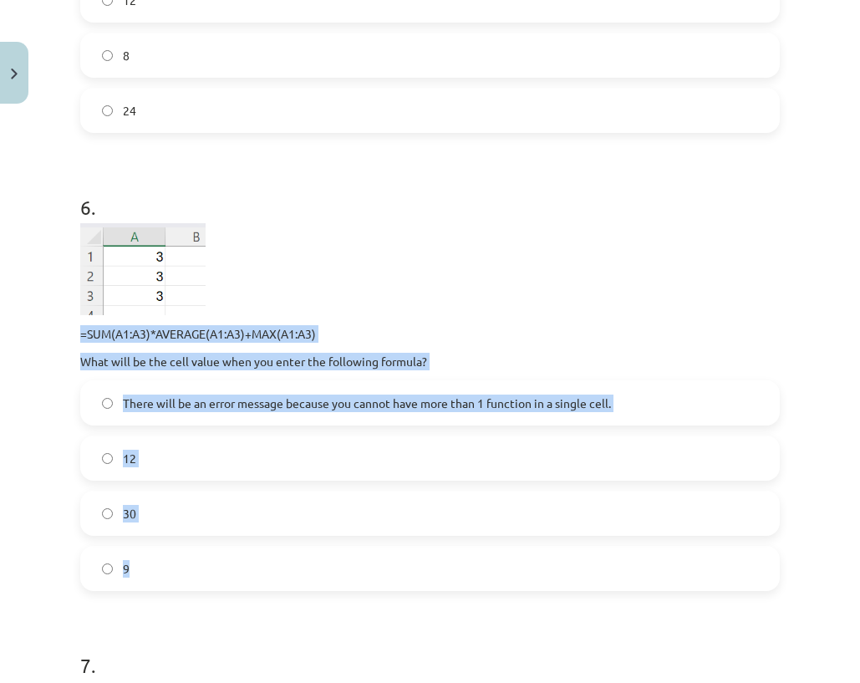
drag, startPoint x: 75, startPoint y: 337, endPoint x: 184, endPoint y: 568, distance: 255.7
click at [186, 575] on div "50 XP You will receive Difficult 1621 fulfills Description Task Help 1 . Which …" at bounding box center [429, 137] width 719 height 3947
copy div "=SUM(A1:A3)*AVERAGE(A1:A3)+MAX(A1:A3) What will be the cell value when you ente…"
drag, startPoint x: 128, startPoint y: 290, endPoint x: 94, endPoint y: 257, distance: 47.3
click at [94, 257] on img at bounding box center [142, 269] width 125 height 92
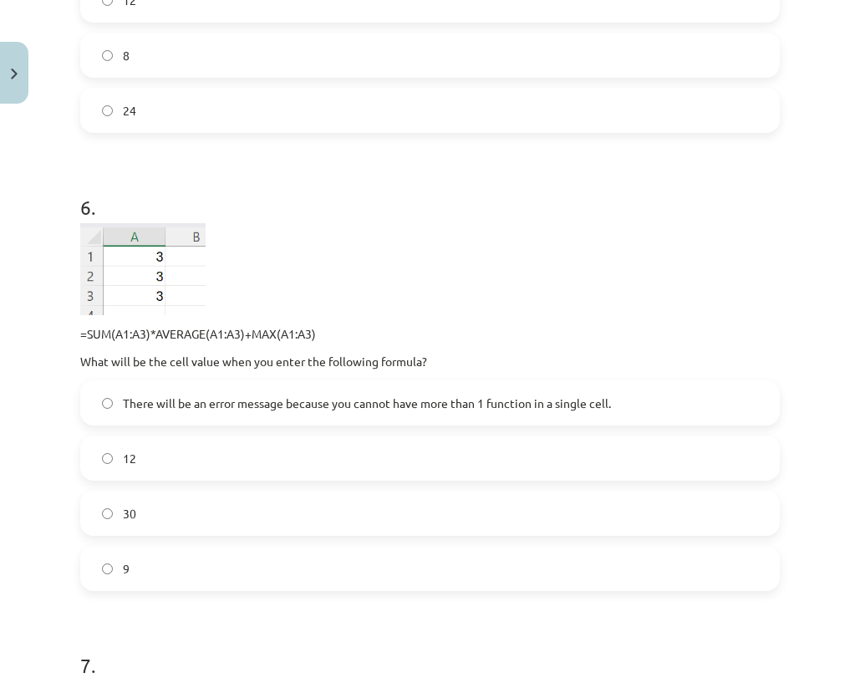
click at [283, 277] on p at bounding box center [429, 269] width 699 height 92
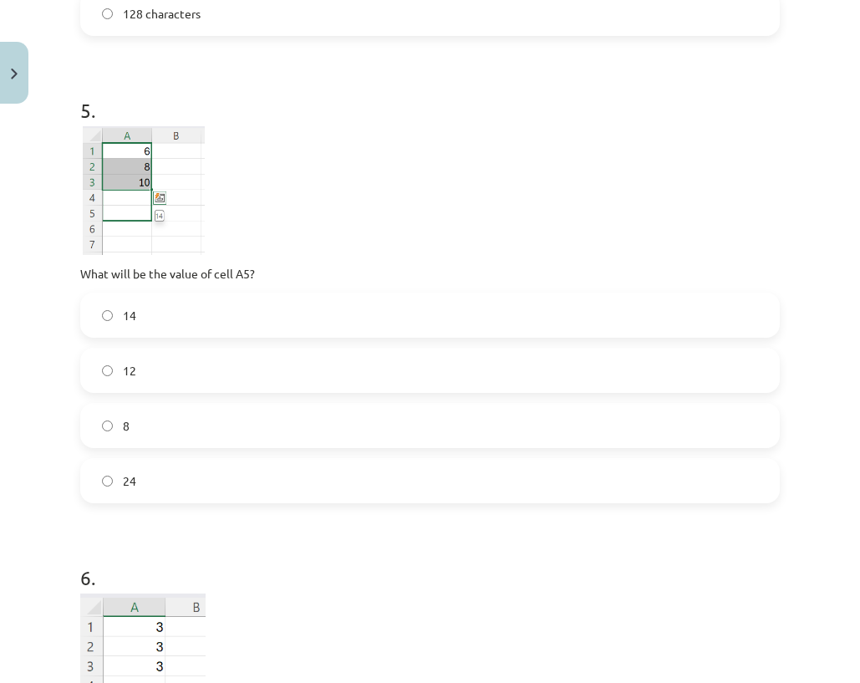
scroll to position [1529, 0]
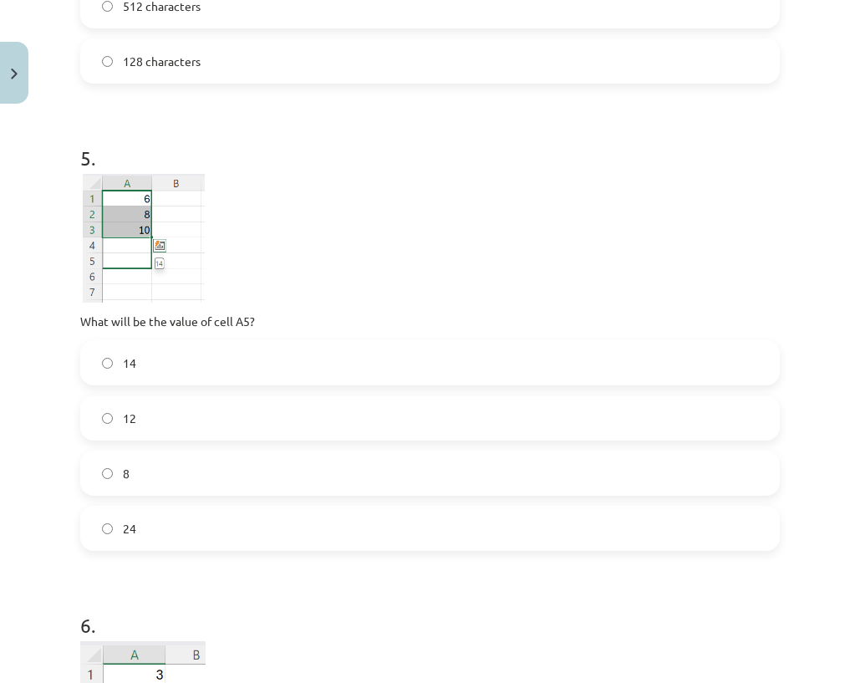
click at [145, 377] on label "14" at bounding box center [430, 363] width 696 height 42
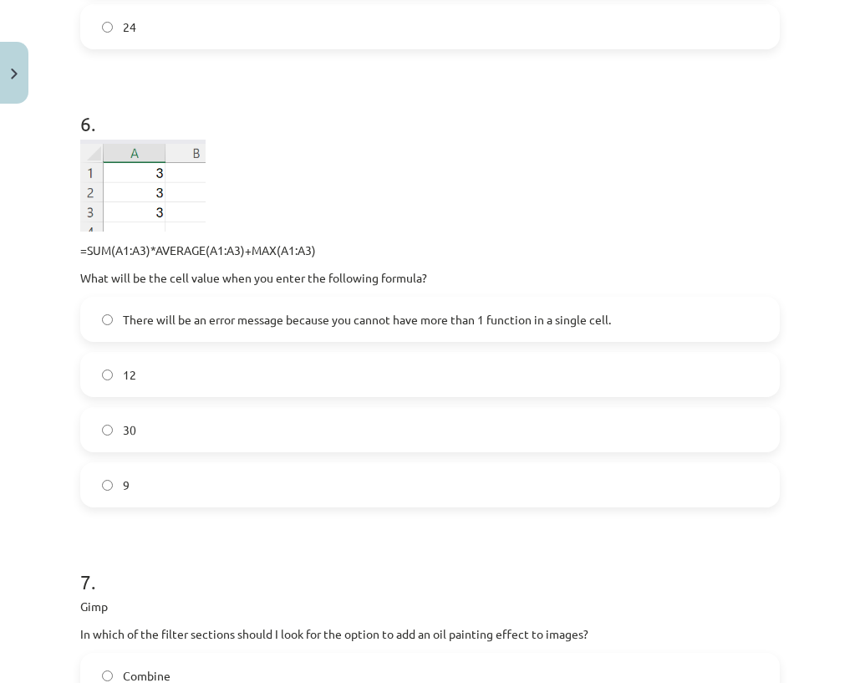
click at [151, 384] on label "12" at bounding box center [430, 374] width 696 height 42
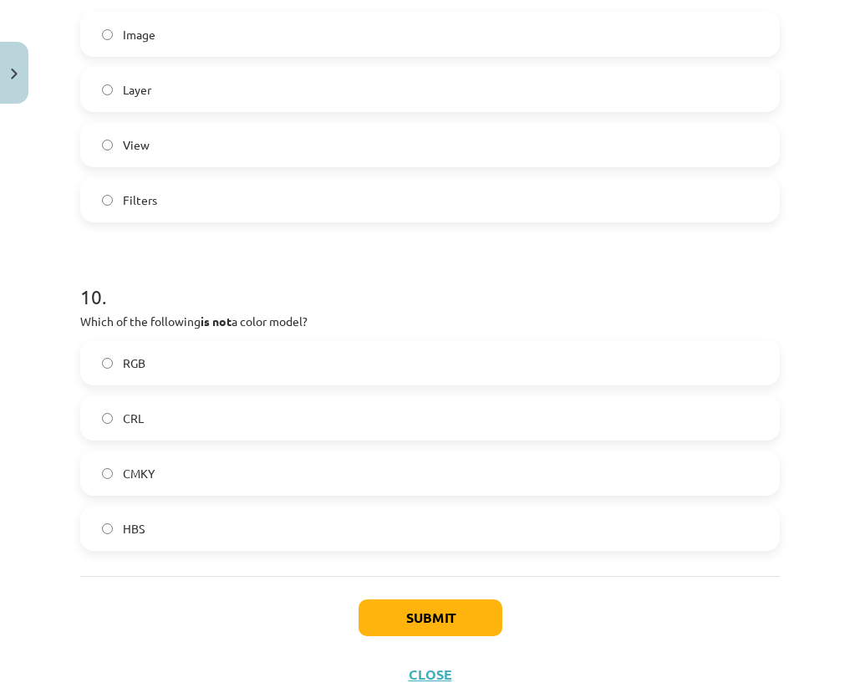
scroll to position [3417, 0]
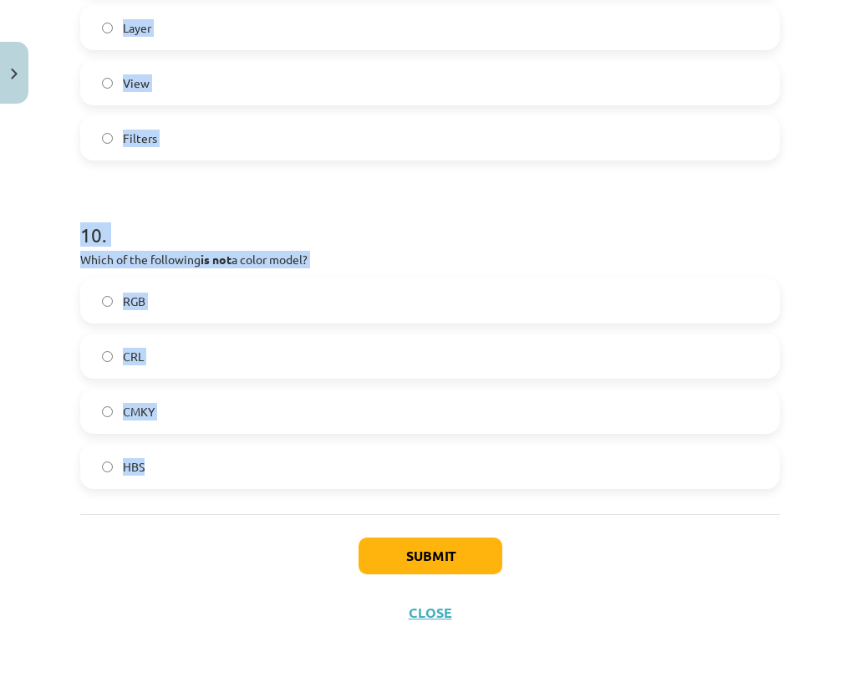
drag, startPoint x: 177, startPoint y: 245, endPoint x: 256, endPoint y: 479, distance: 246.8
copy form "7 . Gimp In which of the filter sections should I look for the option to add an…"
click at [48, 264] on div "Study topic: Computer Science - 10th grade 3 test study material #9 Final test …" at bounding box center [430, 341] width 860 height 683
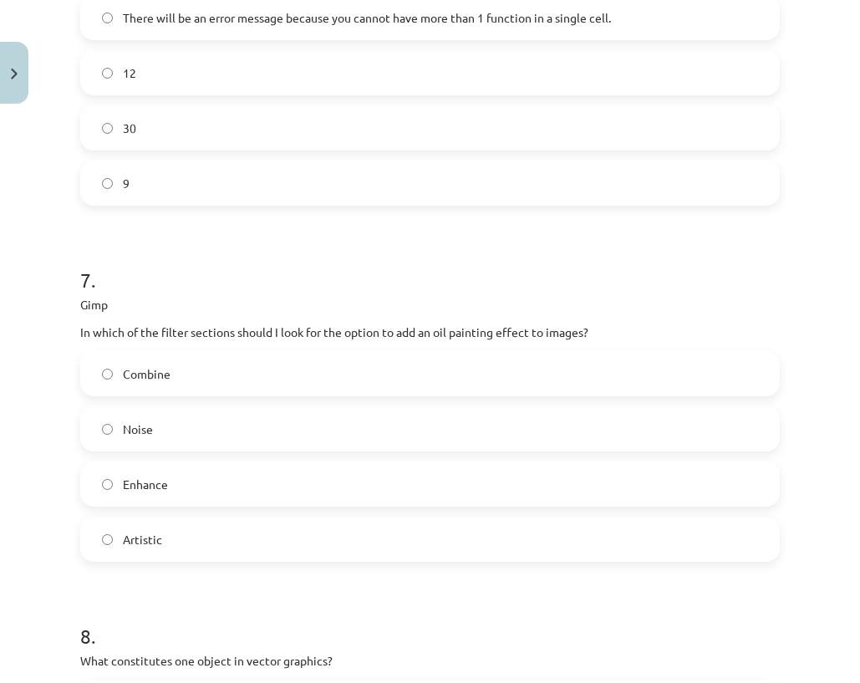
scroll to position [2331, 0]
click at [160, 539] on font "Artistic" at bounding box center [142, 539] width 39 height 15
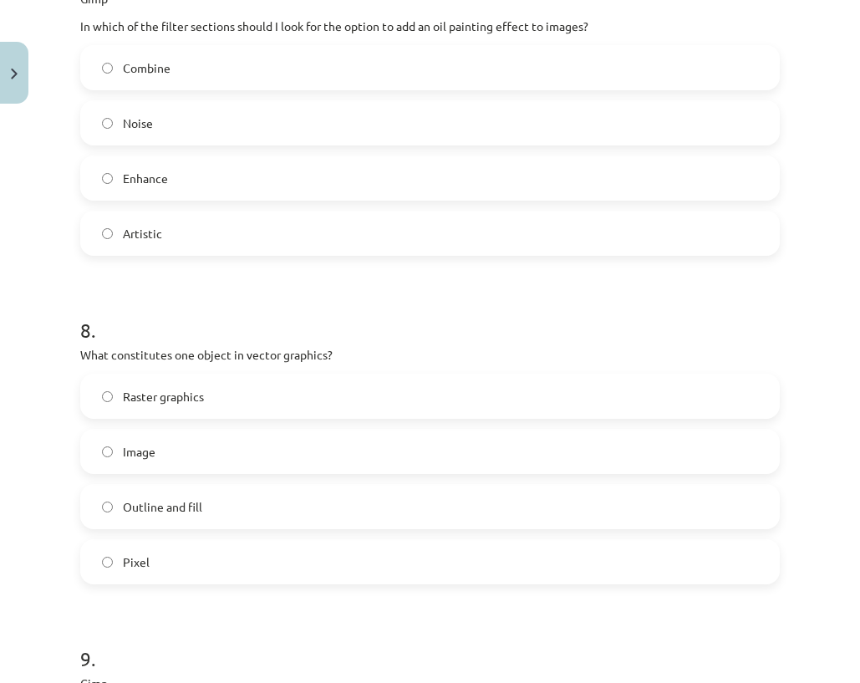
scroll to position [2665, 0]
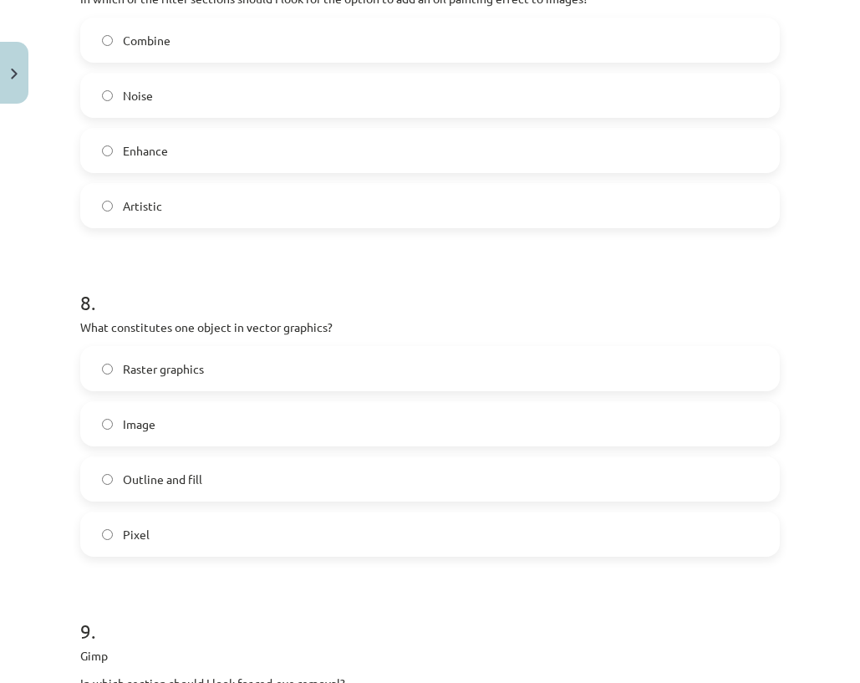
click at [91, 482] on label "Outline and fill" at bounding box center [430, 479] width 696 height 42
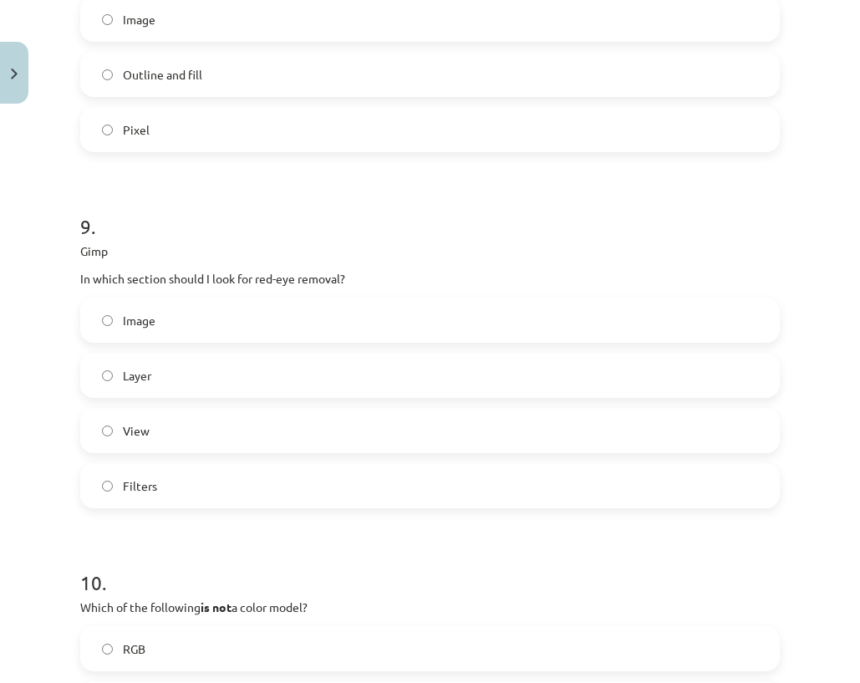
scroll to position [3250, 0]
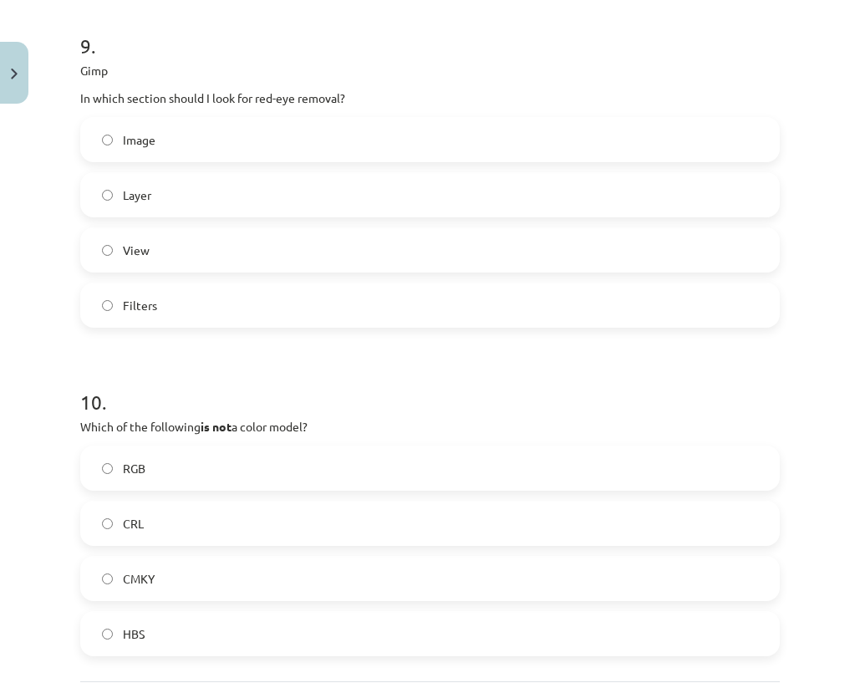
click at [161, 313] on label "Filters" at bounding box center [430, 305] width 696 height 42
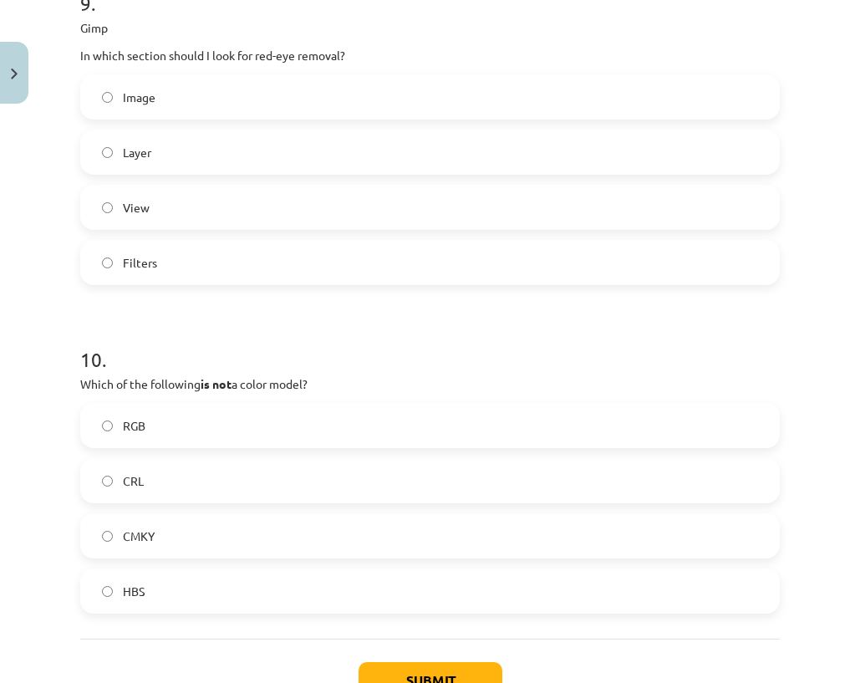
scroll to position [3334, 0]
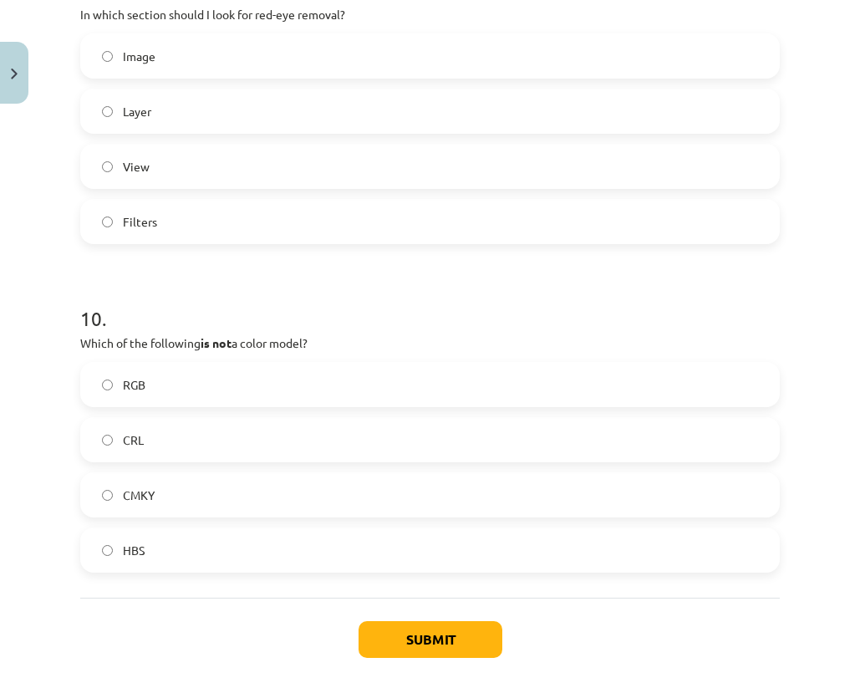
click at [129, 439] on font "CRL" at bounding box center [133, 439] width 21 height 15
click at [444, 639] on font "Submit" at bounding box center [430, 639] width 48 height 18
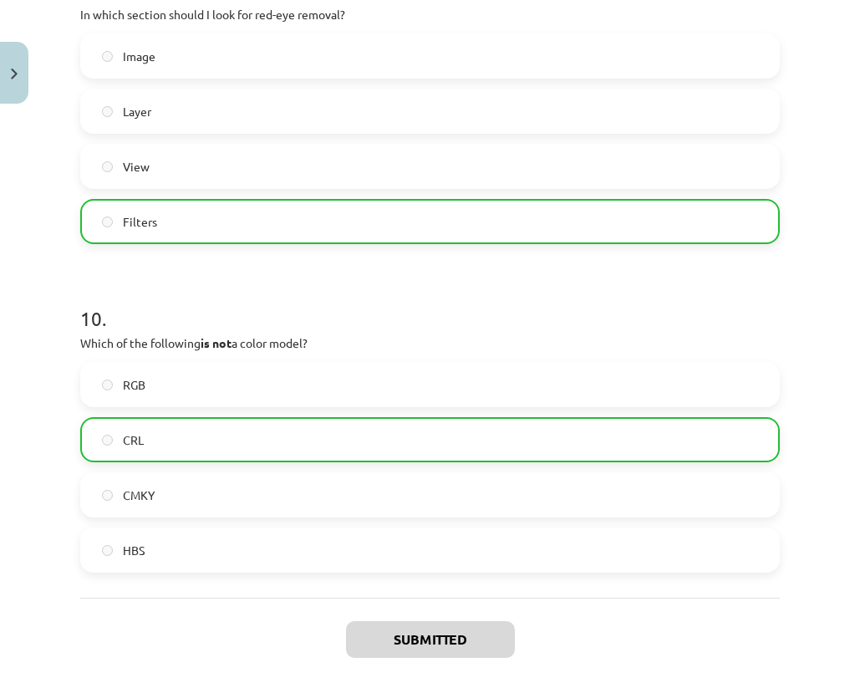
scroll to position [3471, 0]
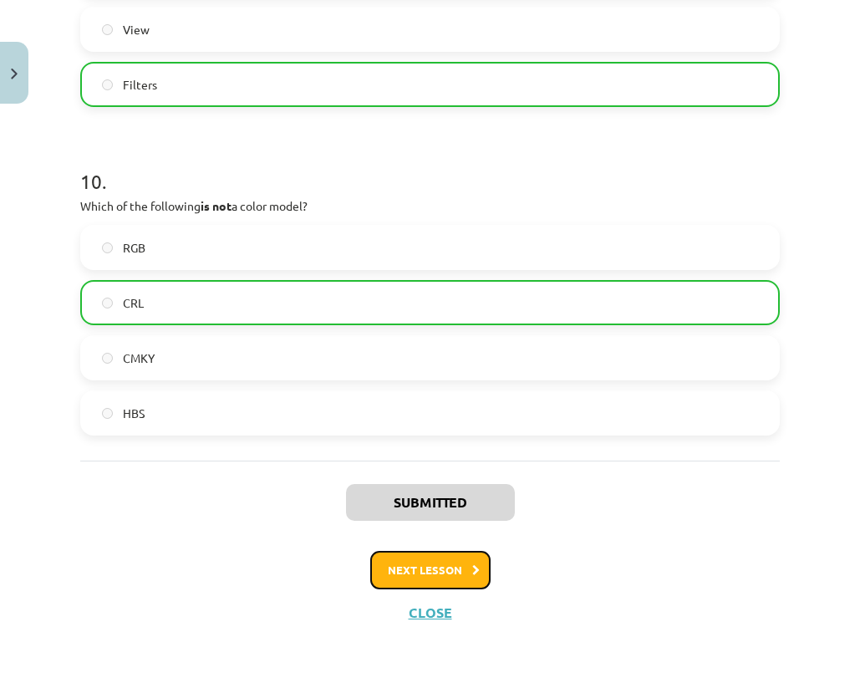
click at [400, 575] on font "Next lesson" at bounding box center [425, 569] width 74 height 14
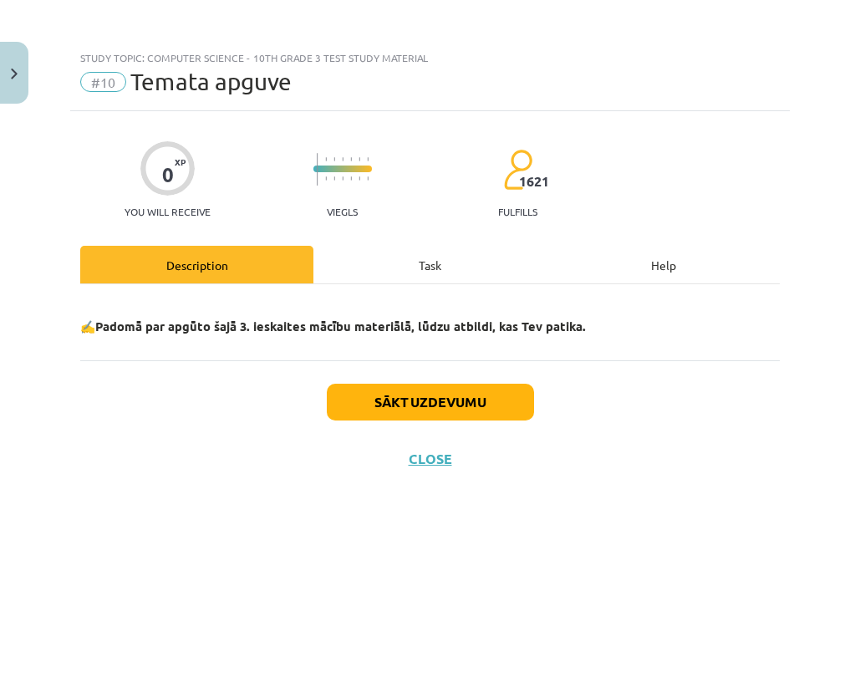
scroll to position [0, 0]
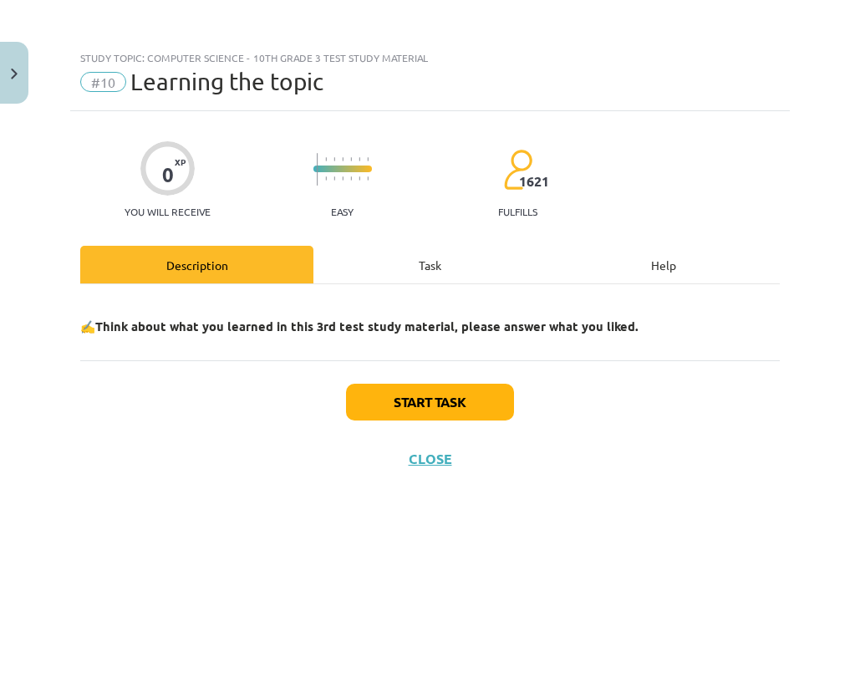
click at [408, 284] on div "✍️Think about what you learned in this 3rd test study material, please answer w…" at bounding box center [429, 322] width 699 height 76
click at [404, 268] on div "Task" at bounding box center [429, 265] width 233 height 38
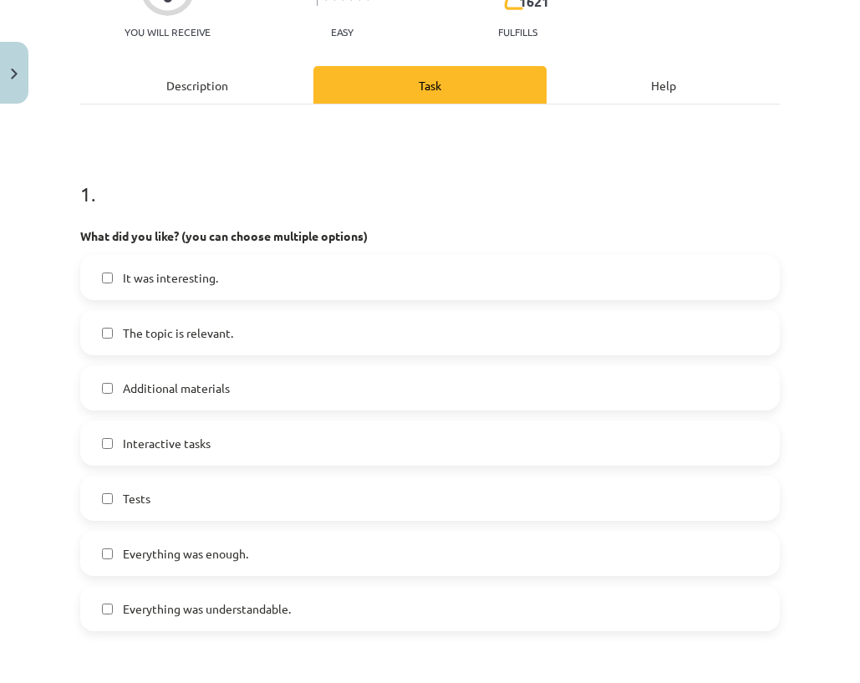
scroll to position [334, 0]
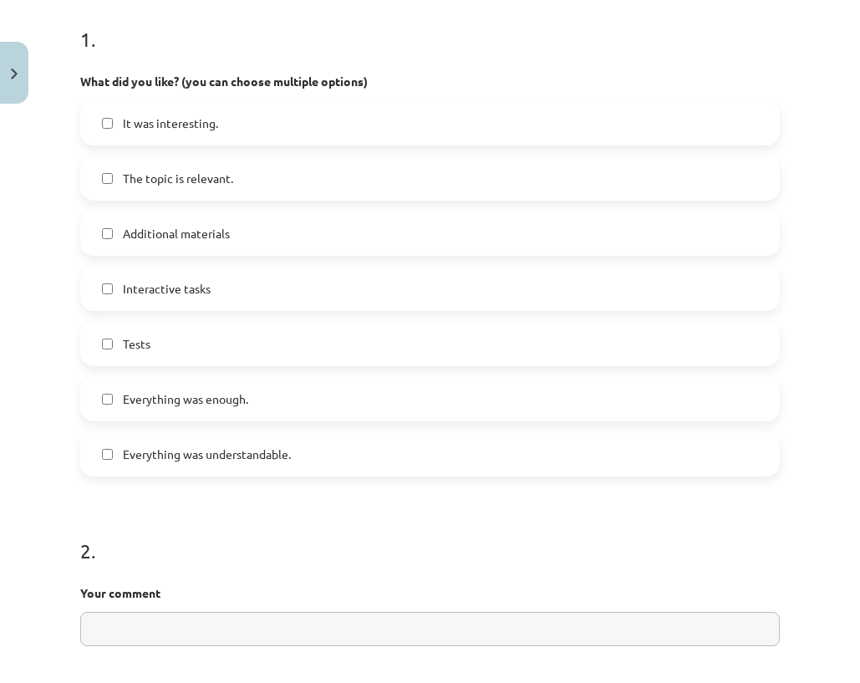
click at [146, 338] on font "Tests" at bounding box center [137, 343] width 28 height 15
click at [151, 175] on font "The topic is relevant." at bounding box center [178, 177] width 110 height 15
click at [124, 175] on font "The topic is relevant." at bounding box center [178, 177] width 110 height 15
click at [98, 510] on h1 "2 ." at bounding box center [429, 536] width 699 height 52
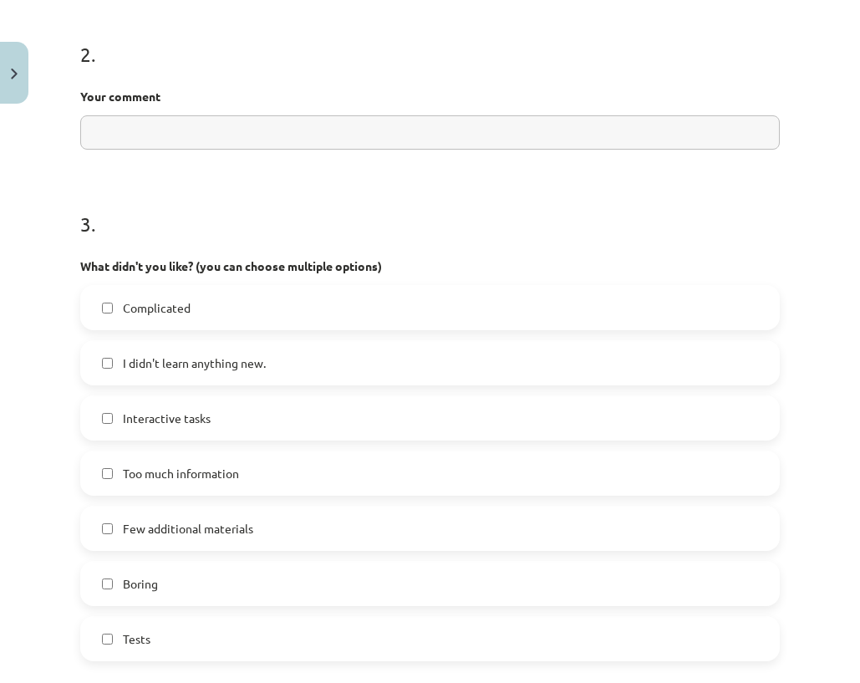
scroll to position [836, 0]
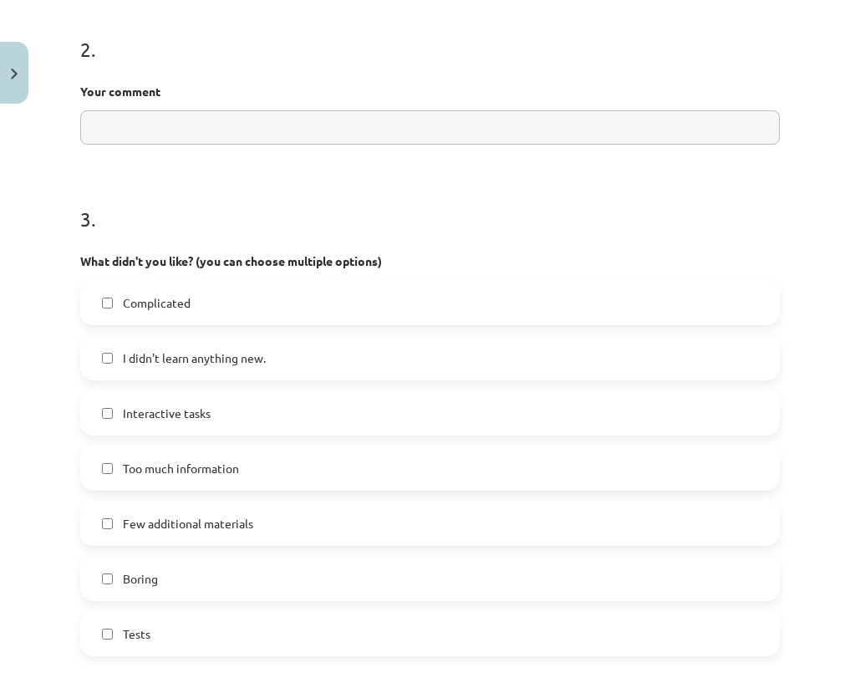
click at [108, 365] on label "I didn't learn anything new." at bounding box center [430, 358] width 696 height 42
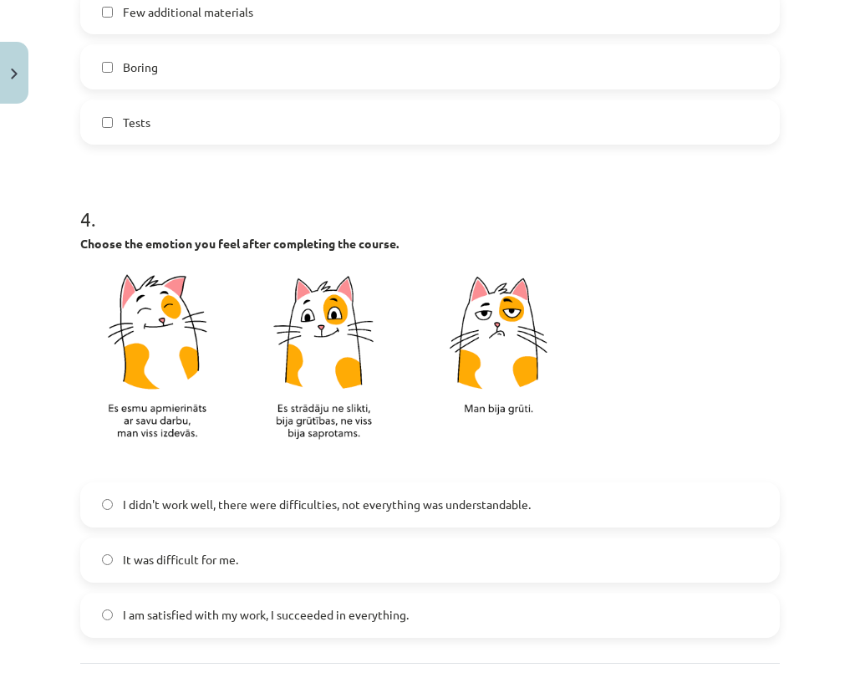
scroll to position [1496, 0]
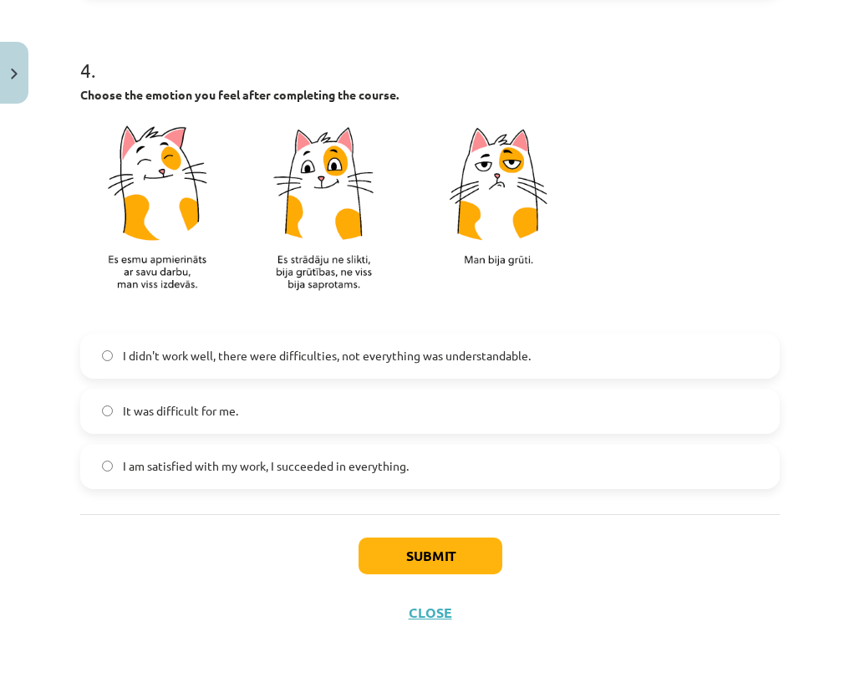
click at [186, 471] on font "I am satisfied with my work, I succeeded in everything." at bounding box center [266, 465] width 286 height 15
click at [394, 553] on button "Submit" at bounding box center [430, 555] width 144 height 37
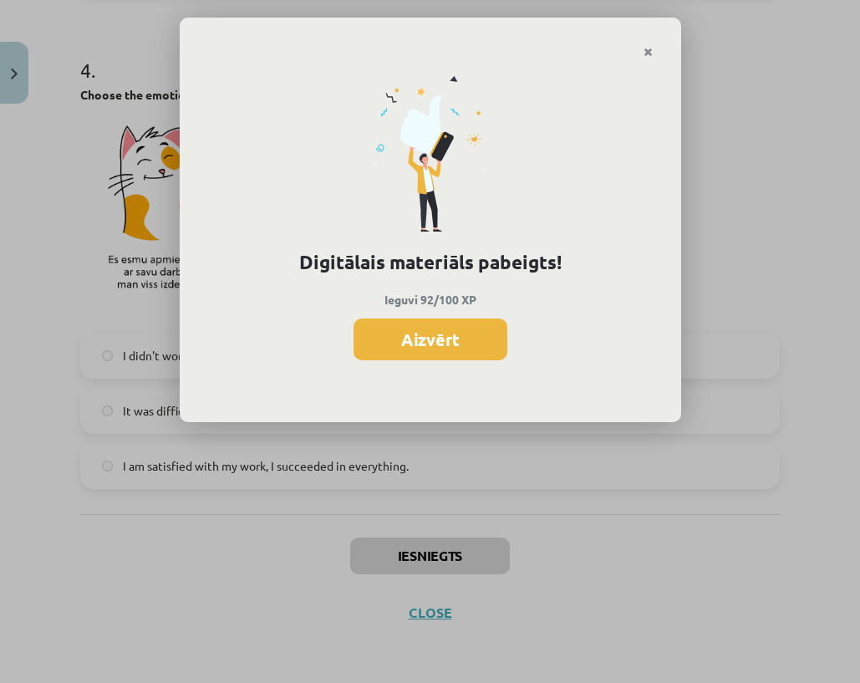
scroll to position [1127, 0]
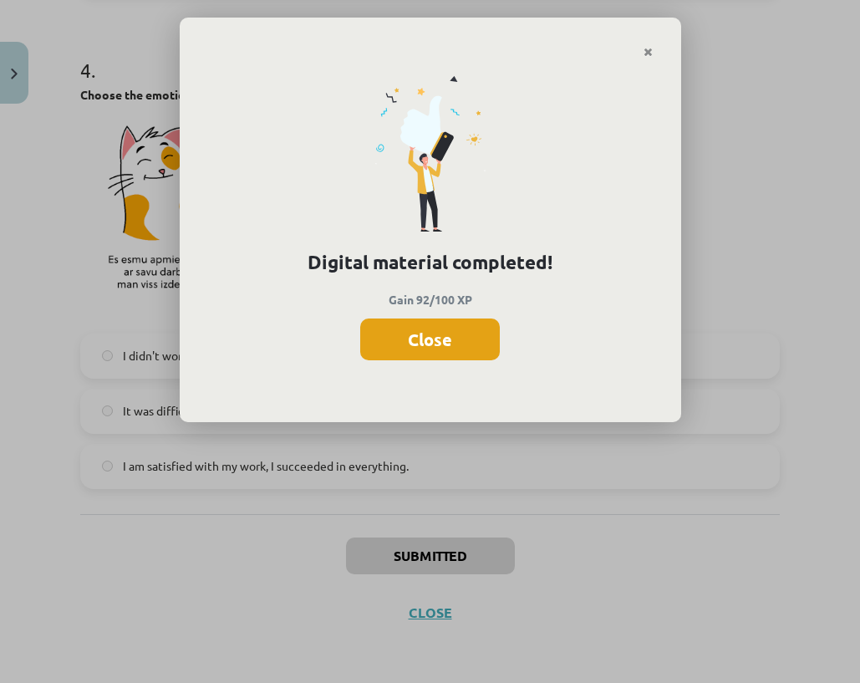
click at [400, 349] on button "Close" at bounding box center [430, 339] width 140 height 42
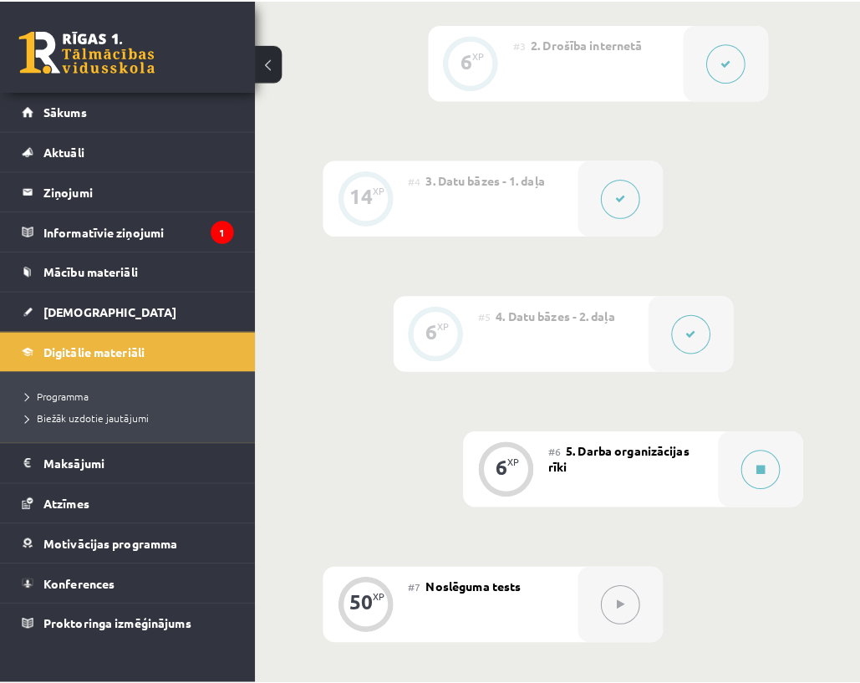
scroll to position [1253, 0]
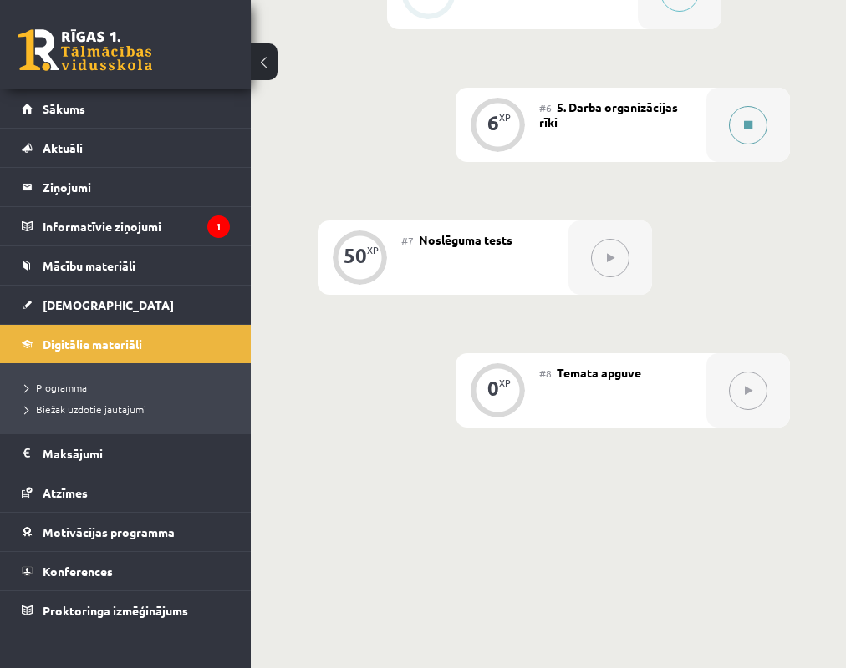
click at [730, 126] on div at bounding box center [748, 125] width 84 height 74
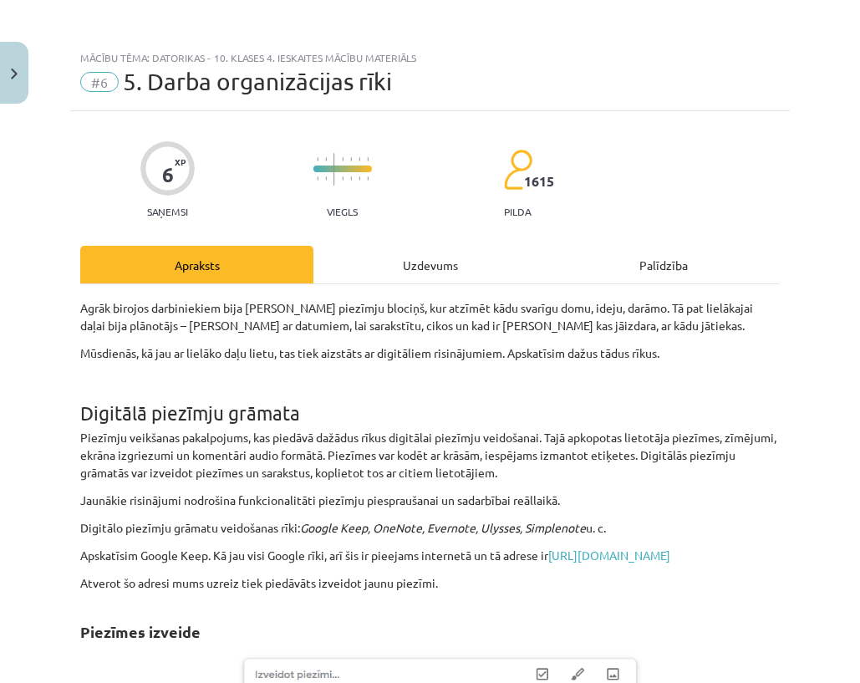
click at [452, 264] on div "Uzdevums" at bounding box center [429, 265] width 233 height 38
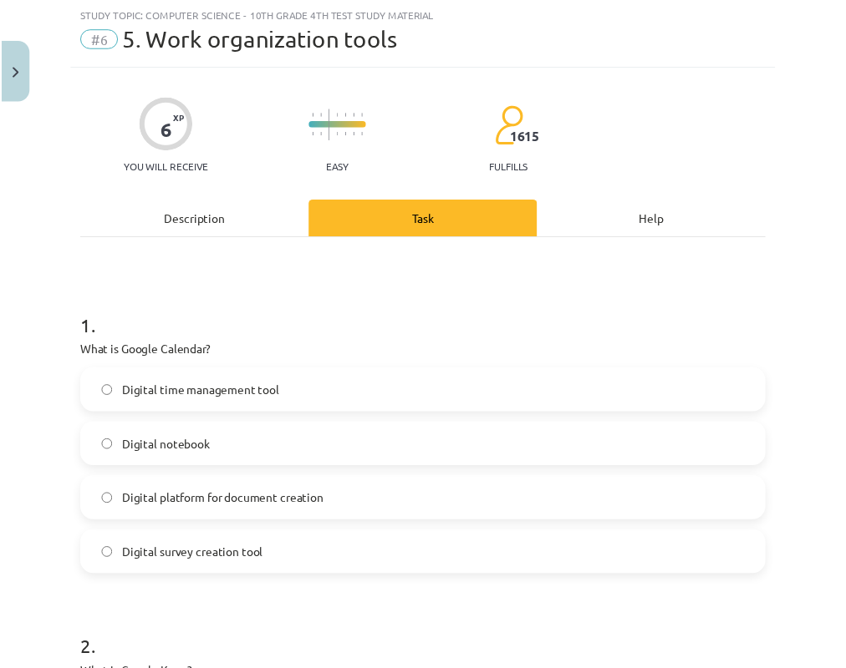
scroll to position [1256, 0]
drag, startPoint x: 18, startPoint y: 79, endPoint x: 30, endPoint y: 85, distance: 13.5
click at [18, 79] on button "Close" at bounding box center [14, 73] width 28 height 62
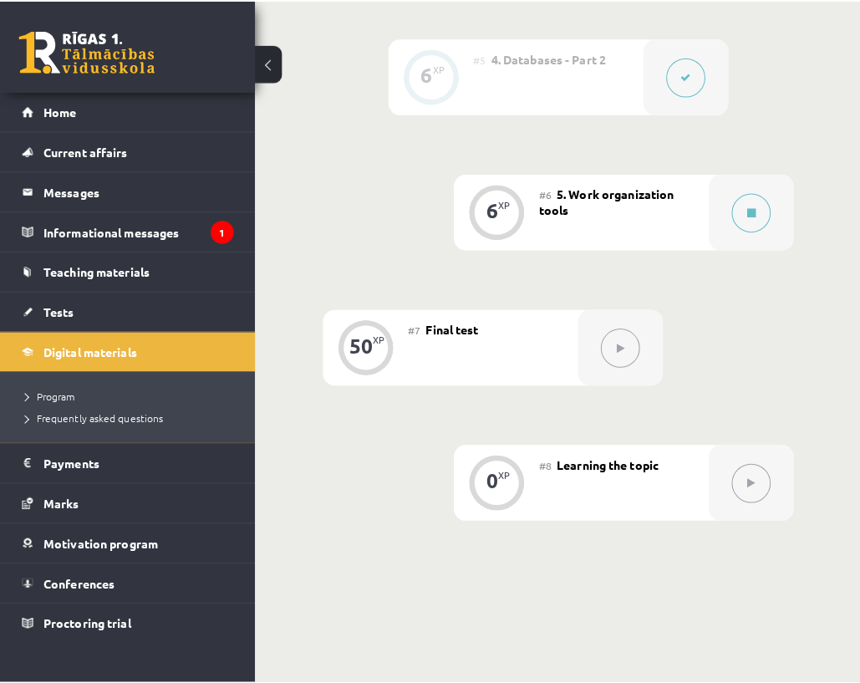
scroll to position [1172, 0]
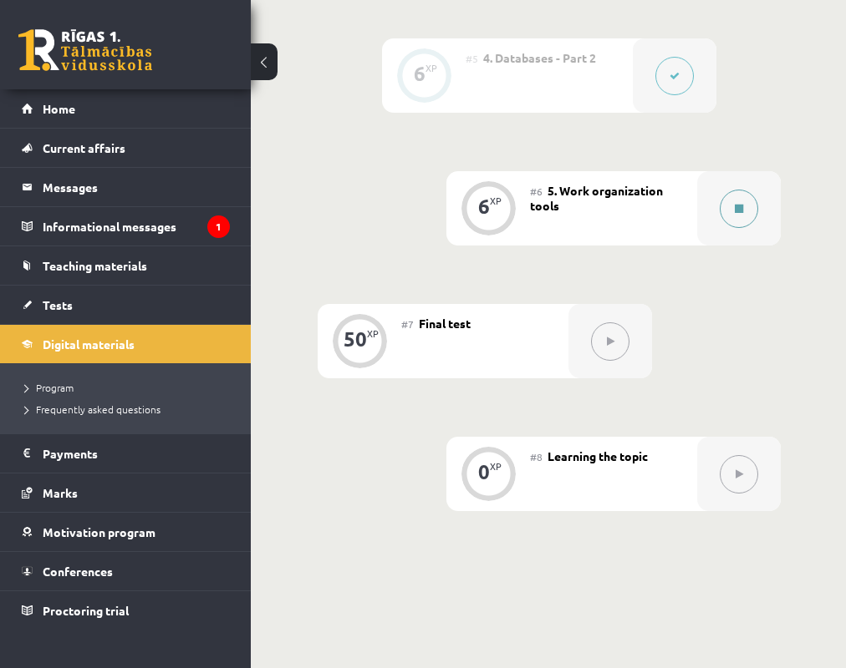
click at [724, 201] on button at bounding box center [738, 209] width 38 height 38
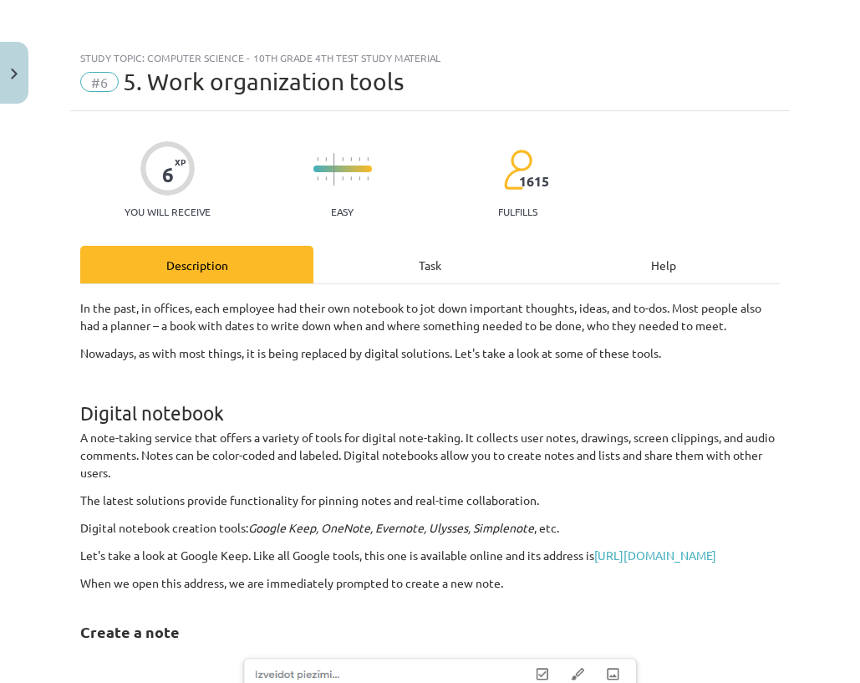
click at [434, 282] on div "Task" at bounding box center [429, 265] width 233 height 38
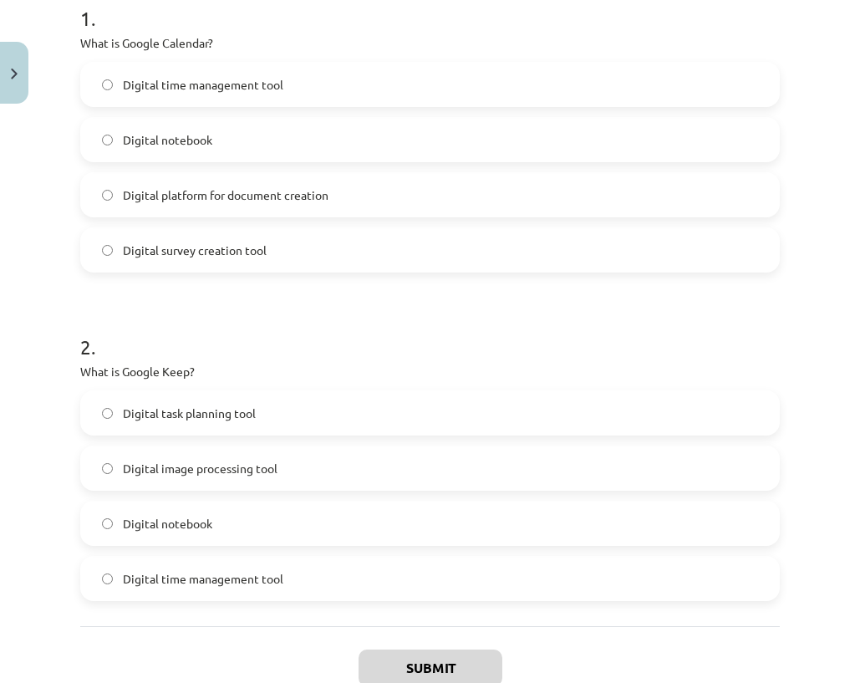
scroll to position [467, 0]
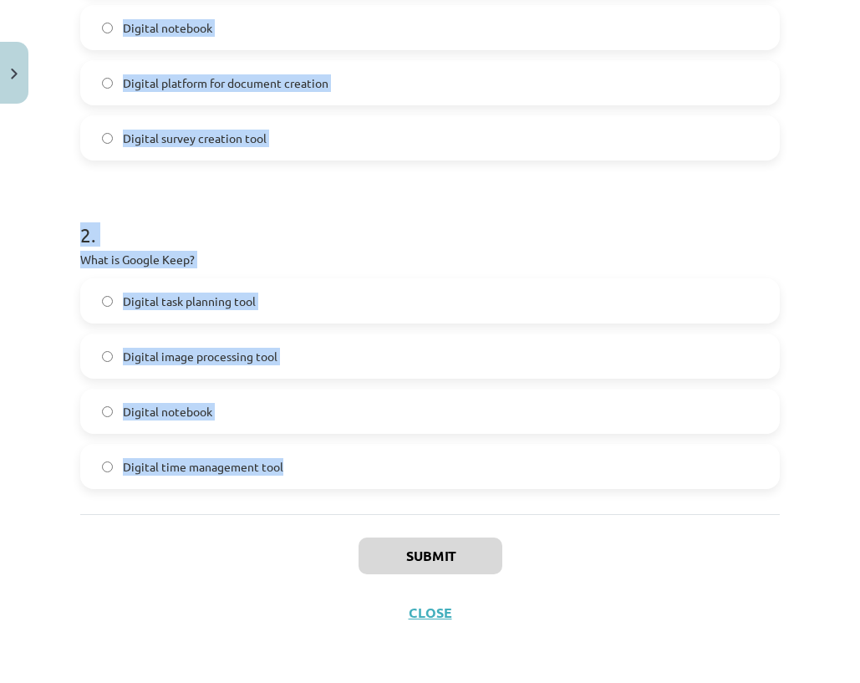
drag, startPoint x: 109, startPoint y: 66, endPoint x: 364, endPoint y: 409, distance: 427.5
click at [500, 507] on div "Study topic: Computer Science - 10th grade 4th test study material #6 5. Work o…" at bounding box center [430, 341] width 860 height 683
copy div "Study topic: Computer Science - 10th grade 4th test study material #6 5. Work o…"
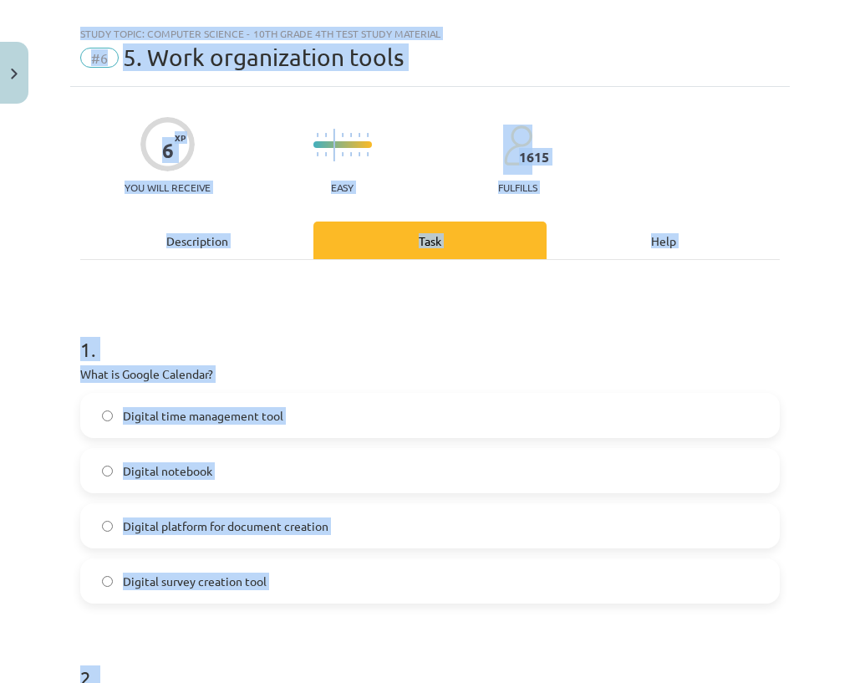
scroll to position [0, 0]
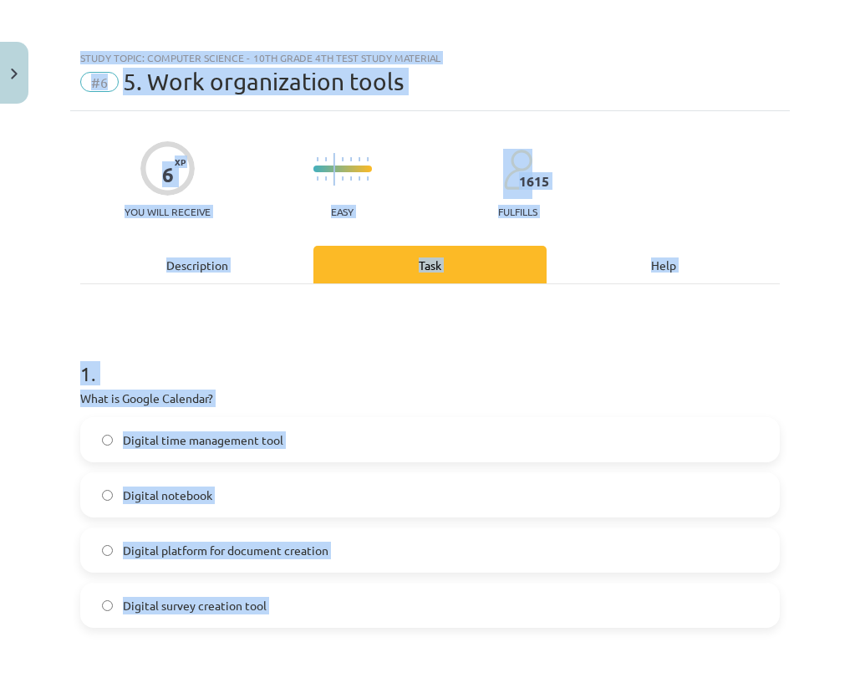
click at [256, 376] on h1 "1 ." at bounding box center [429, 359] width 699 height 52
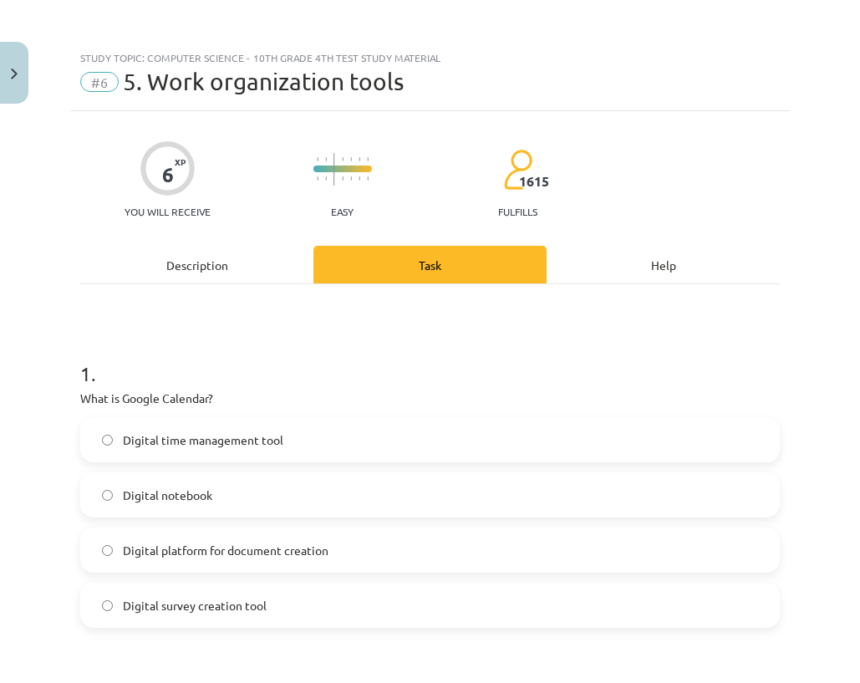
click at [137, 444] on font "Digital time management tool" at bounding box center [203, 439] width 160 height 15
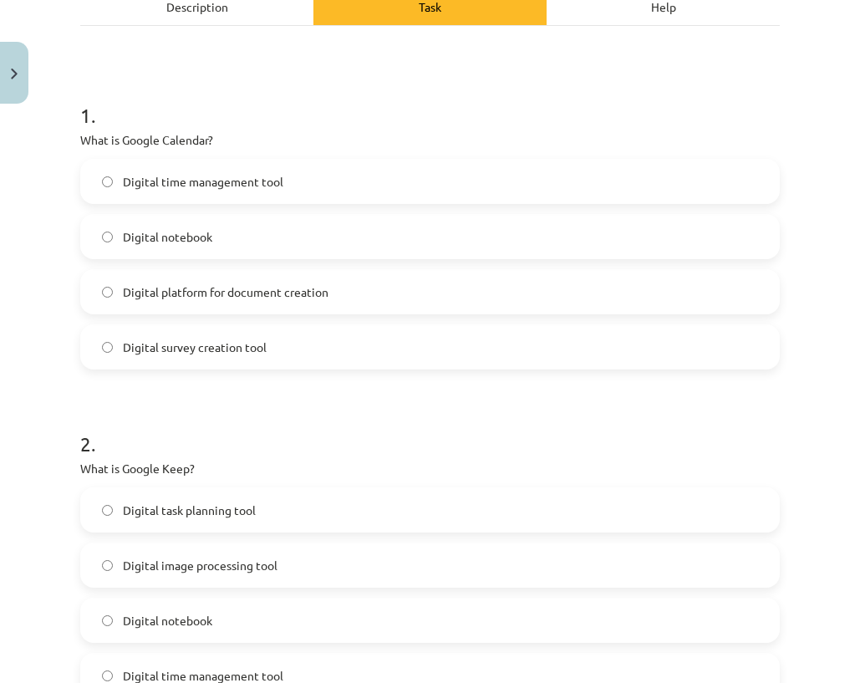
scroll to position [334, 0]
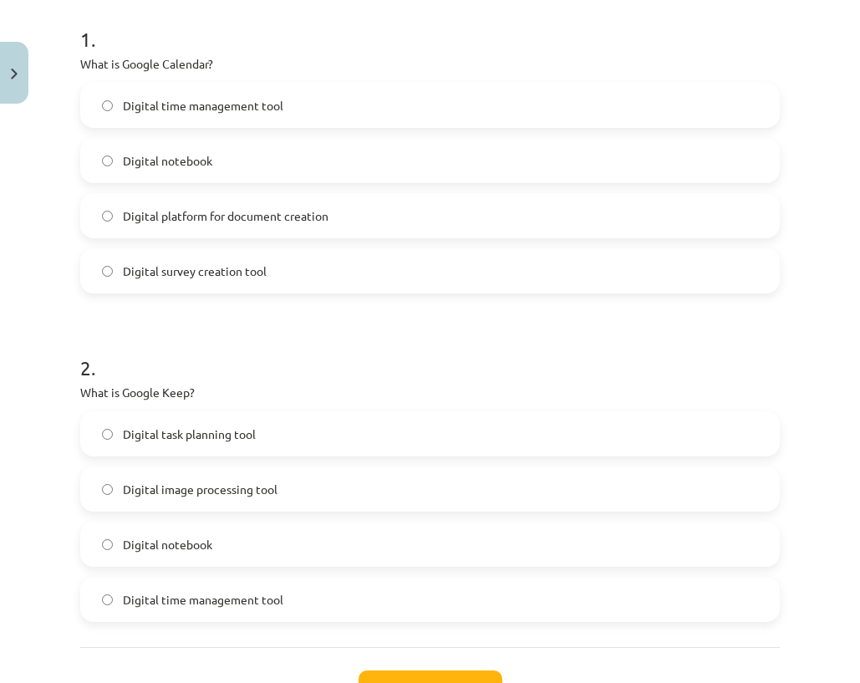
click at [140, 564] on label "Digital notebook" at bounding box center [430, 544] width 696 height 42
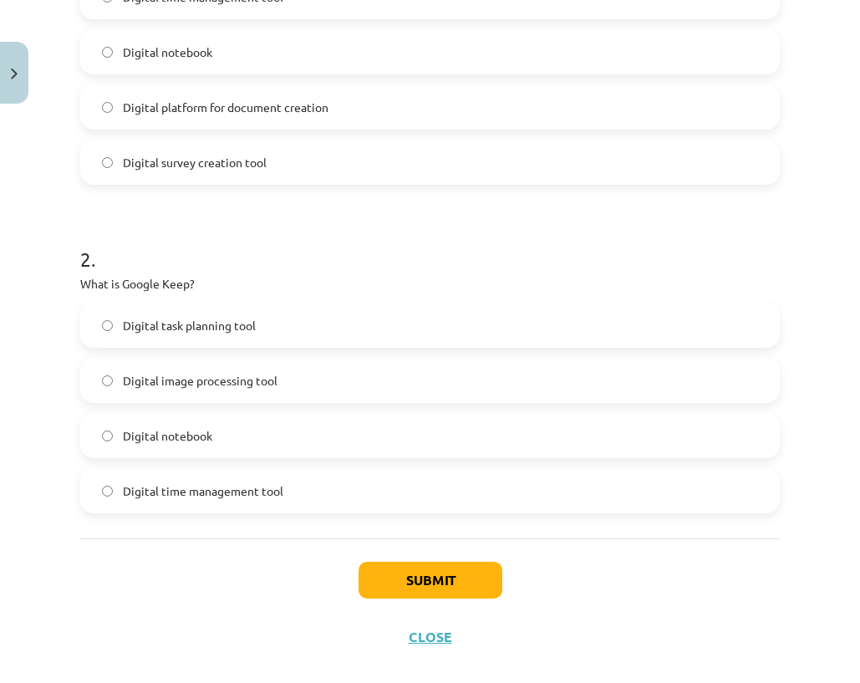
scroll to position [467, 0]
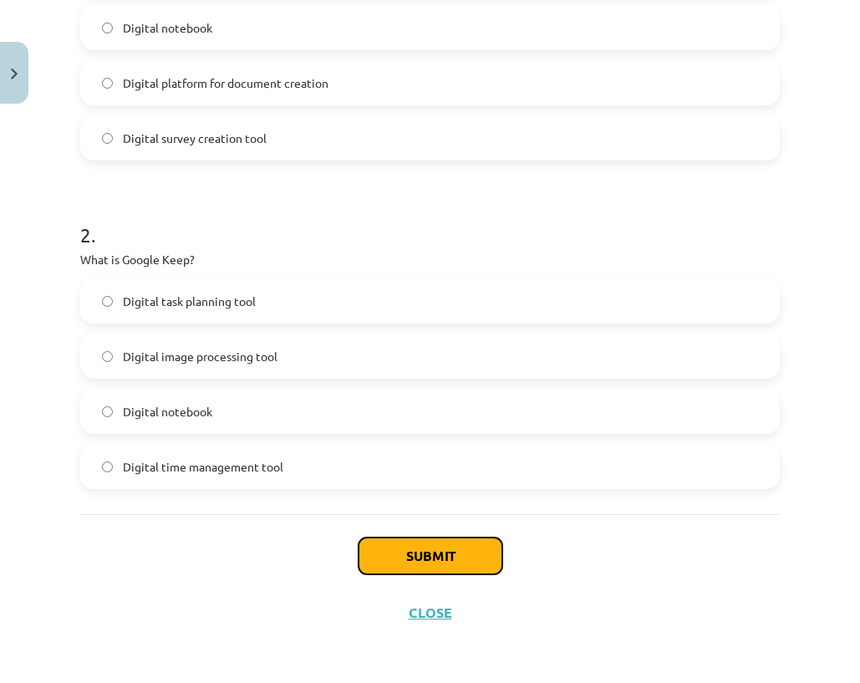
click at [375, 561] on button "Submit" at bounding box center [430, 555] width 144 height 37
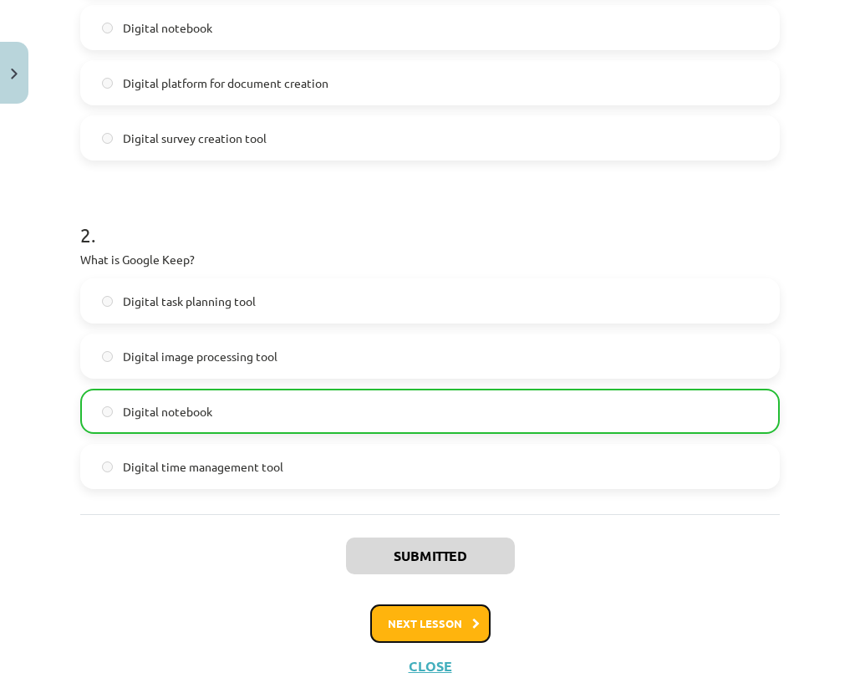
click at [447, 618] on font "Next lesson" at bounding box center [425, 623] width 74 height 14
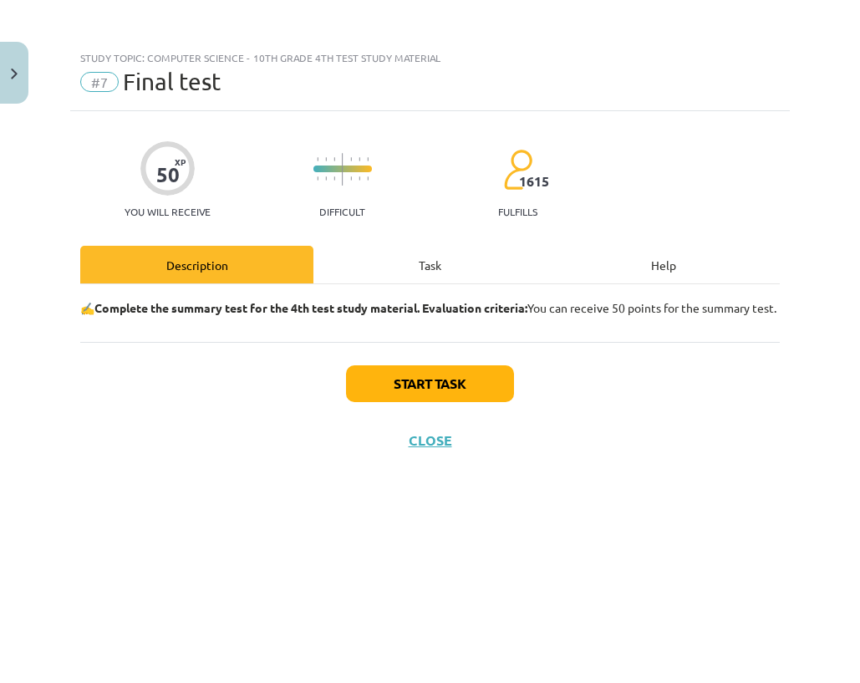
click at [372, 276] on div "Task" at bounding box center [429, 265] width 233 height 38
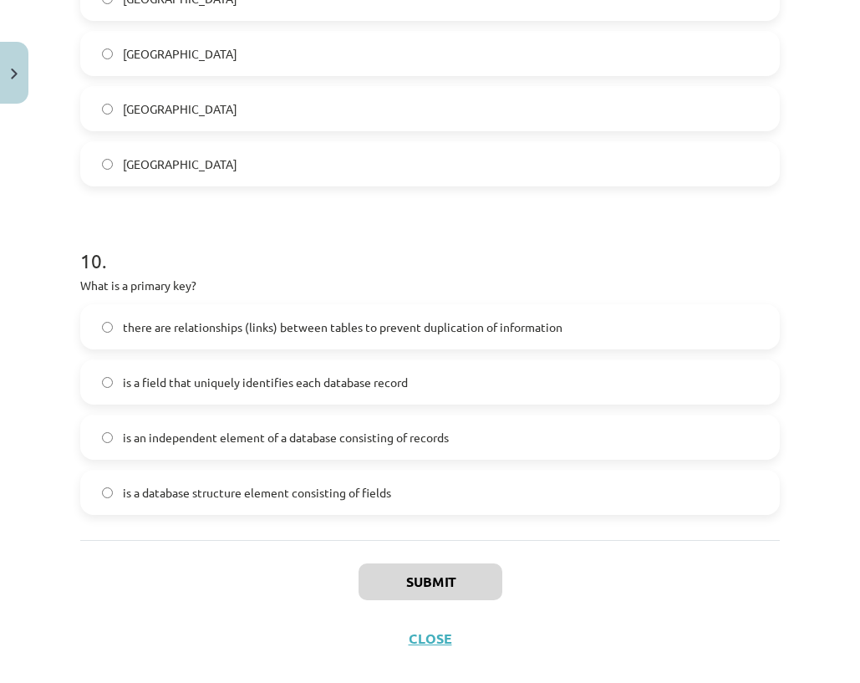
scroll to position [3094, 0]
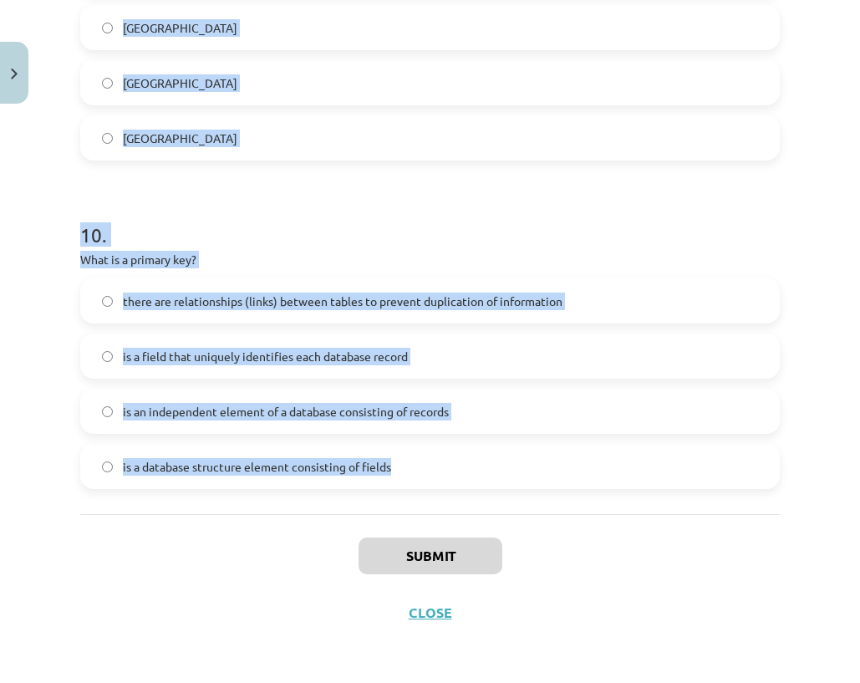
drag, startPoint x: 79, startPoint y: 365, endPoint x: 221, endPoint y: 330, distance: 147.1
copy form "1 . Which of the following is not a browser? Microsoft Outlook Microsoft Edge O…"
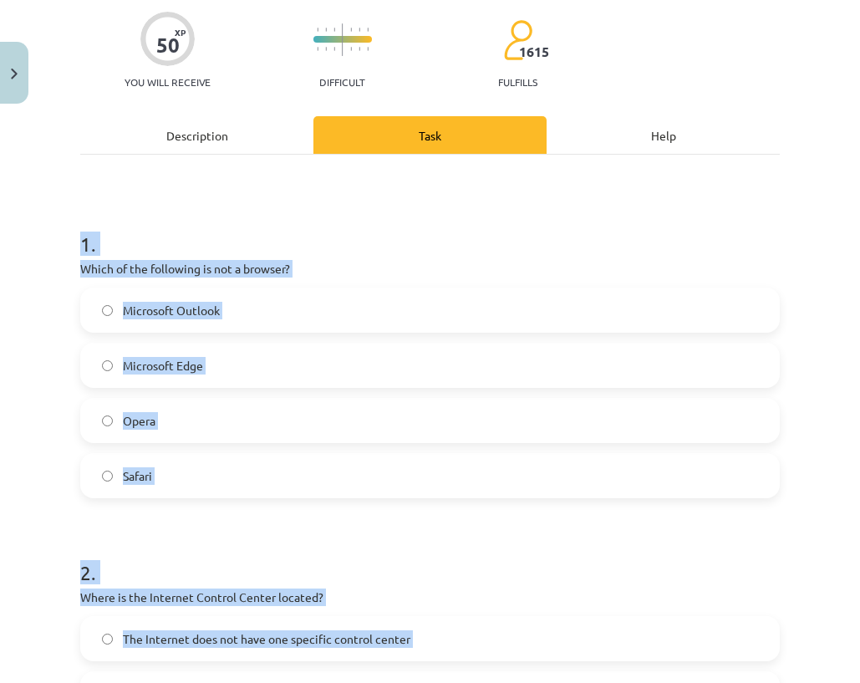
scroll to position [0, 0]
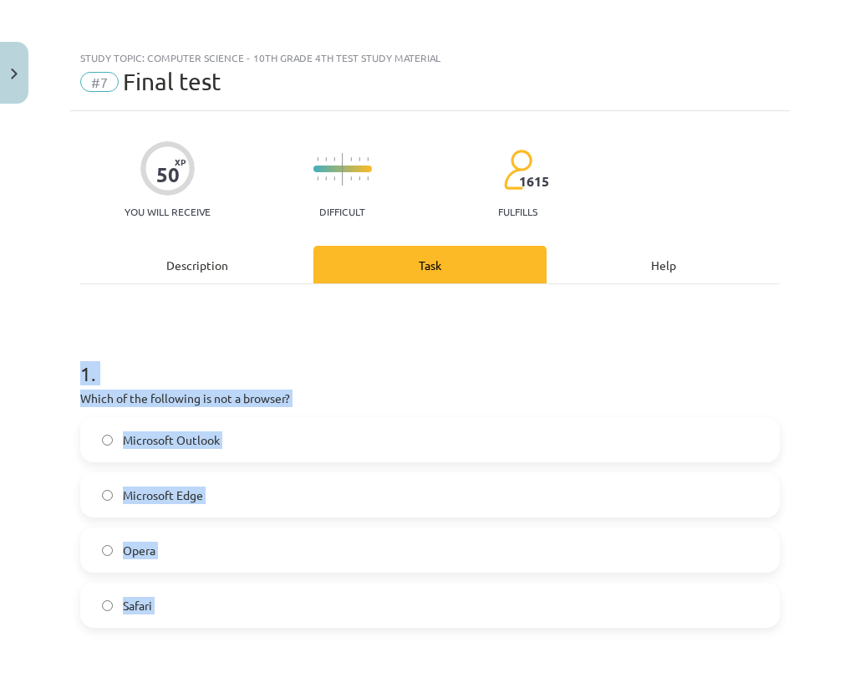
click at [196, 334] on h1 "1 ." at bounding box center [429, 359] width 699 height 52
click at [180, 383] on h1 "1 ." at bounding box center [429, 359] width 699 height 52
click at [185, 396] on font "Which of the following is not a browser?" at bounding box center [185, 397] width 210 height 15
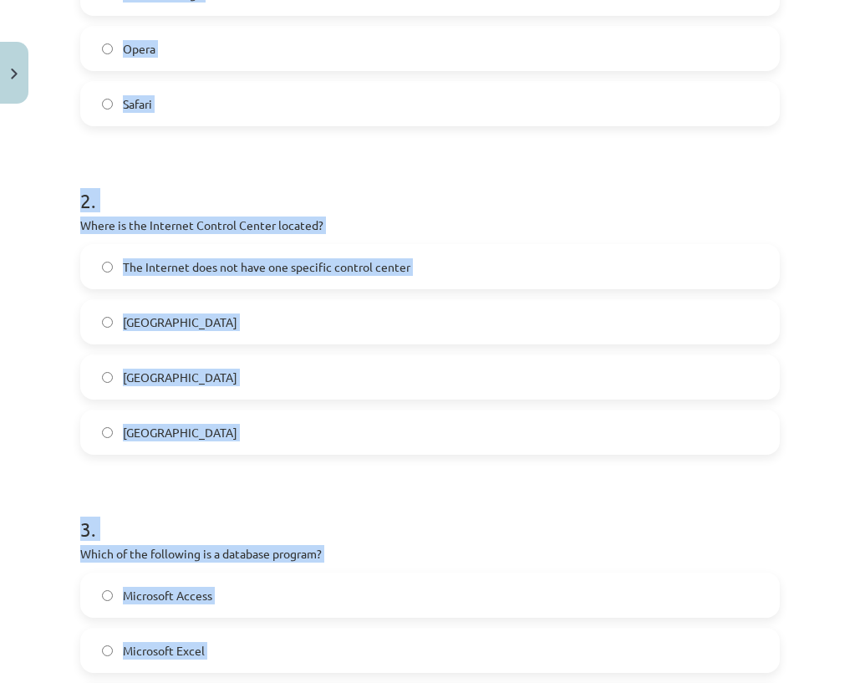
scroll to position [84, 0]
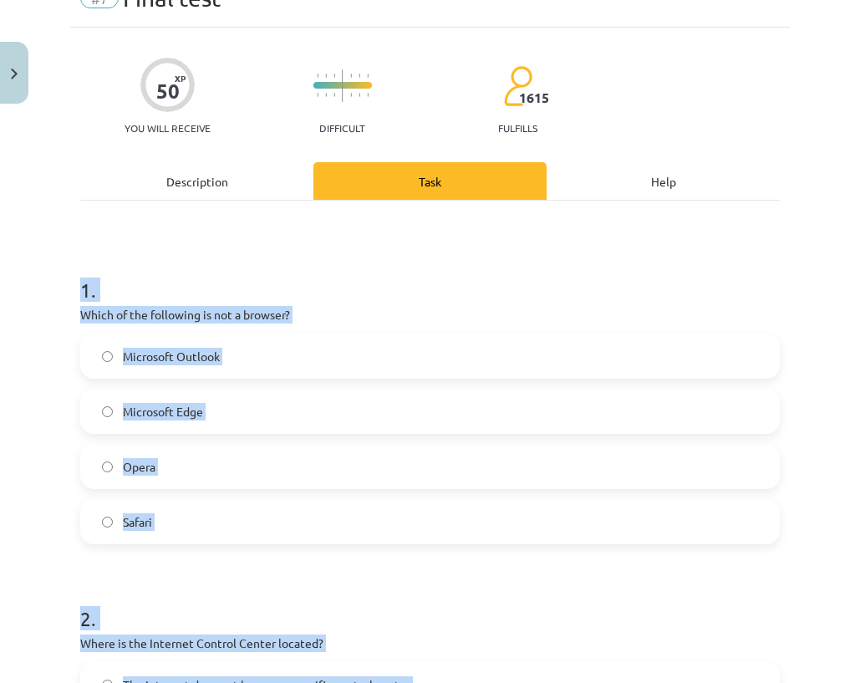
click at [94, 303] on div "1 . Which of the following is not a browser? Microsoft Outlook Microsoft Edge O…" at bounding box center [429, 396] width 699 height 295
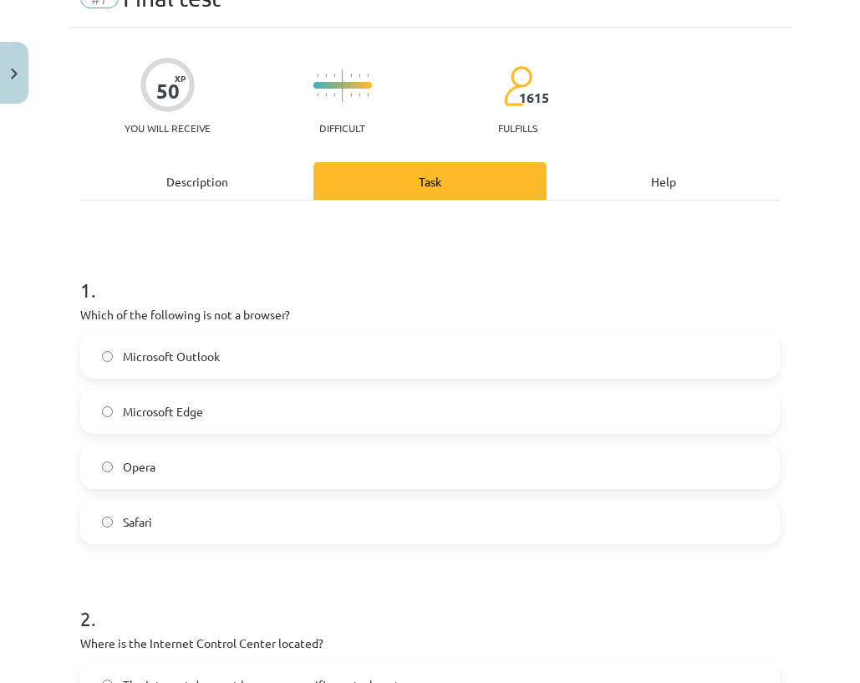
click at [104, 365] on label "Microsoft Outlook" at bounding box center [430, 356] width 696 height 42
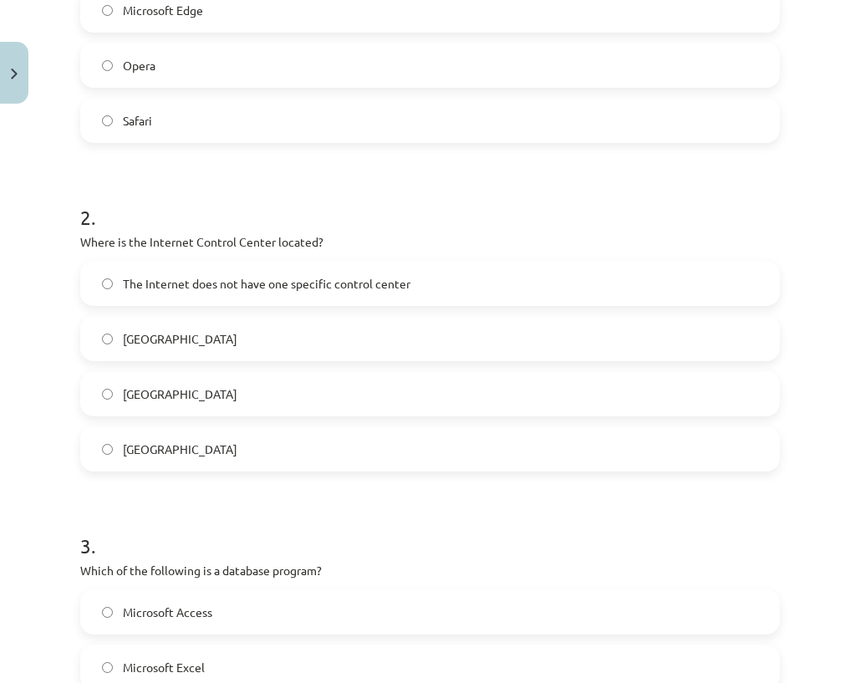
scroll to position [501, 0]
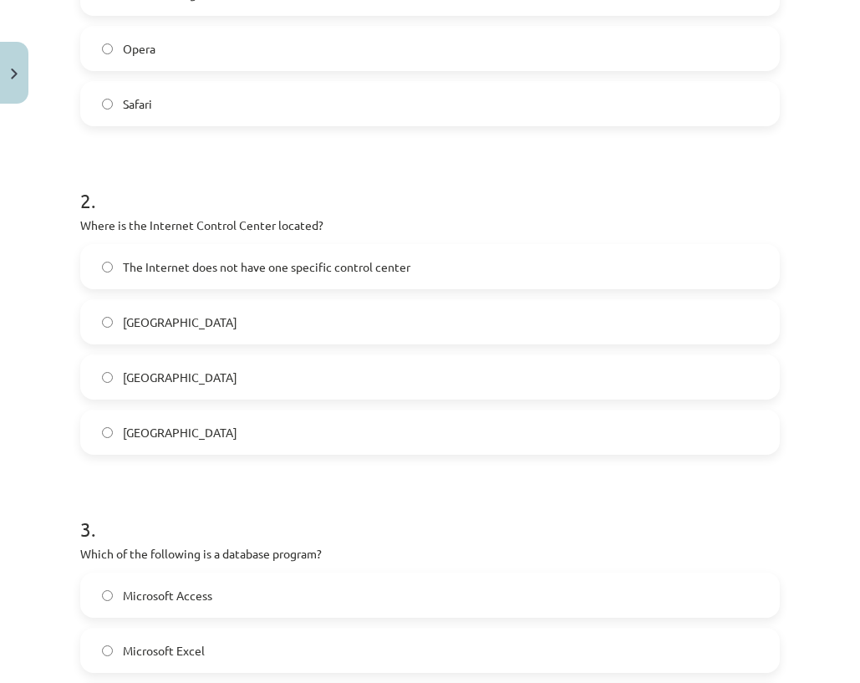
click at [119, 267] on label "The Internet does not have one specific control center" at bounding box center [430, 267] width 696 height 42
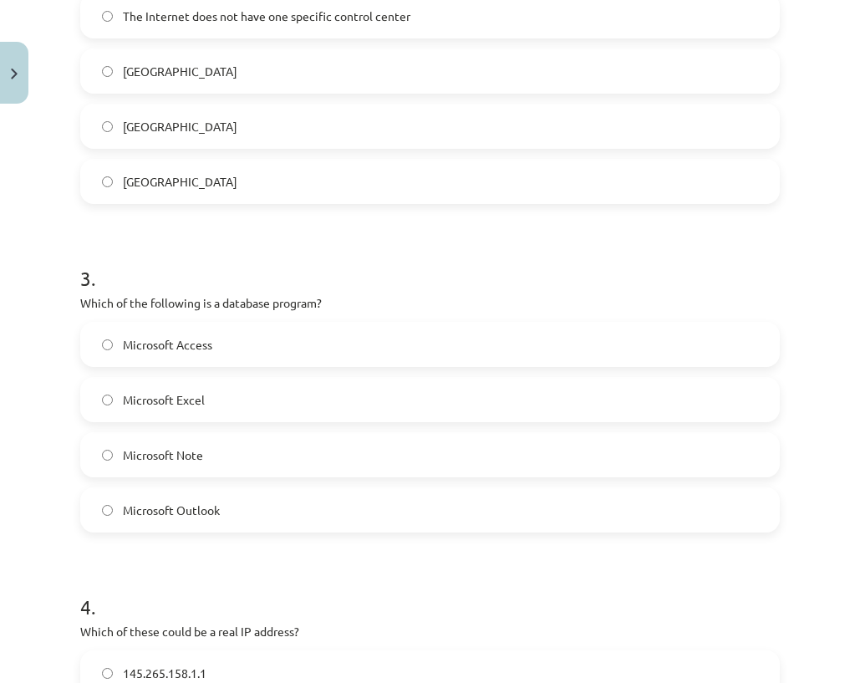
click at [104, 364] on label "Microsoft Access" at bounding box center [430, 344] width 696 height 42
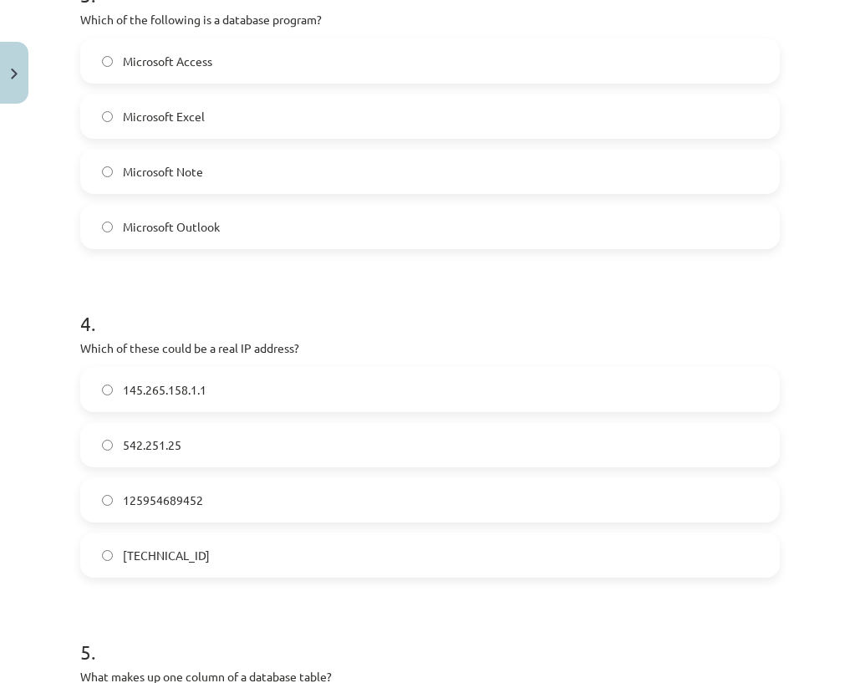
scroll to position [1086, 0]
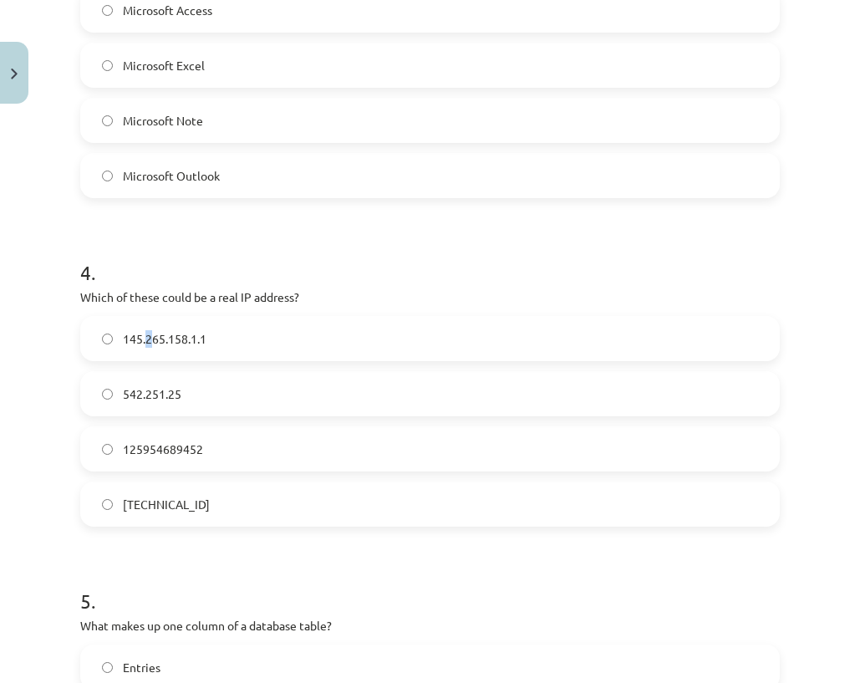
click at [151, 337] on font "145.265.158.1.1" at bounding box center [165, 338] width 84 height 15
click at [175, 493] on label "158.12.159.1" at bounding box center [430, 504] width 696 height 42
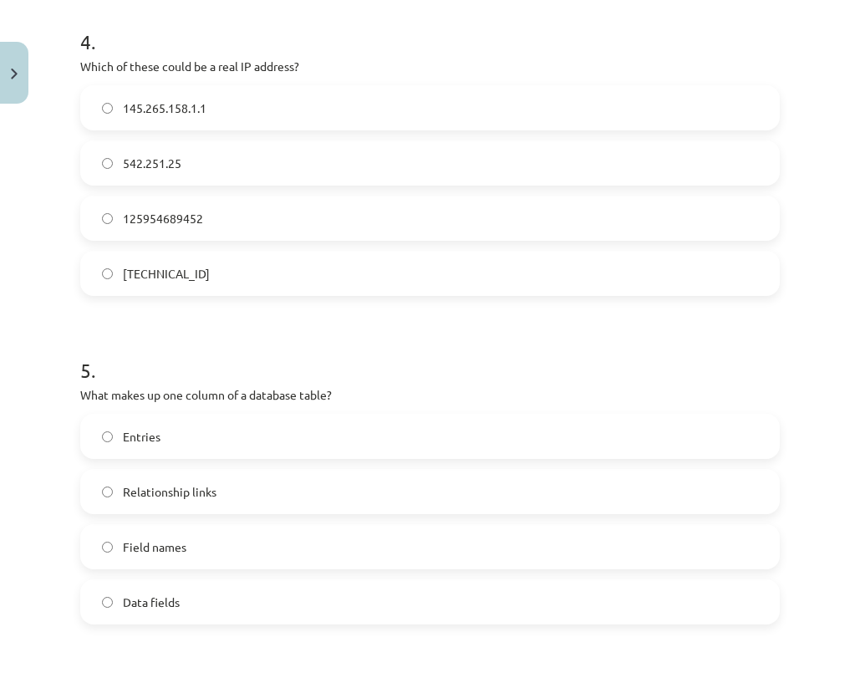
scroll to position [1337, 0]
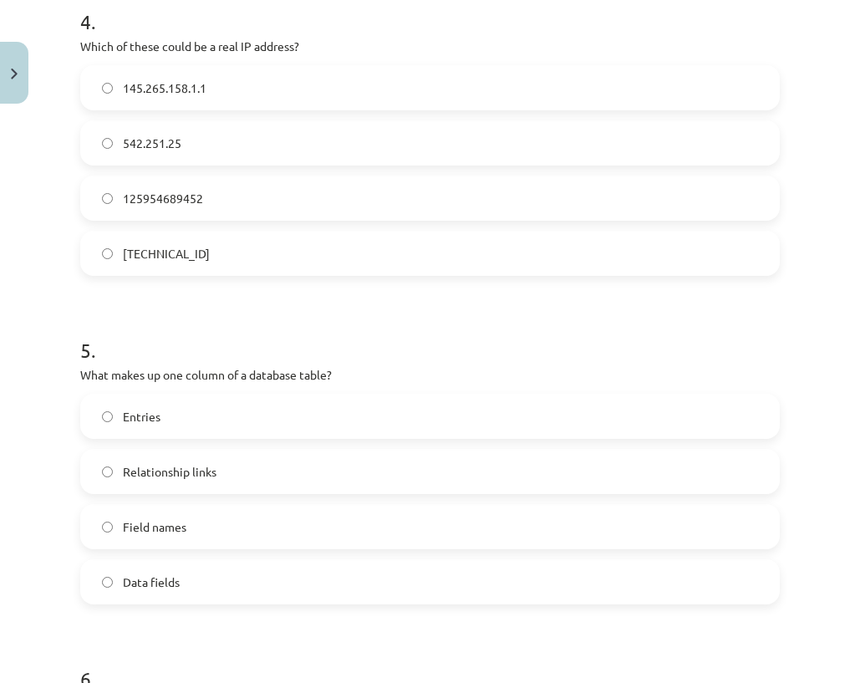
click at [132, 518] on span "Field names" at bounding box center [154, 527] width 63 height 18
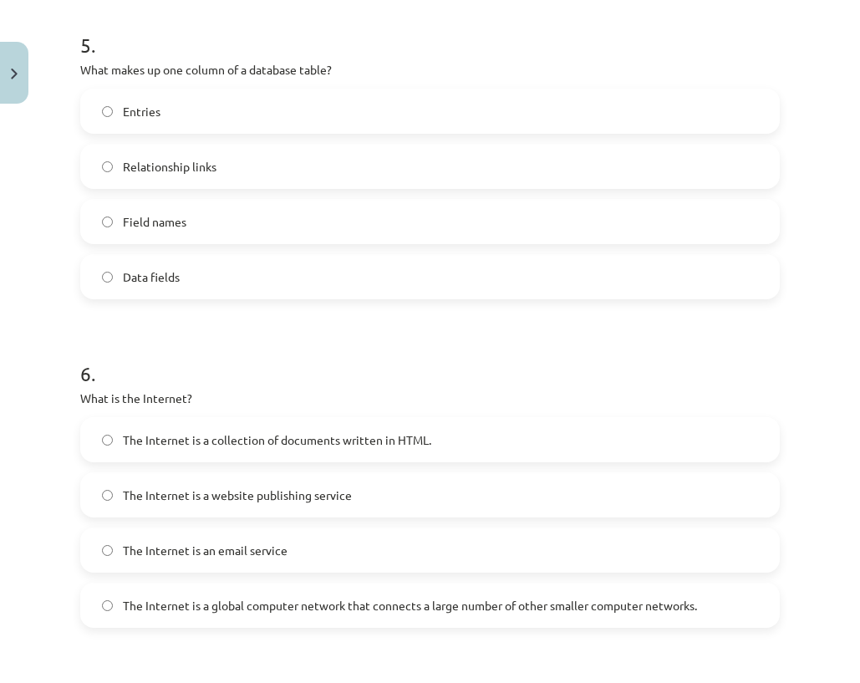
scroll to position [1671, 0]
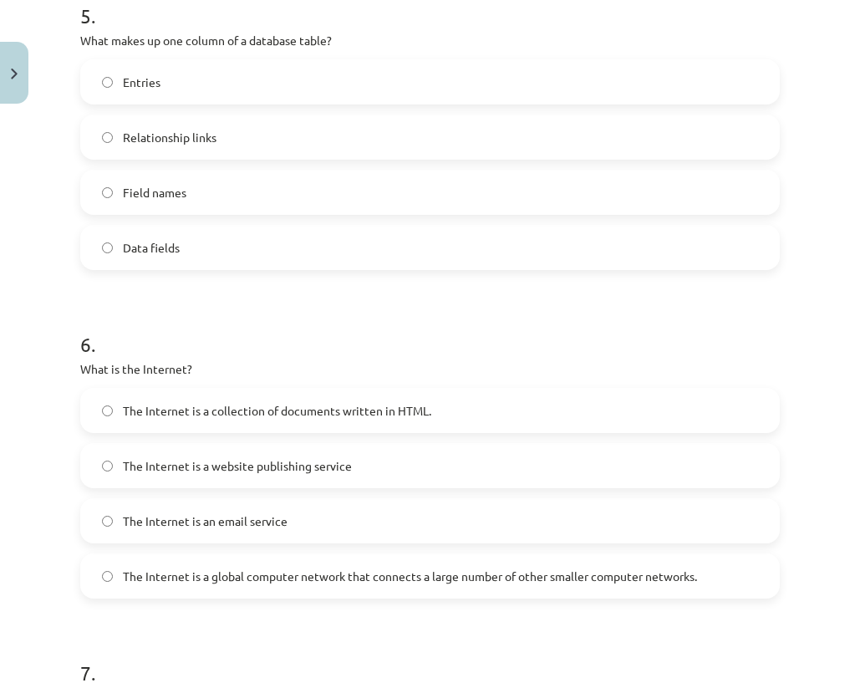
click at [247, 570] on font "The Internet is a global computer network that connects a large number of other…" at bounding box center [410, 575] width 574 height 15
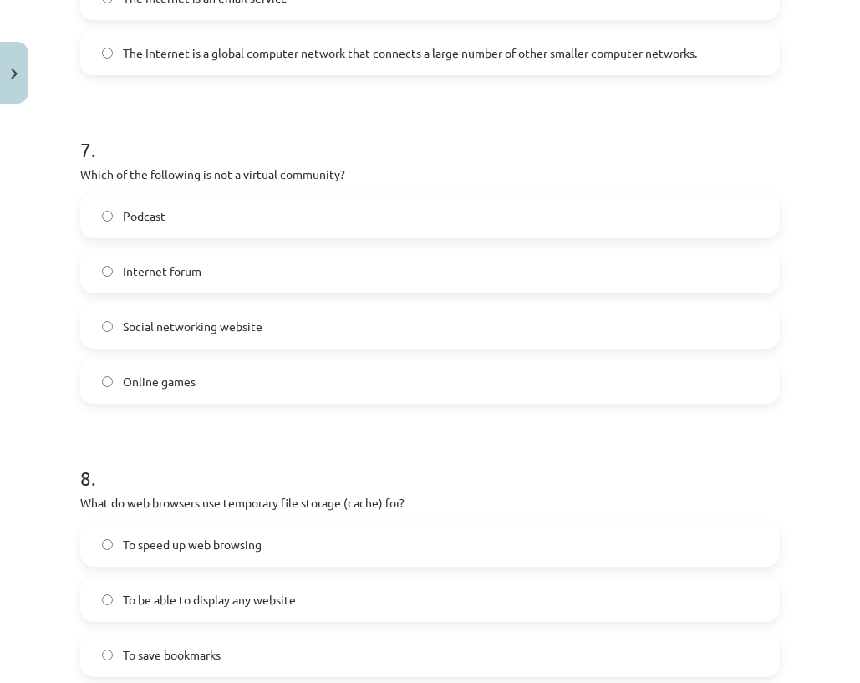
scroll to position [2423, 0]
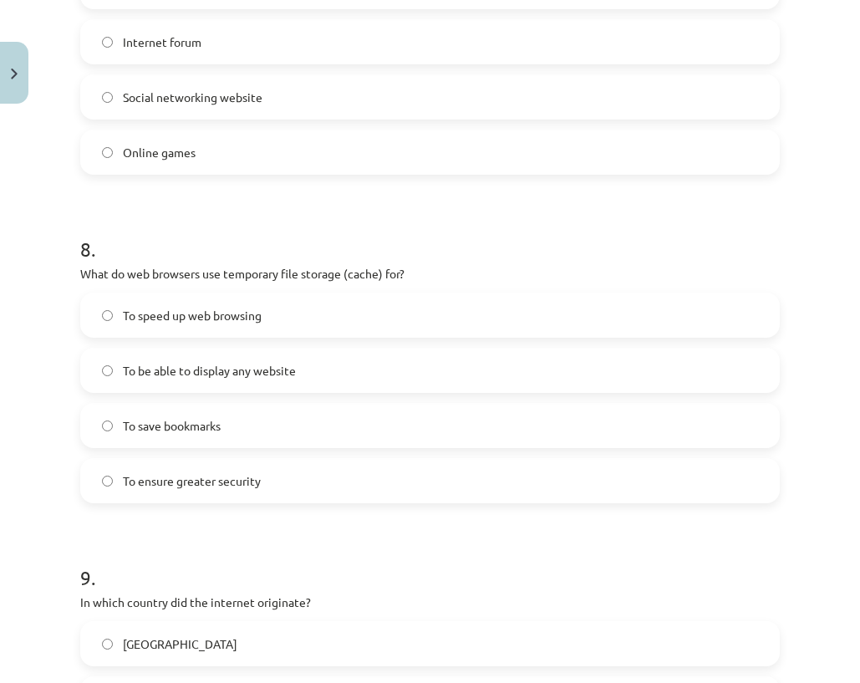
click at [124, 327] on label "To speed up web browsing" at bounding box center [430, 315] width 696 height 42
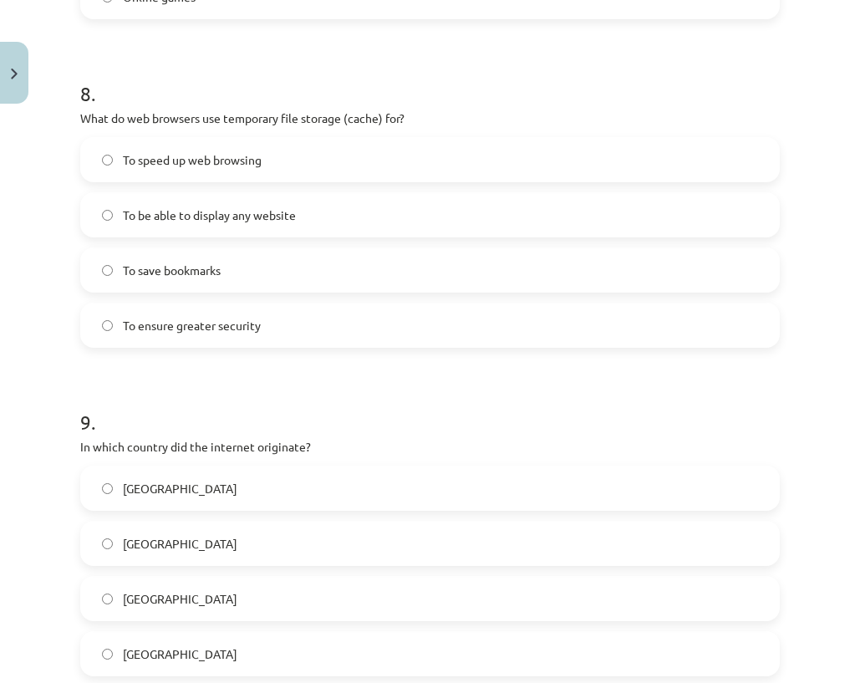
scroll to position [2674, 0]
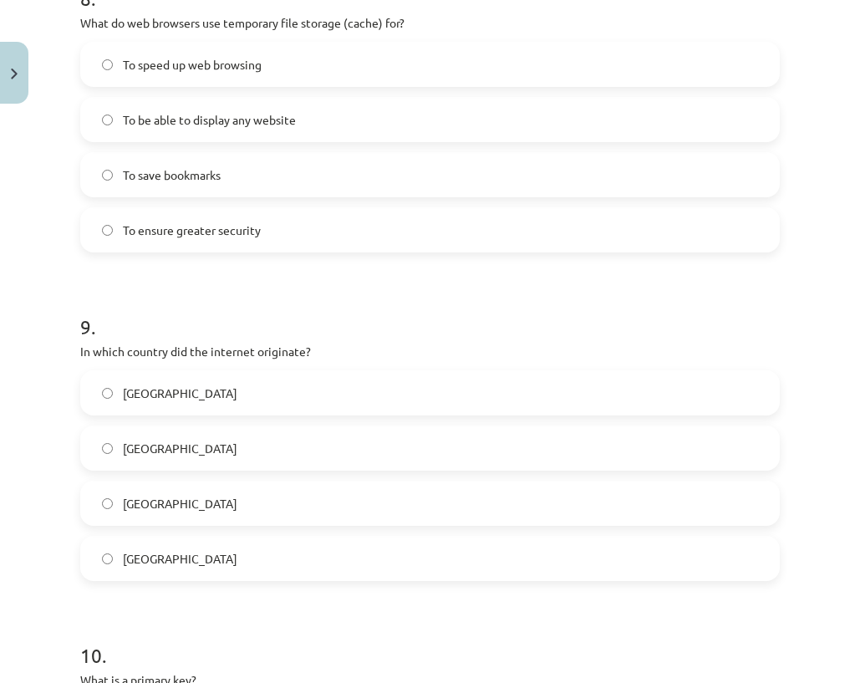
click at [165, 518] on label "USA" at bounding box center [430, 503] width 696 height 42
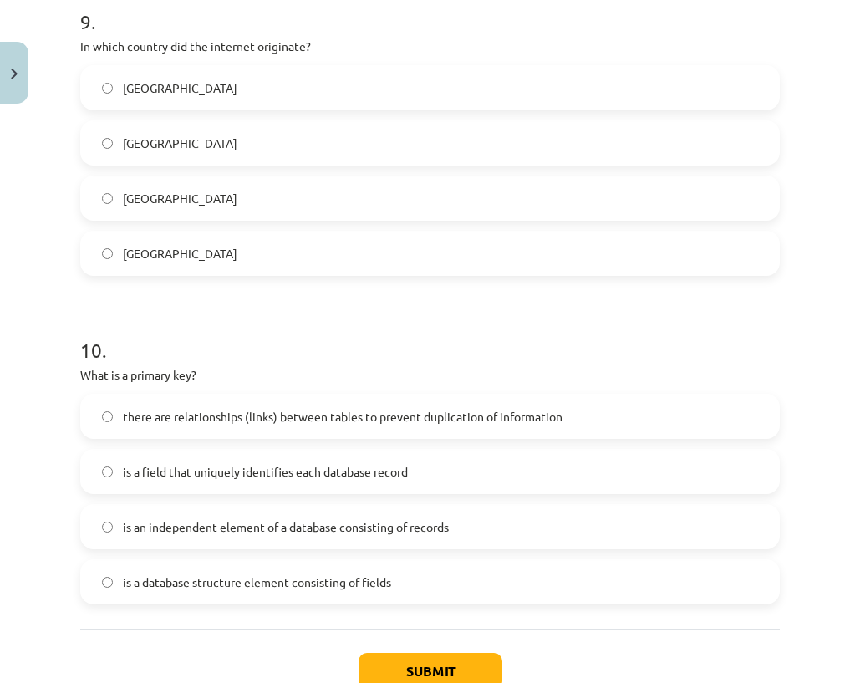
scroll to position [3008, 0]
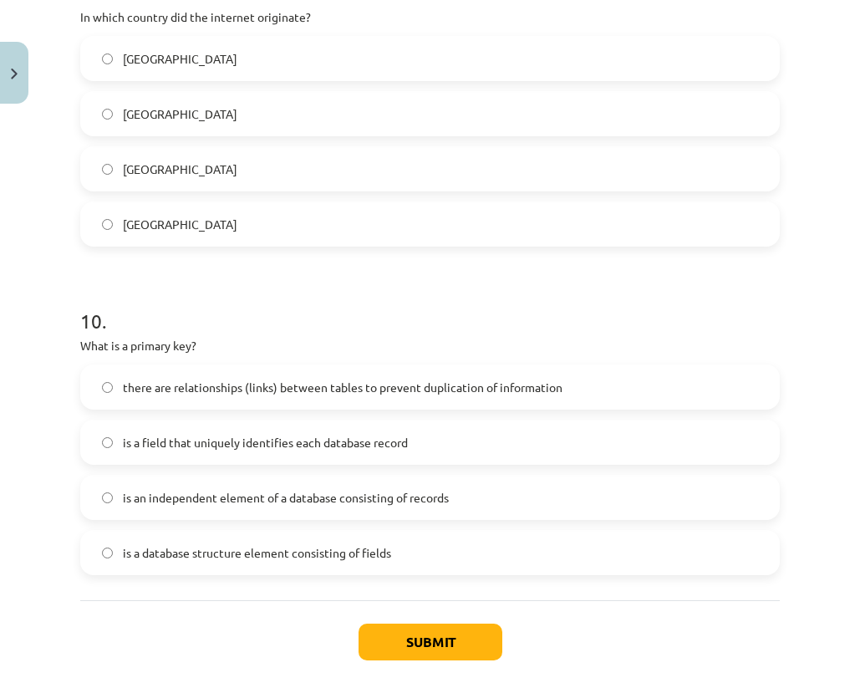
click at [127, 444] on font "is a field that uniquely identifies each database record" at bounding box center [265, 441] width 285 height 15
click at [406, 648] on font "Submit" at bounding box center [430, 641] width 48 height 18
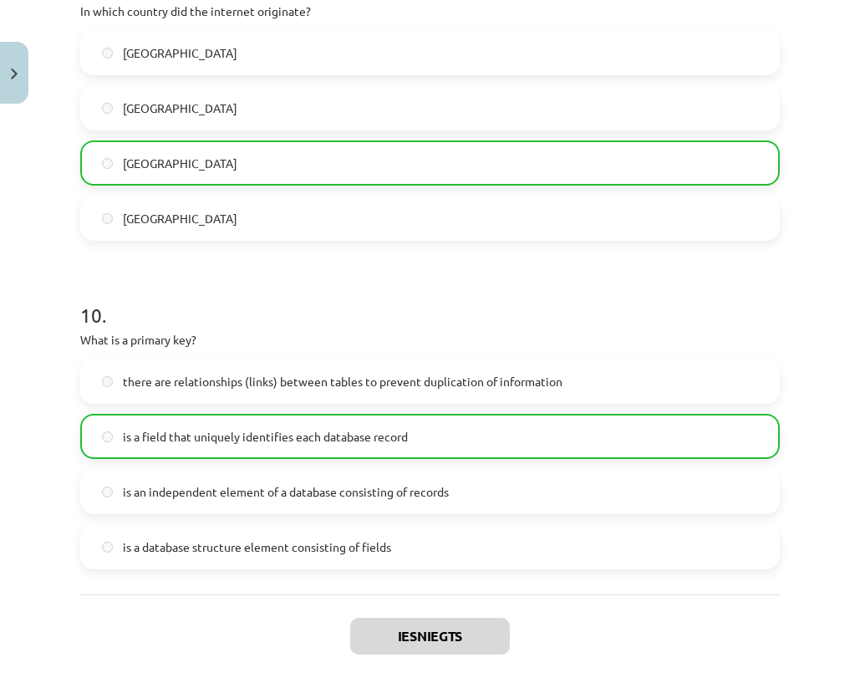
scroll to position [3147, 0]
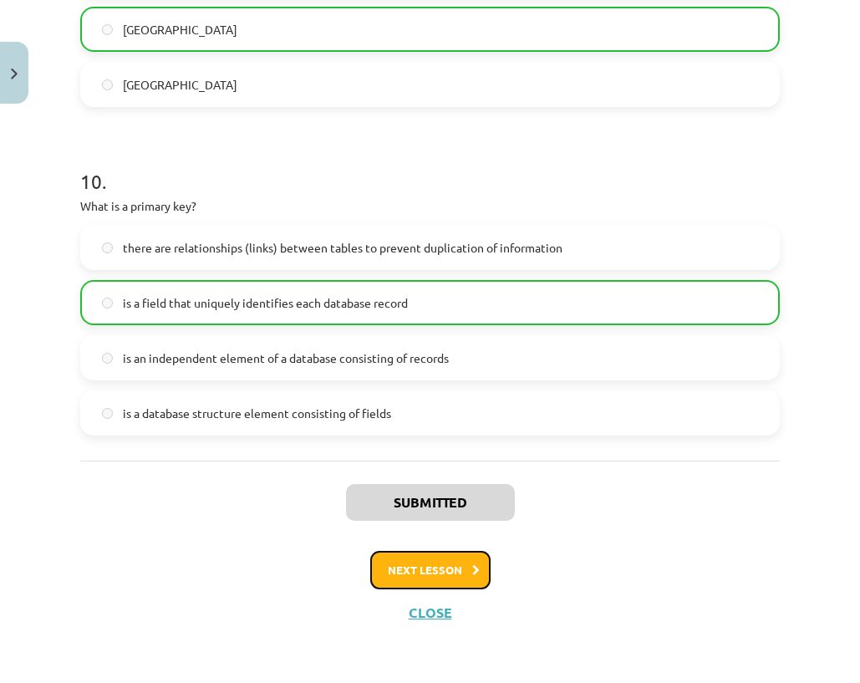
drag, startPoint x: 437, startPoint y: 568, endPoint x: 389, endPoint y: 460, distance: 118.9
click at [436, 569] on font "Next lesson" at bounding box center [425, 569] width 74 height 14
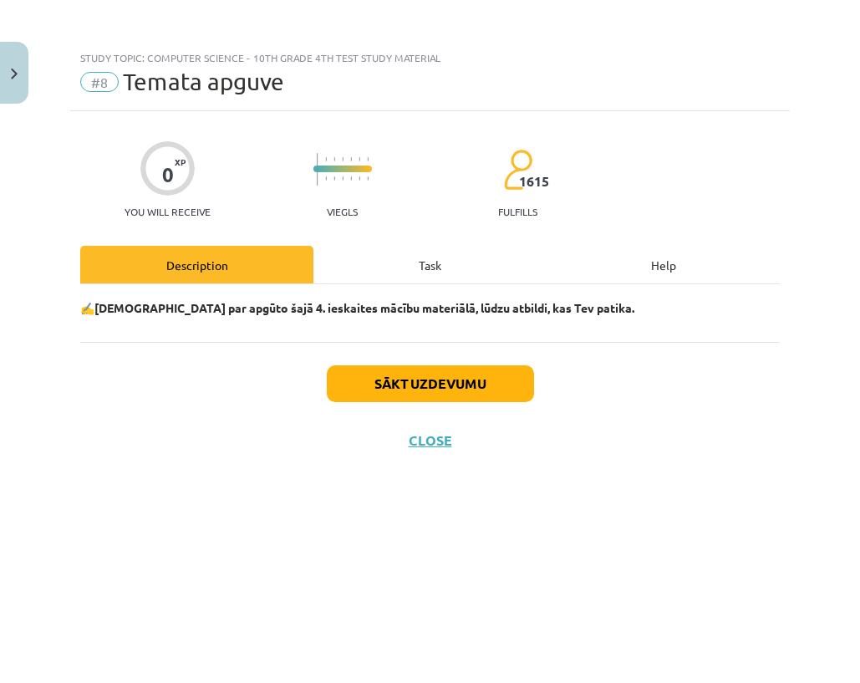
scroll to position [0, 0]
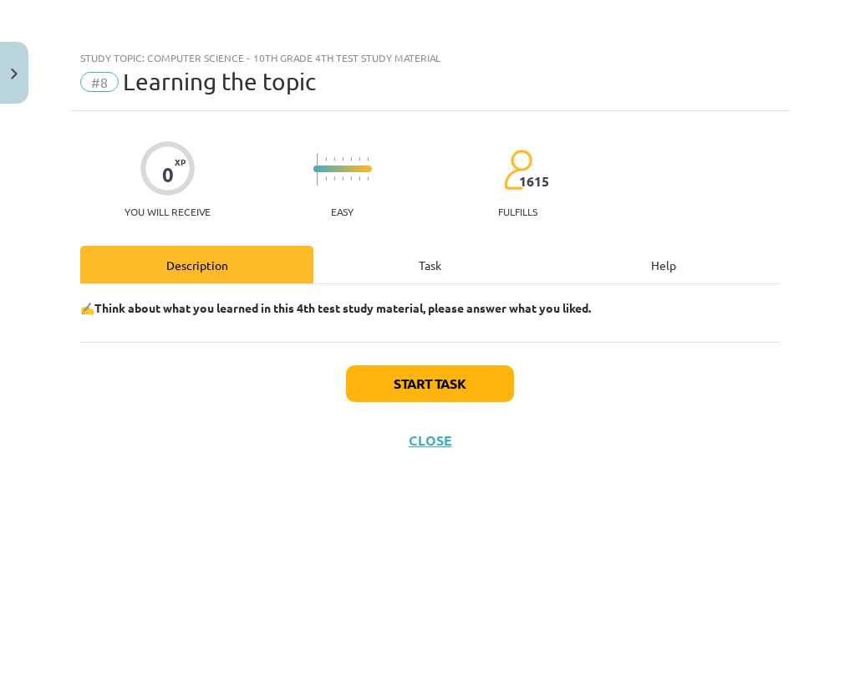
click at [414, 271] on div "Task" at bounding box center [429, 265] width 233 height 38
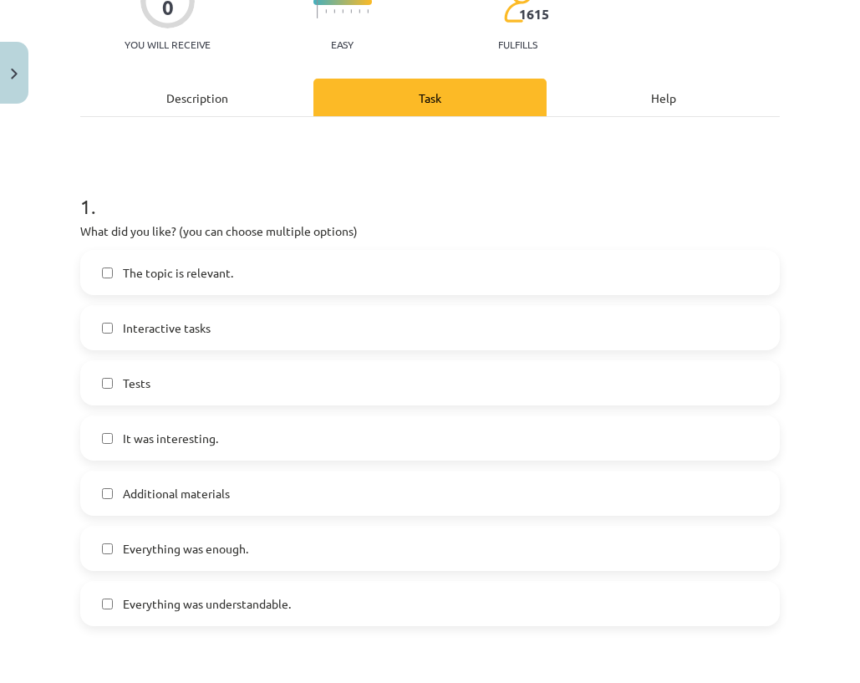
click at [144, 394] on label "Tests" at bounding box center [430, 383] width 696 height 42
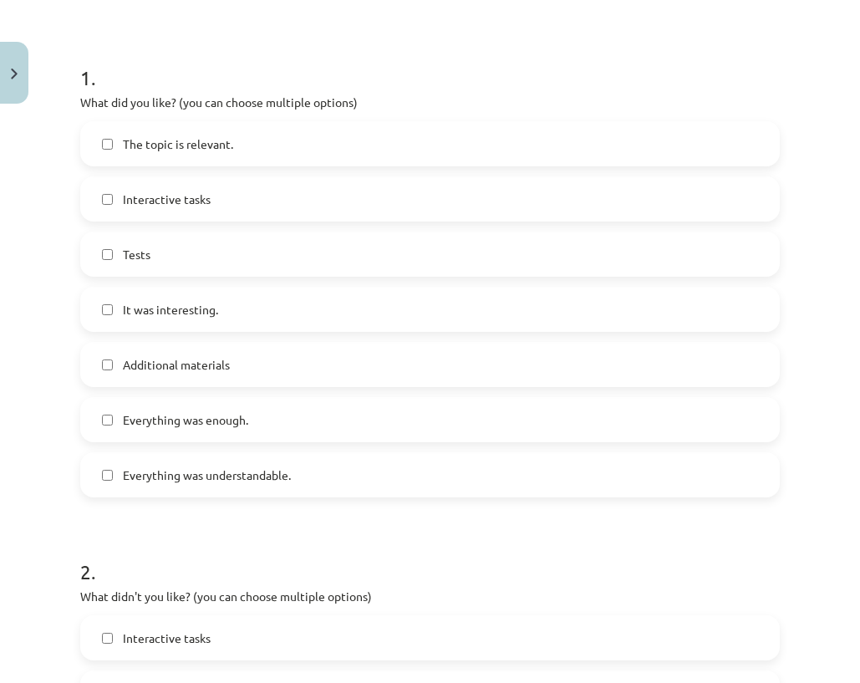
scroll to position [585, 0]
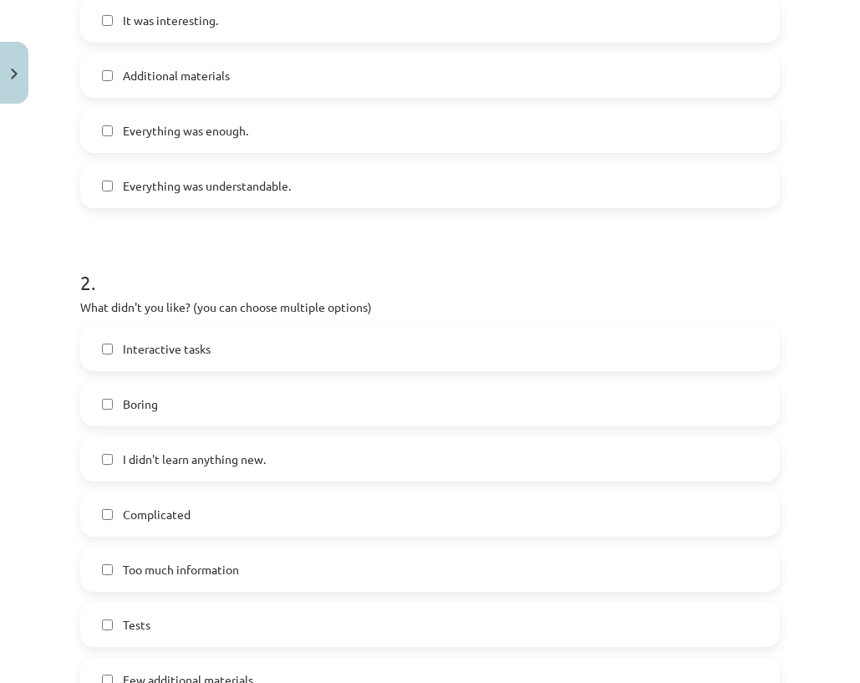
click at [156, 453] on font "I didn't learn anything new." at bounding box center [194, 458] width 143 height 15
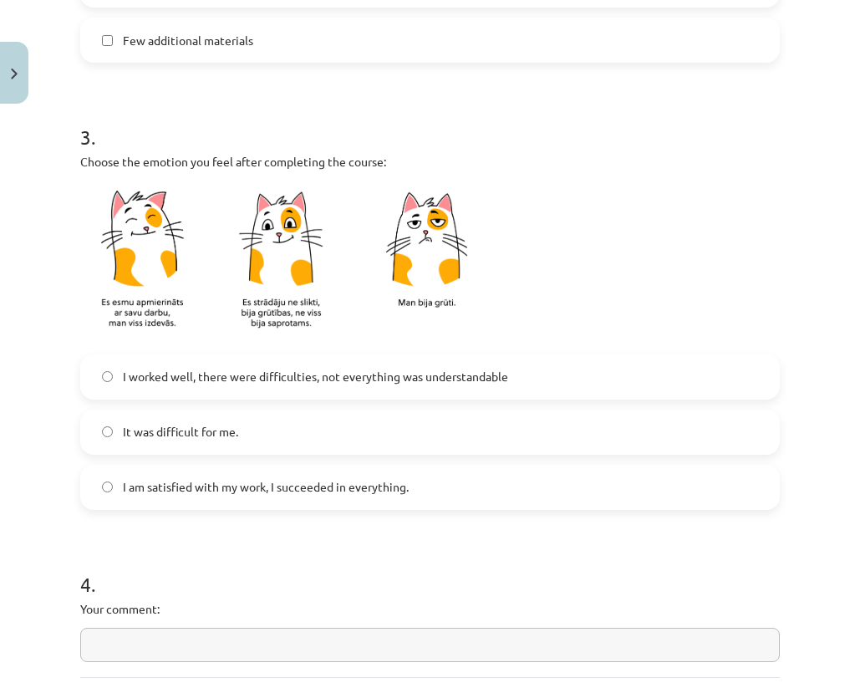
scroll to position [1253, 0]
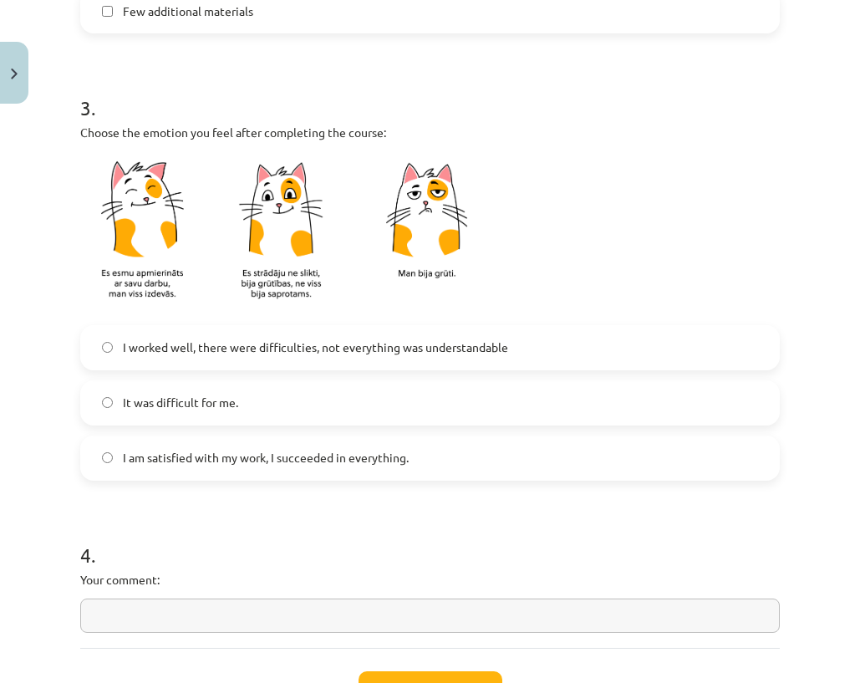
click at [214, 470] on label "I am satisfied with my work, I succeeded in everything." at bounding box center [430, 458] width 696 height 42
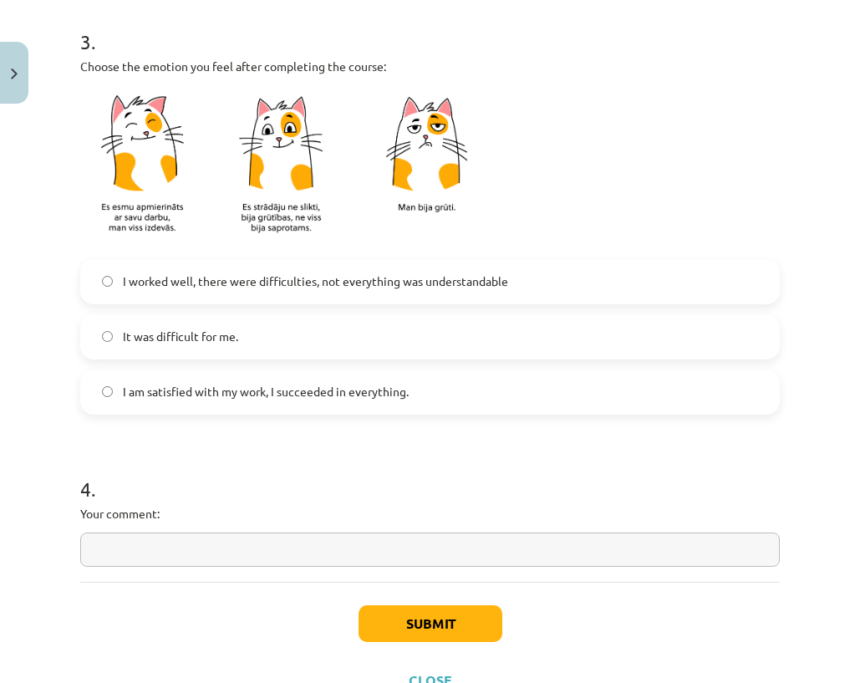
scroll to position [1387, 0]
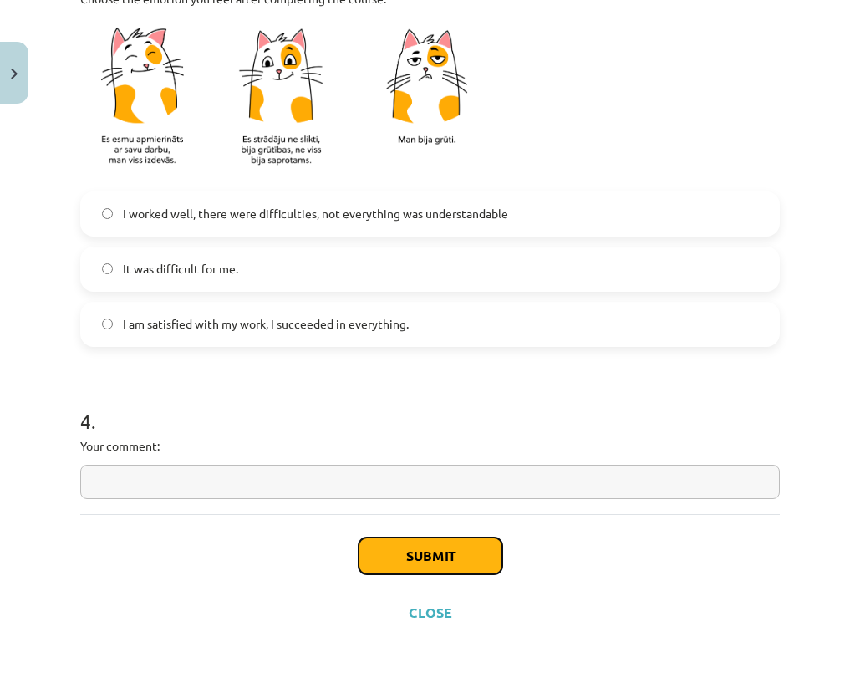
click at [407, 547] on font "Submit" at bounding box center [430, 555] width 48 height 18
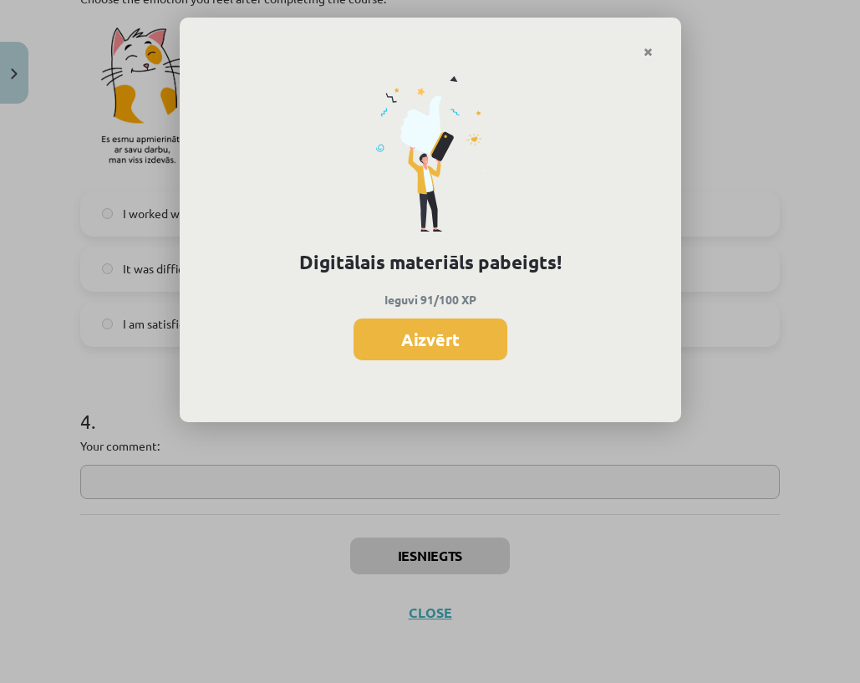
scroll to position [1118, 0]
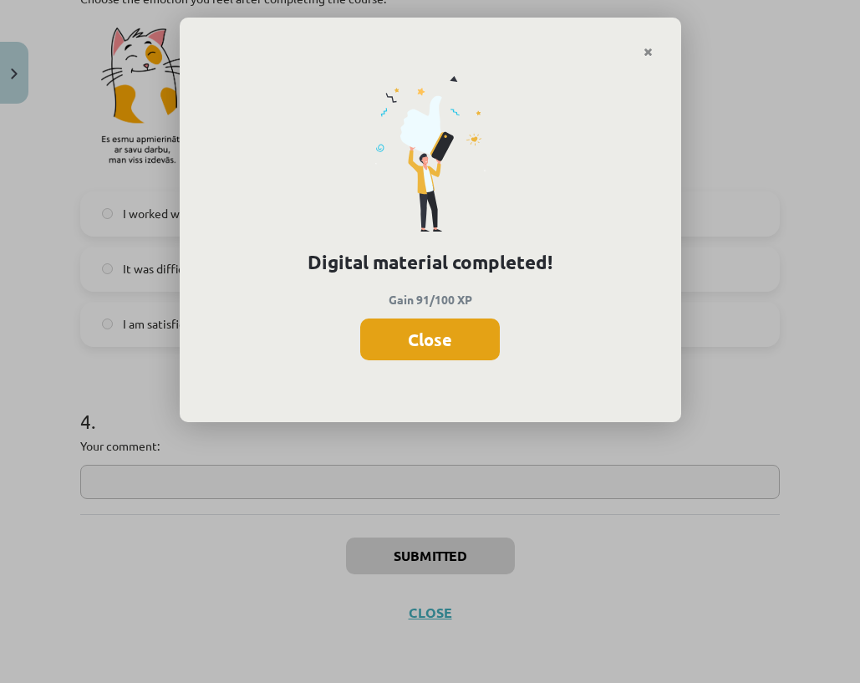
click at [427, 342] on font "Close" at bounding box center [430, 339] width 44 height 22
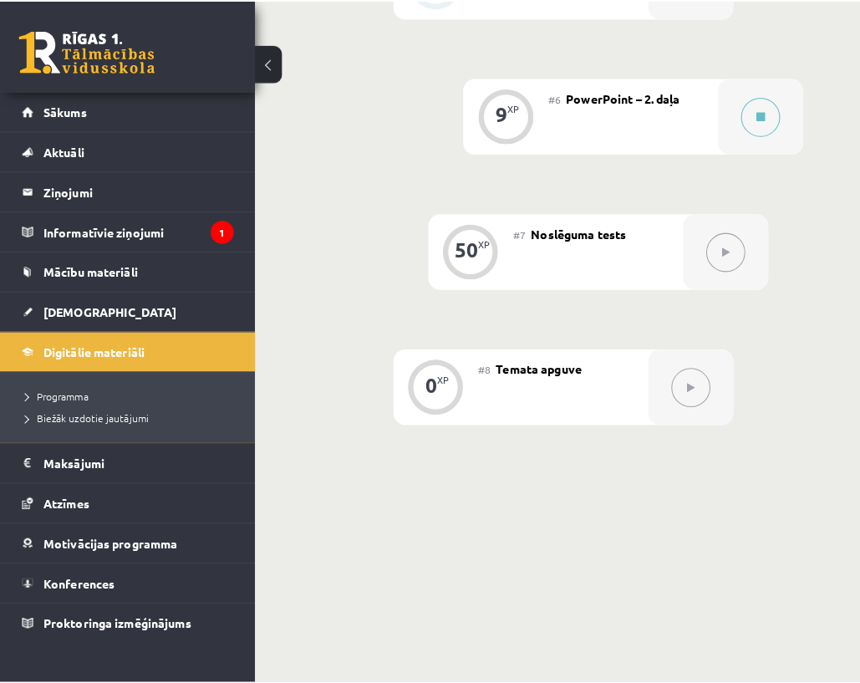
scroll to position [1178, 0]
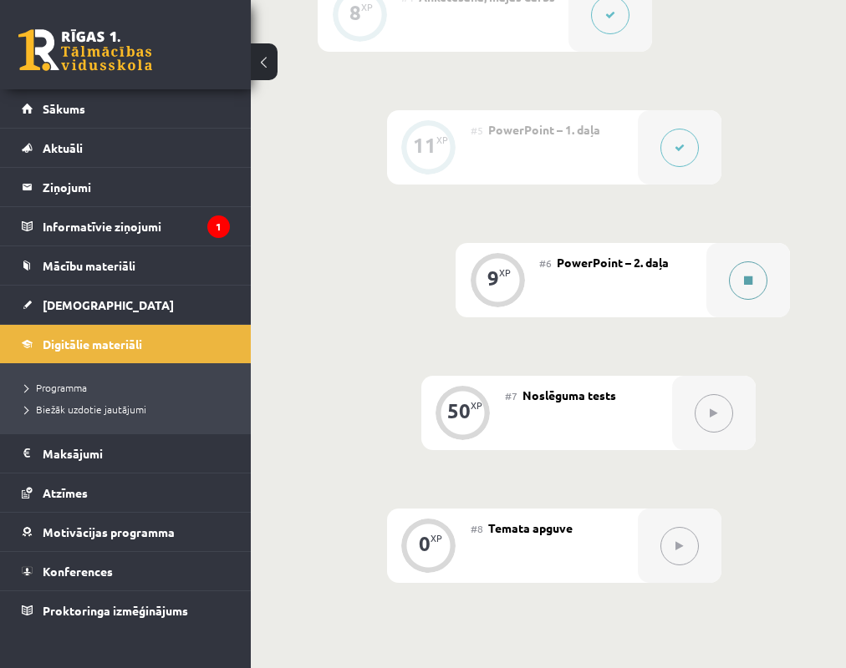
click at [732, 262] on button at bounding box center [748, 281] width 38 height 38
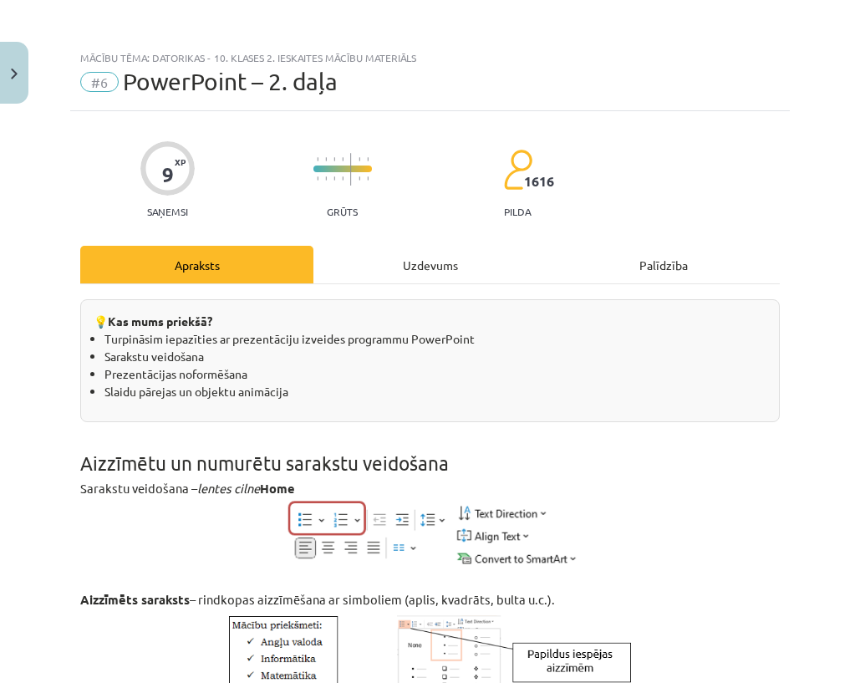
click at [414, 265] on div "Uzdevums" at bounding box center [429, 265] width 233 height 38
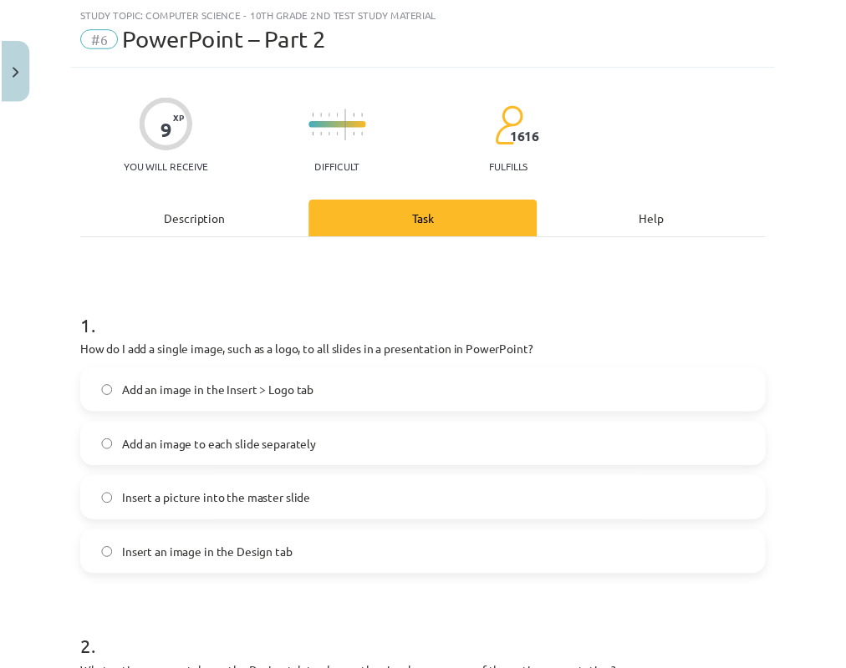
scroll to position [1191, 0]
click at [1, 78] on button "Close" at bounding box center [14, 73] width 28 height 62
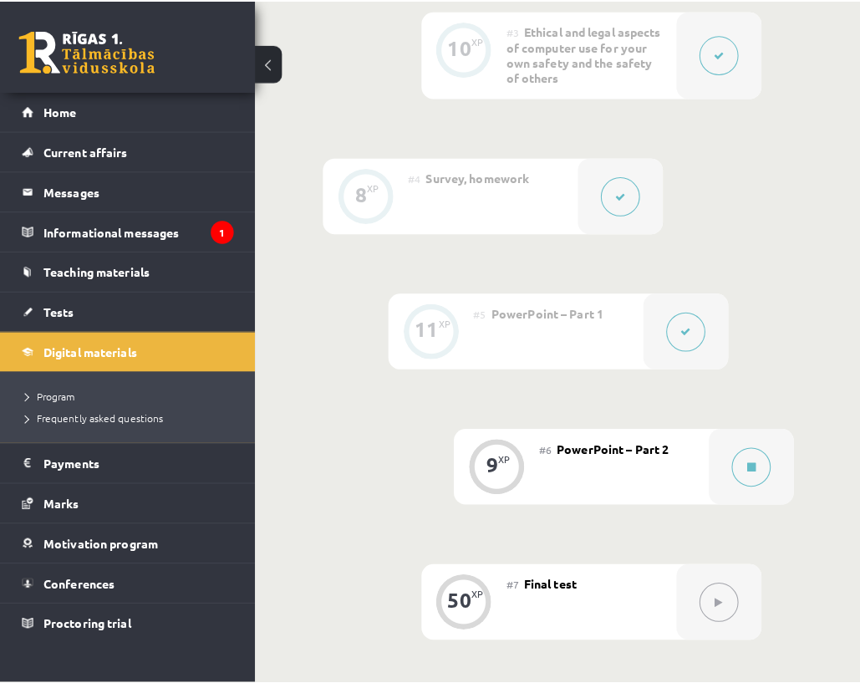
scroll to position [1108, 0]
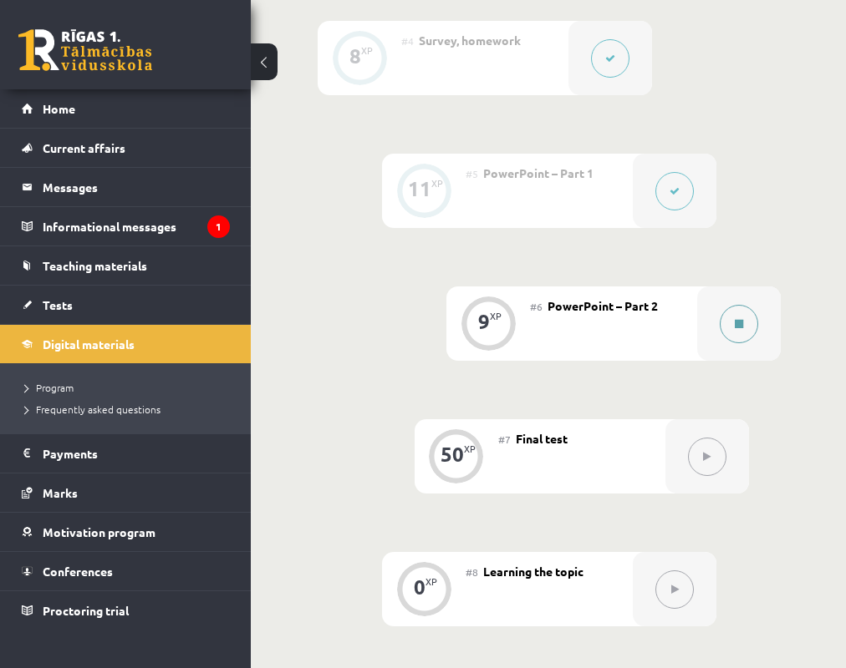
click at [750, 337] on button at bounding box center [738, 324] width 38 height 38
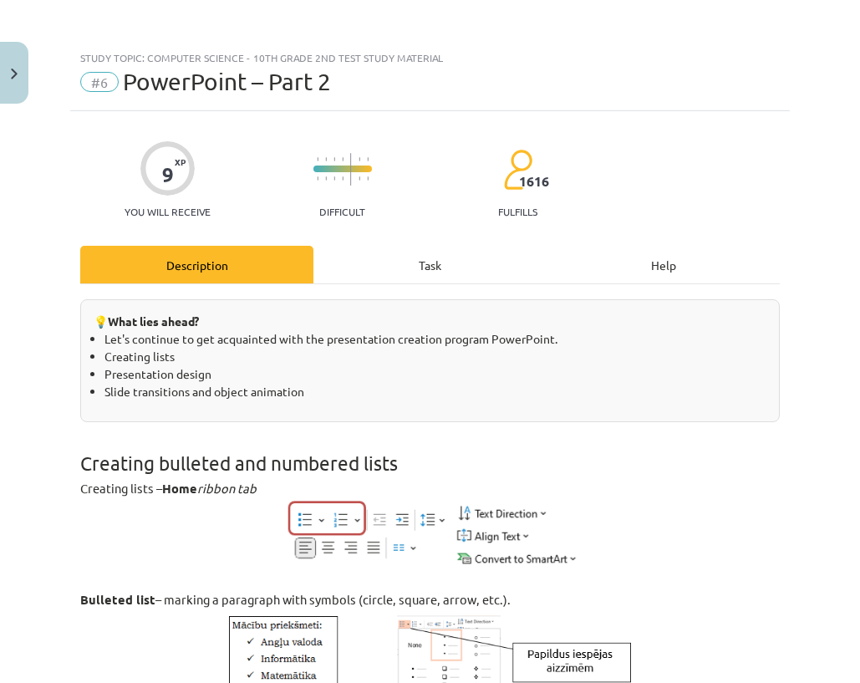
click at [460, 258] on div "Task" at bounding box center [429, 265] width 233 height 38
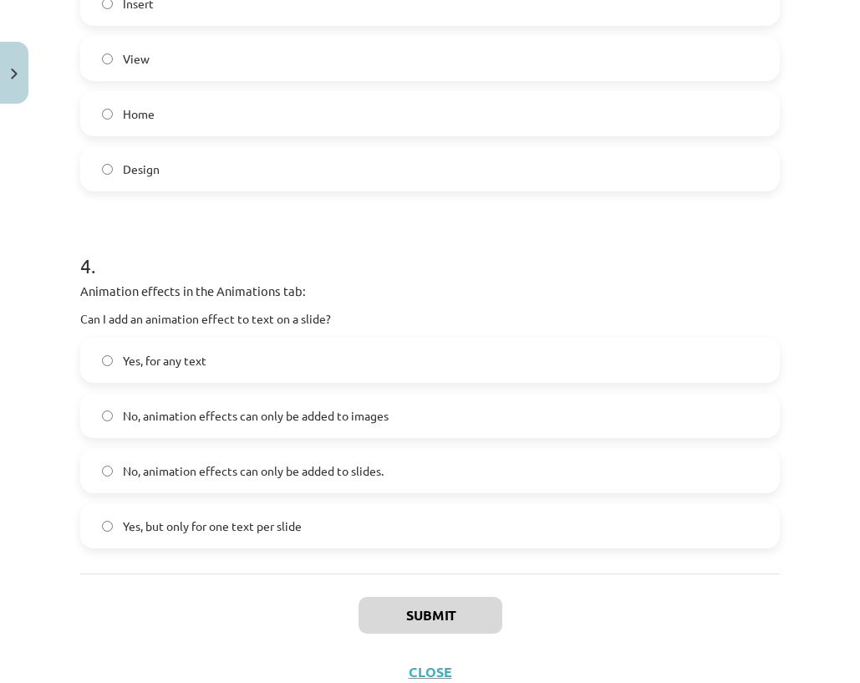
scroll to position [1152, 0]
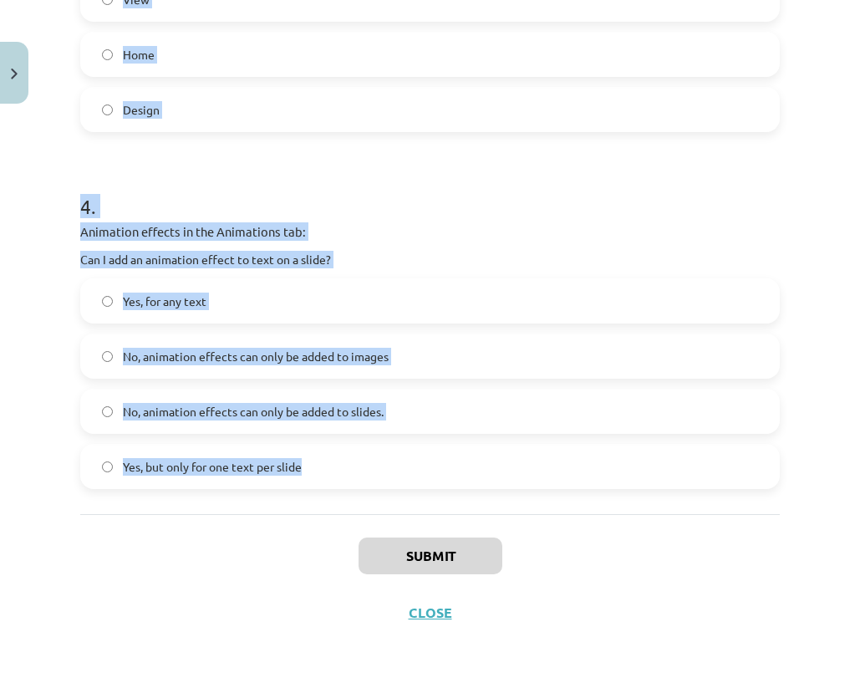
drag, startPoint x: 75, startPoint y: 53, endPoint x: 560, endPoint y: 507, distance: 663.8
click at [560, 507] on div "Study topic: Computer Science - 10th grade 2nd test study material #6 PowerPoin…" at bounding box center [430, 341] width 860 height 683
copy div "Study topic: Computer Science - 10th grade 2nd test study material #6 PowerPoin…"
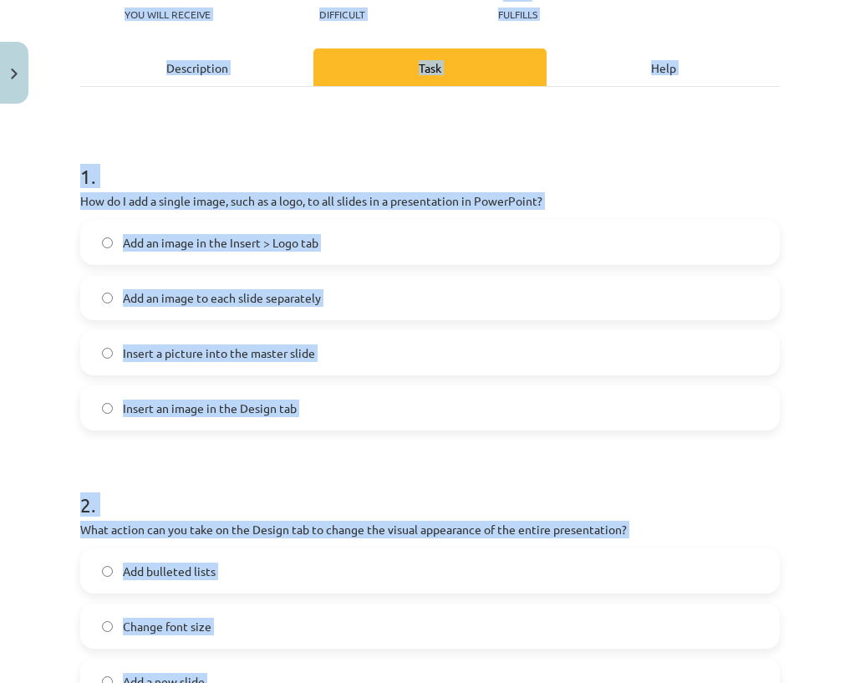
scroll to position [317, 0]
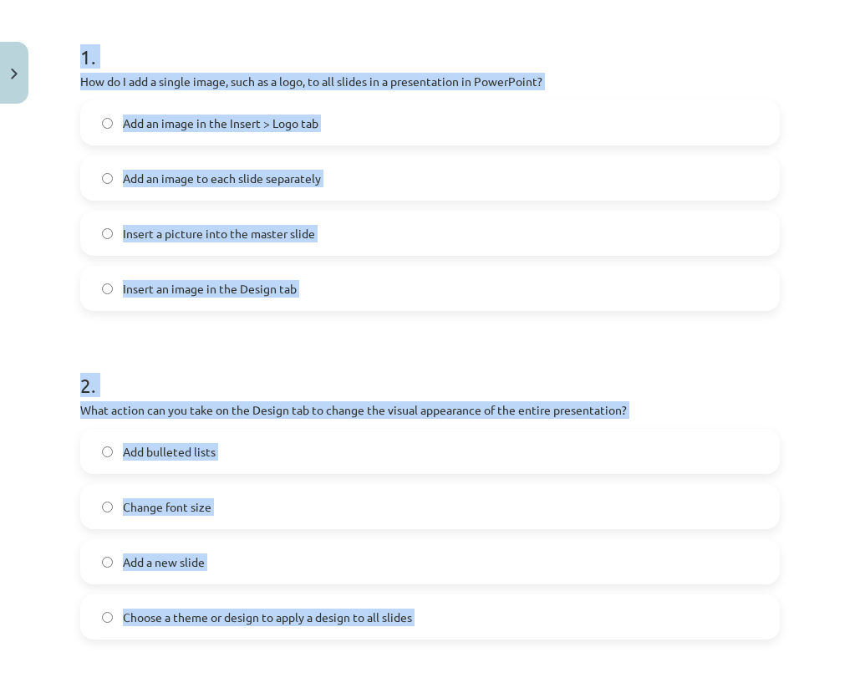
click at [55, 341] on div "Study topic: Computer Science - 10th grade 2nd test study material #6 PowerPoin…" at bounding box center [430, 341] width 860 height 683
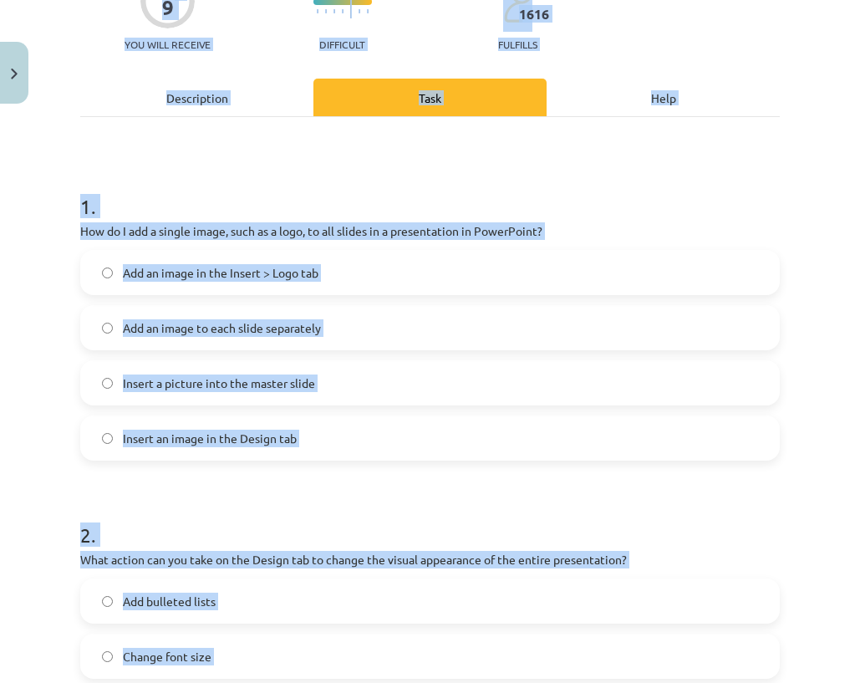
scroll to position [0, 0]
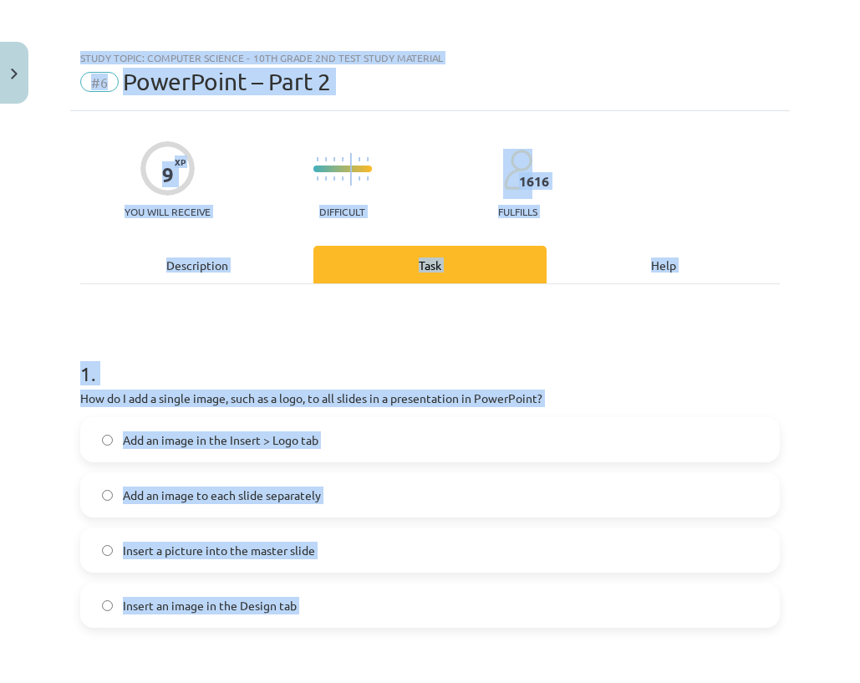
click at [187, 384] on h1 "1 ." at bounding box center [429, 359] width 699 height 52
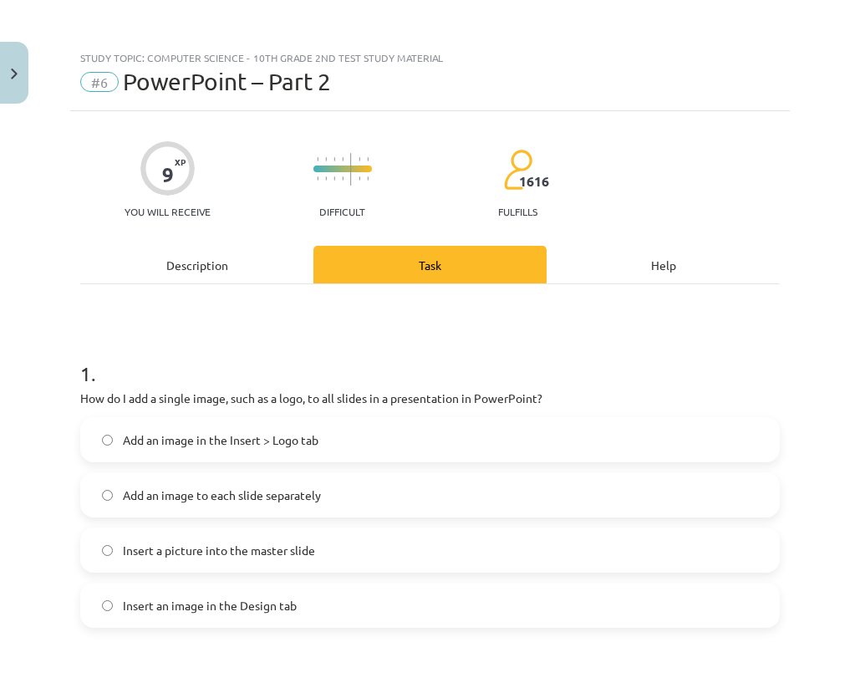
click at [183, 554] on span "Insert a picture into the master slide" at bounding box center [219, 550] width 192 height 18
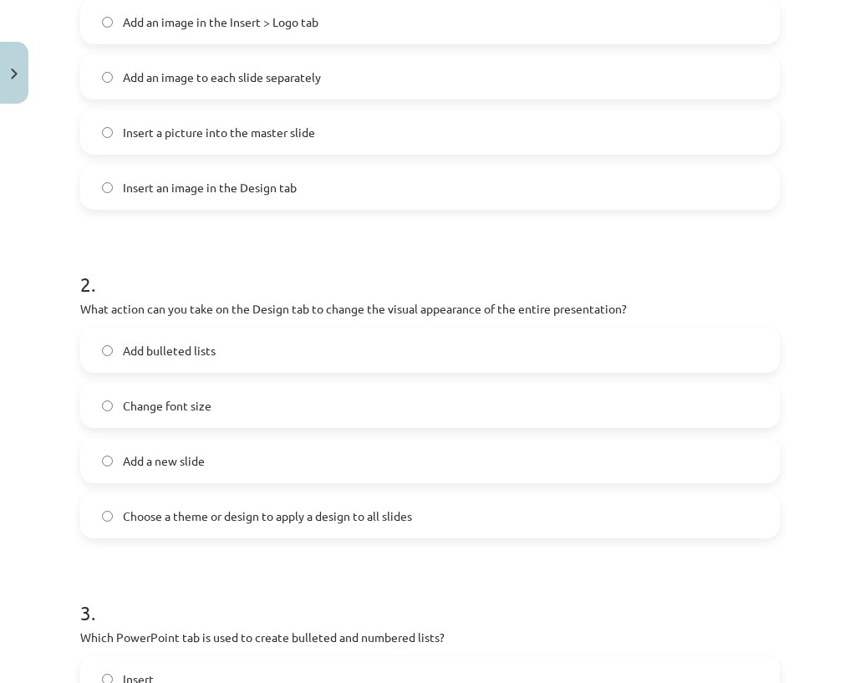
scroll to position [501, 0]
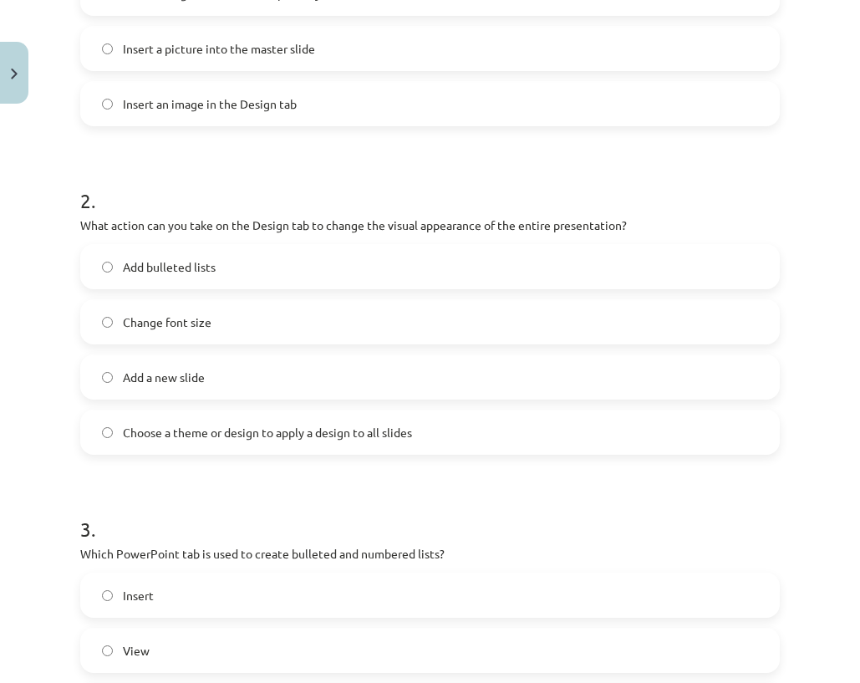
click at [145, 435] on font "Choose a theme or design to apply a design to all slides" at bounding box center [267, 431] width 289 height 15
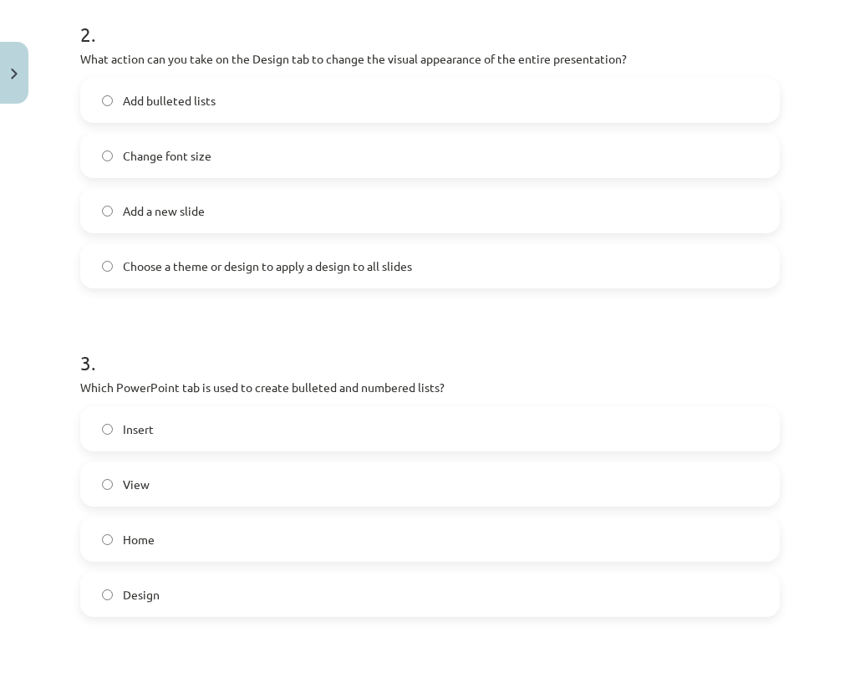
scroll to position [668, 0]
click at [163, 560] on div "Home" at bounding box center [429, 538] width 699 height 45
click at [137, 546] on label "Home" at bounding box center [430, 538] width 696 height 42
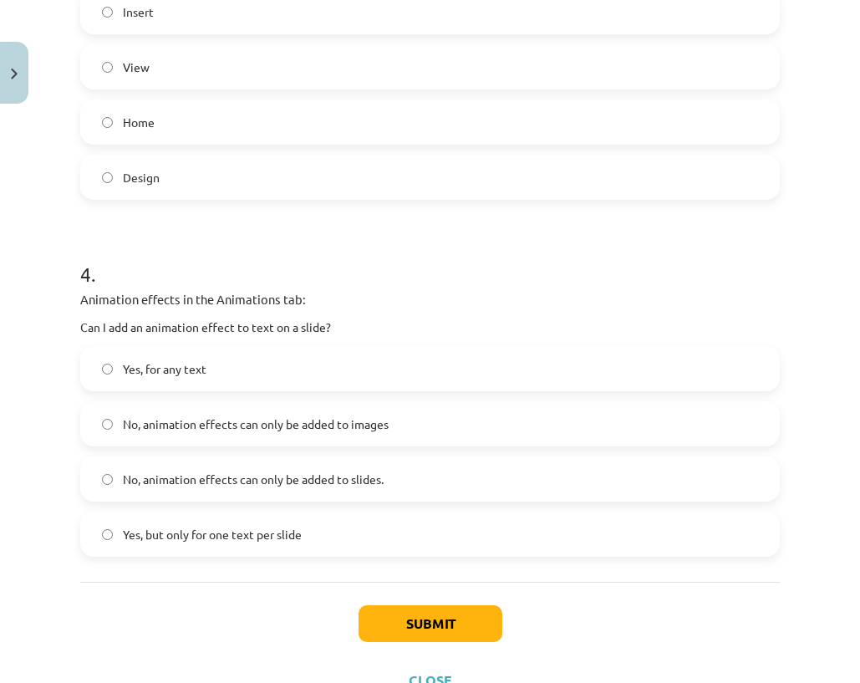
scroll to position [1086, 0]
click at [140, 373] on span "Yes, for any text" at bounding box center [165, 367] width 84 height 18
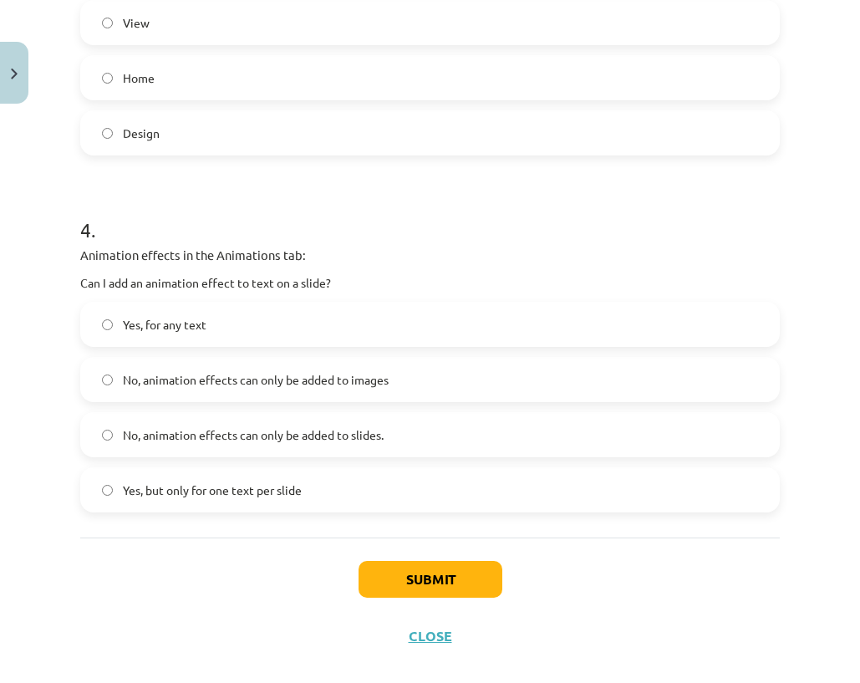
scroll to position [1152, 0]
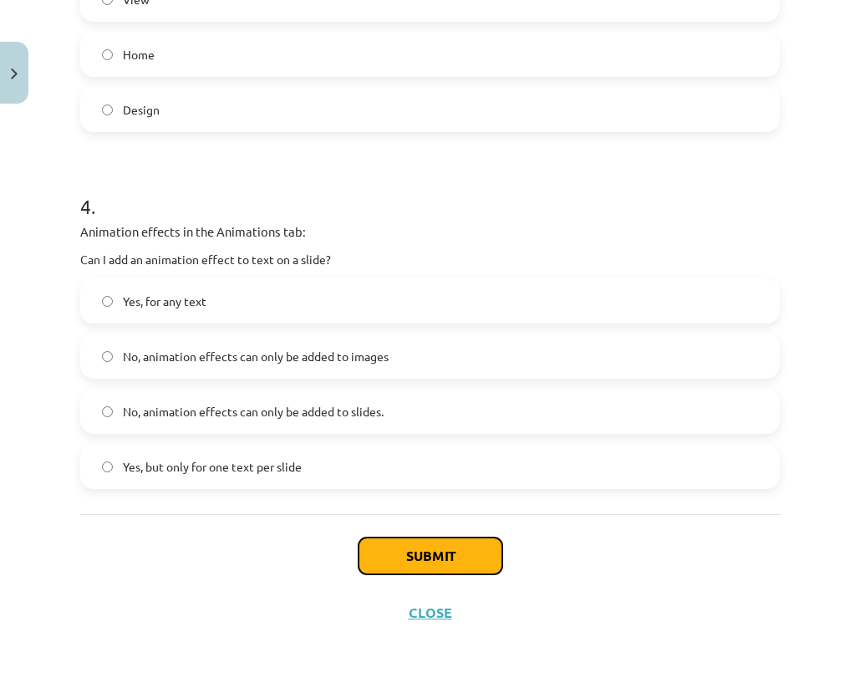
drag, startPoint x: 378, startPoint y: 547, endPoint x: 319, endPoint y: 245, distance: 308.1
click at [378, 547] on button "Submit" at bounding box center [430, 555] width 144 height 37
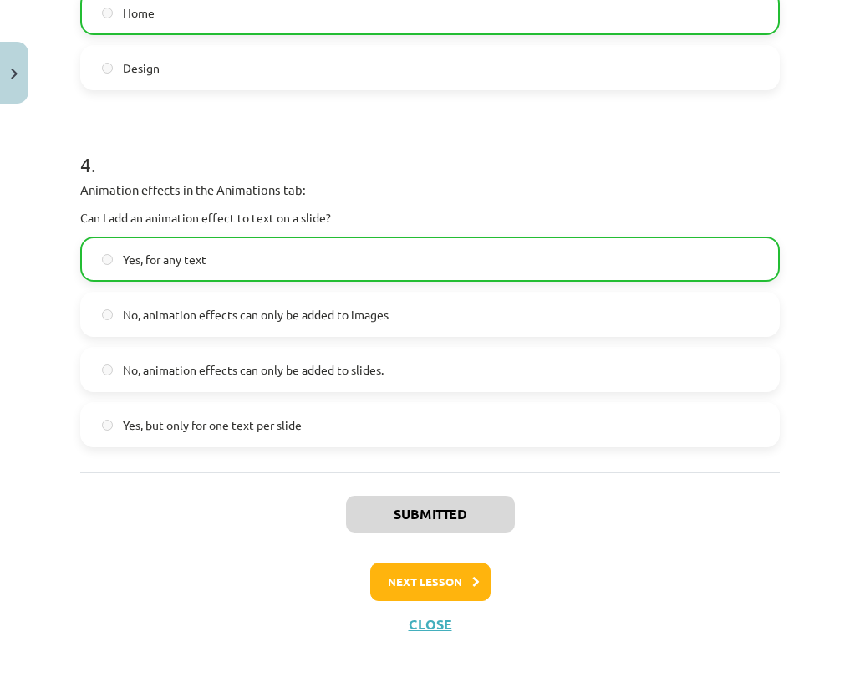
scroll to position [1206, 0]
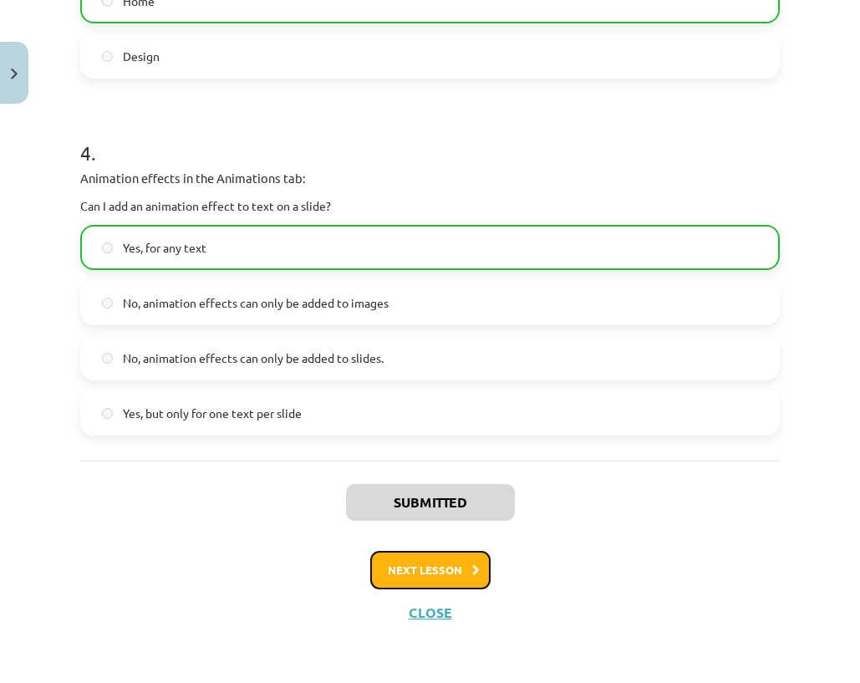
drag, startPoint x: 388, startPoint y: 579, endPoint x: 388, endPoint y: 555, distance: 24.2
click at [388, 577] on button "Next lesson" at bounding box center [430, 570] width 120 height 38
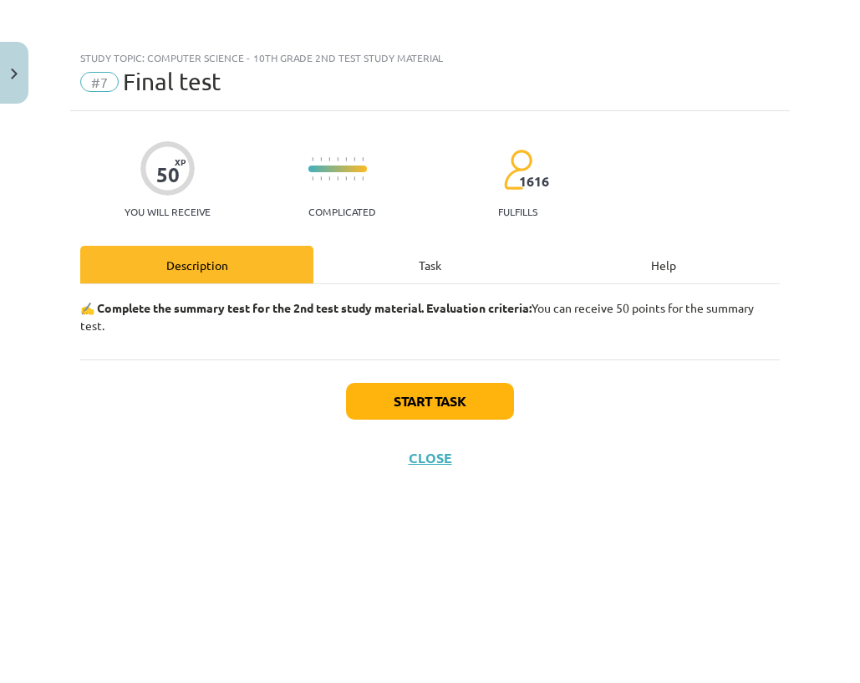
click at [408, 257] on div "Task" at bounding box center [429, 265] width 233 height 38
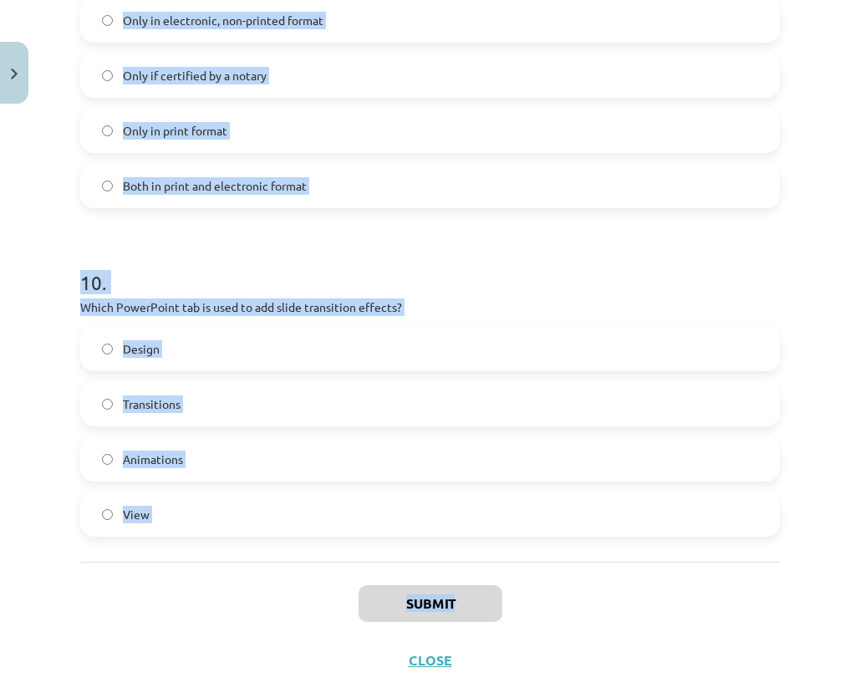
scroll to position [3095, 0]
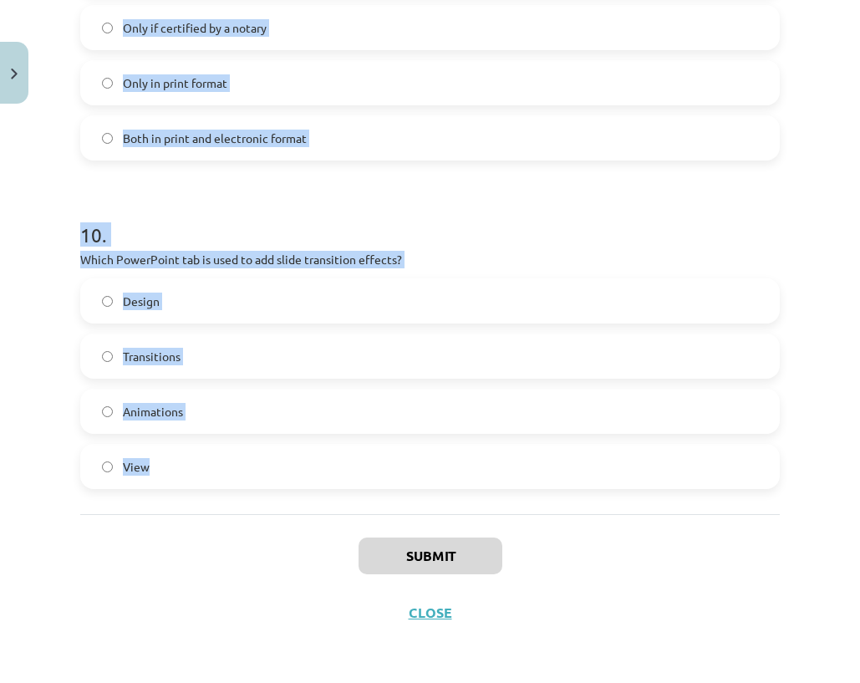
drag, startPoint x: 83, startPoint y: 204, endPoint x: 185, endPoint y: 473, distance: 288.0
copy form "1 . What action can help protect data from loss? Regular backups Data encryptio…"
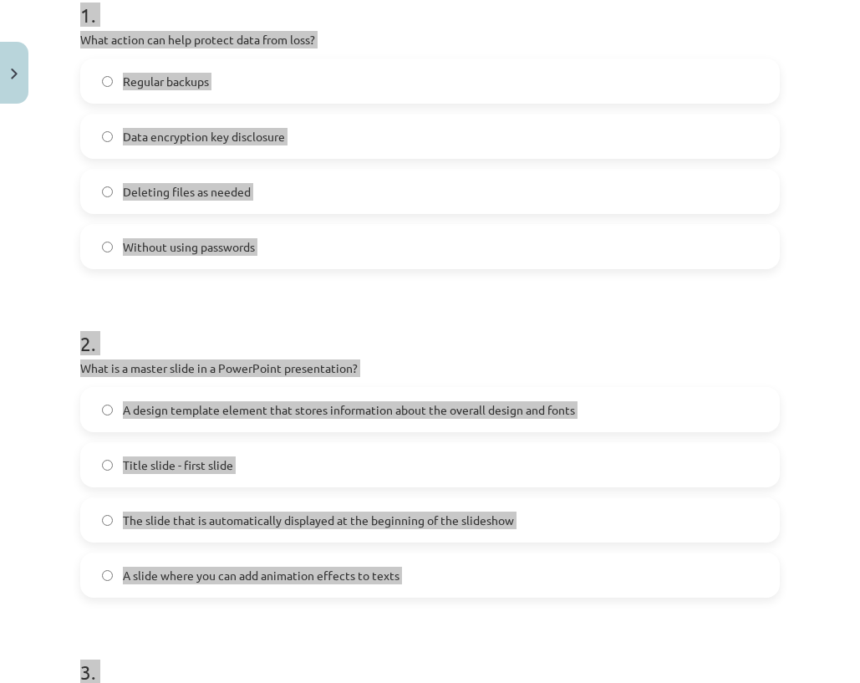
scroll to position [254, 0]
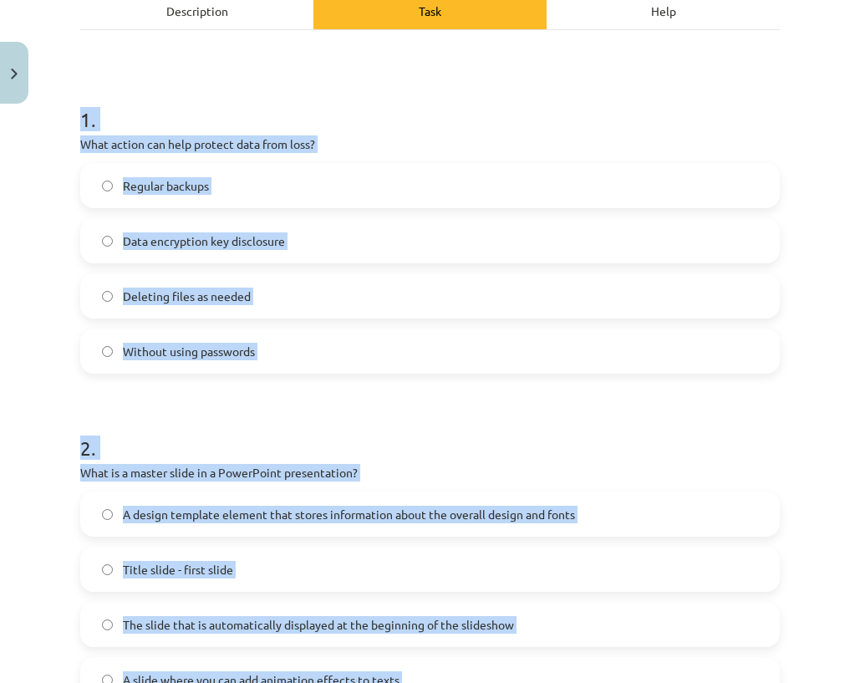
click at [162, 201] on label "Regular backups" at bounding box center [430, 186] width 696 height 42
click at [49, 246] on div "Study topic: Computer Science - 10th grade 2nd test study material #7 Final tes…" at bounding box center [430, 341] width 860 height 683
click at [109, 120] on h1 "1 ." at bounding box center [429, 105] width 699 height 52
click at [96, 123] on font "." at bounding box center [93, 119] width 5 height 24
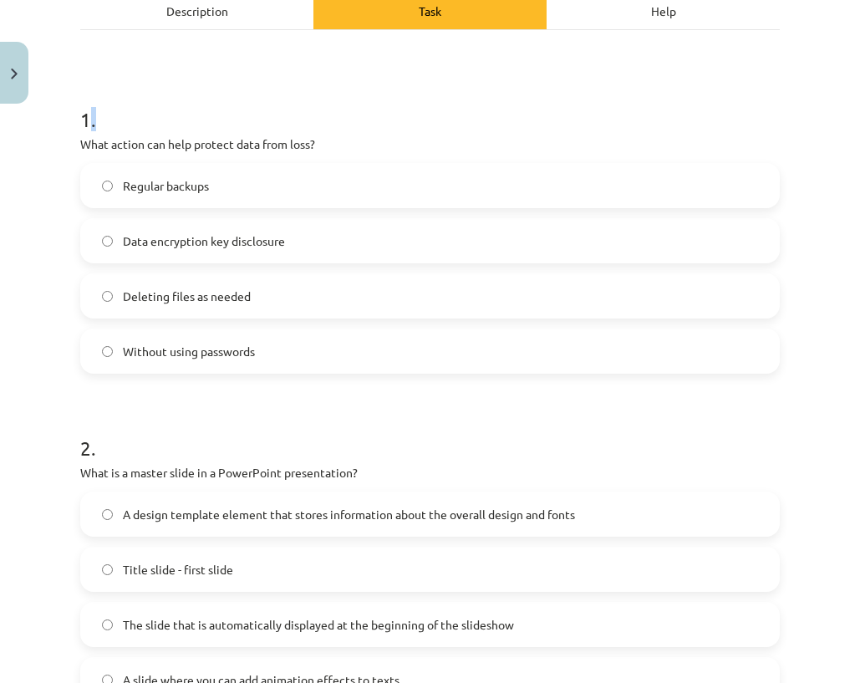
click at [95, 120] on font "." at bounding box center [93, 119] width 5 height 24
click at [220, 512] on font "A design template element that stores information about the overall design and …" at bounding box center [349, 513] width 452 height 15
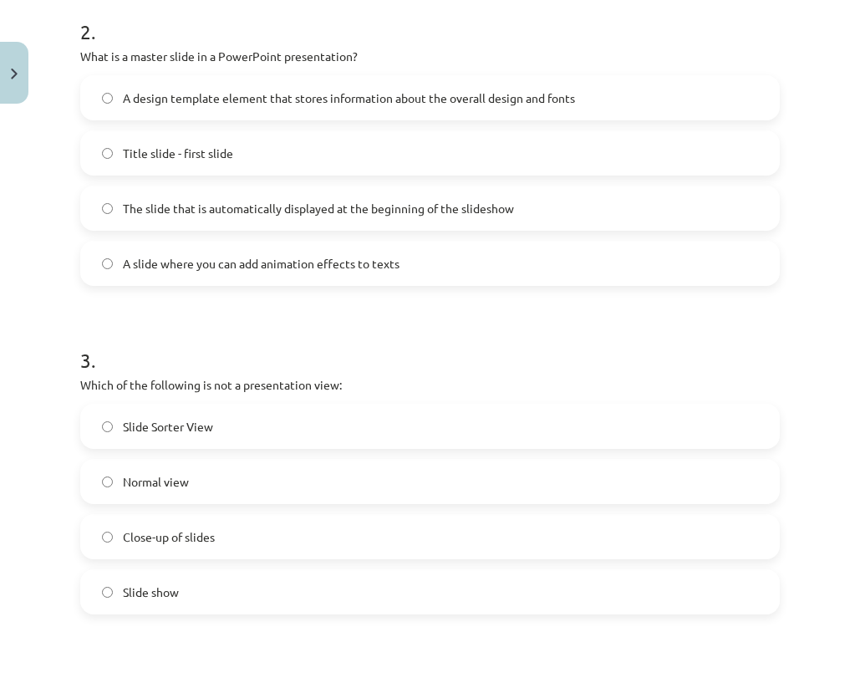
scroll to position [672, 0]
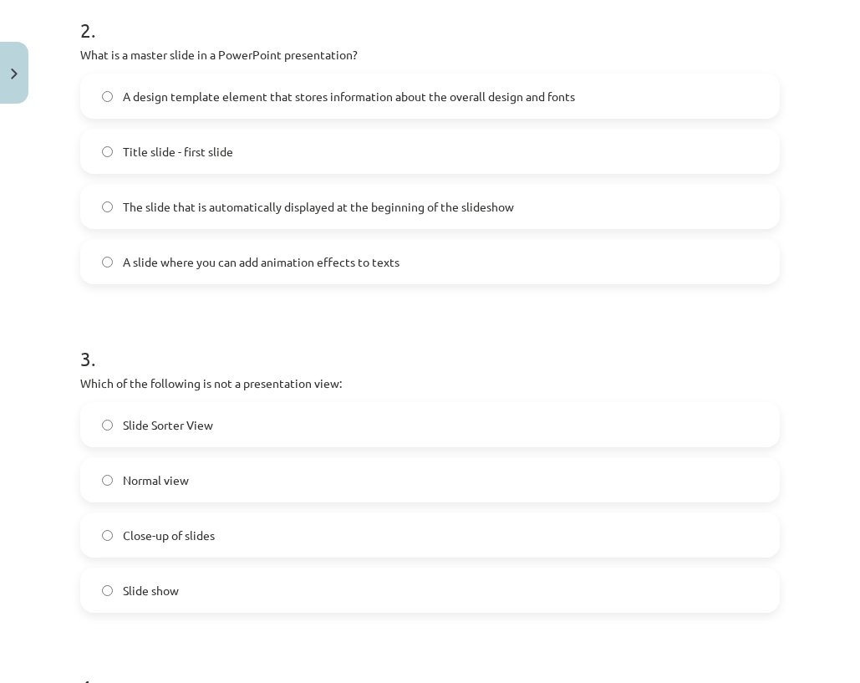
click at [153, 546] on label "Close-up of slides" at bounding box center [430, 535] width 696 height 42
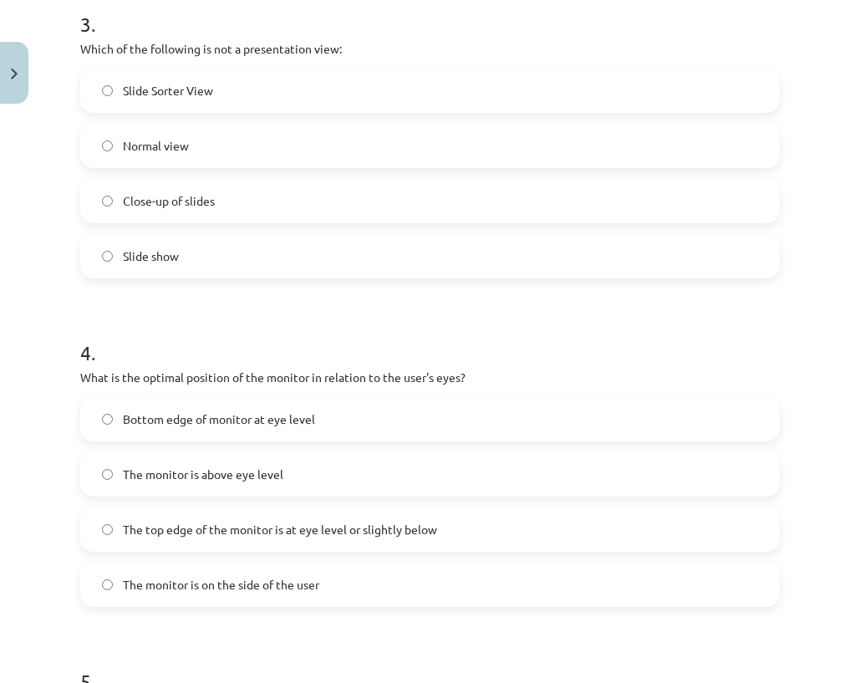
click at [150, 536] on span "The top edge of the monitor is at eye level or slightly below" at bounding box center [280, 530] width 314 height 18
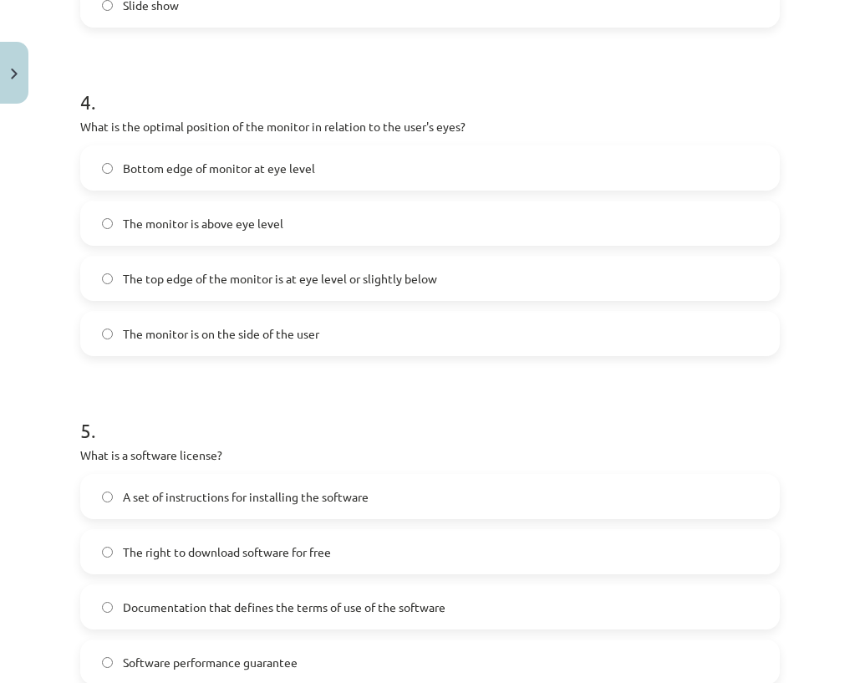
scroll to position [1424, 0]
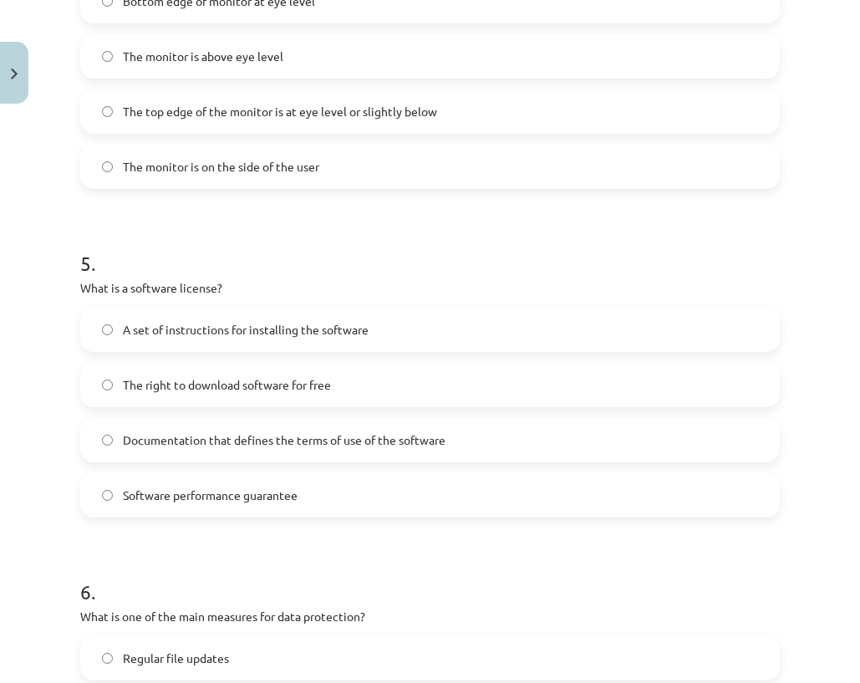
click at [96, 438] on label "Documentation that defines the terms of use of the software" at bounding box center [430, 440] width 696 height 42
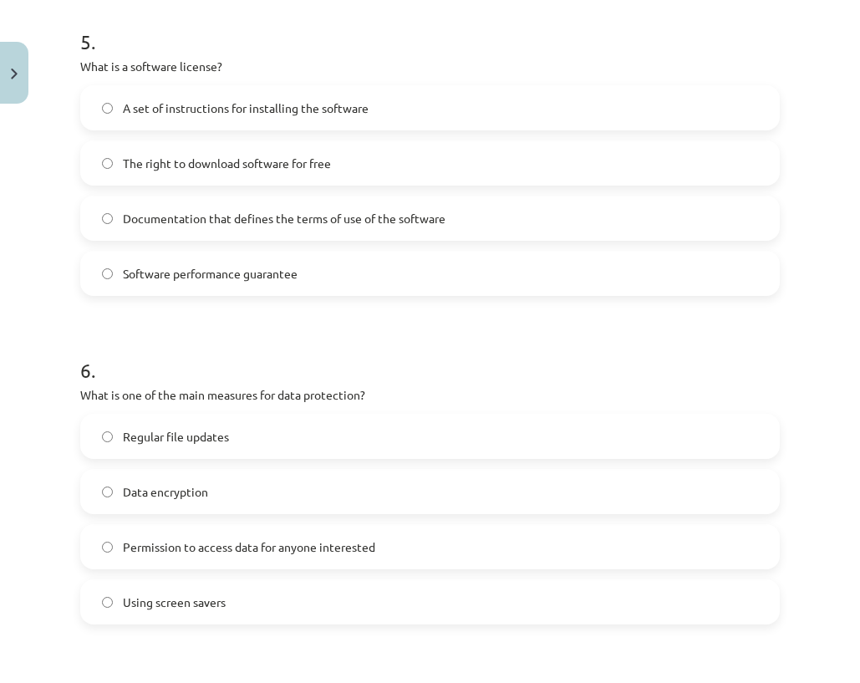
scroll to position [1674, 0]
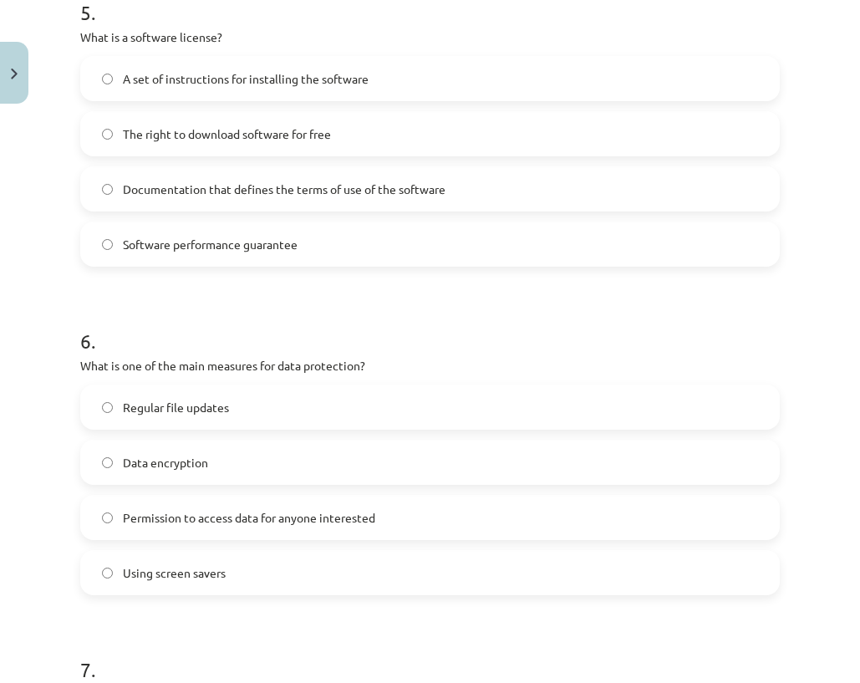
click at [117, 460] on label "Data encryption" at bounding box center [430, 462] width 696 height 42
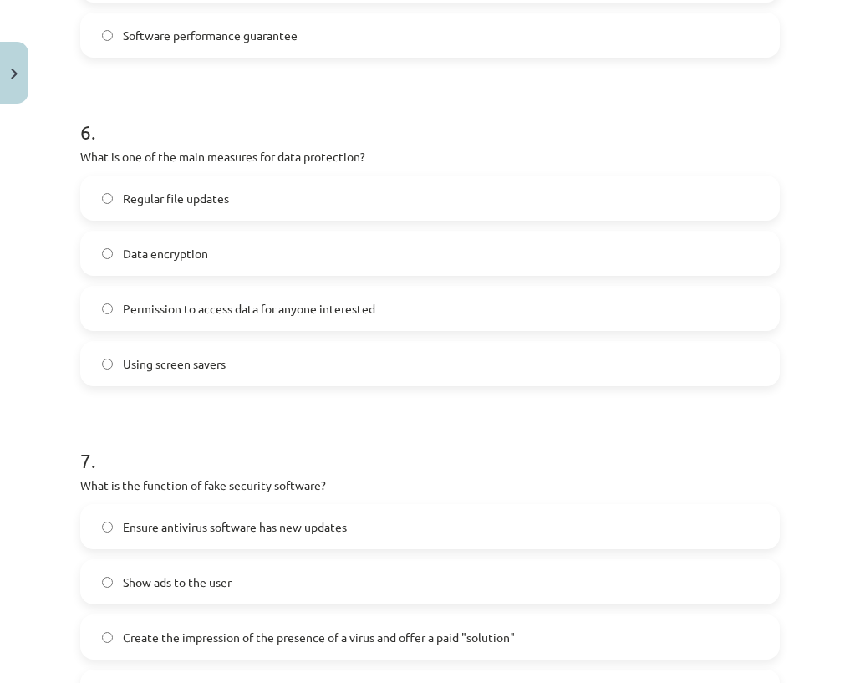
scroll to position [1925, 0]
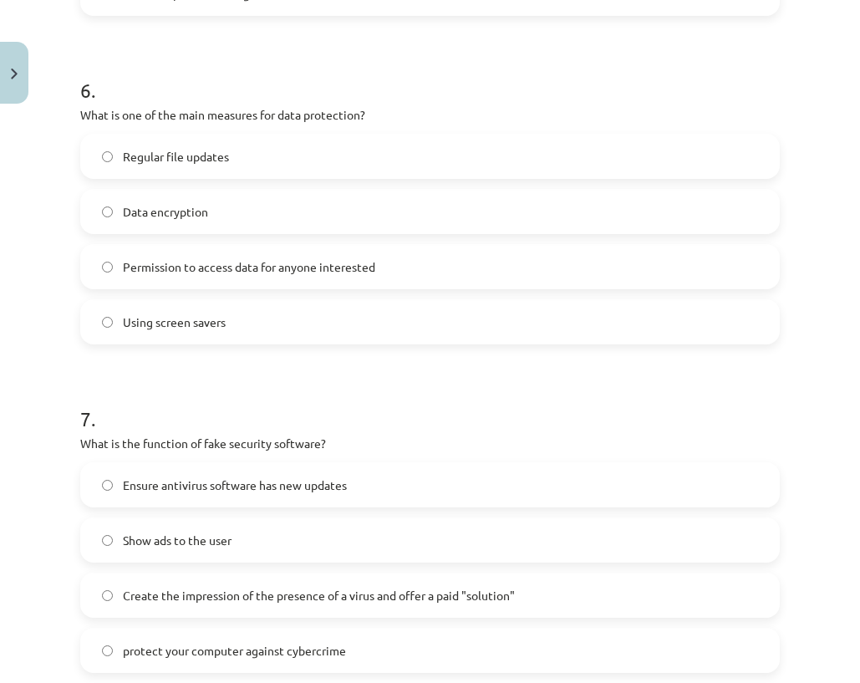
click at [155, 587] on span "Create the impression of the presence of a virus and offer a paid "solution"" at bounding box center [319, 596] width 392 height 18
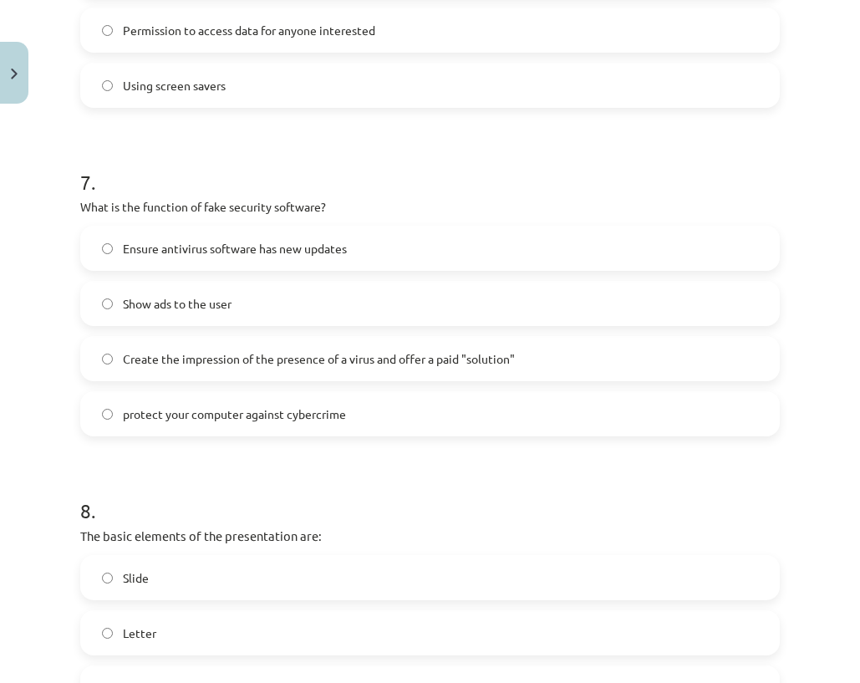
scroll to position [2176, 0]
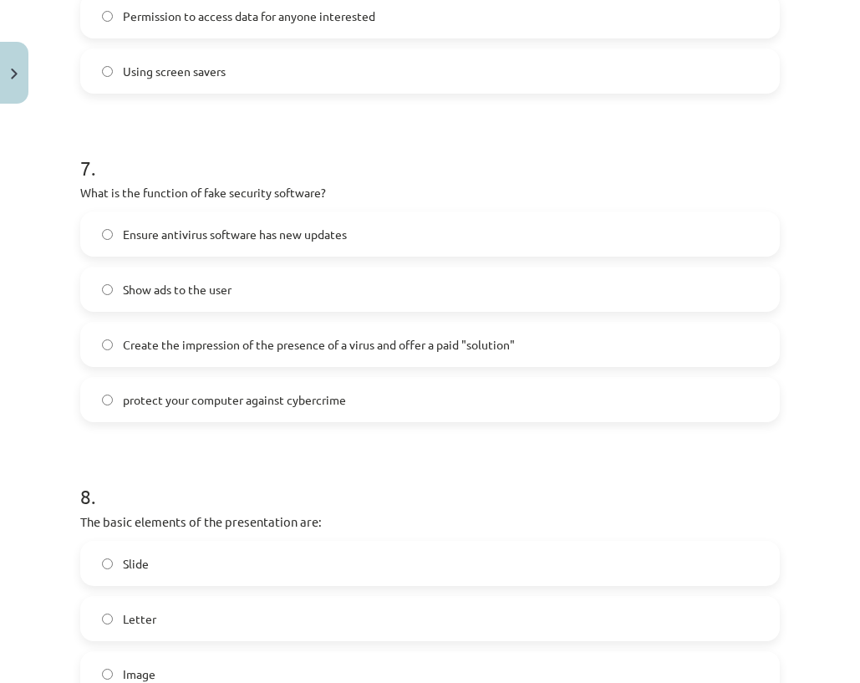
click at [142, 559] on font "Slide" at bounding box center [136, 563] width 26 height 15
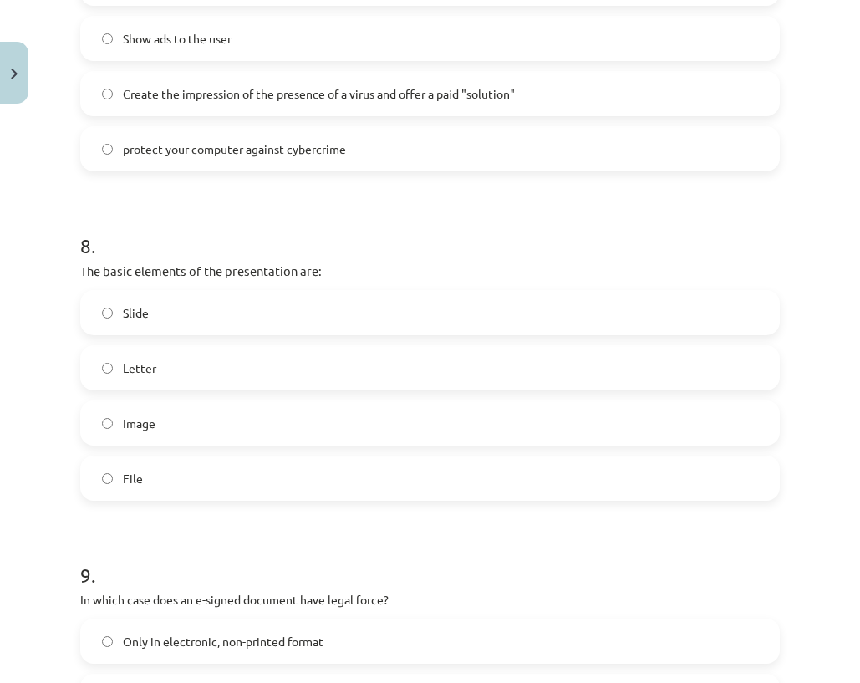
scroll to position [2677, 0]
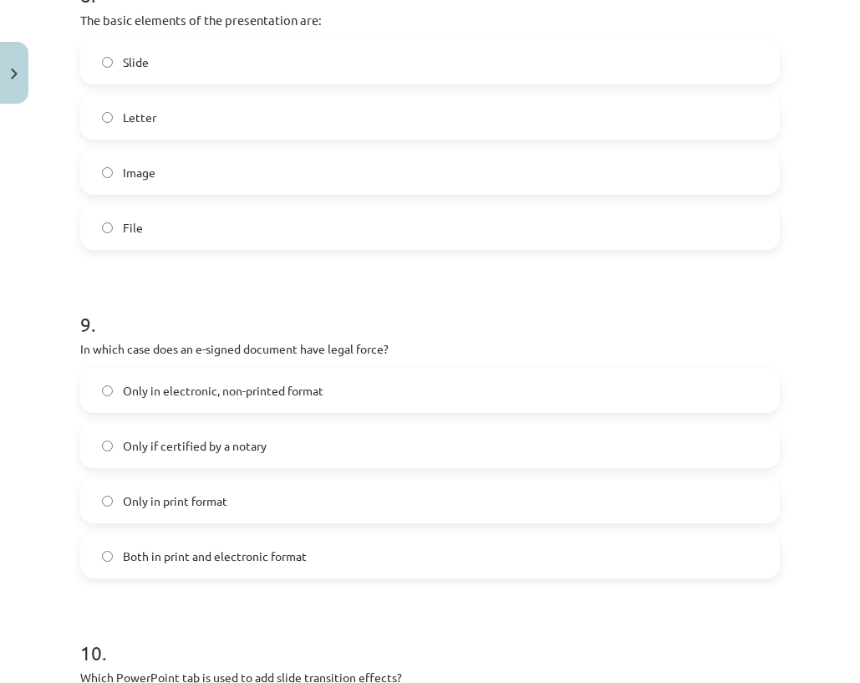
click at [170, 540] on label "Both in print and electronic format" at bounding box center [430, 556] width 696 height 42
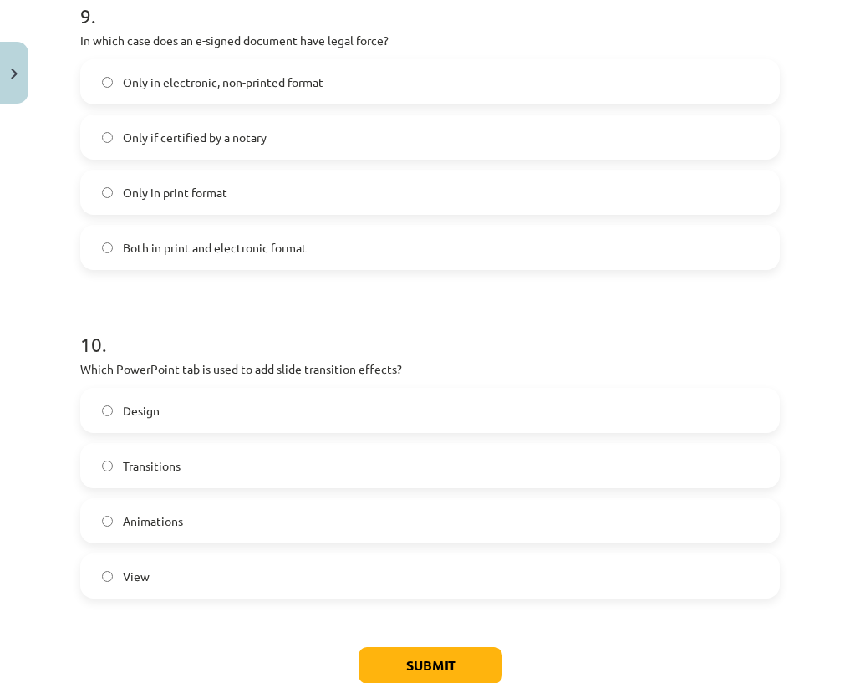
scroll to position [3011, 0]
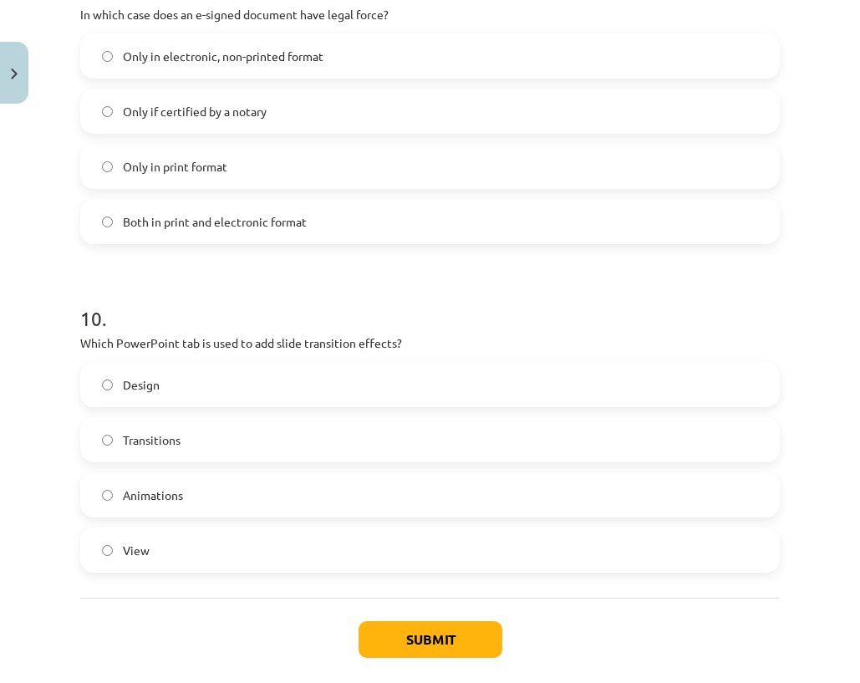
click at [142, 446] on span "Transitions" at bounding box center [152, 440] width 58 height 18
click at [418, 635] on font "Submit" at bounding box center [430, 639] width 48 height 18
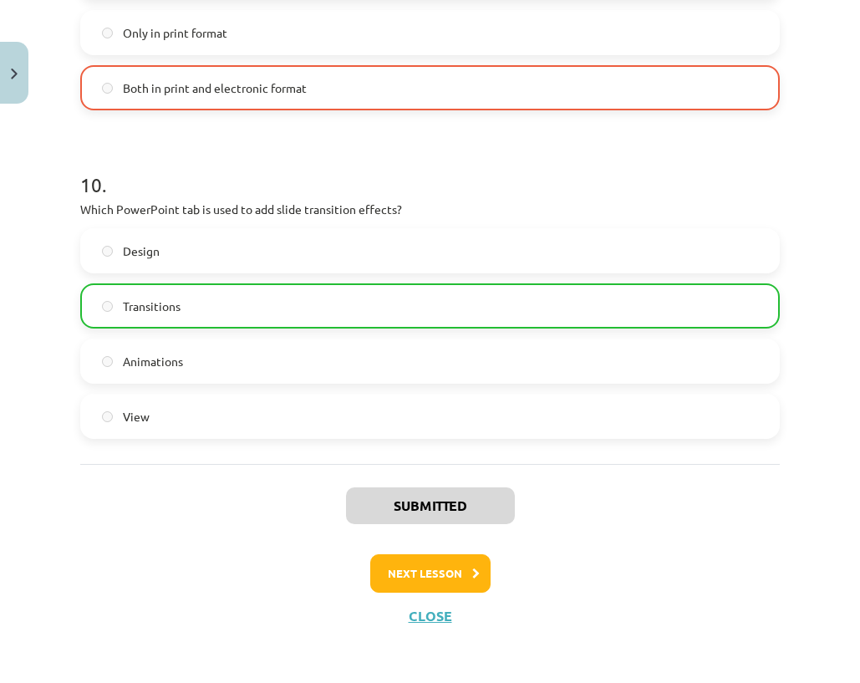
scroll to position [3148, 0]
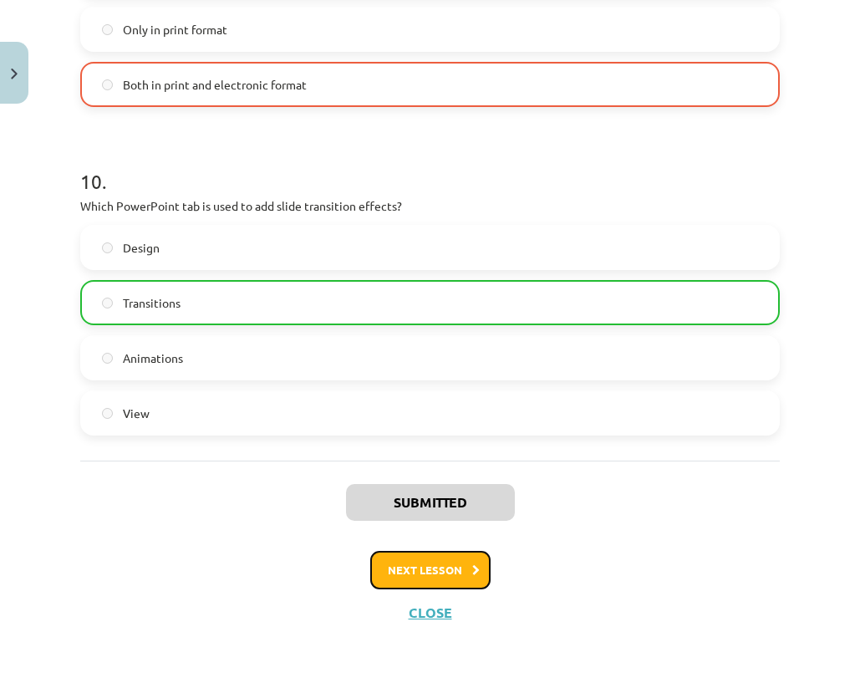
click at [424, 557] on button "Next lesson" at bounding box center [430, 570] width 120 height 38
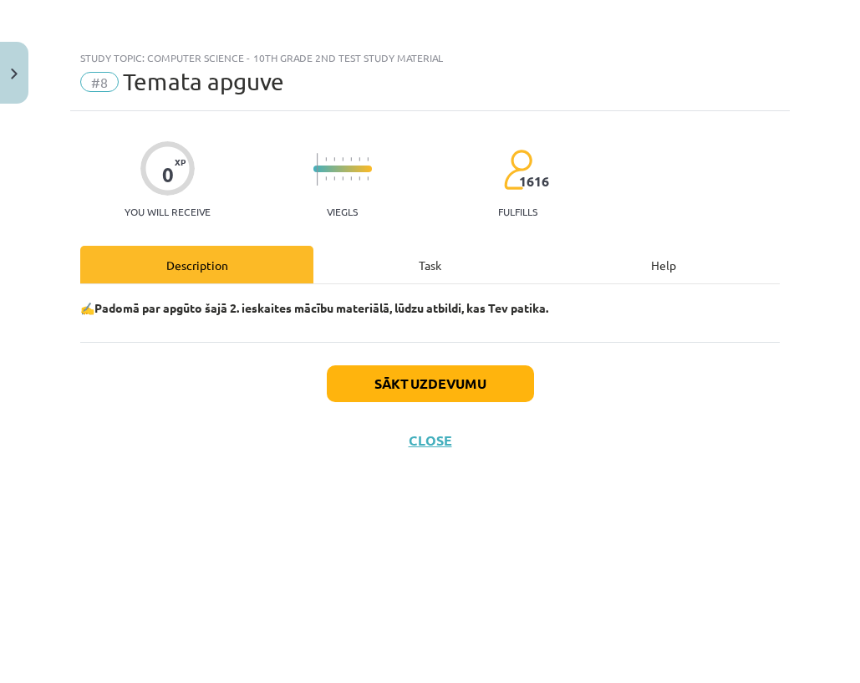
scroll to position [0, 0]
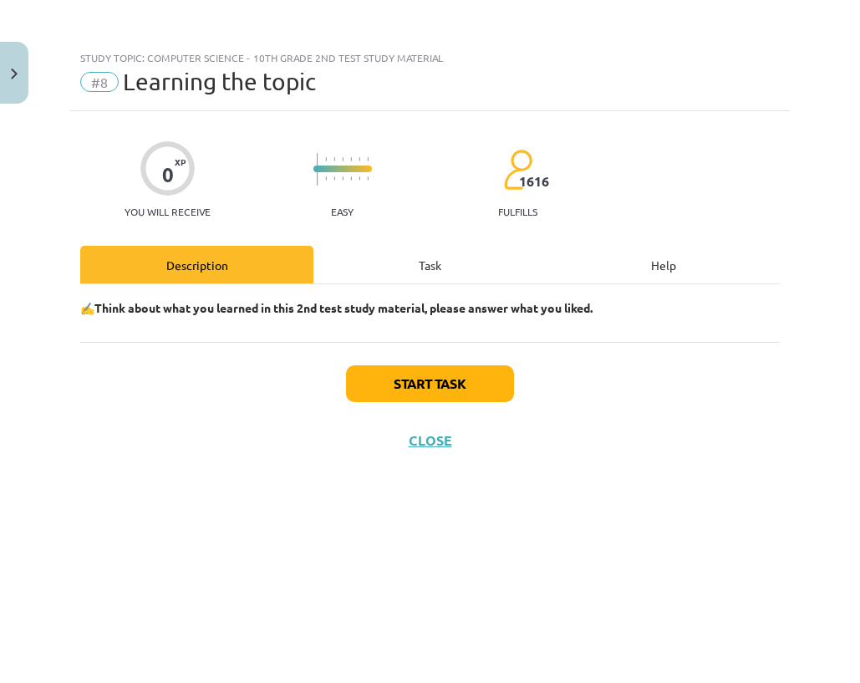
click at [419, 268] on font "Task" at bounding box center [430, 264] width 23 height 15
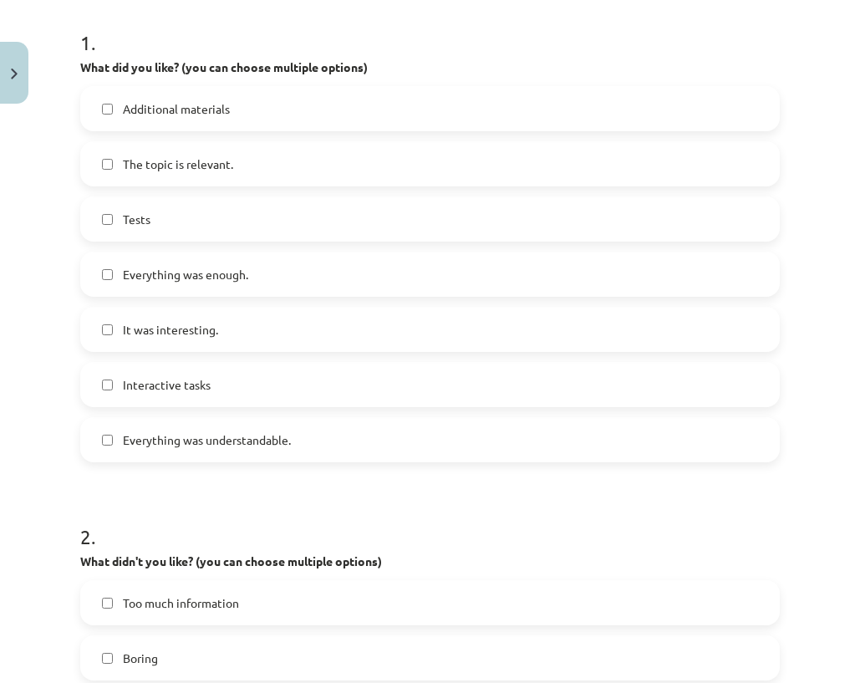
scroll to position [334, 0]
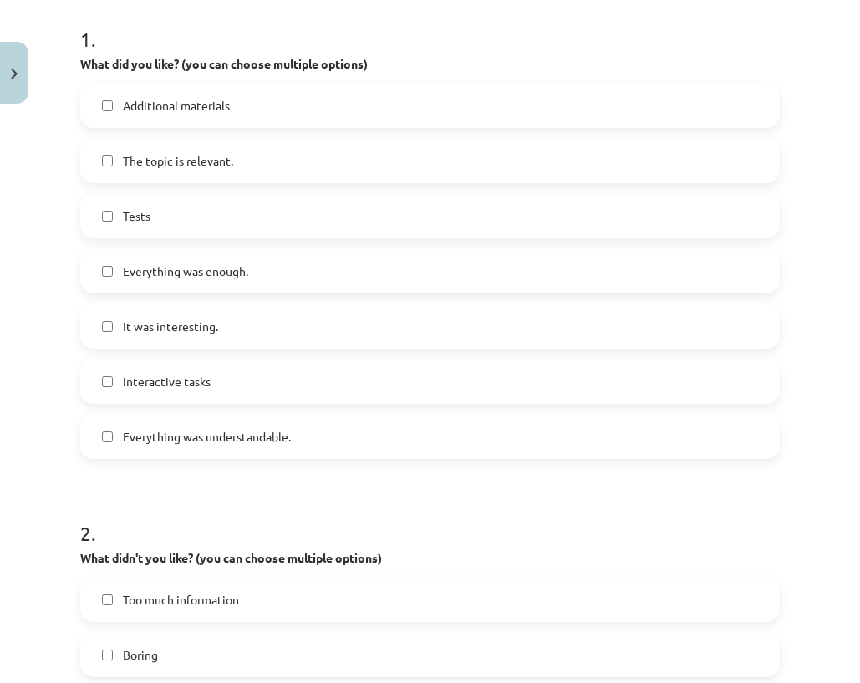
click at [257, 221] on label "Tests" at bounding box center [430, 216] width 696 height 42
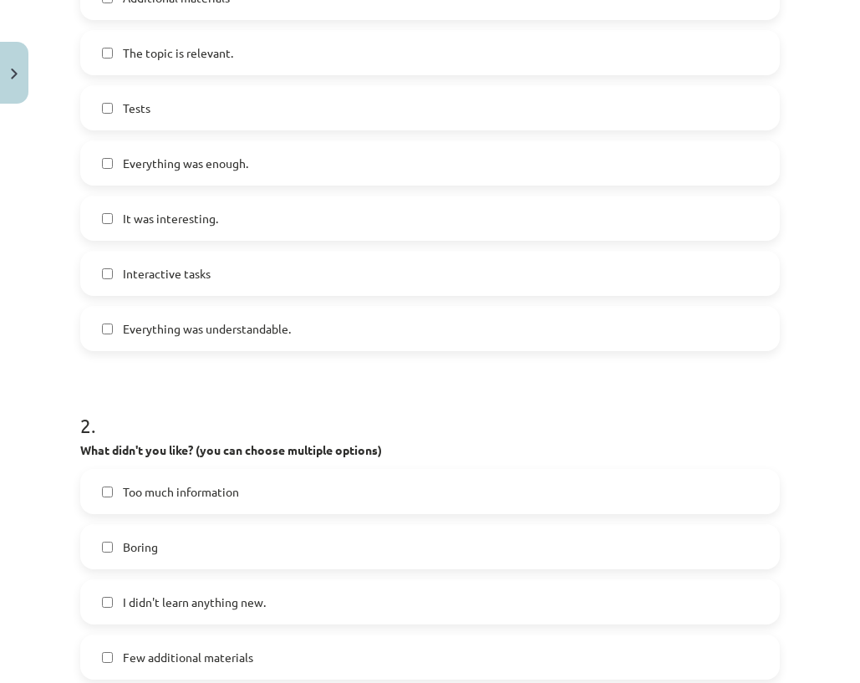
scroll to position [668, 0]
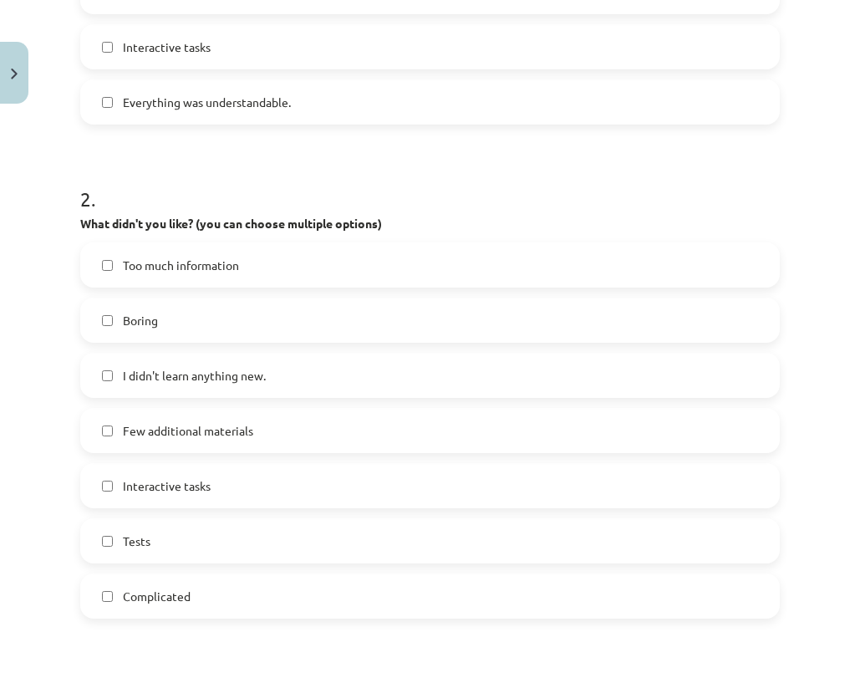
click at [198, 384] on span "I didn't learn anything new." at bounding box center [194, 376] width 143 height 18
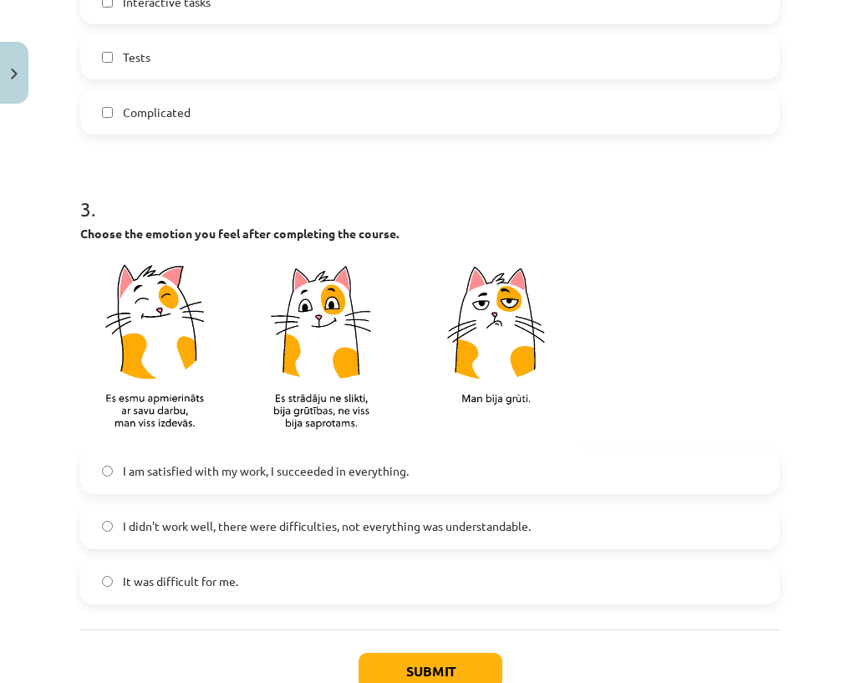
scroll to position [1253, 0]
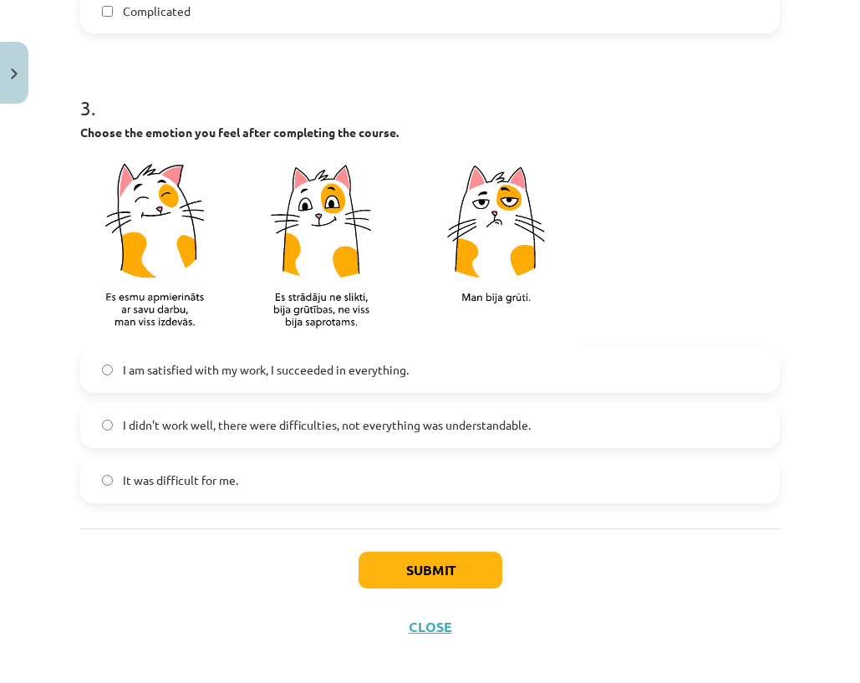
click at [194, 376] on font "I am satisfied with my work, I succeeded in everything." at bounding box center [266, 369] width 286 height 15
click at [419, 556] on button "Submit" at bounding box center [430, 569] width 144 height 37
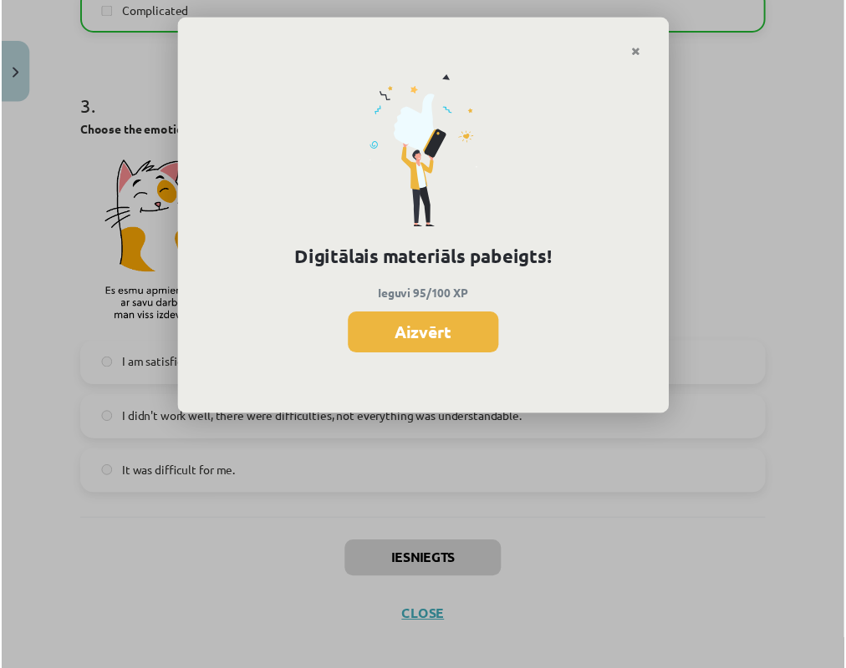
scroll to position [1054, 0]
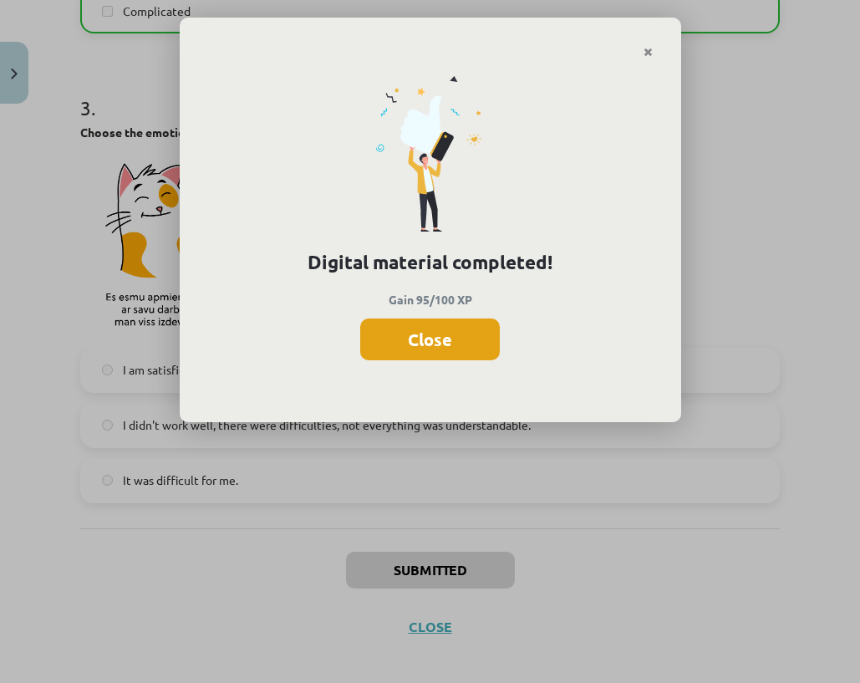
click at [470, 341] on button "Close" at bounding box center [430, 339] width 140 height 42
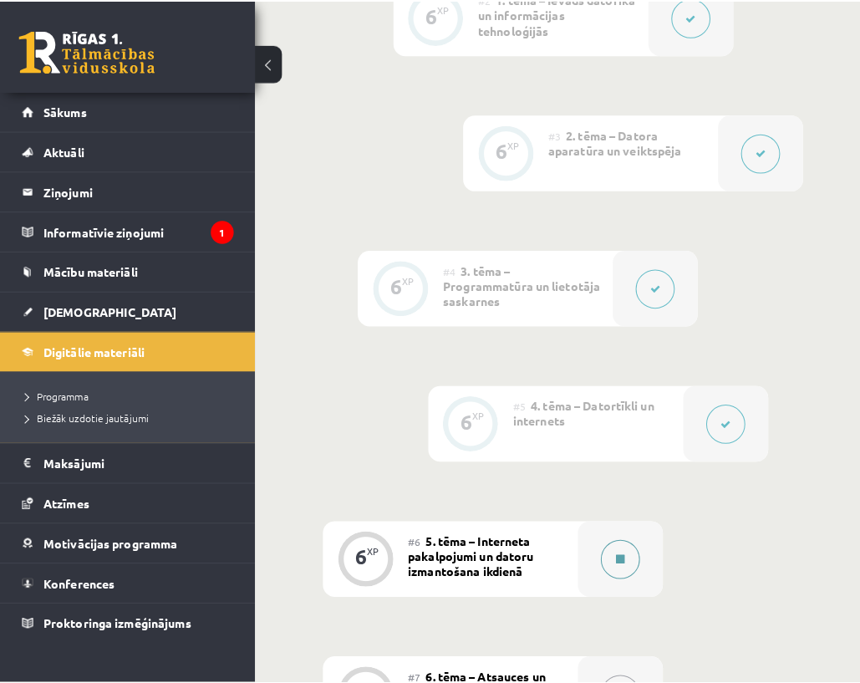
scroll to position [1170, 0]
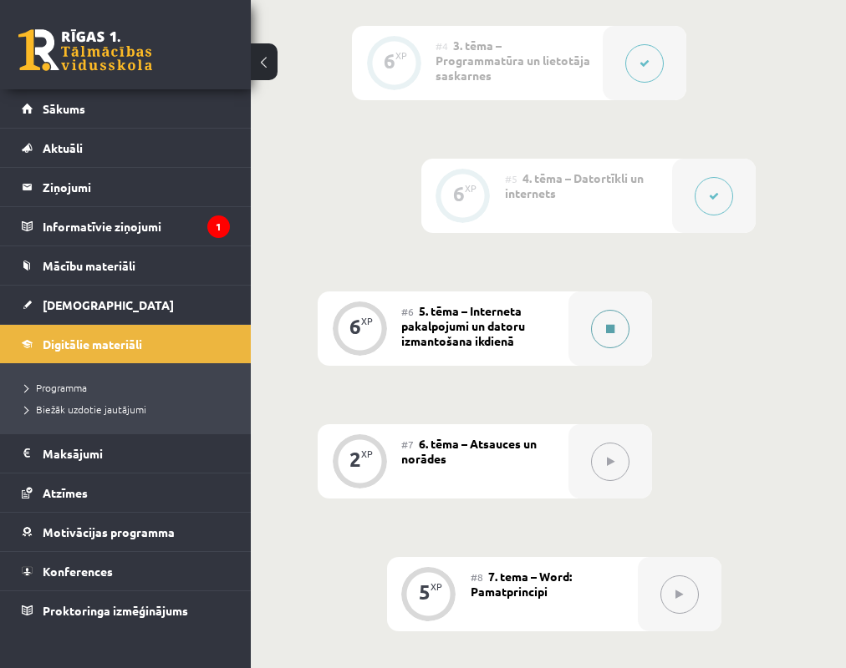
click at [607, 324] on icon at bounding box center [610, 329] width 8 height 10
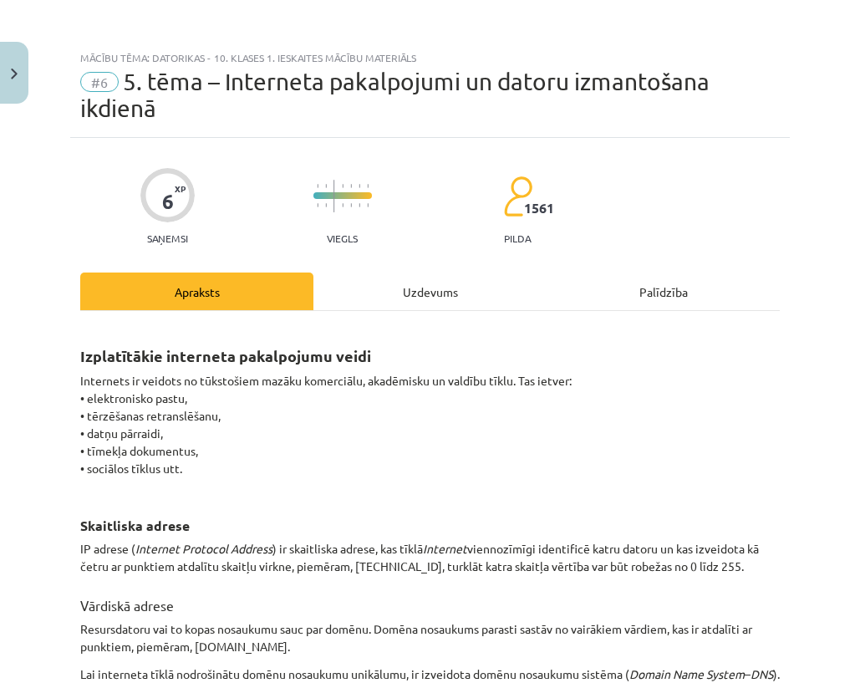
click at [398, 299] on div "Uzdevums" at bounding box center [429, 291] width 233 height 38
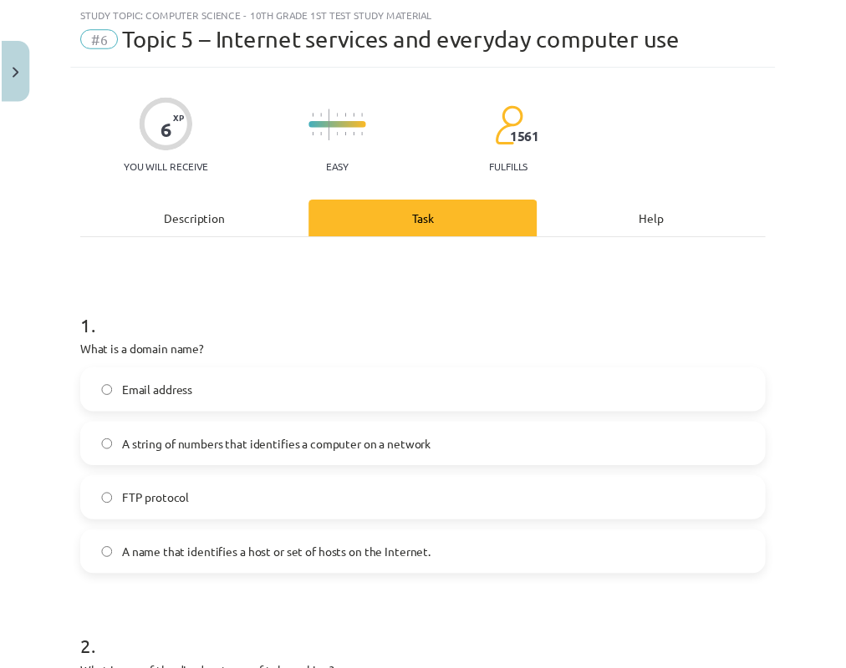
scroll to position [1212, 0]
click at [13, 85] on button "Close" at bounding box center [14, 73] width 28 height 62
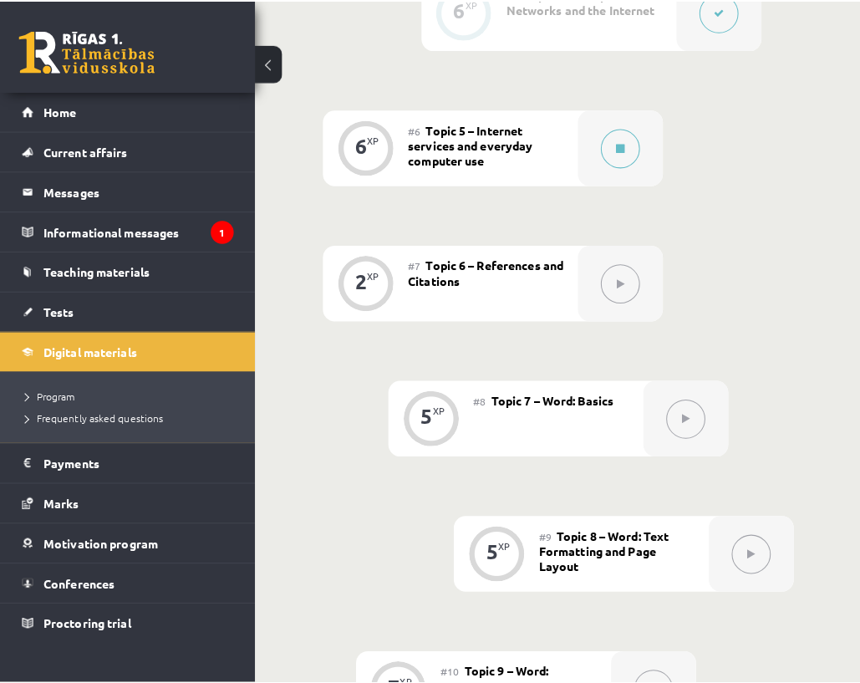
scroll to position [1389, 0]
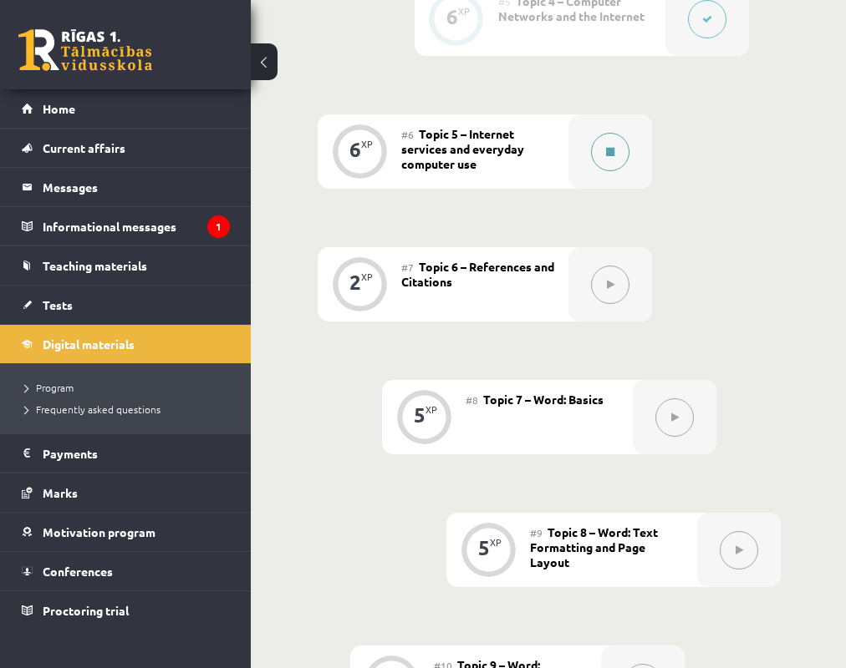
click at [604, 133] on button at bounding box center [610, 152] width 38 height 38
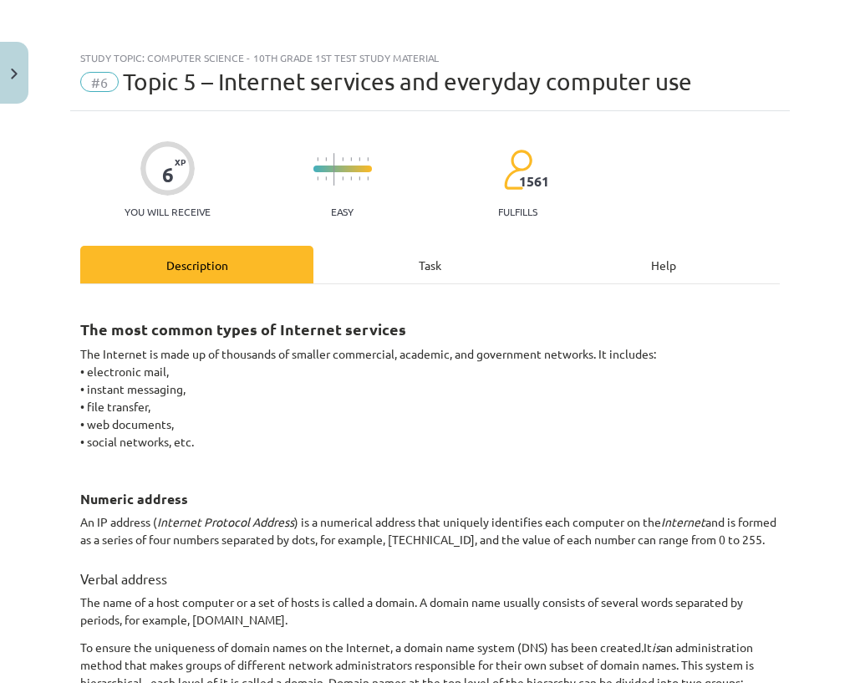
drag, startPoint x: 434, startPoint y: 276, endPoint x: 420, endPoint y: 196, distance: 80.6
click at [434, 274] on div "Task" at bounding box center [429, 265] width 233 height 38
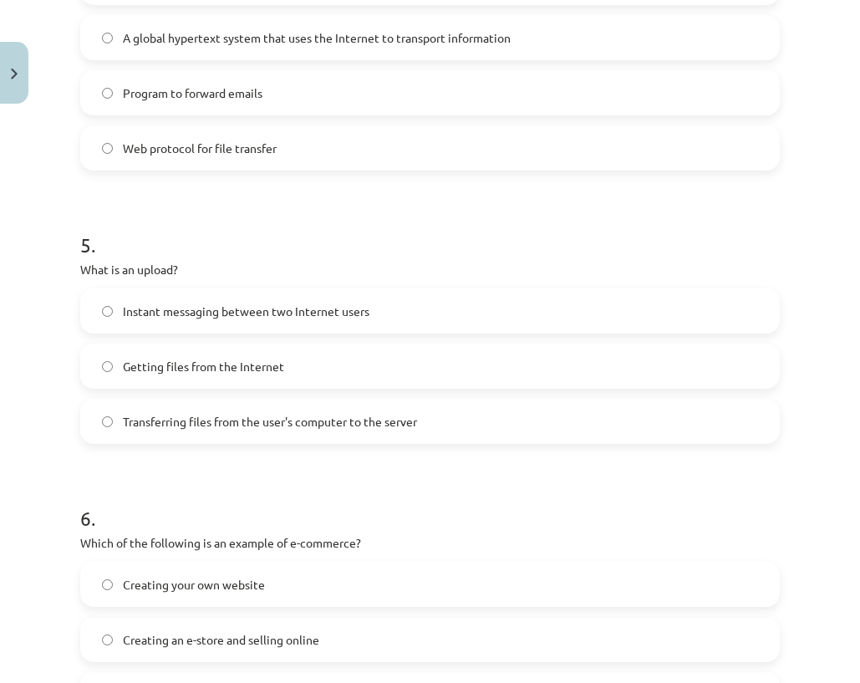
scroll to position [1670, 0]
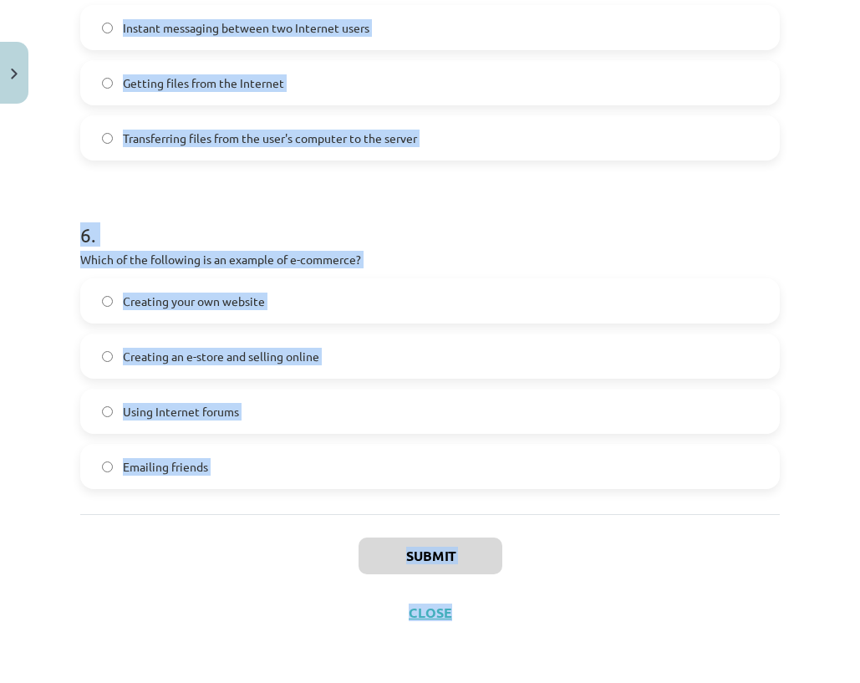
drag, startPoint x: 77, startPoint y: 54, endPoint x: 617, endPoint y: 560, distance: 740.1
click at [647, 596] on div "Study topic: Computer Science - 10th grade 1st test study material #6 Topic 5 –…" at bounding box center [430, 341] width 860 height 683
copy div "Study topic: Computer Science - 10th grade 1st test study material #6 Topic 5 –…"
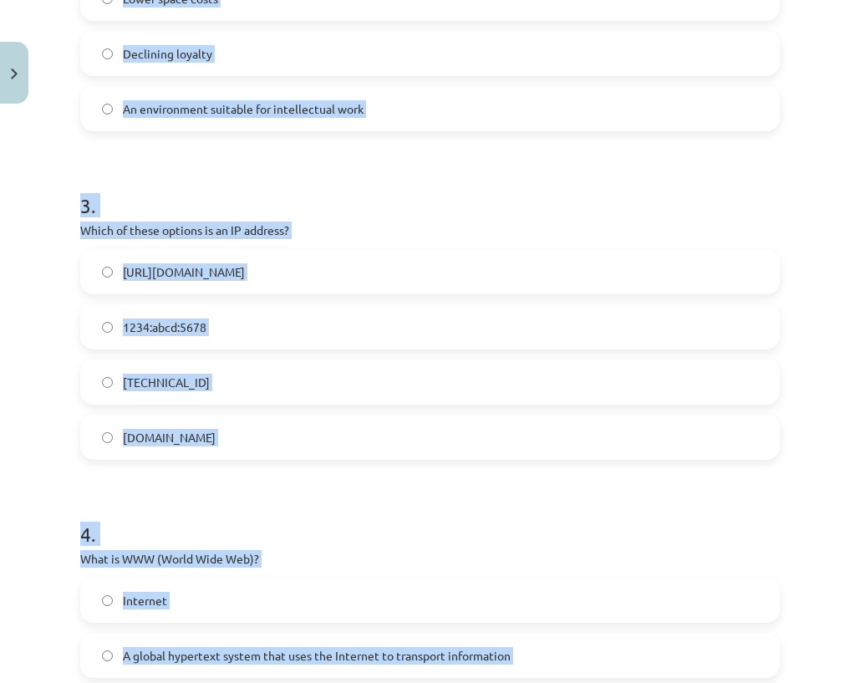
scroll to position [584, 0]
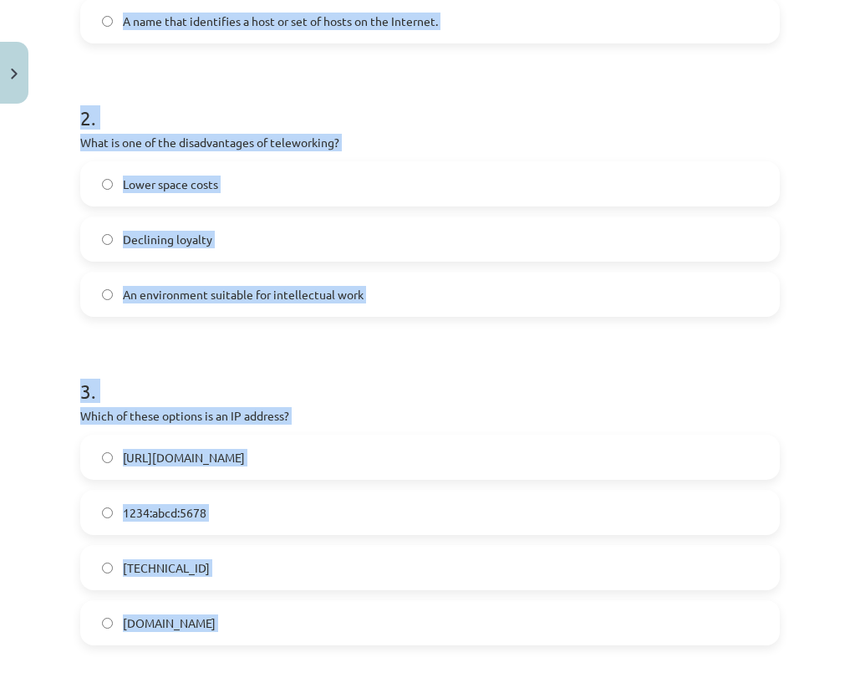
click at [101, 378] on h1 "3 ." at bounding box center [429, 376] width 699 height 52
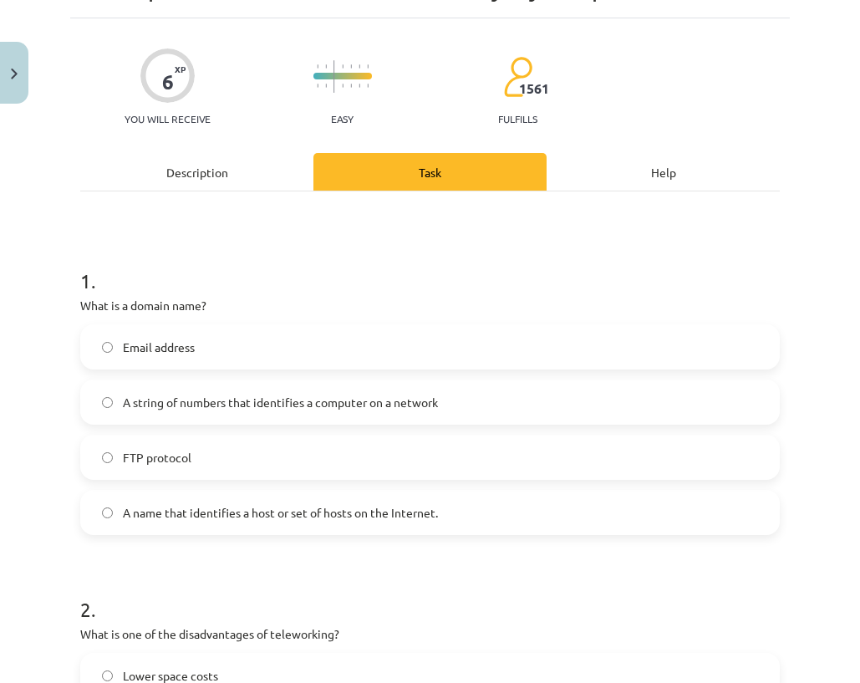
scroll to position [0, 0]
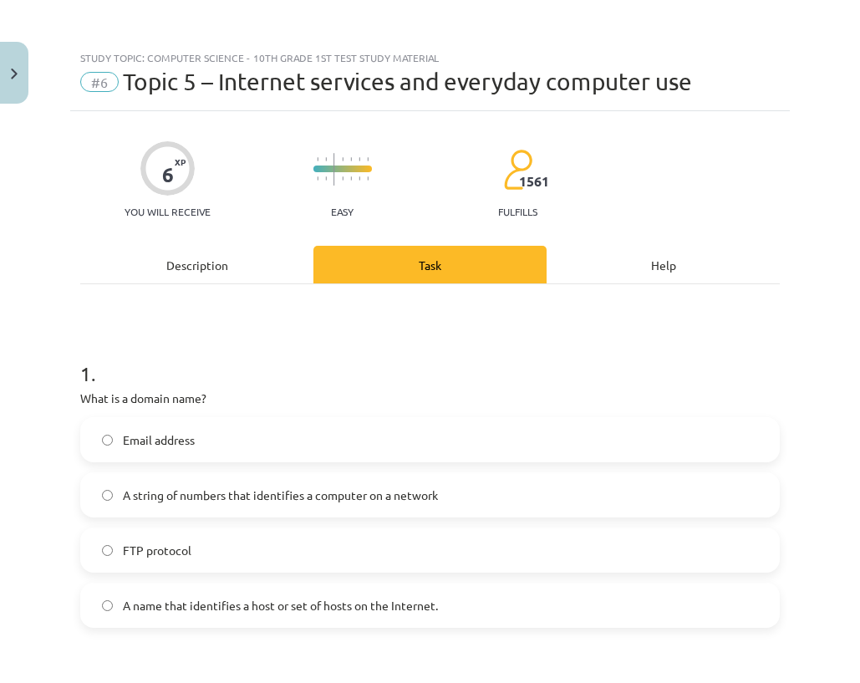
click at [167, 592] on label "A name that identifies a host or set of hosts on the Internet." at bounding box center [430, 605] width 696 height 42
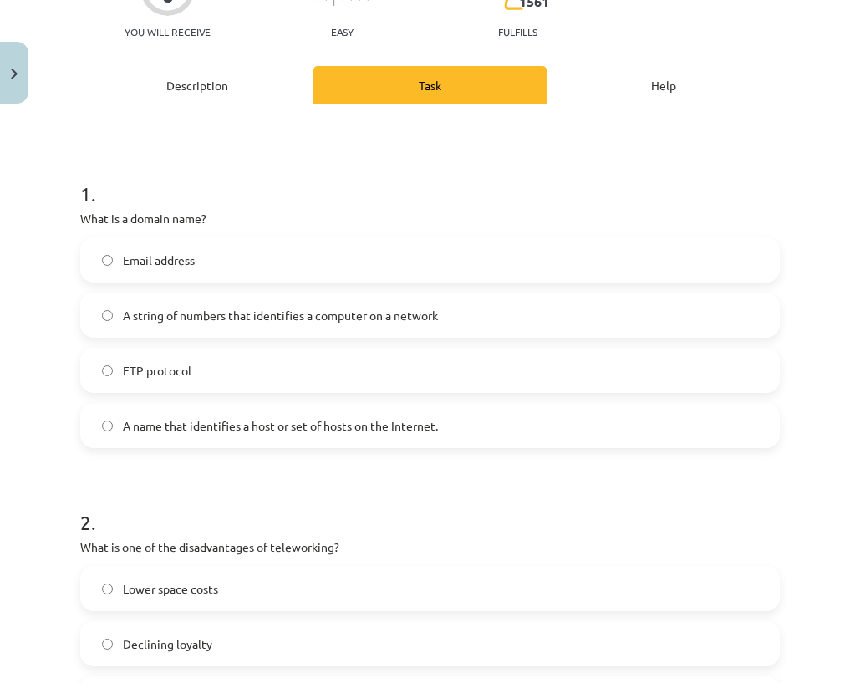
scroll to position [251, 0]
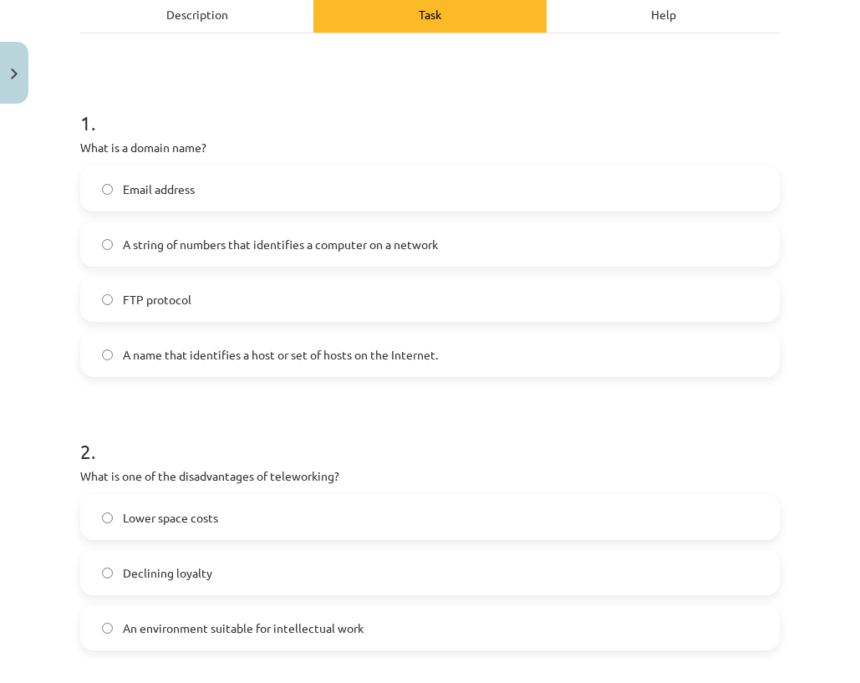
click at [136, 587] on label "Declining loyalty" at bounding box center [430, 572] width 696 height 42
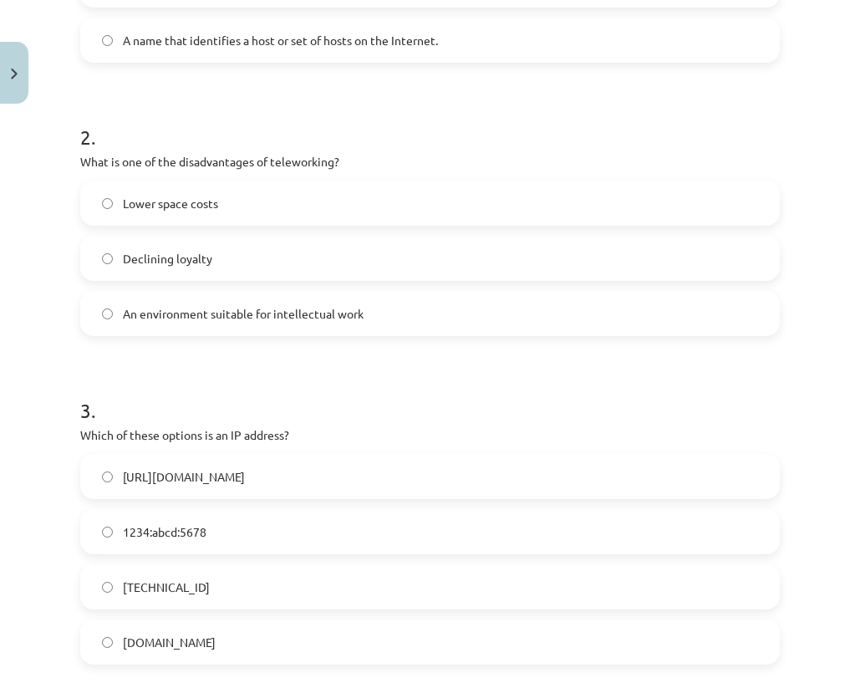
scroll to position [585, 0]
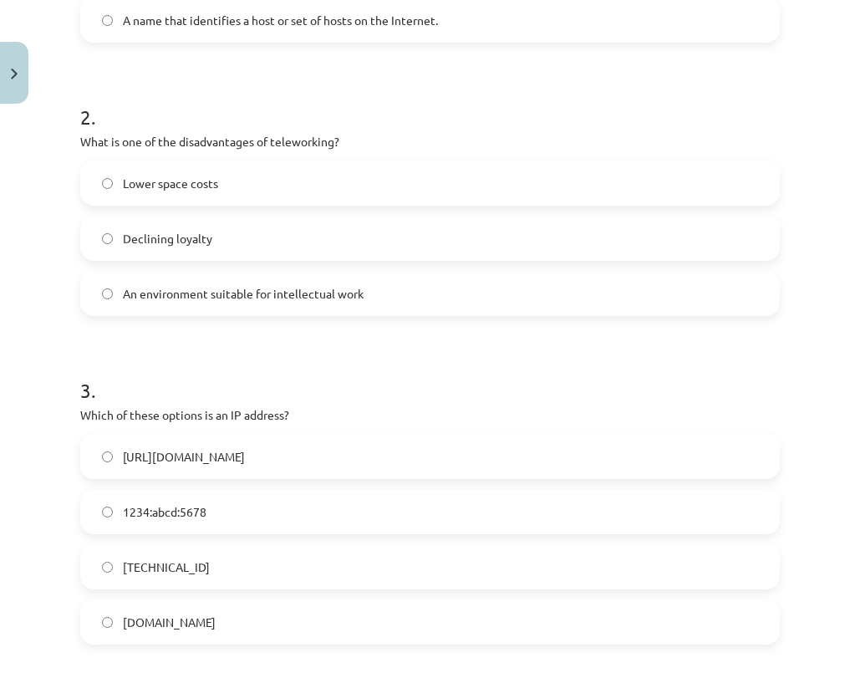
click at [149, 526] on label "1234:abcd:5678" at bounding box center [430, 511] width 696 height 42
click at [147, 453] on font "http://IP.com" at bounding box center [184, 456] width 122 height 15
click at [190, 561] on font "192.100.81.101" at bounding box center [166, 566] width 87 height 15
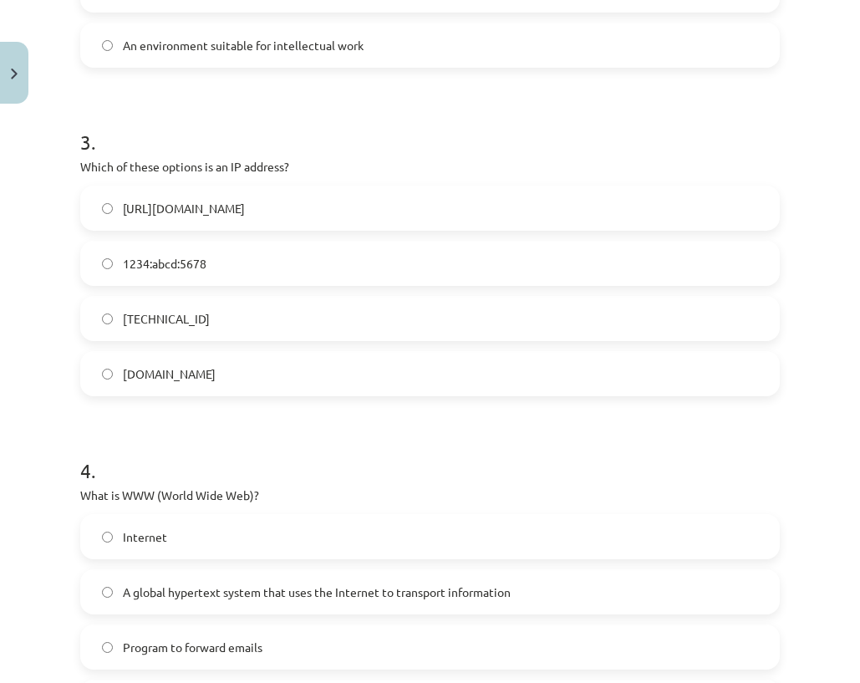
scroll to position [836, 0]
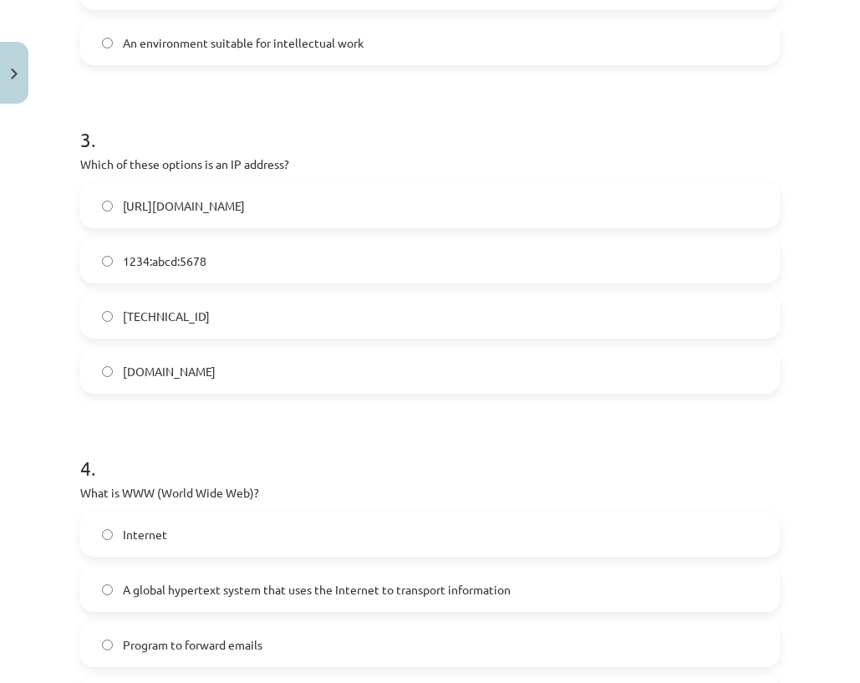
click at [182, 588] on font "A global hypertext system that uses the Internet to transport information" at bounding box center [317, 589] width 388 height 15
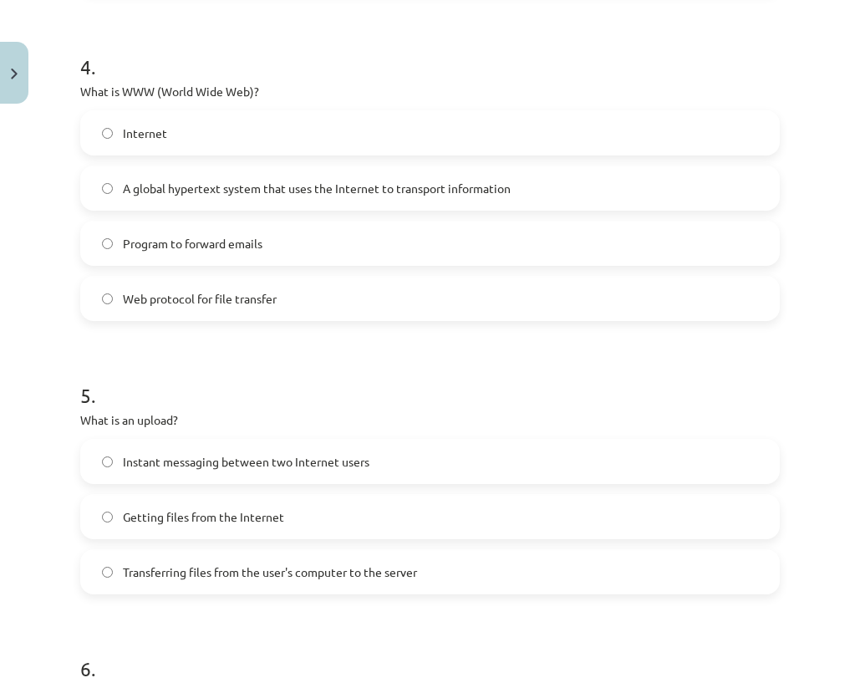
scroll to position [1337, 0]
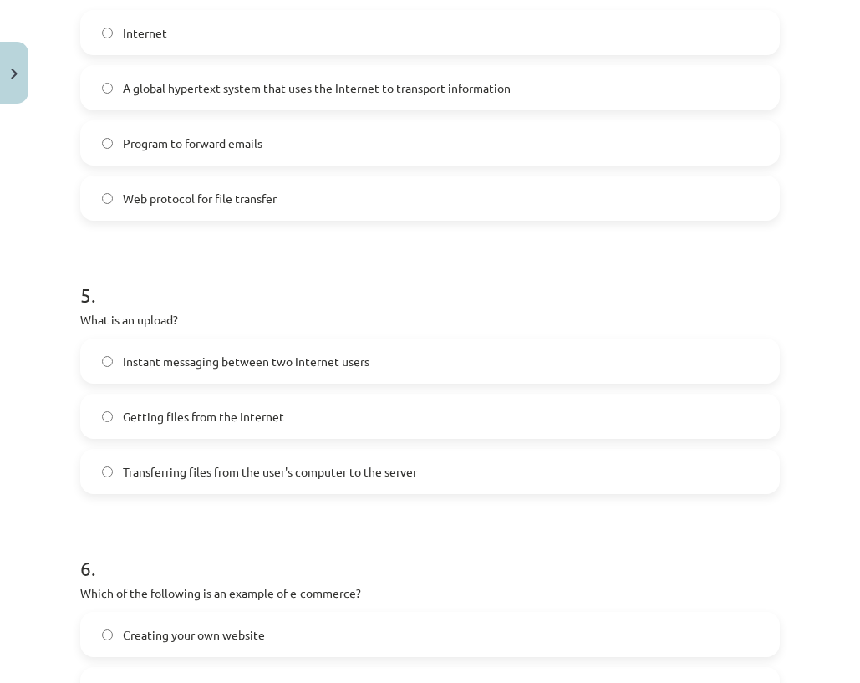
click at [134, 461] on label "Transferring files from the user's computer to the server" at bounding box center [430, 471] width 696 height 42
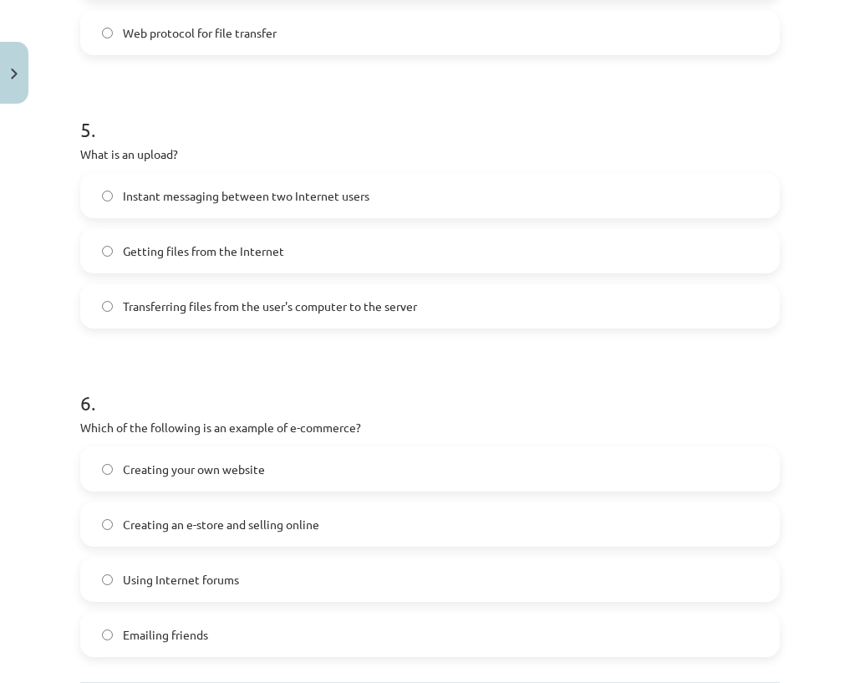
scroll to position [1504, 0]
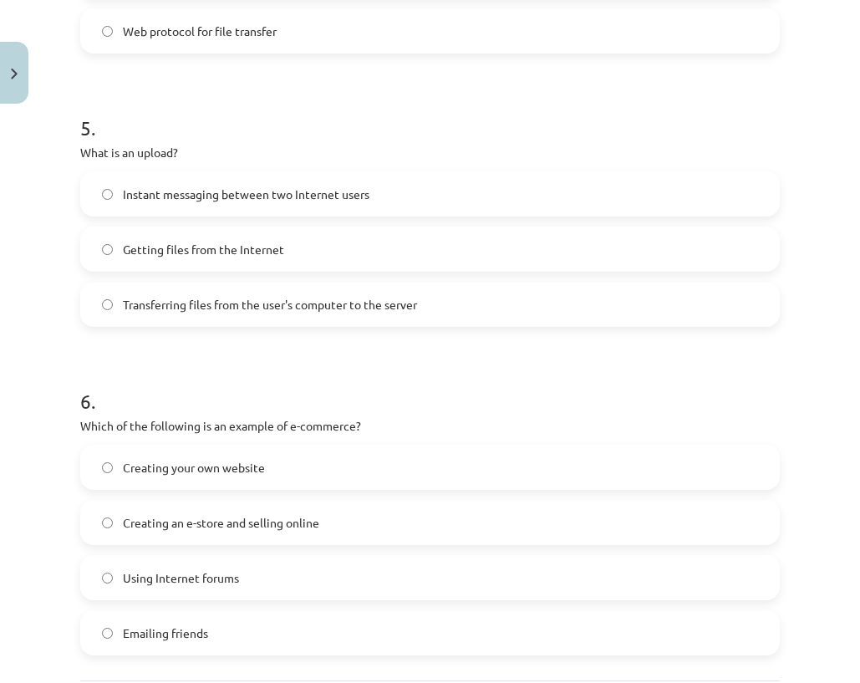
click at [112, 531] on label "Creating an e-store and selling online" at bounding box center [430, 522] width 696 height 42
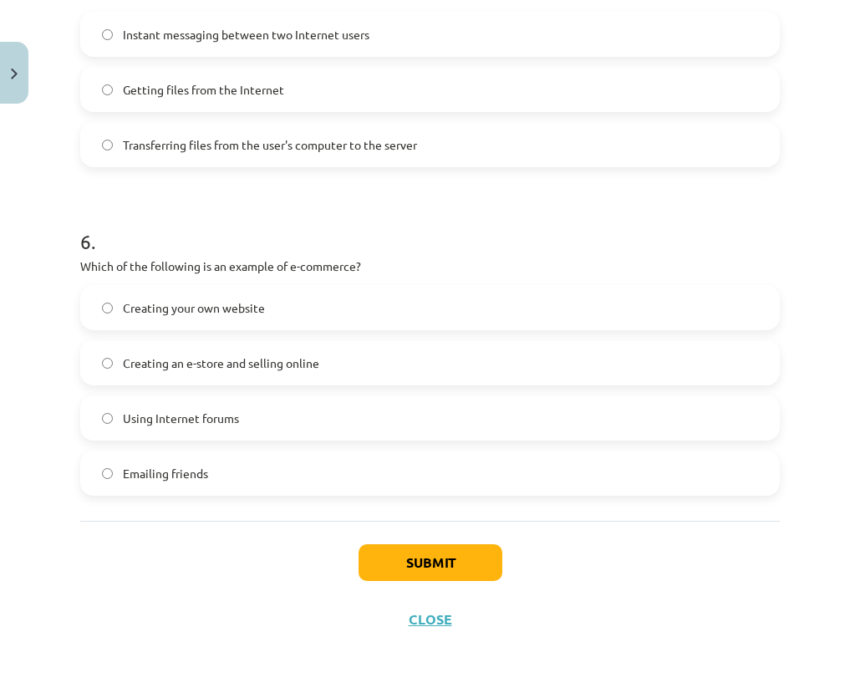
scroll to position [1670, 0]
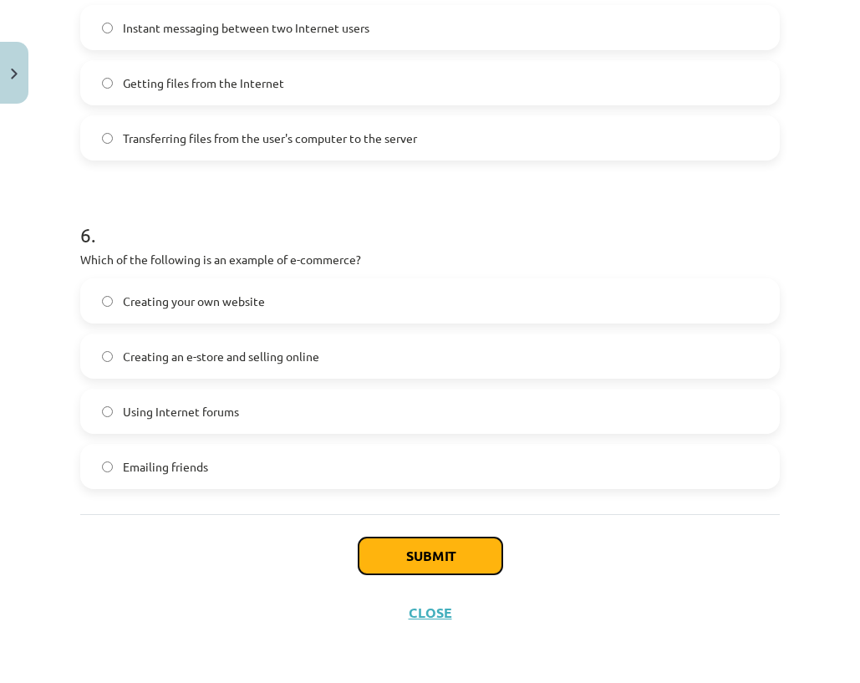
click at [394, 548] on button "Submit" at bounding box center [430, 555] width 144 height 37
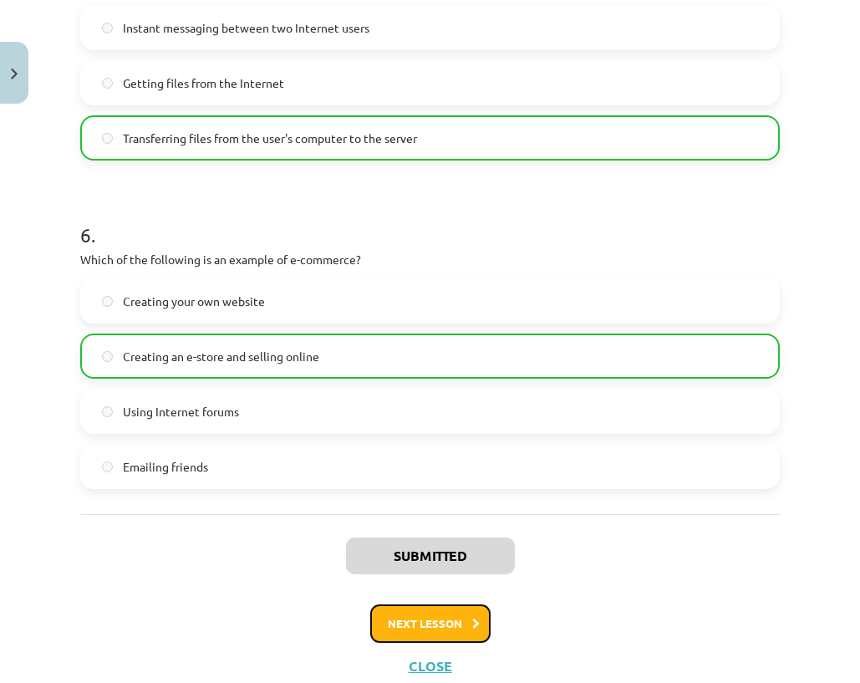
click at [432, 642] on button "Next lesson" at bounding box center [430, 623] width 120 height 38
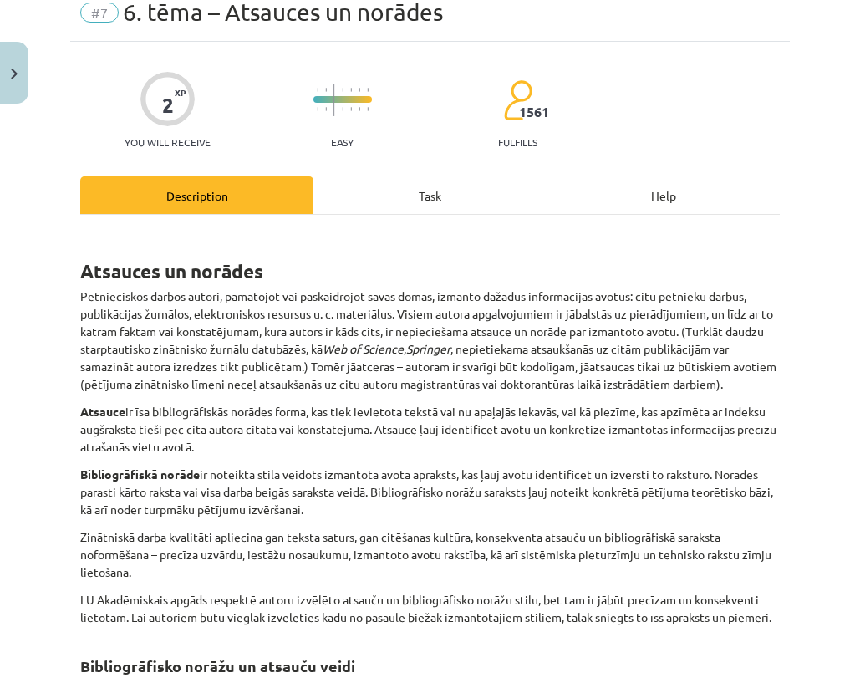
scroll to position [42, 0]
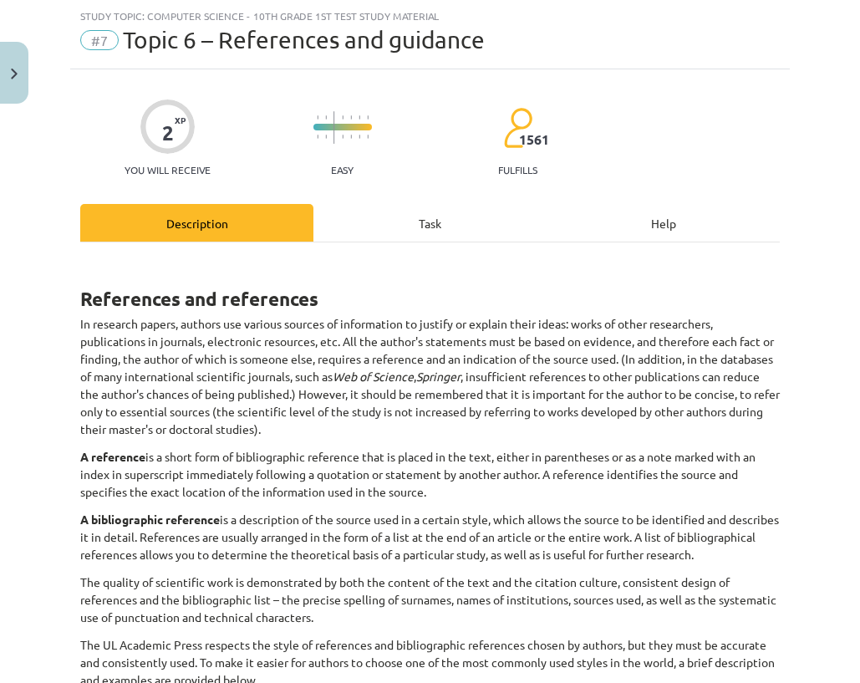
click at [408, 218] on div "Task" at bounding box center [429, 223] width 233 height 38
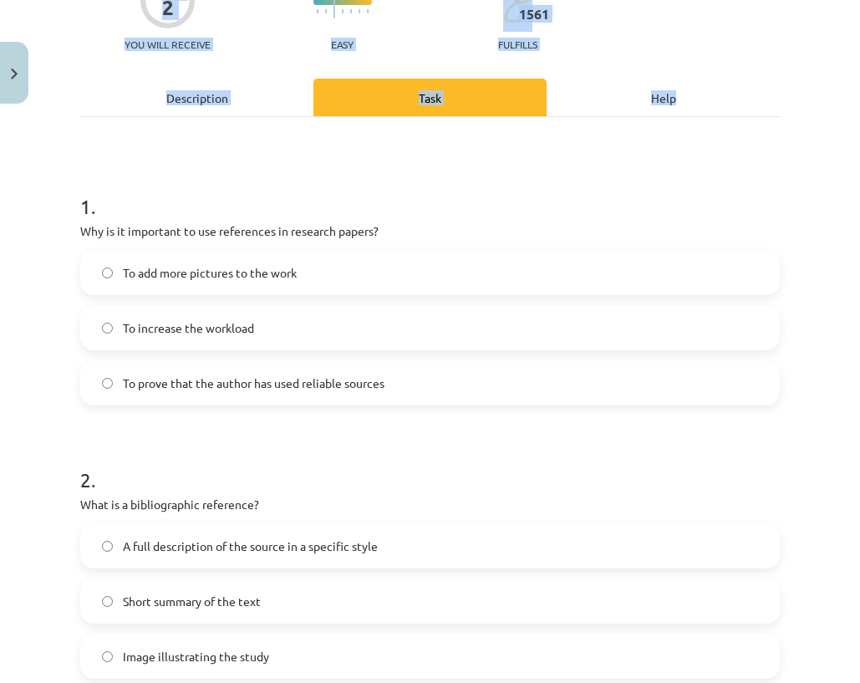
scroll to position [357, 0]
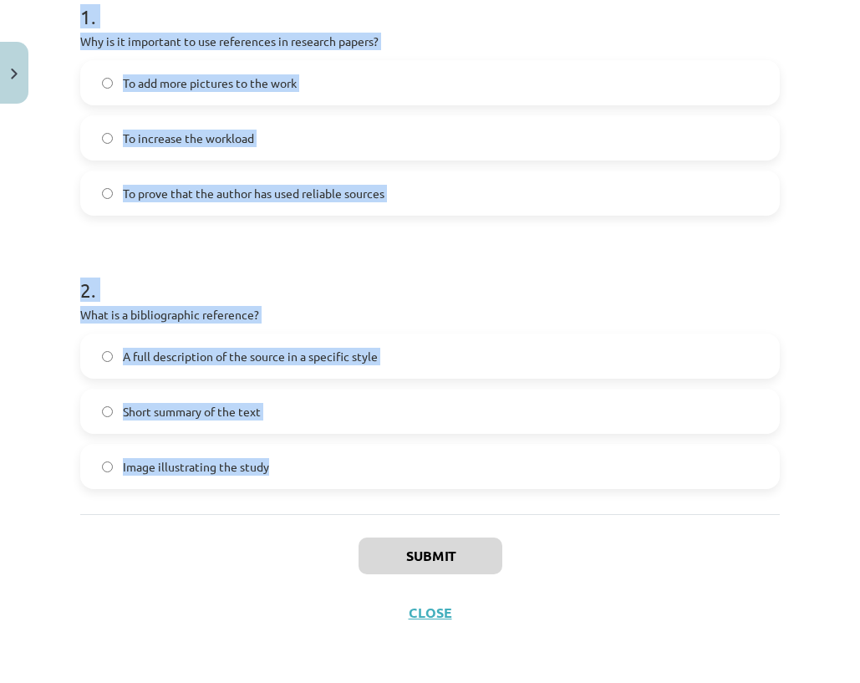
drag, startPoint x: 460, startPoint y: 723, endPoint x: 276, endPoint y: 424, distance: 351.1
click at [293, 474] on form "1 . Why is it important to use references in research papers? To add more pictu…" at bounding box center [429, 232] width 699 height 513
drag, startPoint x: 124, startPoint y: 35, endPoint x: 141, endPoint y: 48, distance: 21.4
click at [142, 40] on font "Why is it important to use references in research papers?" at bounding box center [229, 40] width 298 height 15
copy form "1 . Why is it important to use references in research papers? To add more pictu…"
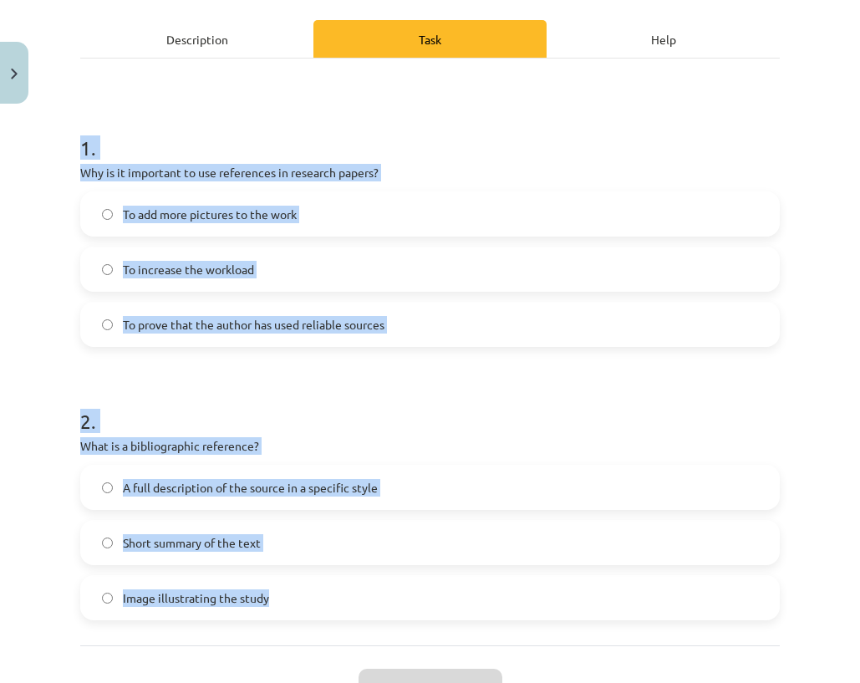
scroll to position [0, 0]
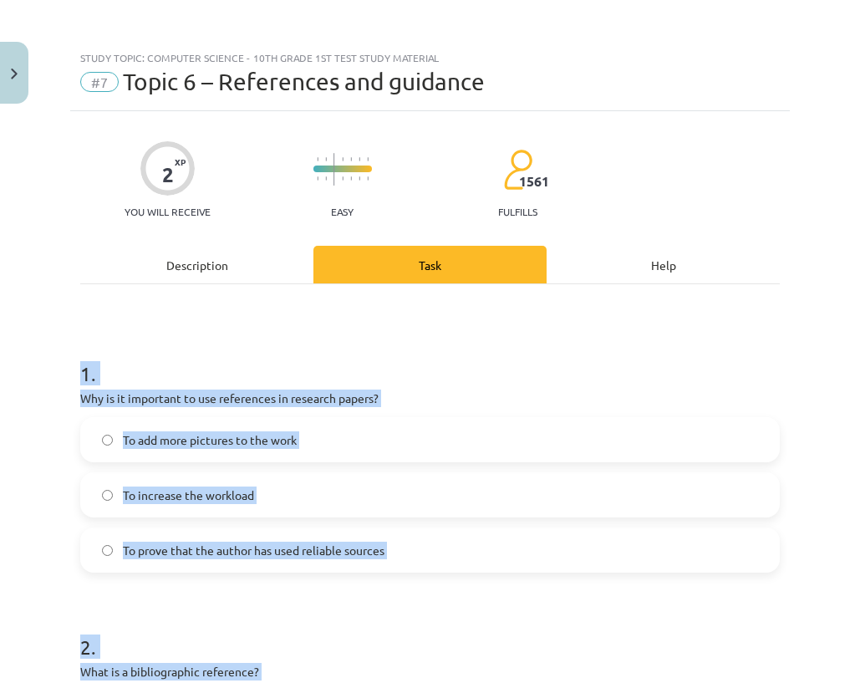
click at [201, 400] on font "Why is it important to use references in research papers?" at bounding box center [229, 397] width 298 height 15
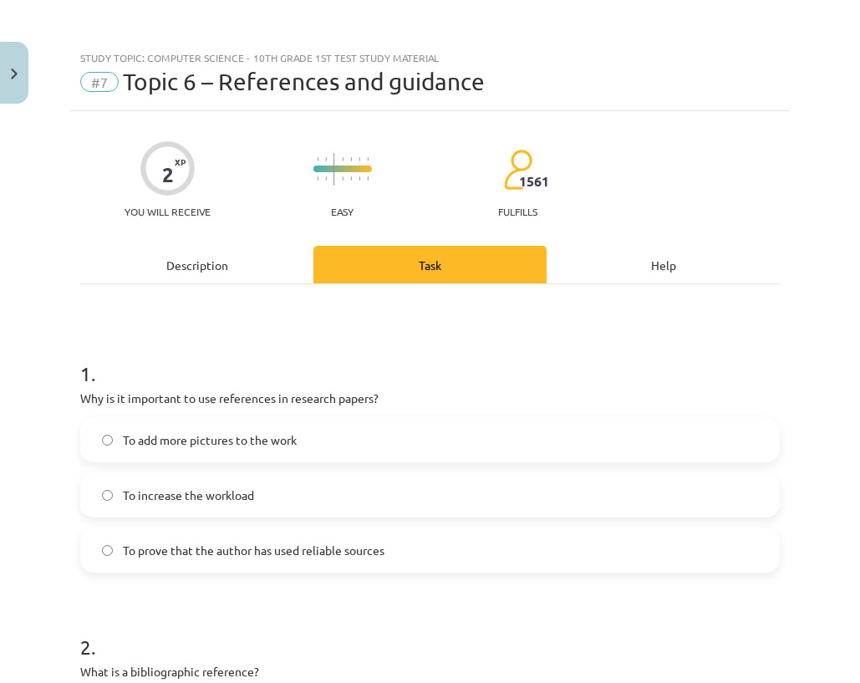
click at [251, 552] on font "To prove that the author has used reliable sources" at bounding box center [254, 549] width 262 height 15
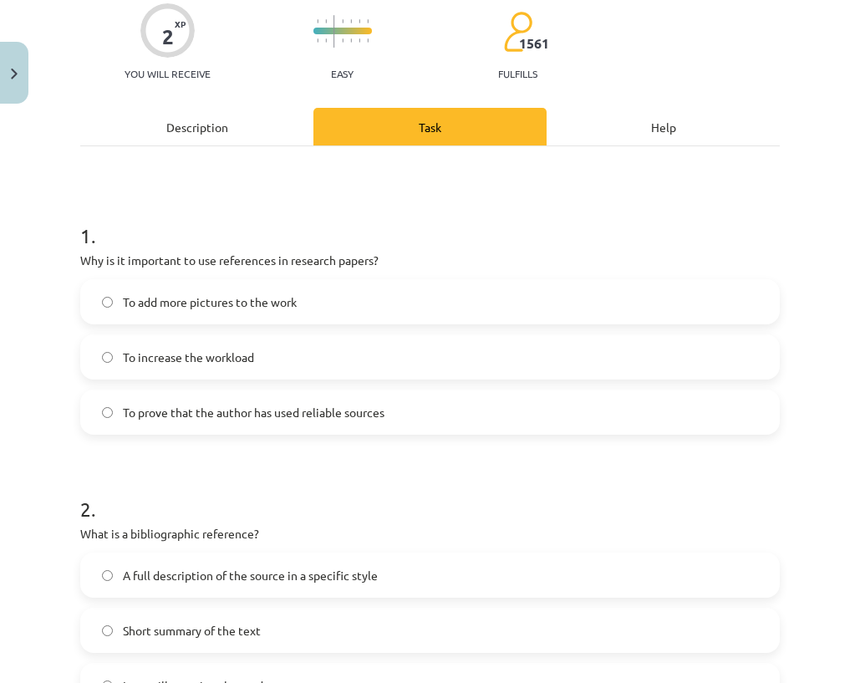
scroll to position [334, 0]
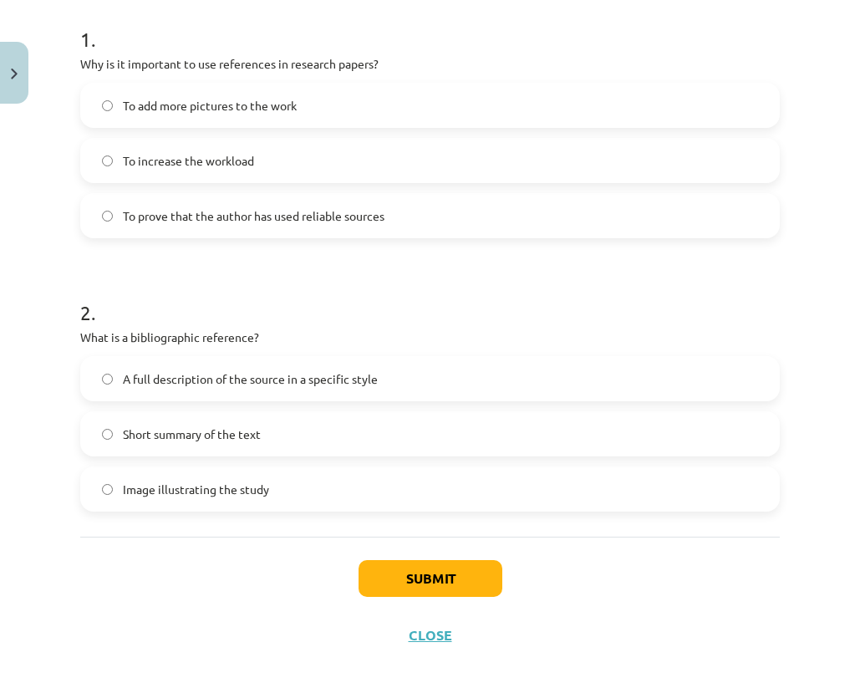
click at [183, 385] on span "A full description of the source in a specific style" at bounding box center [250, 379] width 255 height 18
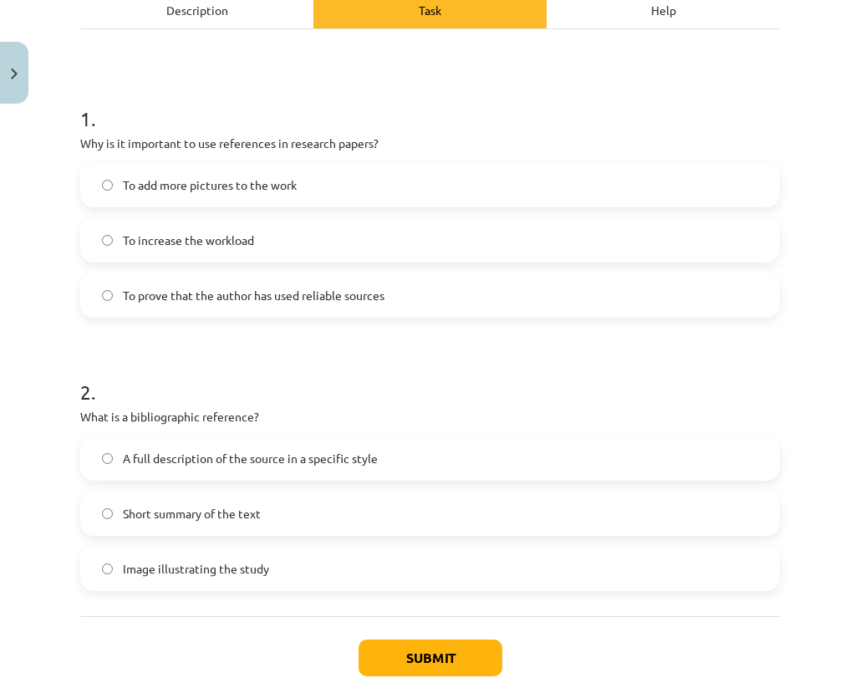
scroll to position [357, 0]
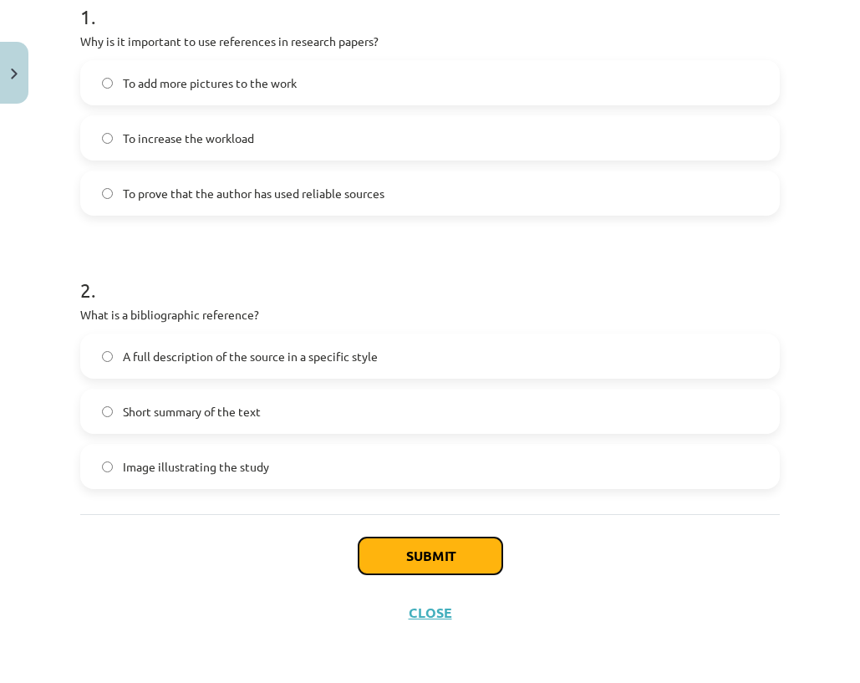
click at [358, 551] on button "Submit" at bounding box center [430, 555] width 144 height 37
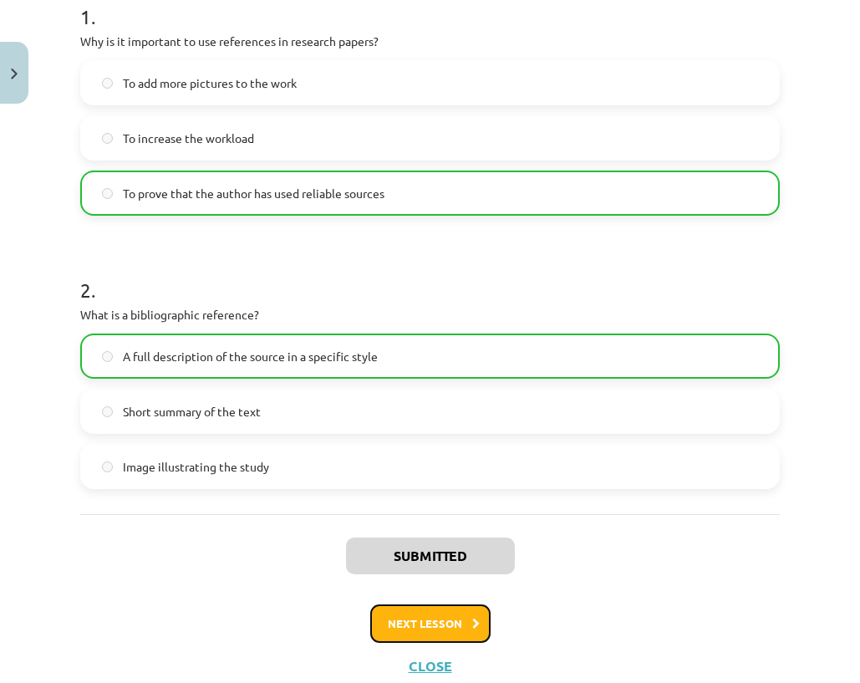
click at [472, 627] on icon at bounding box center [476, 623] width 8 height 11
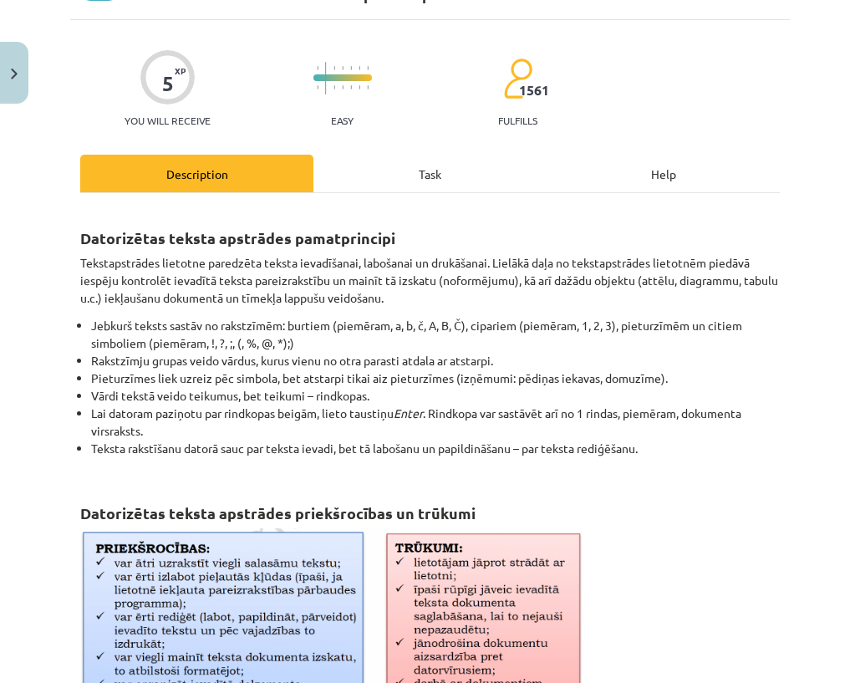
scroll to position [42, 0]
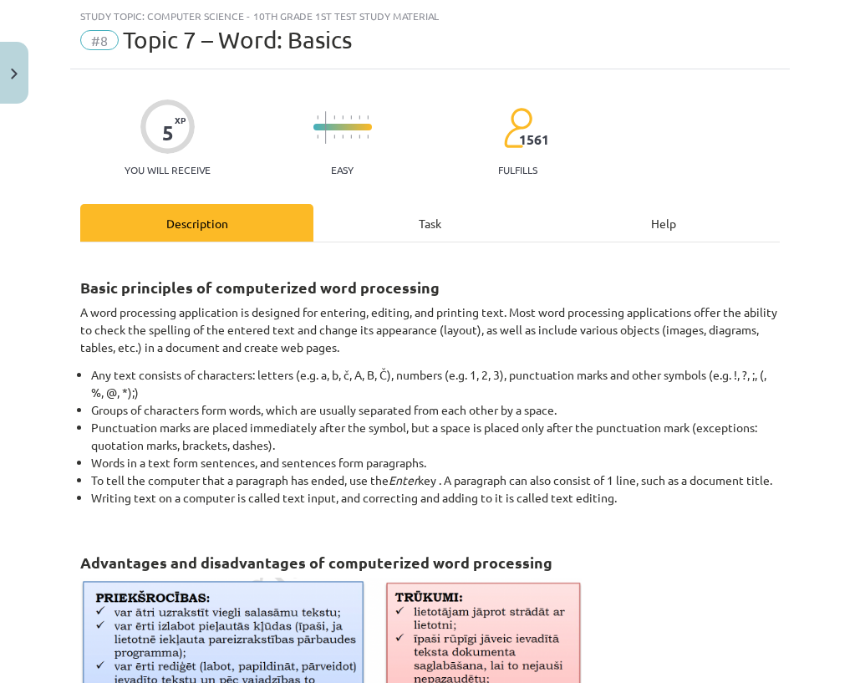
click at [371, 212] on div "Task" at bounding box center [429, 223] width 233 height 38
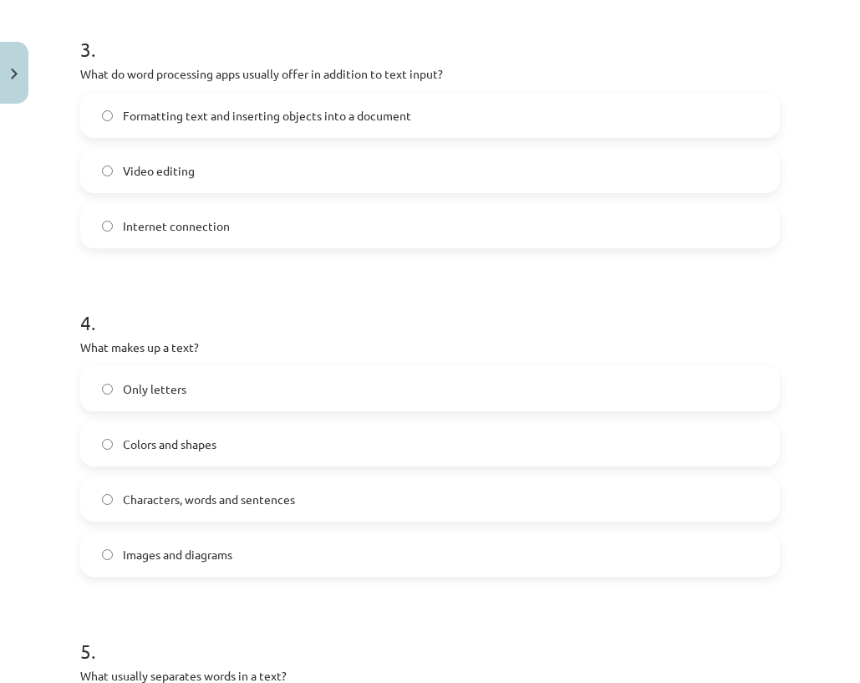
scroll to position [1397, 0]
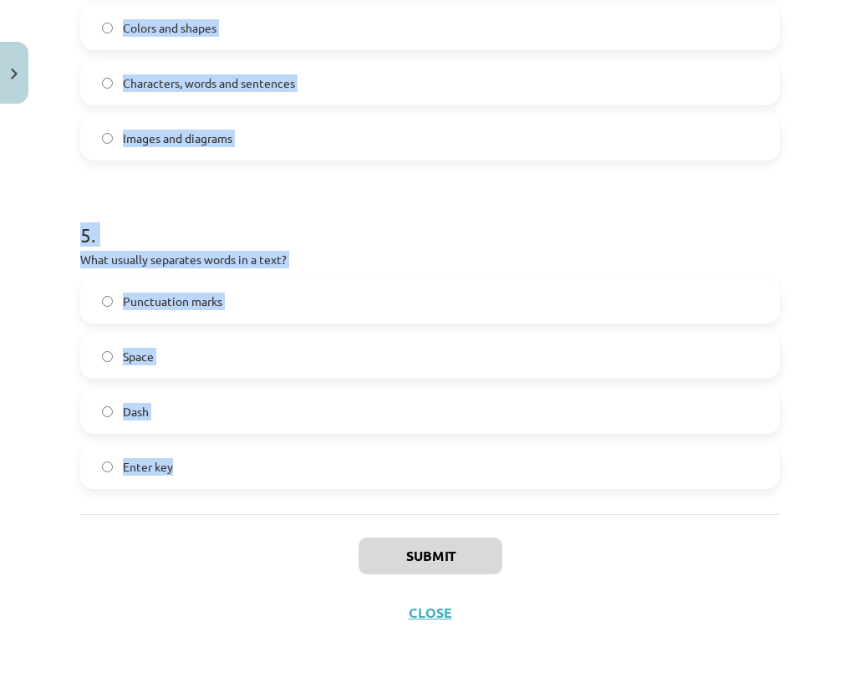
drag, startPoint x: 80, startPoint y: 77, endPoint x: 177, endPoint y: 369, distance: 308.1
copy form "1 . What key is used to notify the computer of the end of a paragraph? Shift Ta…"
click at [46, 309] on div "Study topic: Computer Science - 10th grade 1st test study material #8 Topic 7 –…" at bounding box center [430, 341] width 860 height 683
click at [119, 243] on h1 "5 ." at bounding box center [429, 220] width 699 height 52
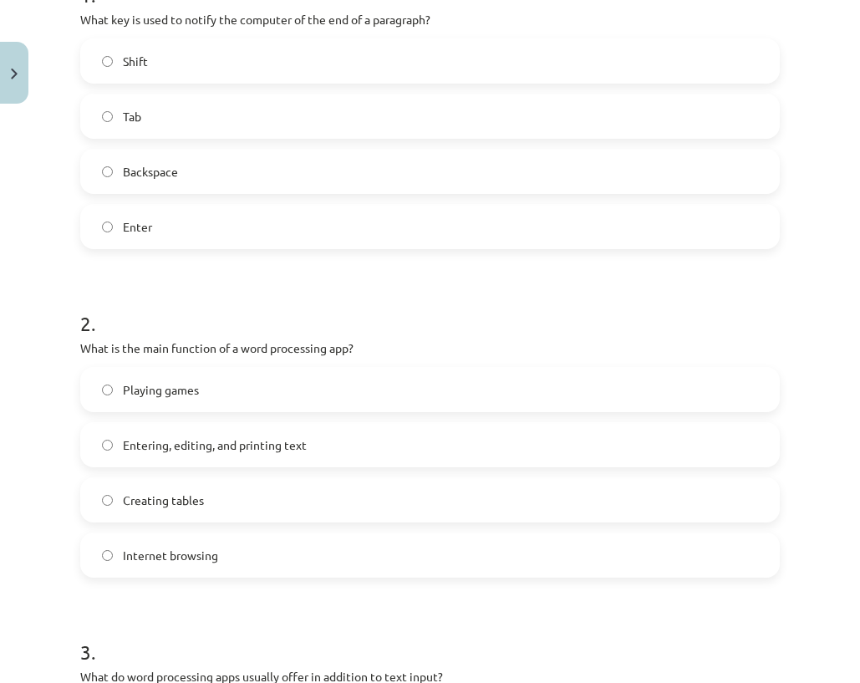
scroll to position [144, 0]
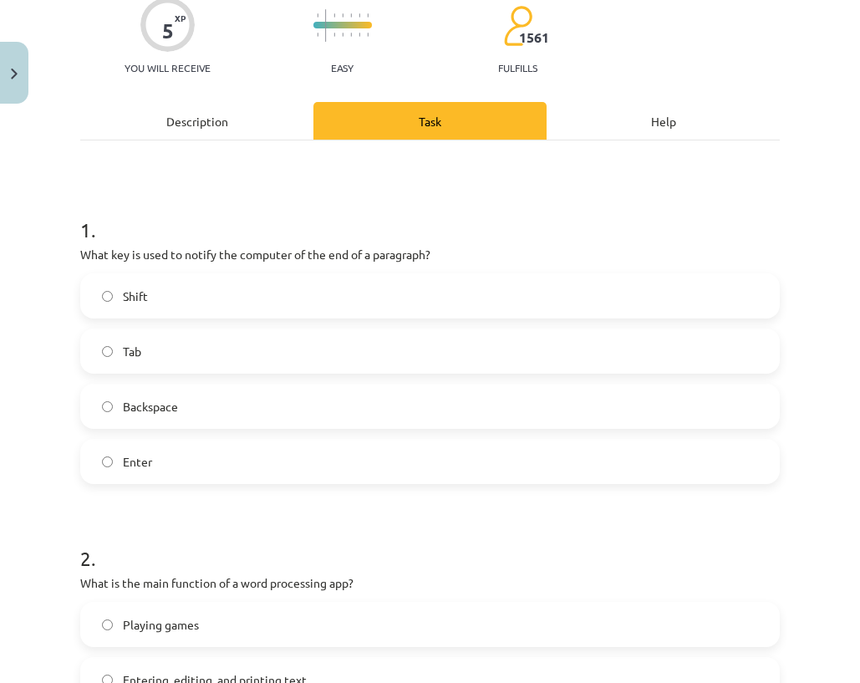
click at [183, 461] on label "Enter" at bounding box center [430, 461] width 696 height 42
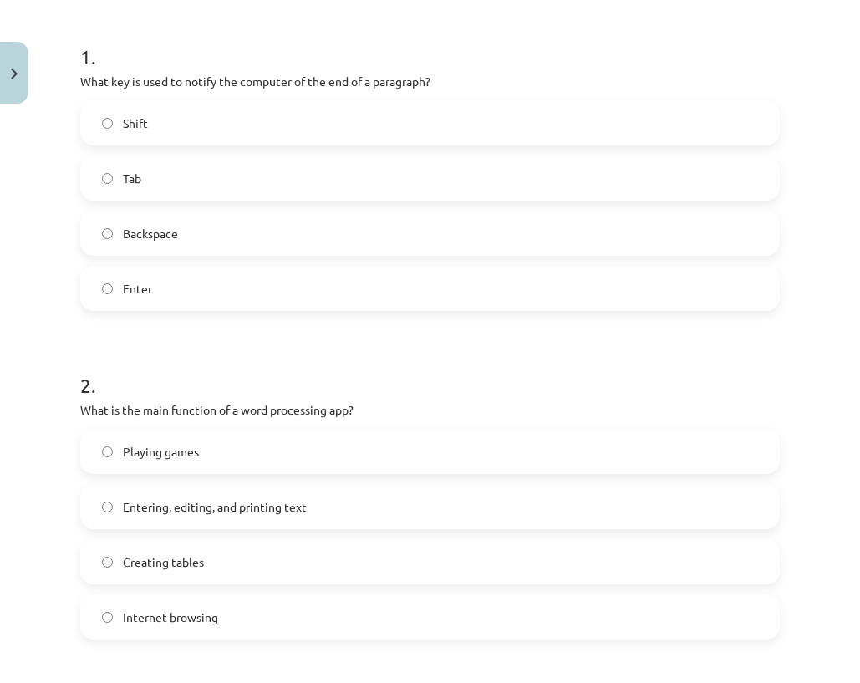
scroll to position [394, 0]
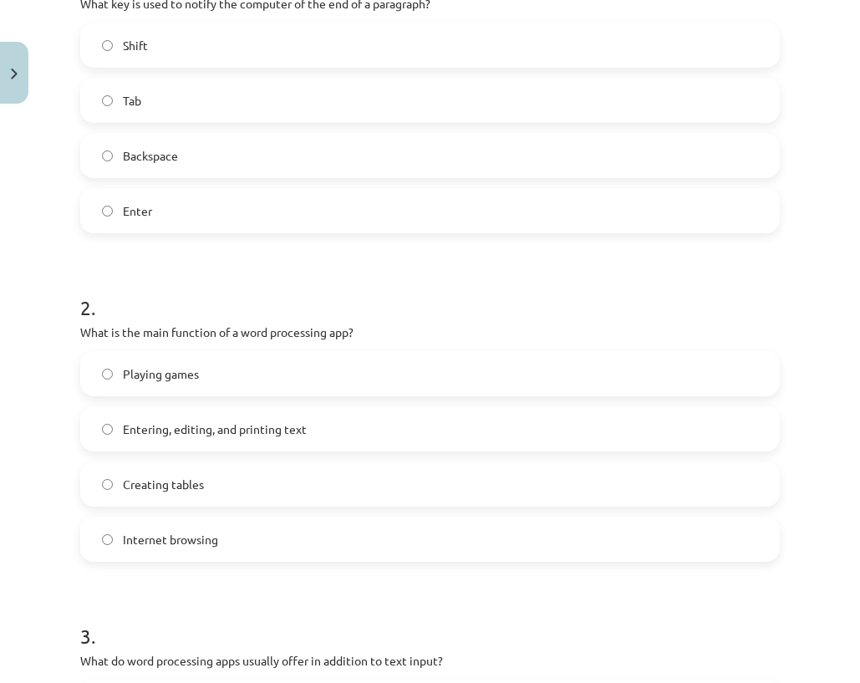
click at [112, 434] on label "Entering, editing, and printing text" at bounding box center [430, 429] width 696 height 42
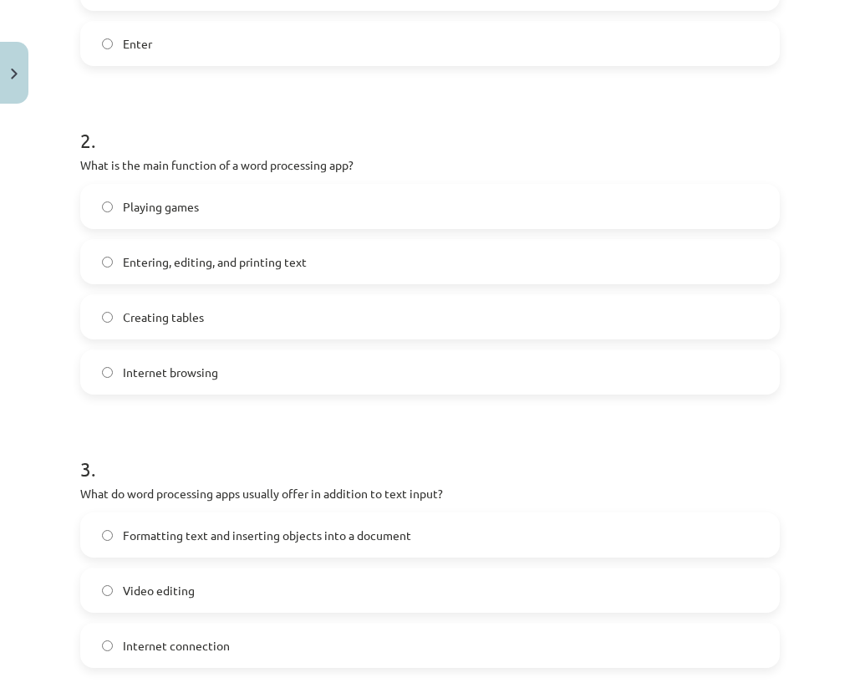
click at [132, 528] on font "Formatting text and inserting objects into a document" at bounding box center [267, 534] width 288 height 15
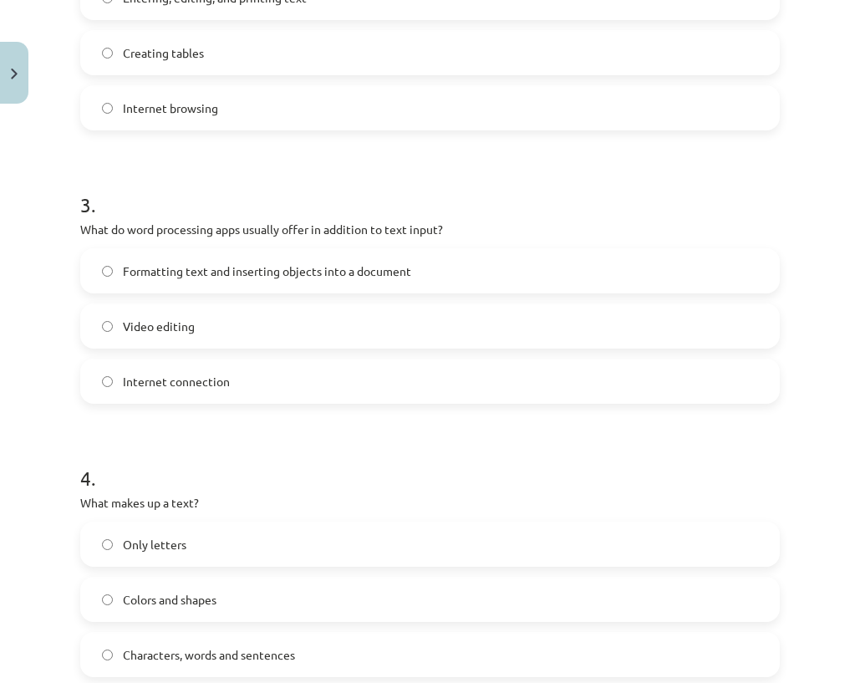
scroll to position [979, 0]
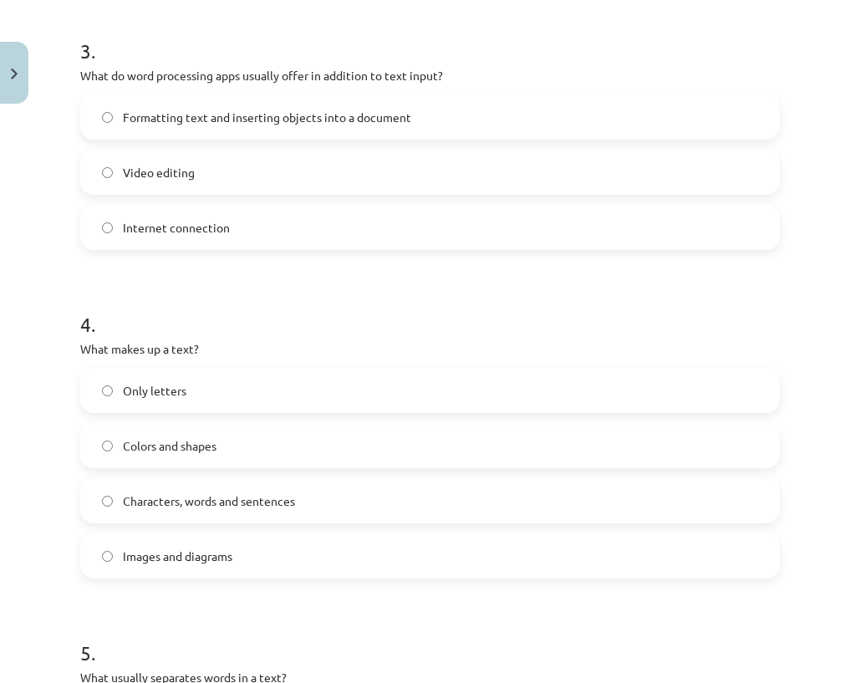
click at [138, 507] on span "Characters, words and sentences" at bounding box center [209, 501] width 172 height 18
click at [221, 506] on font "Characters, words and sentences" at bounding box center [209, 500] width 172 height 15
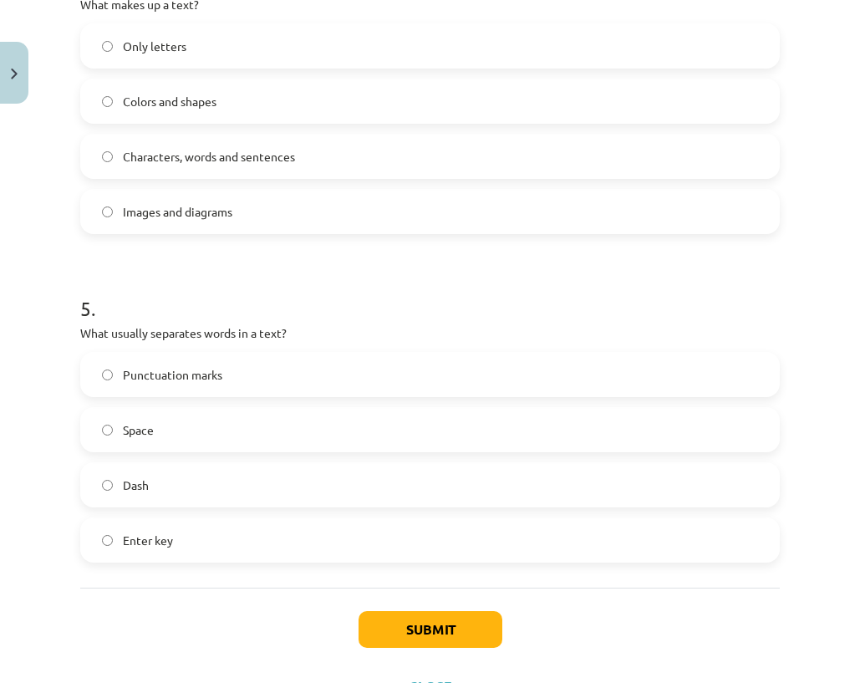
scroll to position [1397, 0]
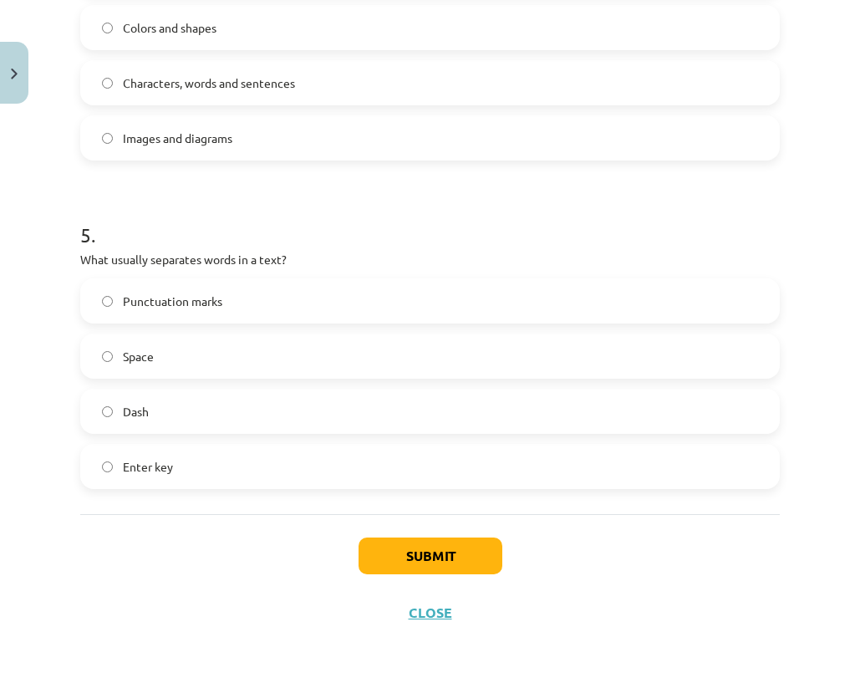
click at [103, 372] on label "Space" at bounding box center [430, 356] width 696 height 42
drag, startPoint x: 399, startPoint y: 560, endPoint x: 405, endPoint y: 547, distance: 14.2
click at [406, 561] on font "Submit" at bounding box center [430, 555] width 48 height 18
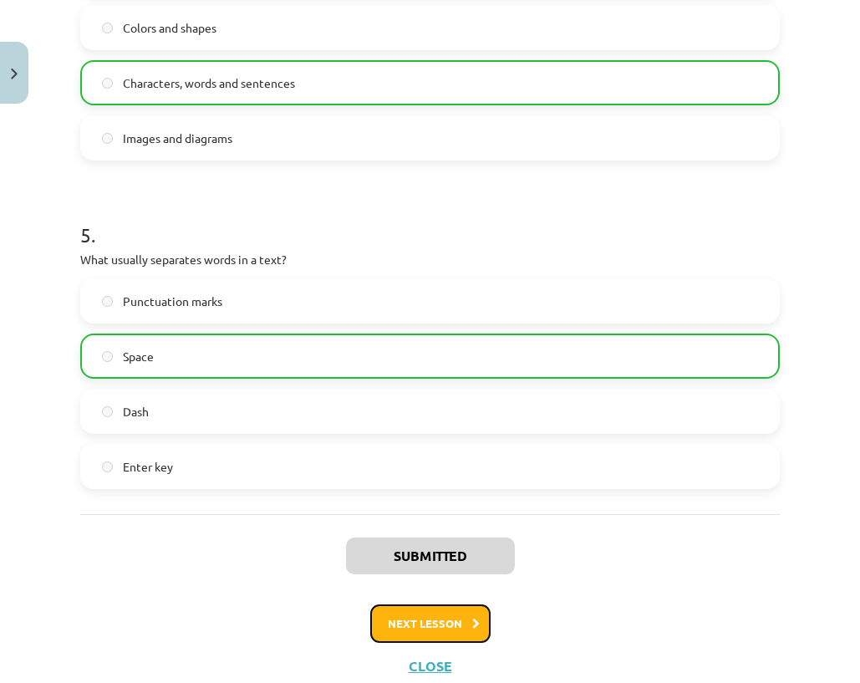
click at [423, 625] on font "Next lesson" at bounding box center [425, 623] width 74 height 14
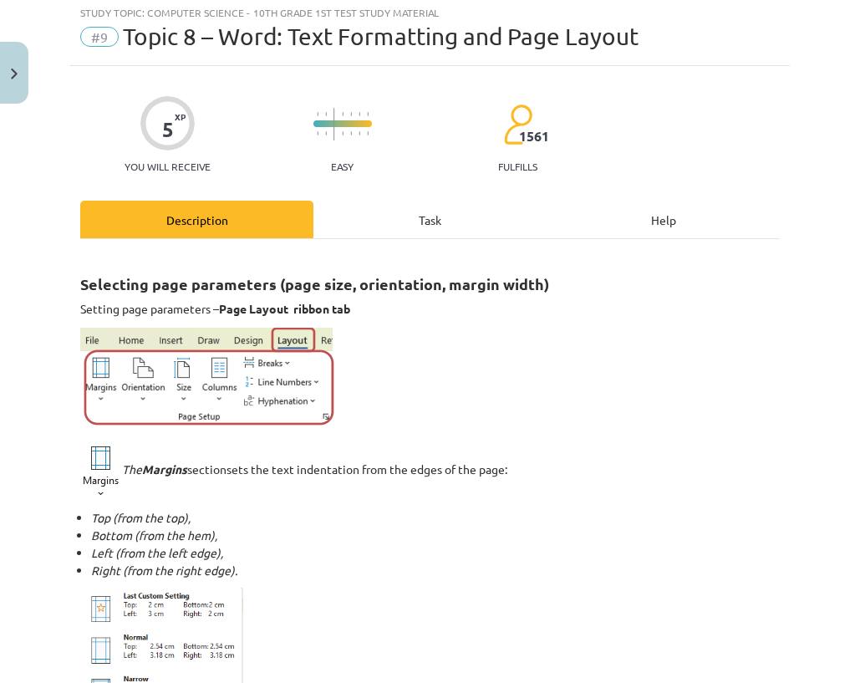
scroll to position [42, 0]
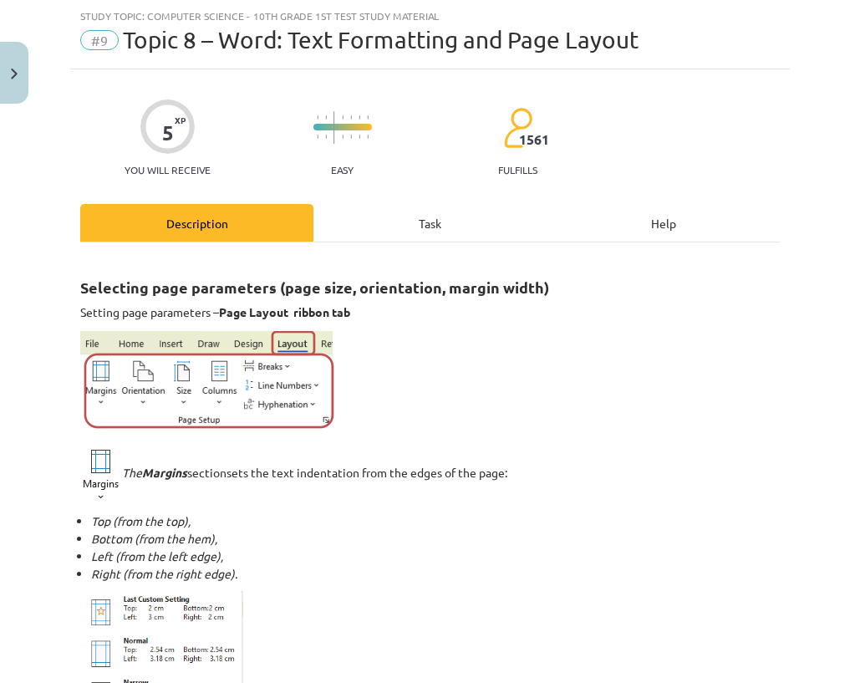
click at [363, 221] on div "Task" at bounding box center [429, 223] width 233 height 38
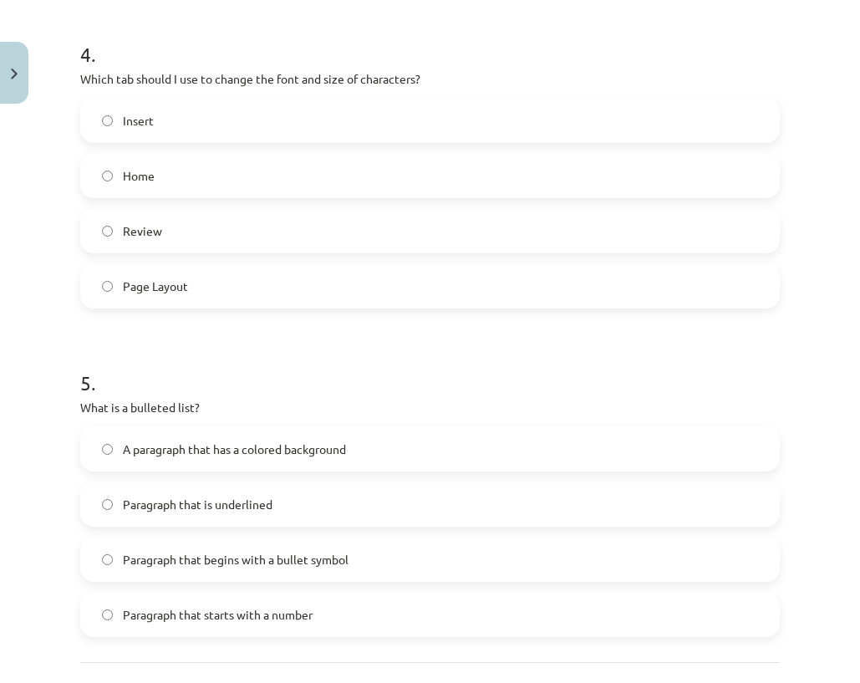
scroll to position [1468, 0]
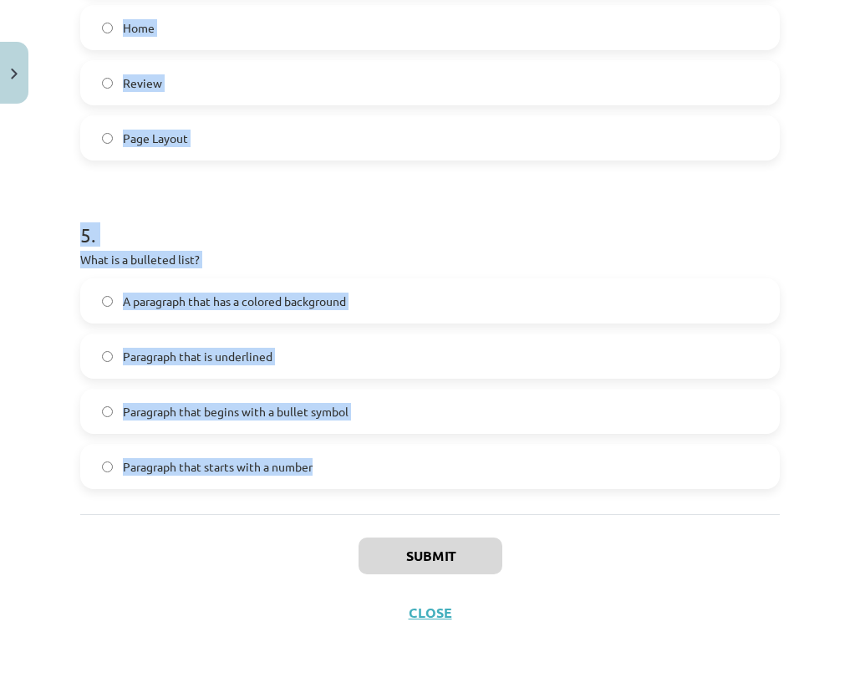
drag, startPoint x: 74, startPoint y: 118, endPoint x: 332, endPoint y: 461, distance: 429.1
copy form "1 . What is a subscript in character formatting? Characters are highlighted in …"
click at [39, 383] on div "Study topic: Computer Science - 10th grade 1st test study material #9 Topic 8 –…" at bounding box center [430, 341] width 860 height 683
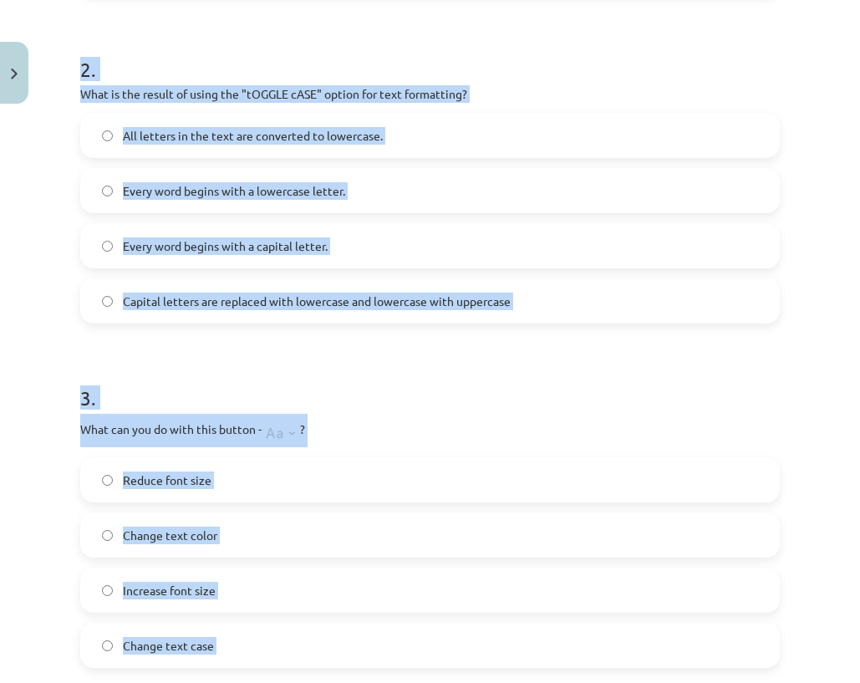
click at [69, 368] on div "Study topic: Computer Science - 10th grade 1st test study material #9 Topic 8 –…" at bounding box center [430, 341] width 860 height 683
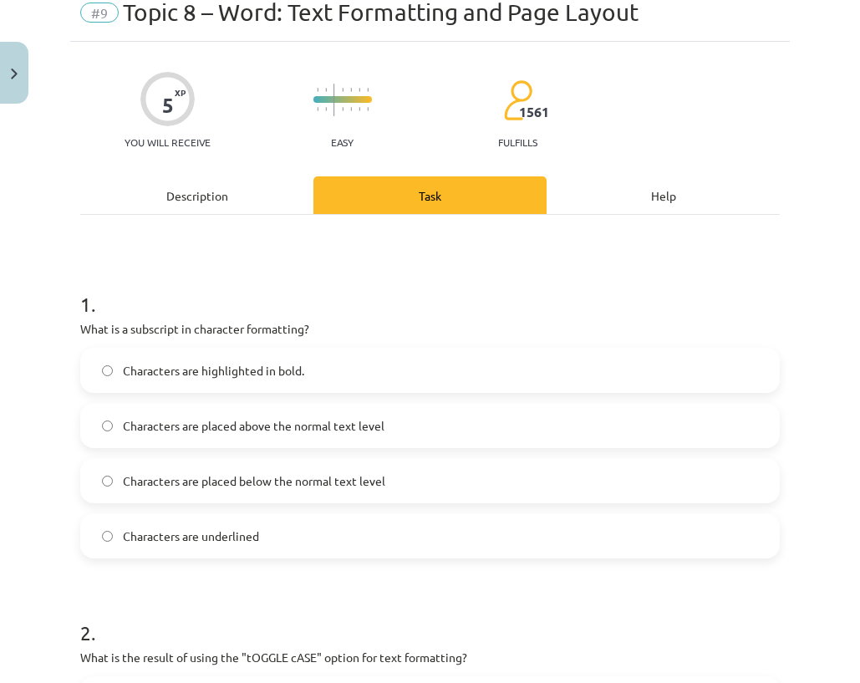
scroll to position [0, 0]
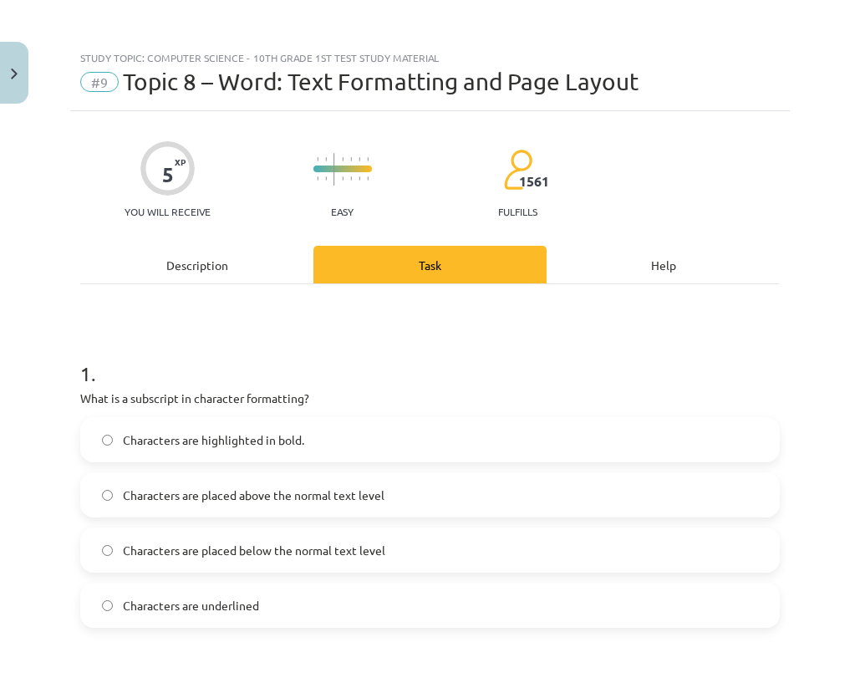
click at [245, 555] on font "Characters are placed below the normal text level" at bounding box center [254, 549] width 262 height 15
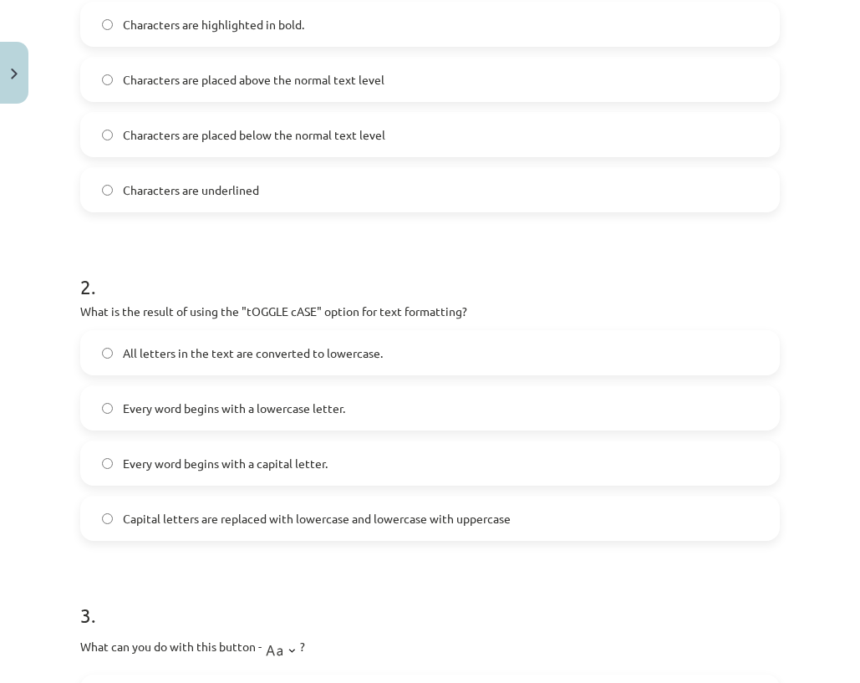
scroll to position [418, 0]
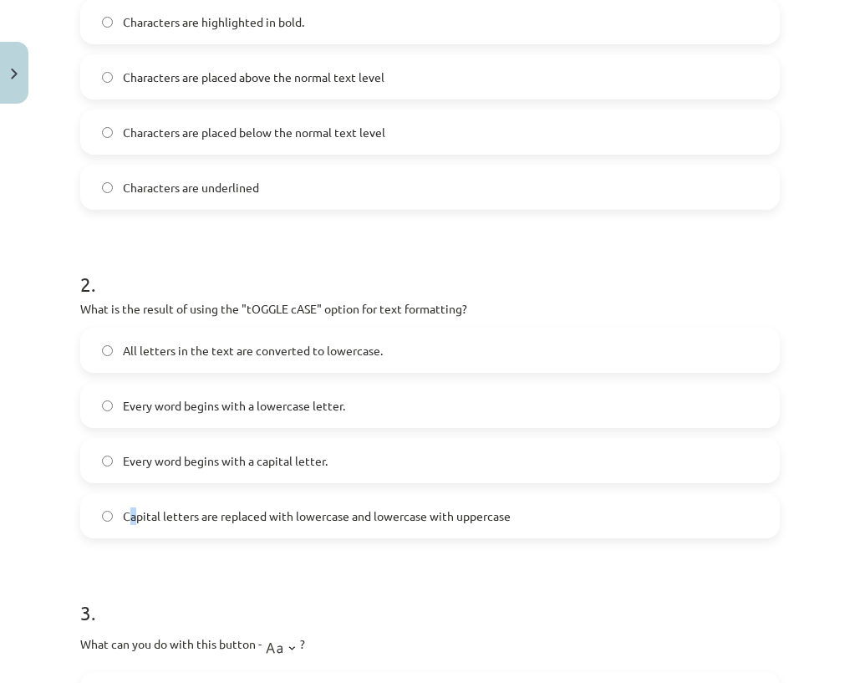
click at [134, 513] on font "Capital letters are replaced with lowercase and lowercase with uppercase" at bounding box center [317, 515] width 388 height 15
click at [149, 533] on label "Capital letters are replaced with lowercase and lowercase with uppercase" at bounding box center [430, 516] width 696 height 42
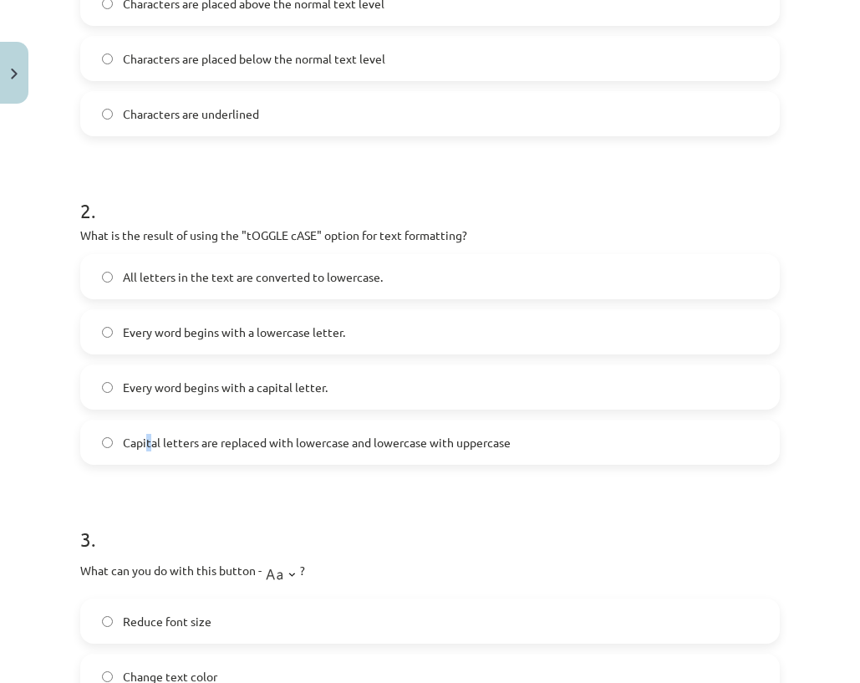
scroll to position [668, 0]
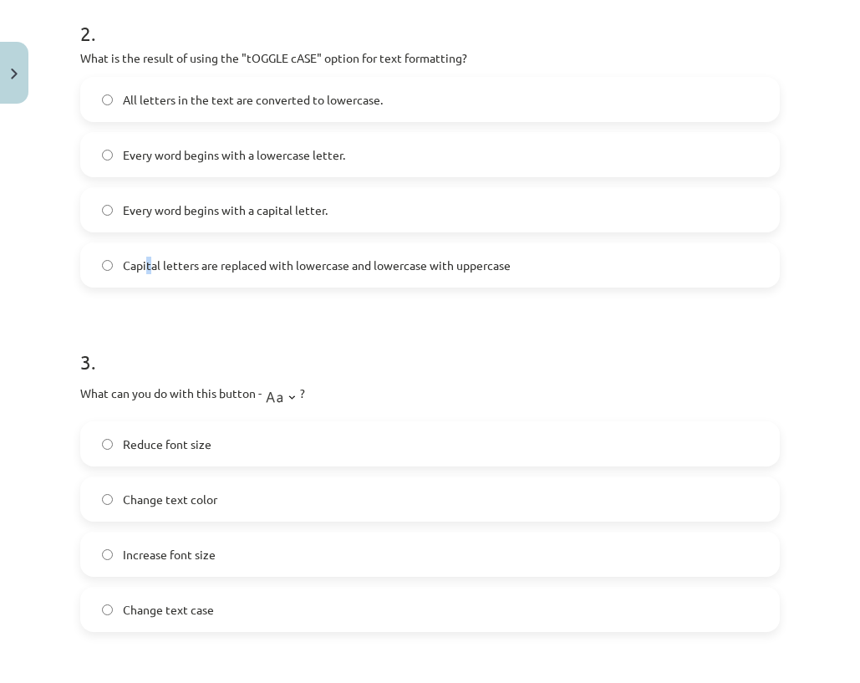
click at [298, 397] on img at bounding box center [281, 394] width 38 height 33
click at [299, 394] on img at bounding box center [281, 394] width 38 height 33
click at [148, 566] on label "Increase font size" at bounding box center [430, 554] width 696 height 42
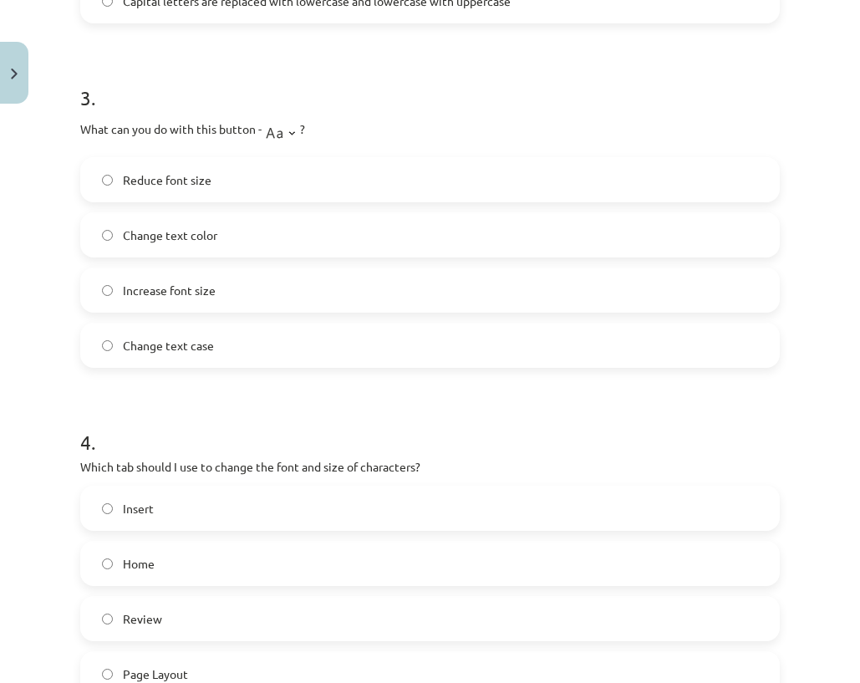
scroll to position [1003, 0]
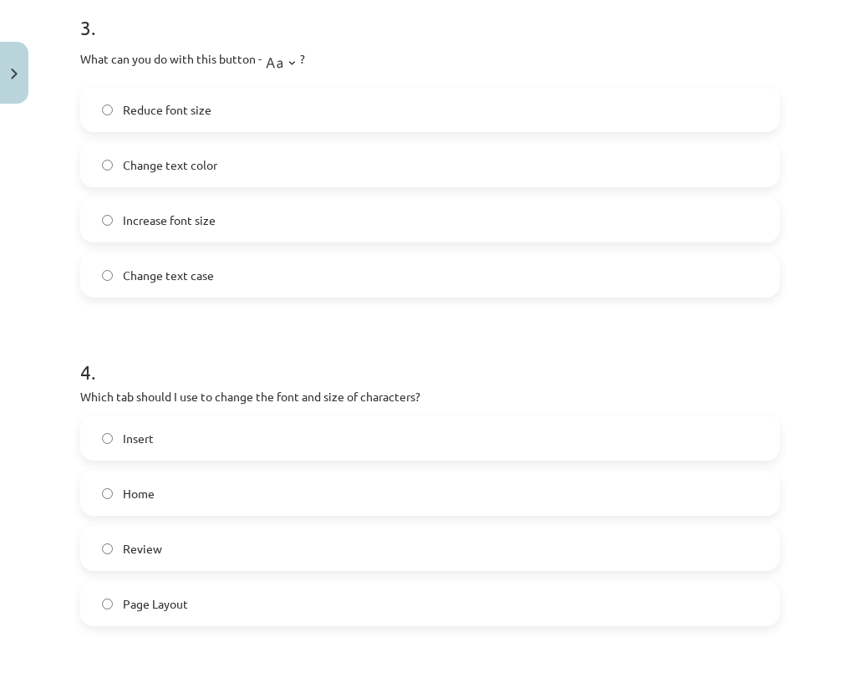
click at [140, 495] on font "Home" at bounding box center [139, 492] width 32 height 15
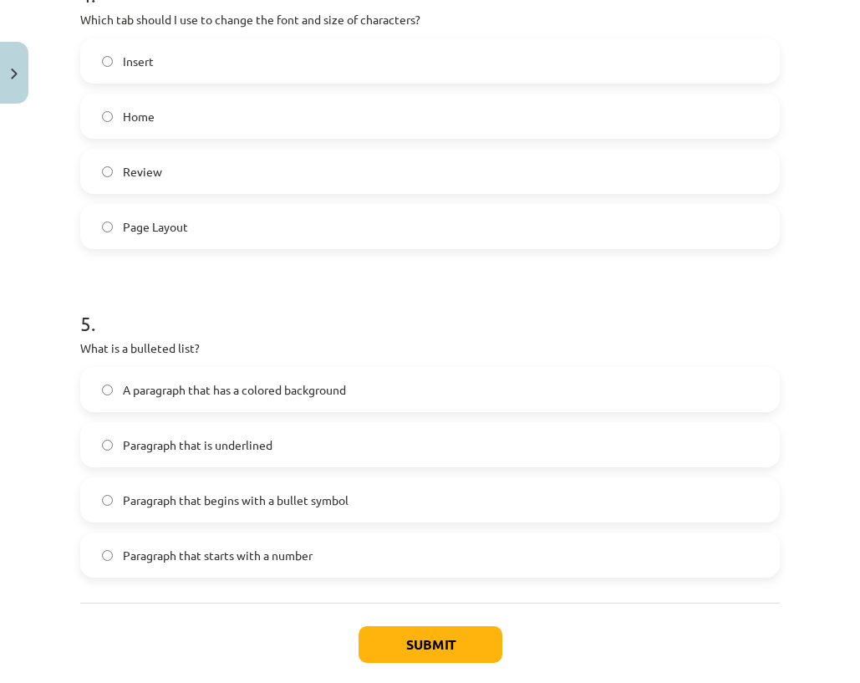
scroll to position [1420, 0]
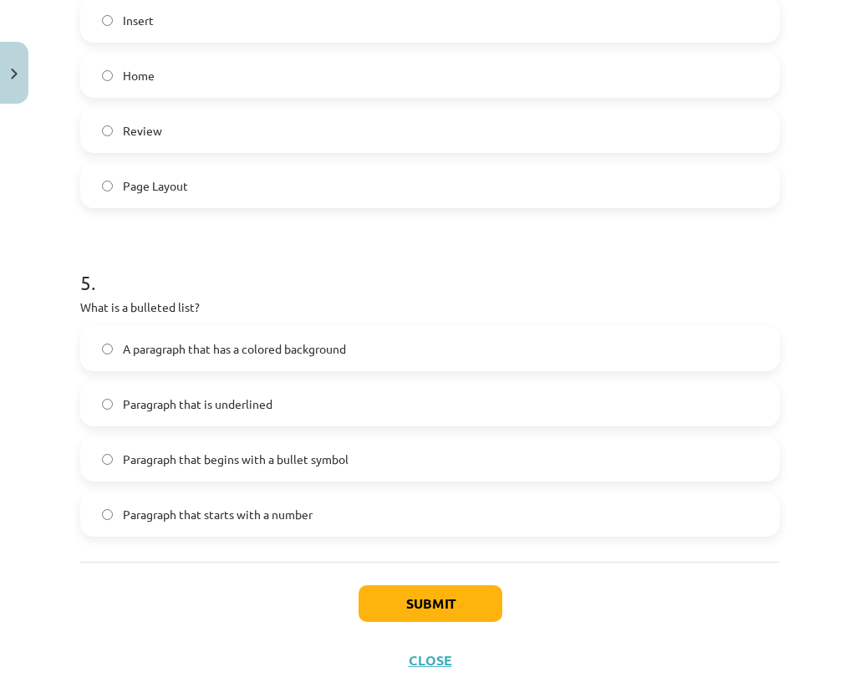
click at [272, 460] on font "Paragraph that begins with a bullet symbol" at bounding box center [236, 458] width 226 height 15
click at [417, 600] on font "Submit" at bounding box center [430, 603] width 48 height 18
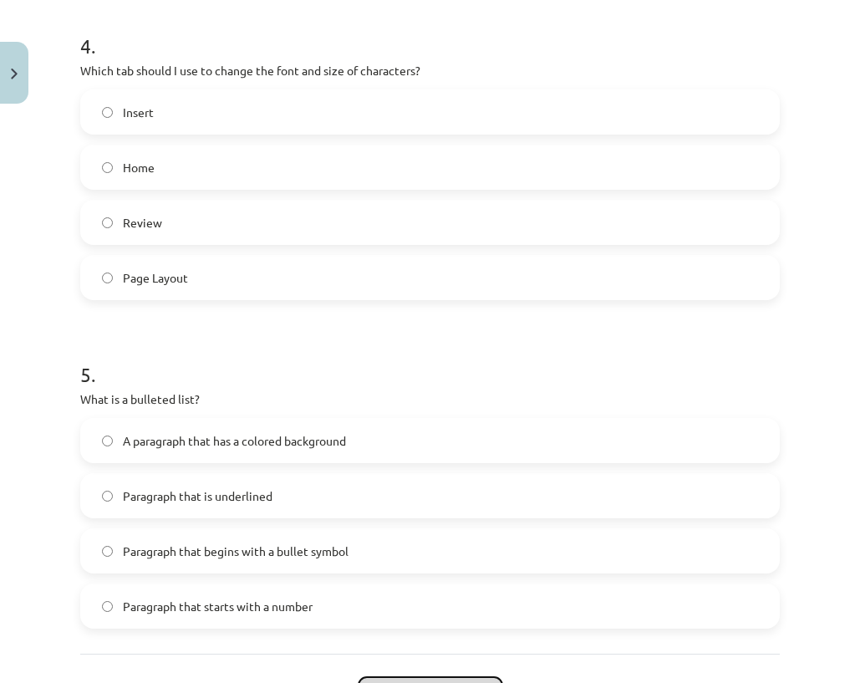
scroll to position [1468, 0]
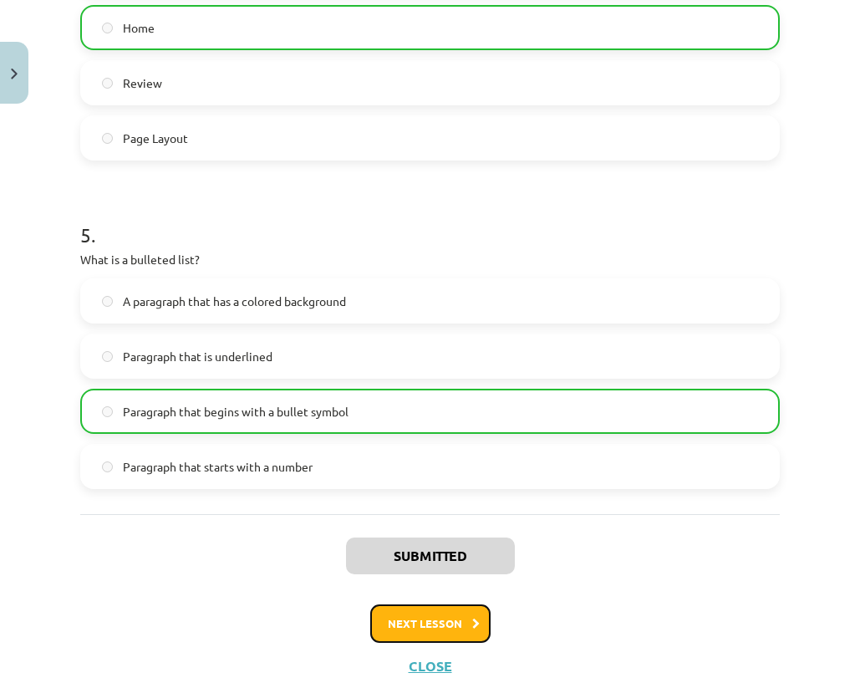
click at [423, 641] on button "Next lesson" at bounding box center [430, 623] width 120 height 38
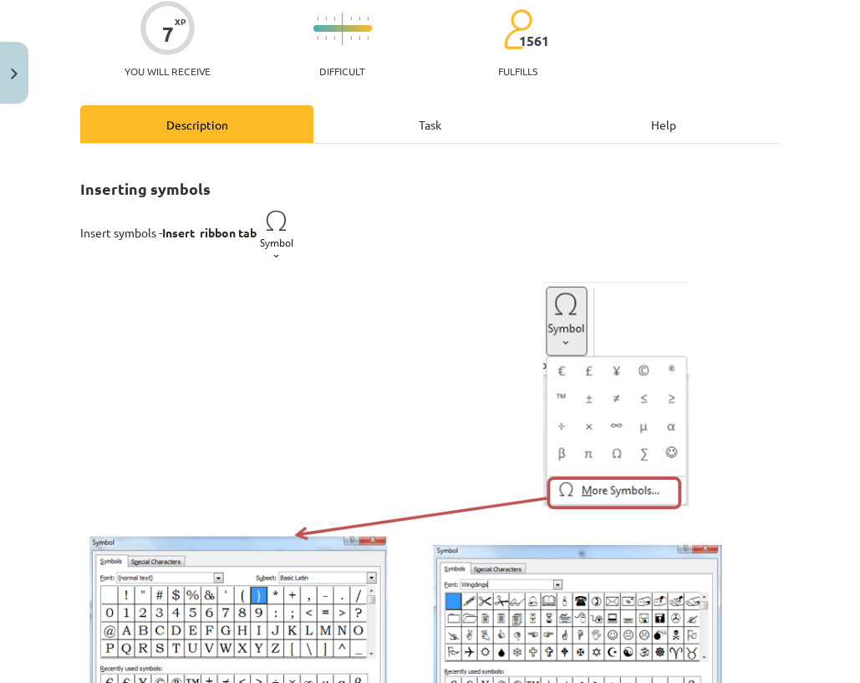
scroll to position [42, 0]
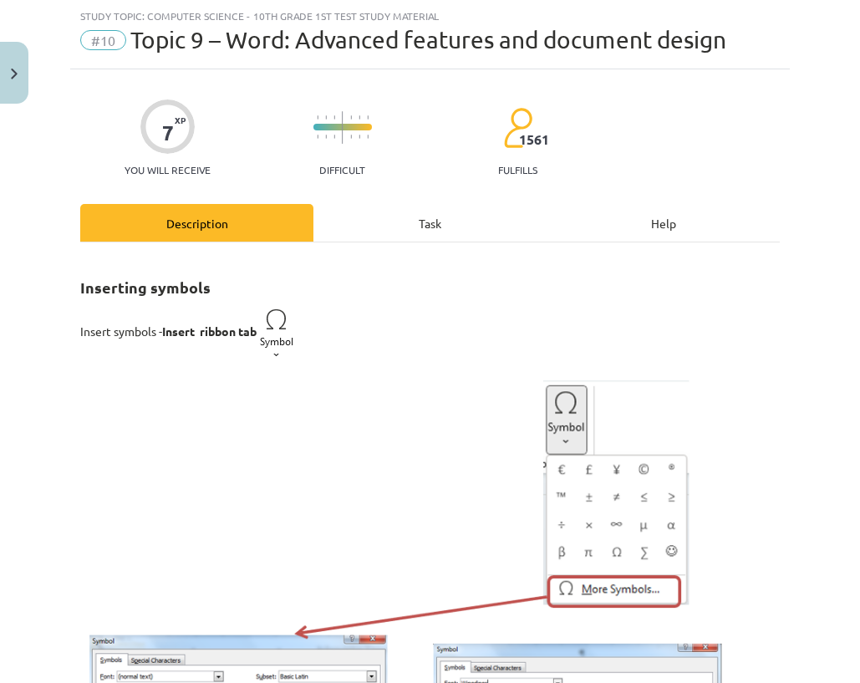
click at [374, 223] on div "Task" at bounding box center [429, 223] width 233 height 38
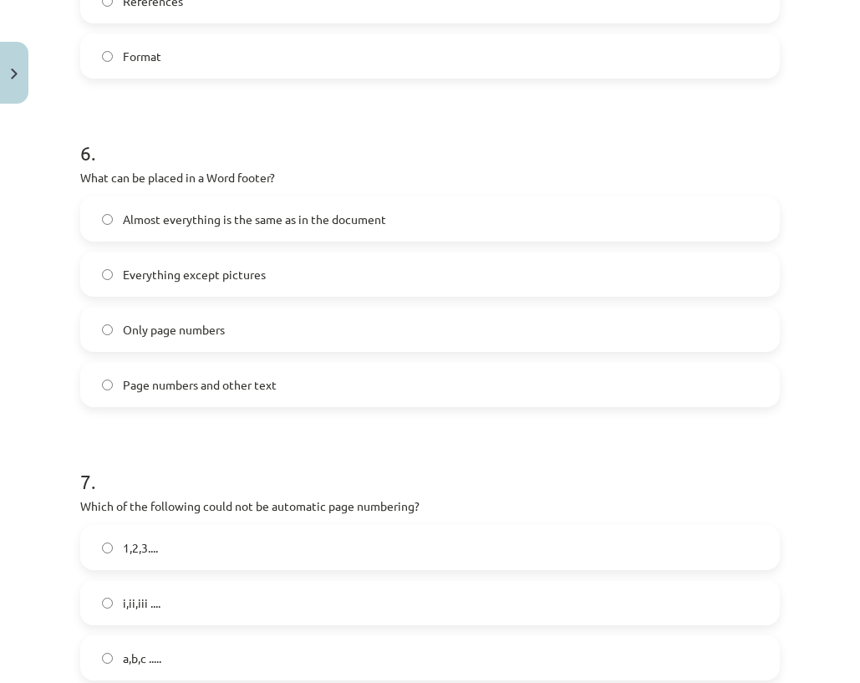
scroll to position [1999, 0]
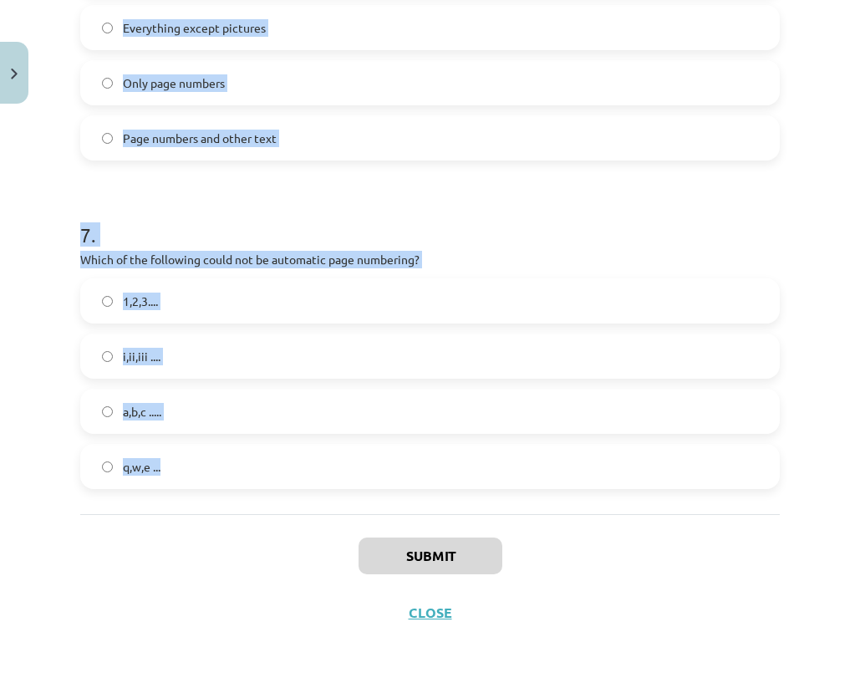
drag, startPoint x: 79, startPoint y: 327, endPoint x: 269, endPoint y: 494, distance: 253.4
drag, startPoint x: 124, startPoint y: 257, endPoint x: 150, endPoint y: 261, distance: 26.2
click at [150, 259] on font "Which of the following could not be automatic page numbering?" at bounding box center [249, 258] width 339 height 15
copy form "1 . Which command is used to copy text formatting to another location? Format P…"
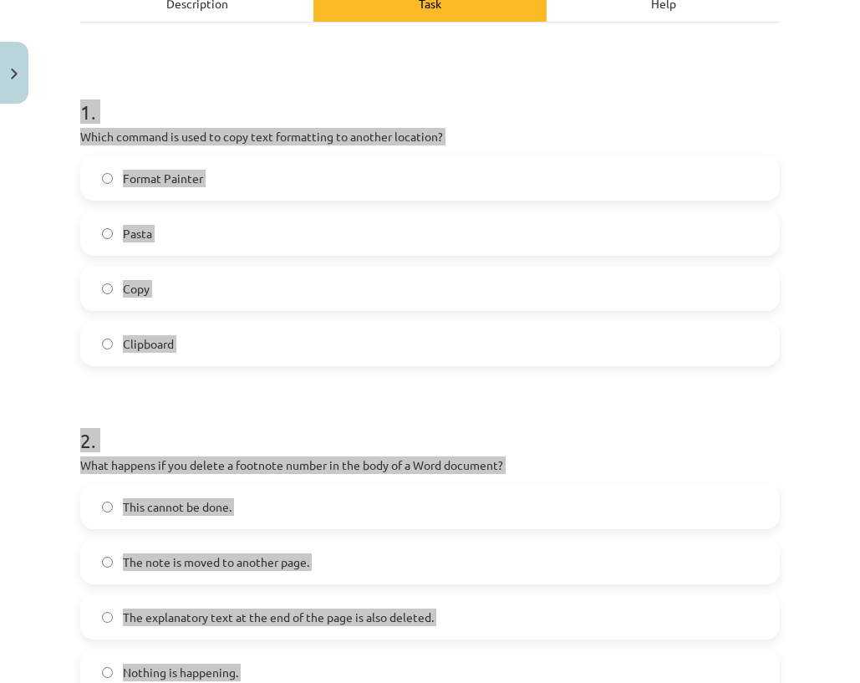
scroll to position [77, 0]
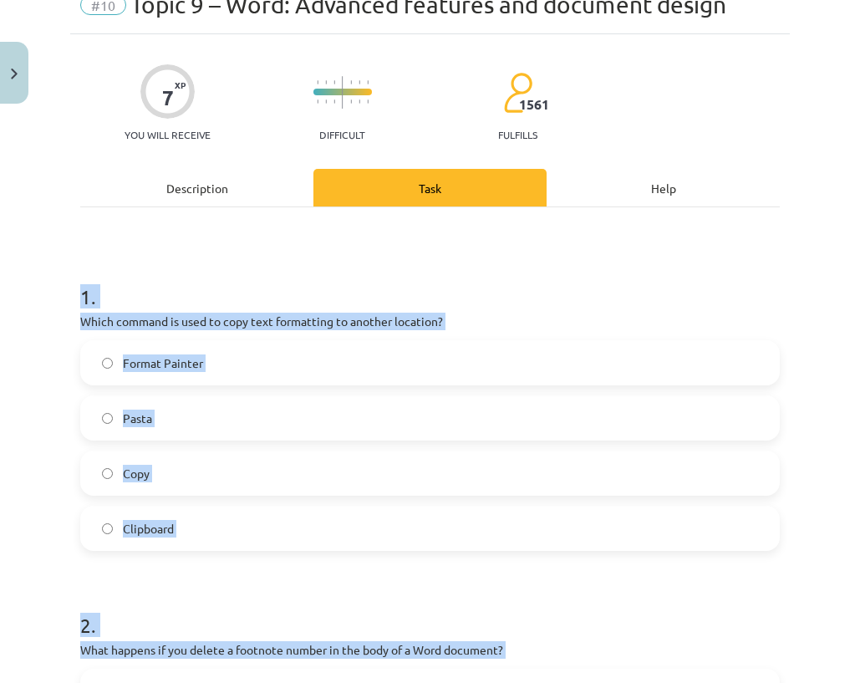
click at [164, 365] on font "Format Painter" at bounding box center [163, 362] width 80 height 15
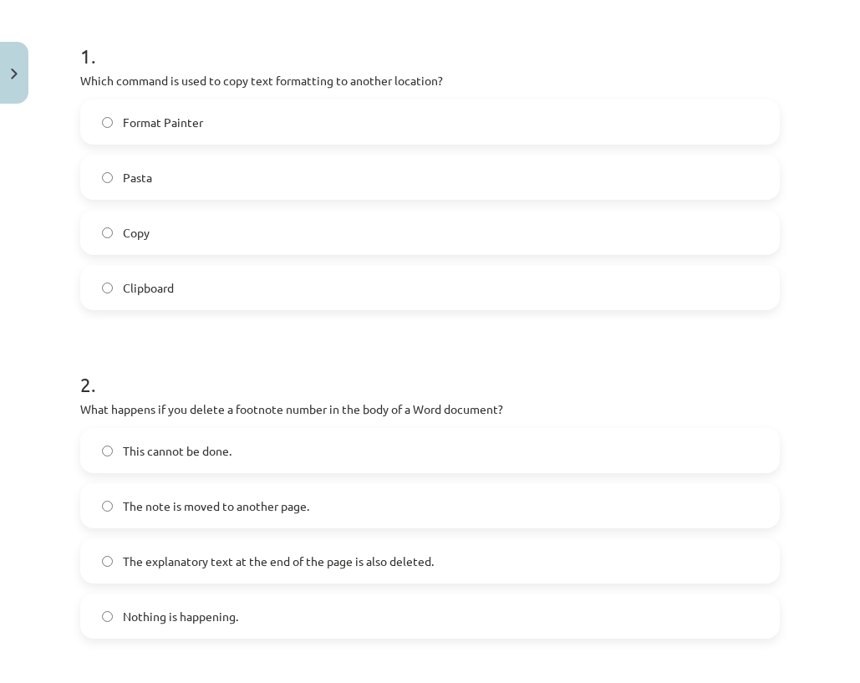
scroll to position [328, 0]
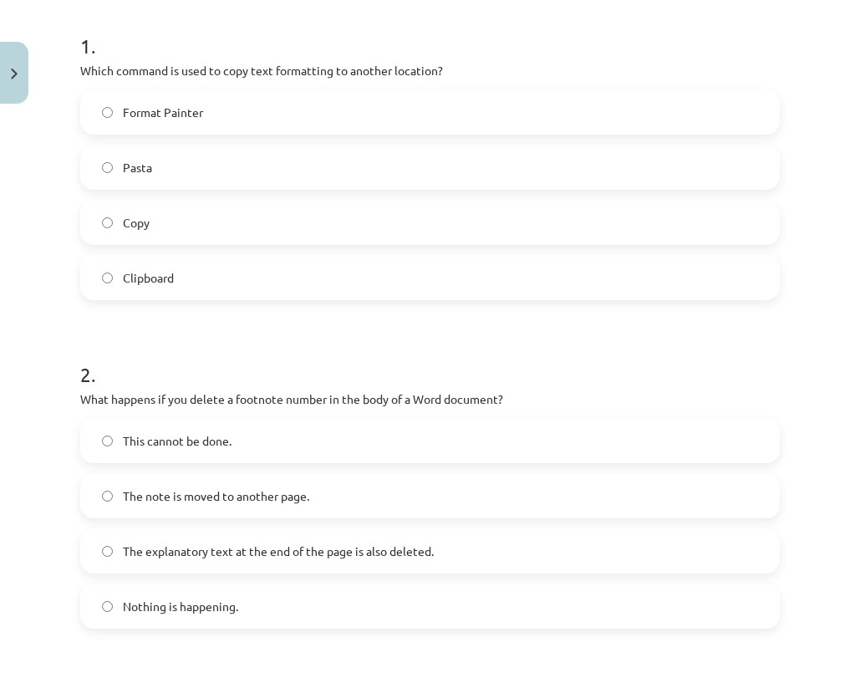
click at [201, 556] on font "The explanatory text at the end of the page is also deleted." at bounding box center [278, 550] width 311 height 15
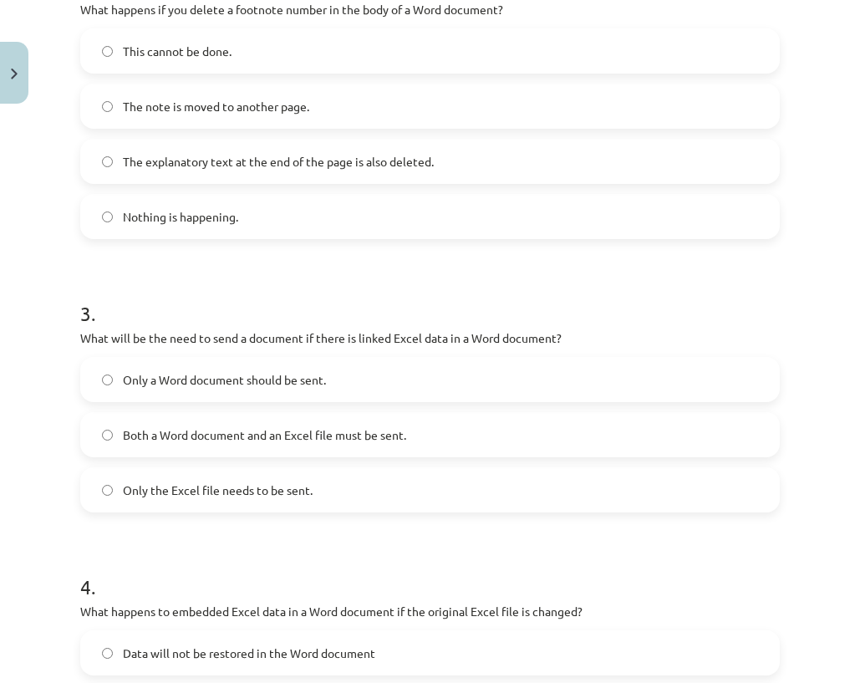
scroll to position [745, 0]
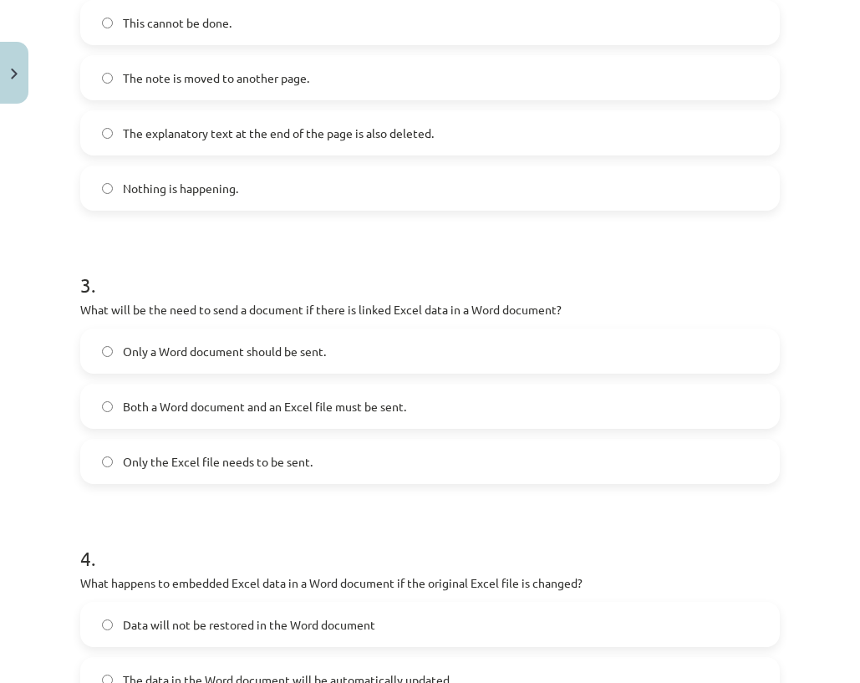
click at [138, 420] on label "Both a Word document and an Excel file must be sent." at bounding box center [430, 406] width 696 height 42
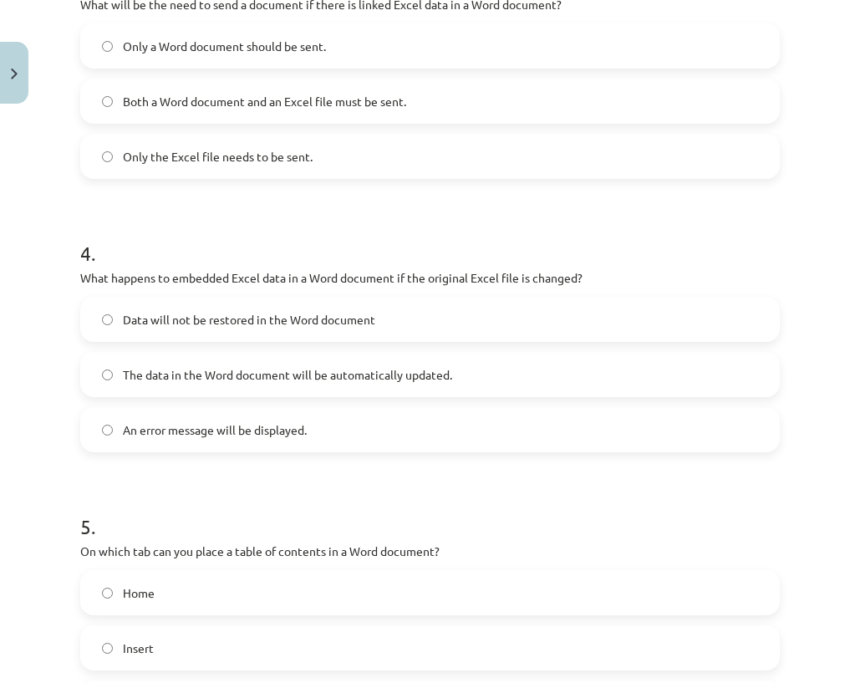
scroll to position [1079, 0]
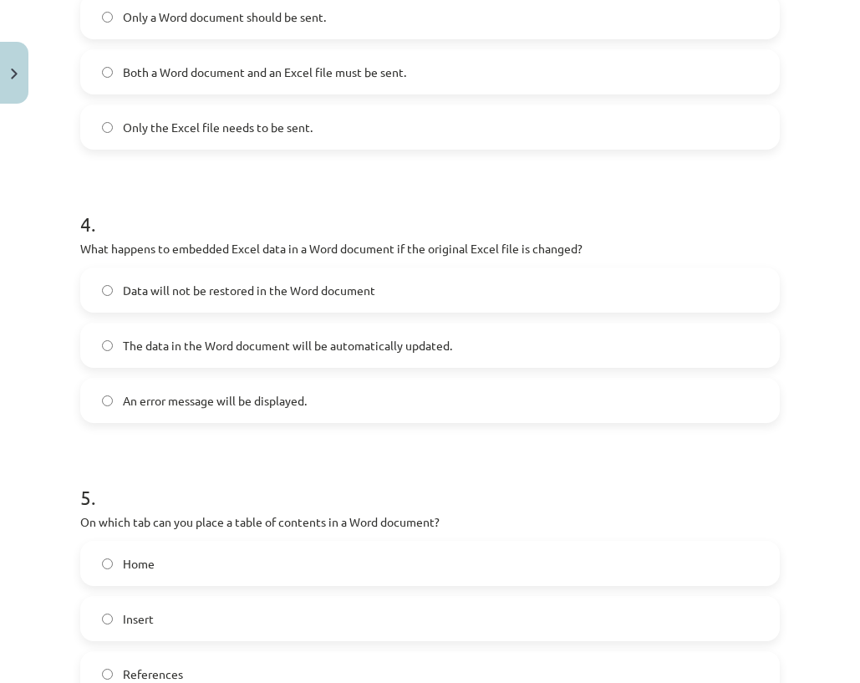
click at [170, 363] on label "The data in the Word document will be automatically updated." at bounding box center [430, 345] width 696 height 42
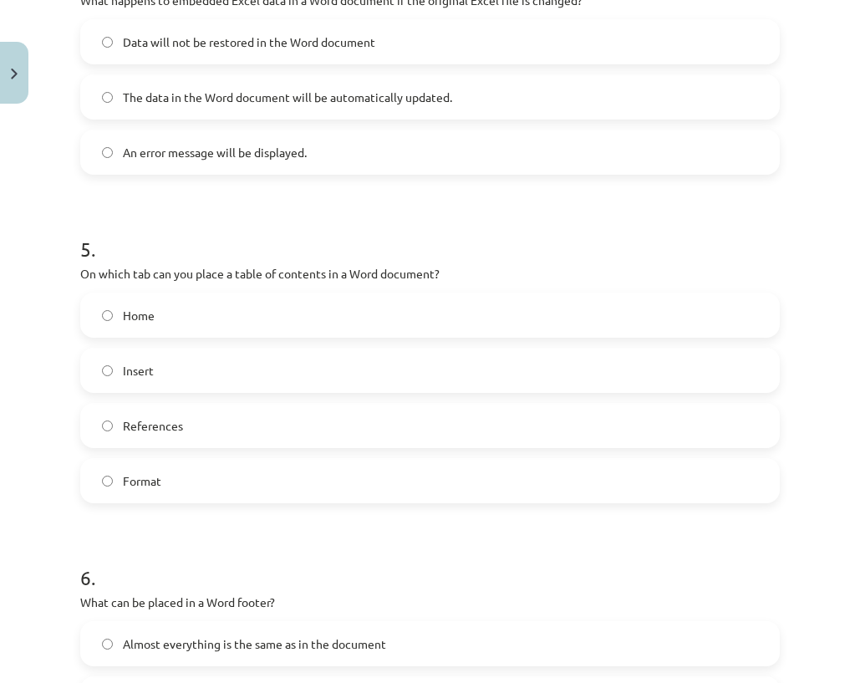
scroll to position [1330, 0]
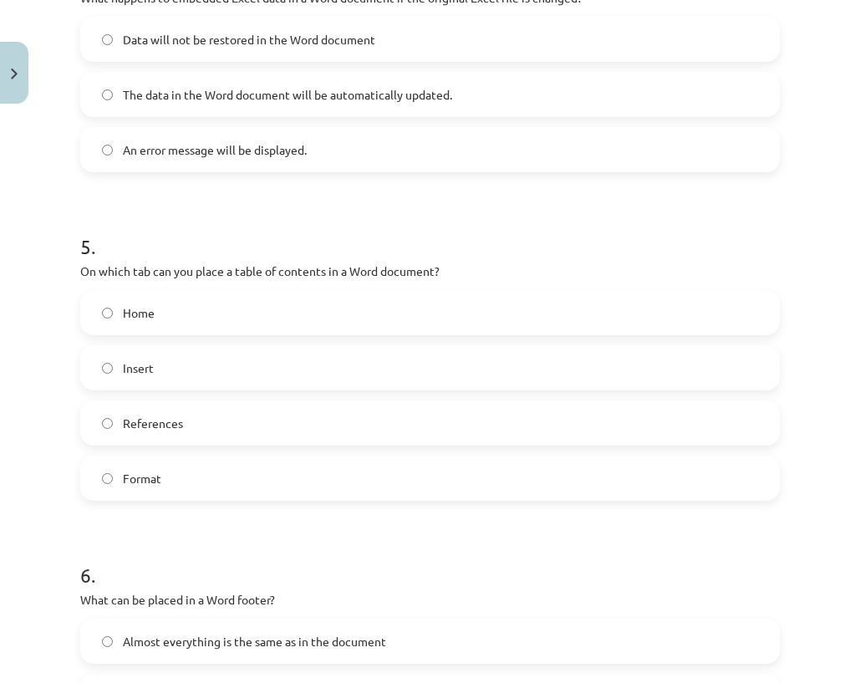
click at [209, 423] on label "References" at bounding box center [430, 423] width 696 height 42
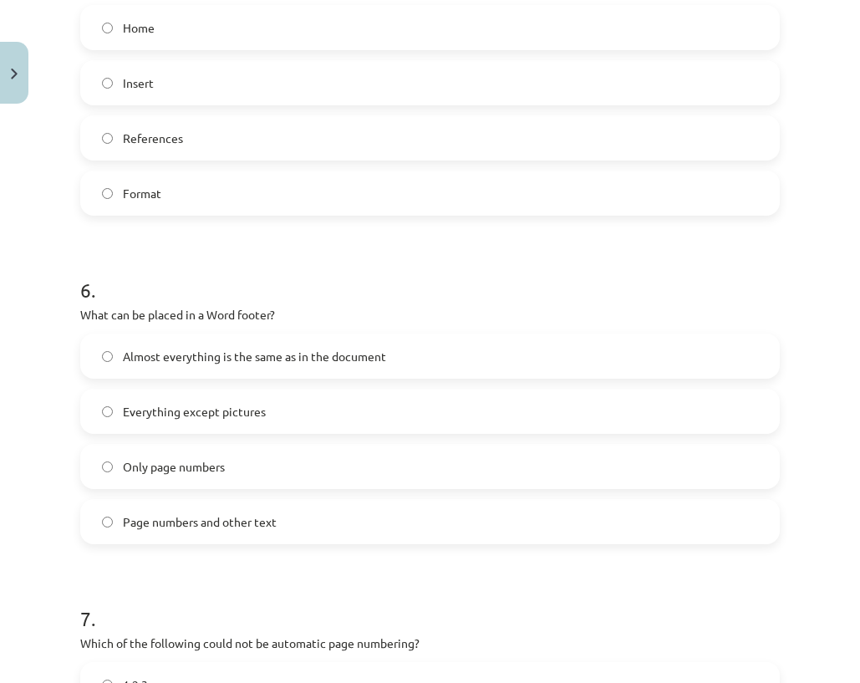
scroll to position [1664, 0]
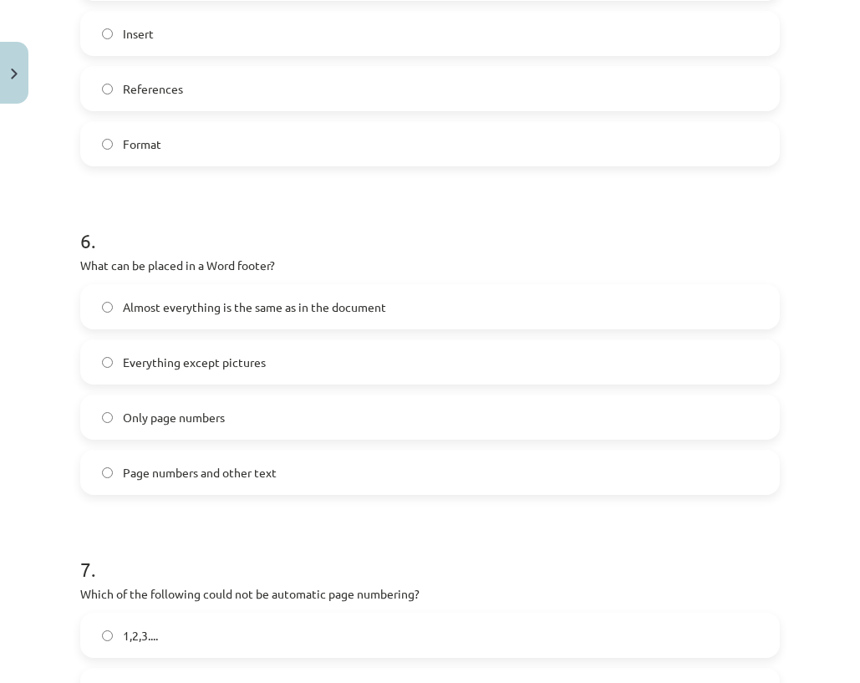
click at [183, 477] on font "Page numbers and other text" at bounding box center [200, 472] width 154 height 15
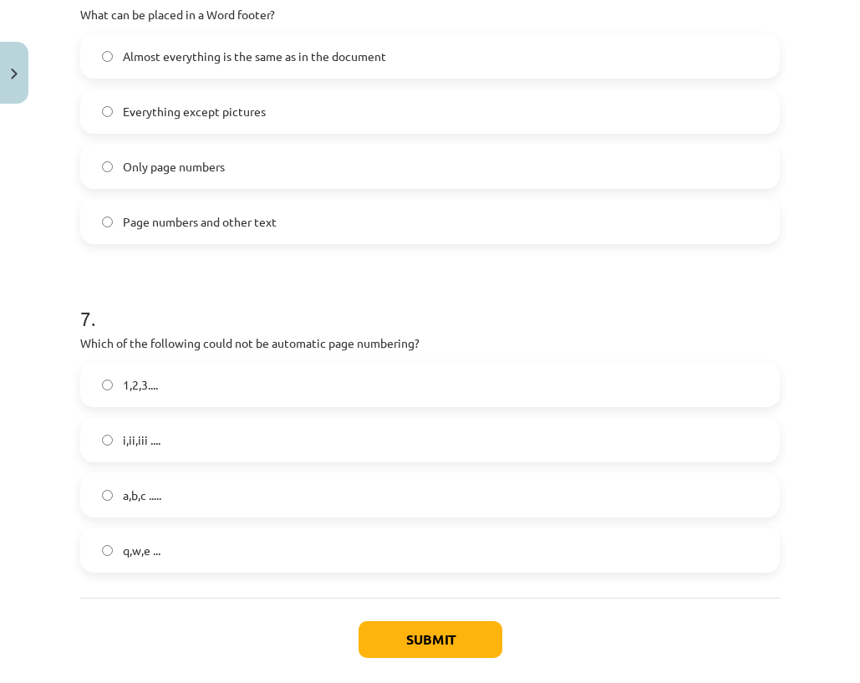
click at [139, 556] on span "q,w,e ..." at bounding box center [142, 550] width 38 height 18
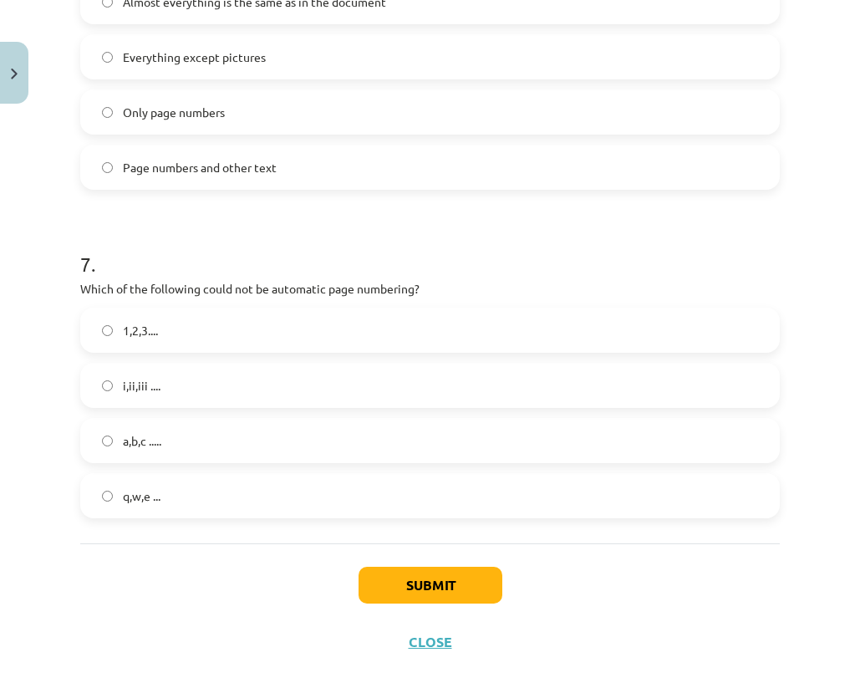
scroll to position [1999, 0]
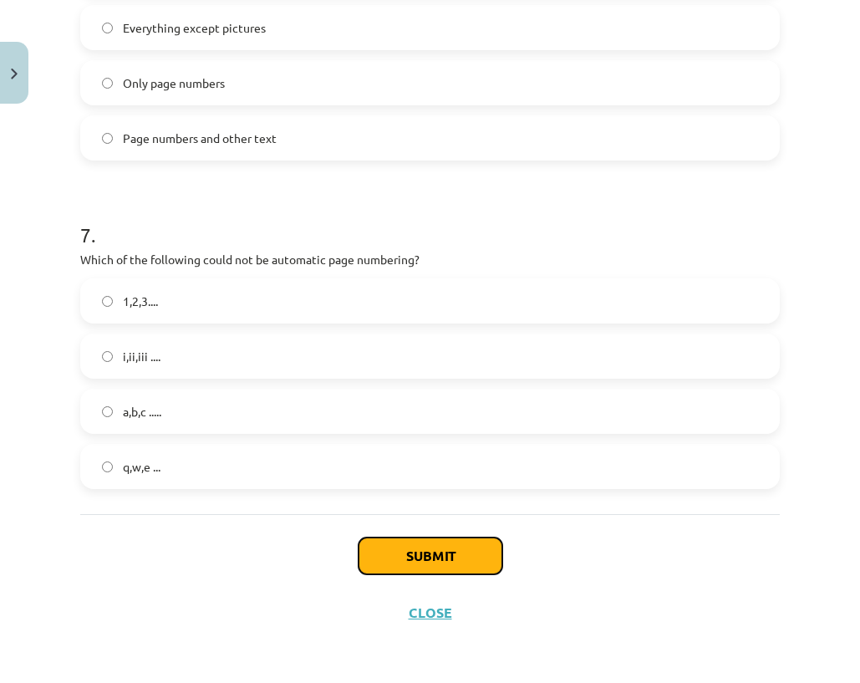
click at [439, 548] on font "Submit" at bounding box center [430, 555] width 48 height 18
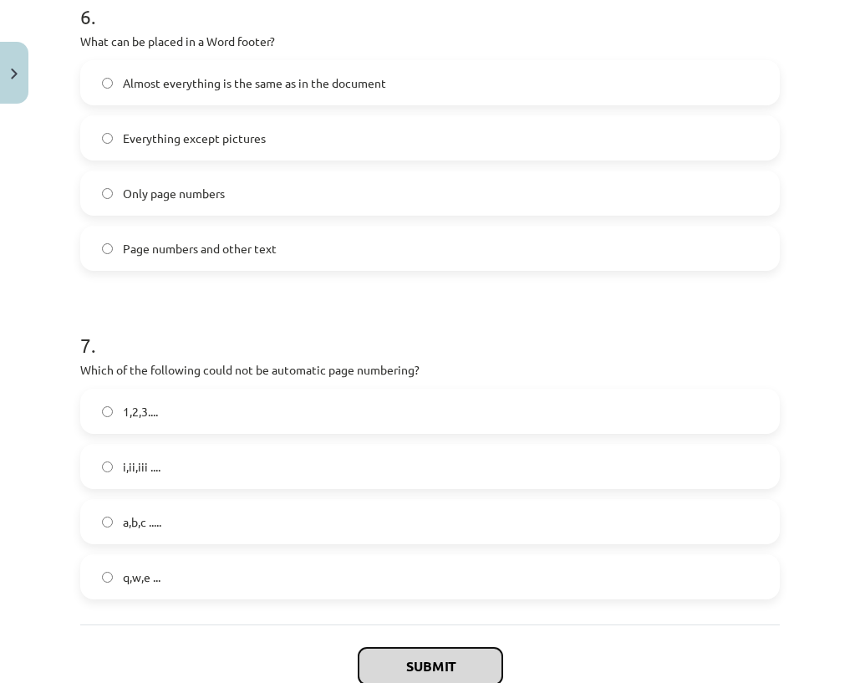
scroll to position [1748, 0]
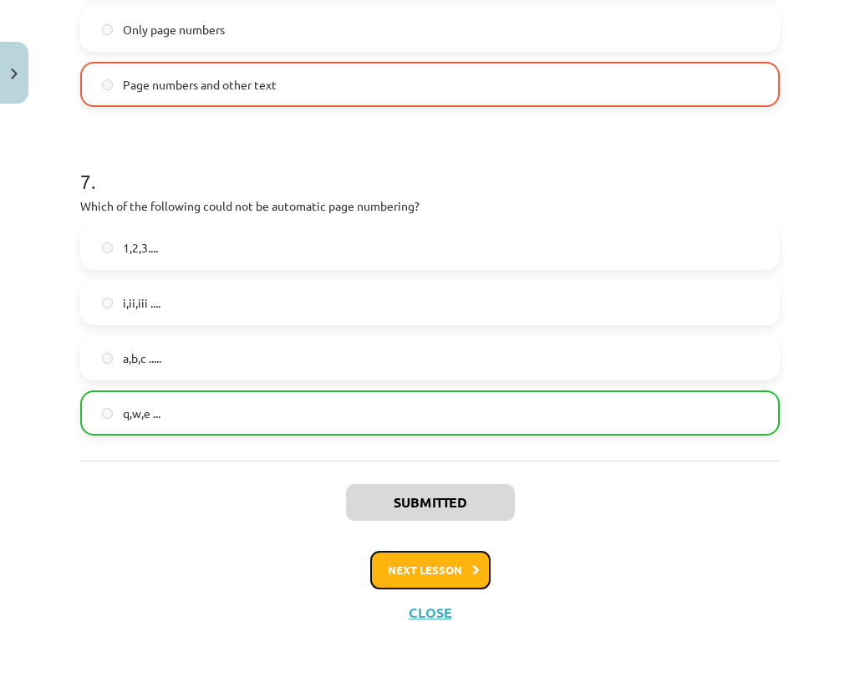
click at [472, 570] on icon at bounding box center [476, 570] width 8 height 11
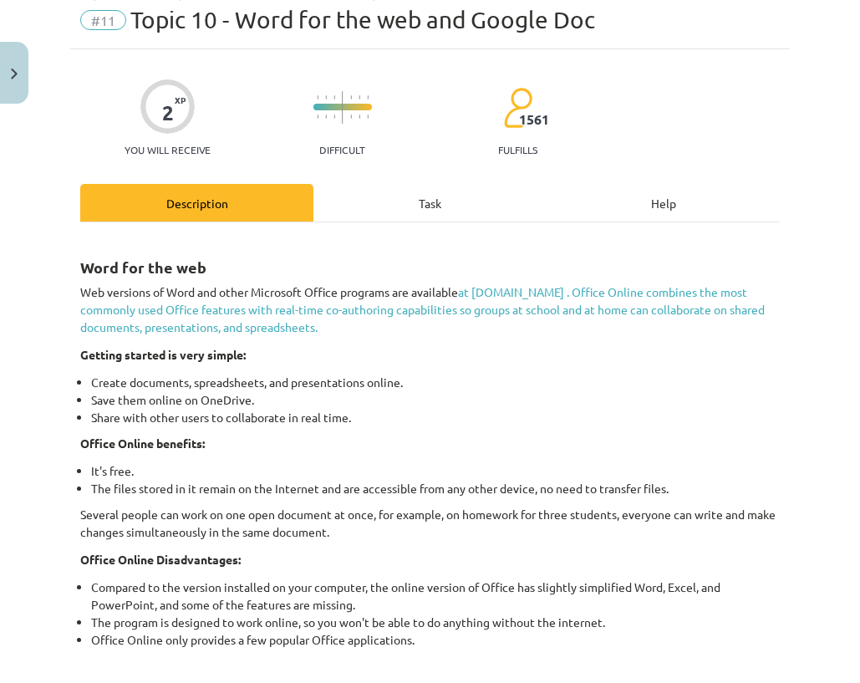
scroll to position [42, 0]
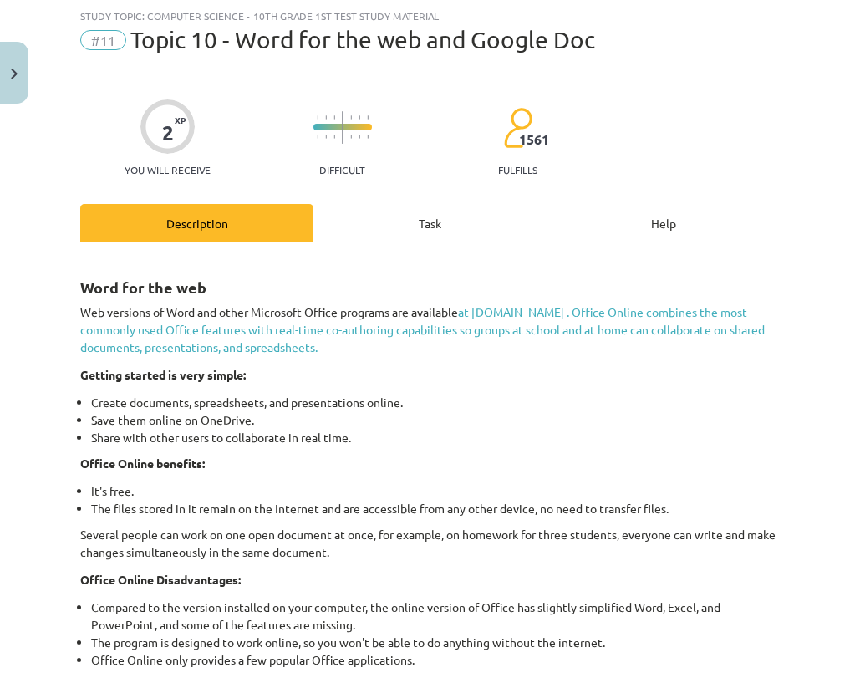
click at [383, 232] on div "Task" at bounding box center [429, 223] width 233 height 38
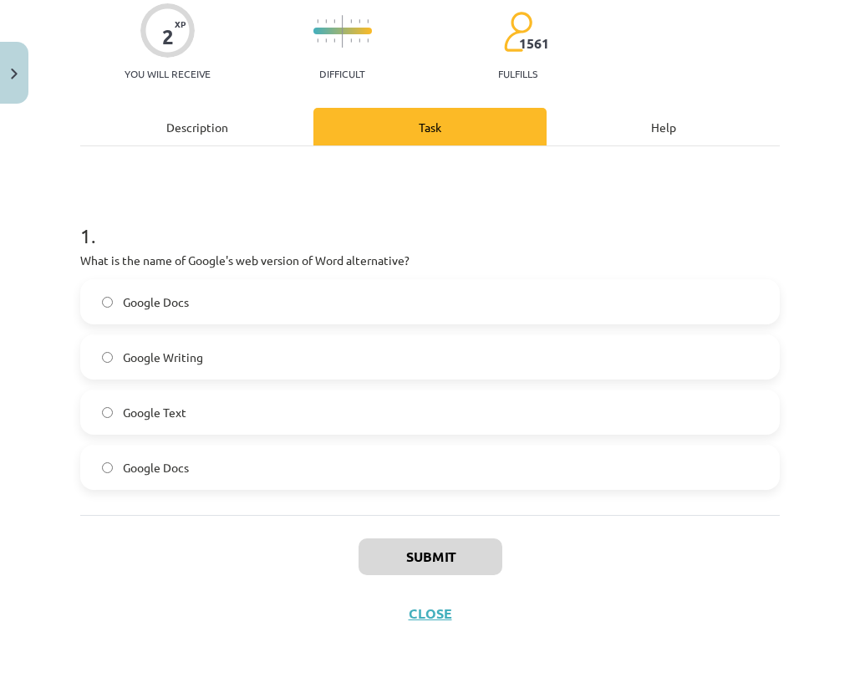
scroll to position [139, 0]
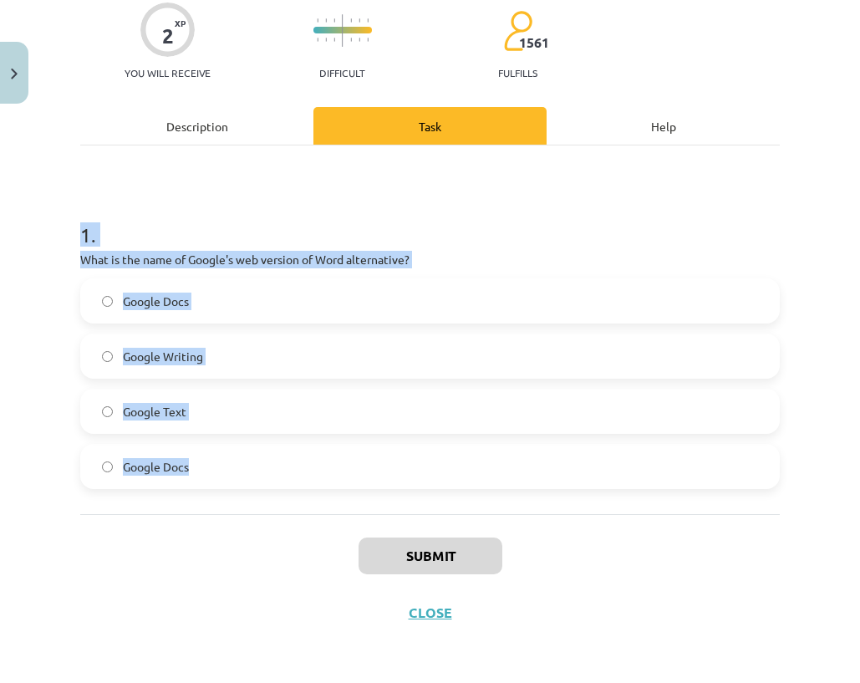
drag, startPoint x: 86, startPoint y: 226, endPoint x: 275, endPoint y: 515, distance: 345.3
click at [275, 515] on div "2 XP You will receive Difficult 1561 fulfills Description Task Help 1 . What is…" at bounding box center [429, 306] width 719 height 668
copy div "1 . What is the name of Google's web version of Word alternative? Google Docs G…"
click at [155, 361] on font "Google Writing" at bounding box center [163, 355] width 80 height 15
click at [126, 306] on font "Google Docs" at bounding box center [156, 300] width 66 height 15
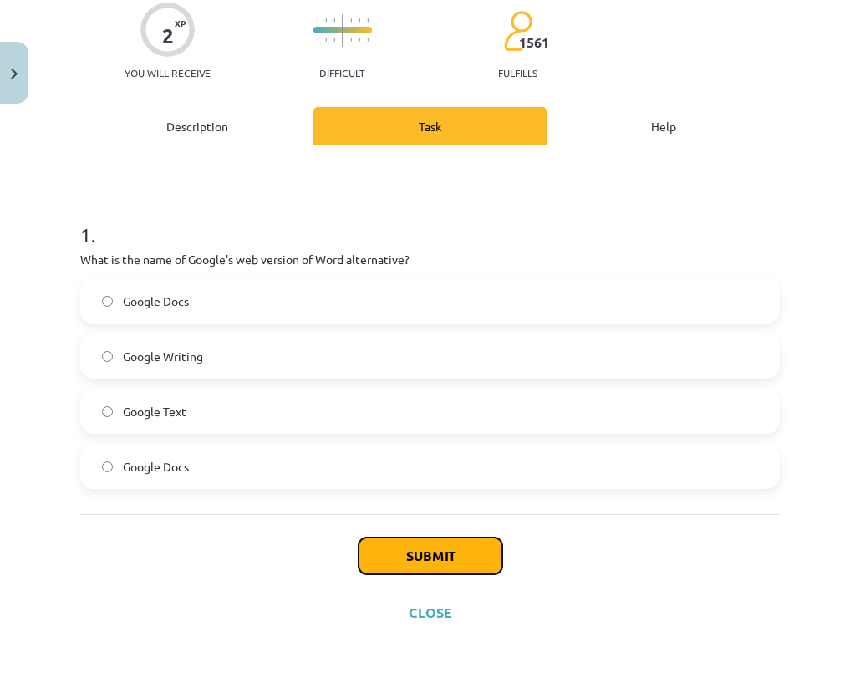
click at [430, 551] on font "Submit" at bounding box center [430, 555] width 48 height 18
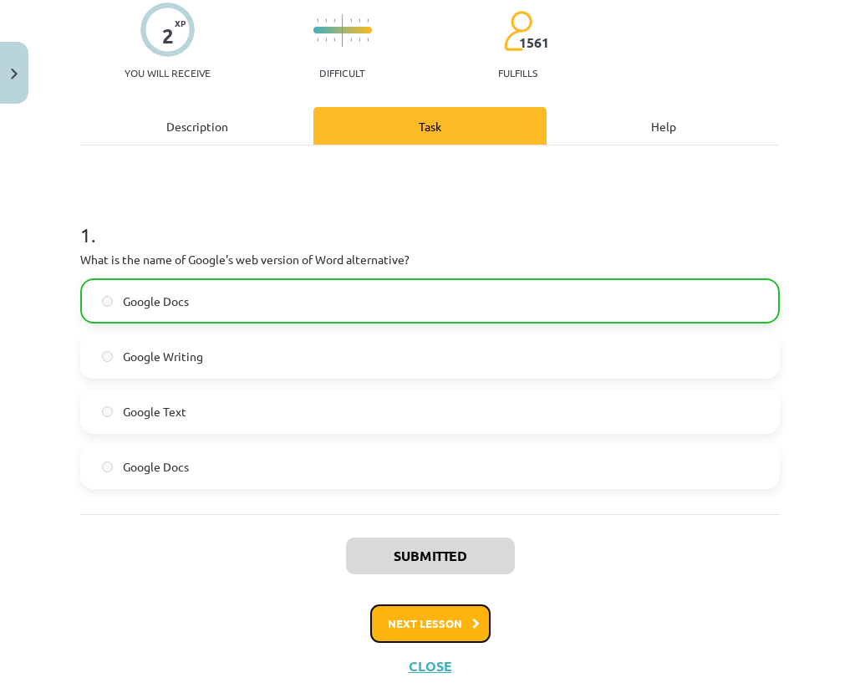
click at [448, 633] on button "Next lesson" at bounding box center [430, 623] width 120 height 38
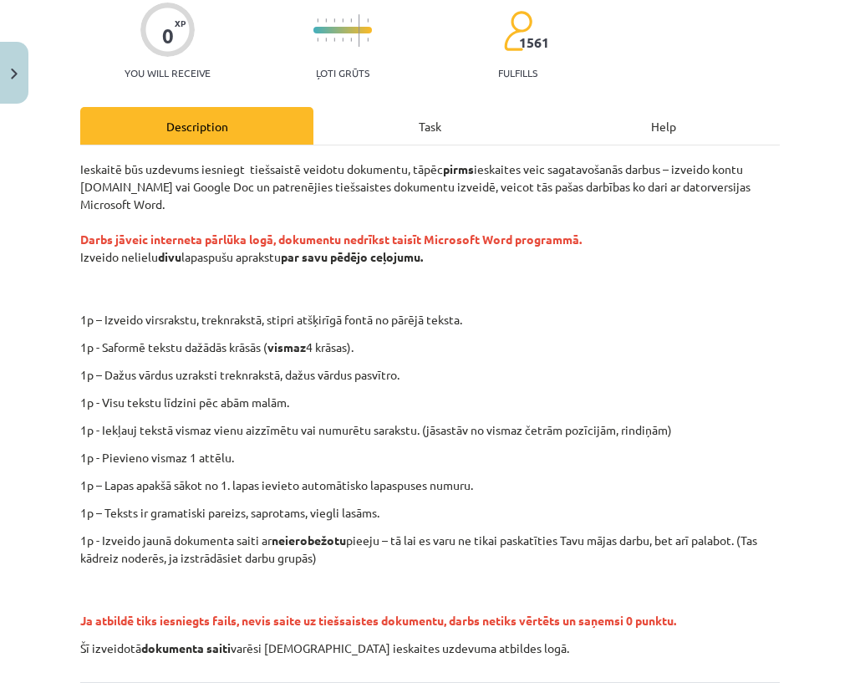
scroll to position [42, 0]
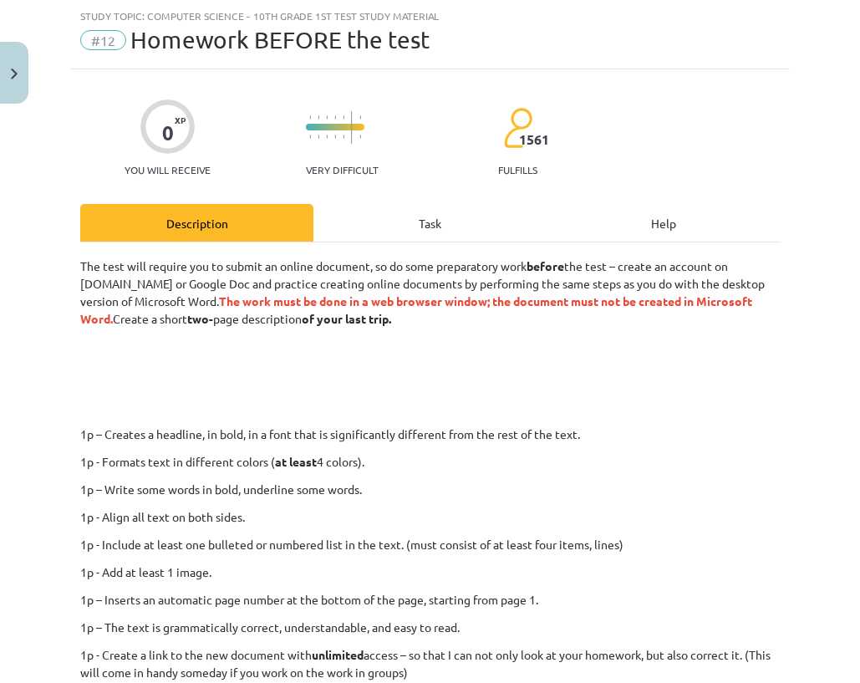
click at [355, 240] on div "Task" at bounding box center [429, 223] width 233 height 38
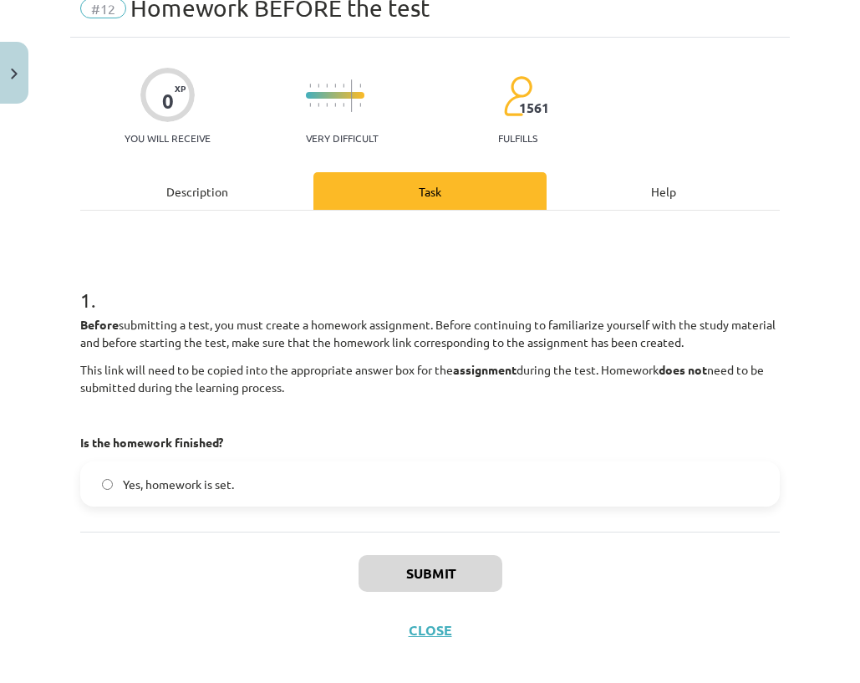
scroll to position [91, 0]
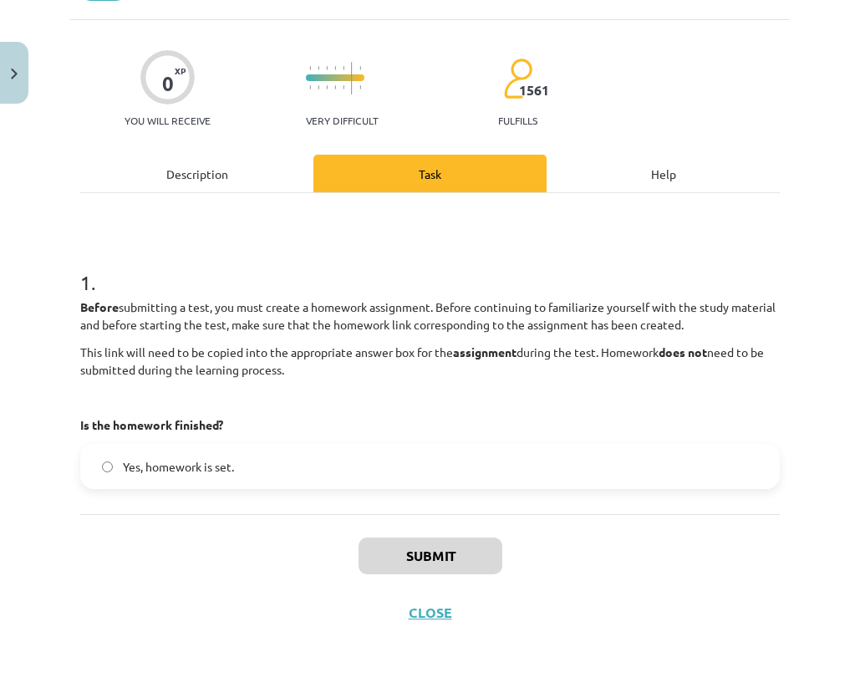
click at [141, 463] on font "Yes, homework is set." at bounding box center [178, 466] width 111 height 15
click at [380, 560] on button "Submit" at bounding box center [430, 555] width 144 height 37
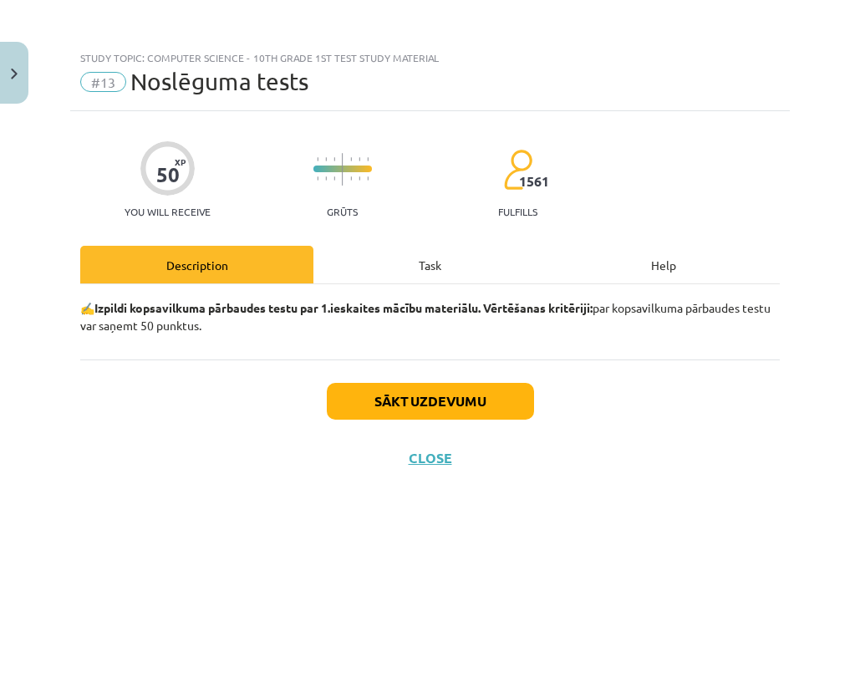
scroll to position [0, 0]
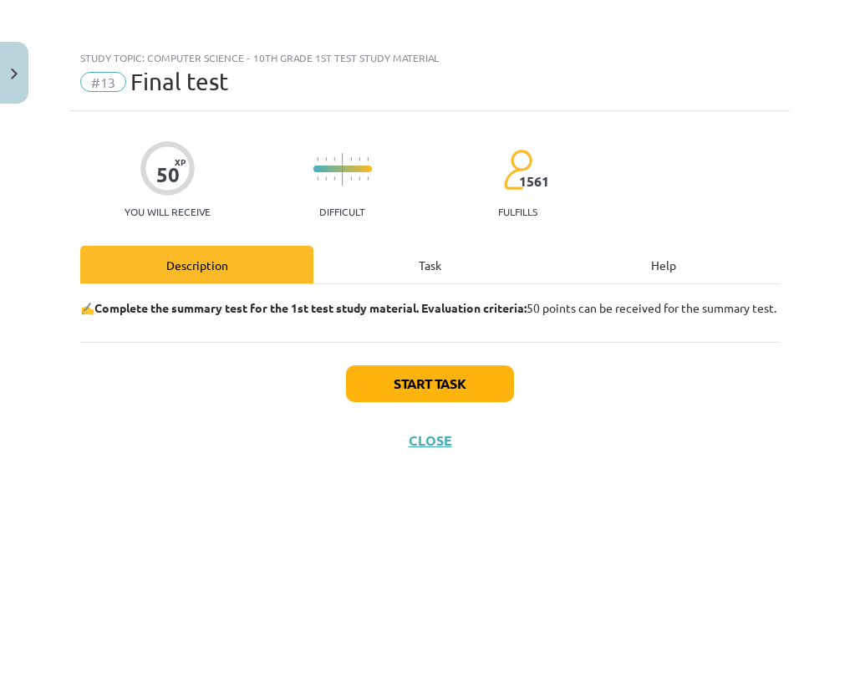
click at [424, 274] on div "Task" at bounding box center [429, 265] width 233 height 38
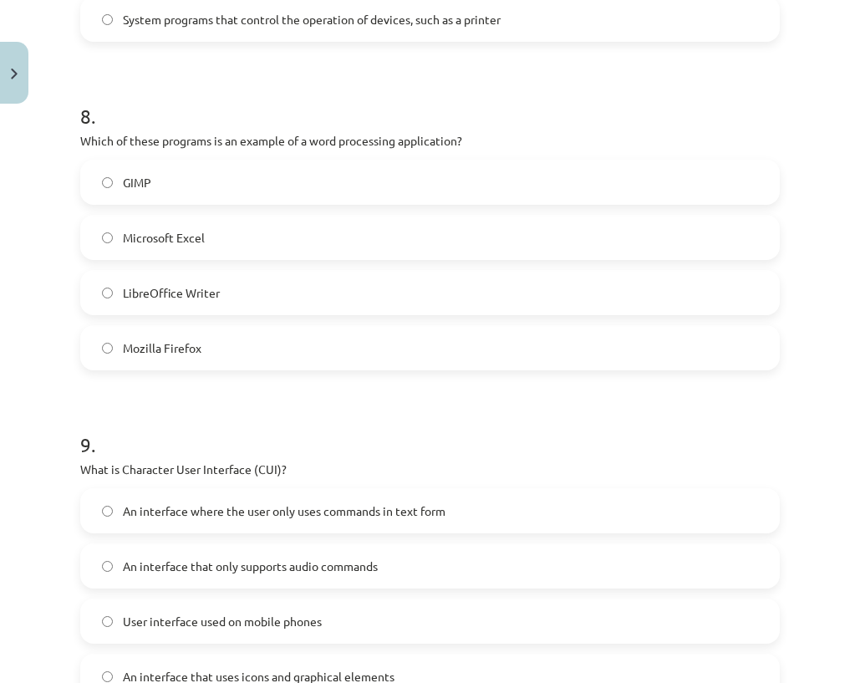
scroll to position [3062, 0]
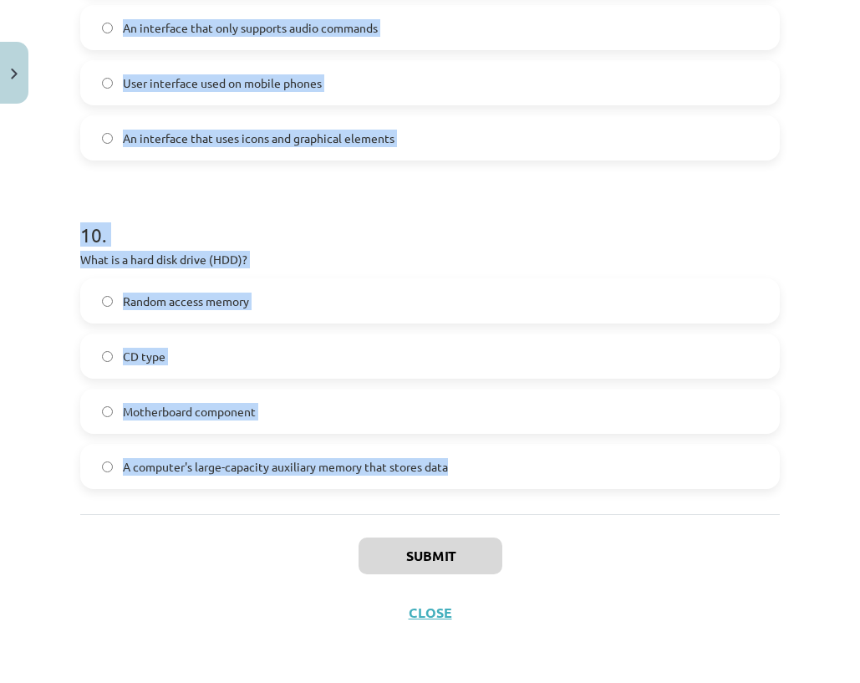
drag, startPoint x: 81, startPoint y: 367, endPoint x: 510, endPoint y: 467, distance: 440.2
copy form "1 . What is the main function of a spreadsheet app? Email management Analyzing …"
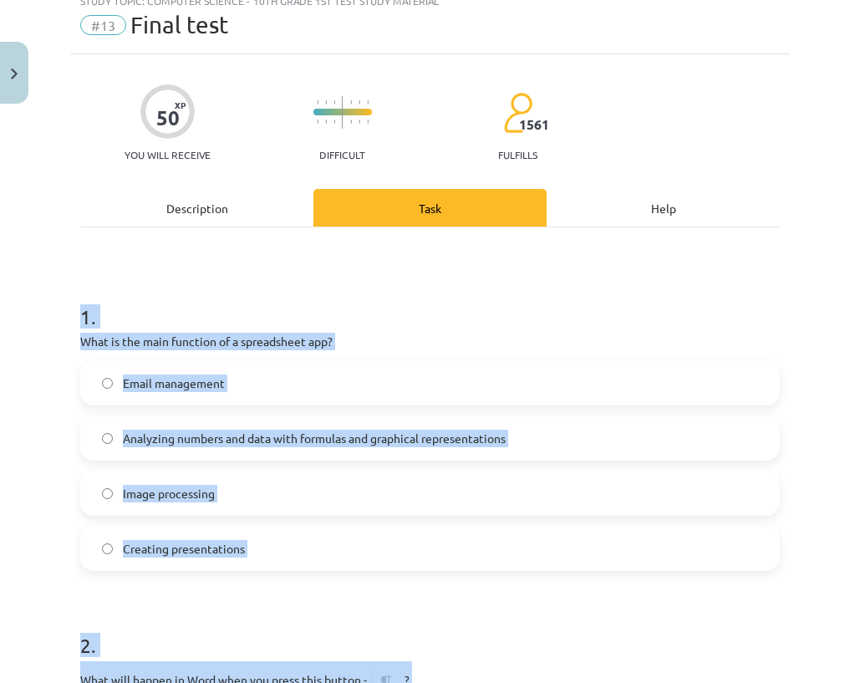
scroll to position [0, 0]
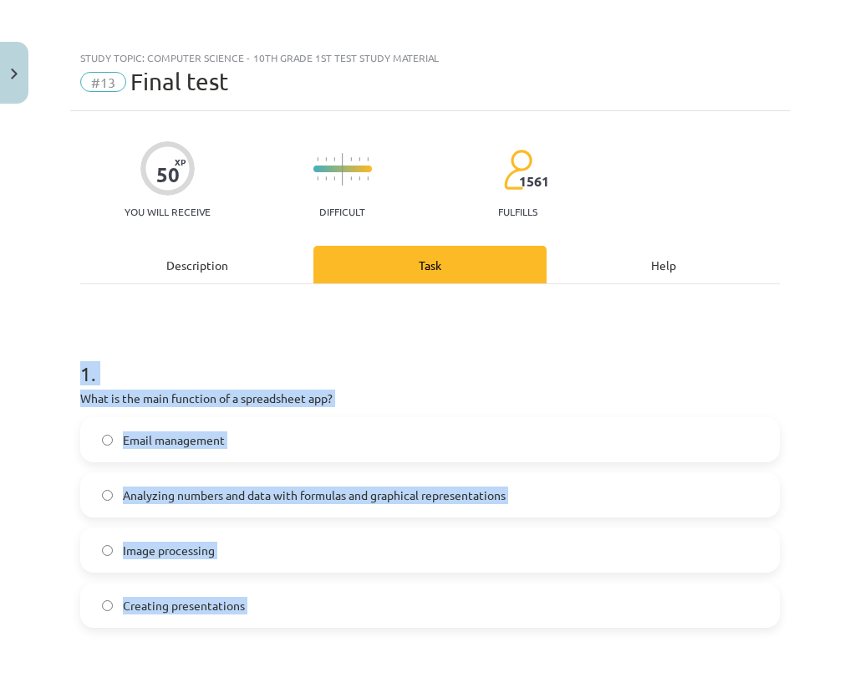
click at [88, 381] on font "1" at bounding box center [85, 373] width 11 height 24
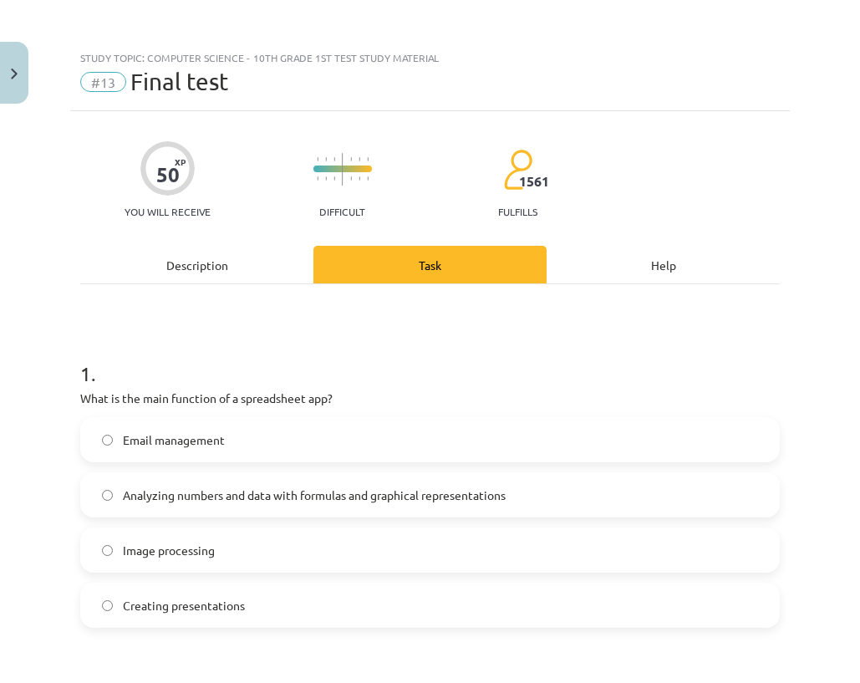
click at [211, 496] on font "Analyzing numbers and data with formulas and graphical representations" at bounding box center [314, 494] width 383 height 15
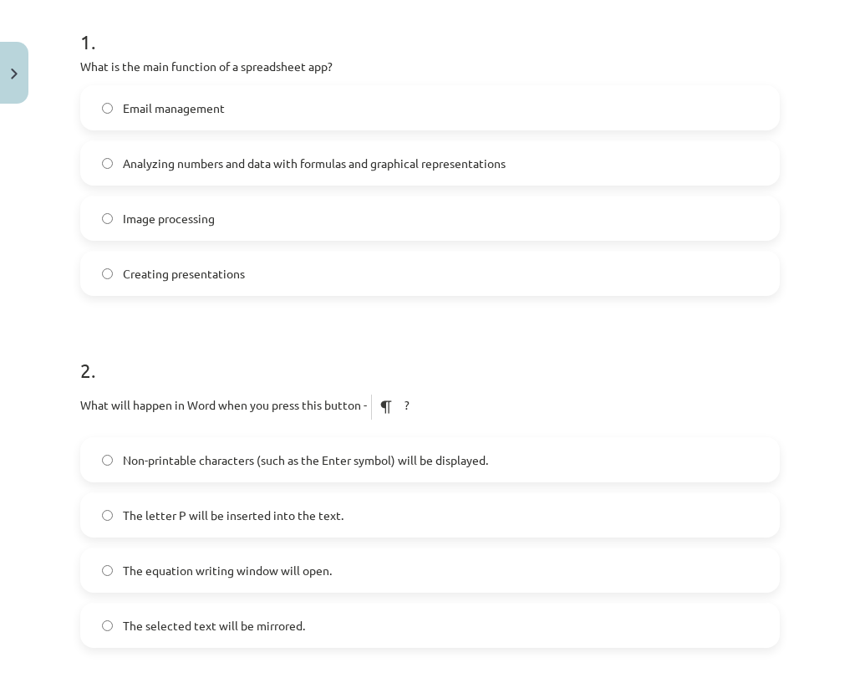
scroll to position [501, 0]
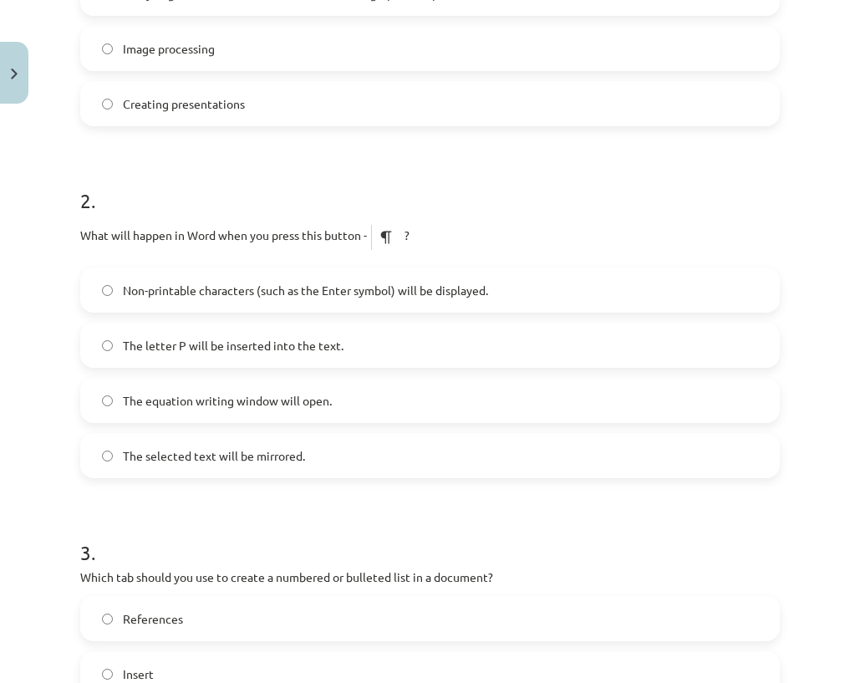
click at [145, 285] on font "Non-printable characters (such as the Enter symbol) will be displayed." at bounding box center [305, 289] width 365 height 15
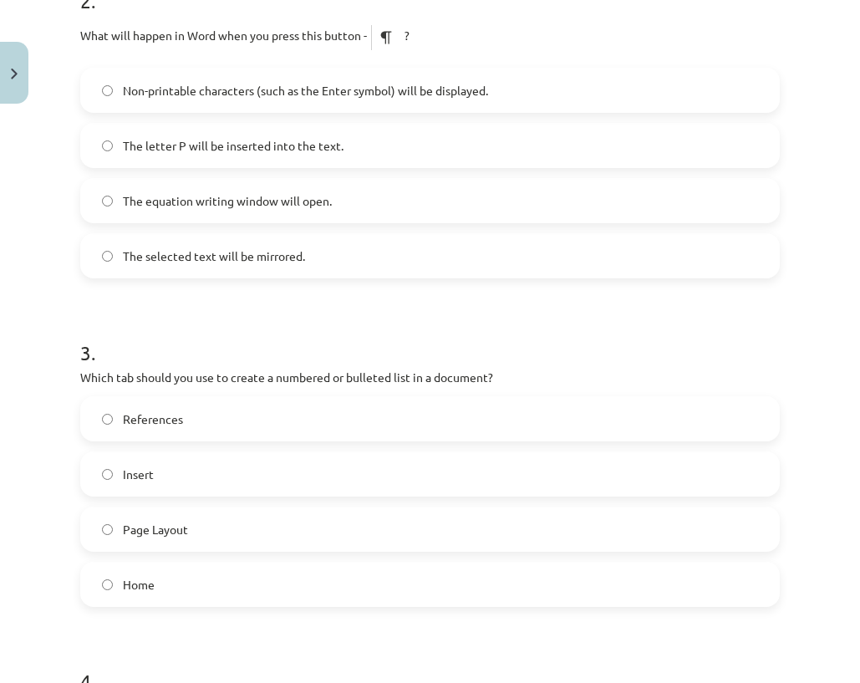
scroll to position [752, 0]
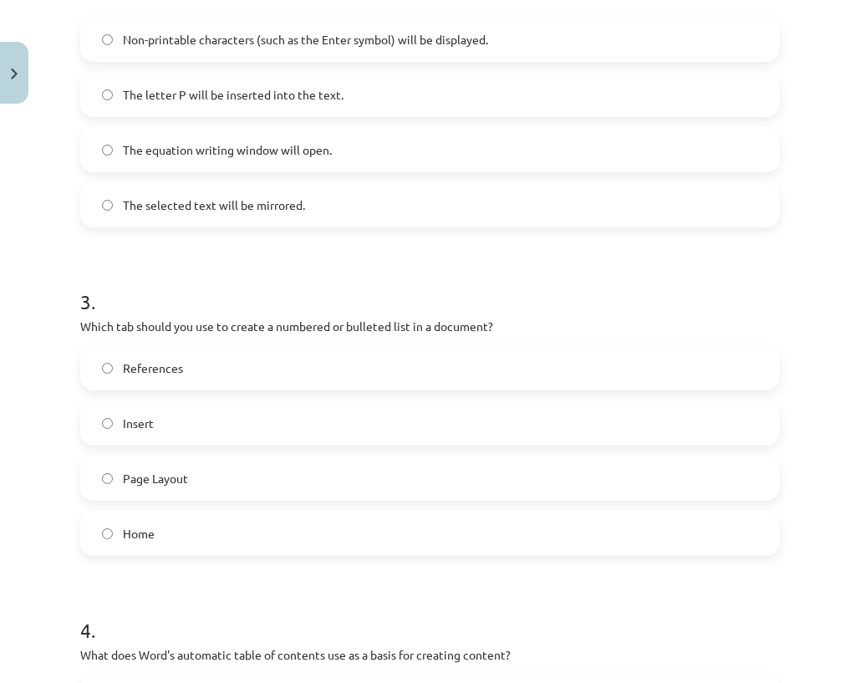
click at [165, 523] on label "Home" at bounding box center [430, 533] width 696 height 42
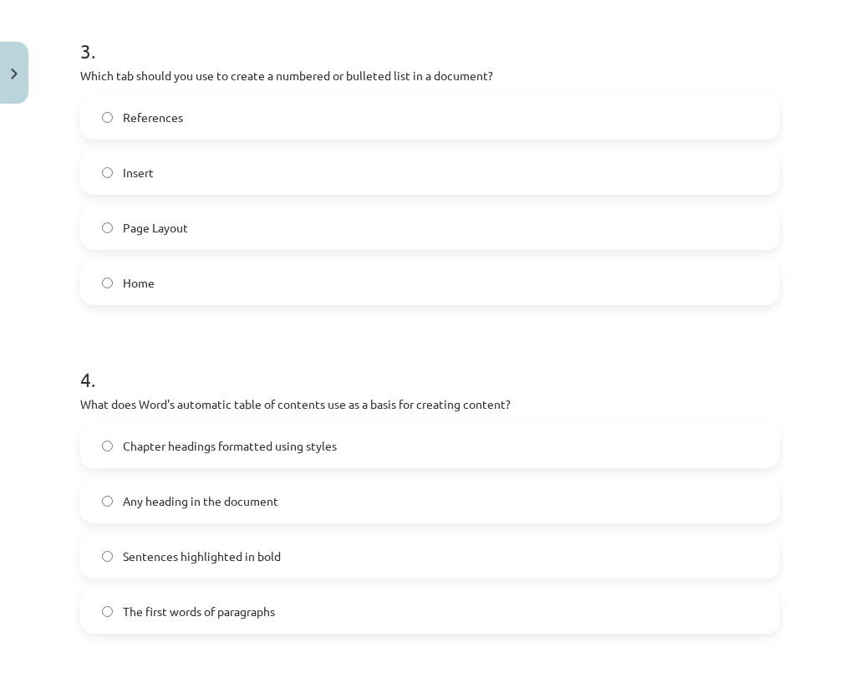
scroll to position [1086, 0]
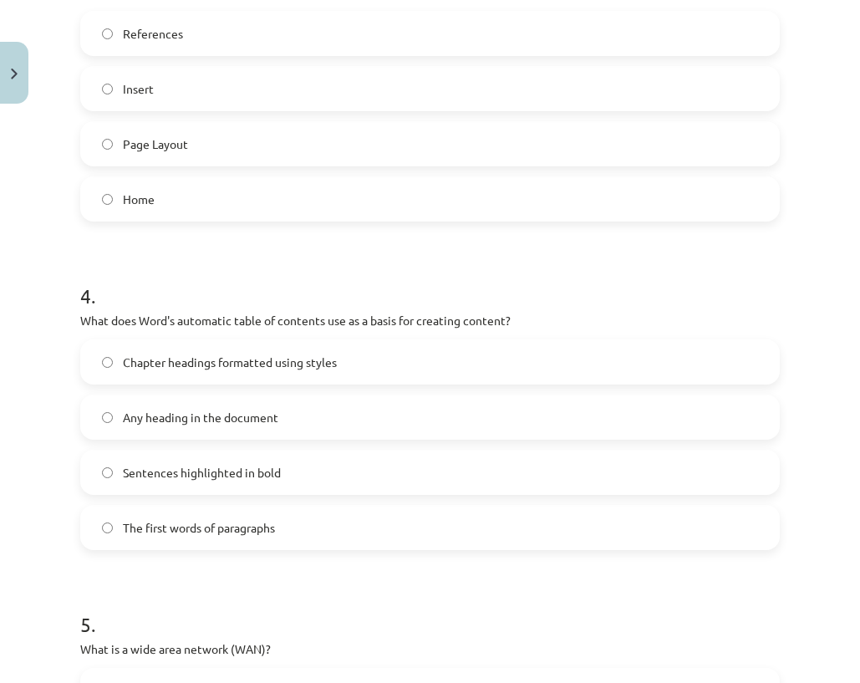
click at [145, 375] on label "Chapter headings formatted using styles" at bounding box center [430, 362] width 696 height 42
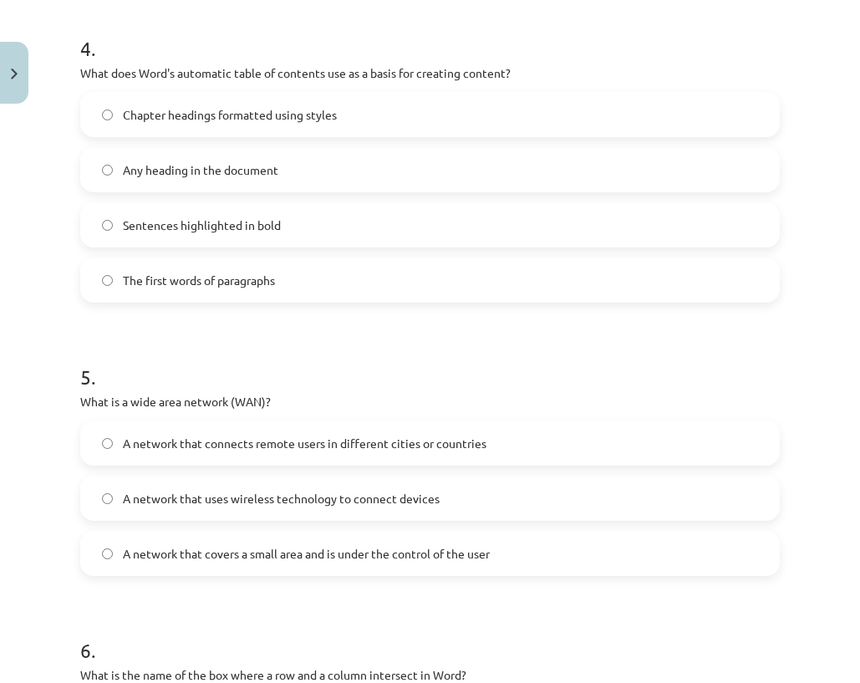
scroll to position [1337, 0]
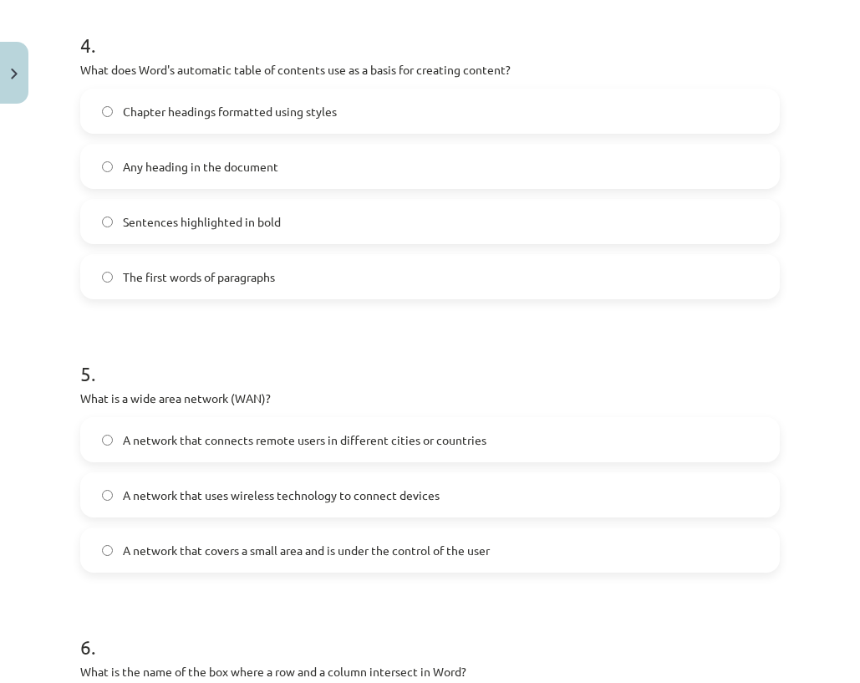
click at [180, 435] on font "A network that connects remote users in different cities or countries" at bounding box center [304, 439] width 363 height 15
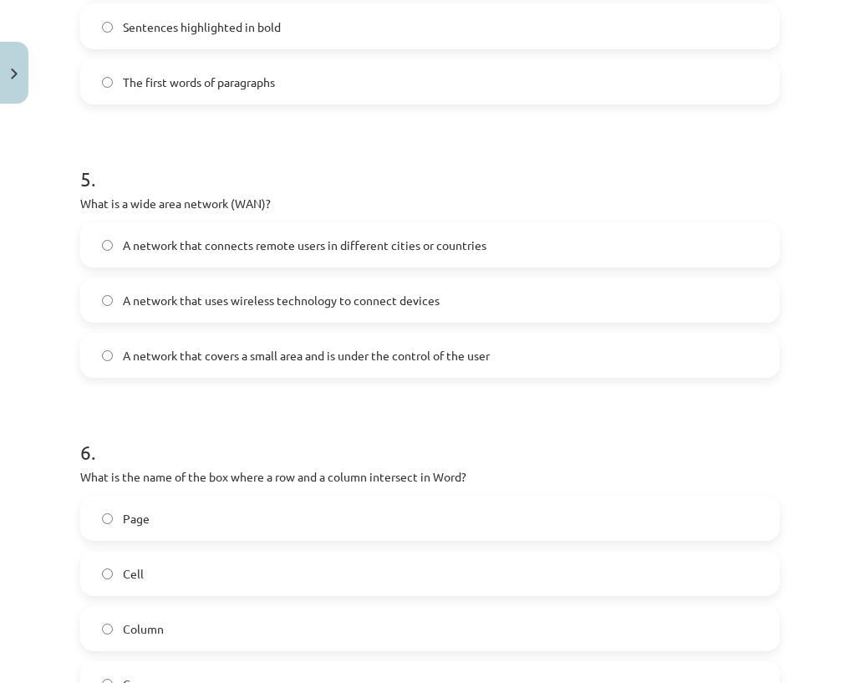
scroll to position [1587, 0]
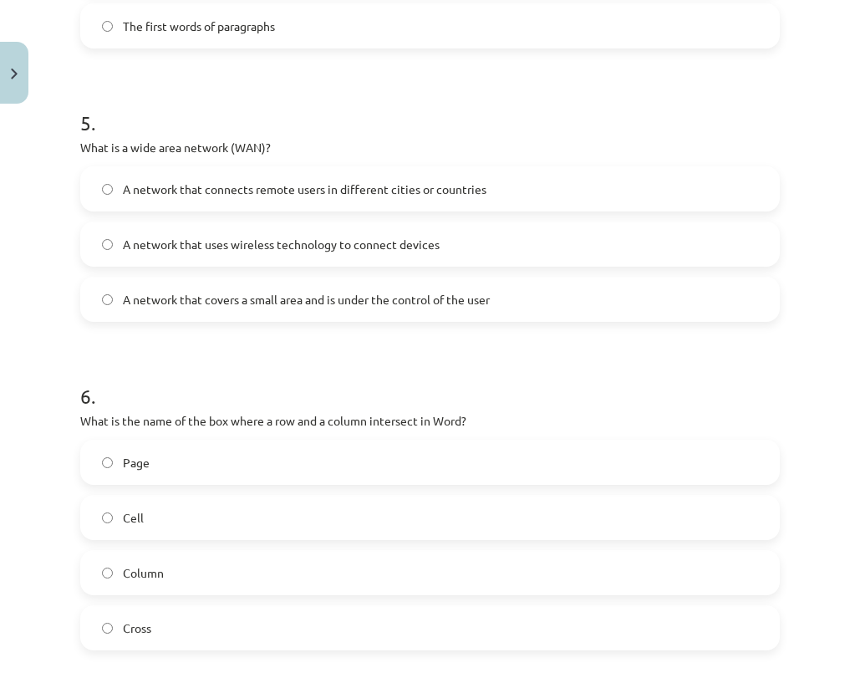
click at [174, 521] on label "Cell" at bounding box center [430, 517] width 696 height 42
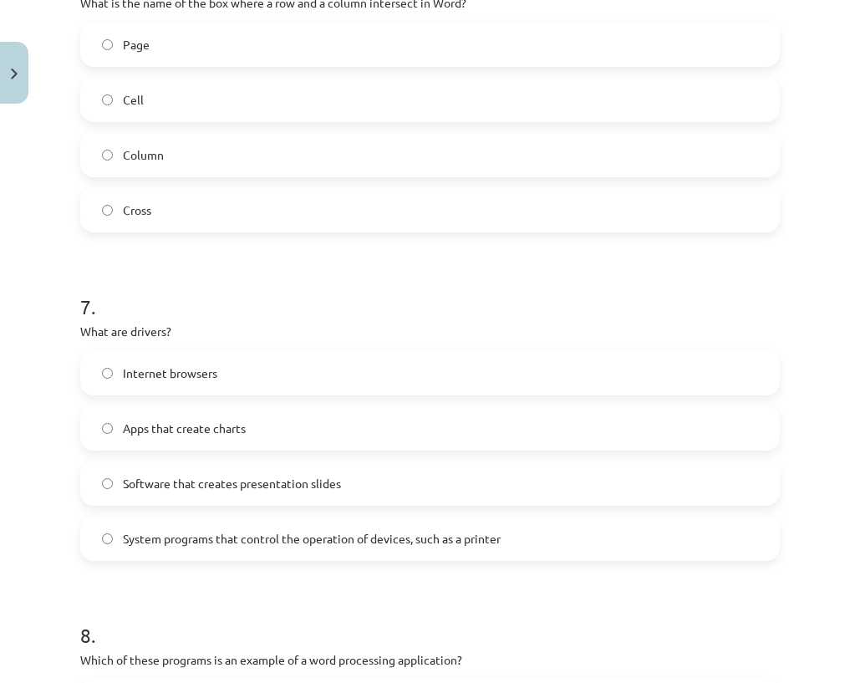
click at [361, 551] on label "System programs that control the operation of devices, such as a printer" at bounding box center [430, 538] width 696 height 42
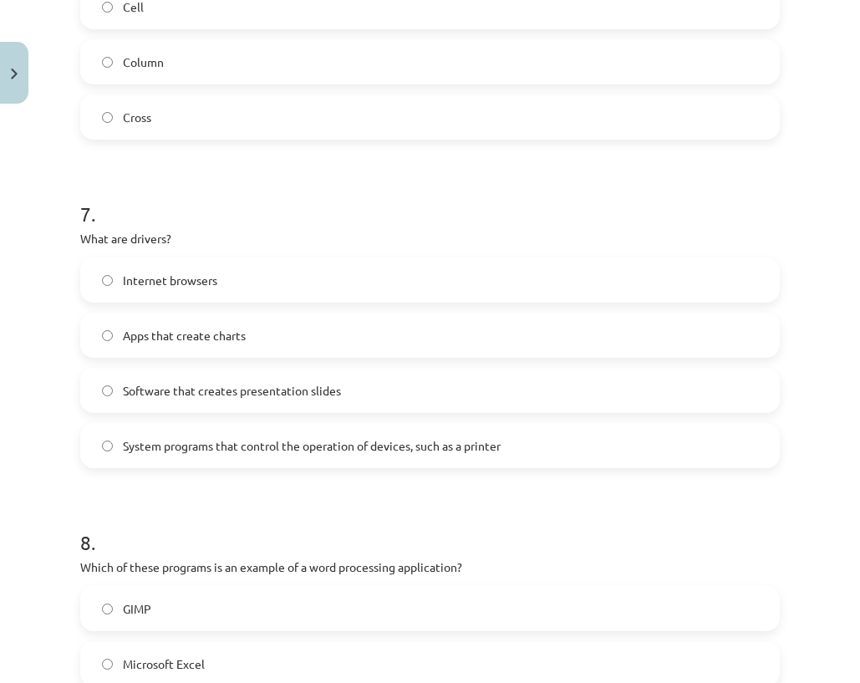
scroll to position [2256, 0]
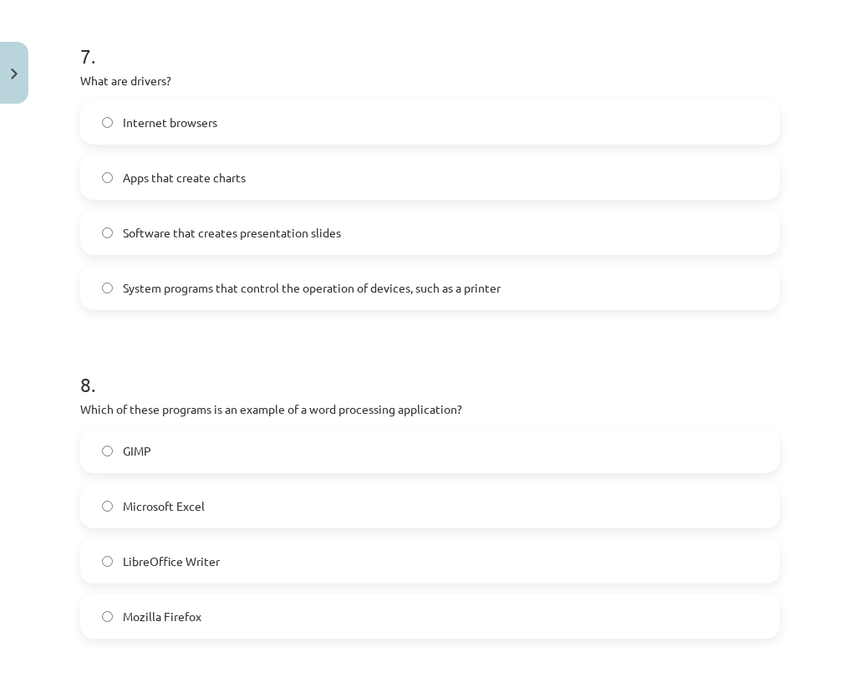
click at [189, 555] on font "LibreOffice Writer" at bounding box center [171, 560] width 97 height 15
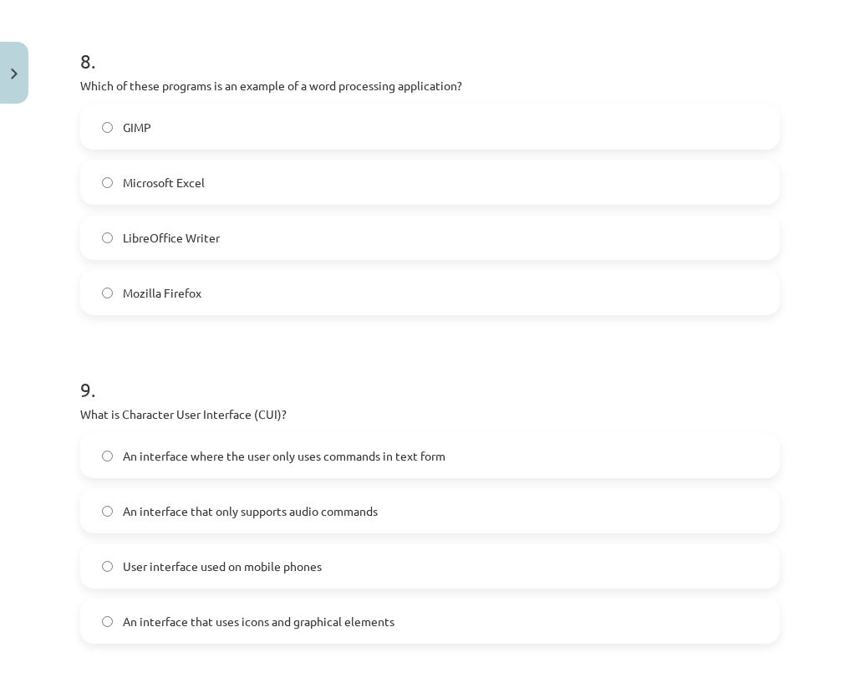
scroll to position [2590, 0]
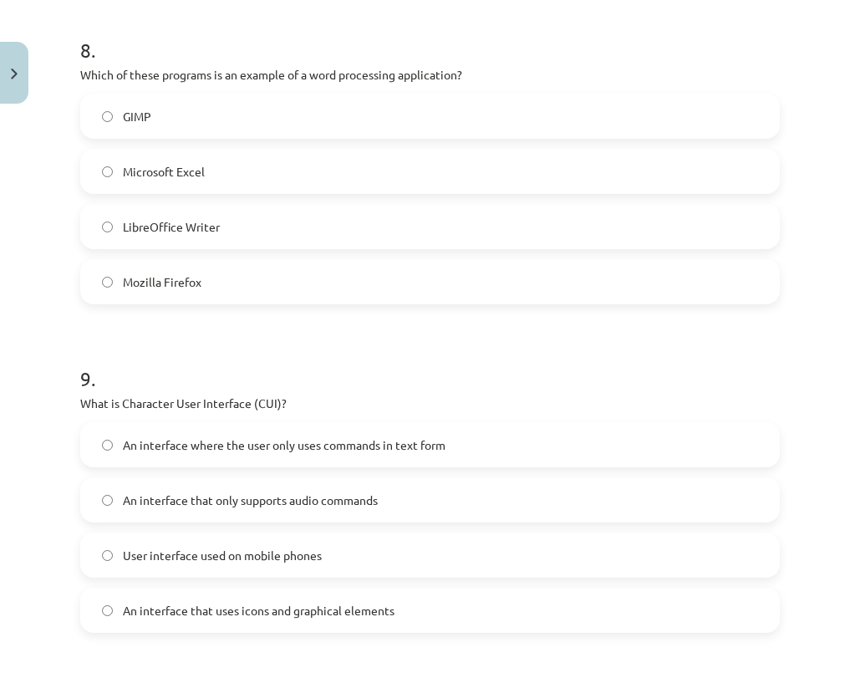
click at [201, 460] on label "An interface where the user only uses commands in text form" at bounding box center [430, 445] width 696 height 42
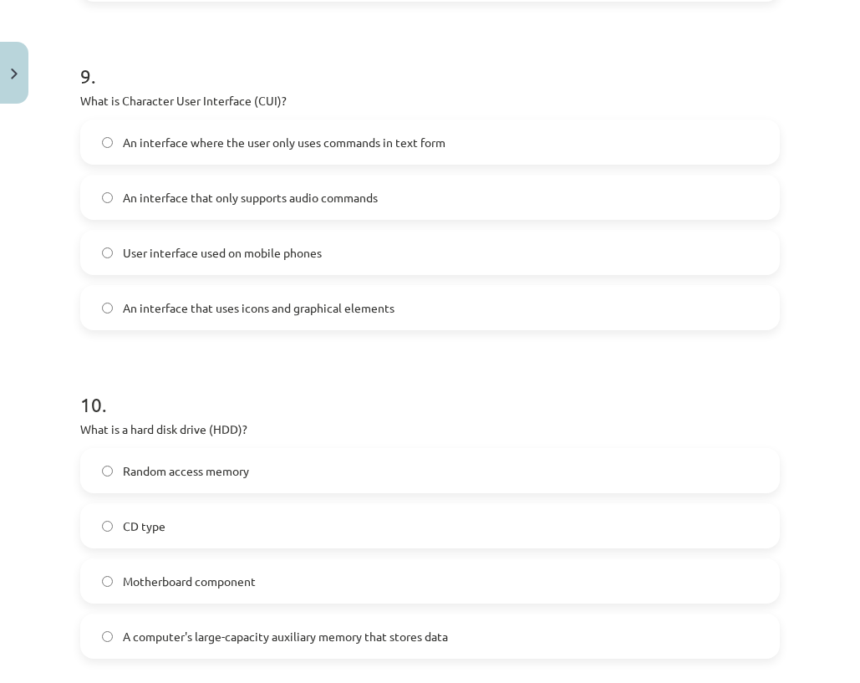
scroll to position [2924, 0]
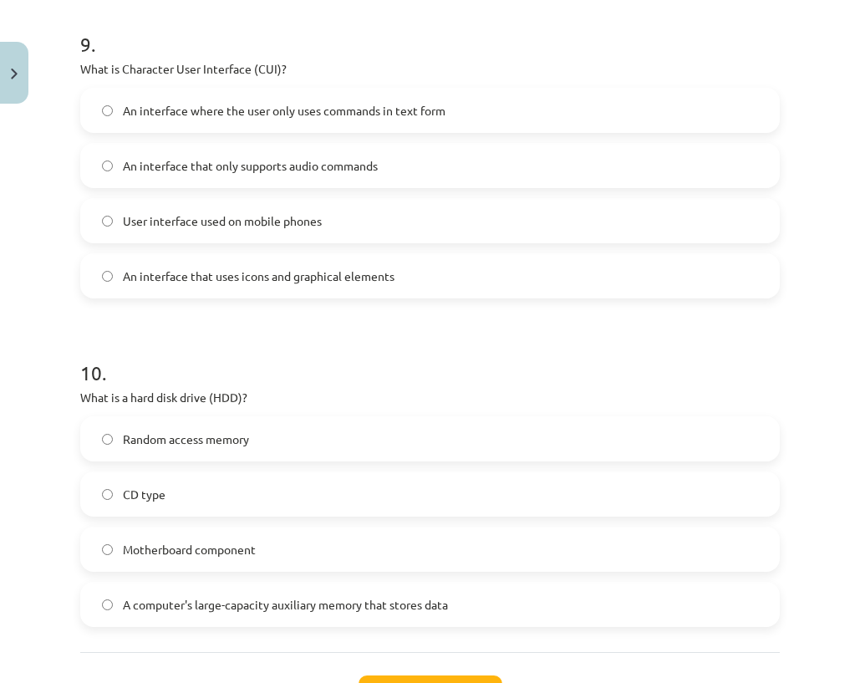
click at [233, 606] on font "A computer's large-capacity auxiliary memory that stores data" at bounding box center [285, 604] width 325 height 15
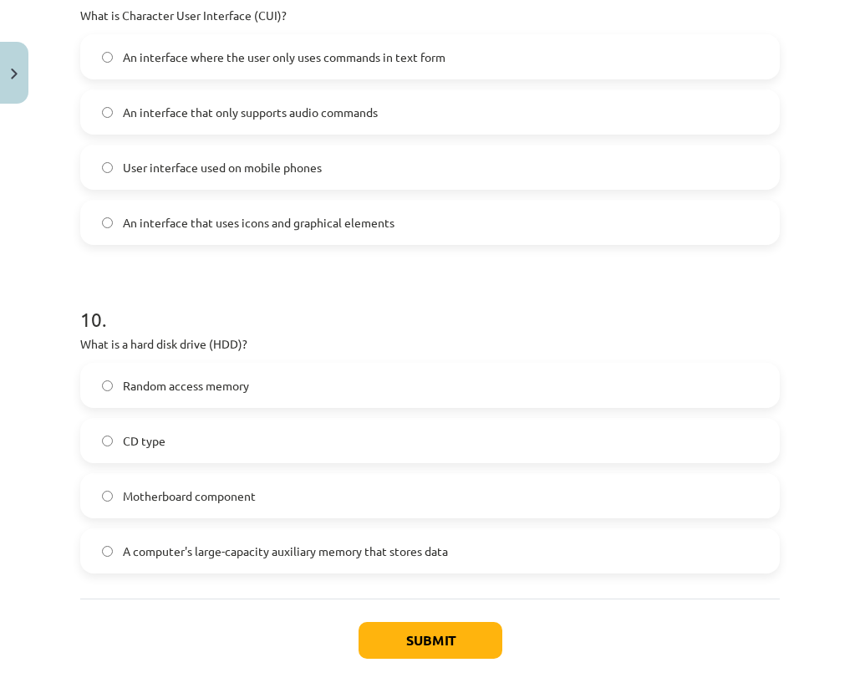
scroll to position [3062, 0]
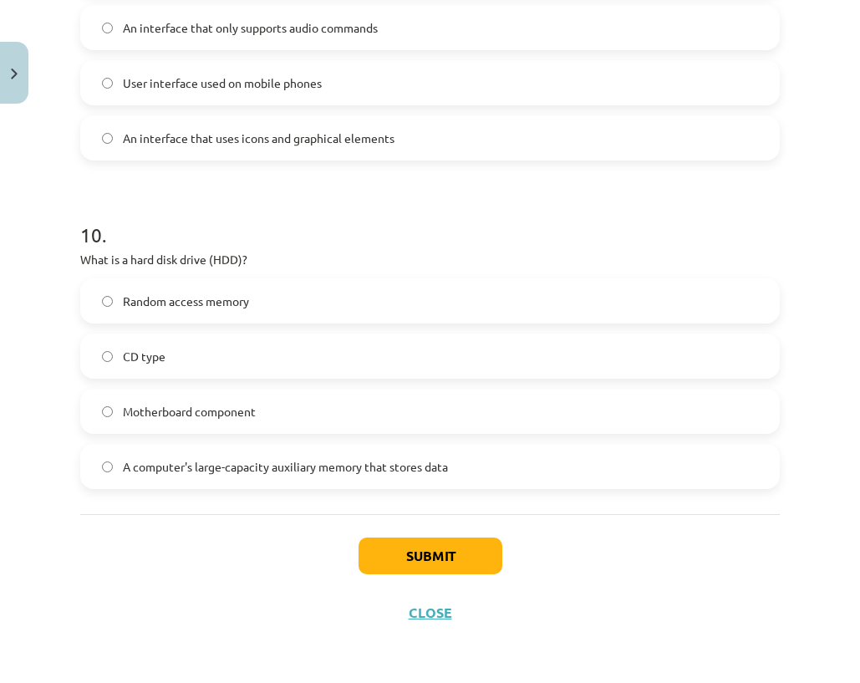
click at [382, 536] on div "Submit Close" at bounding box center [429, 572] width 699 height 117
click at [396, 551] on button "Submit" at bounding box center [430, 555] width 144 height 37
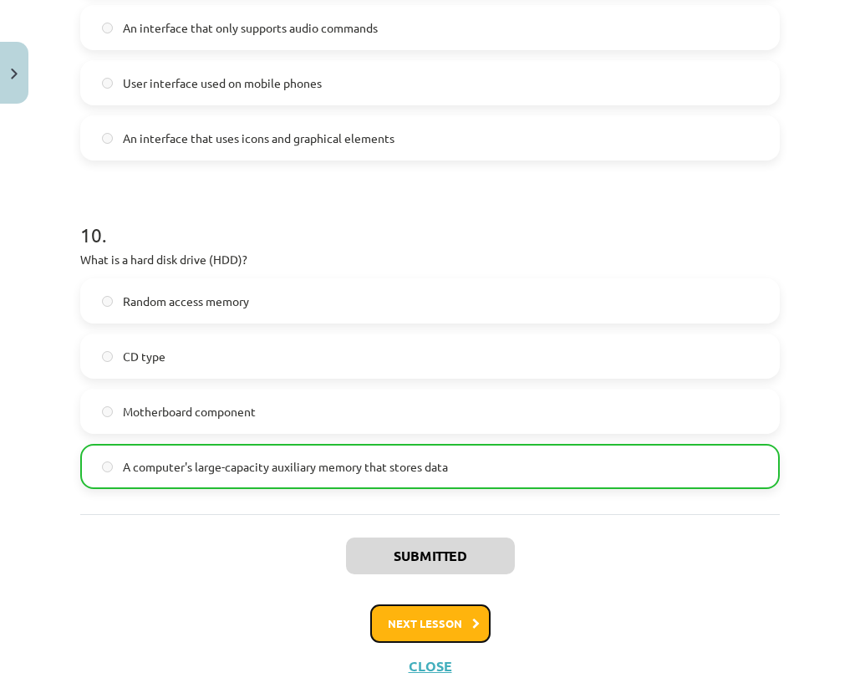
click button "Next lesson"
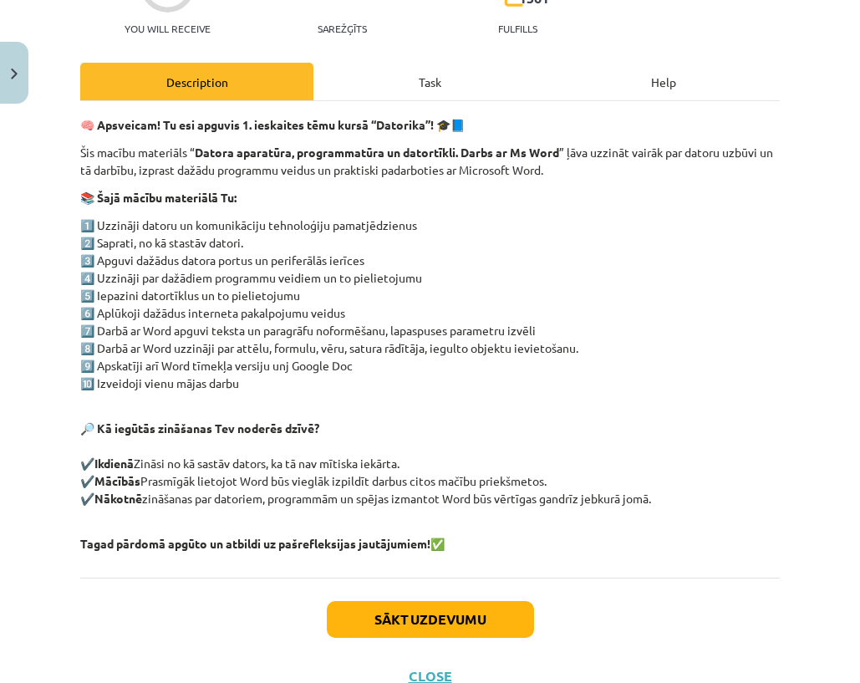
scroll to position [42, 0]
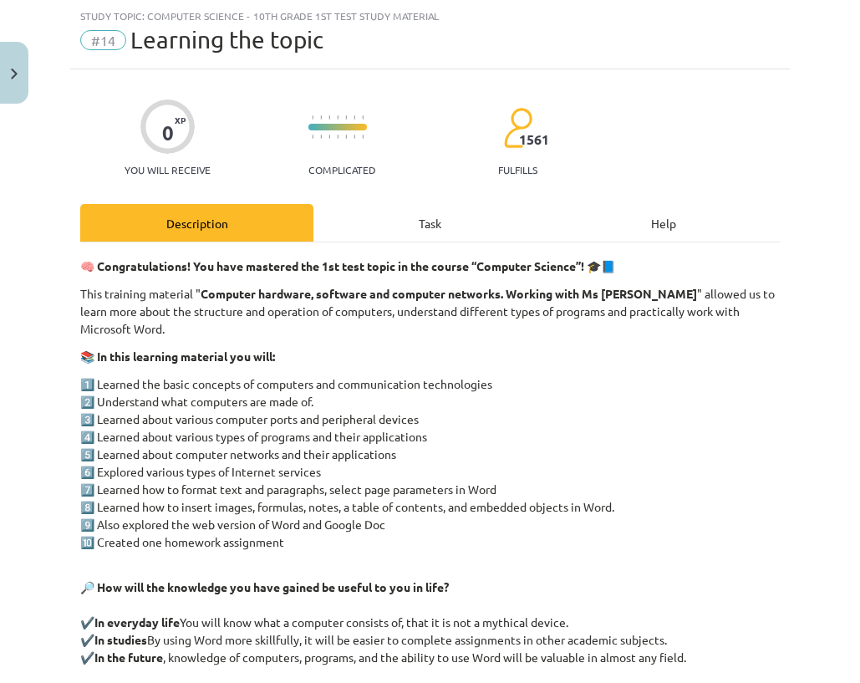
click div "🧠 Congratulations! You have mastered the 1st test topic in the course “Computer…"
click div "Task"
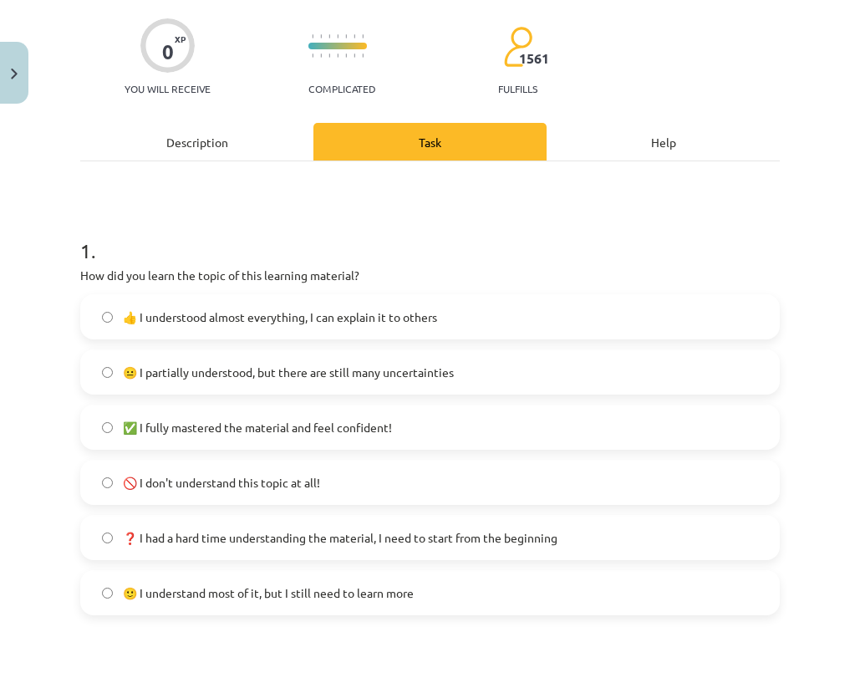
scroll to position [209, 0]
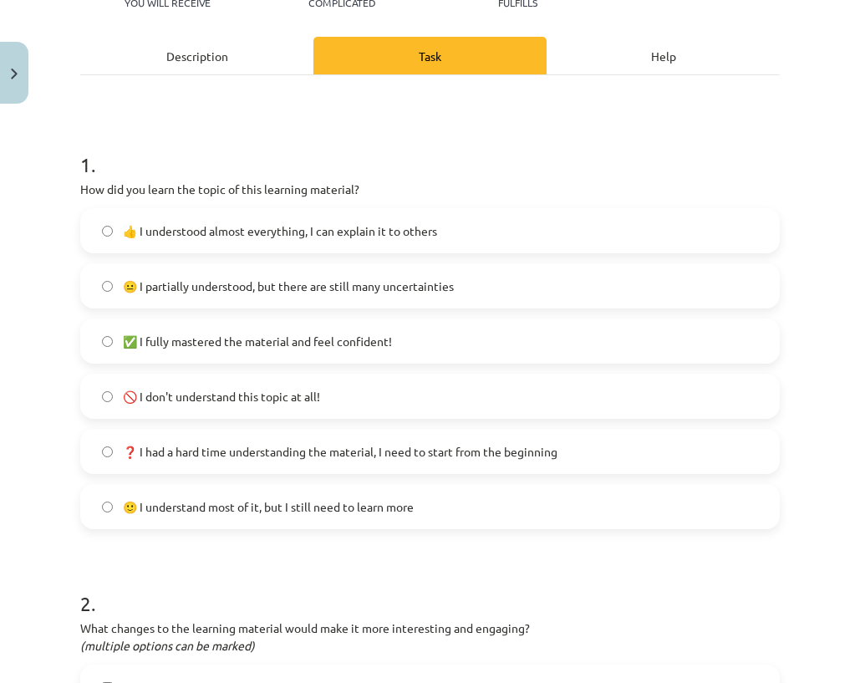
click label "👍 I understood almost everything, I can explain it to others"
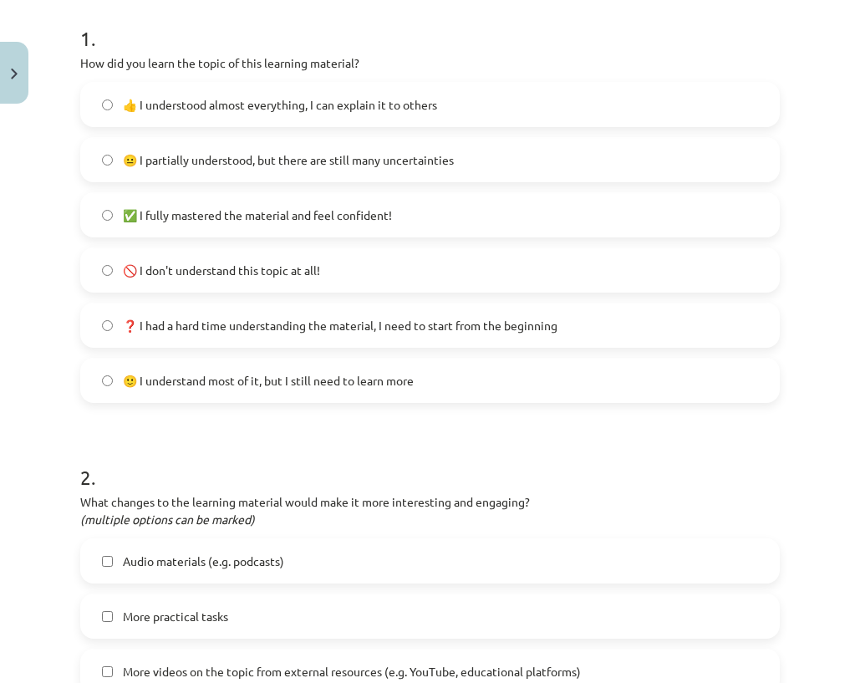
click div "2 . What changes to the learning material would make it more interesting and en…"
click p "What changes to the learning material would make it more interesting and engagi…"
click label "Audio materials (e.g. podcasts)"
click div "Audio materials (e.g. podcasts) More practical tasks More videos on the topic f…"
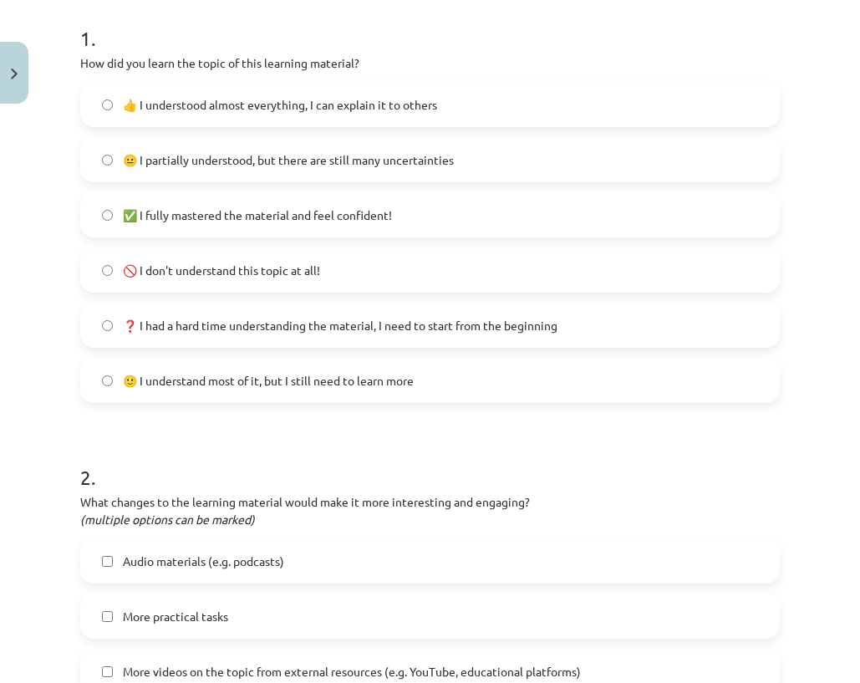
click div "Audio materials (e.g. podcasts) More practical tasks More videos on the topic f…"
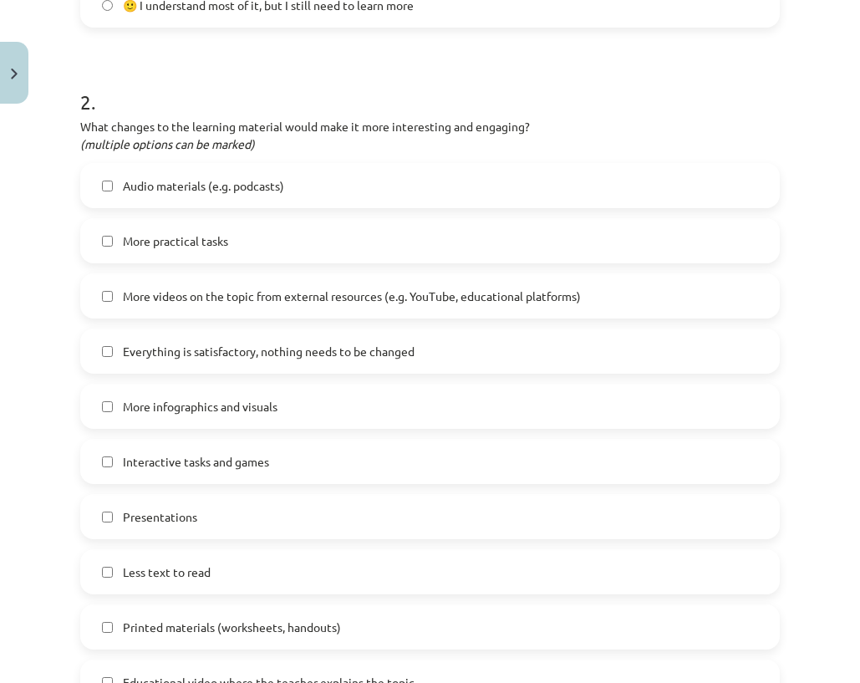
click label "Interactive tasks and games"
click div "Audio materials (e.g. podcasts) More practical tasks More videos on the topic f…"
drag, startPoint x: 135, startPoint y: 400, endPoint x: 124, endPoint y: 359, distance: 42.6
click font "More infographics and visuals"
click font "Everything is satisfactory, nothing needs to be changed"
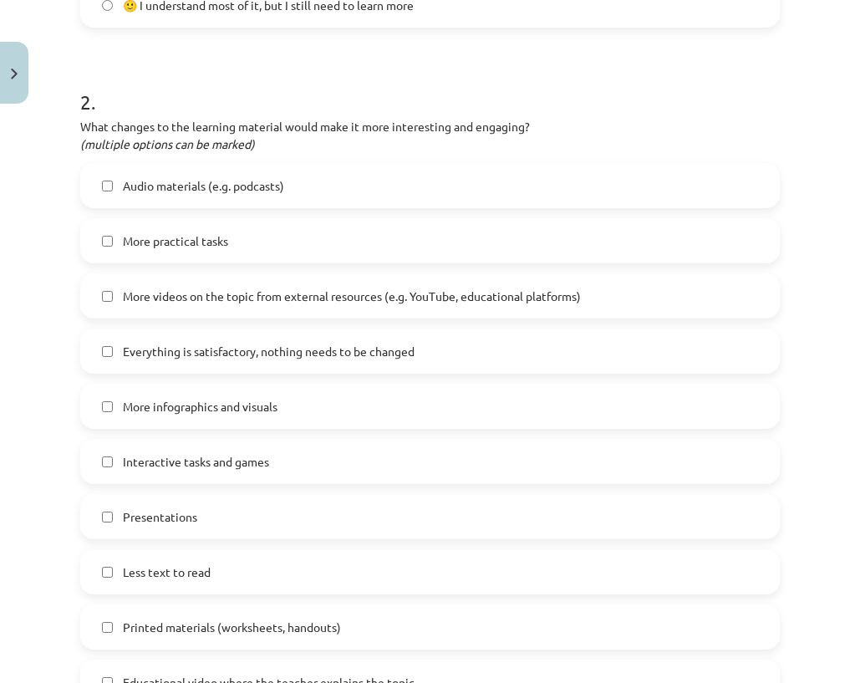
click label "More videos on the topic from external resources (e.g. YouTube, educational pla…"
click label "More practical tasks"
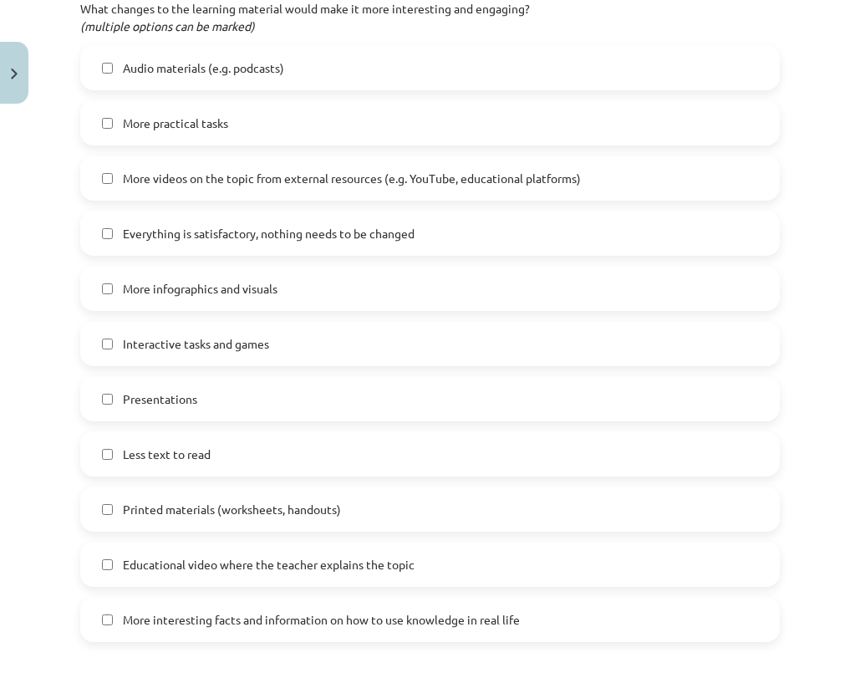
scroll to position [961, 0]
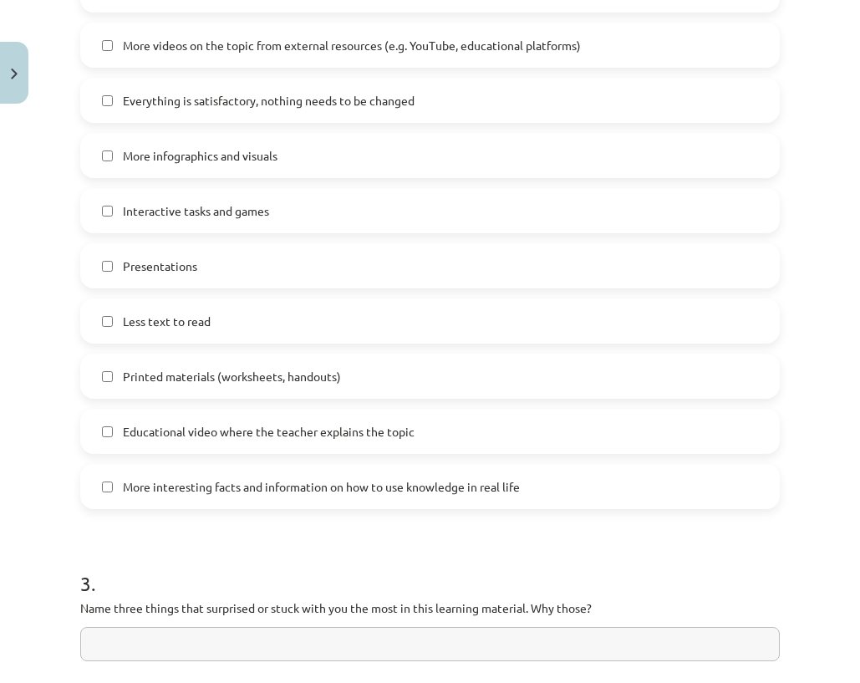
click label "Presentations"
click font "Less text to read"
click label "Printed materials (worksheets, handouts)"
click span "Educational video where the teacher explains the topic"
click label "More interesting facts and information on how to use knowledge in real life"
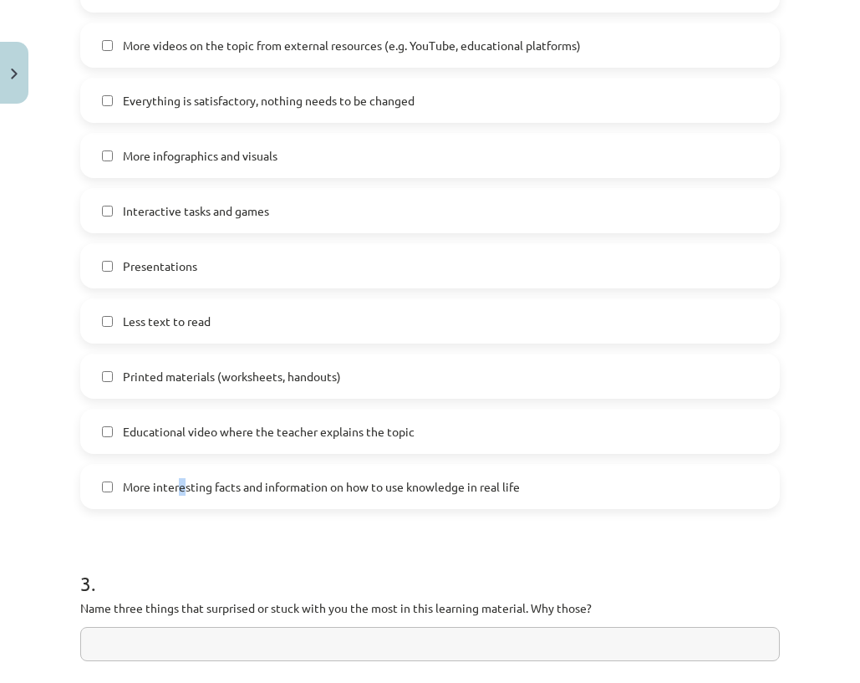
click label "More interesting facts and information on how to use knowledge in real life"
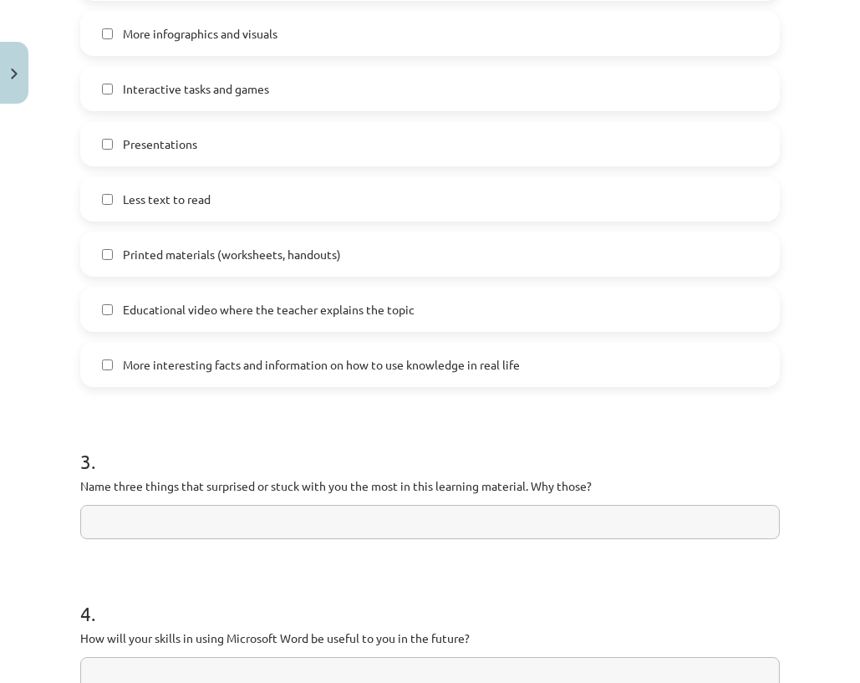
scroll to position [1275, 0]
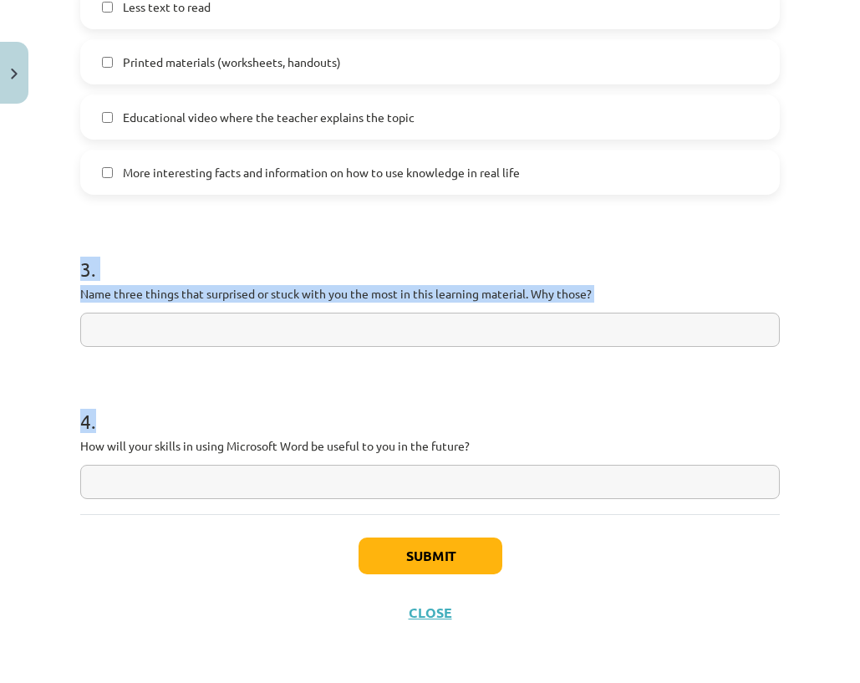
drag, startPoint x: 79, startPoint y: 258, endPoint x: 524, endPoint y: 495, distance: 503.5
click div "0 XP You will receive Complicated 1561 fulfills Description Task Help 1 . How d…"
copy form "3 . Name three things that surprised or stuck with you the most in this learnin…"
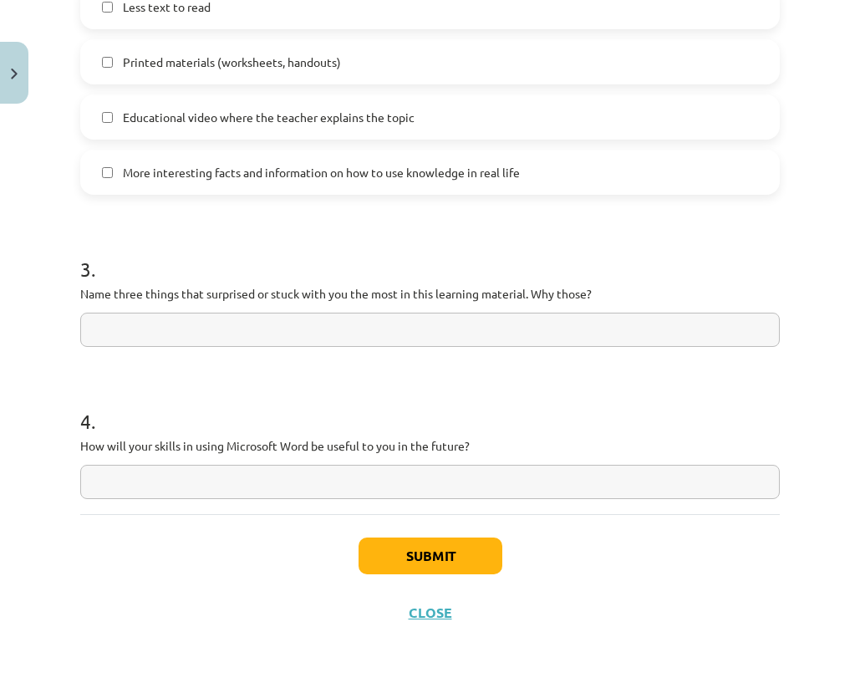
paste input "**********"
type input "**********"
paste input "**********"
type input "**********"
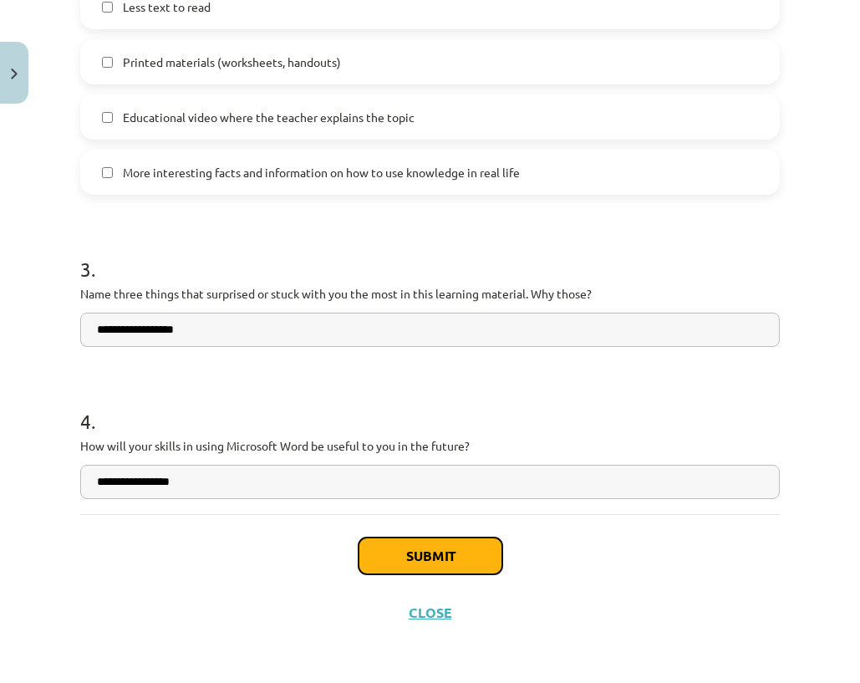
click button "Submit"
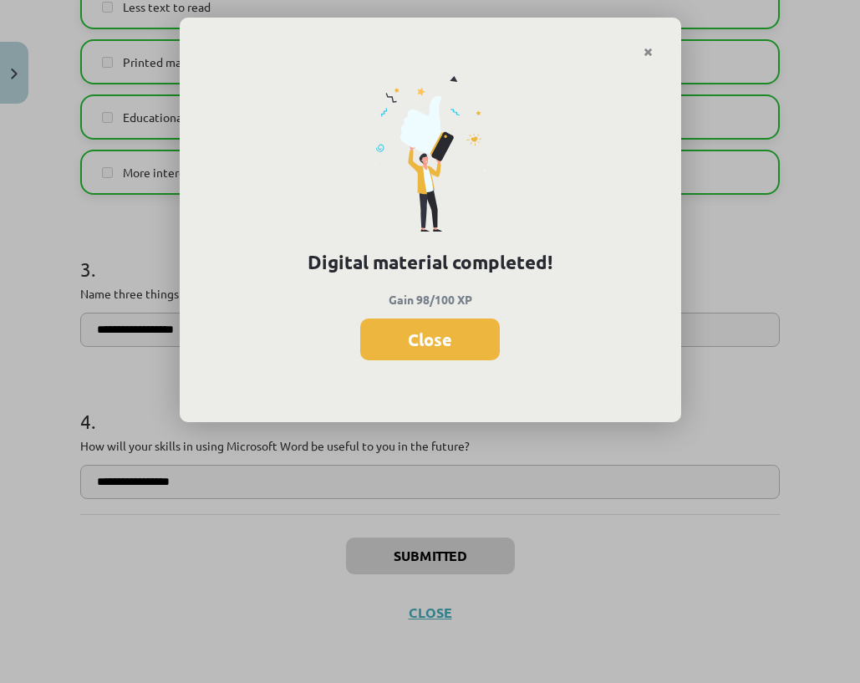
click button "Close"
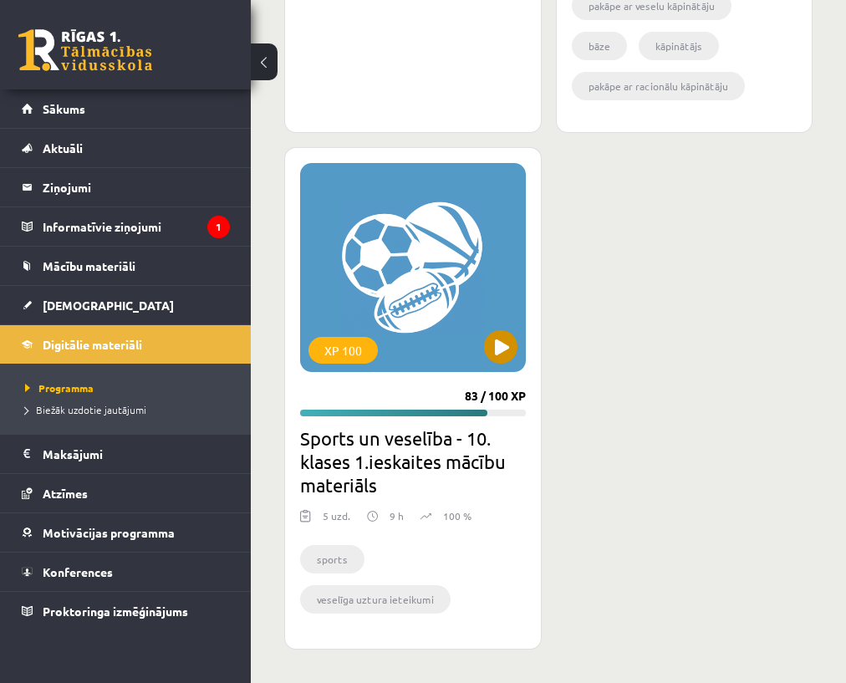
scroll to position [2593, 0]
